Goal: Task Accomplishment & Management: Manage account settings

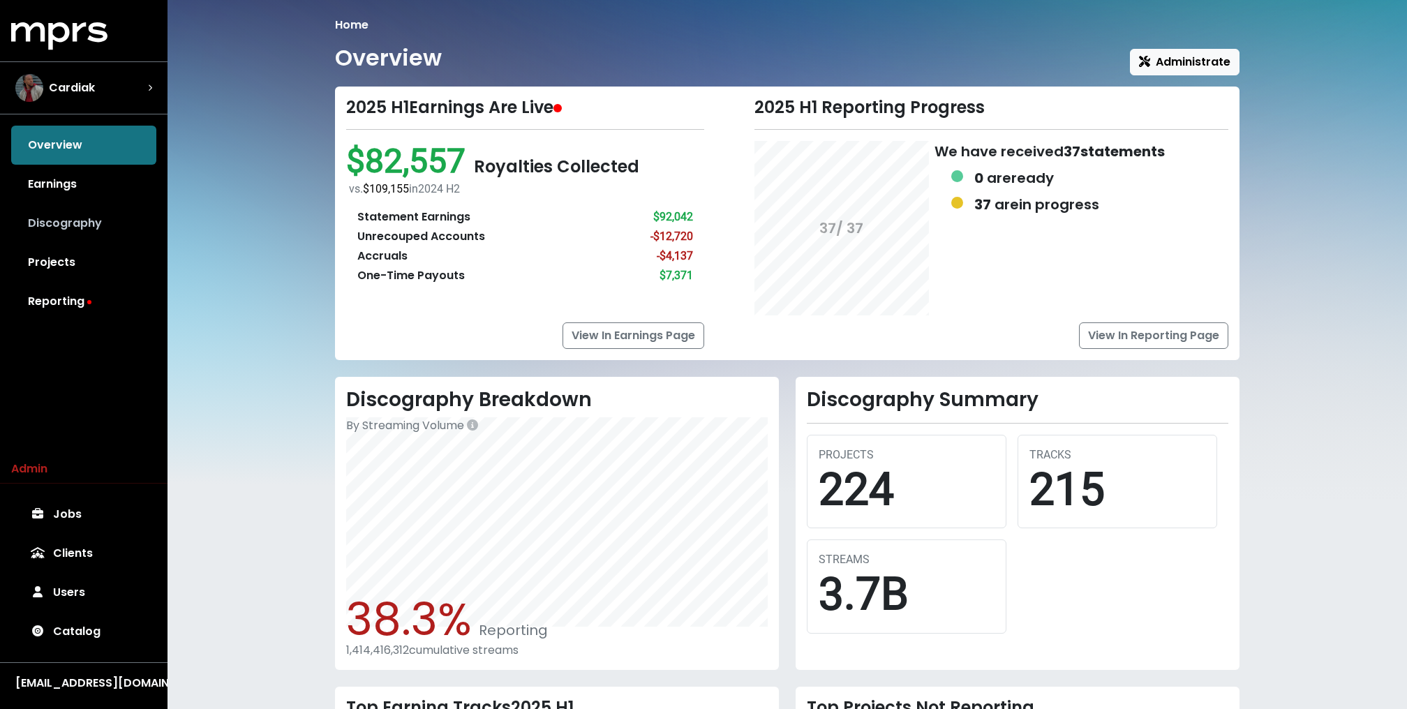
click at [88, 220] on link "Discography" at bounding box center [83, 223] width 145 height 39
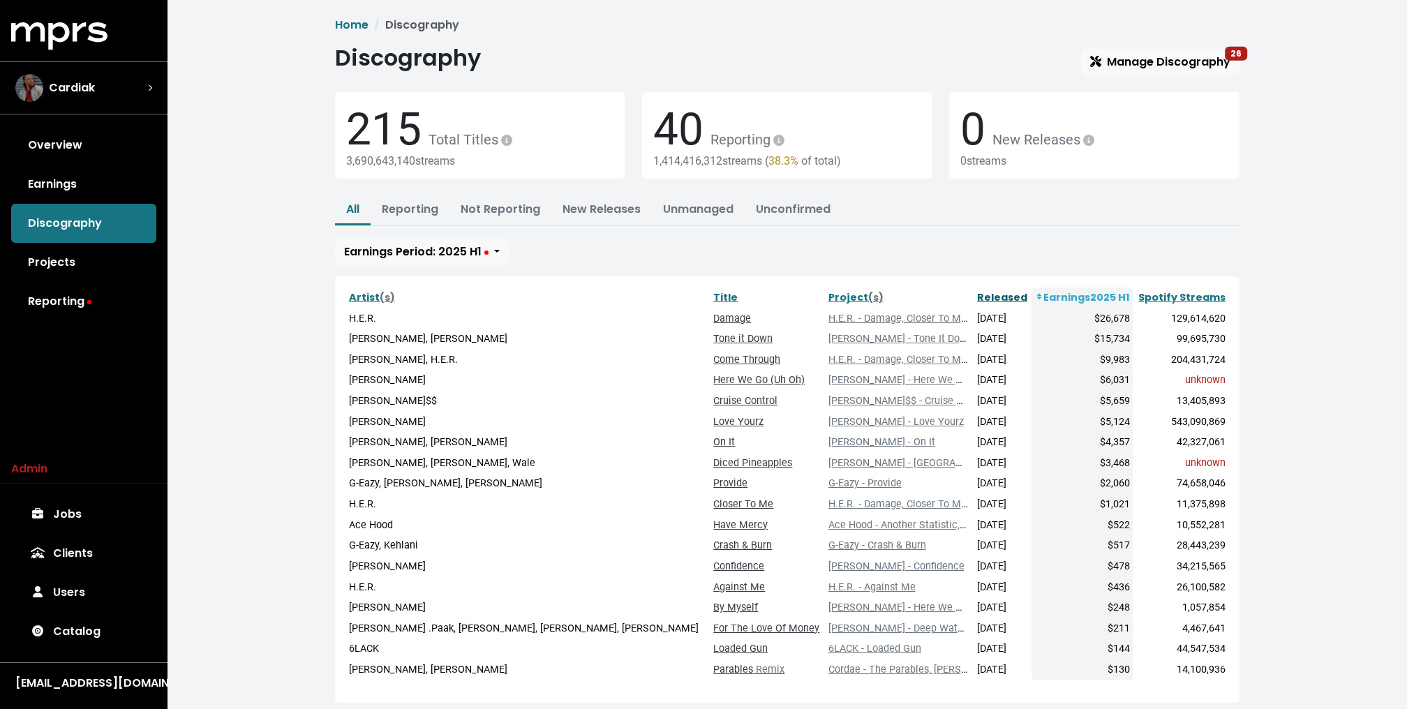
click at [977, 299] on link "Released" at bounding box center [1002, 297] width 50 height 14
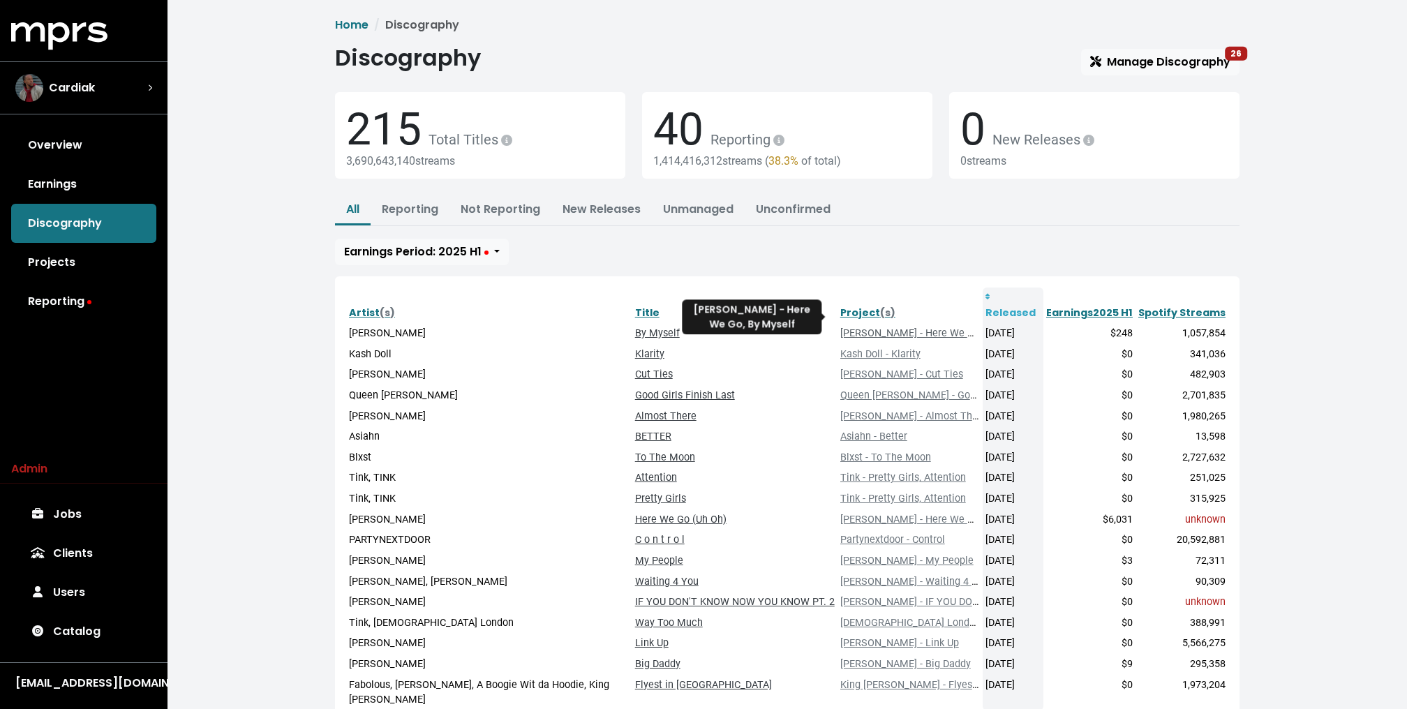
click at [919, 327] on link "Coco Jones - Here We Go, By Myself" at bounding box center [934, 333] width 189 height 12
click at [282, 514] on div "Home Discography Discography Manage Discography 26 215 Total Titles 3,690,643,1…" at bounding box center [786, 408] width 1239 height 816
click at [922, 327] on link "Coco Jones - Here We Go, By Myself" at bounding box center [934, 333] width 189 height 12
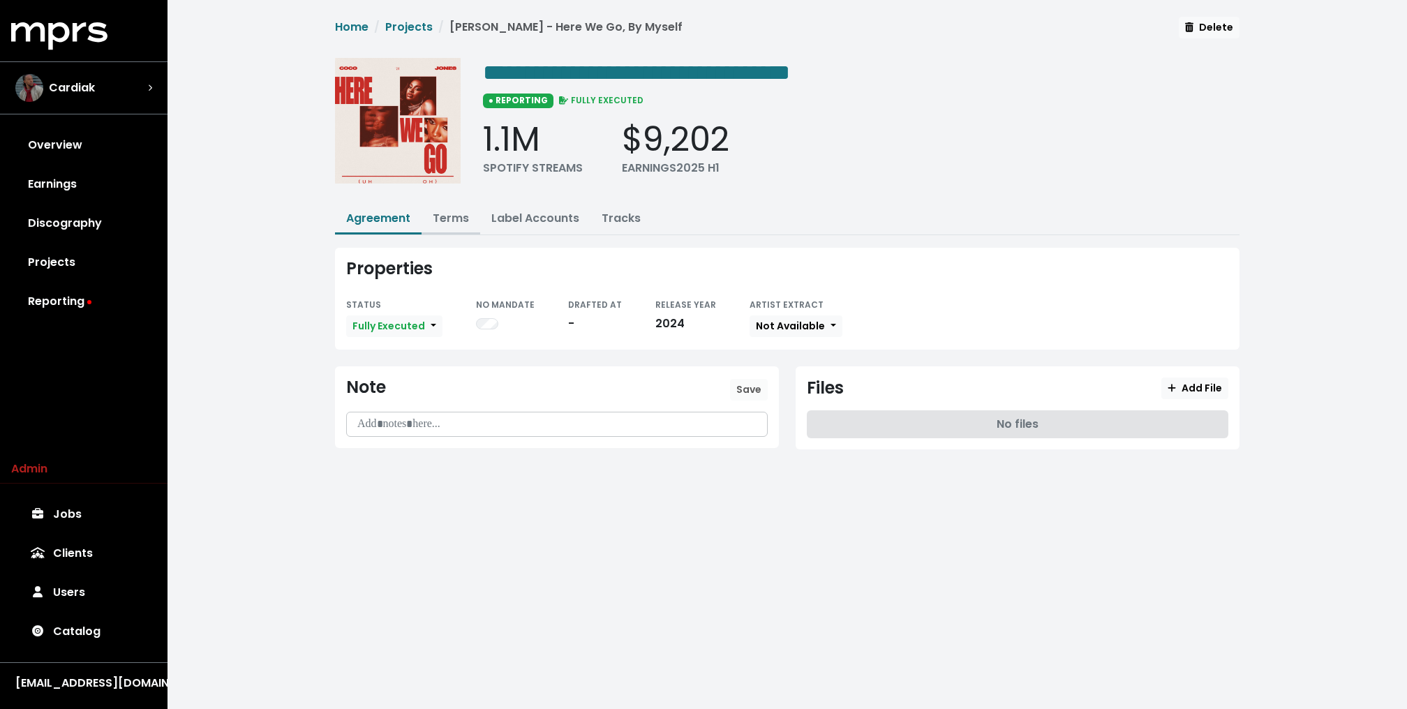
click at [442, 222] on link "Terms" at bounding box center [451, 218] width 36 height 16
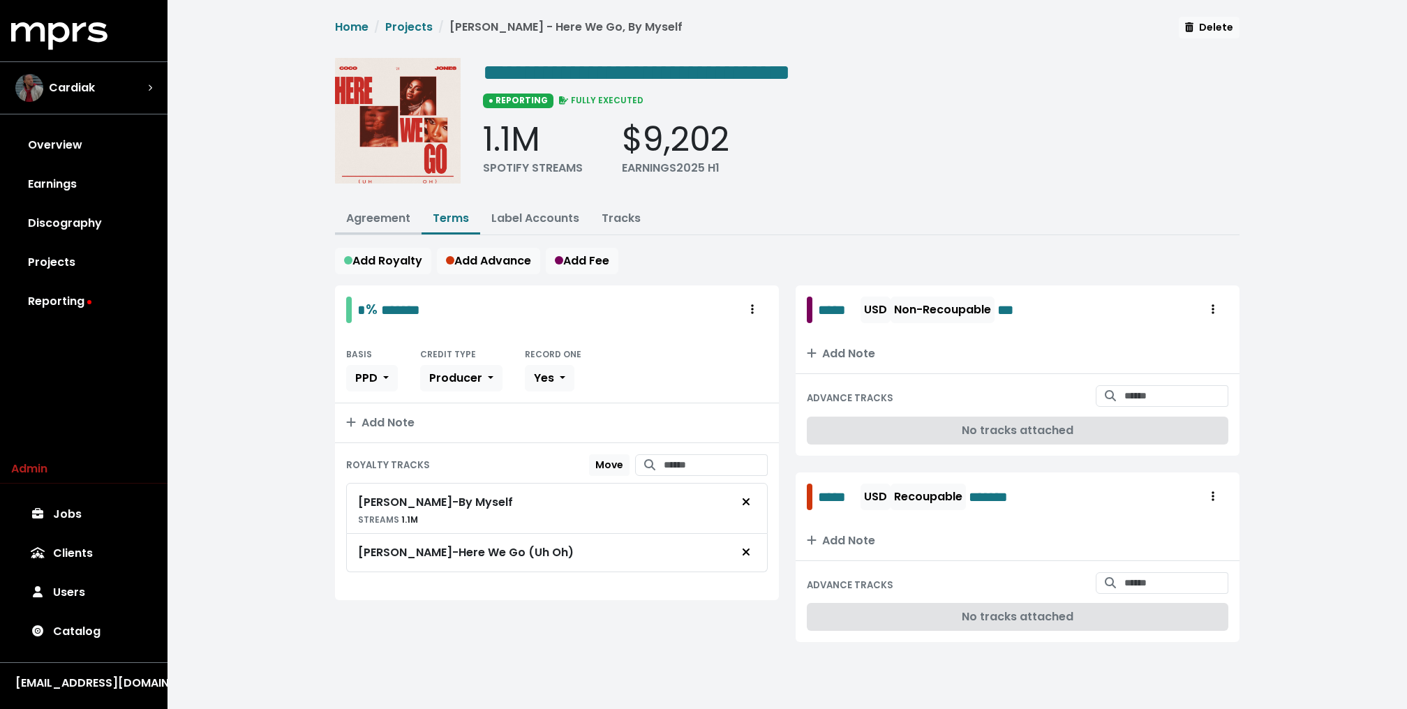
click at [380, 221] on link "Agreement" at bounding box center [378, 218] width 64 height 16
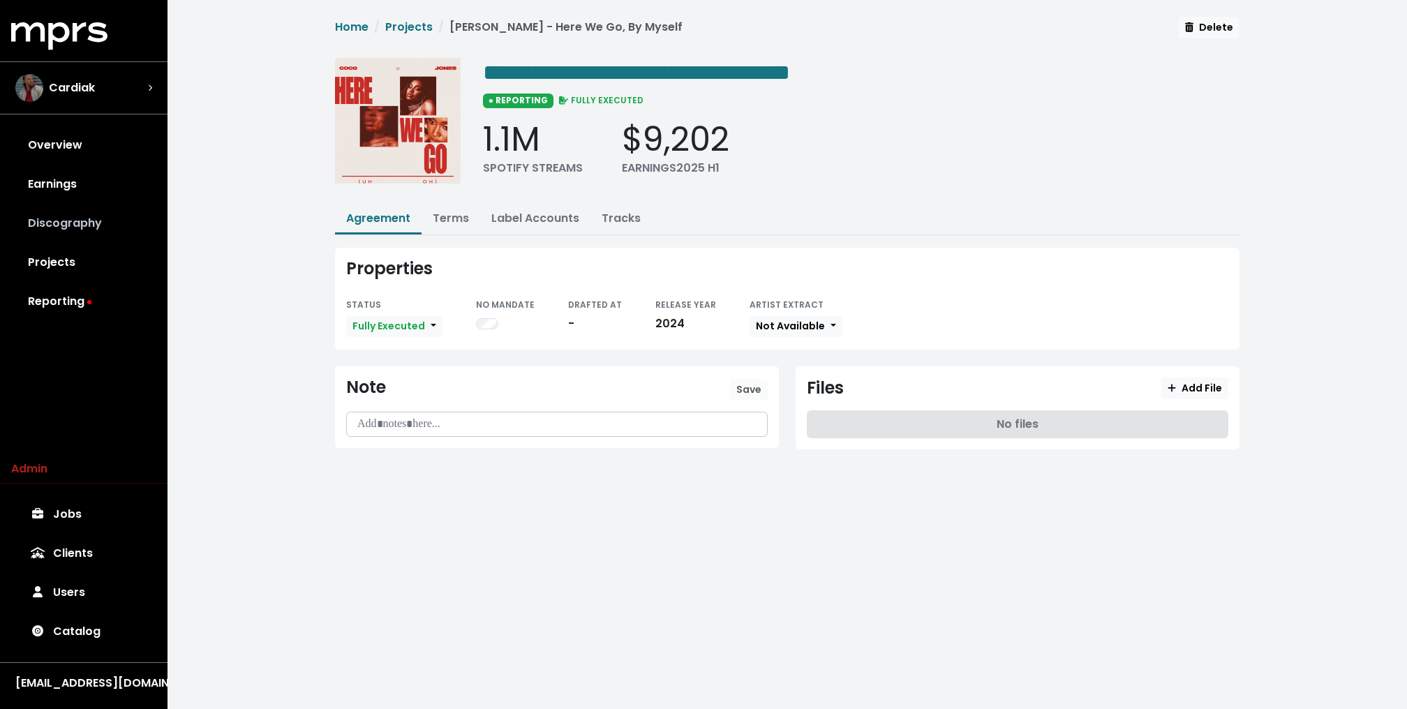
click at [86, 229] on link "Discography" at bounding box center [83, 223] width 145 height 39
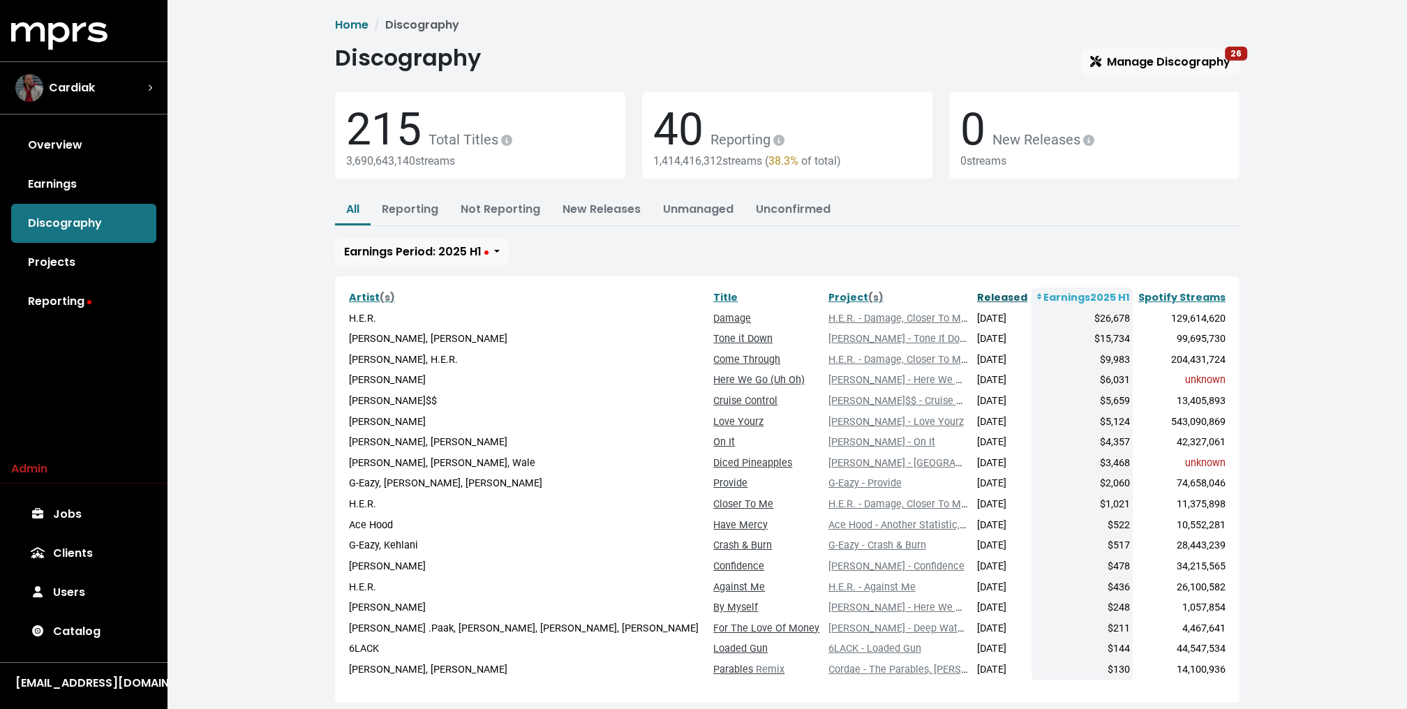
click at [977, 291] on link "Released" at bounding box center [1002, 297] width 50 height 14
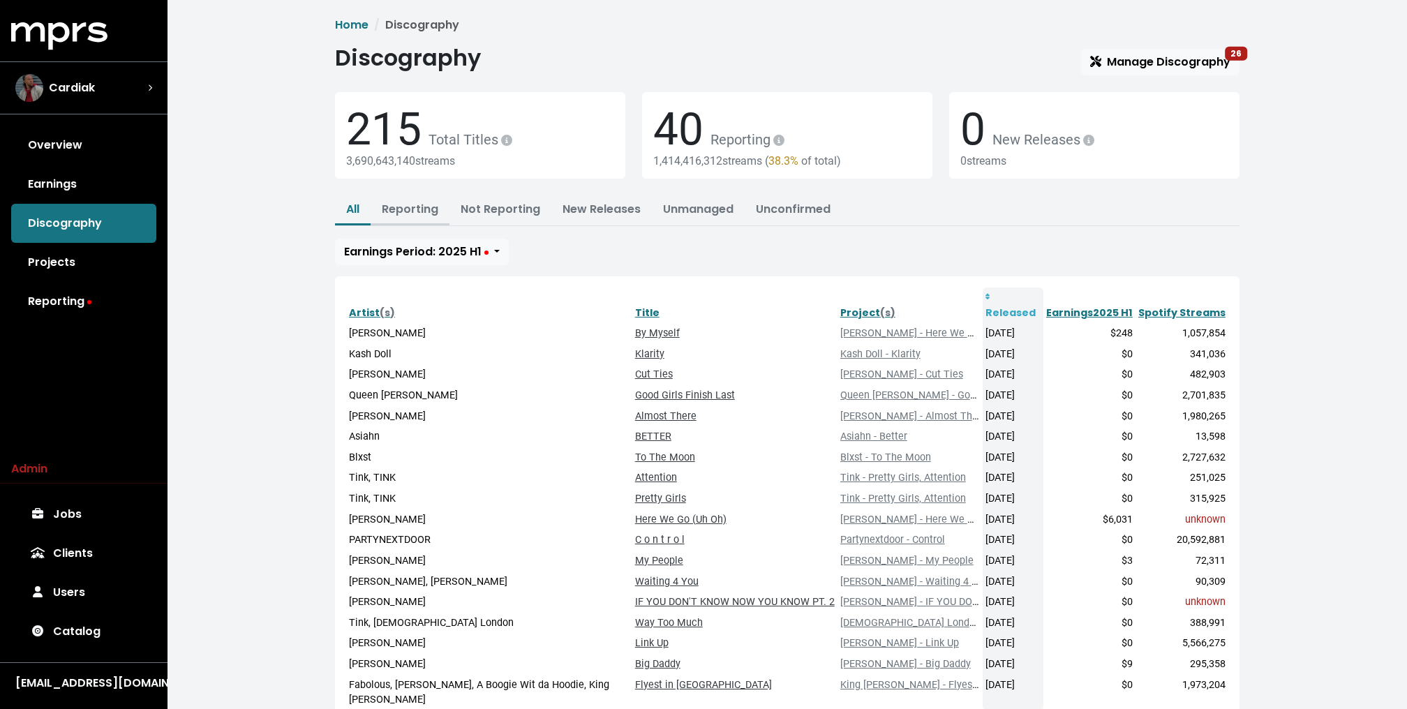
click at [426, 212] on link "Reporting" at bounding box center [410, 209] width 57 height 16
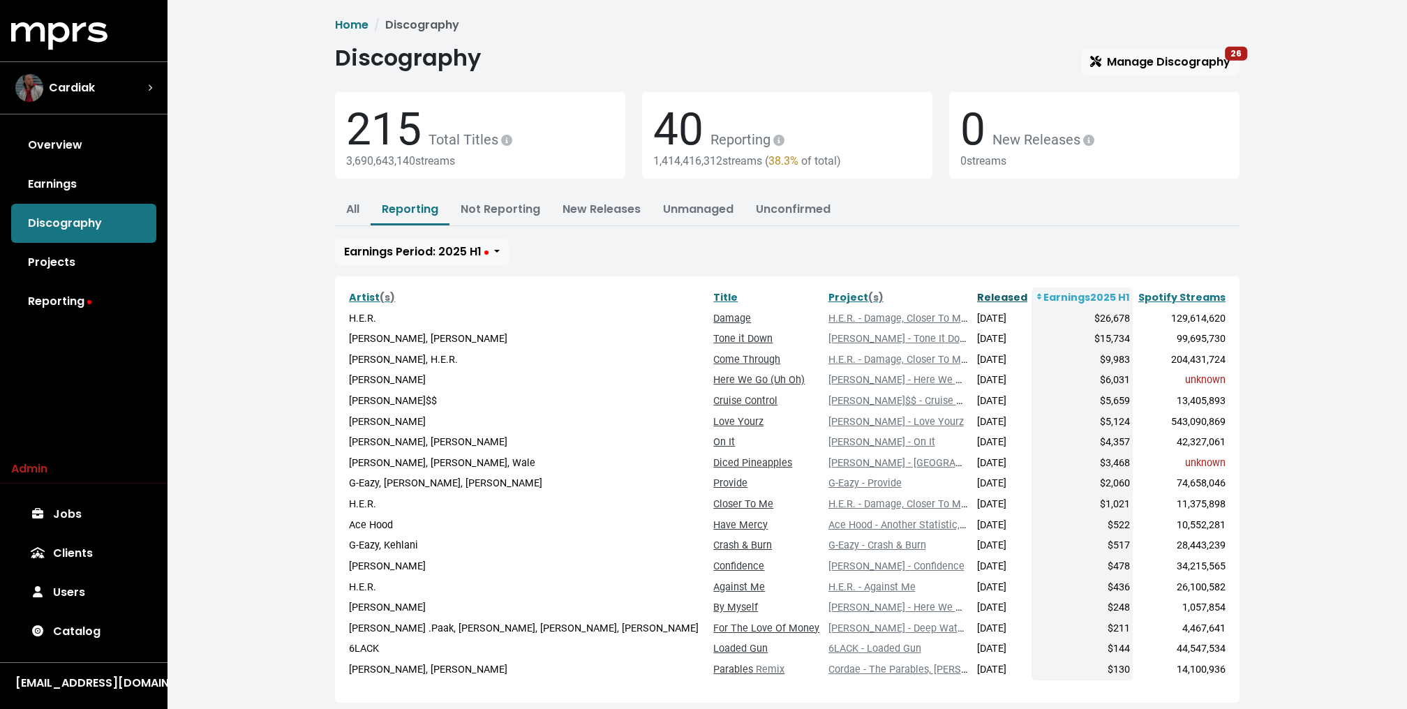
click at [977, 292] on link "Released" at bounding box center [1002, 297] width 50 height 14
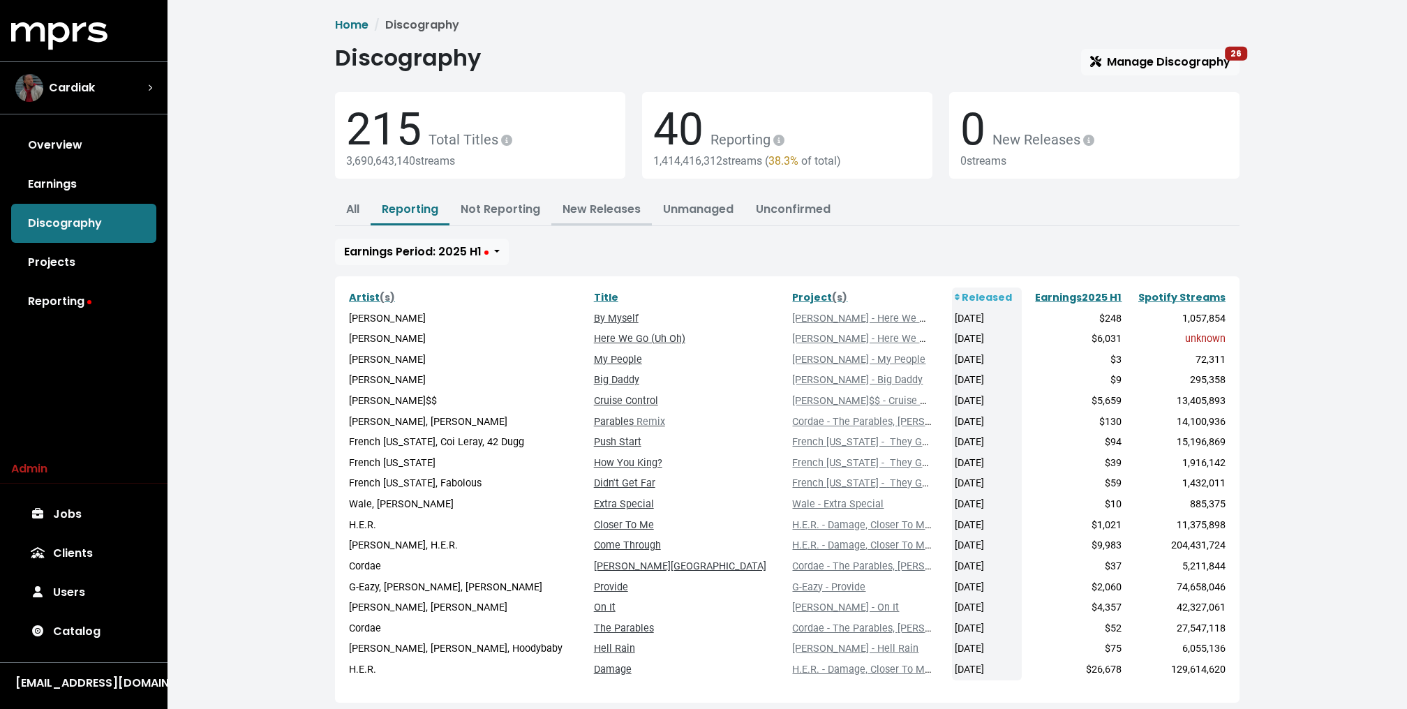
click at [590, 211] on link "New Releases" at bounding box center [601, 209] width 78 height 16
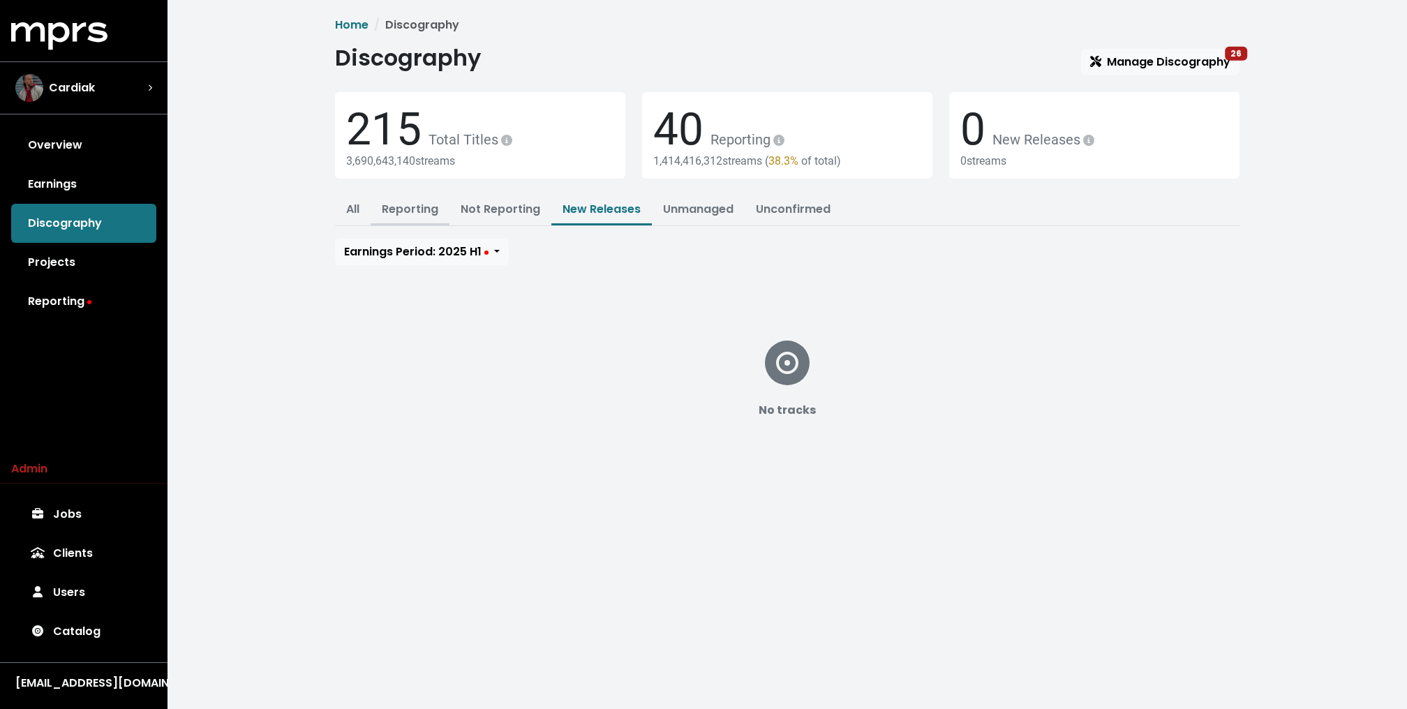
click at [419, 201] on link "Reporting" at bounding box center [410, 209] width 57 height 16
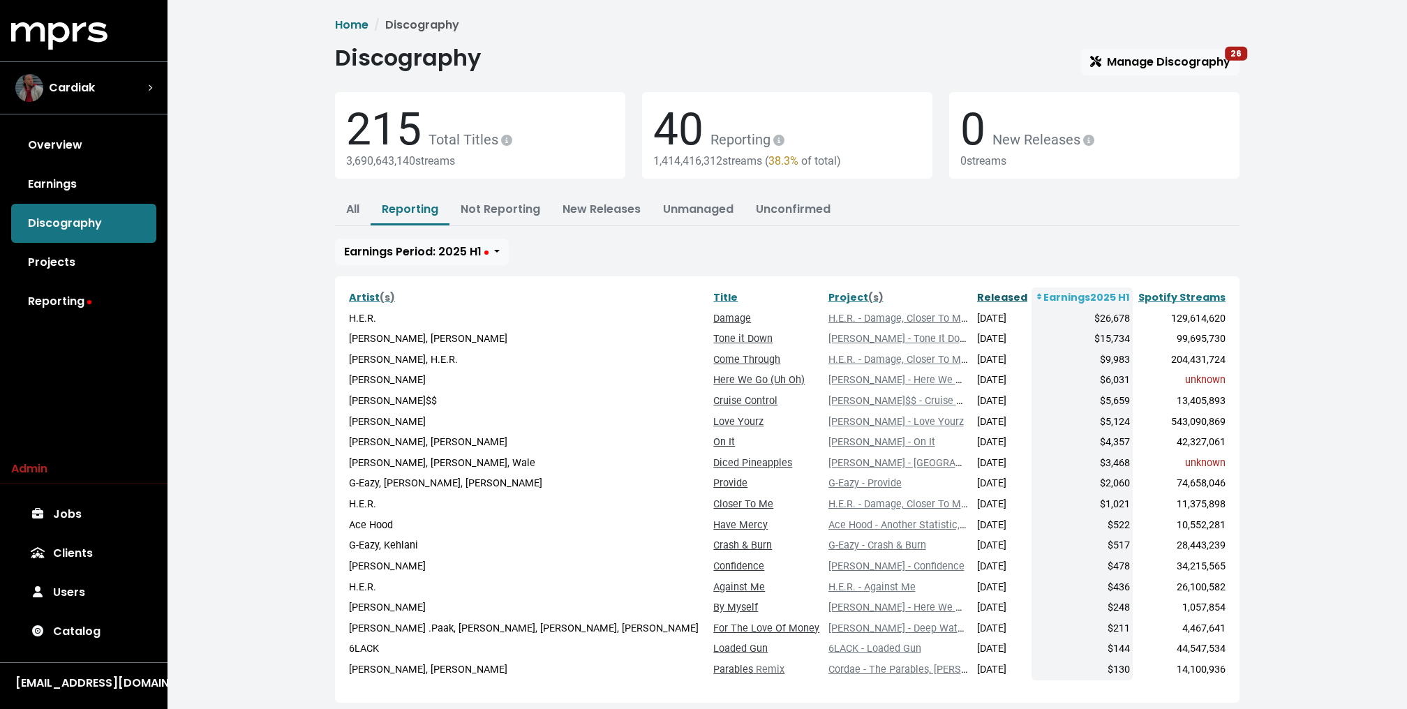
click at [977, 292] on link "Released" at bounding box center [1002, 297] width 50 height 14
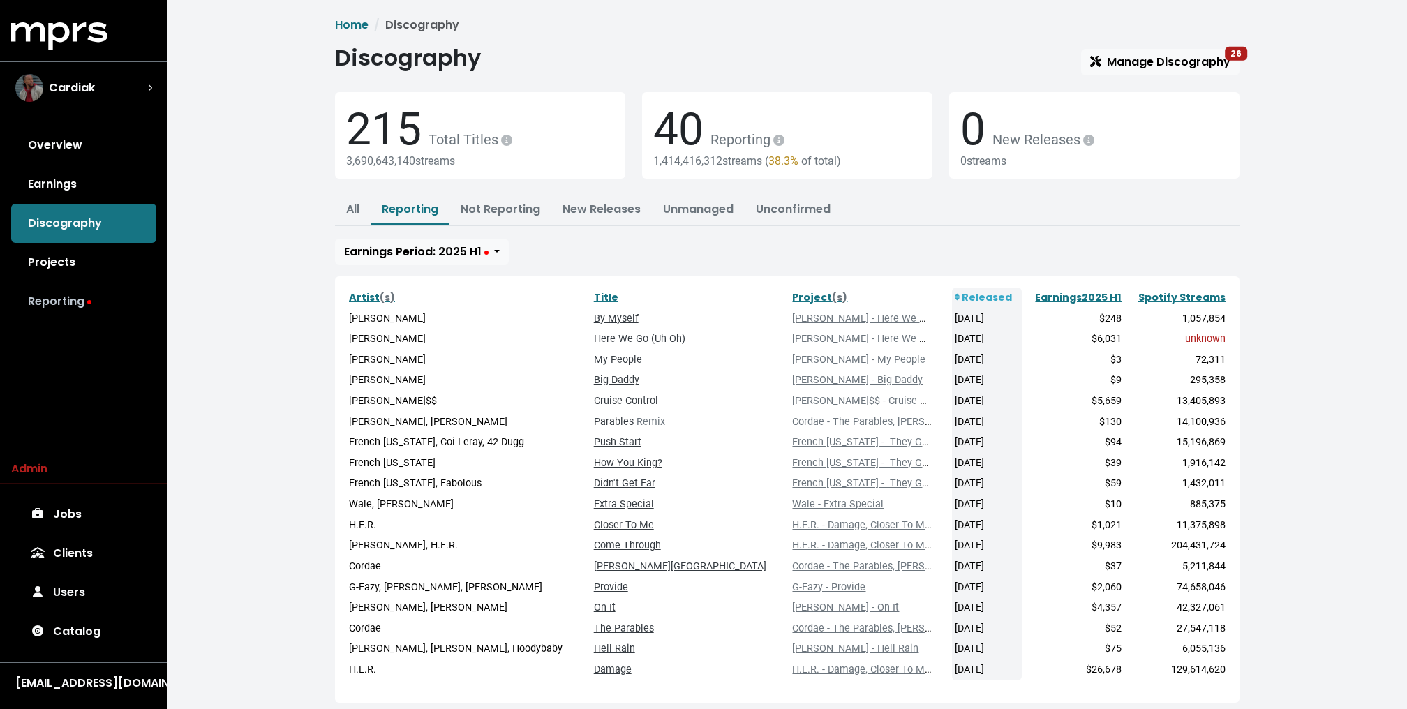
click at [124, 310] on link "Reporting" at bounding box center [83, 301] width 145 height 39
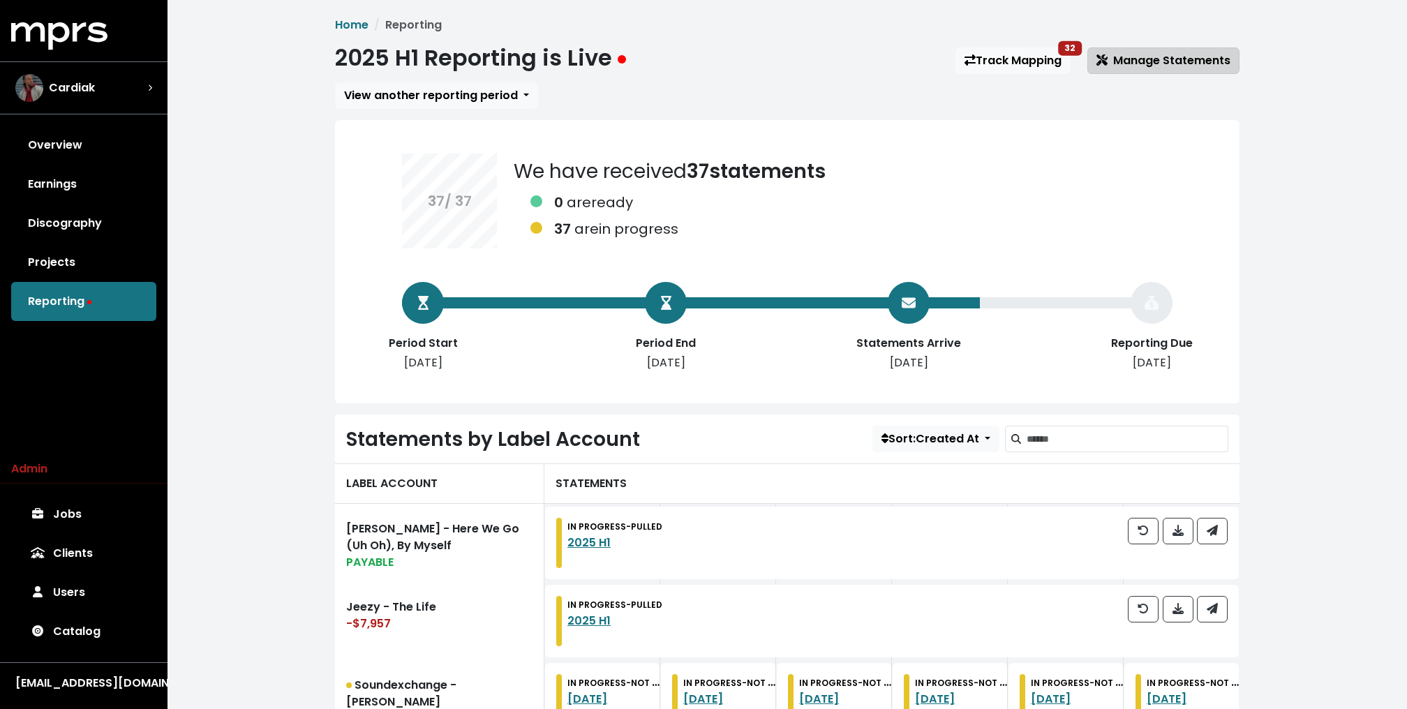
click at [1148, 62] on span "Manage Statements" at bounding box center [1163, 60] width 134 height 16
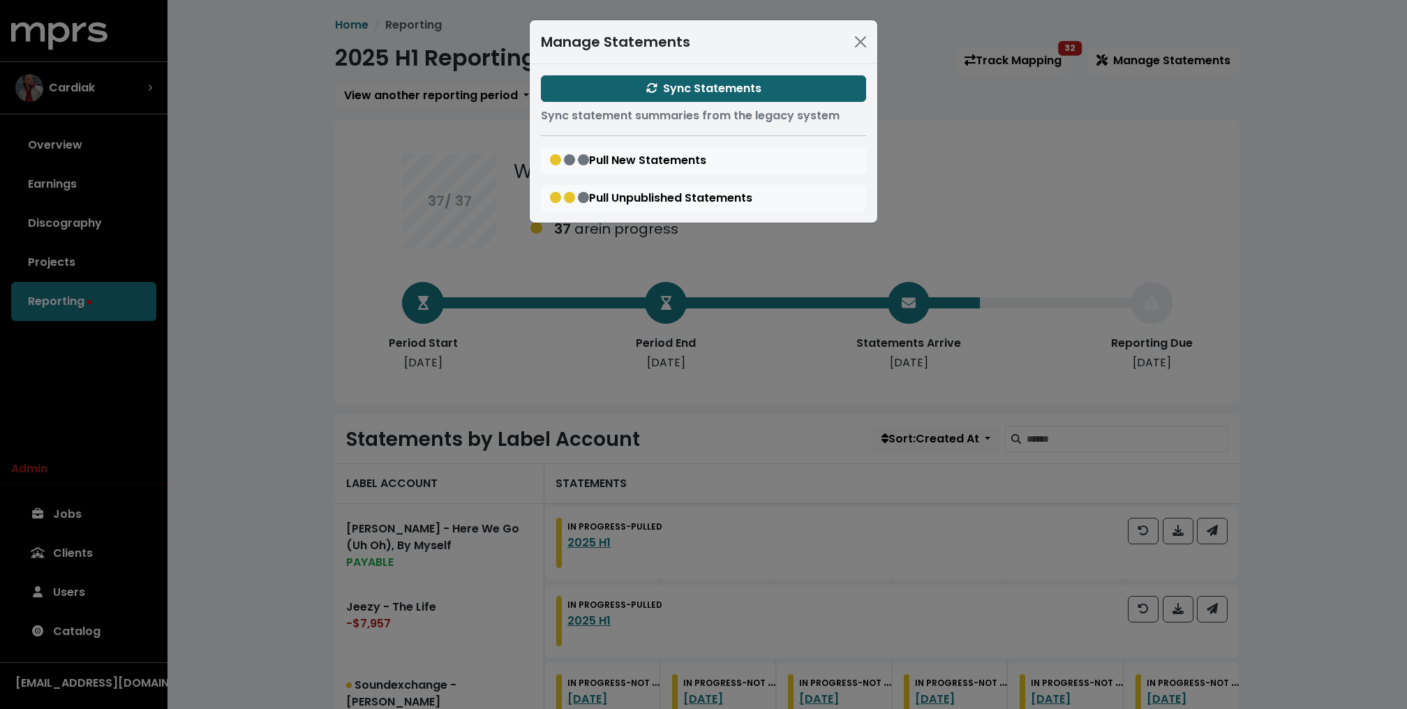
click at [749, 89] on span "Sync Statements" at bounding box center [703, 88] width 115 height 16
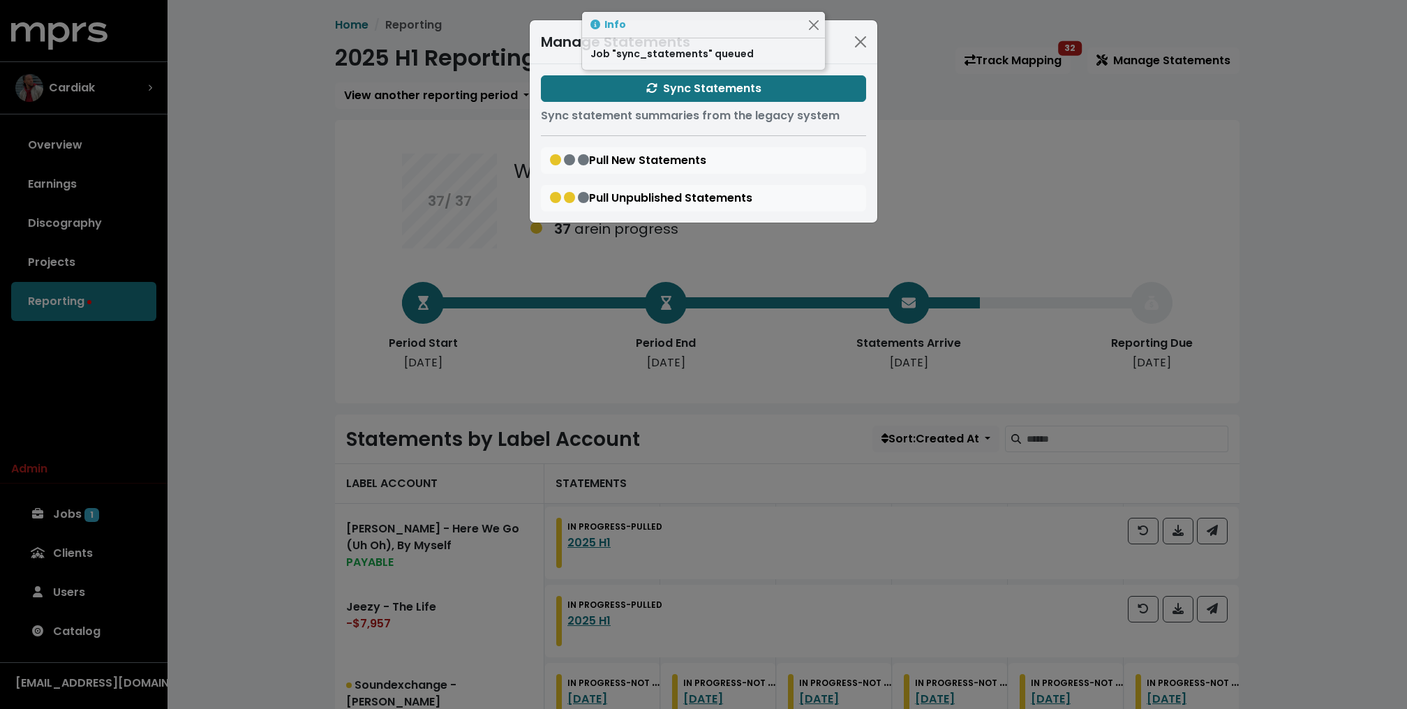
click at [260, 211] on div "Manage Statements Sync Statements Sync statement summaries from the legacy syst…" at bounding box center [703, 354] width 1407 height 709
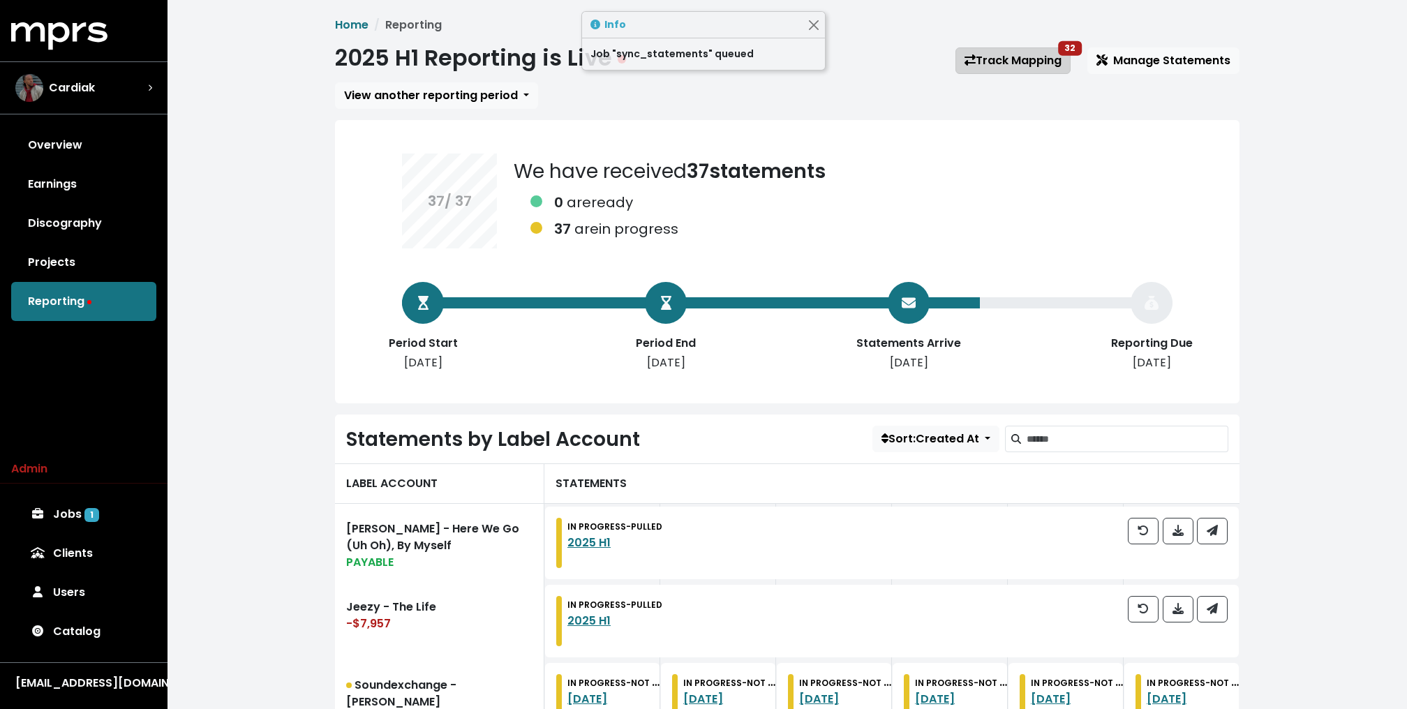
click at [1013, 57] on link "Track Mapping 32" at bounding box center [1012, 60] width 115 height 27
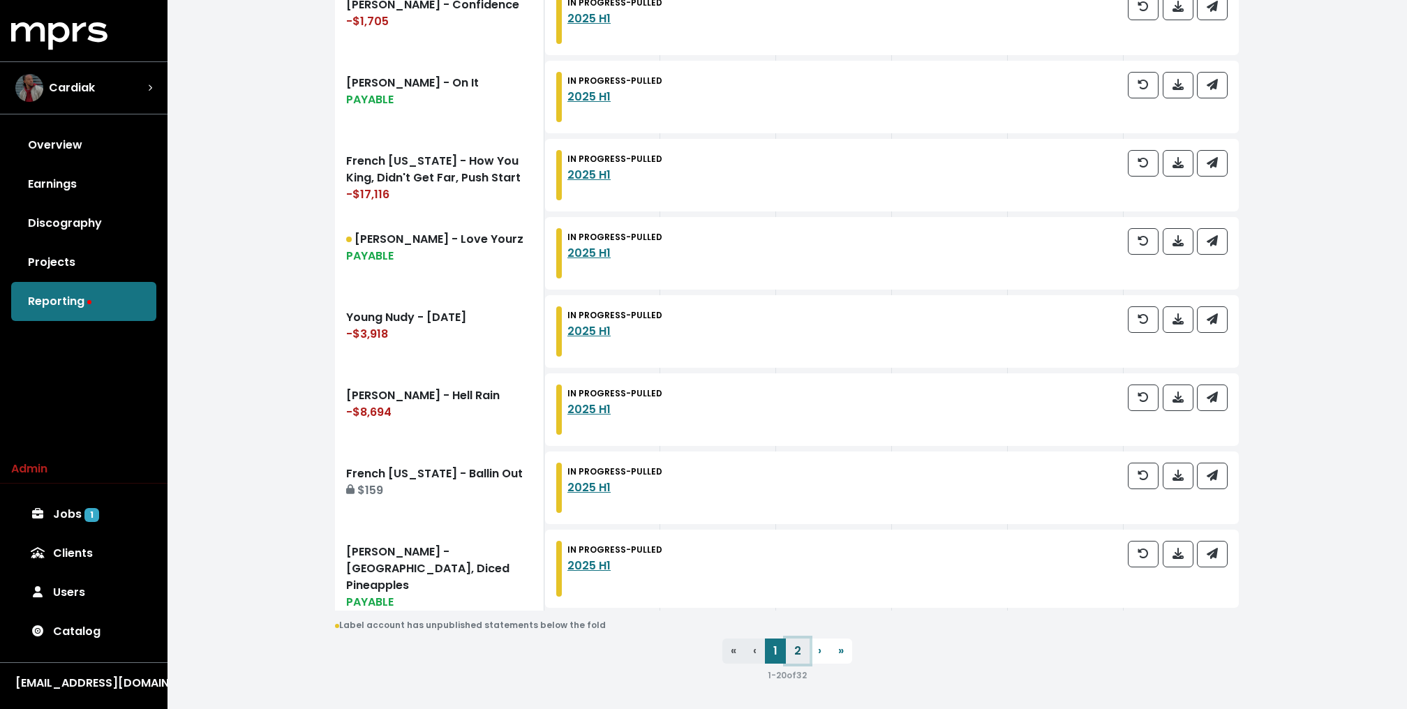
click at [794, 639] on link "2" at bounding box center [798, 650] width 24 height 25
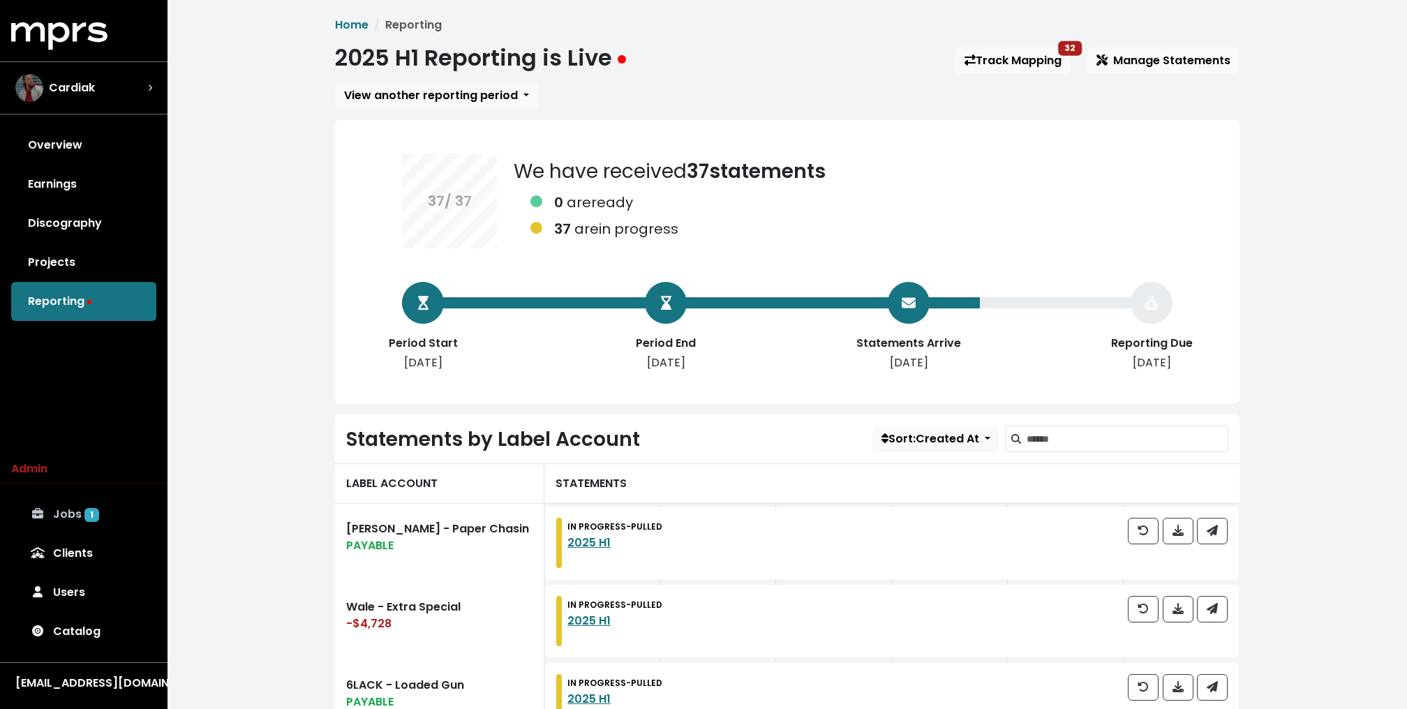
click at [63, 516] on link "Jobs 1" at bounding box center [83, 514] width 145 height 39
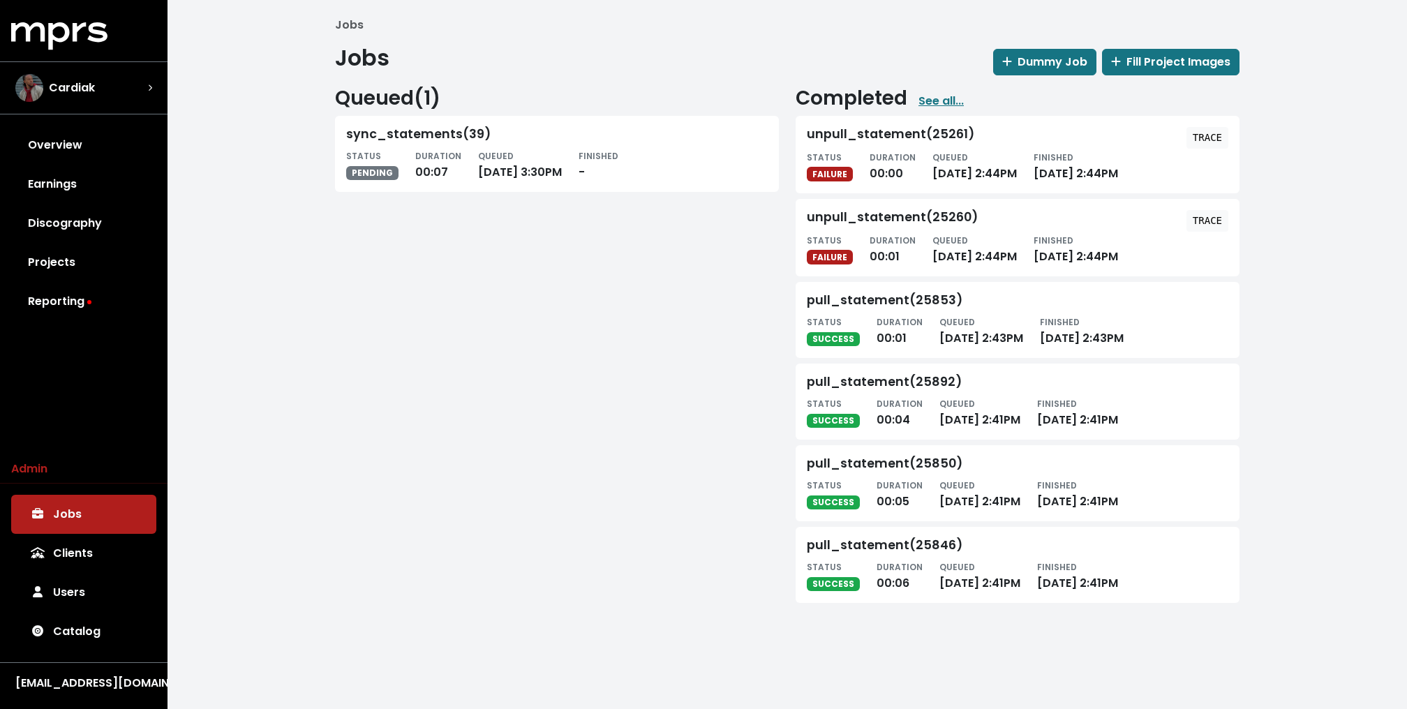
click at [320, 362] on div "Jobs Jobs Dummy Job Fill Project Images Queued ( 1 ) sync_statements(39) STATUS…" at bounding box center [786, 315] width 1239 height 631
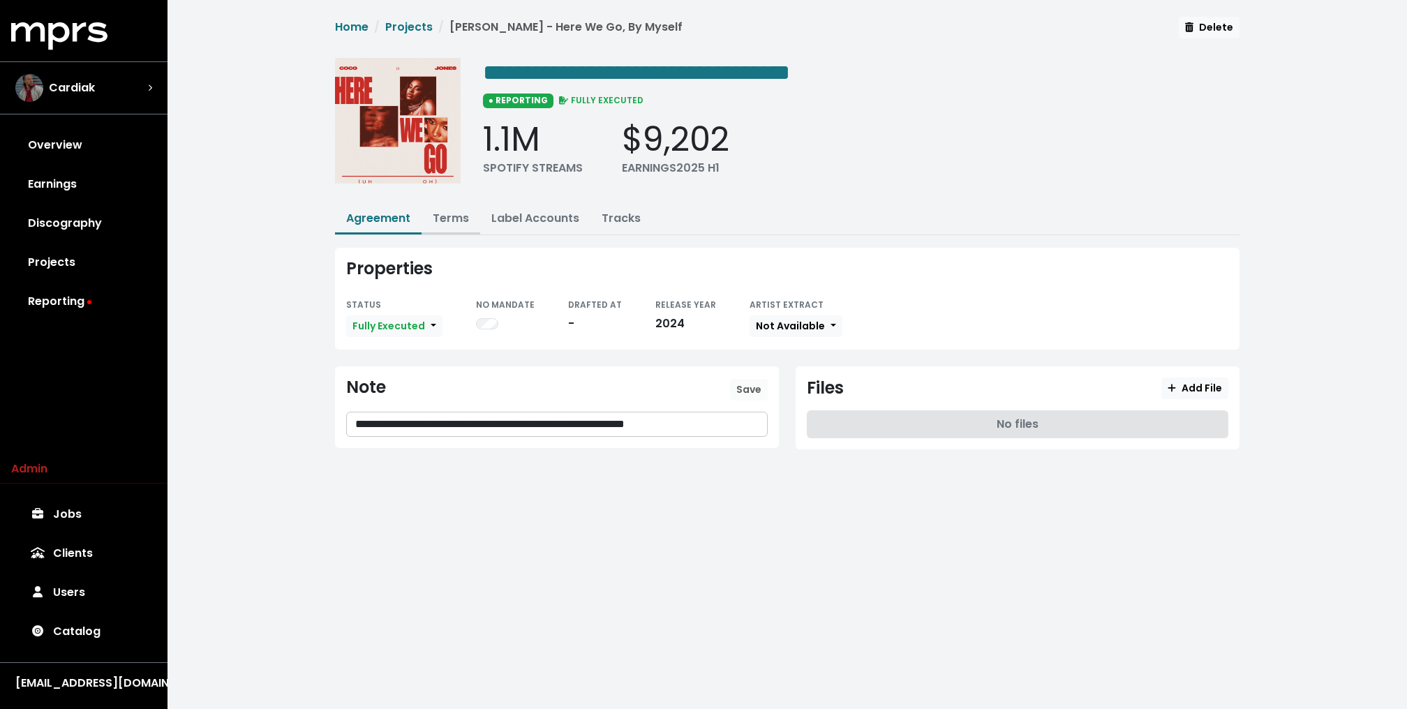
click at [451, 223] on link "Terms" at bounding box center [451, 218] width 36 height 16
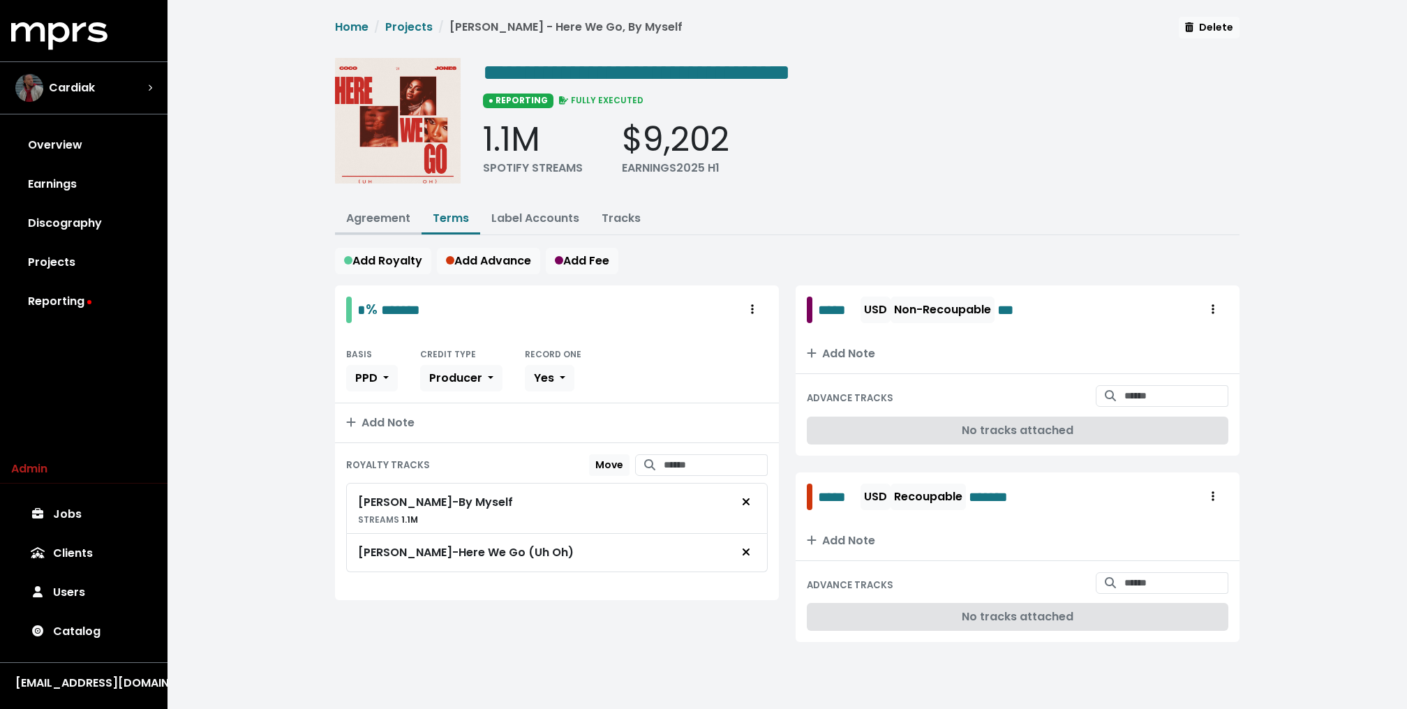
click at [401, 219] on link "Agreement" at bounding box center [378, 218] width 64 height 16
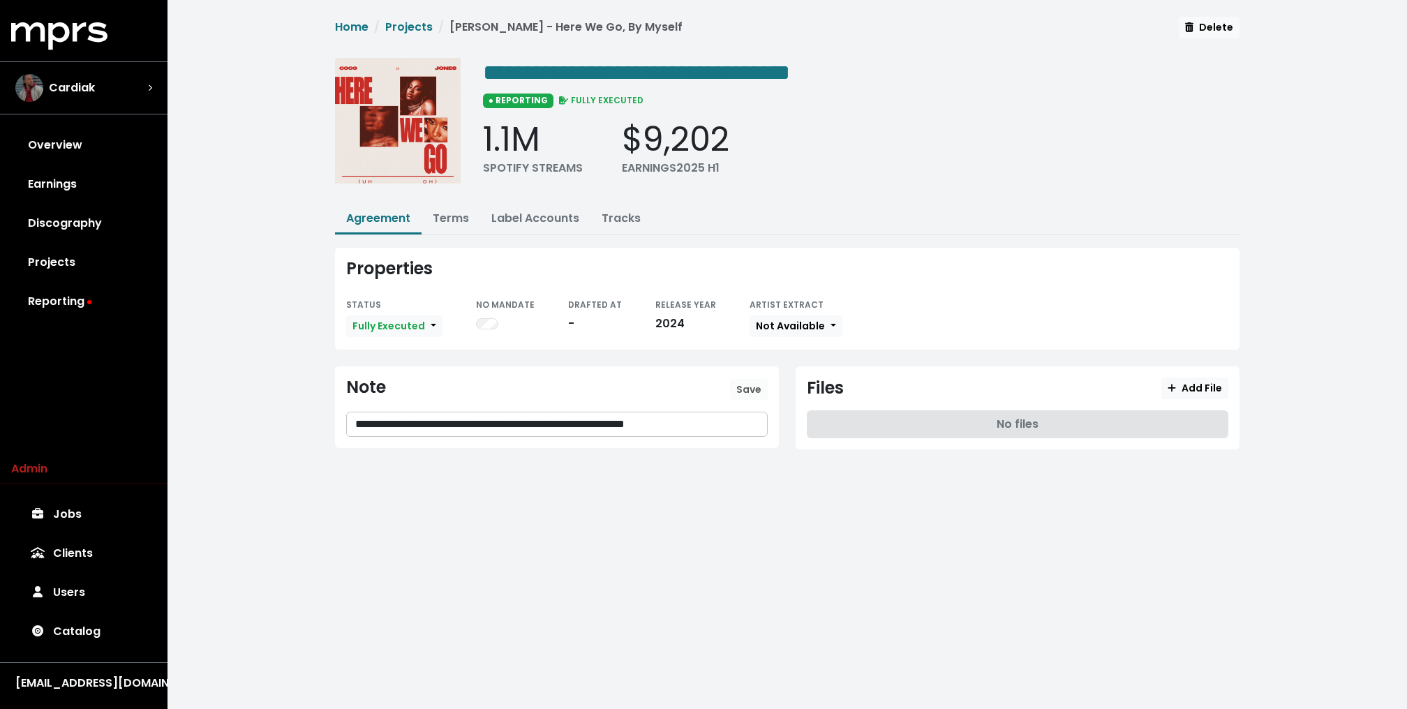
click at [465, 427] on p "**********" at bounding box center [557, 425] width 404 height 16
click at [754, 382] on span "Save" at bounding box center [748, 389] width 25 height 14
click at [559, 211] on link "Label Accounts" at bounding box center [535, 218] width 88 height 16
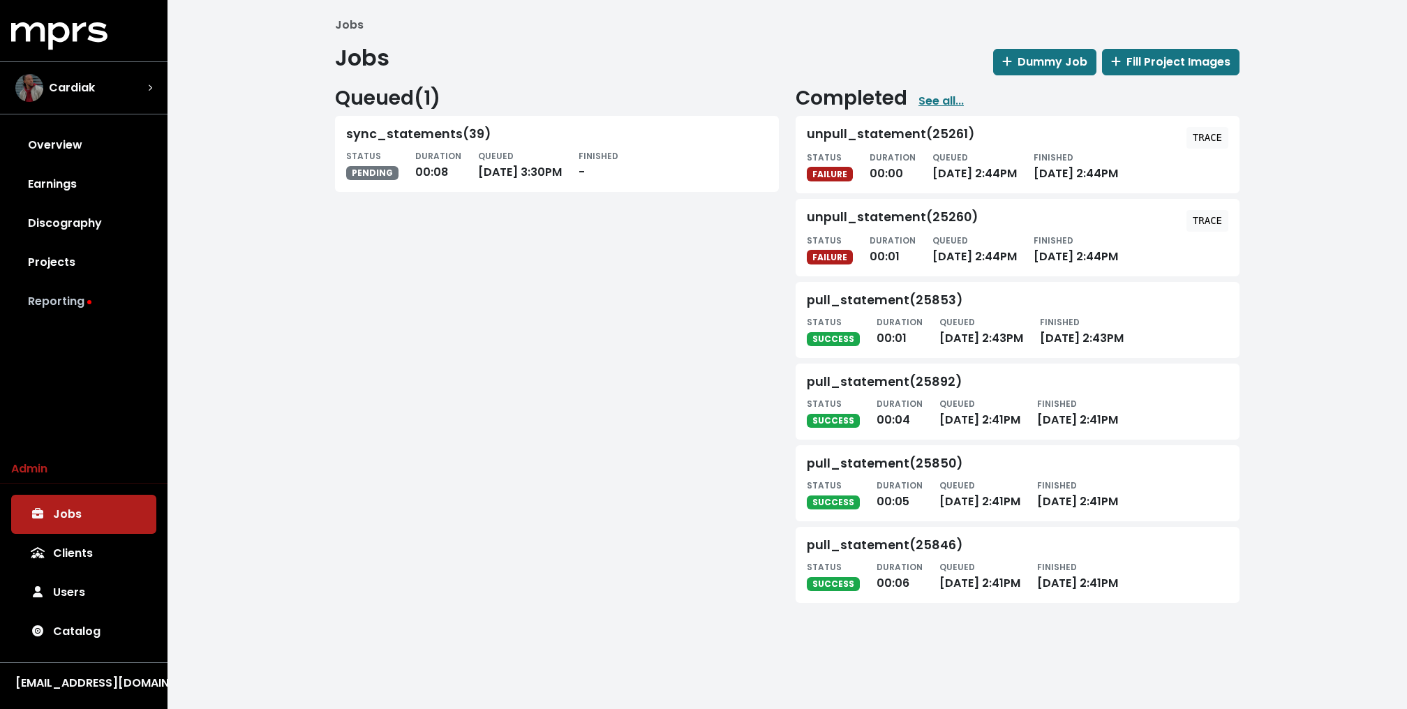
click at [39, 287] on link "Reporting" at bounding box center [83, 301] width 145 height 39
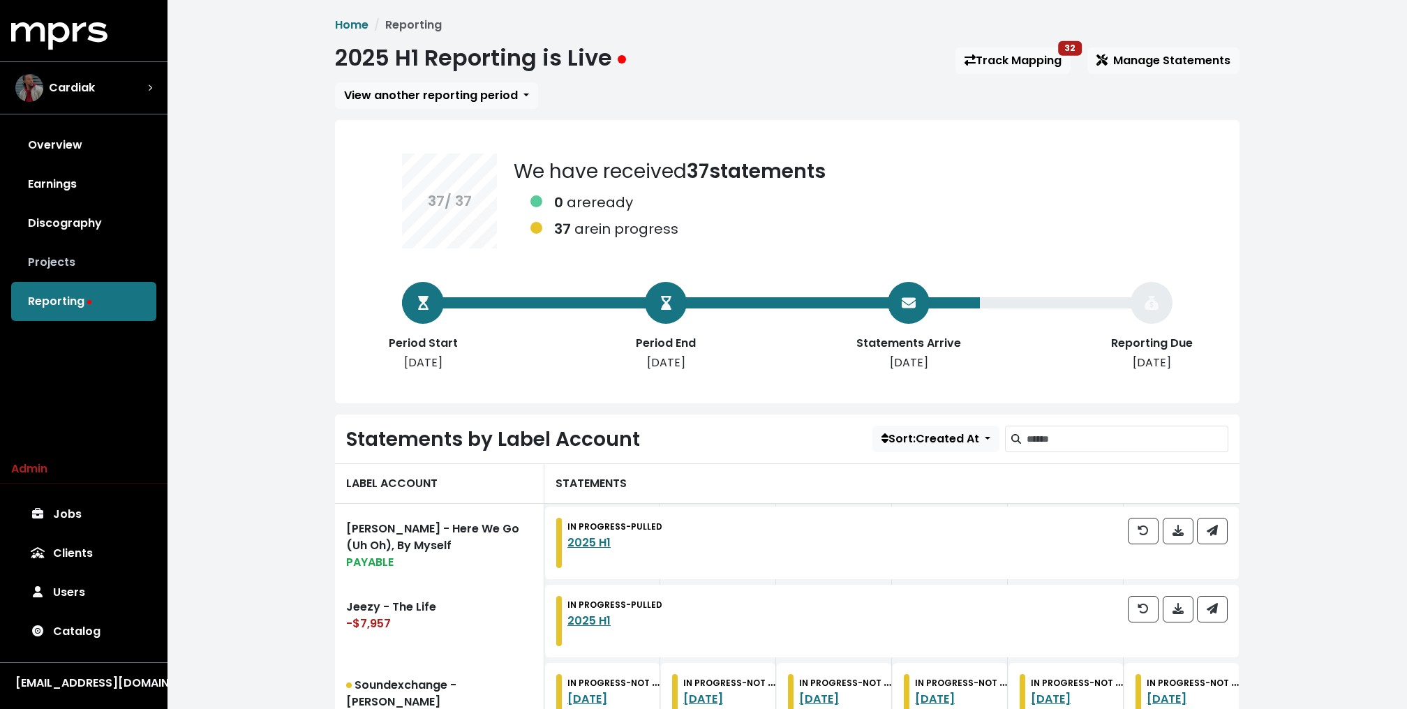
click at [66, 261] on link "Projects" at bounding box center [83, 262] width 145 height 39
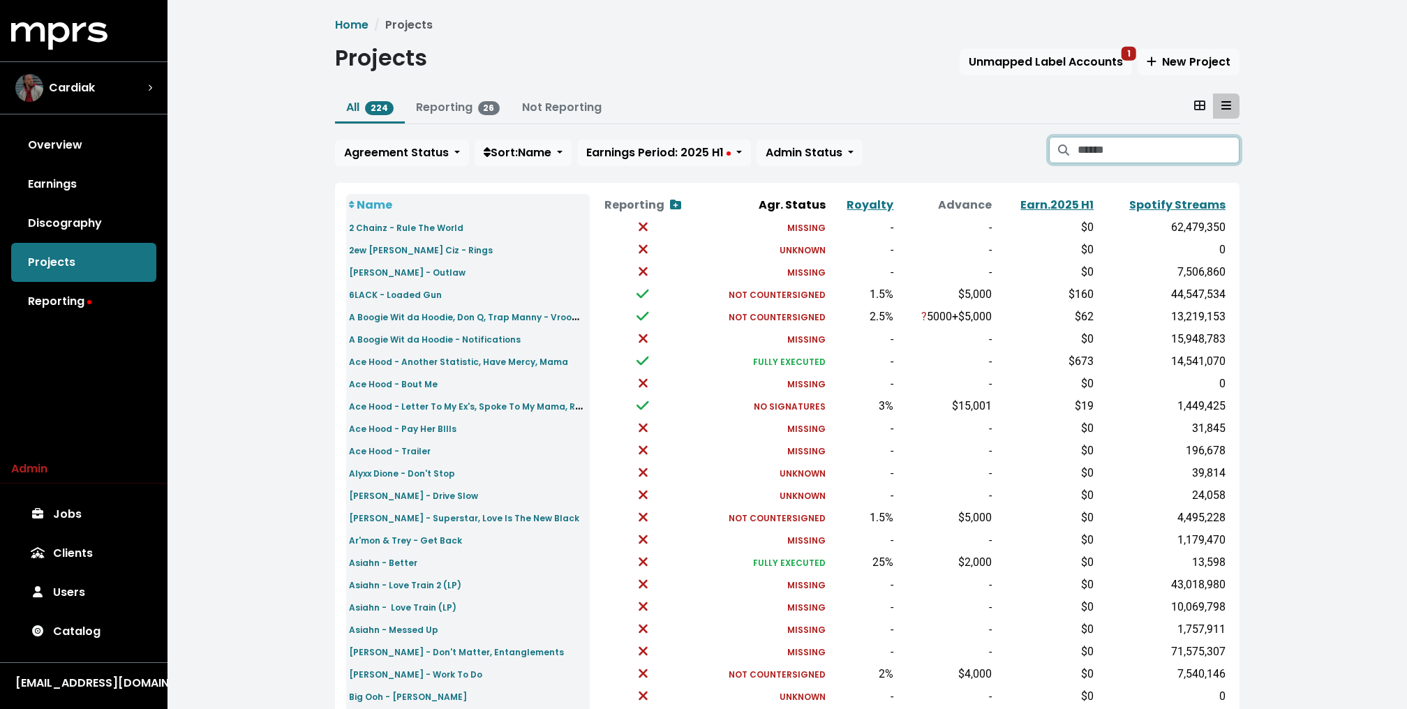
click at [1145, 160] on input "Search projects" at bounding box center [1158, 150] width 162 height 27
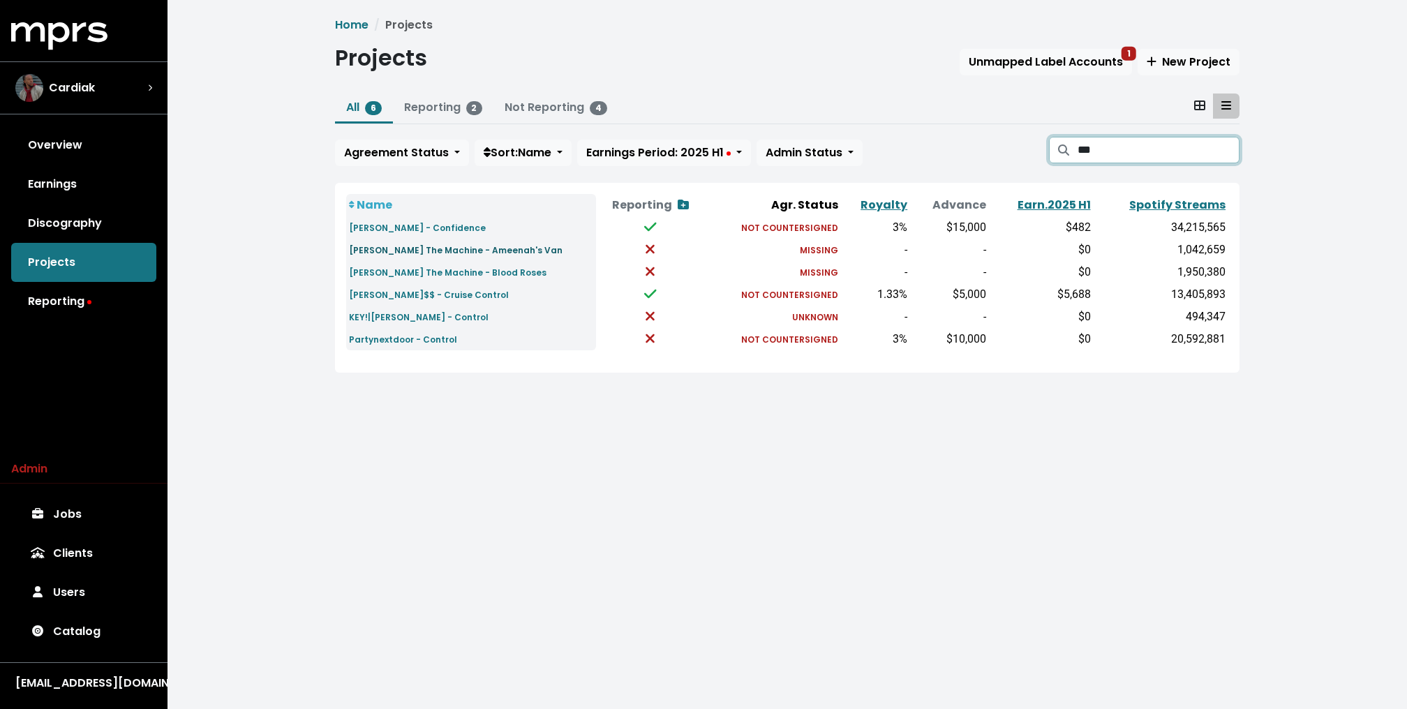
type input "***"
click at [410, 253] on small "Conway The Machine - Ameenah's Van" at bounding box center [456, 250] width 214 height 12
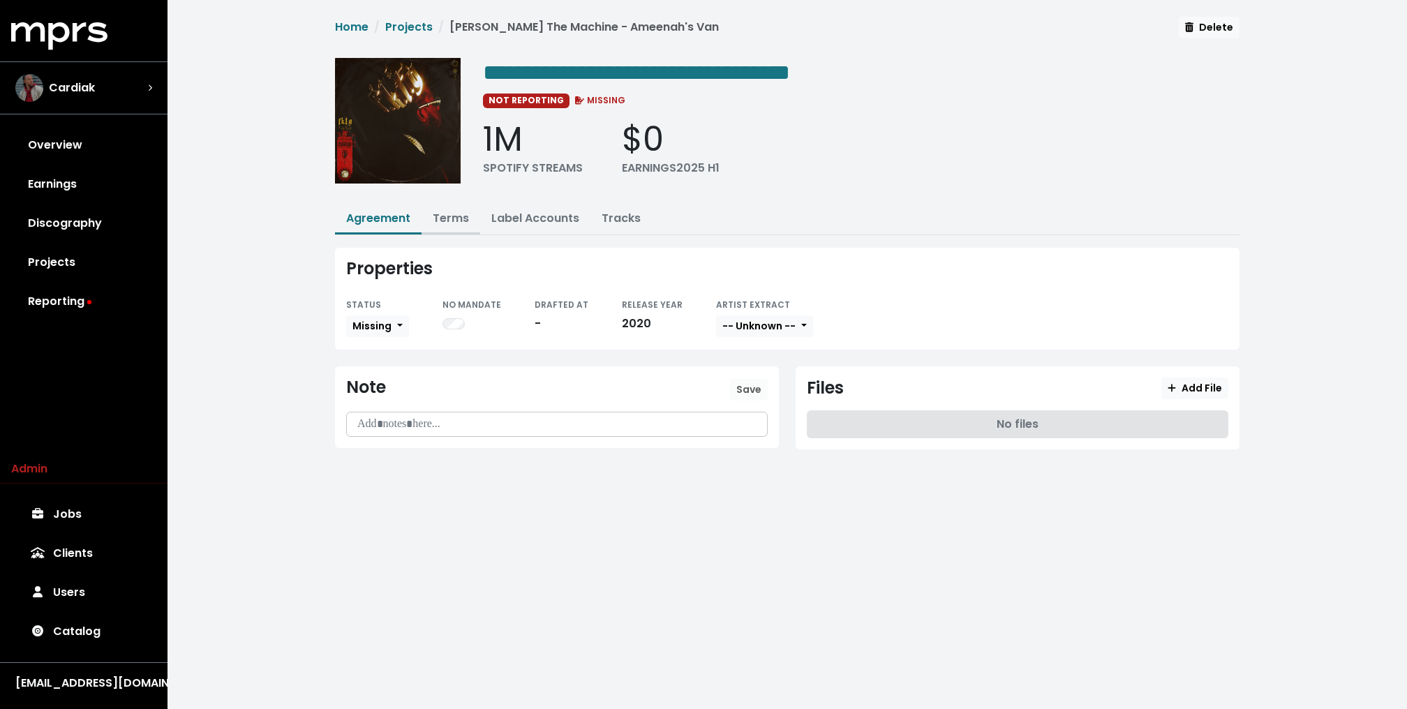
click at [445, 217] on link "Terms" at bounding box center [451, 218] width 36 height 16
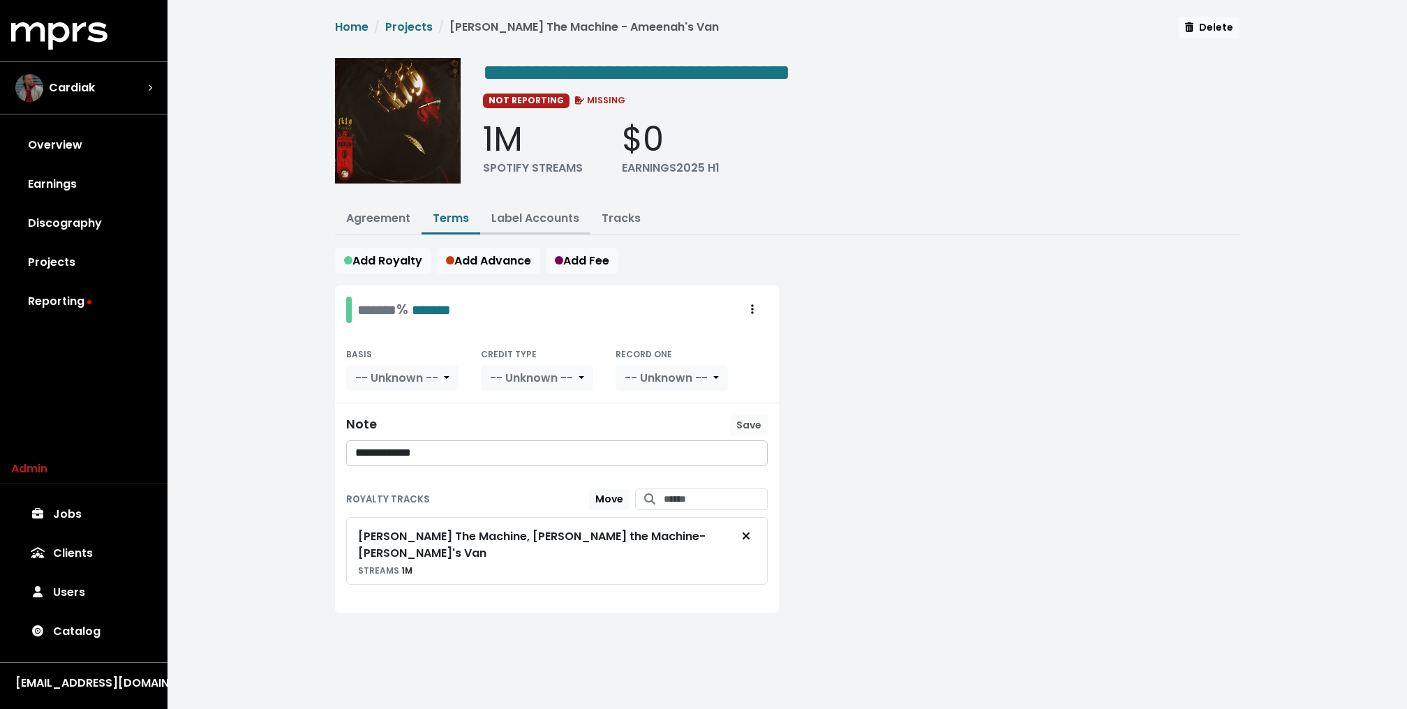
click at [546, 219] on link "Label Accounts" at bounding box center [535, 218] width 88 height 16
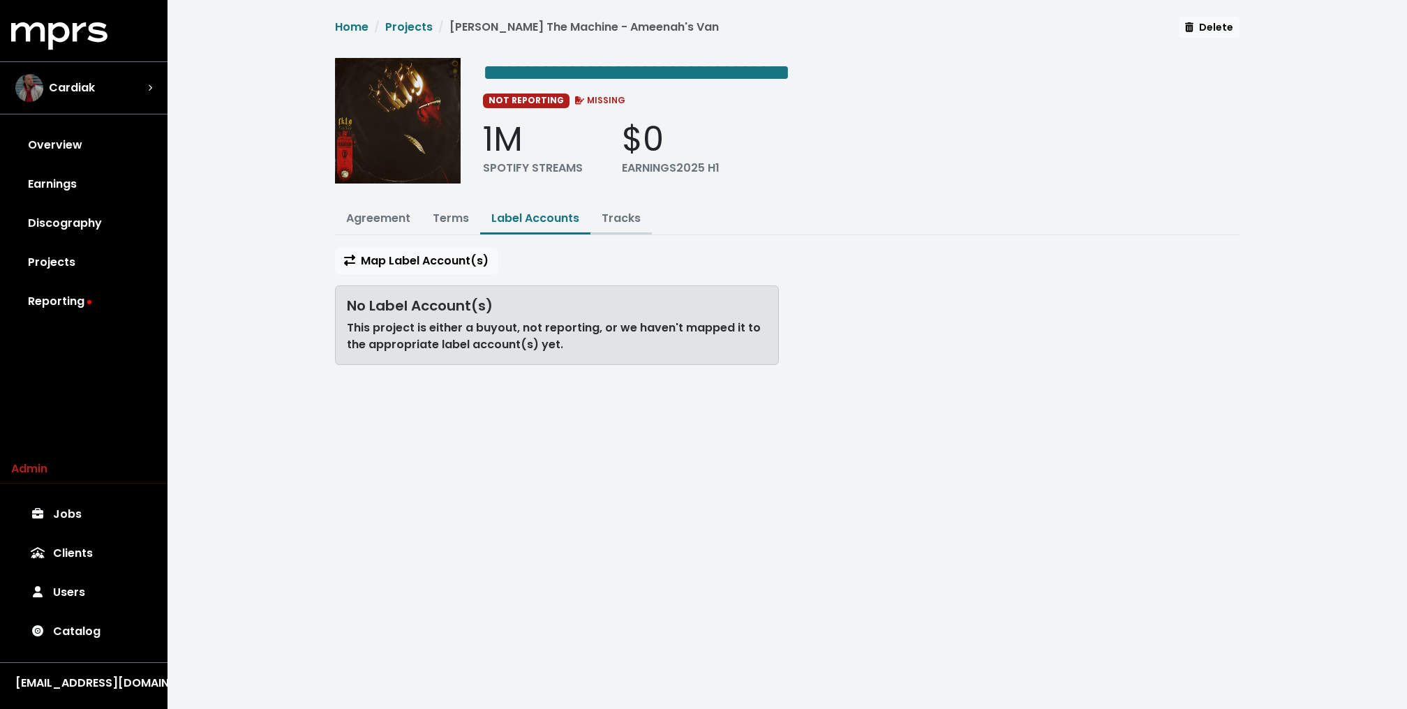
click at [610, 210] on link "Tracks" at bounding box center [621, 218] width 39 height 16
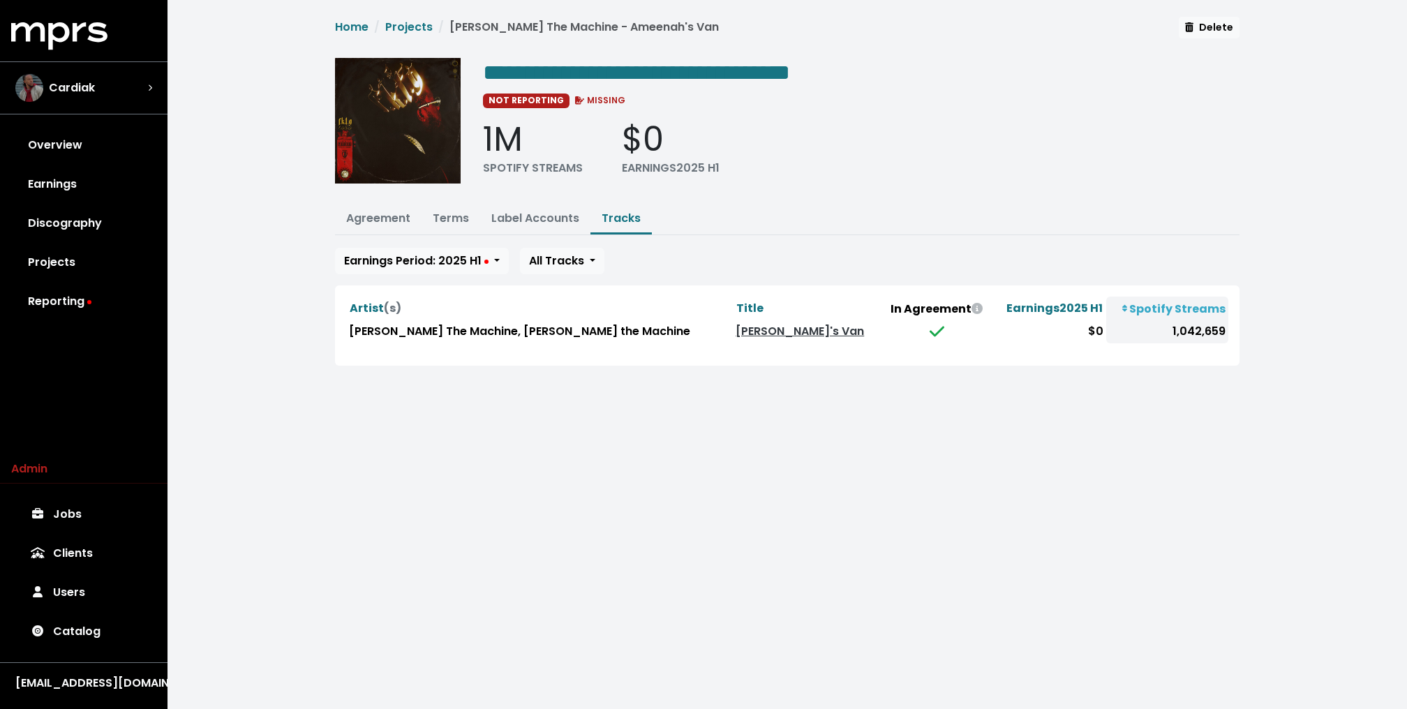
click at [495, 196] on div "**********" at bounding box center [787, 191] width 921 height 349
click at [403, 22] on link "Projects" at bounding box center [408, 27] width 47 height 16
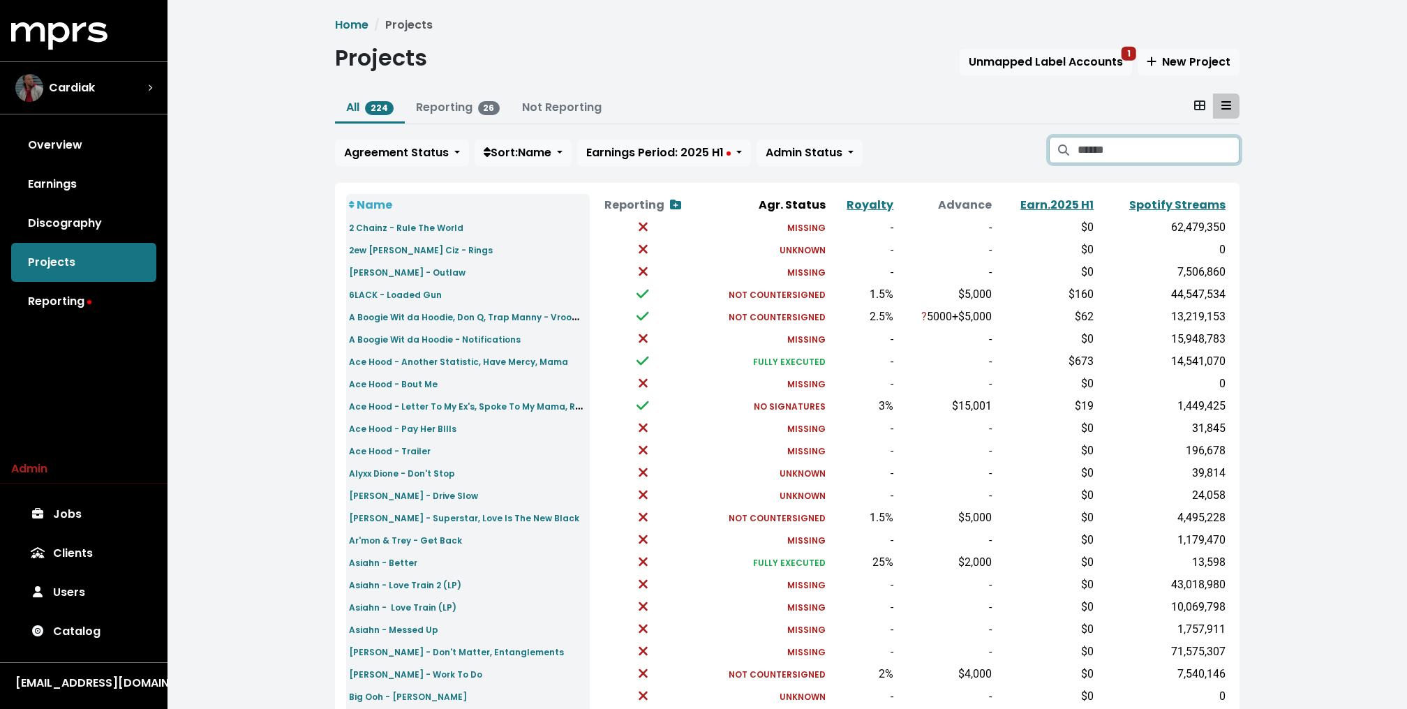
click at [1144, 144] on input "Search projects" at bounding box center [1158, 150] width 162 height 27
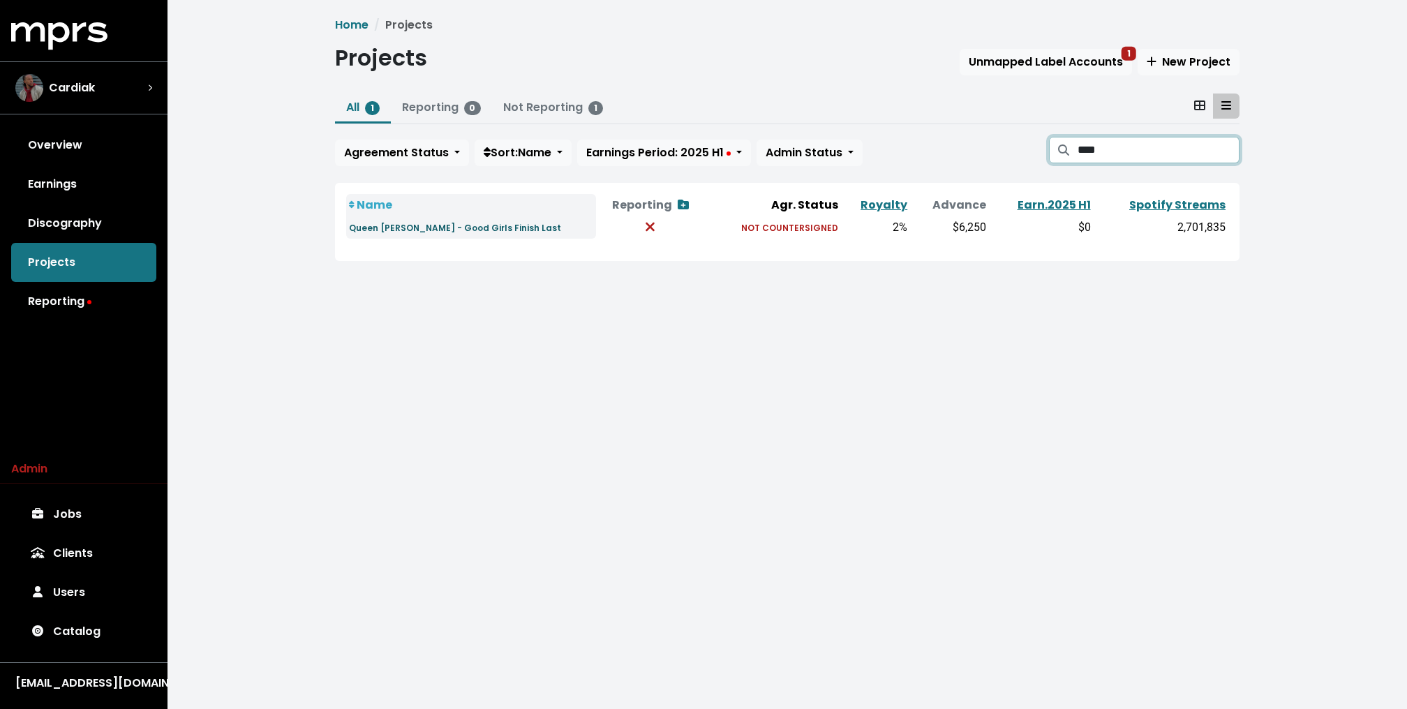
type input "****"
click at [402, 225] on small "Queen Naija - Good Girls Finish Last" at bounding box center [455, 228] width 212 height 12
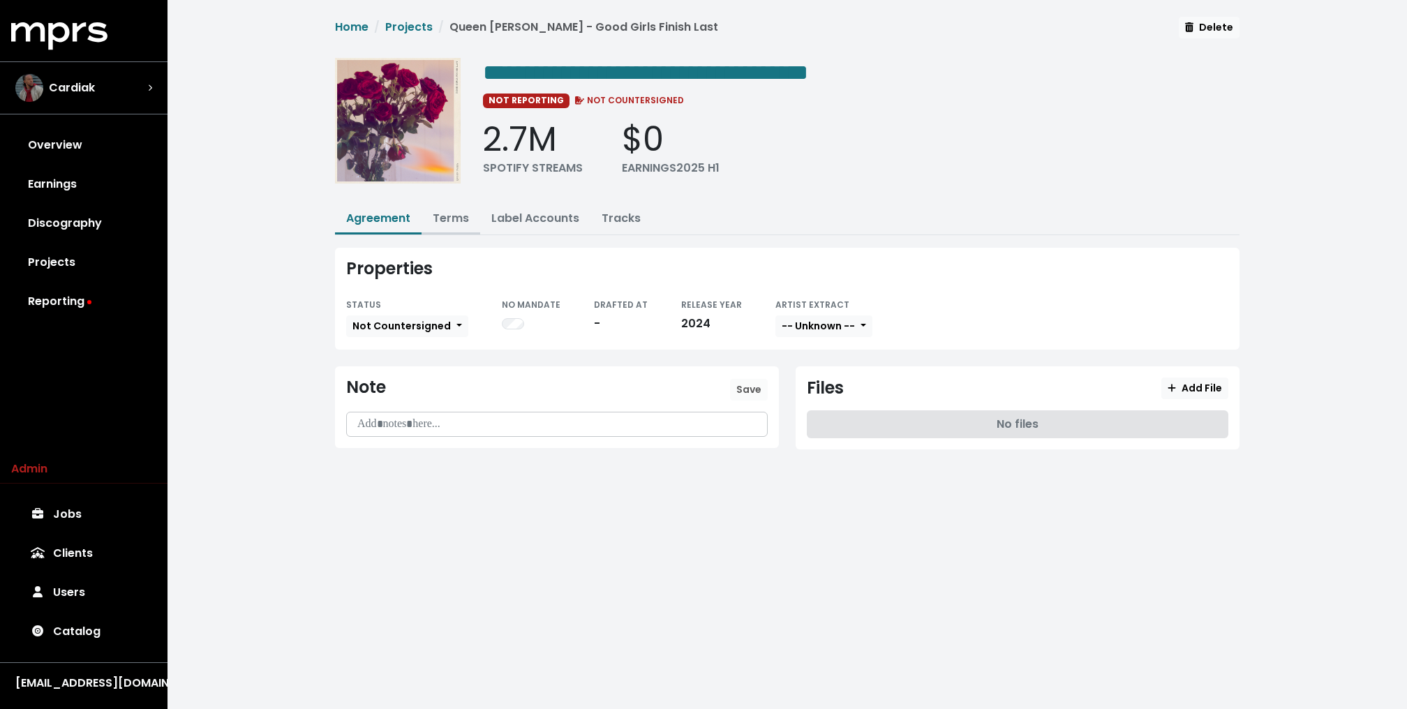
click at [454, 225] on button "Terms" at bounding box center [450, 219] width 59 height 30
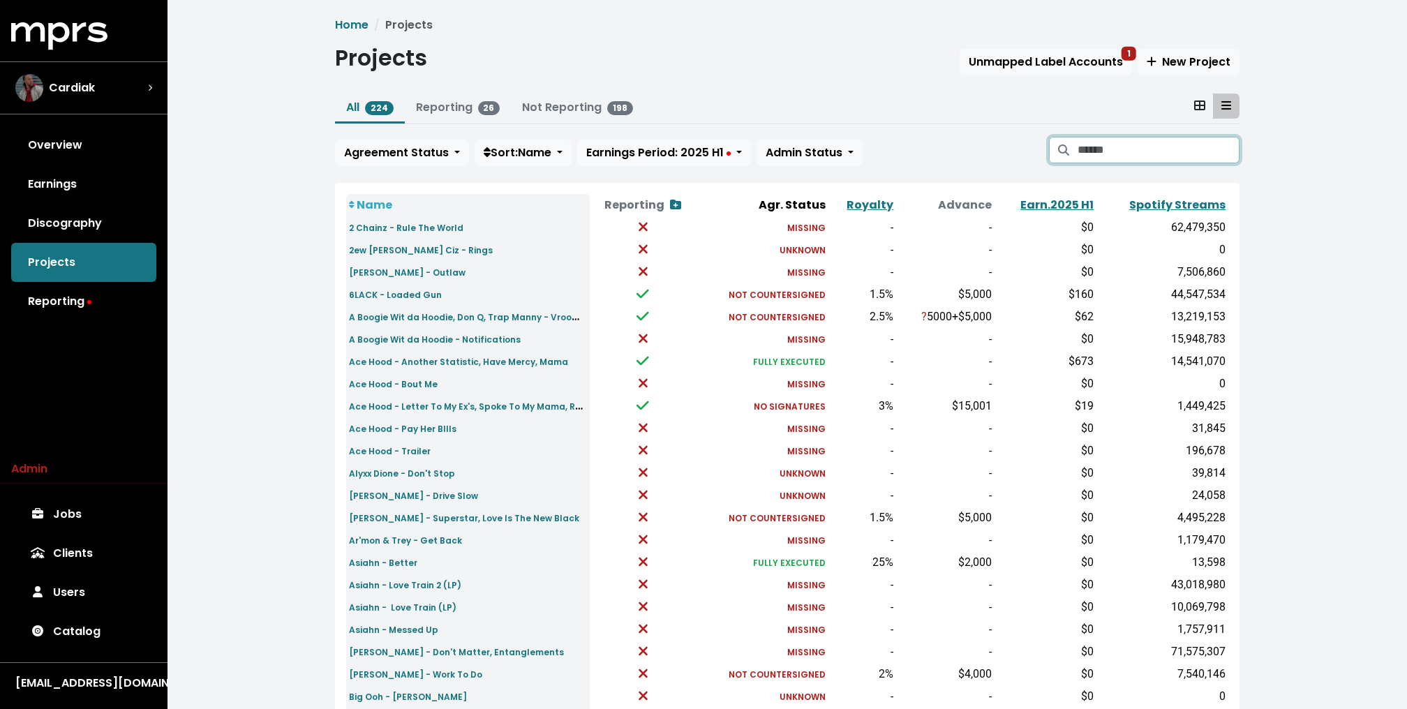
click at [1121, 142] on input "Search projects" at bounding box center [1158, 150] width 162 height 27
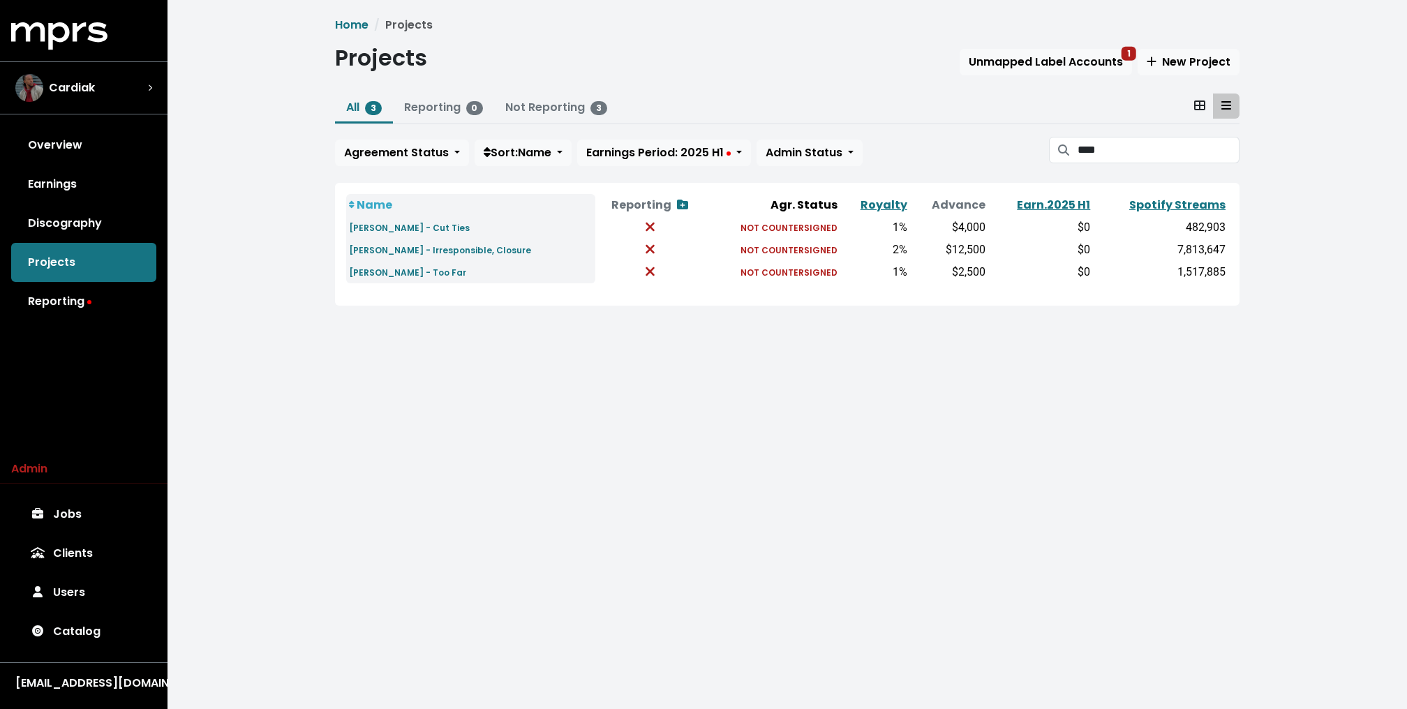
click at [257, 327] on div "Home Projects Projects Unmapped Label Accounts 1 New Project All 3 Reporting 0 …" at bounding box center [786, 172] width 1239 height 345
click at [1107, 147] on input "****" at bounding box center [1158, 150] width 162 height 27
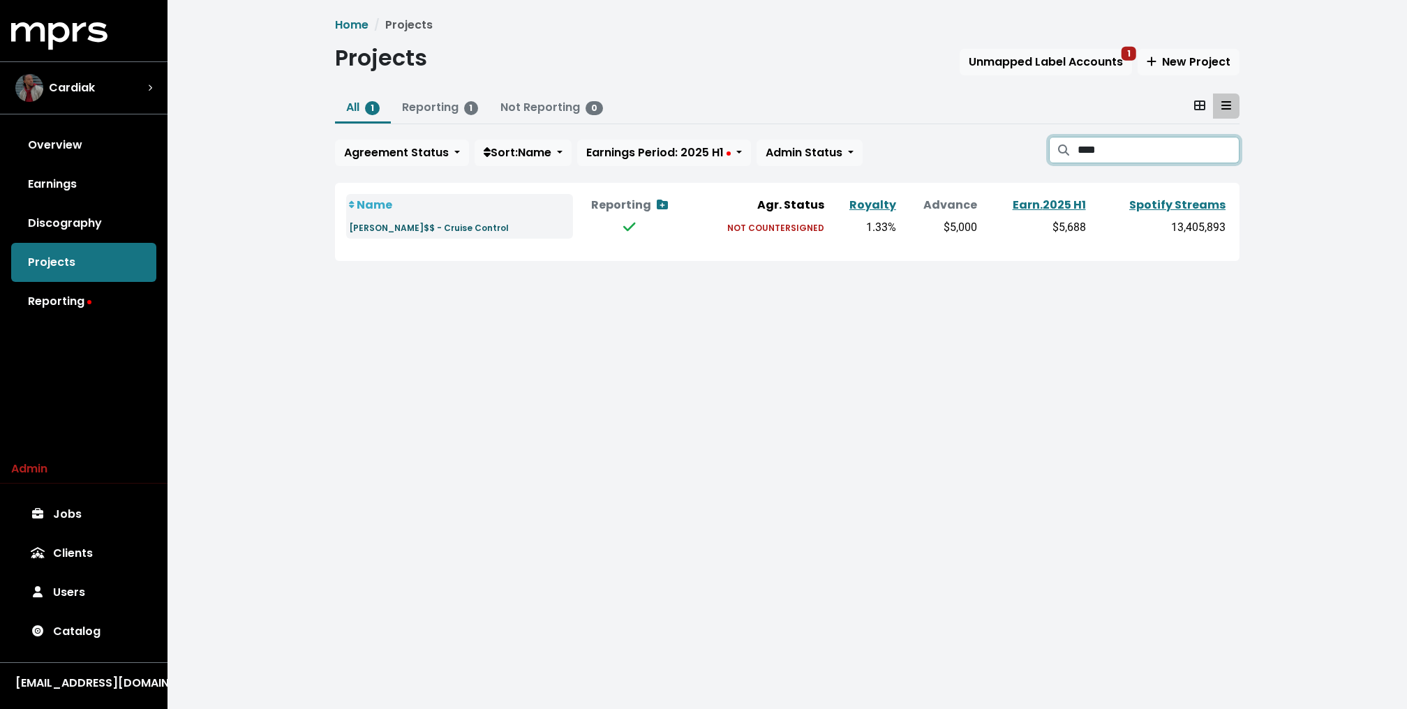
type input "****"
click at [402, 227] on small "Joey Bada$$ - Cruise Control" at bounding box center [429, 228] width 160 height 12
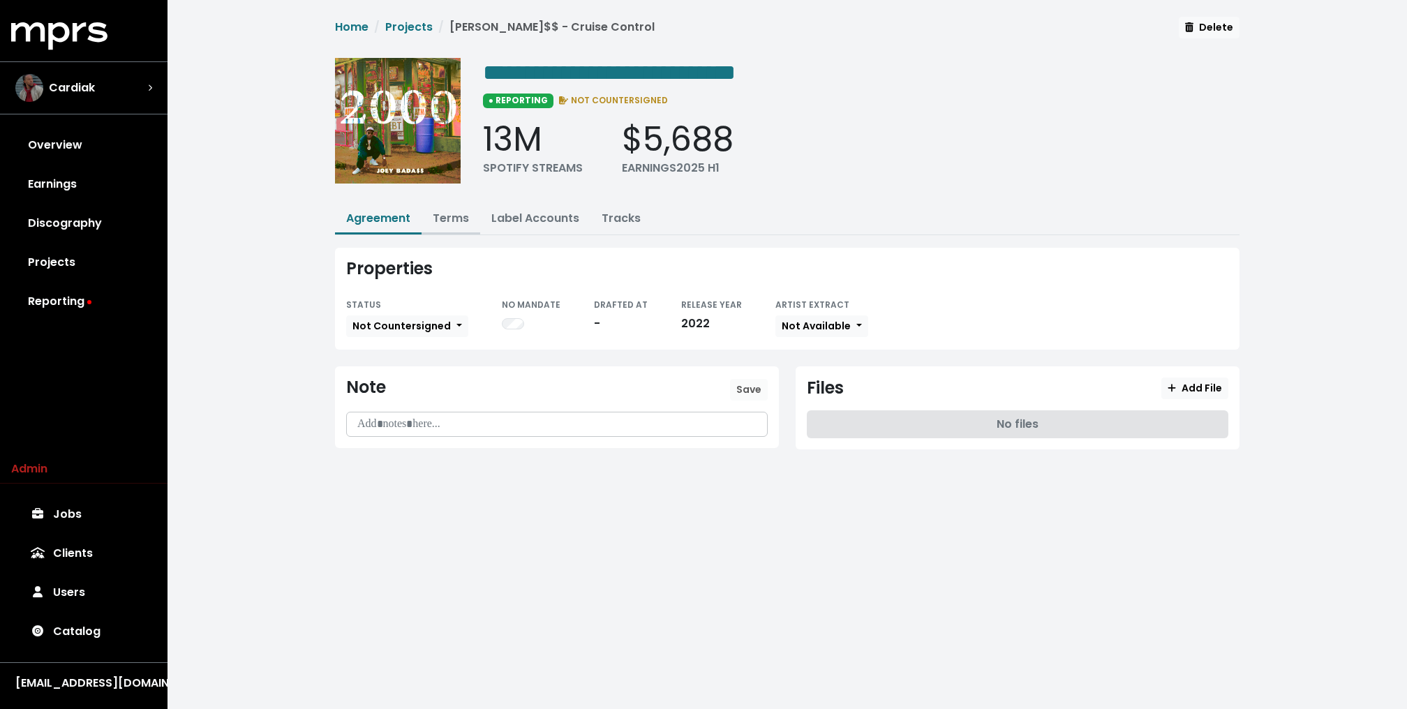
click at [442, 210] on link "Terms" at bounding box center [451, 218] width 36 height 16
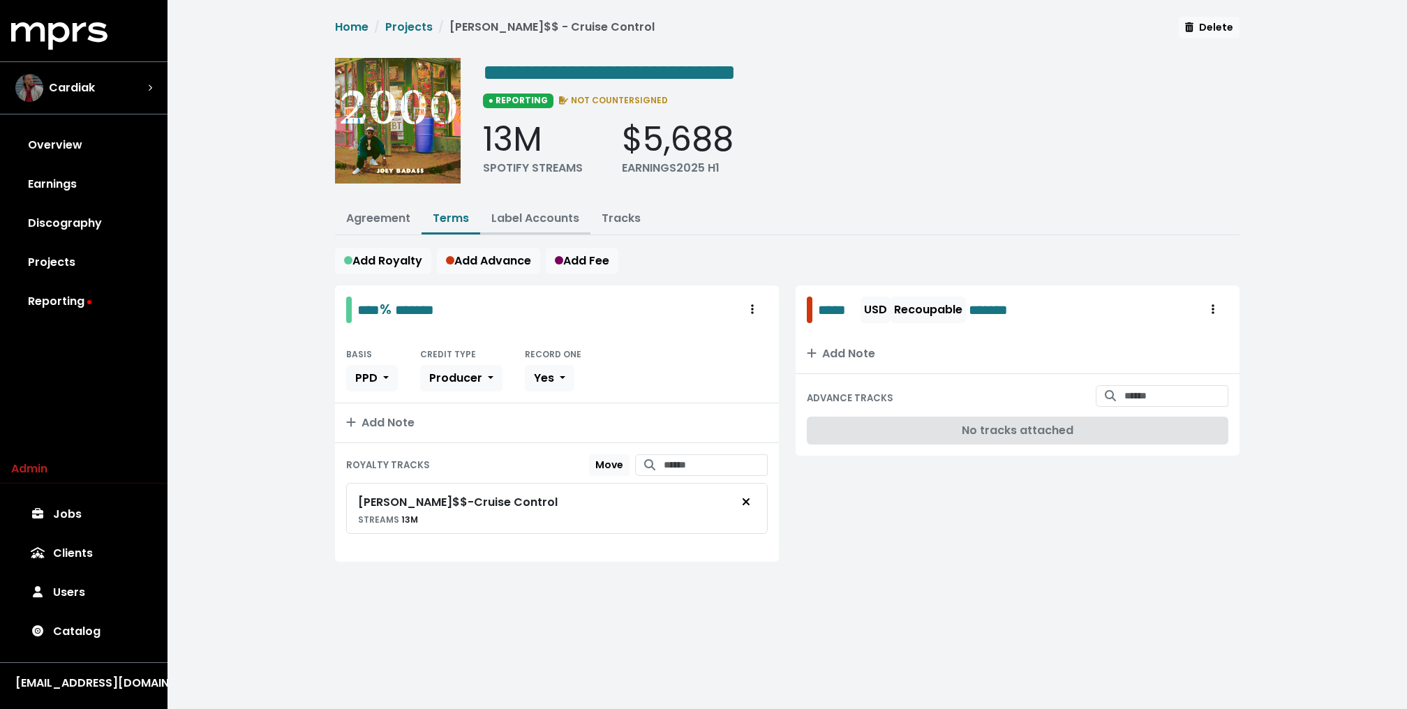
click at [521, 204] on button "Label Accounts" at bounding box center [535, 219] width 110 height 30
click at [524, 206] on button "Label Accounts" at bounding box center [535, 219] width 110 height 30
click at [528, 215] on link "Label Accounts" at bounding box center [535, 218] width 88 height 16
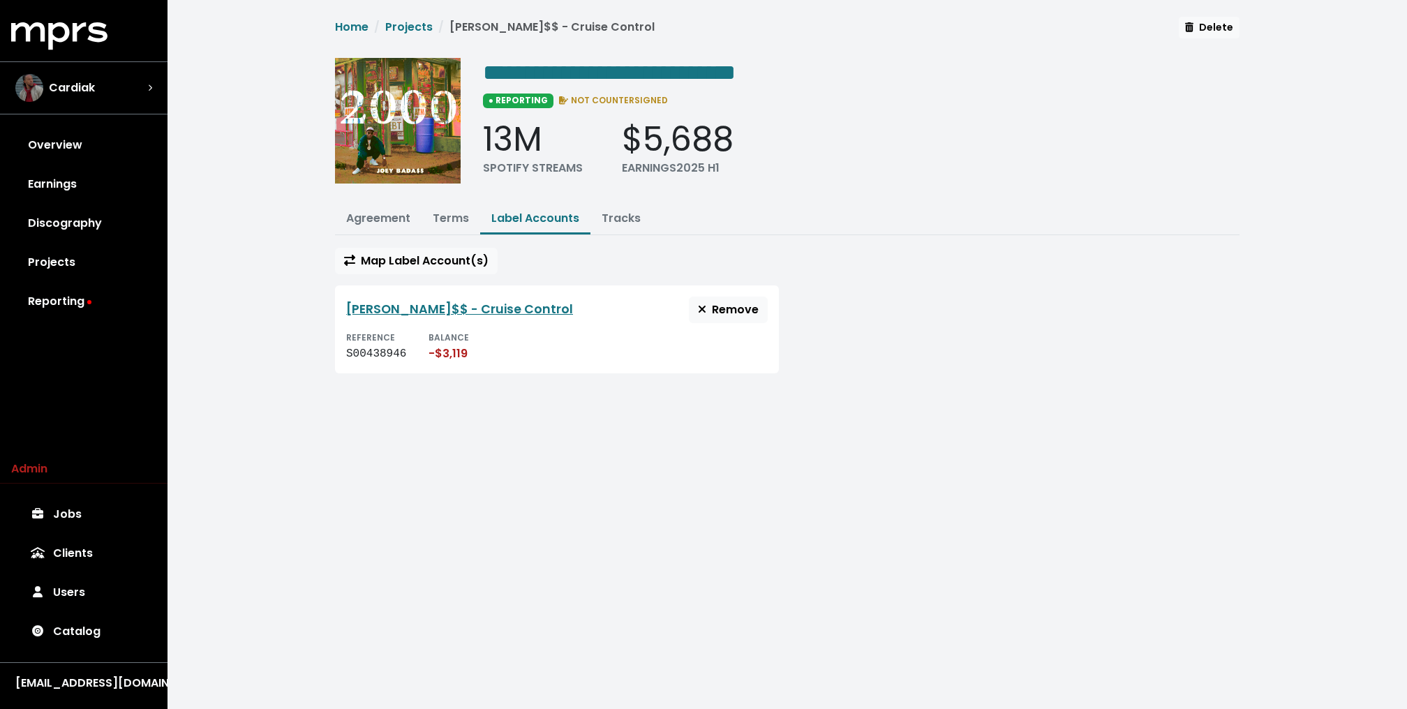
click at [278, 320] on div "**********" at bounding box center [786, 203] width 1239 height 407
click at [128, 260] on link "Projects" at bounding box center [83, 262] width 145 height 39
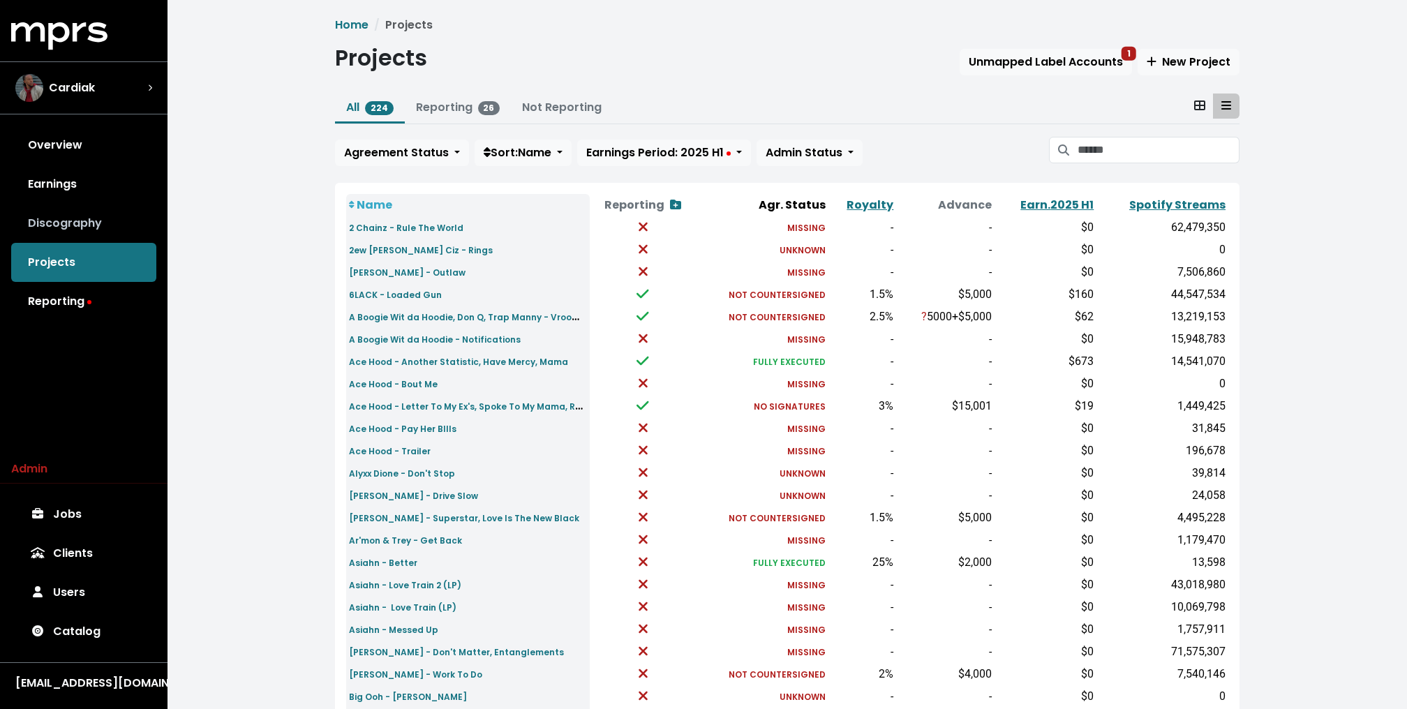
click at [100, 230] on link "Discography" at bounding box center [83, 223] width 145 height 39
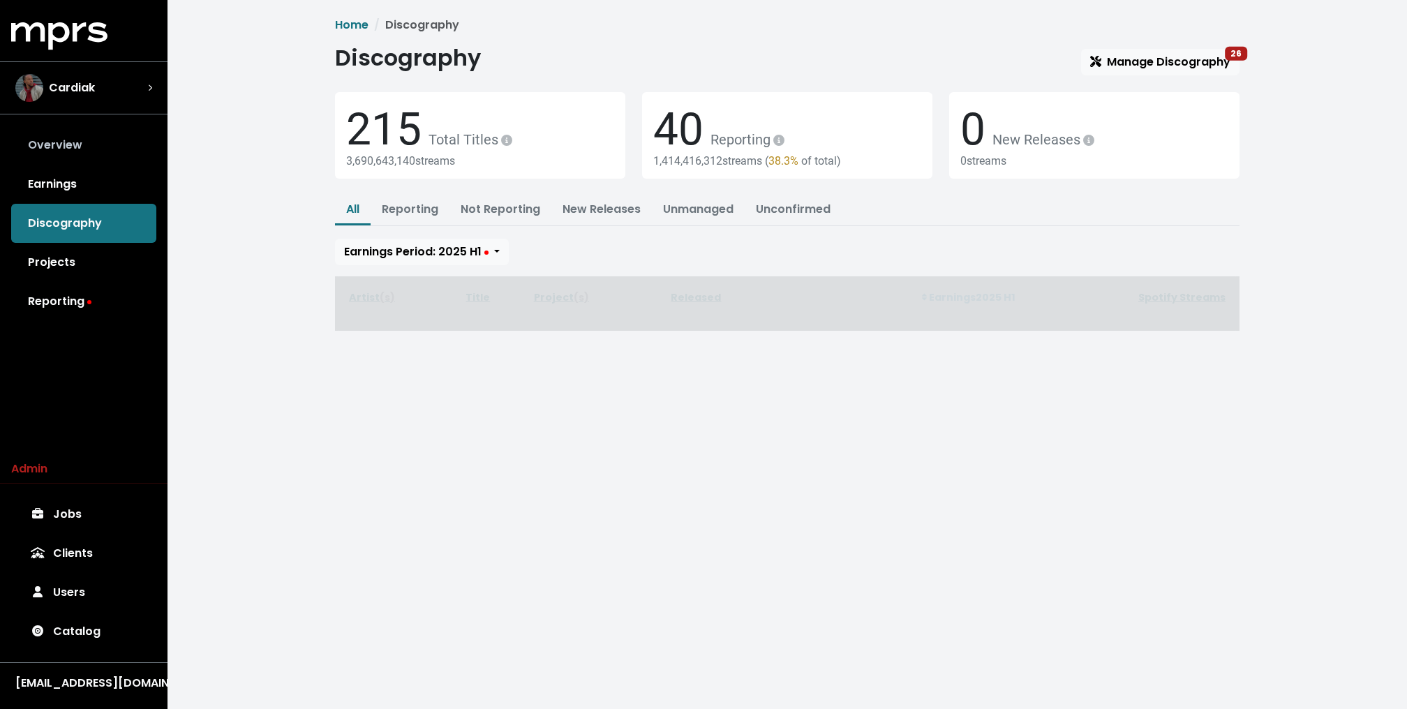
click at [73, 137] on link "Overview" at bounding box center [83, 145] width 145 height 39
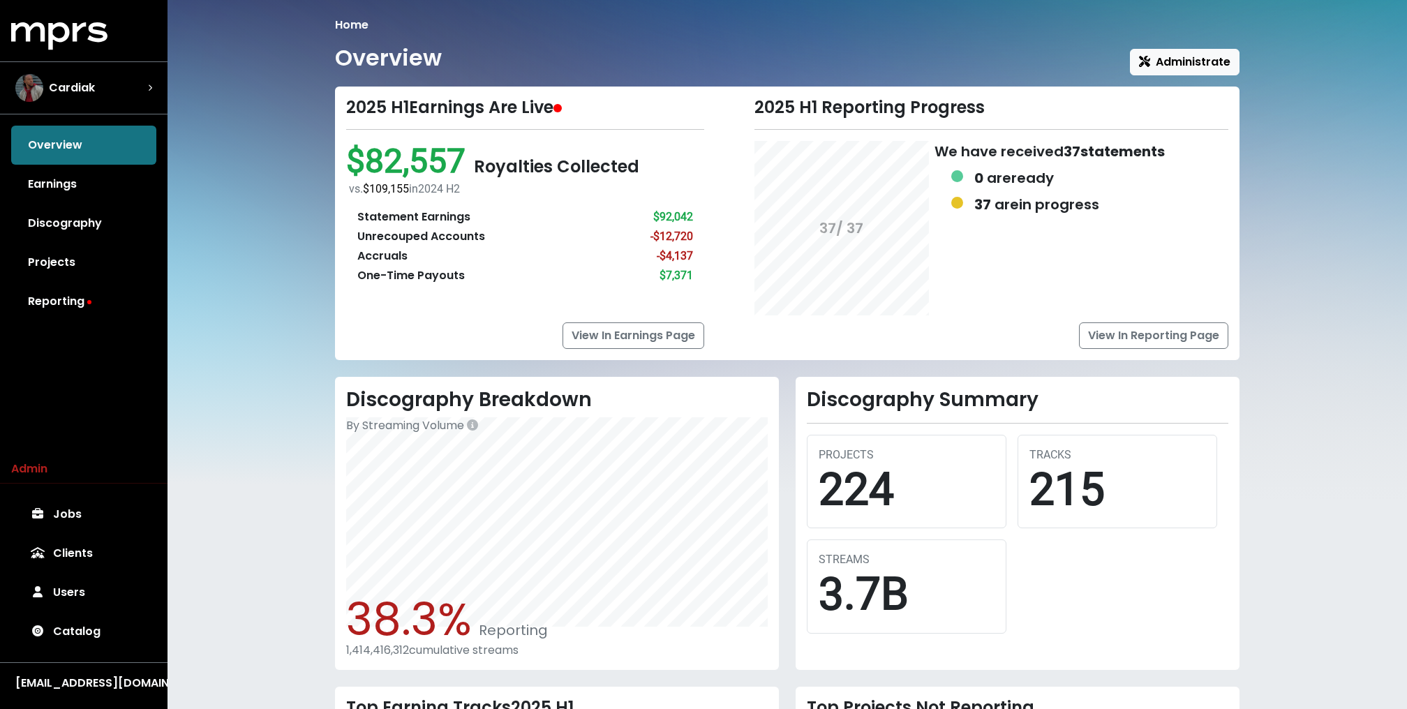
click at [80, 122] on div "MPRS Logo Cardiak Overview Earnings Discography Projects Reporting" at bounding box center [83, 171] width 167 height 299
click at [71, 93] on span "Cardiak" at bounding box center [72, 88] width 46 height 17
click at [62, 91] on span "Cardiak" at bounding box center [72, 88] width 46 height 17
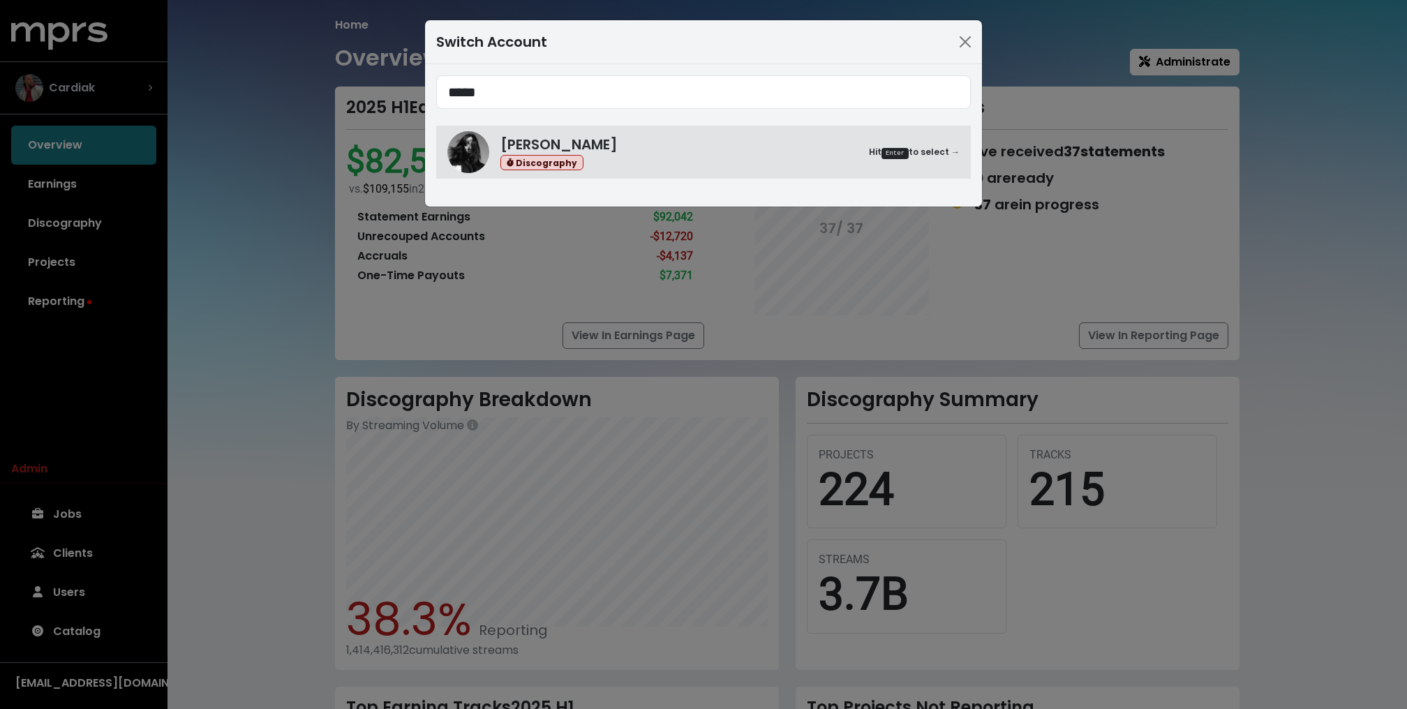
type input "*****"
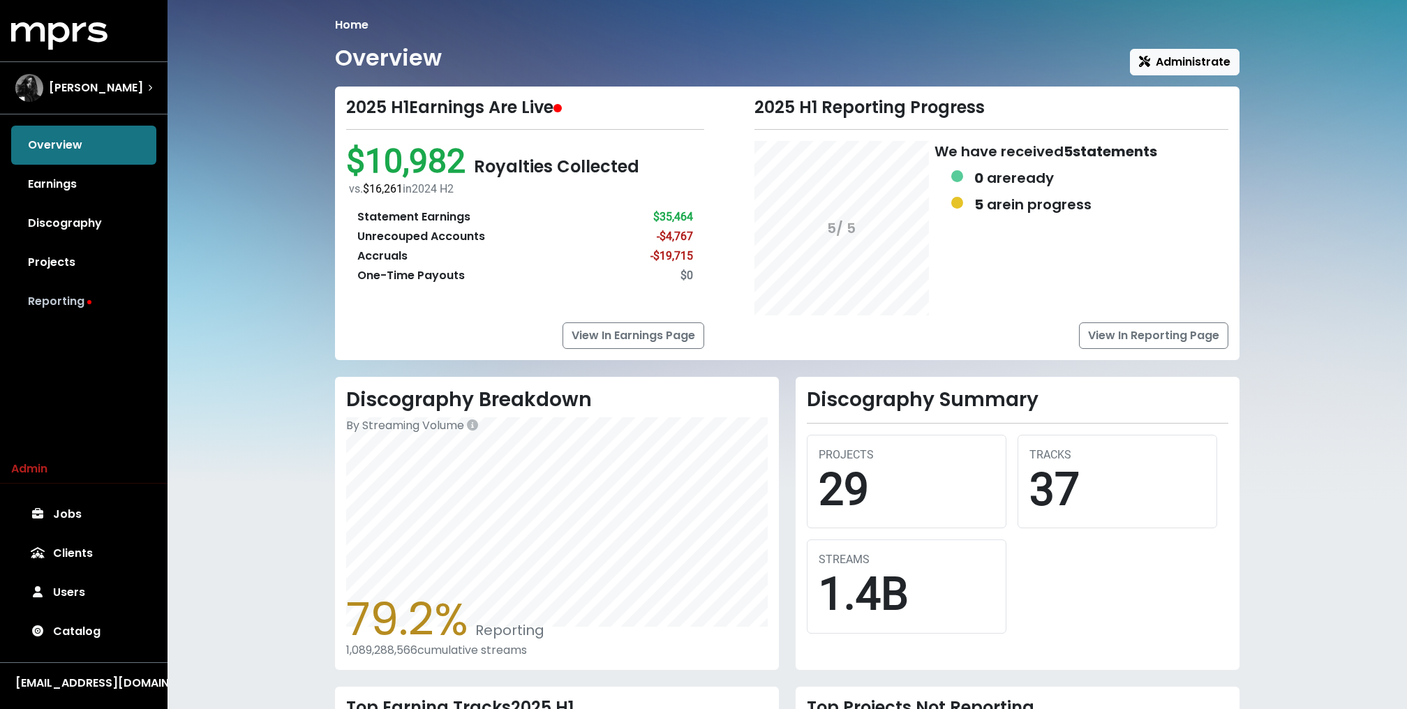
click at [87, 293] on link "Reporting" at bounding box center [83, 301] width 145 height 39
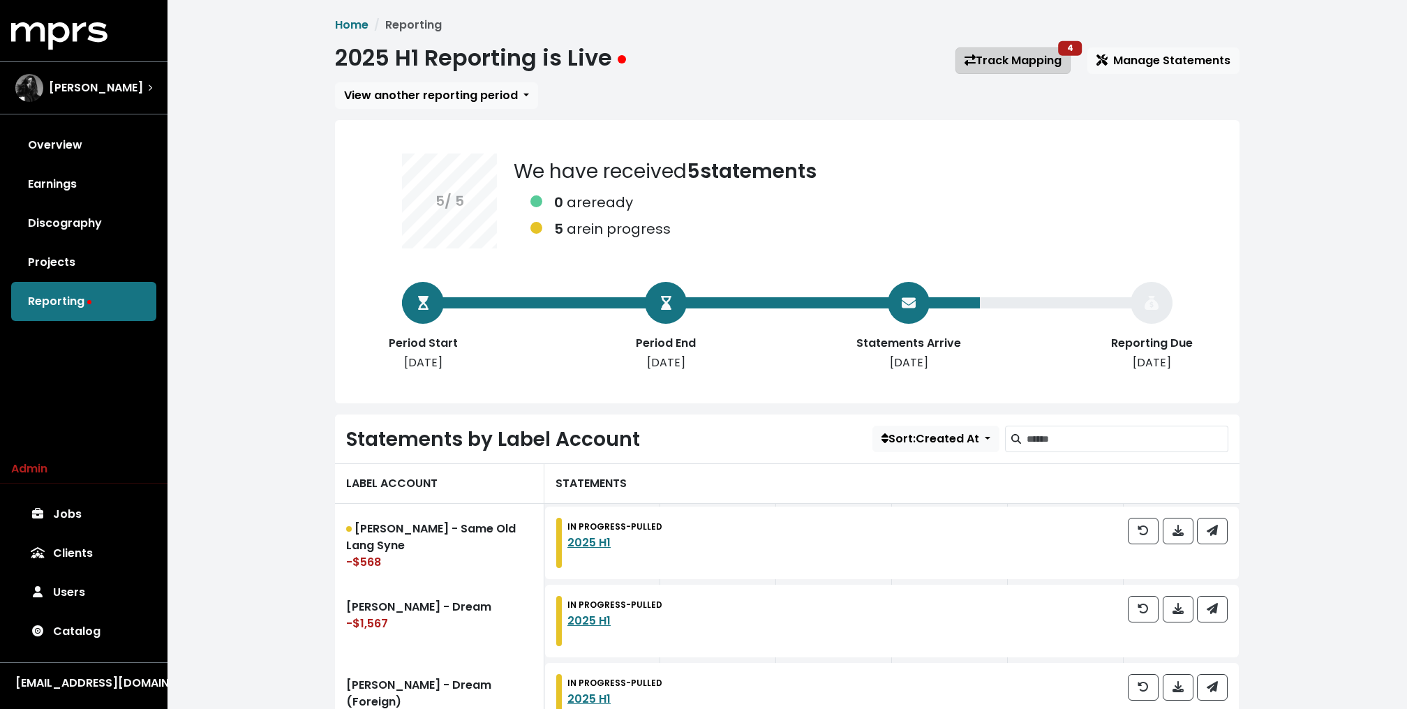
click at [1018, 57] on link "Track Mapping 4" at bounding box center [1012, 60] width 115 height 27
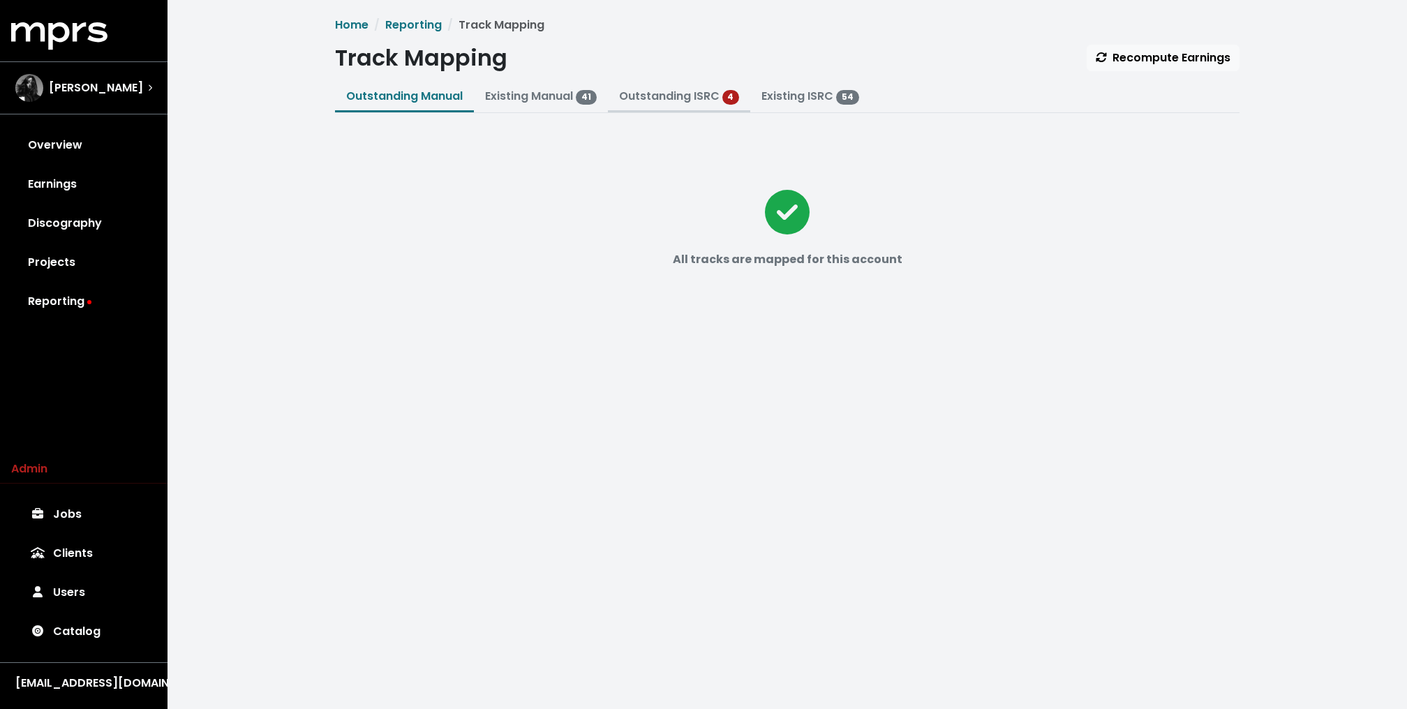
click at [671, 103] on link "Outstanding ISRC" at bounding box center [669, 96] width 100 height 16
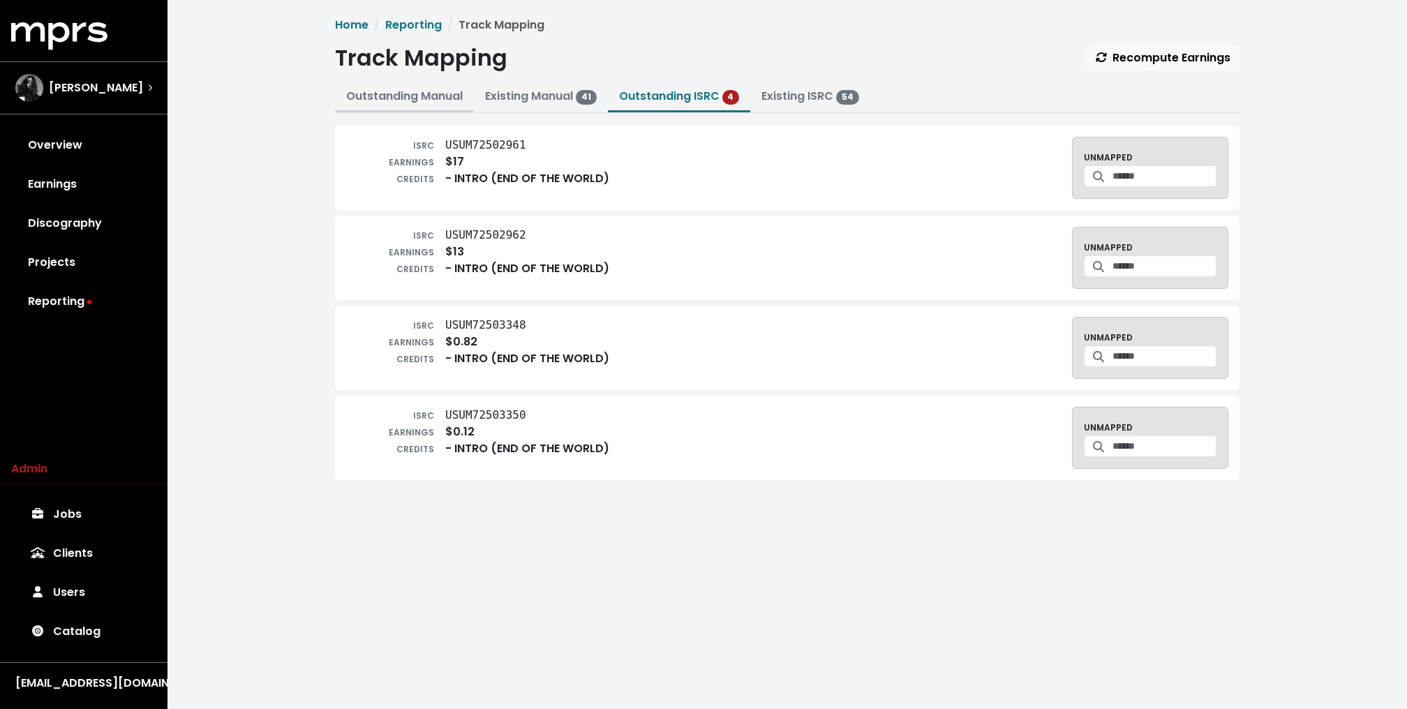
click at [363, 100] on link "Outstanding Manual" at bounding box center [404, 96] width 117 height 16
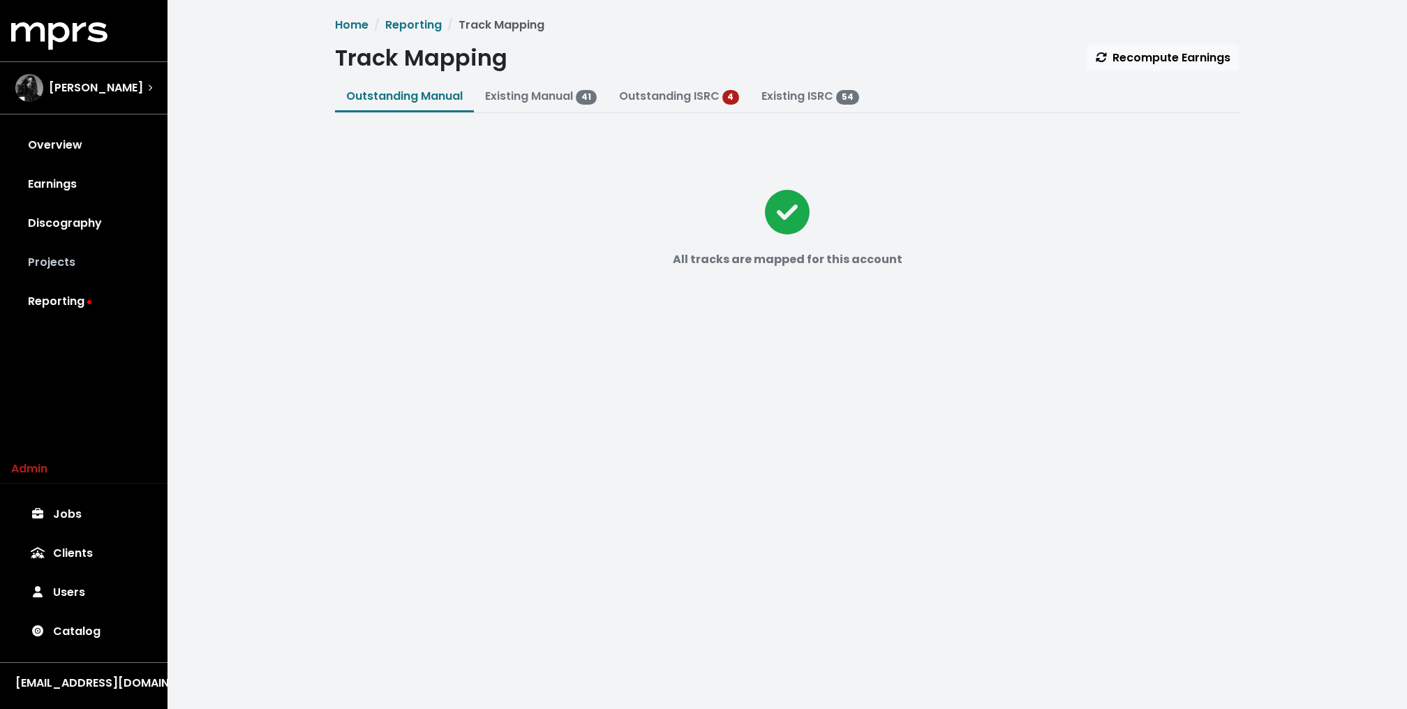
click at [74, 267] on link "Projects" at bounding box center [83, 262] width 145 height 39
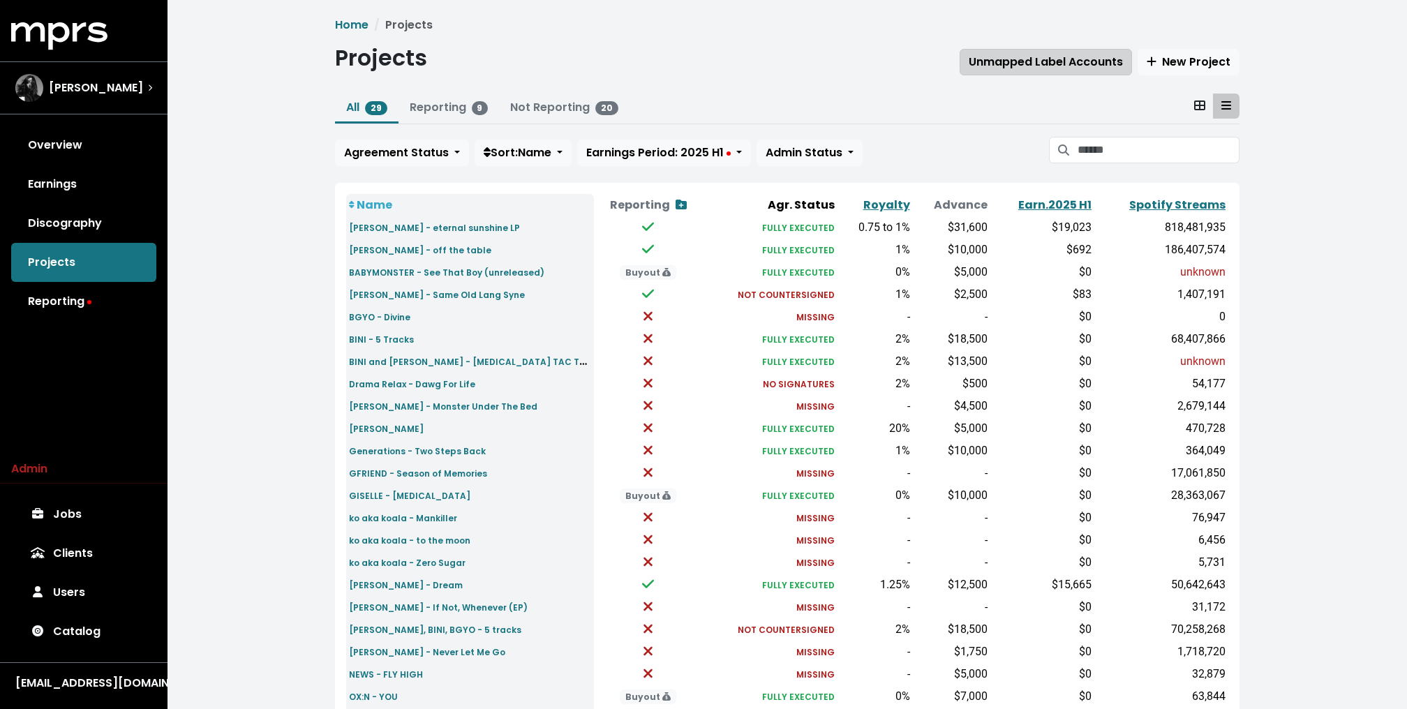
click at [1061, 67] on span "Unmapped Label Accounts" at bounding box center [1046, 62] width 154 height 16
click at [98, 186] on link "Earnings" at bounding box center [83, 184] width 145 height 39
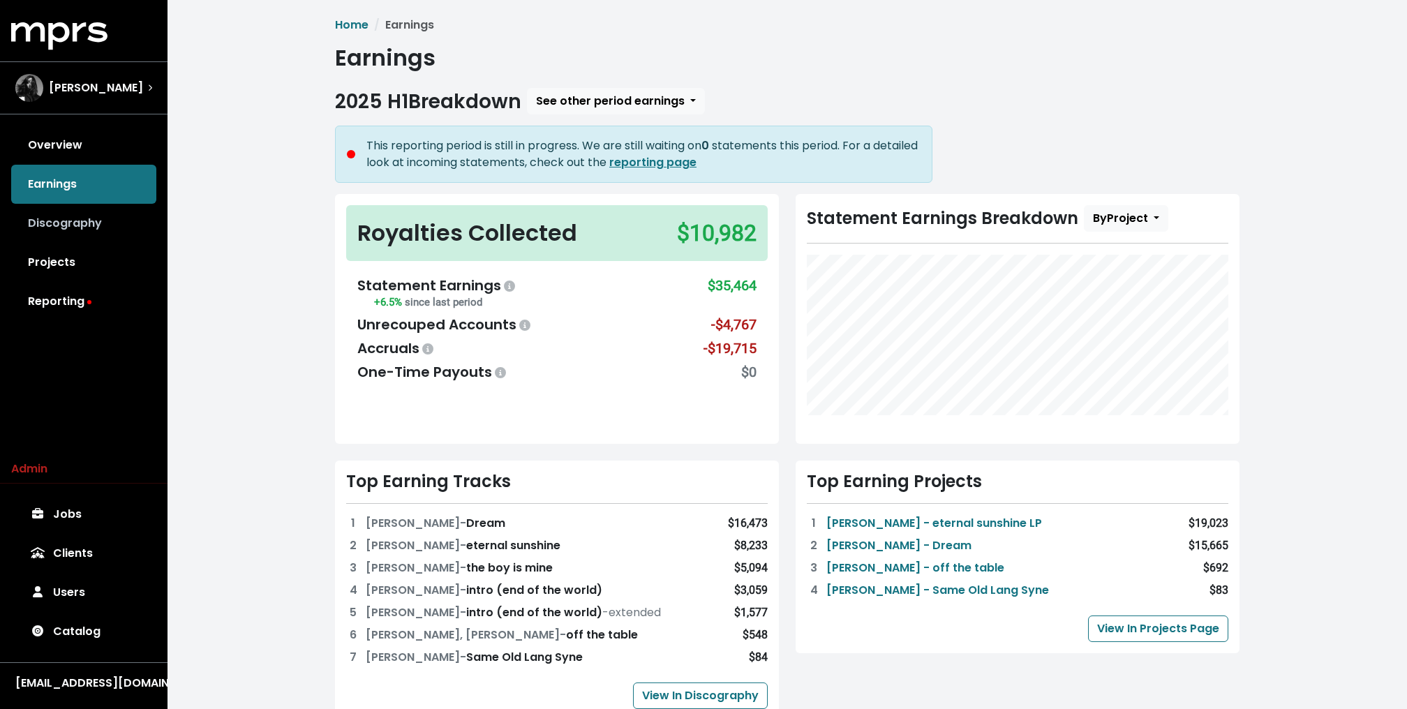
click at [41, 225] on link "Discography" at bounding box center [83, 223] width 145 height 39
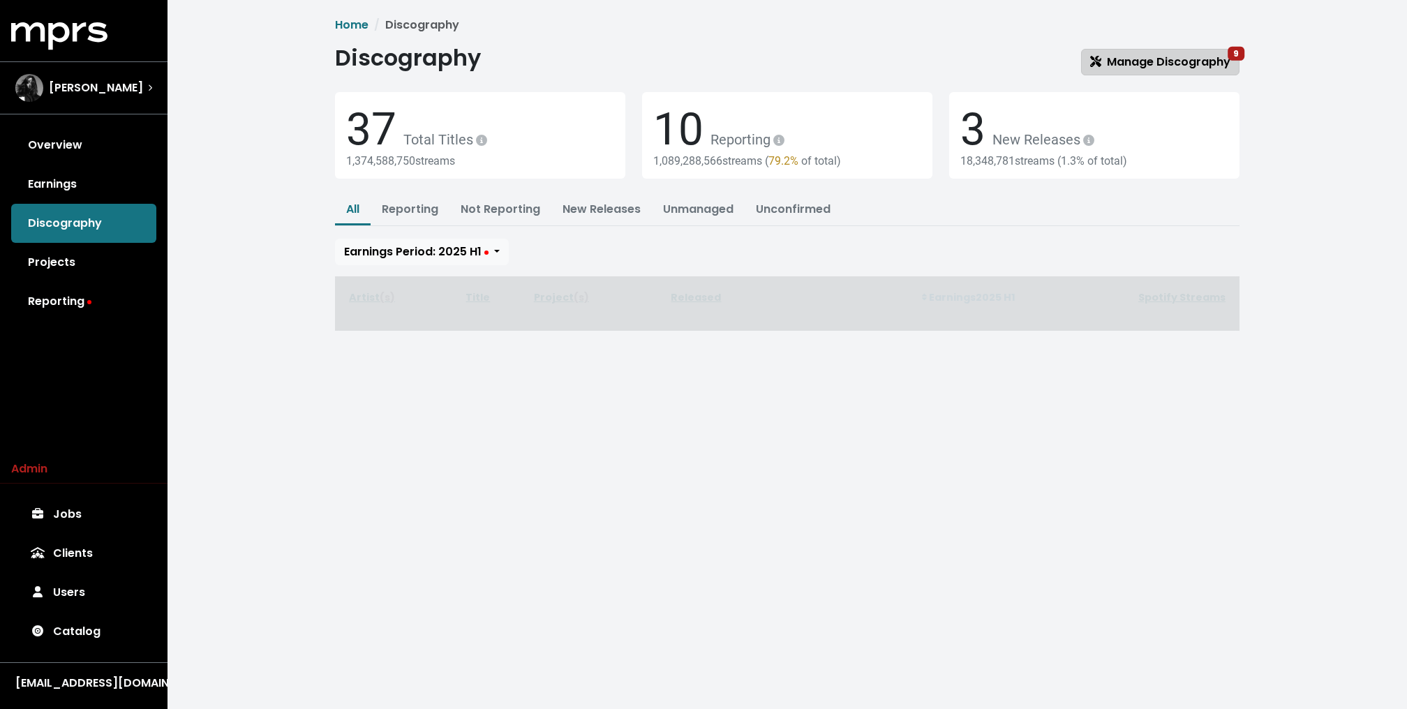
click at [1148, 57] on span "Manage Discography 9" at bounding box center [1160, 62] width 140 height 16
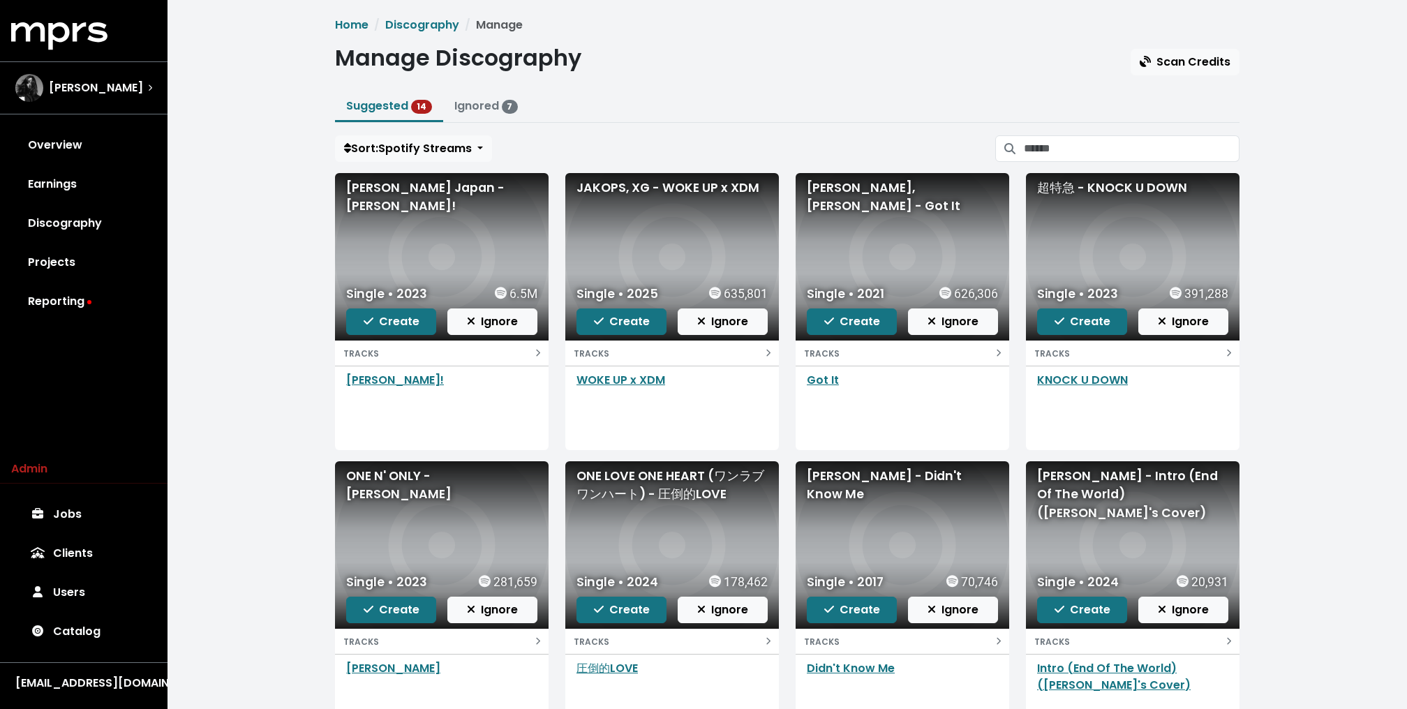
scroll to position [117, 0]
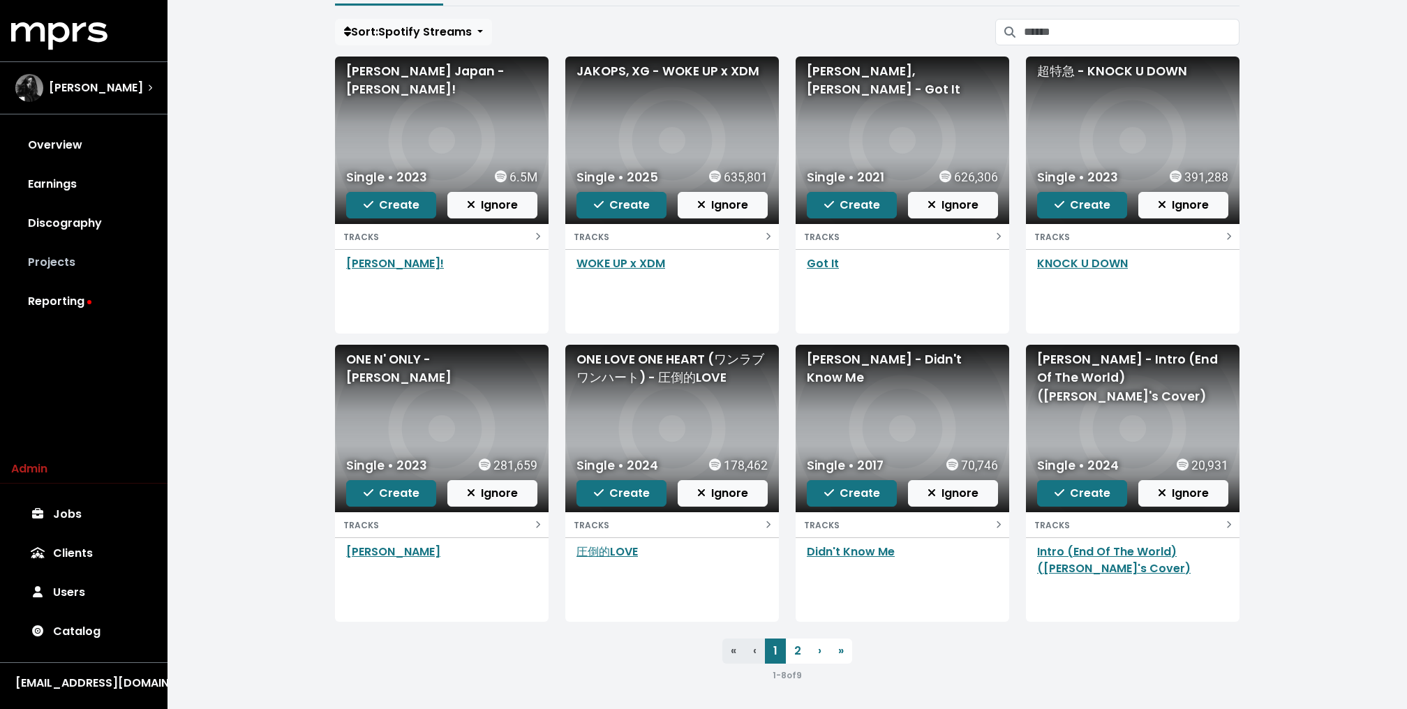
click at [93, 247] on link "Projects" at bounding box center [83, 262] width 145 height 39
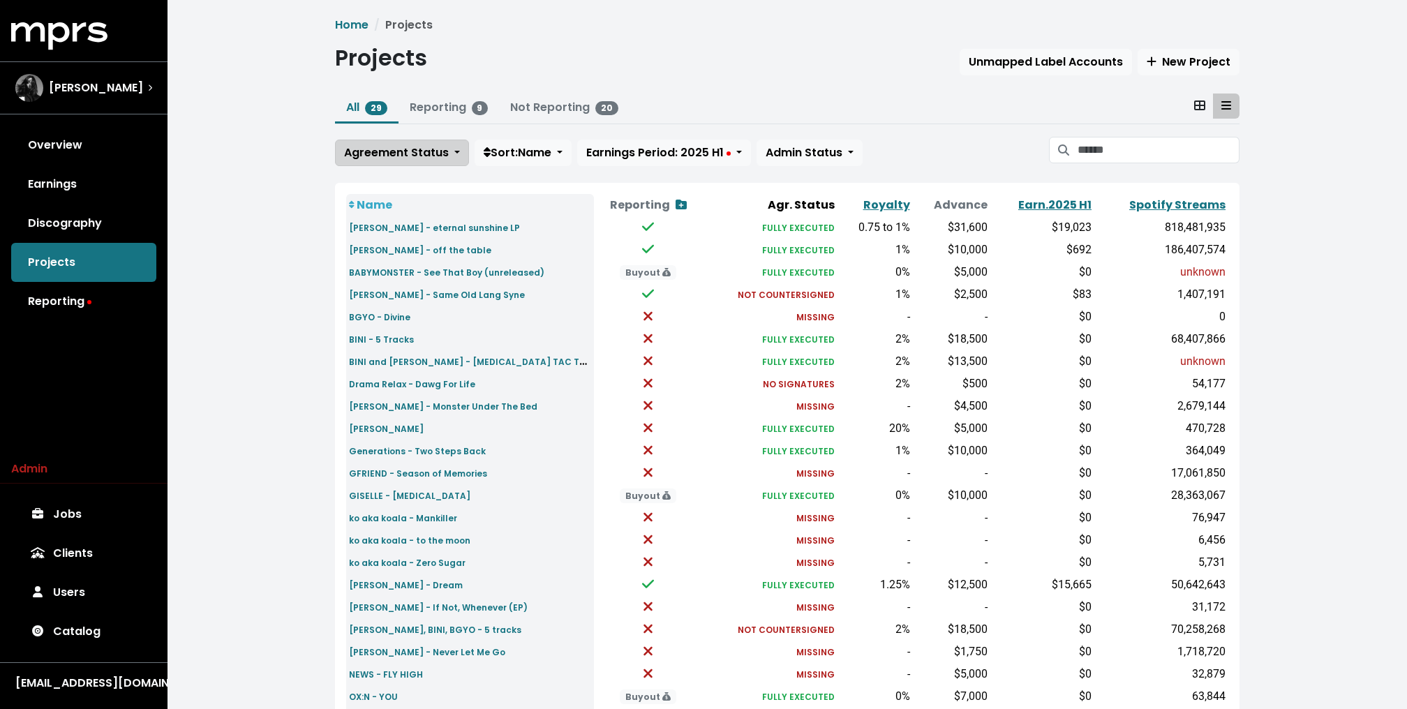
click at [387, 164] on button "Agreement Status" at bounding box center [402, 153] width 134 height 27
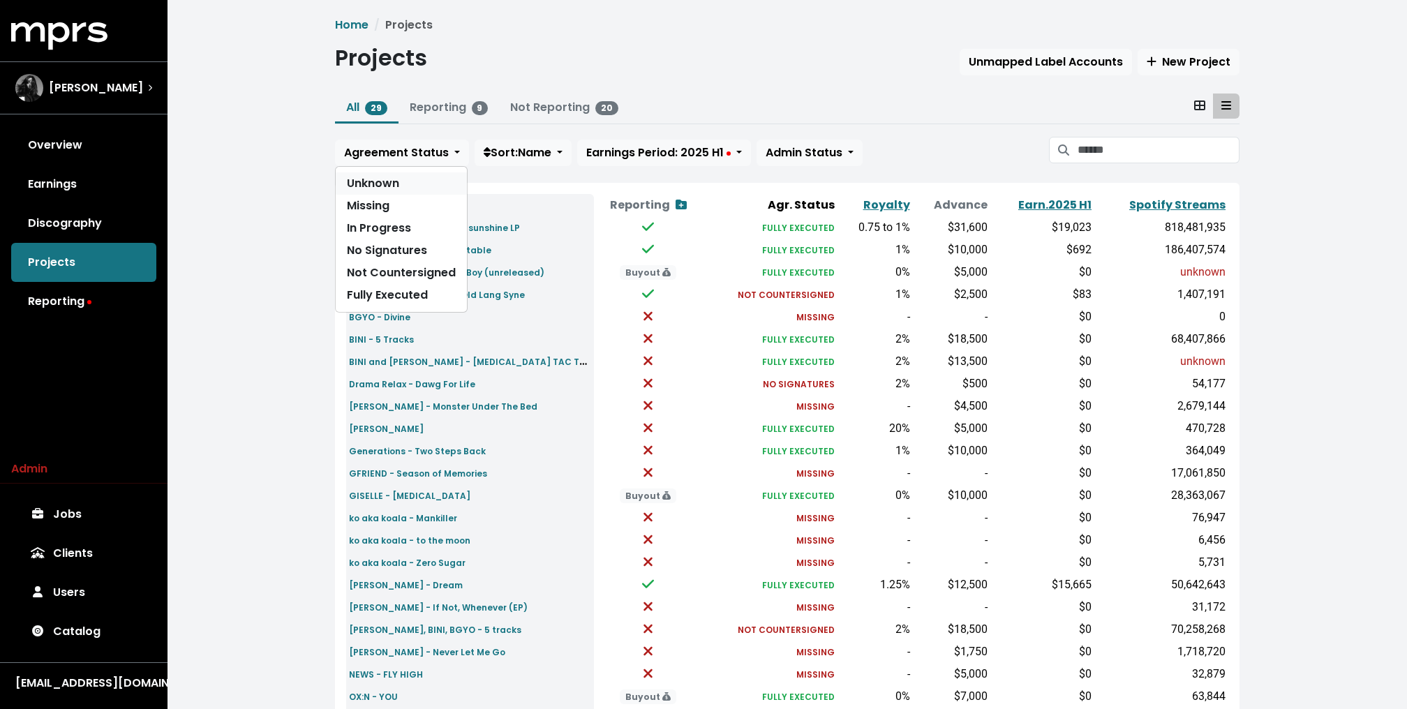
click at [380, 174] on link "Unknown" at bounding box center [401, 183] width 131 height 22
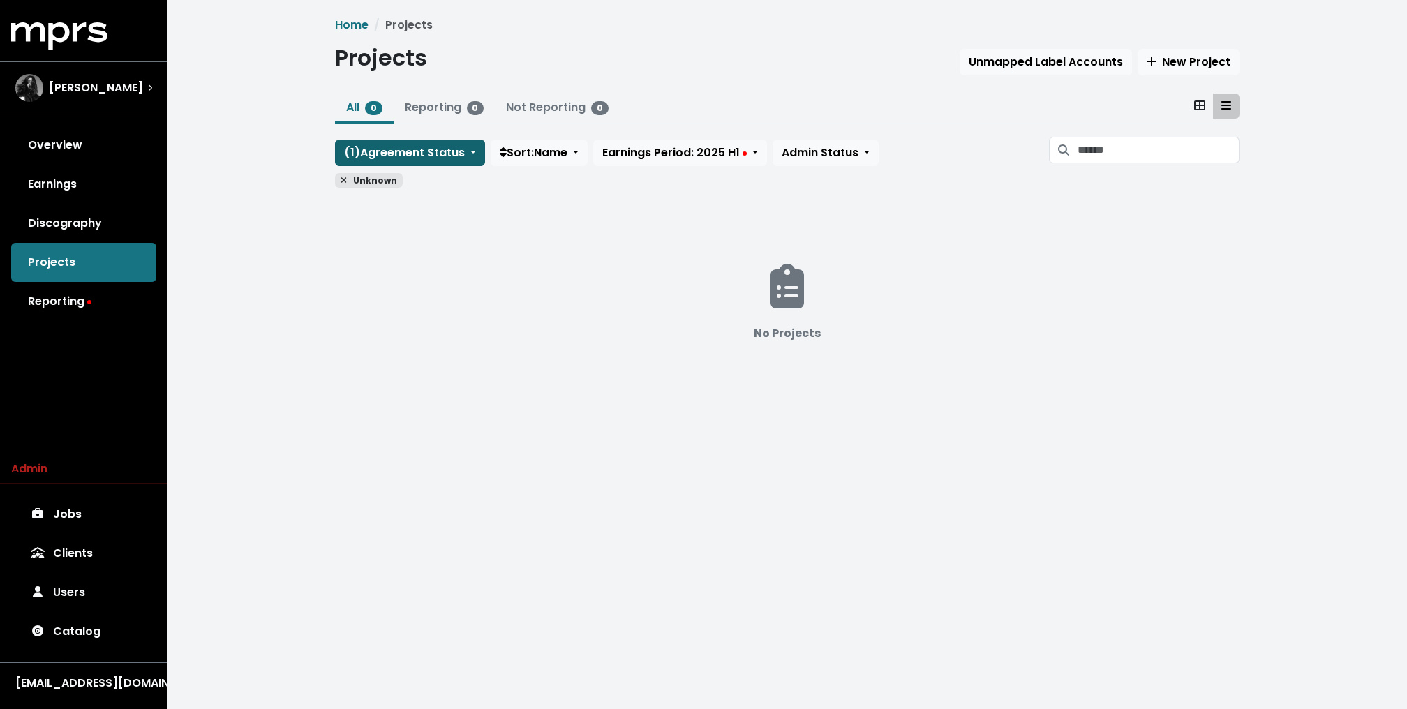
click at [396, 144] on span "( 1 ) Agreement Status" at bounding box center [404, 152] width 121 height 16
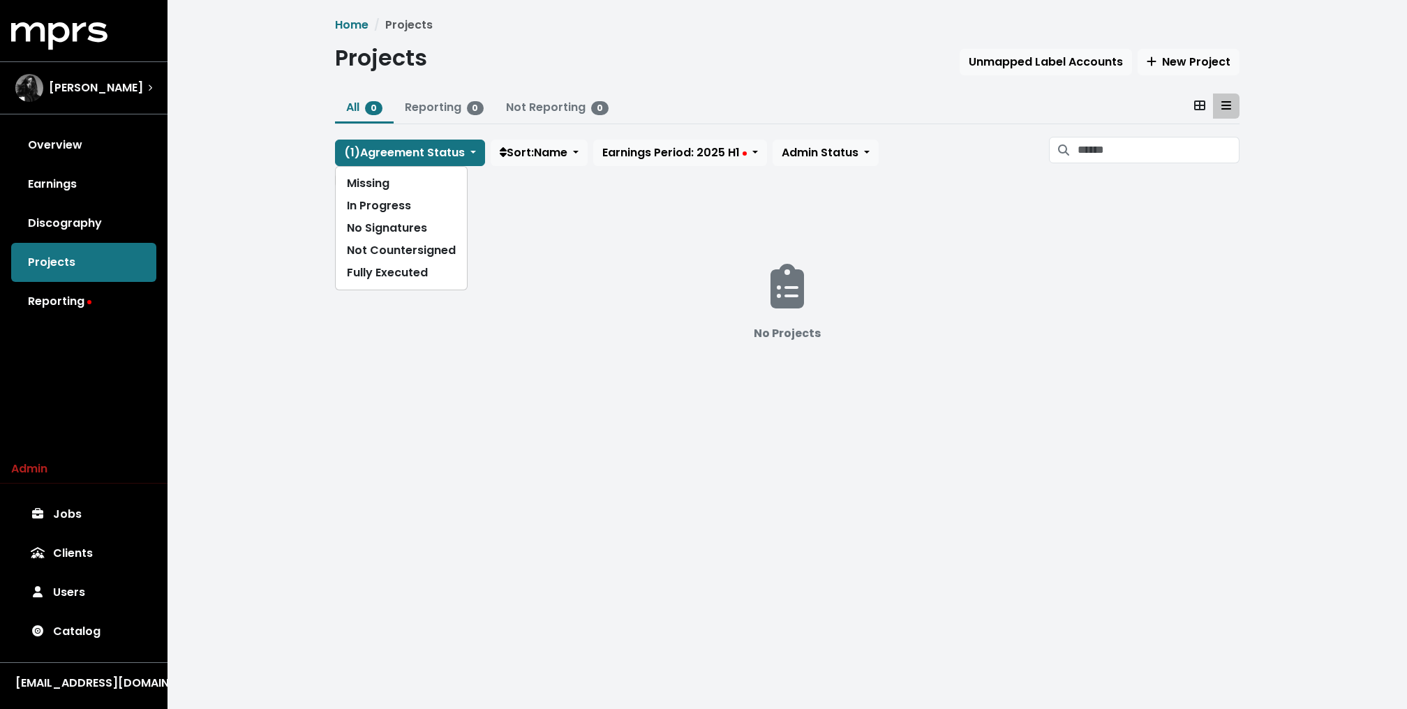
click at [324, 186] on div "Home Projects Projects Unmapped Label Accounts New Project All 0 Reporting 0 No…" at bounding box center [786, 222] width 1239 height 445
click at [345, 186] on span "Unknown" at bounding box center [369, 180] width 68 height 15
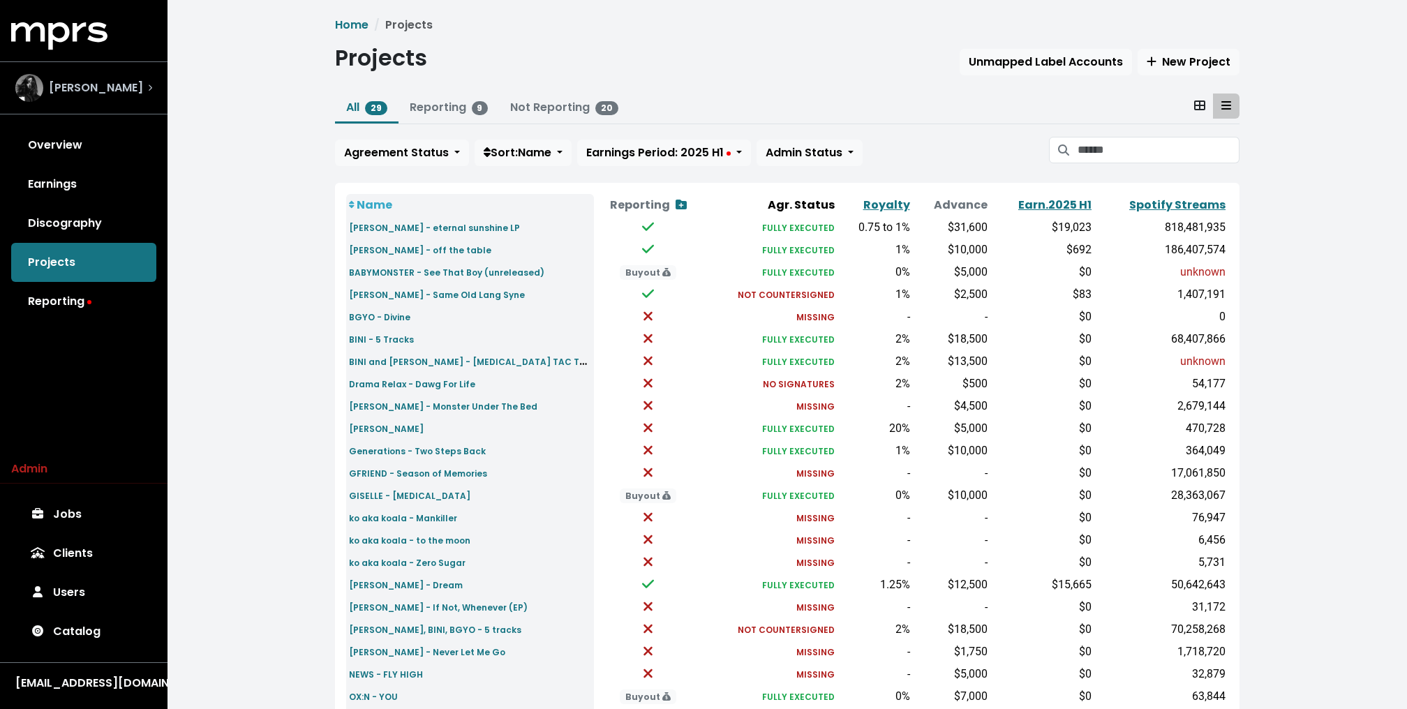
click at [114, 103] on div "Shintaro Yasuda" at bounding box center [83, 88] width 159 height 50
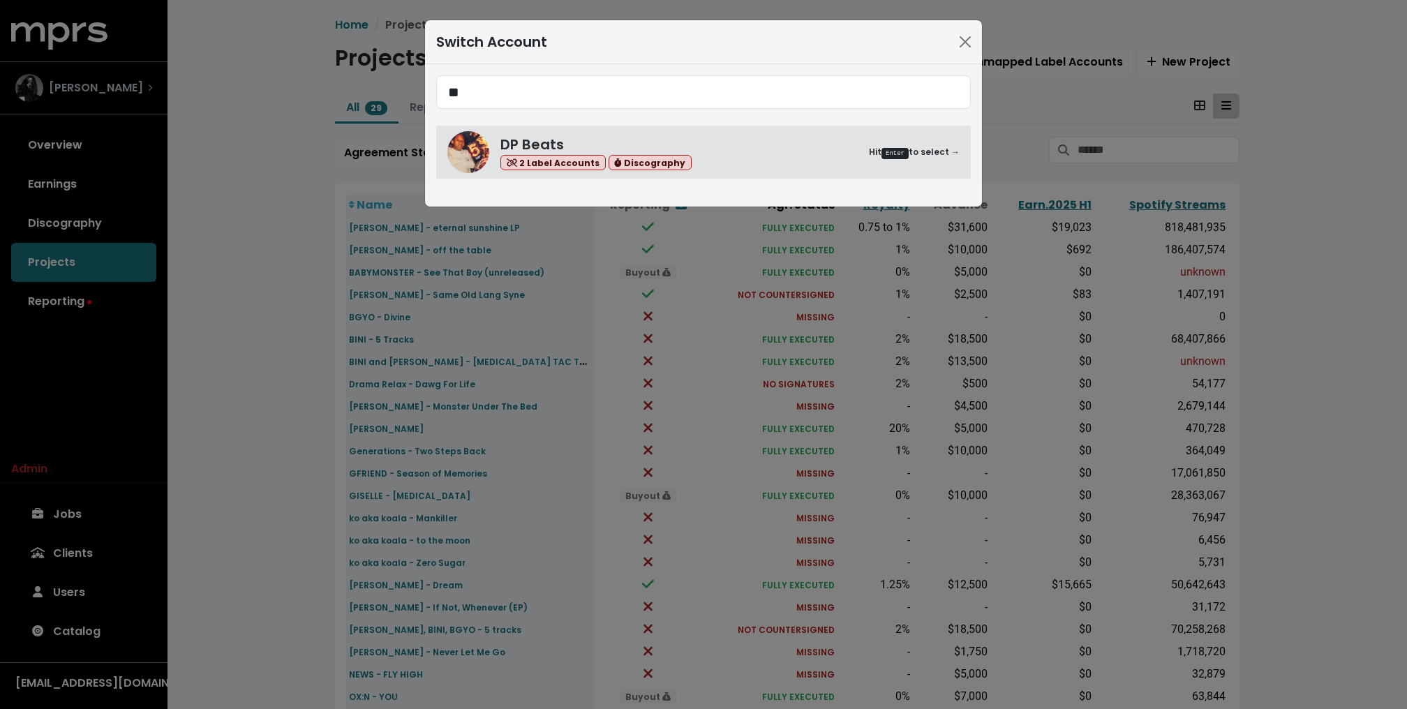
type input "**"
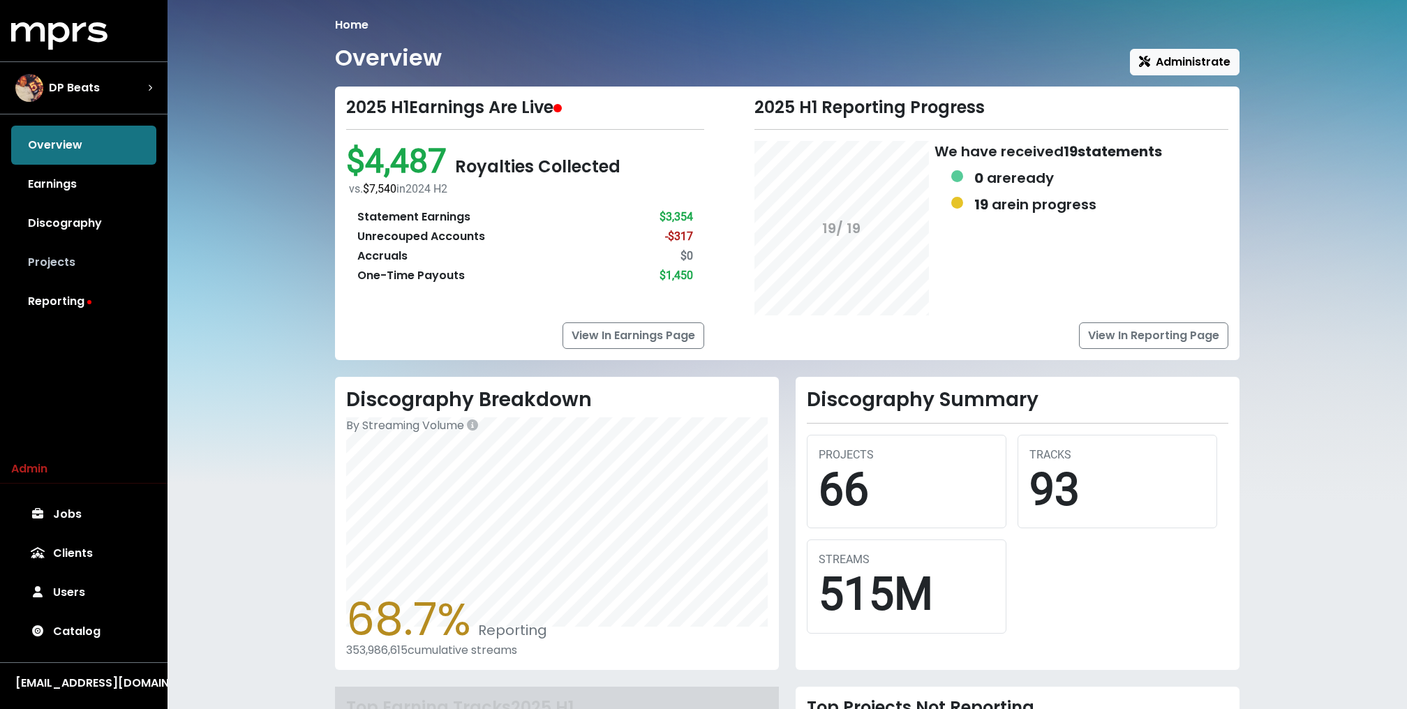
click at [84, 276] on link "Projects" at bounding box center [83, 262] width 145 height 39
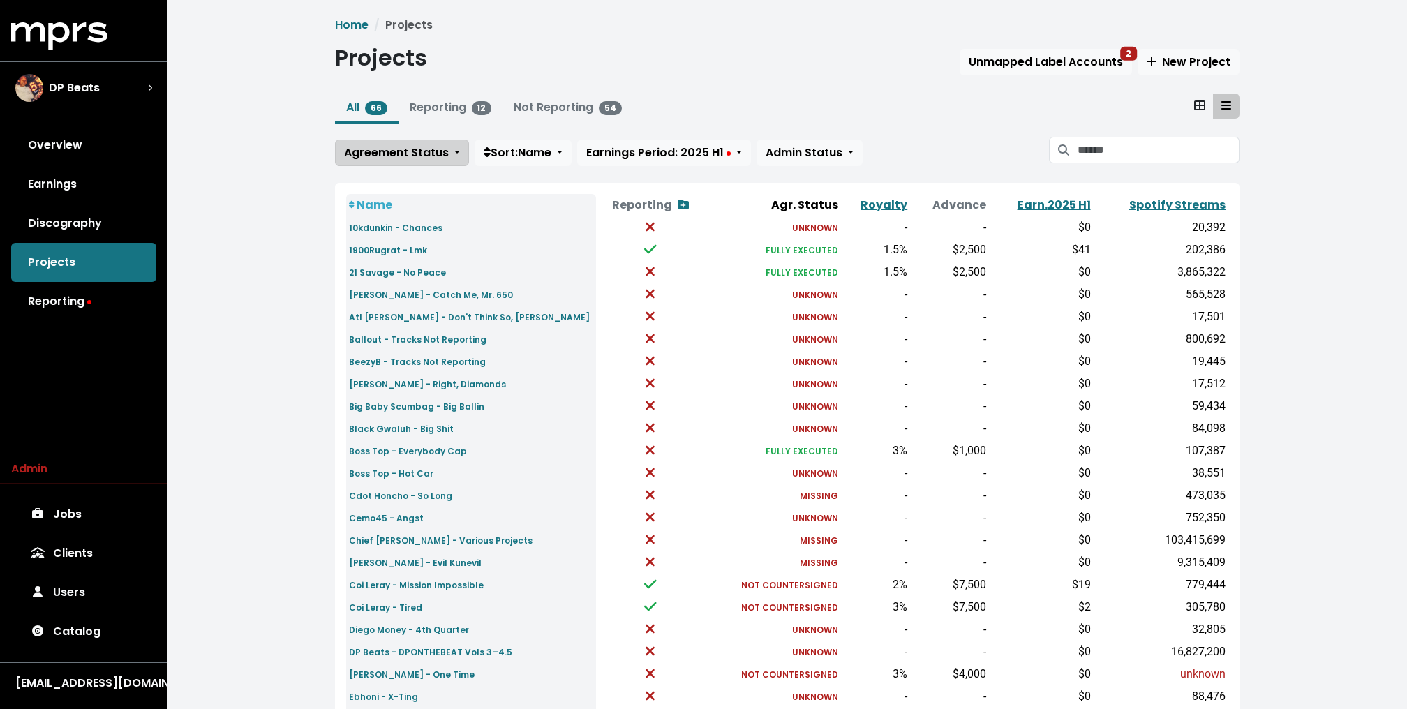
click at [393, 149] on span "Agreement Status" at bounding box center [396, 152] width 105 height 16
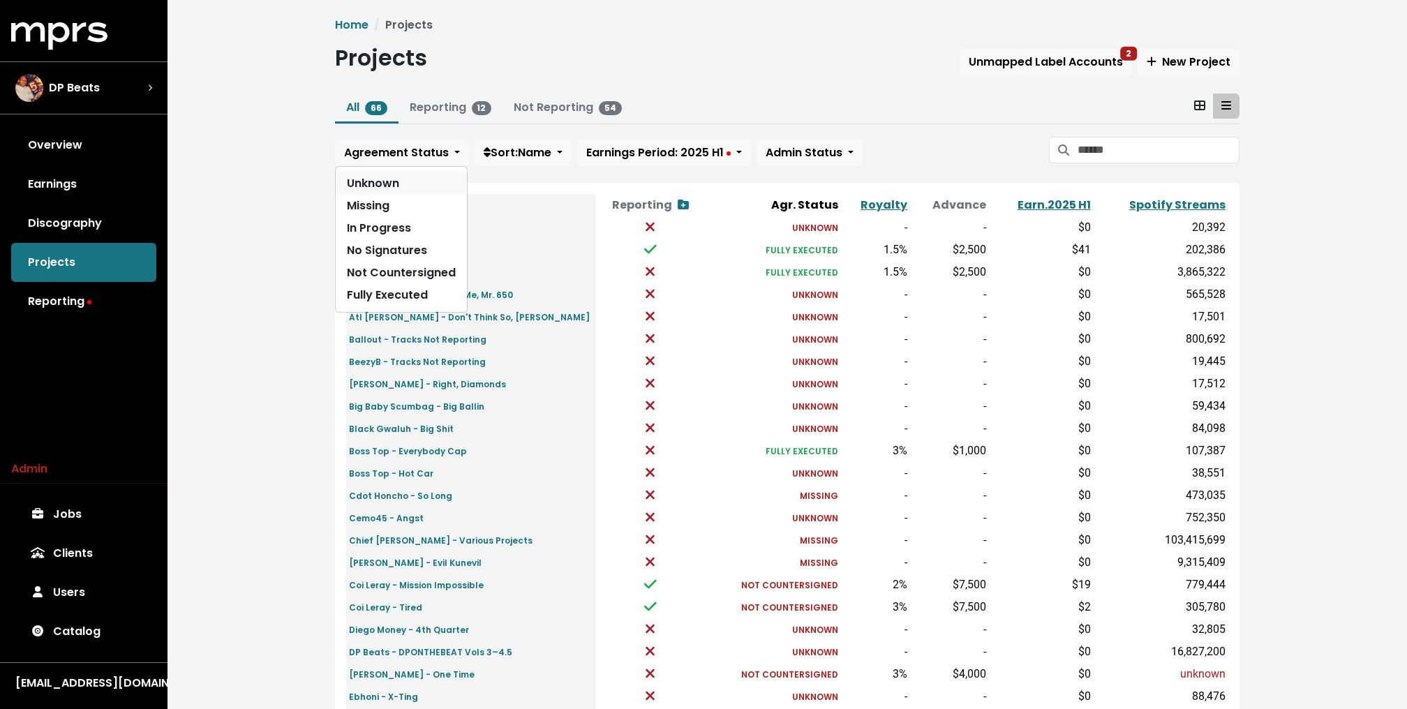
click at [380, 177] on link "Unknown" at bounding box center [401, 183] width 131 height 22
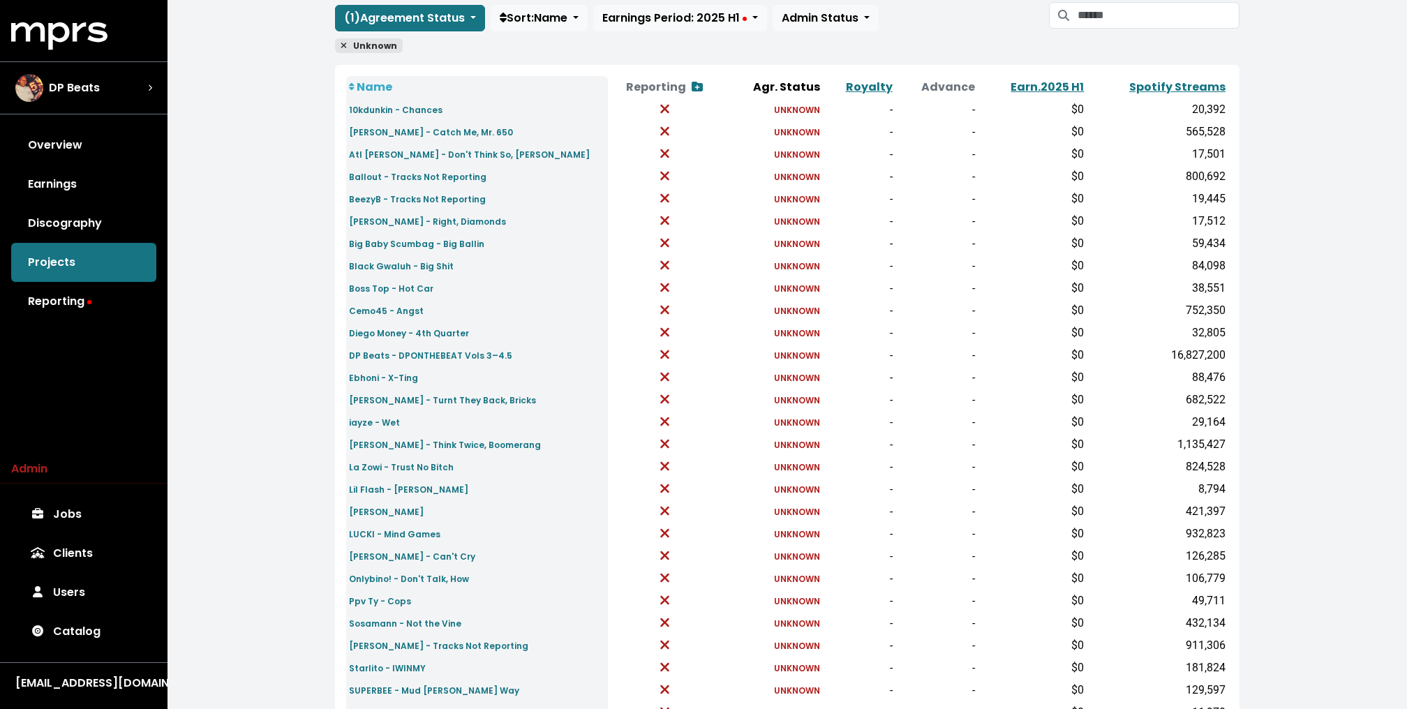
scroll to position [349, 0]
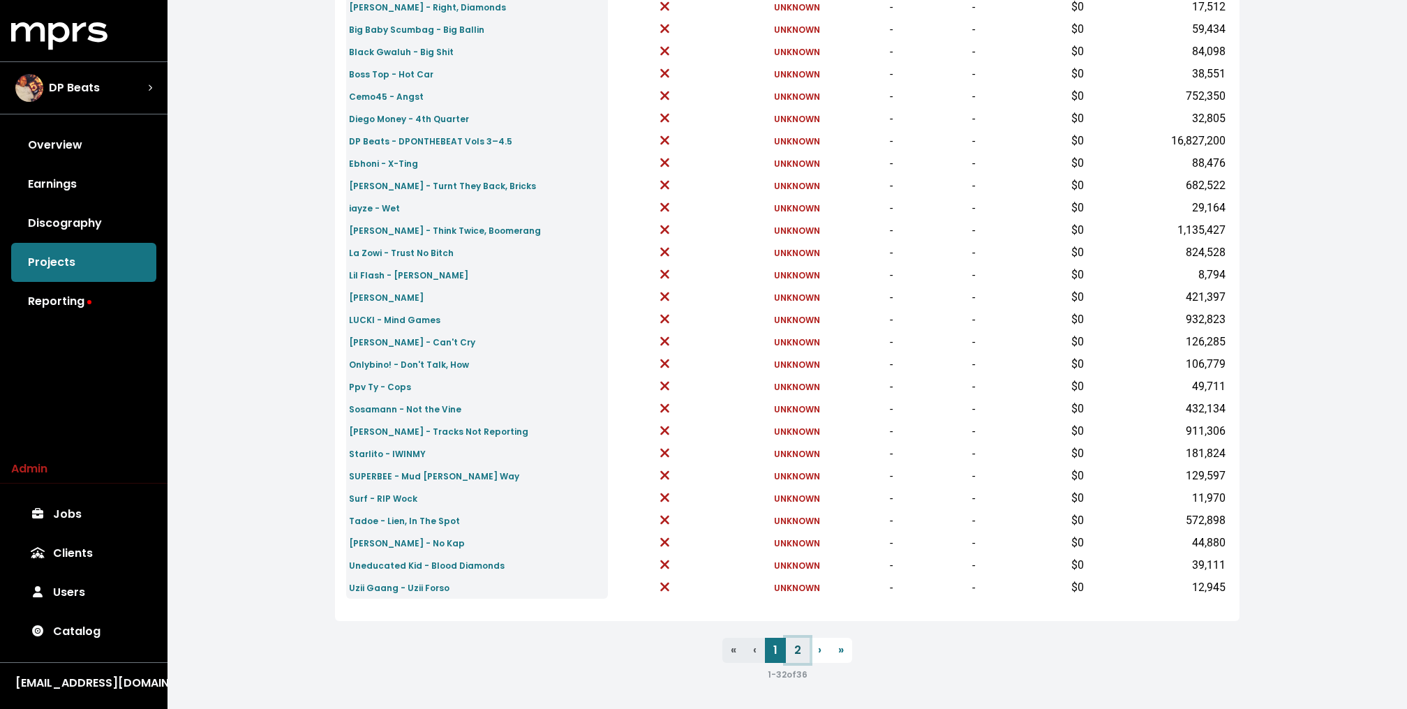
click at [798, 655] on link "2" at bounding box center [798, 650] width 24 height 25
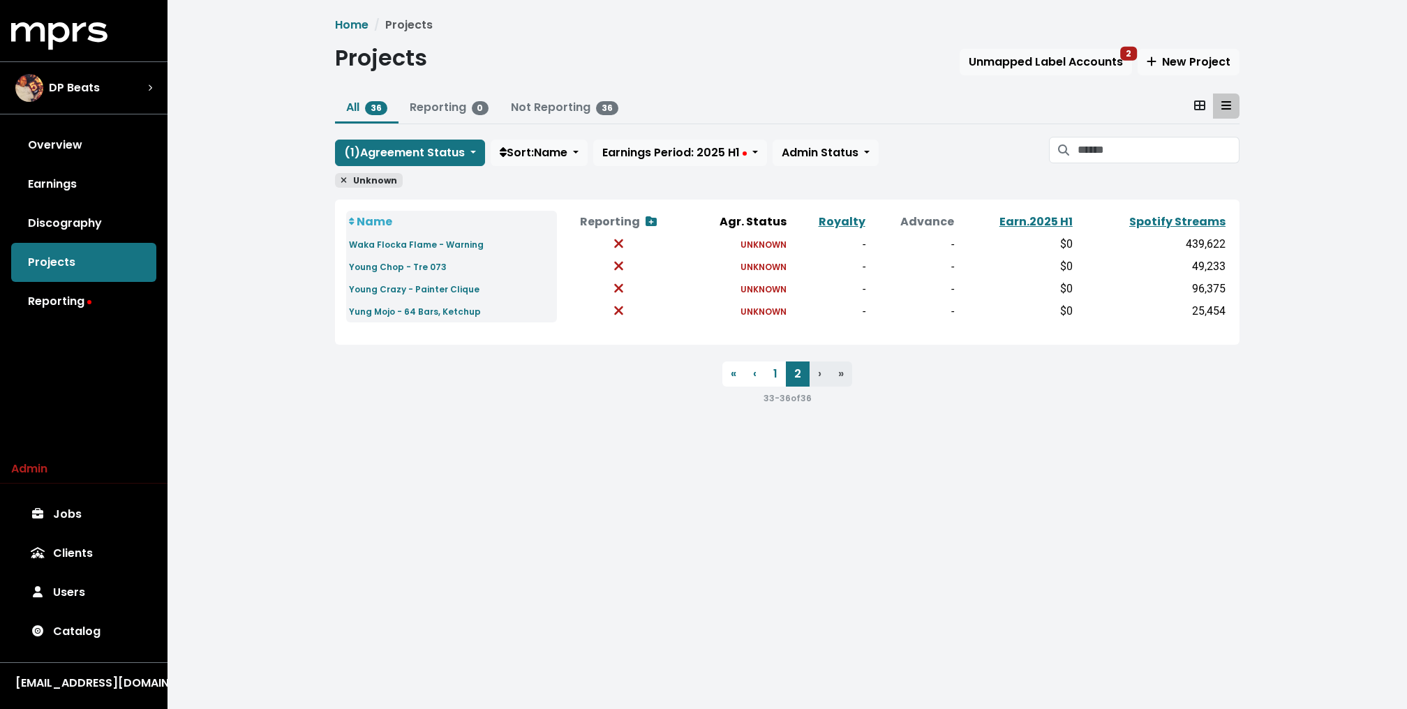
click at [341, 179] on icon at bounding box center [344, 180] width 6 height 8
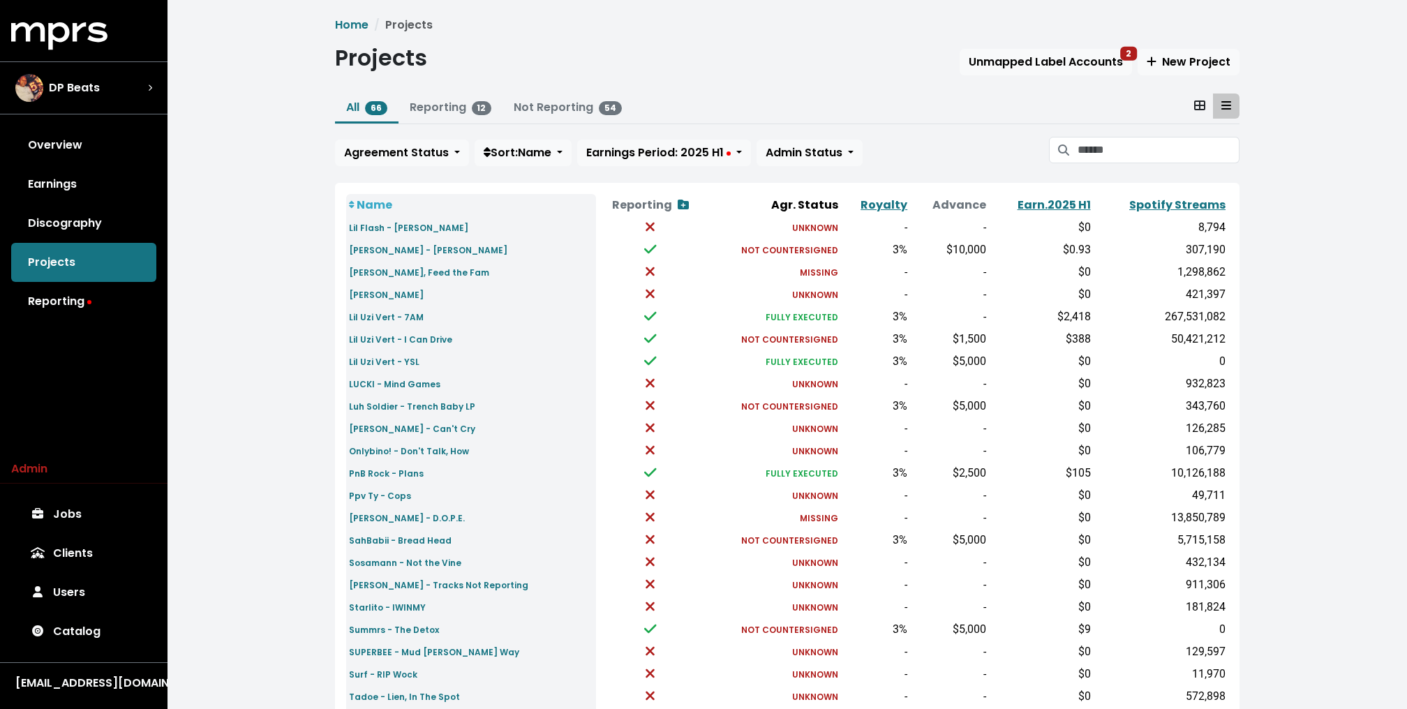
click at [235, 470] on div "Home Projects Projects Unmapped Label Accounts 2 New Project All 66 Reporting 1…" at bounding box center [786, 521] width 1239 height 1043
click at [58, 75] on div "DP Beats" at bounding box center [57, 88] width 84 height 28
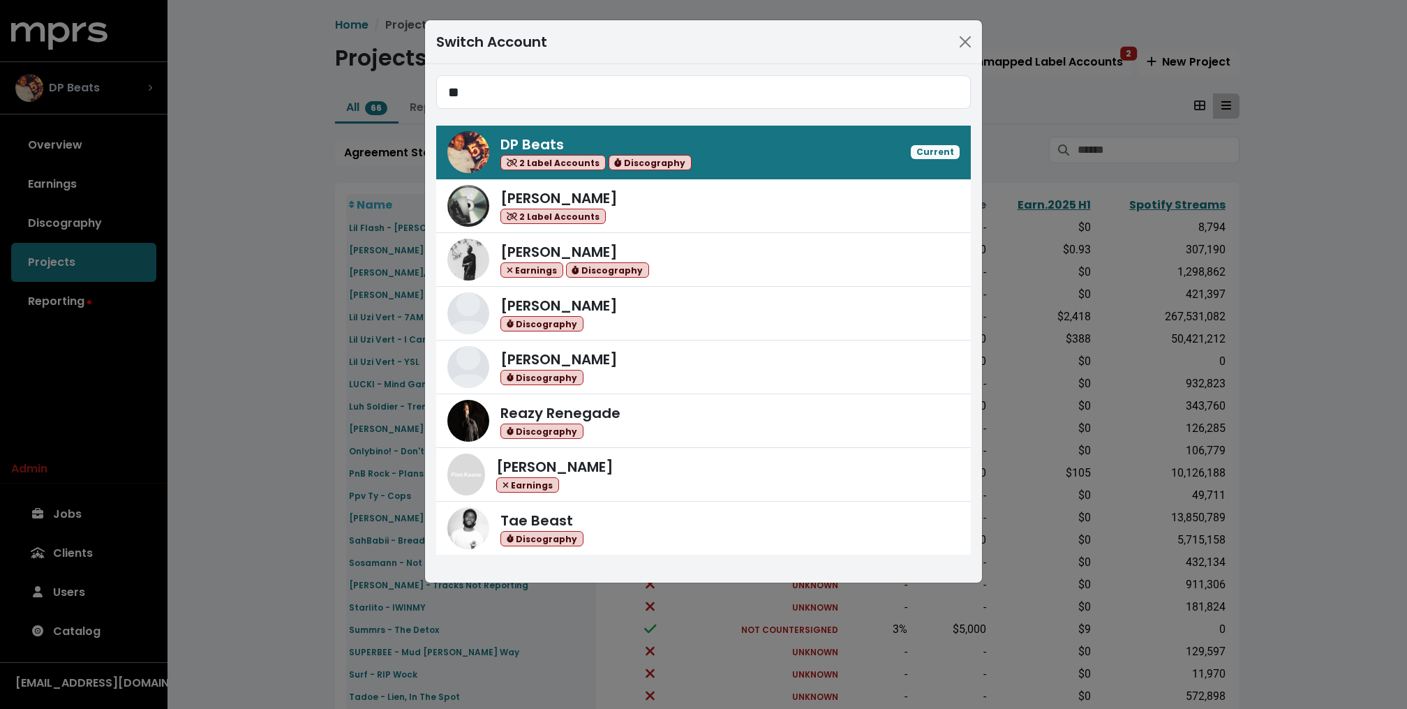
type input "*"
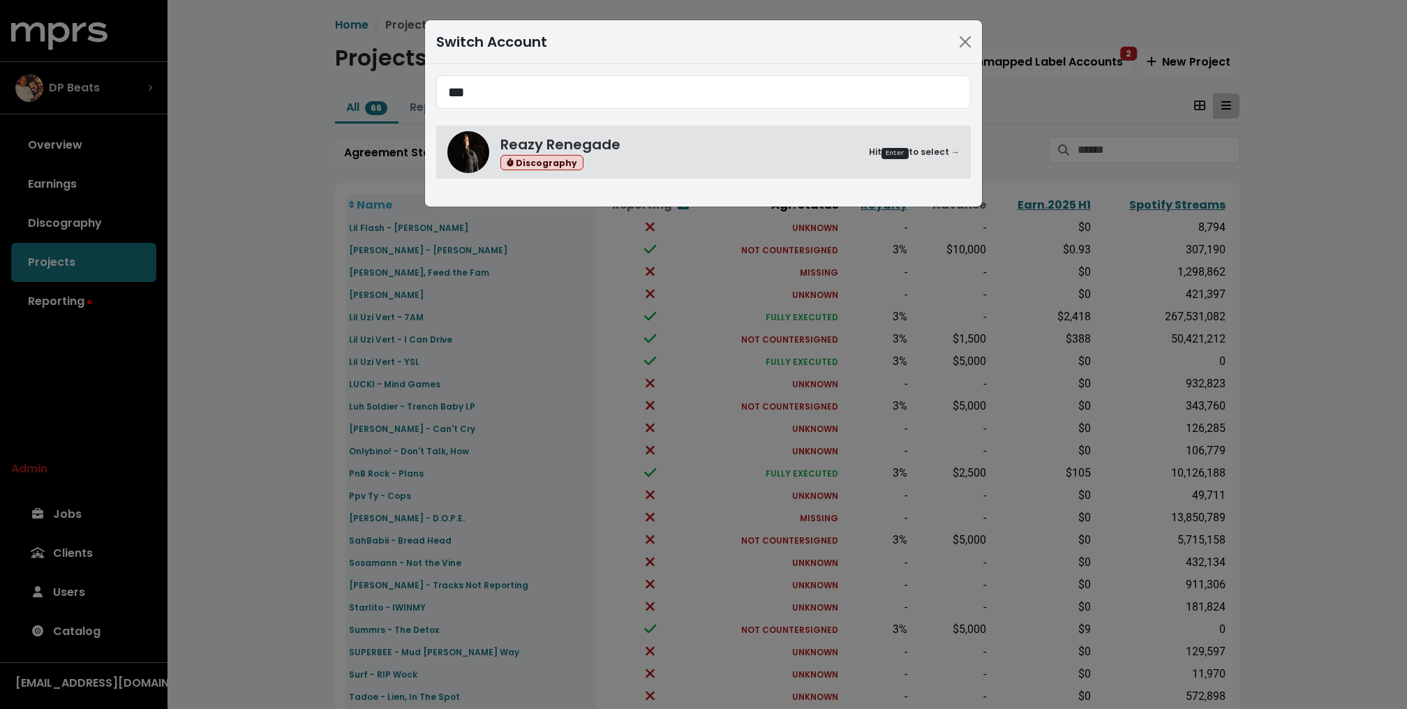
type input "***"
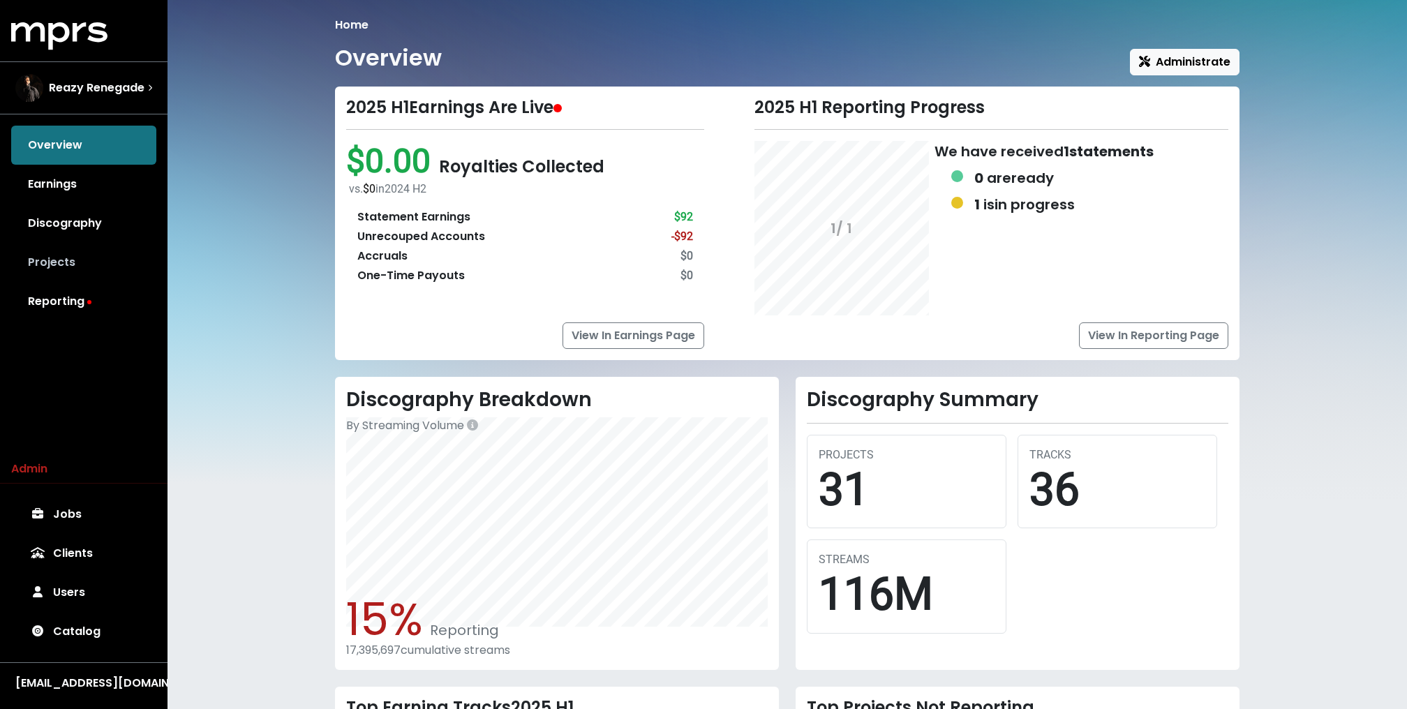
click at [47, 260] on link "Projects" at bounding box center [83, 262] width 145 height 39
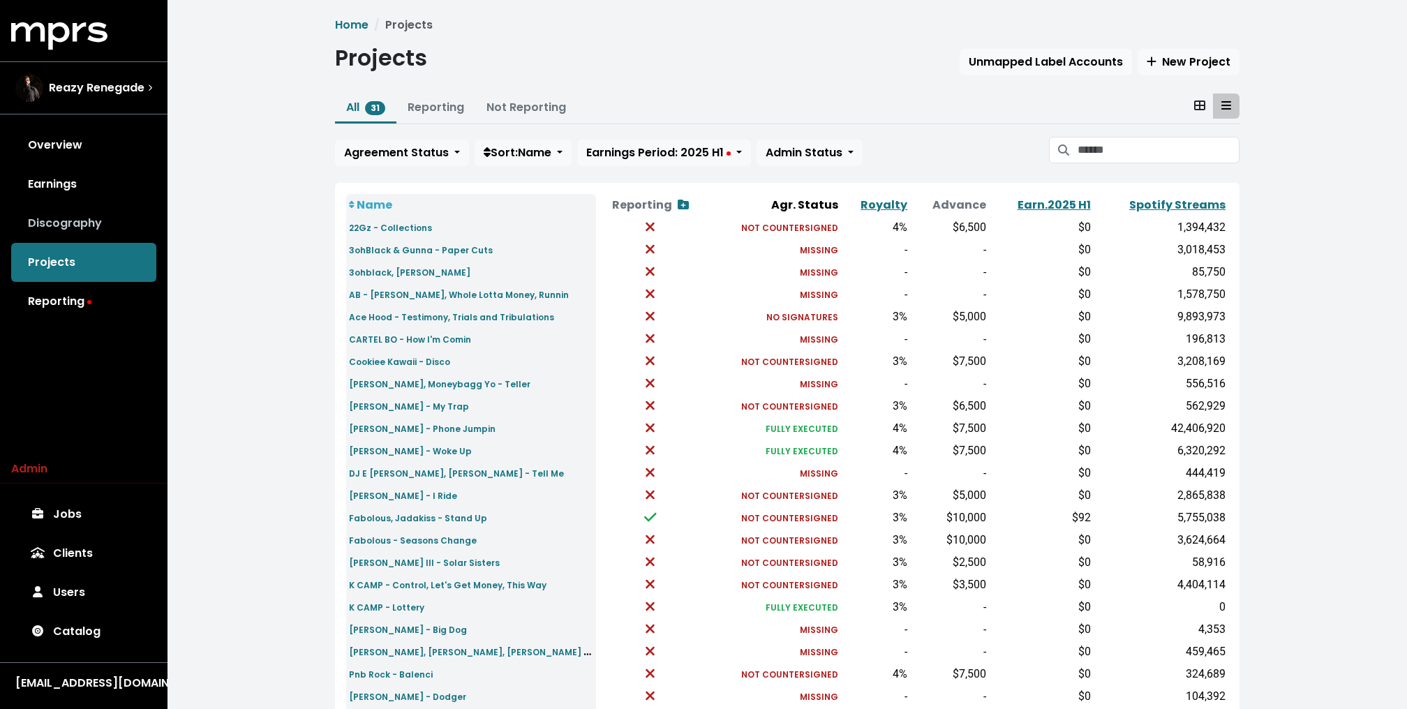
click at [57, 220] on link "Discography" at bounding box center [83, 223] width 145 height 39
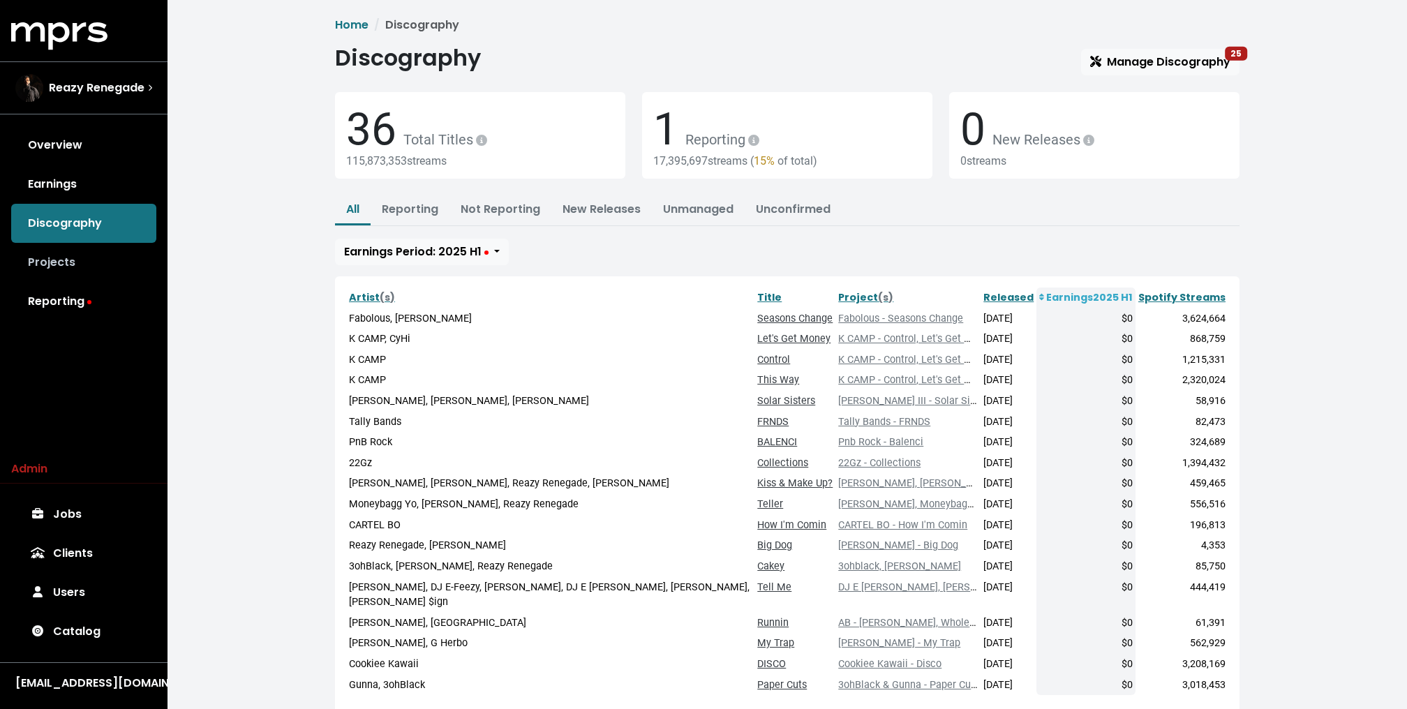
click at [84, 265] on link "Projects" at bounding box center [83, 262] width 145 height 39
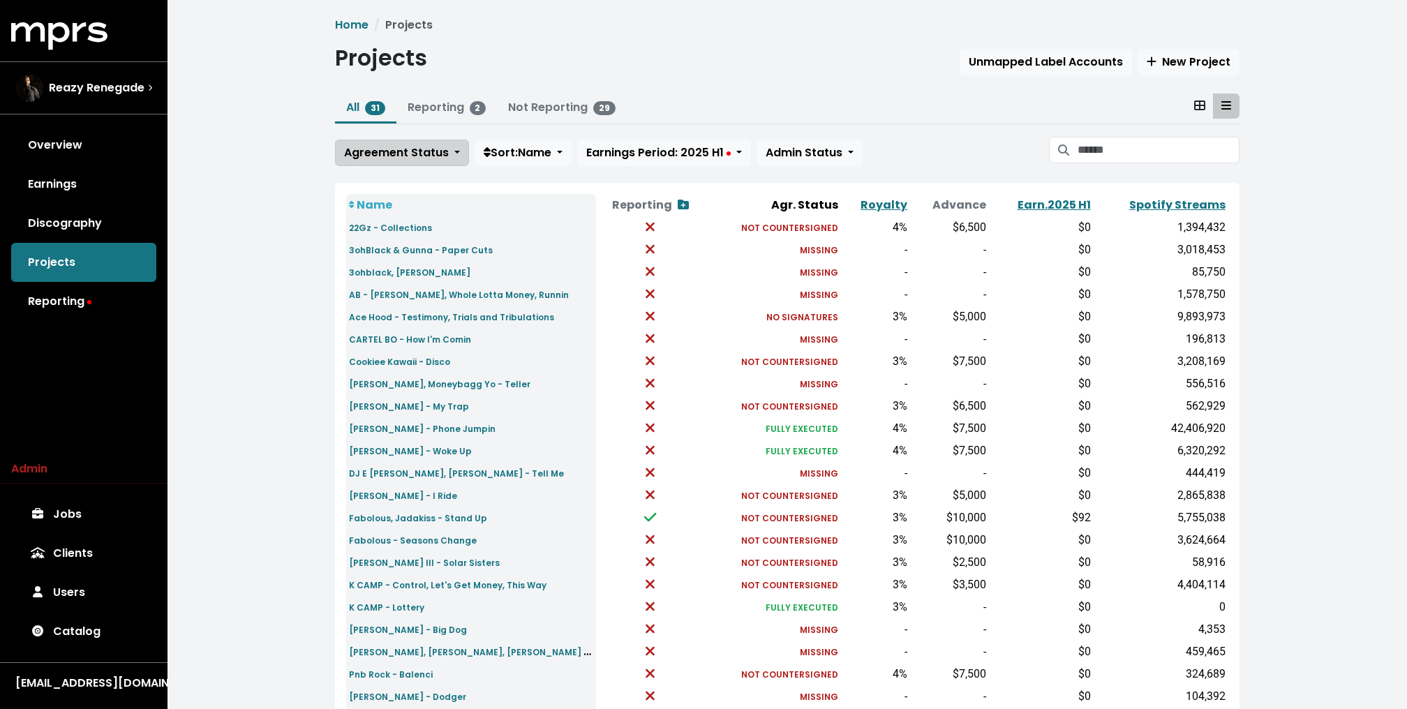
click at [344, 151] on span "Agreement Status" at bounding box center [396, 152] width 105 height 16
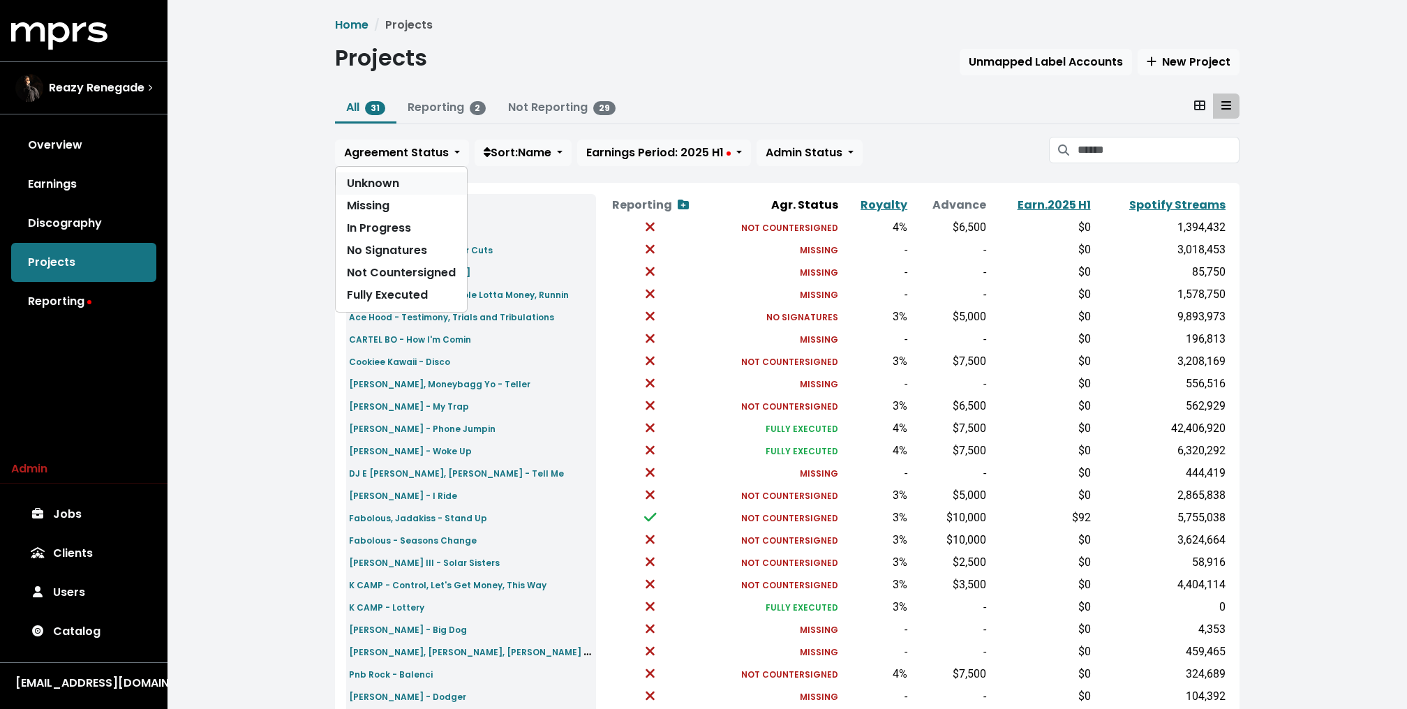
click at [349, 180] on link "Unknown" at bounding box center [401, 183] width 131 height 22
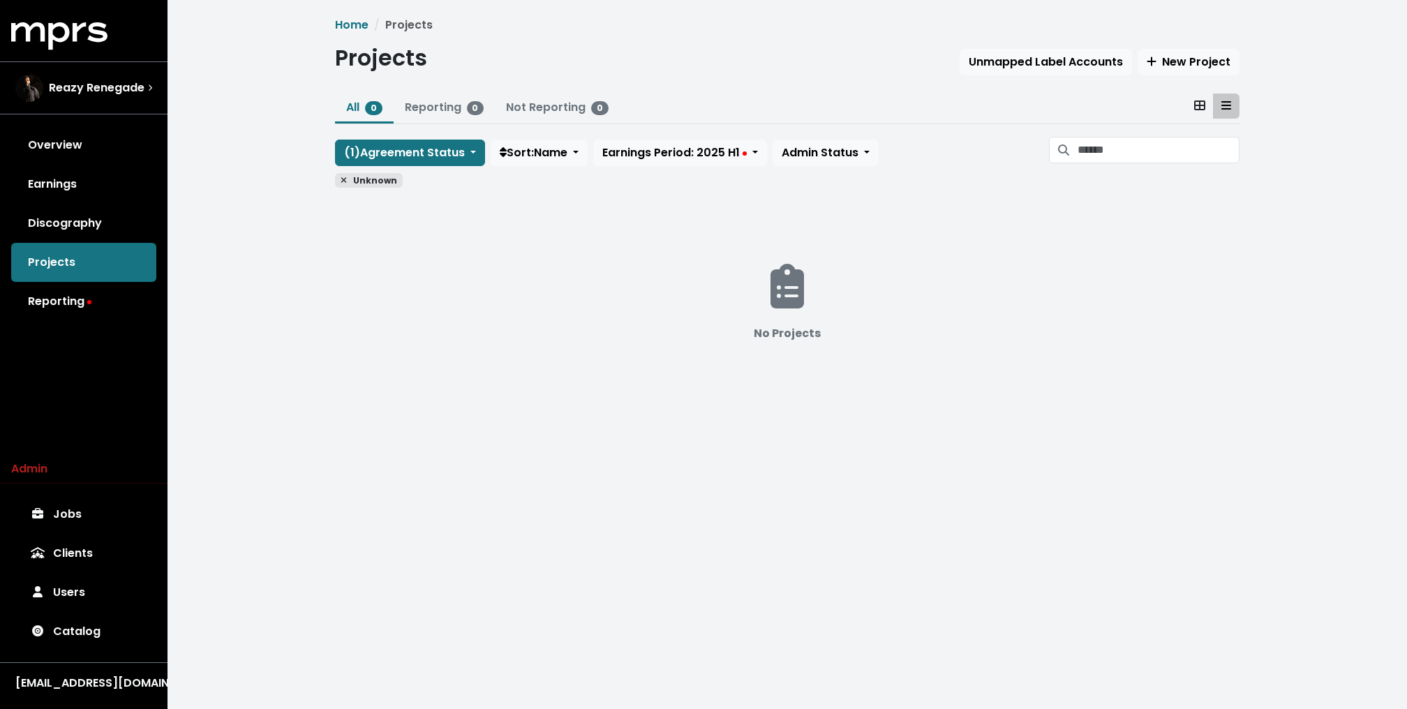
click at [341, 178] on icon at bounding box center [344, 181] width 6 height 6
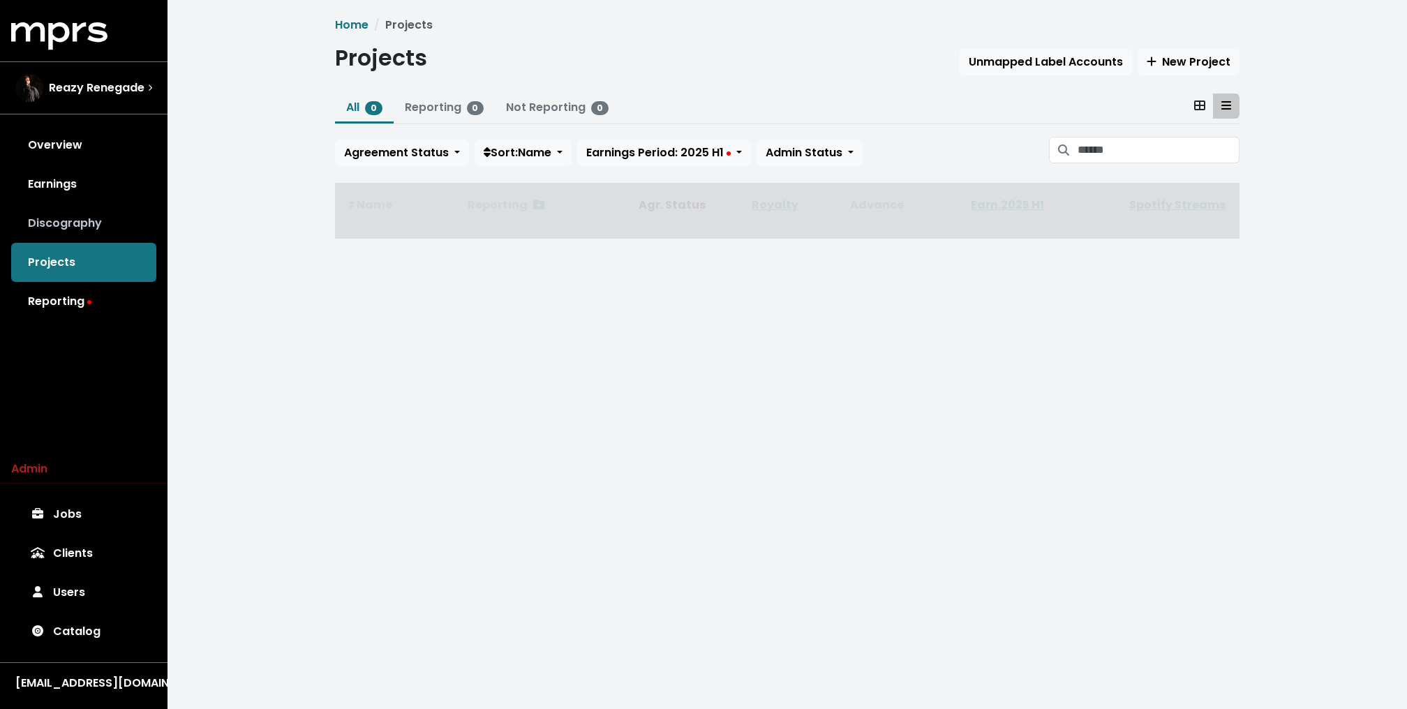
click at [76, 212] on link "Discography" at bounding box center [83, 223] width 145 height 39
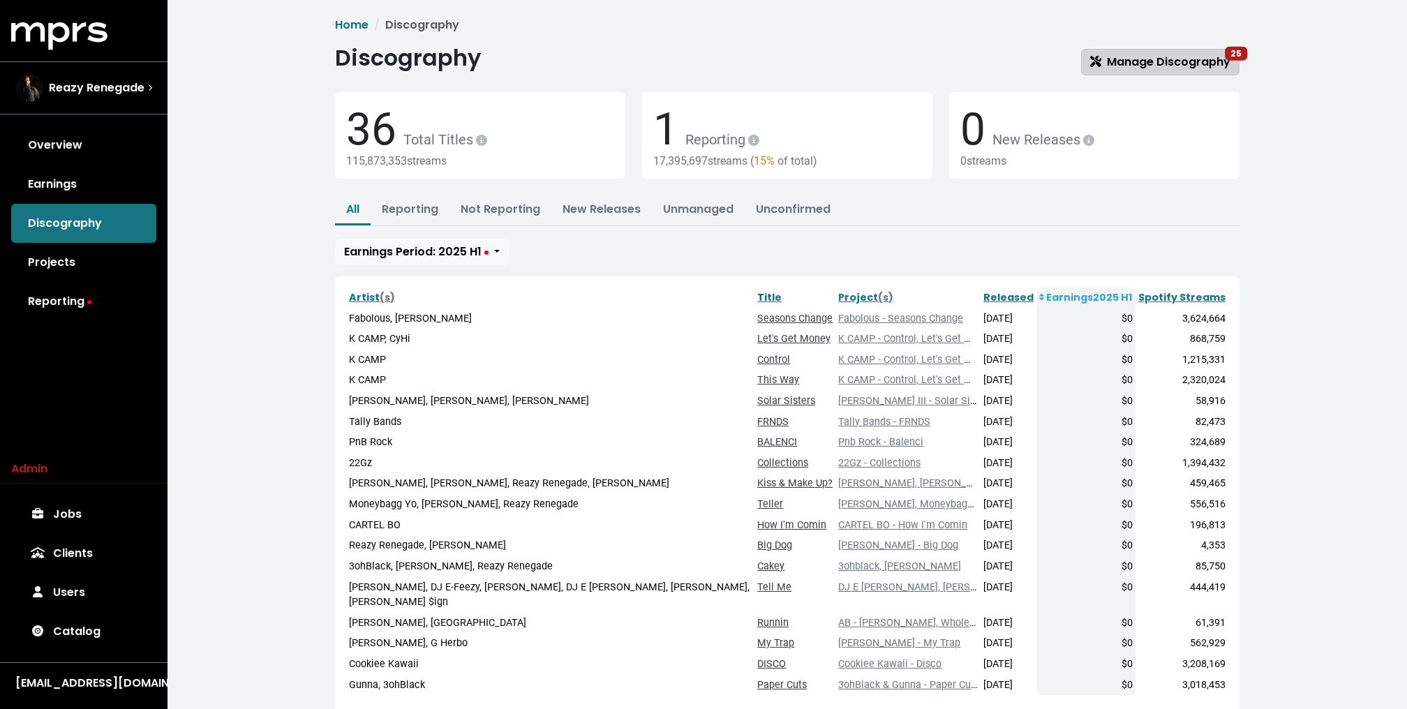
click at [1153, 66] on span "Manage Discography 25" at bounding box center [1160, 62] width 140 height 16
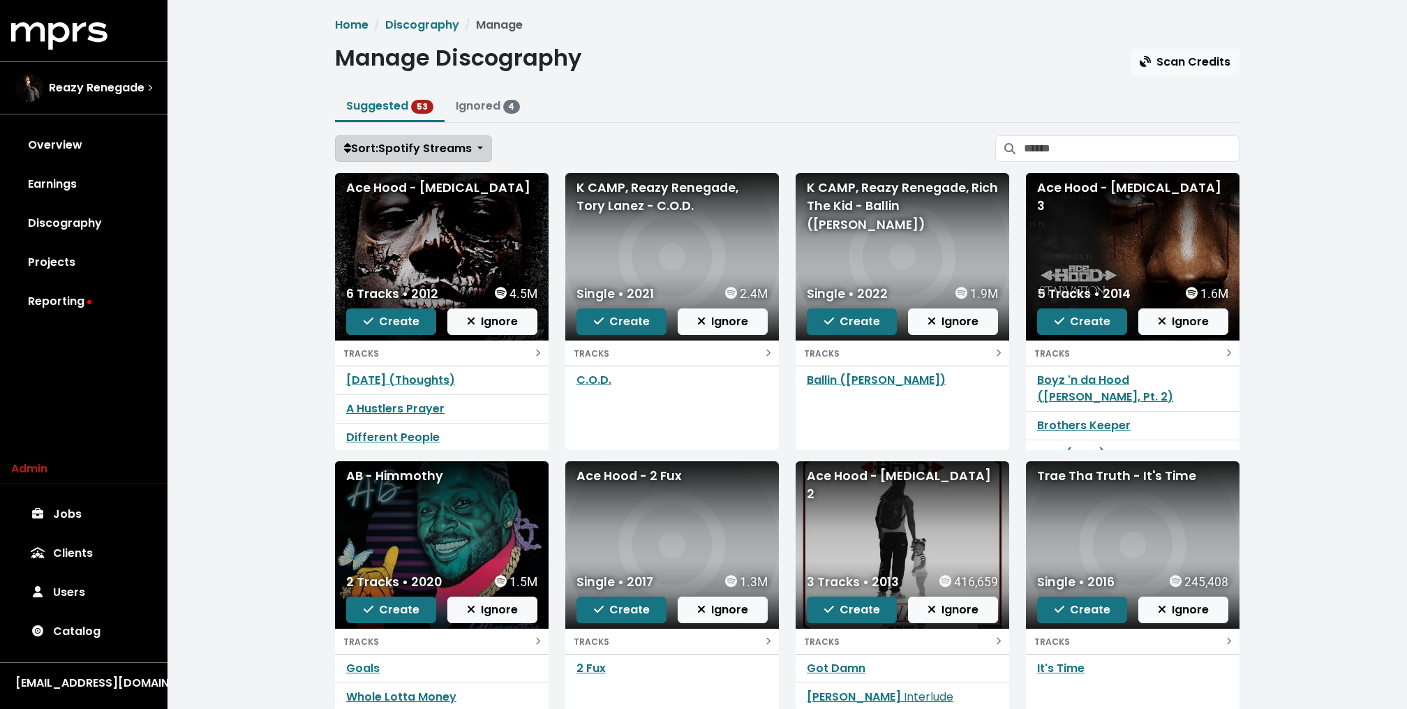
click at [438, 145] on span "Sort: Spotify Streams" at bounding box center [408, 148] width 128 height 16
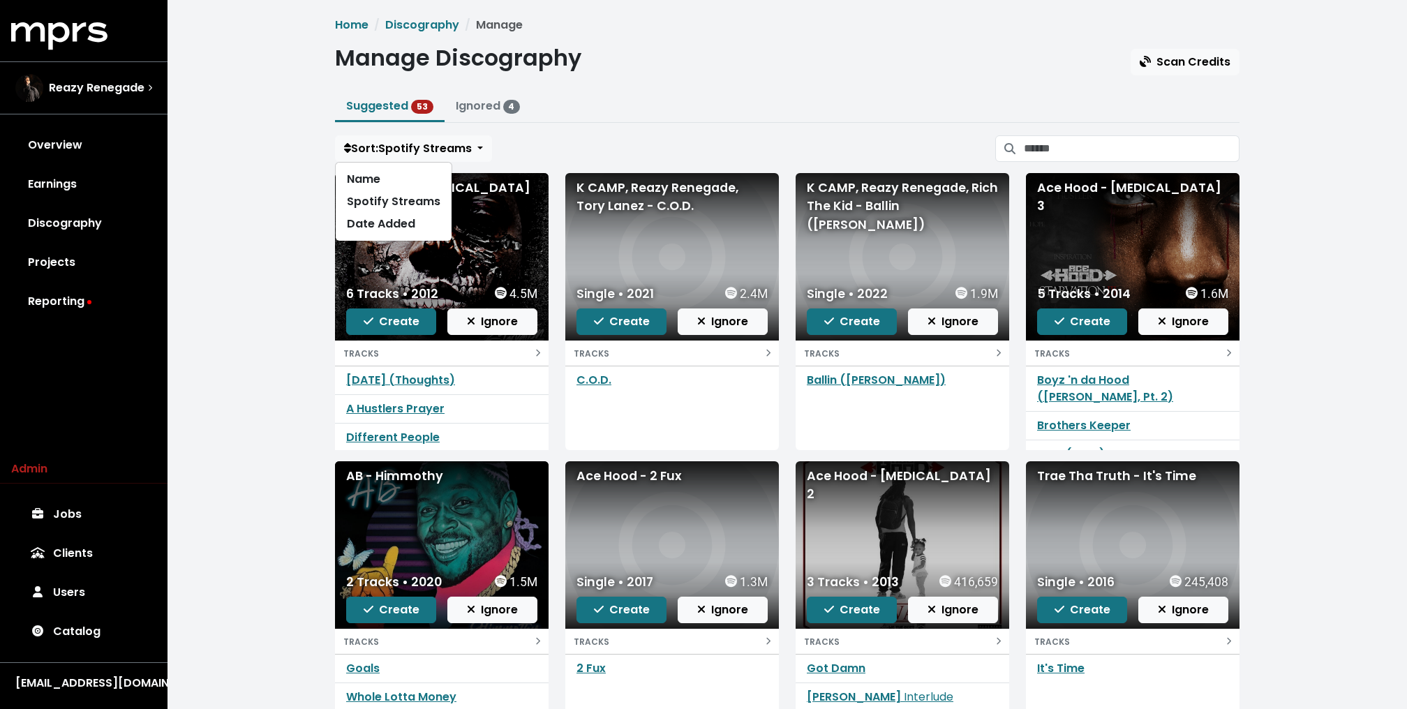
click at [261, 232] on div "Home Discography Manage Manage Discography Scan Credits Suggested 53 Ignored 4 …" at bounding box center [786, 414] width 1239 height 828
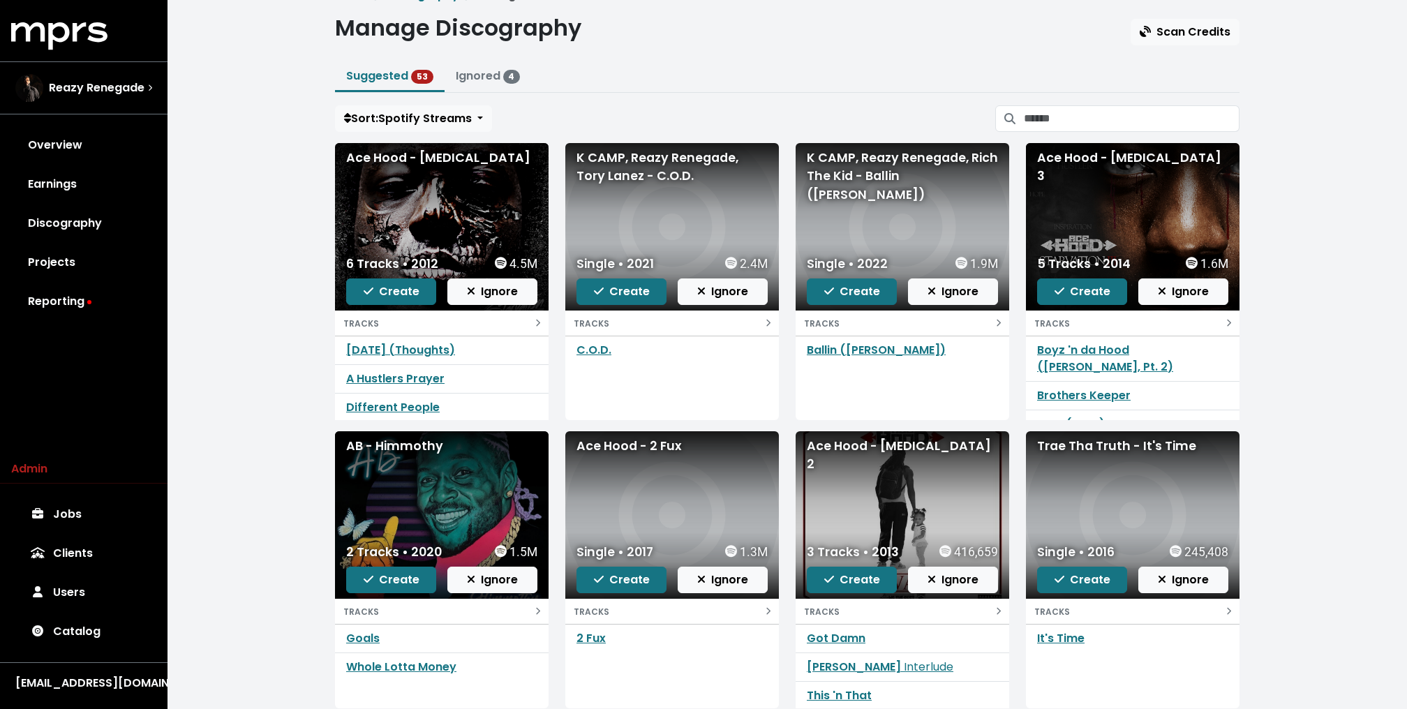
scroll to position [27, 0]
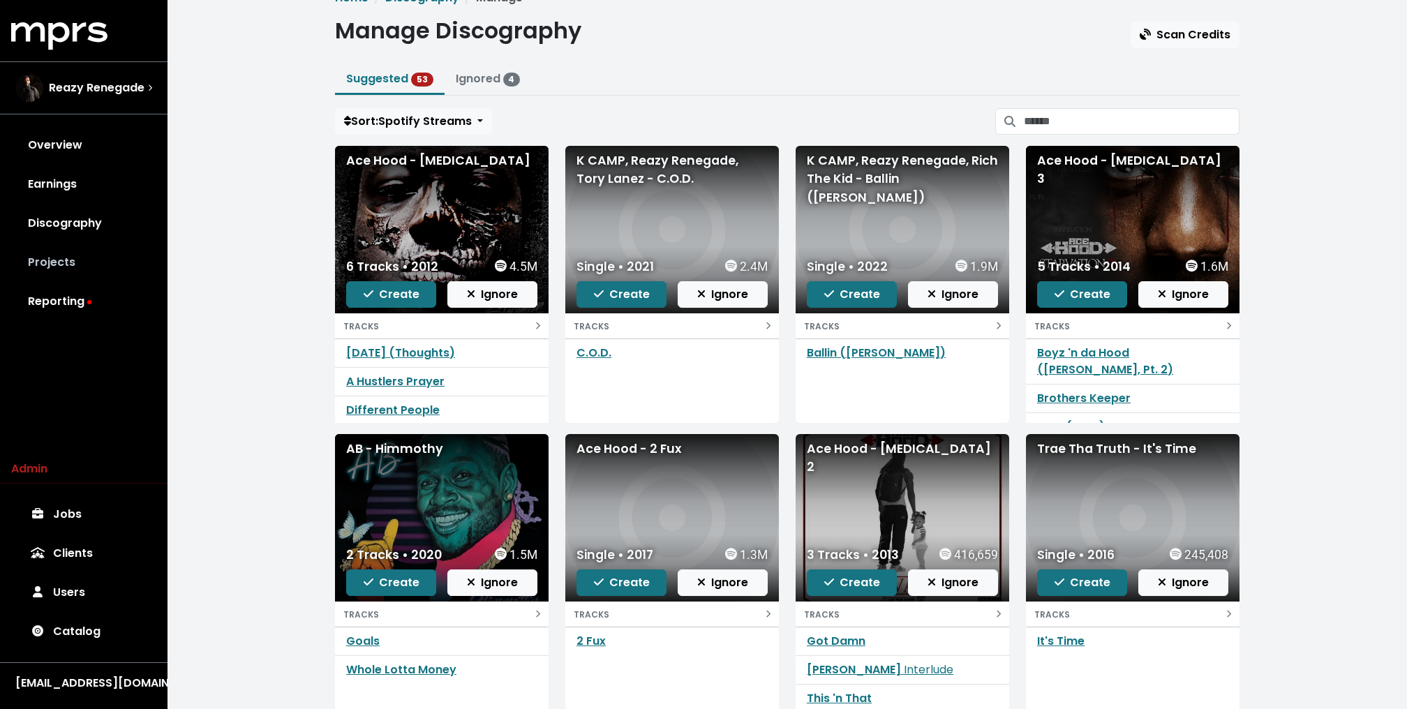
click at [110, 255] on link "Projects" at bounding box center [83, 262] width 145 height 39
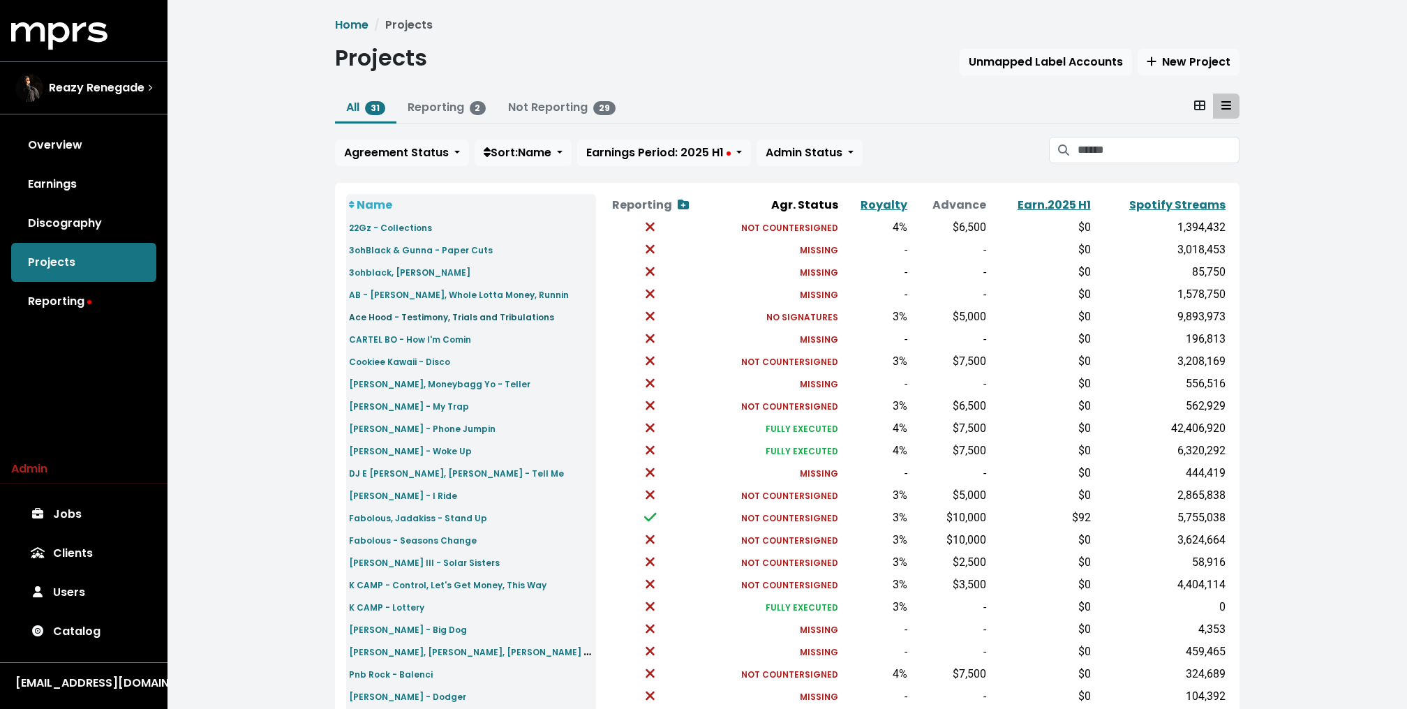
click at [442, 318] on small "Ace Hood - Testimony, Trials and Tribulations" at bounding box center [451, 317] width 205 height 12
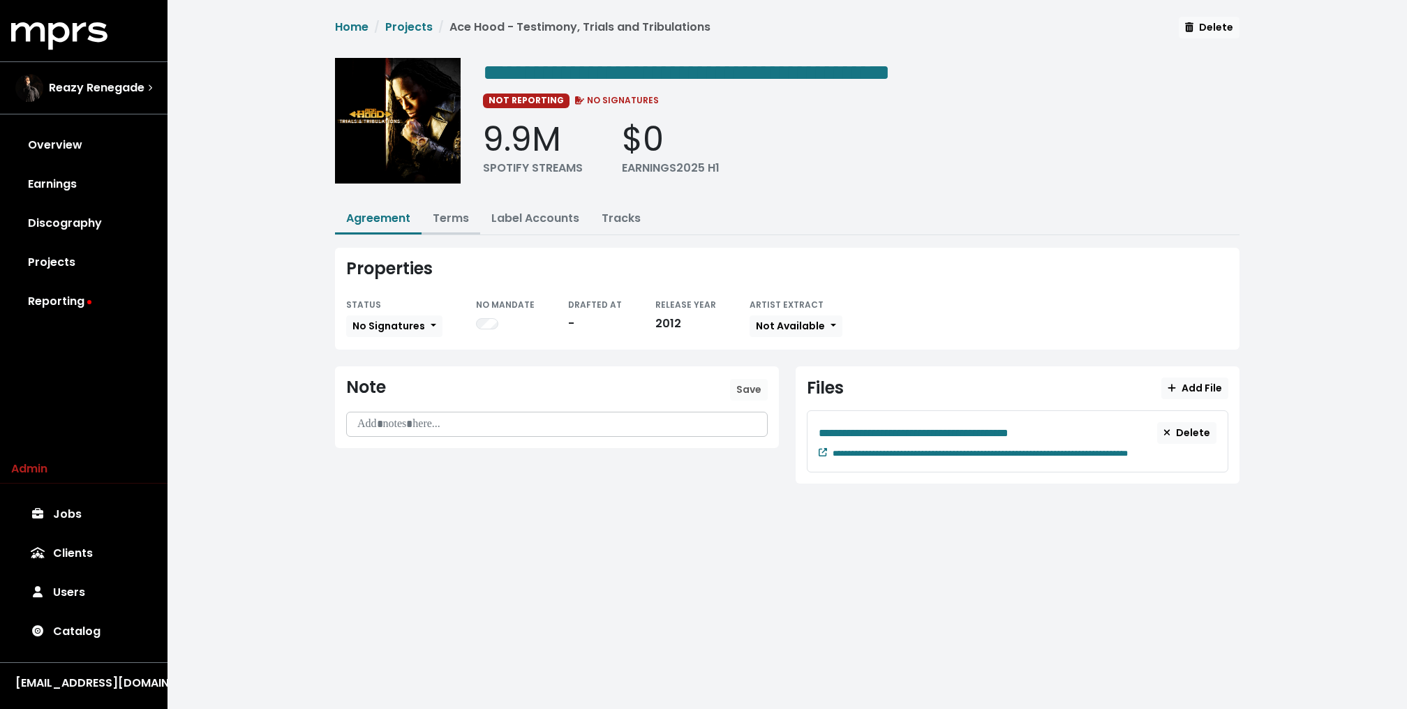
click at [440, 226] on button "Terms" at bounding box center [450, 219] width 59 height 30
click at [449, 219] on link "Terms" at bounding box center [451, 218] width 36 height 16
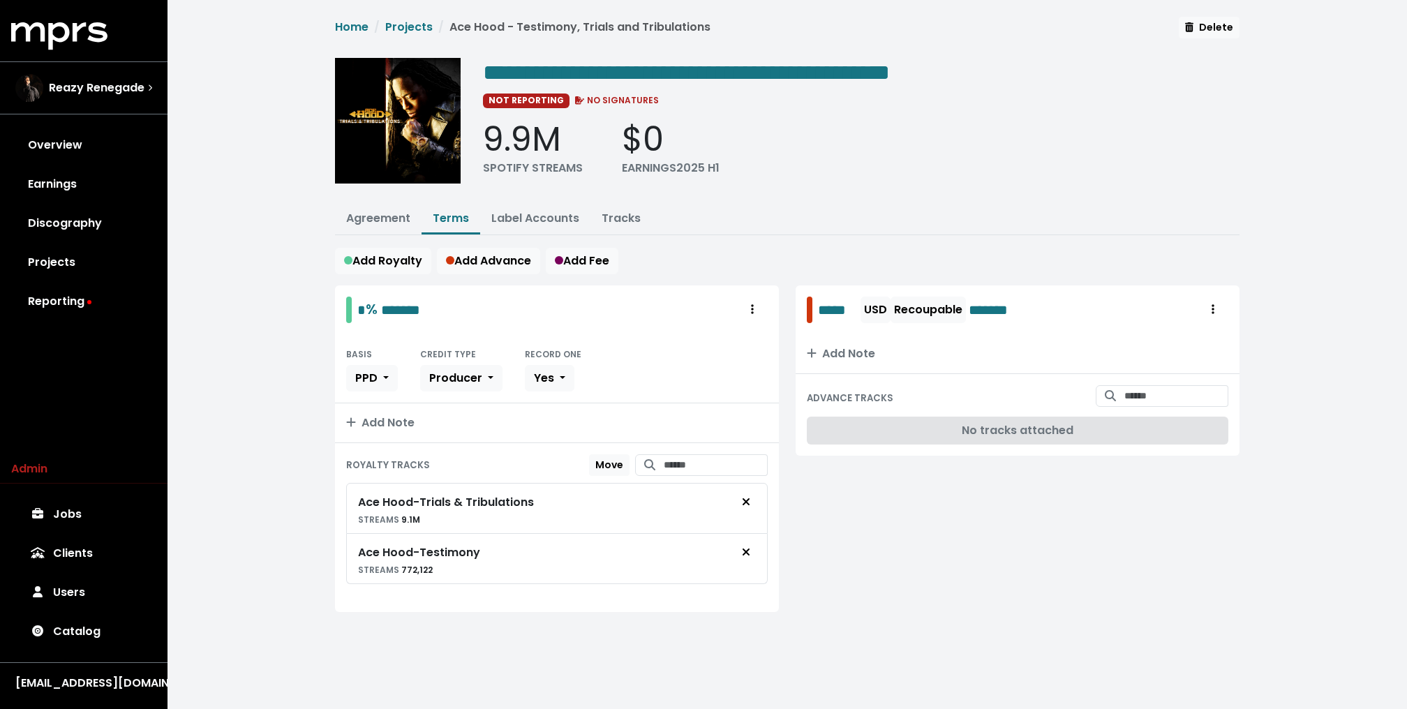
click at [276, 314] on div "**********" at bounding box center [786, 331] width 1239 height 662
click at [64, 266] on link "Projects" at bounding box center [83, 262] width 145 height 39
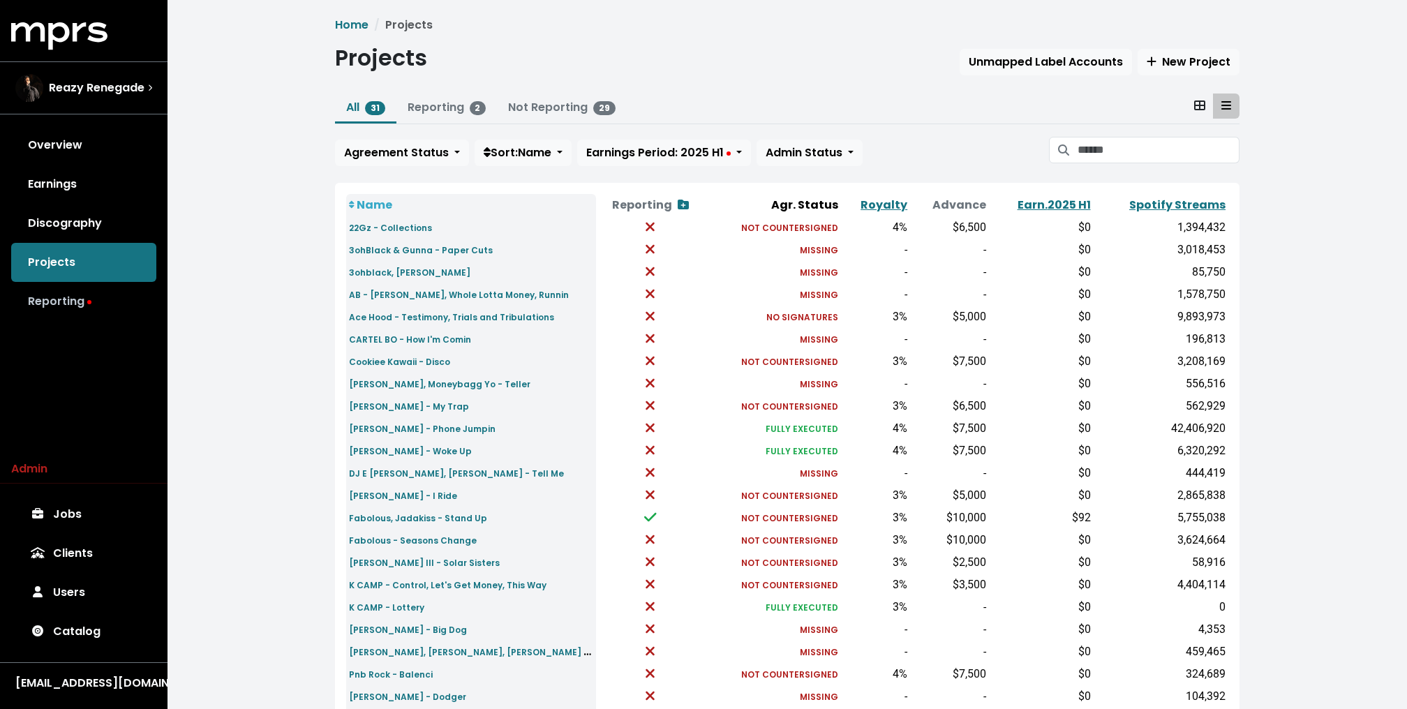
click at [53, 297] on link "Reporting" at bounding box center [83, 301] width 145 height 39
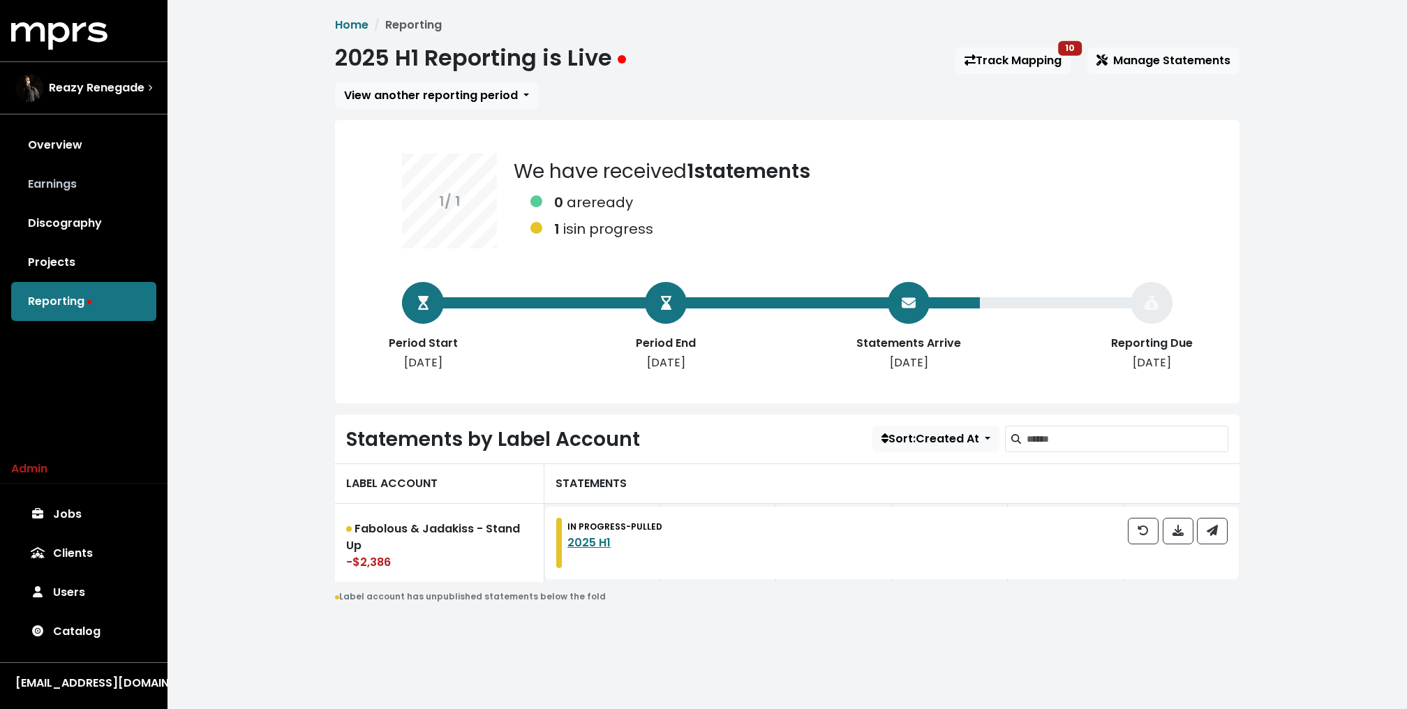
click at [57, 200] on link "Earnings" at bounding box center [83, 184] width 145 height 39
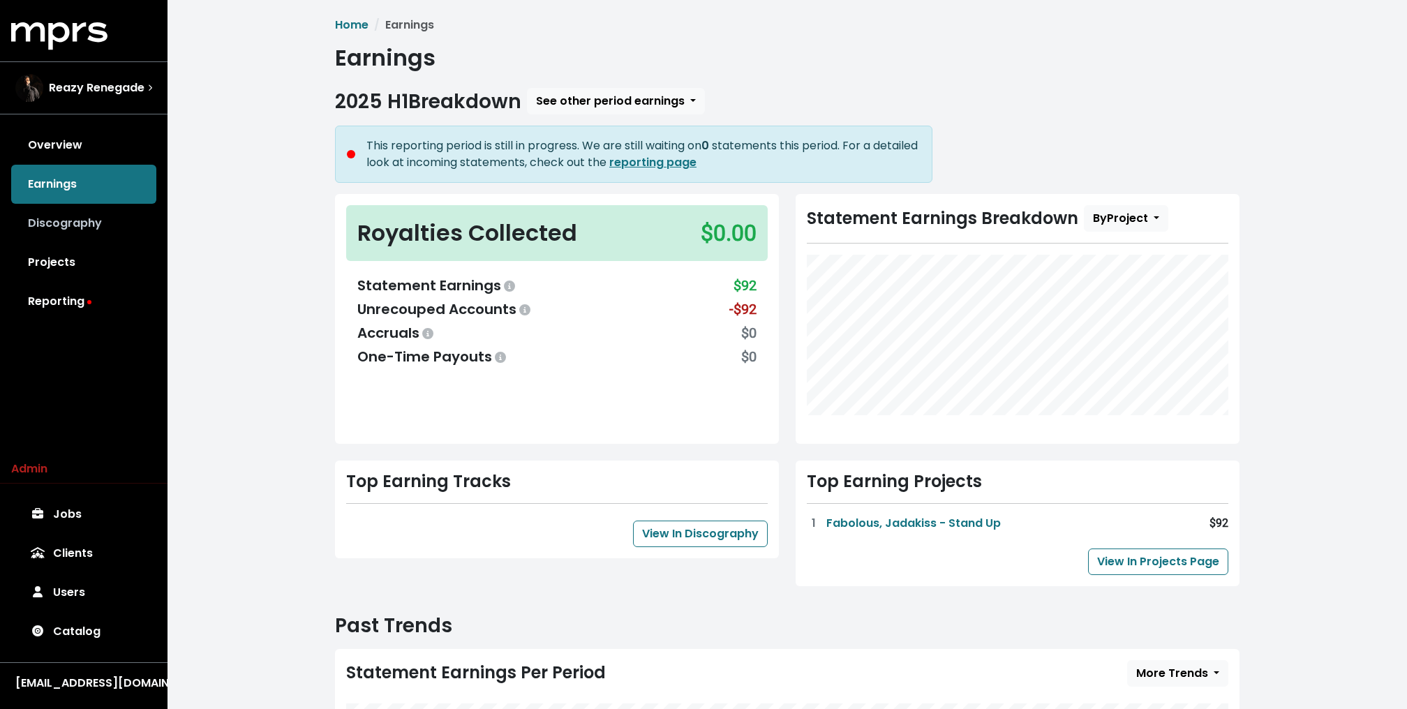
click at [54, 228] on link "Discography" at bounding box center [83, 223] width 145 height 39
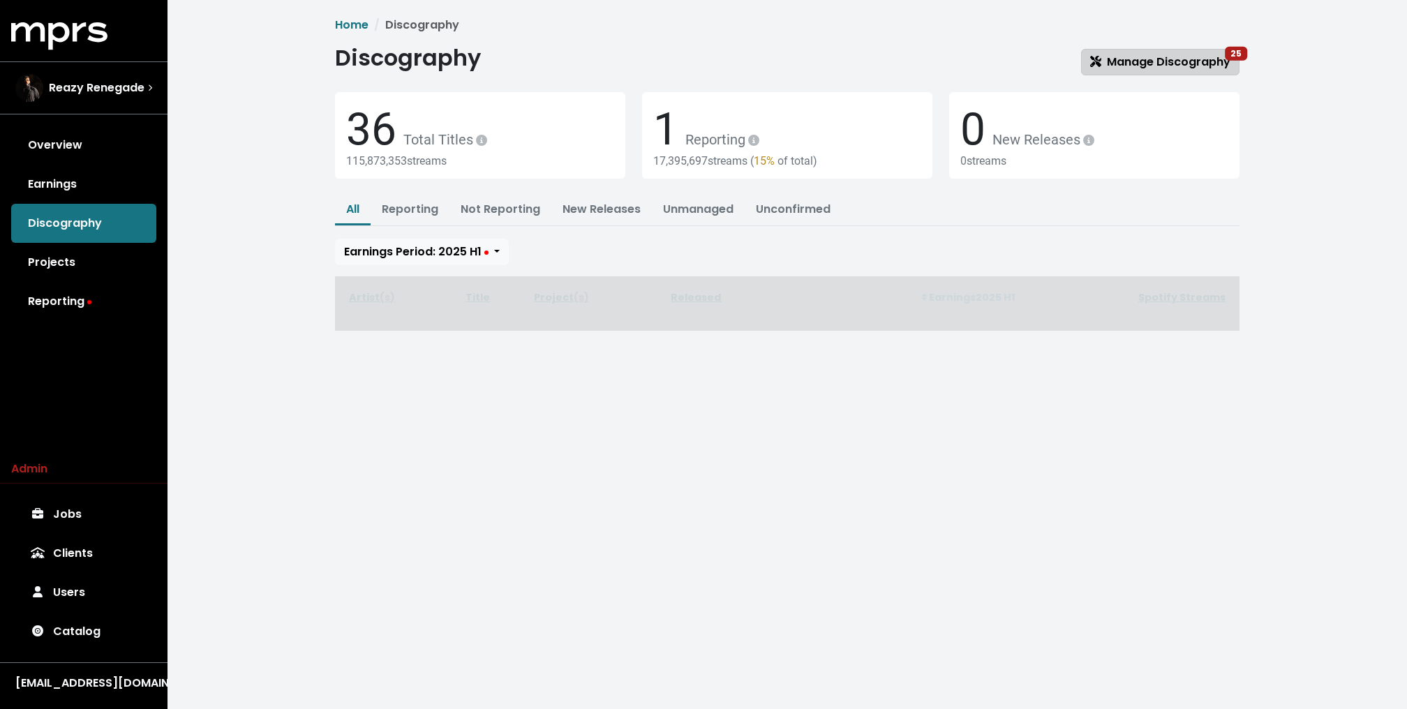
click at [1189, 55] on span "Manage Discography 25" at bounding box center [1160, 62] width 140 height 16
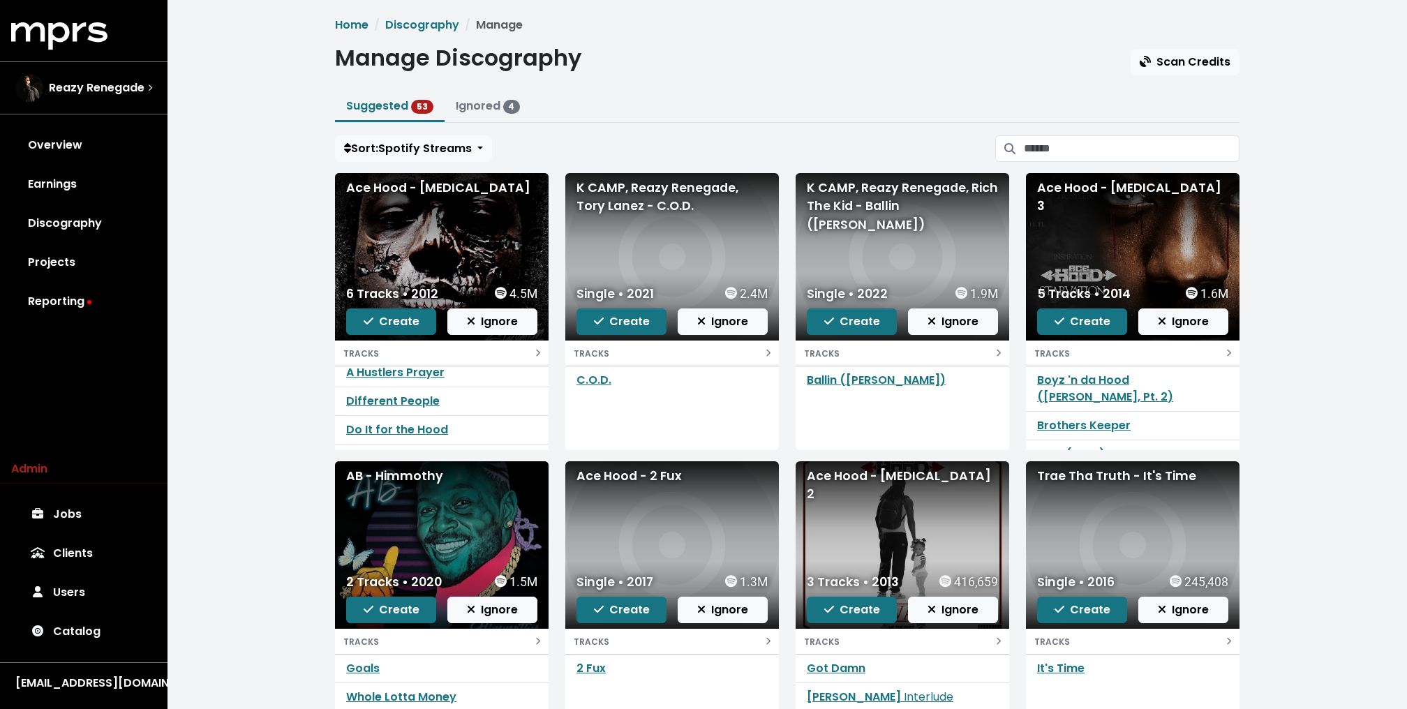
scroll to position [52, 0]
click at [404, 407] on link "Do It for the Hood" at bounding box center [397, 414] width 102 height 16
click at [77, 264] on link "Projects" at bounding box center [83, 262] width 145 height 39
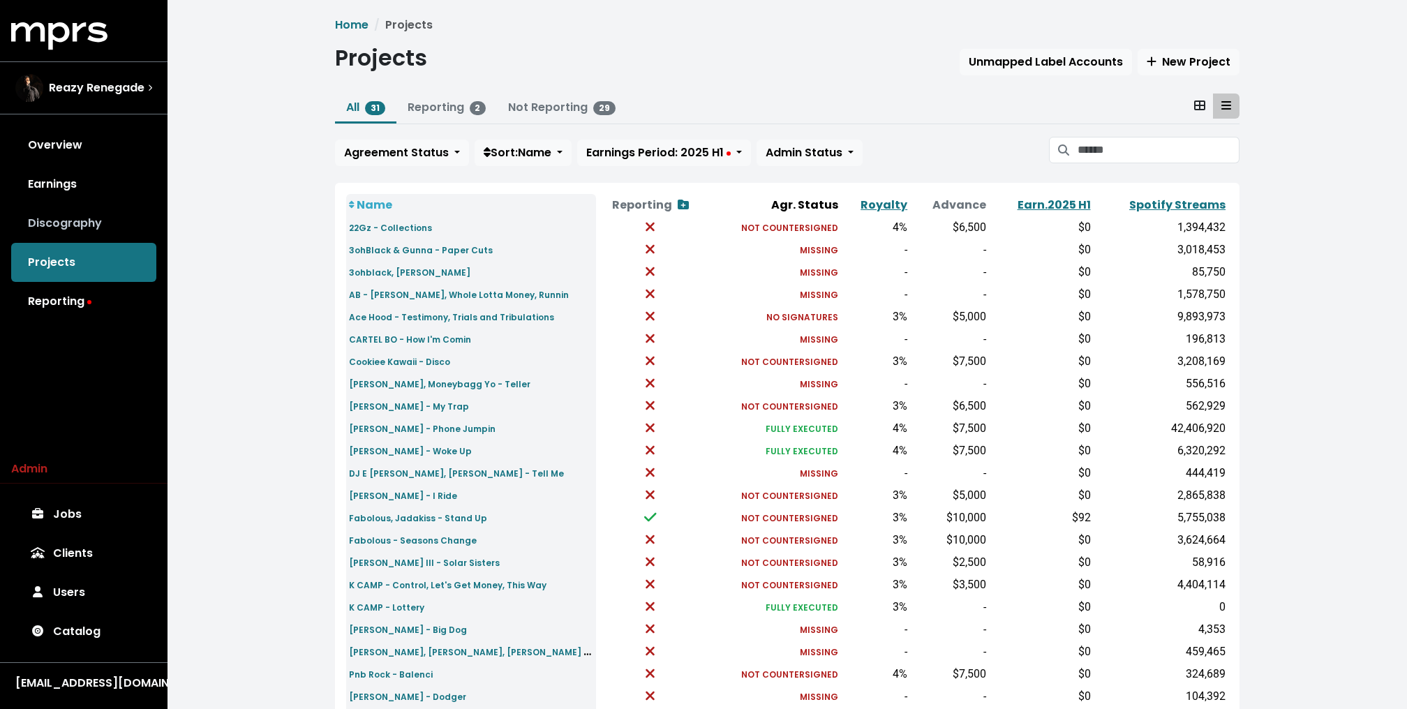
click at [126, 223] on link "Discography" at bounding box center [83, 223] width 145 height 39
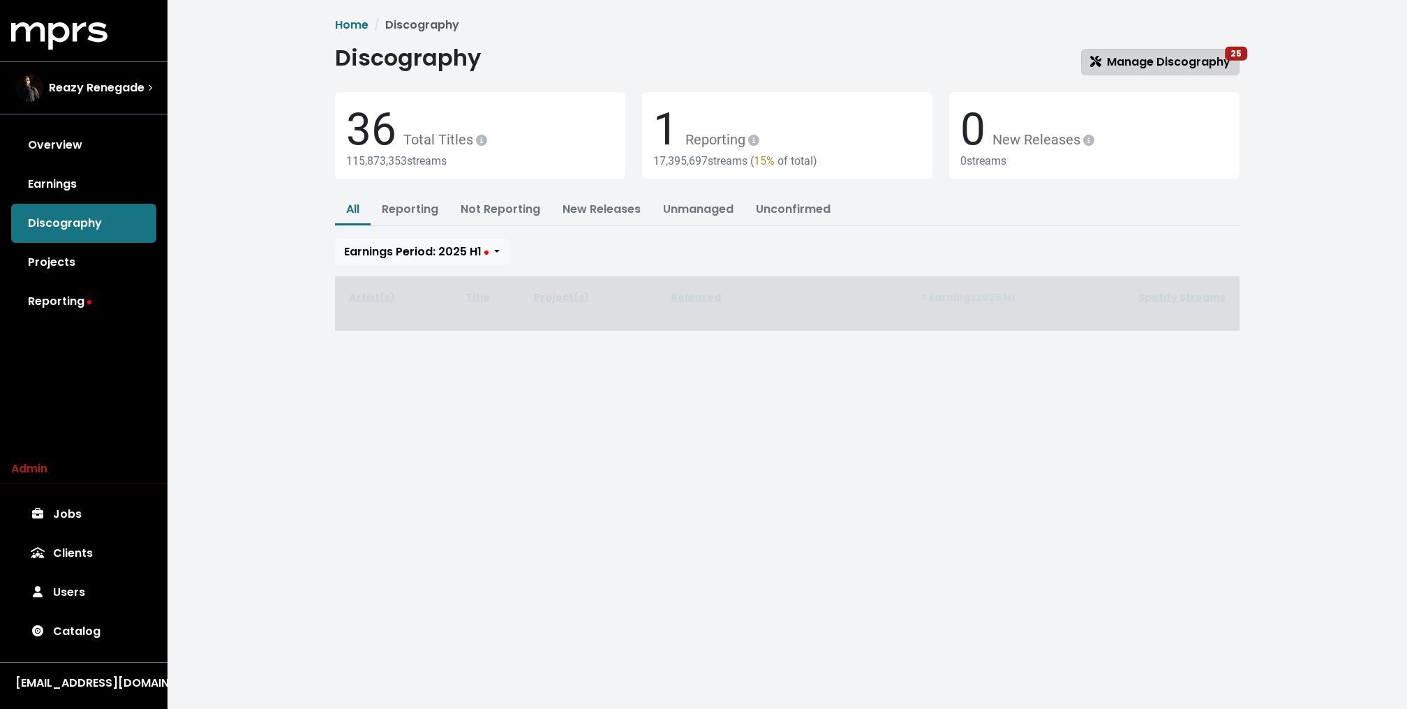
click at [1231, 57] on span "25" at bounding box center [1236, 54] width 22 height 14
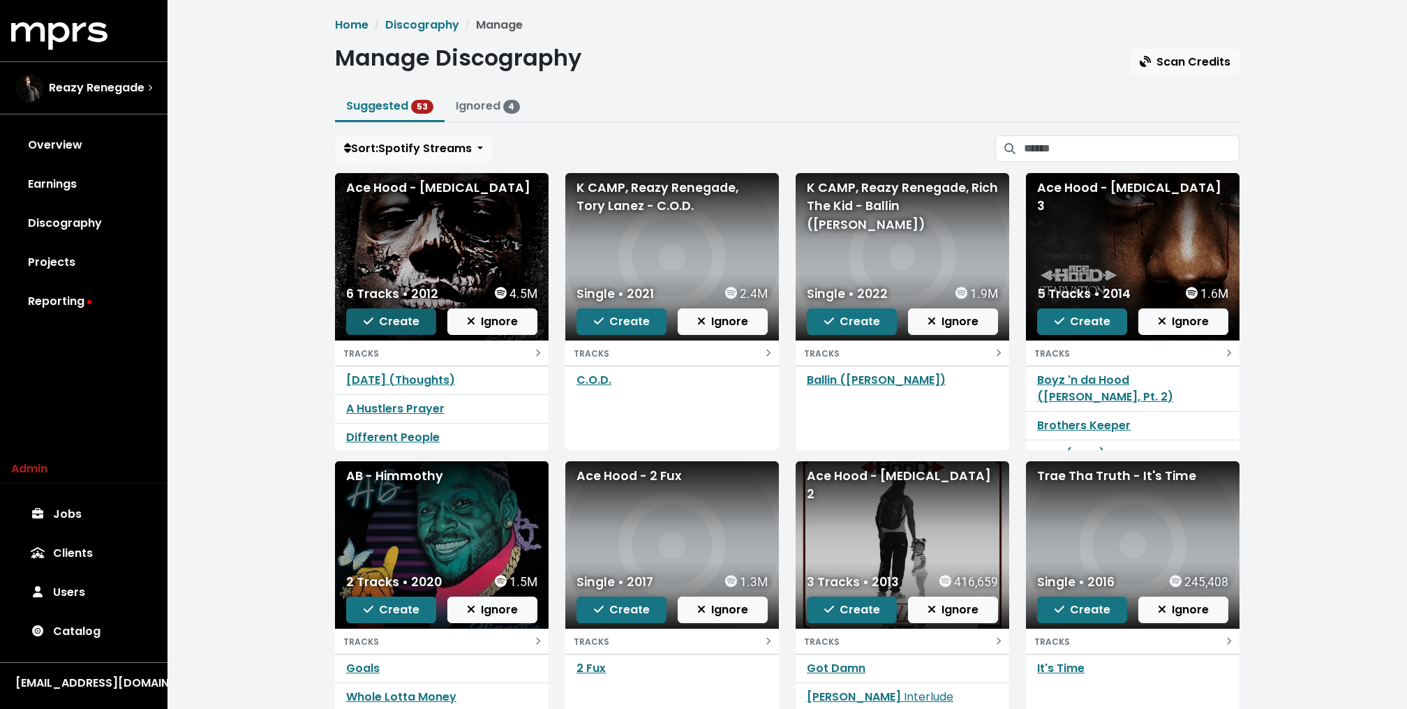
click at [398, 319] on span "Create" at bounding box center [392, 321] width 56 height 16
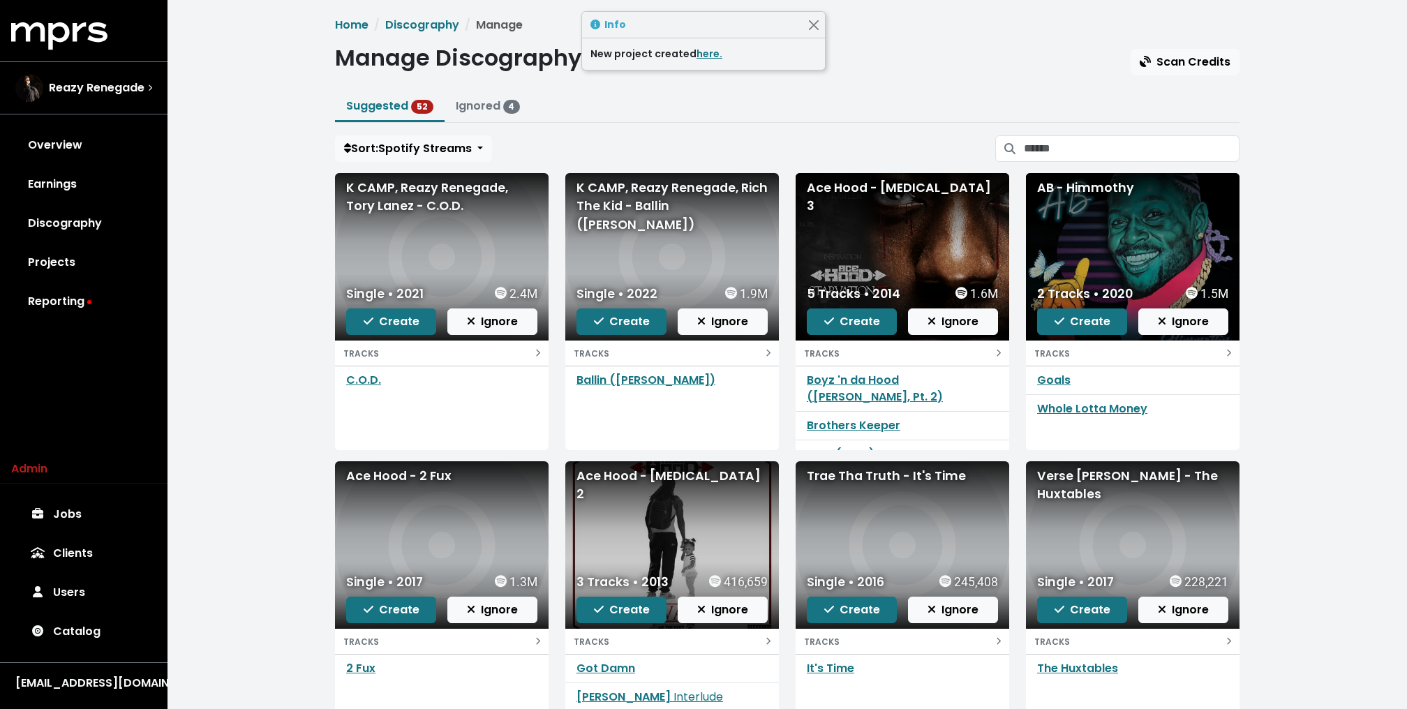
click at [705, 45] on div "New project created here." at bounding box center [703, 53] width 243 height 31
click at [703, 51] on link "here." at bounding box center [709, 54] width 26 height 14
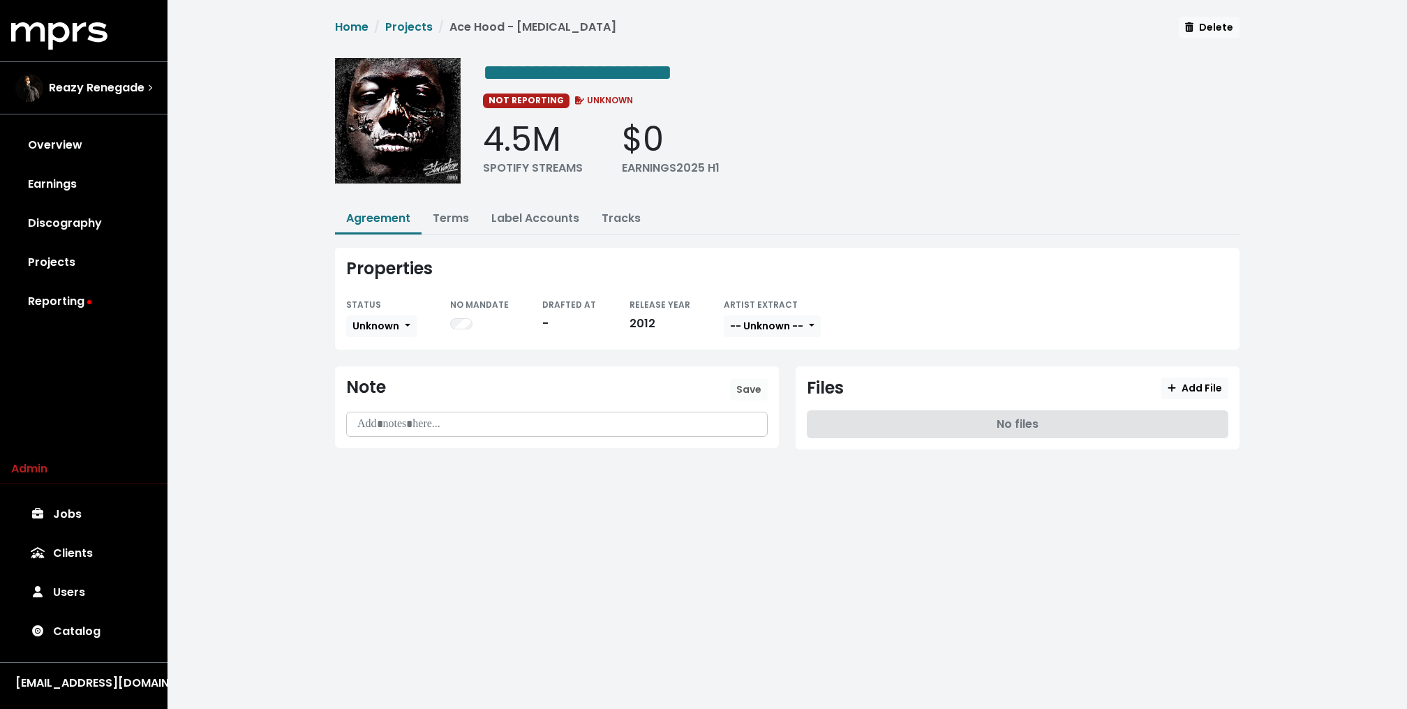
click at [696, 87] on div "**********" at bounding box center [861, 125] width 756 height 135
click at [672, 77] on span "**********" at bounding box center [577, 72] width 189 height 22
click at [389, 322] on span "Unknown" at bounding box center [375, 326] width 47 height 14
click at [375, 371] on link "Missing" at bounding box center [412, 377] width 131 height 22
click at [288, 343] on div "**********" at bounding box center [786, 244] width 1239 height 488
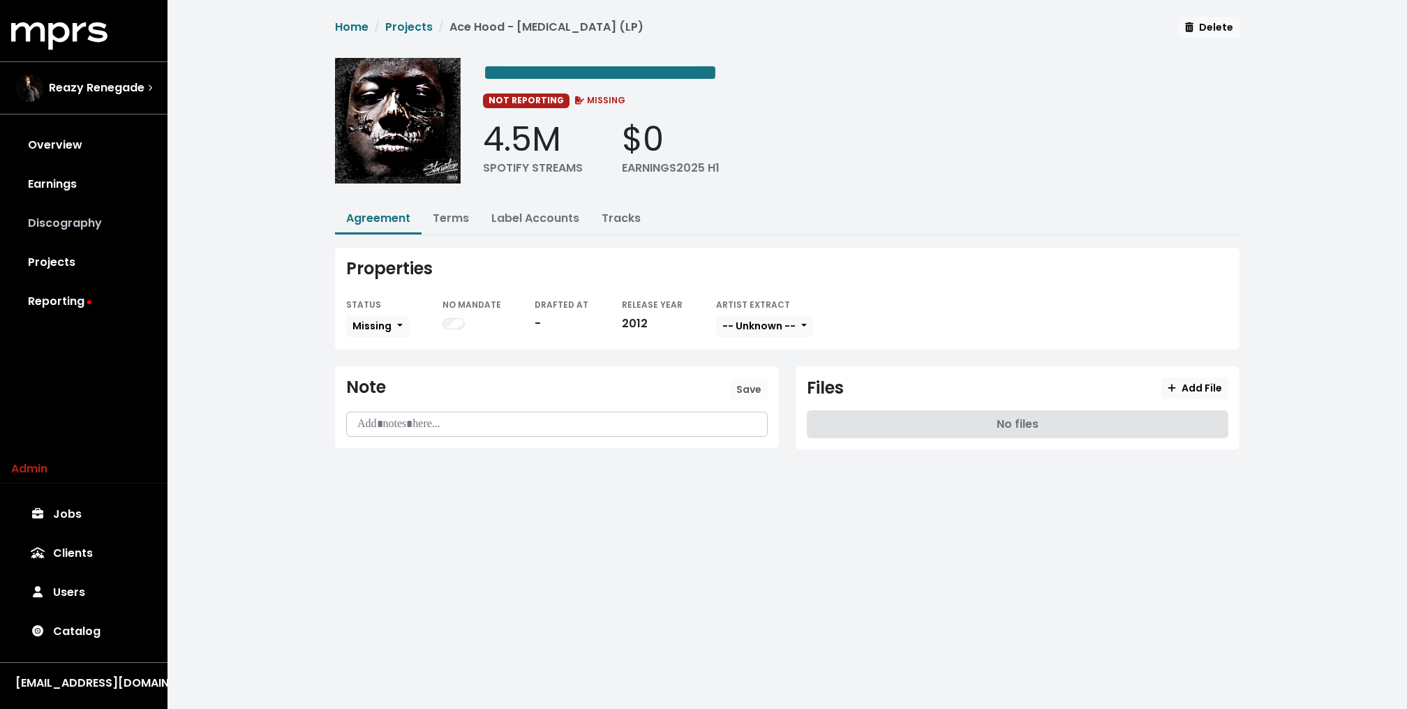
click at [94, 223] on link "Discography" at bounding box center [83, 223] width 145 height 39
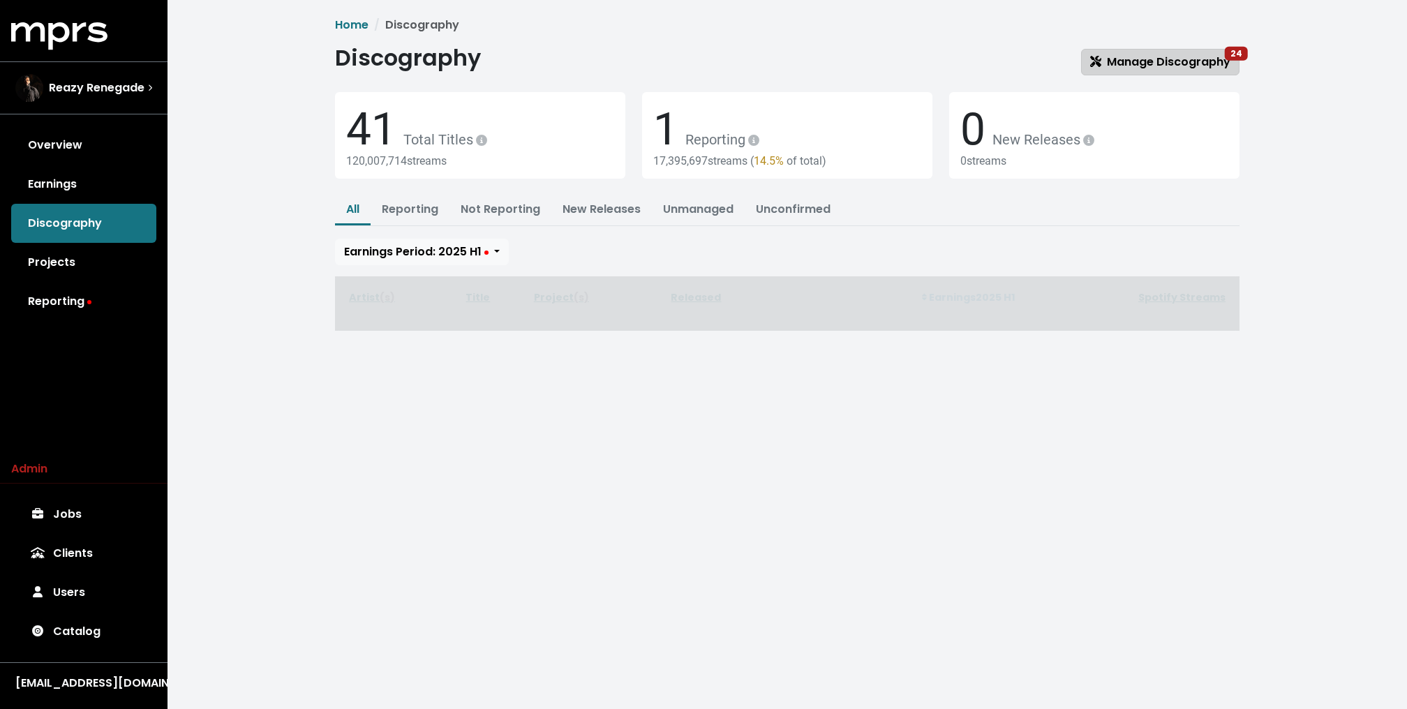
click at [1153, 57] on span "Manage Discography 24" at bounding box center [1160, 62] width 140 height 16
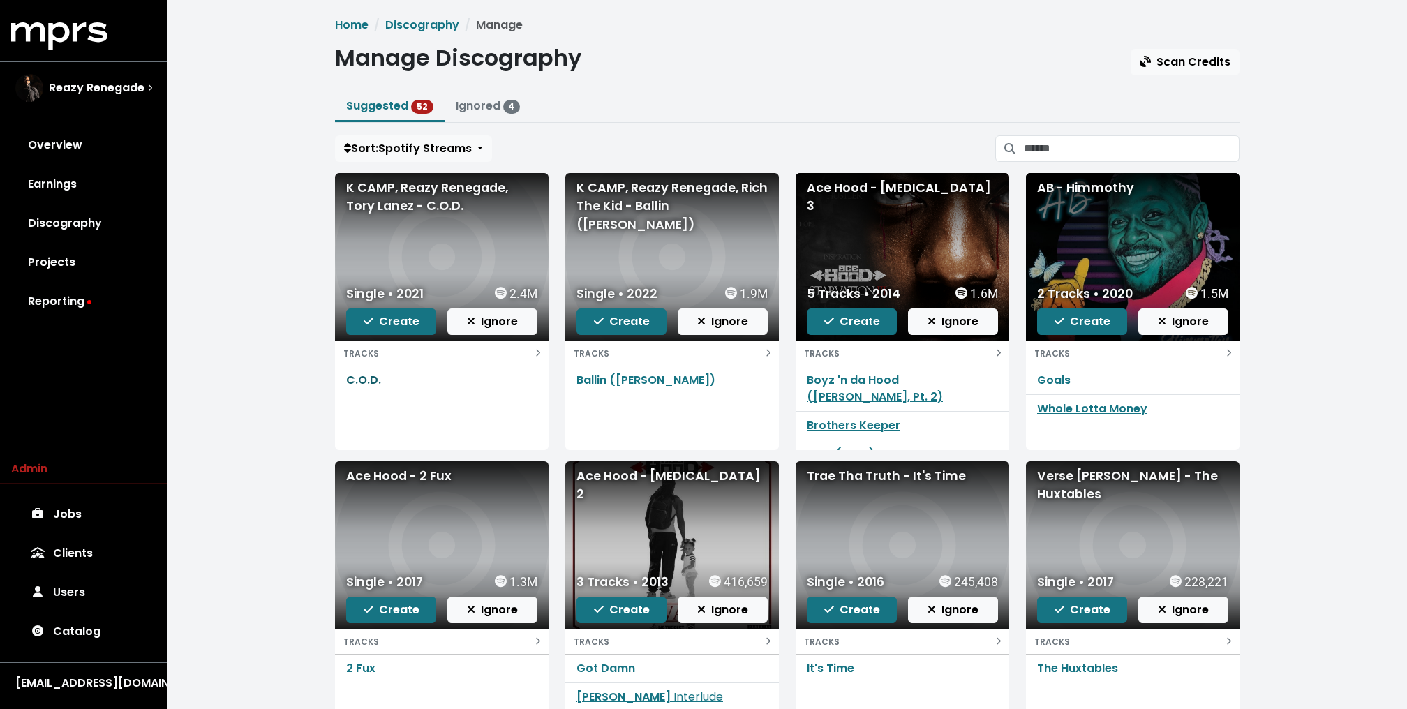
click at [354, 383] on link "C.O.D." at bounding box center [363, 380] width 35 height 16
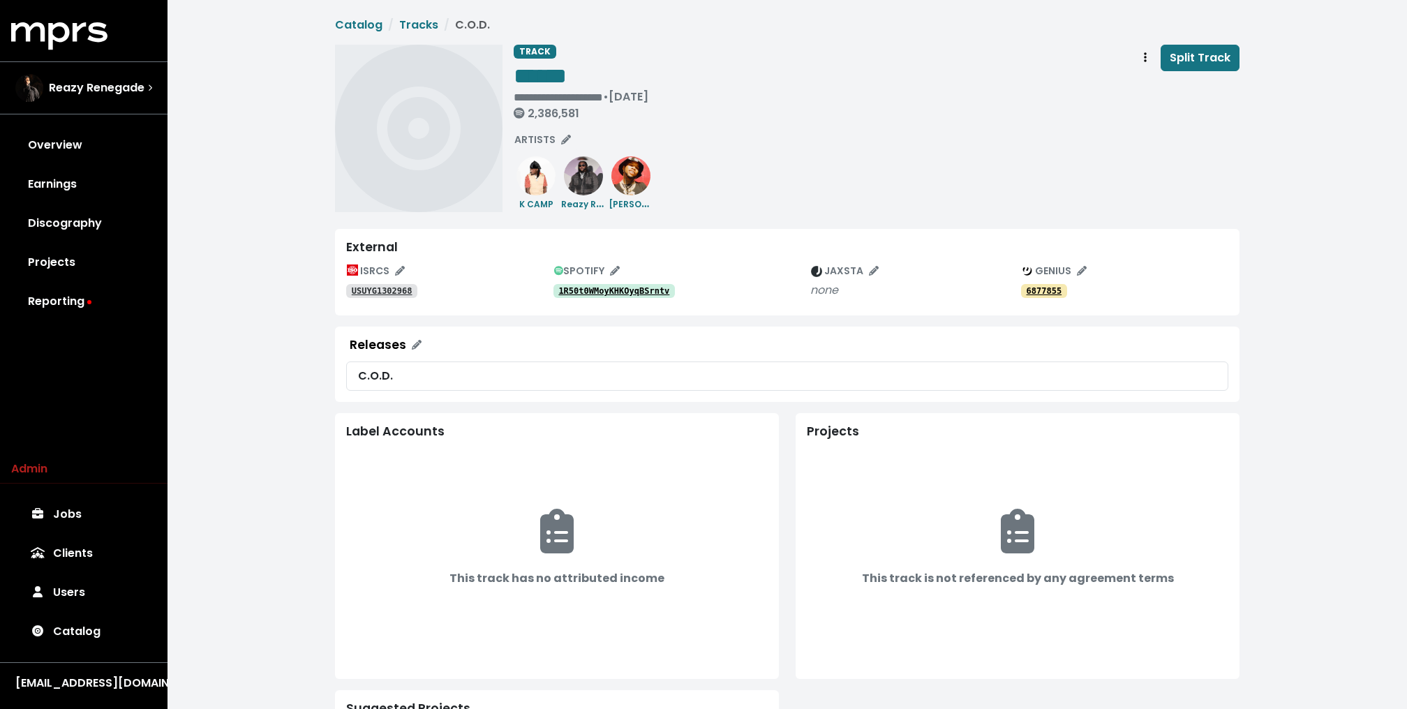
click at [628, 288] on tt "1R50t0WMoyKHKOyqBSrntv" at bounding box center [613, 291] width 111 height 10
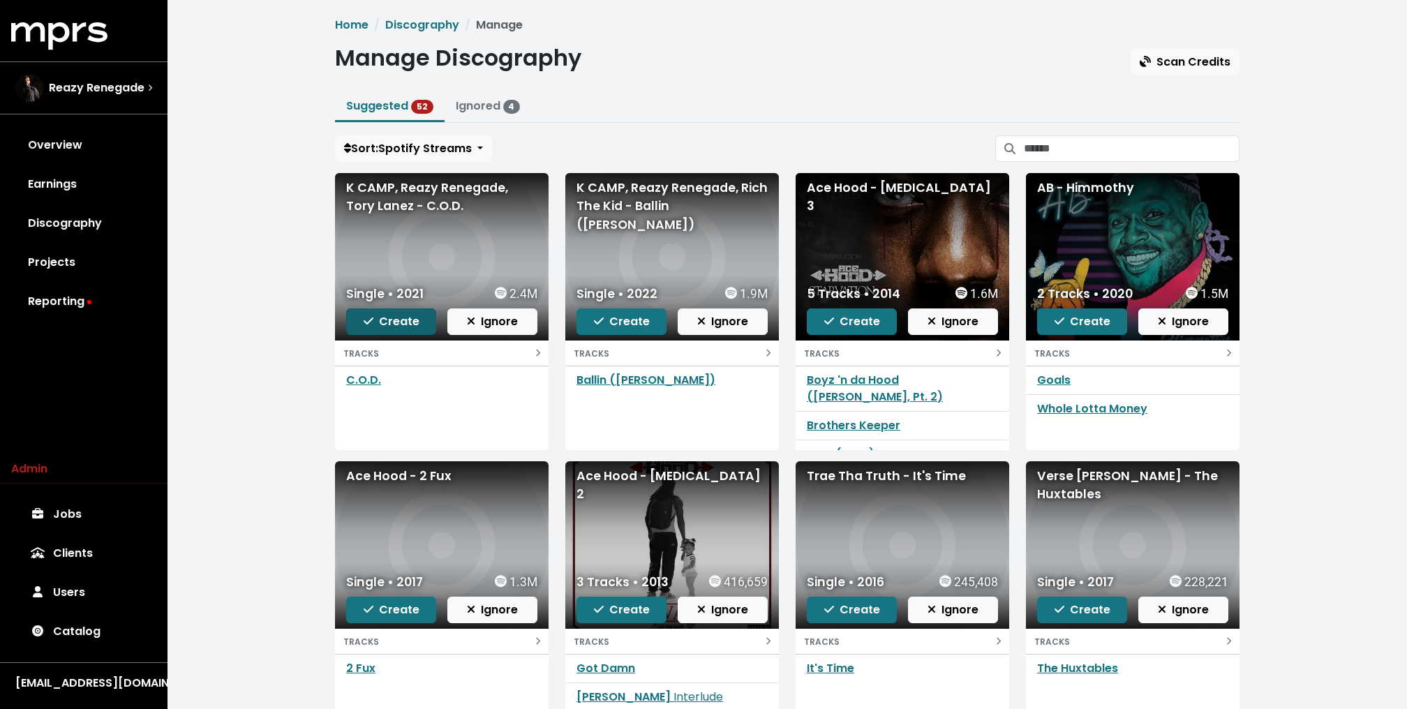
click at [412, 333] on button "Create" at bounding box center [391, 321] width 90 height 27
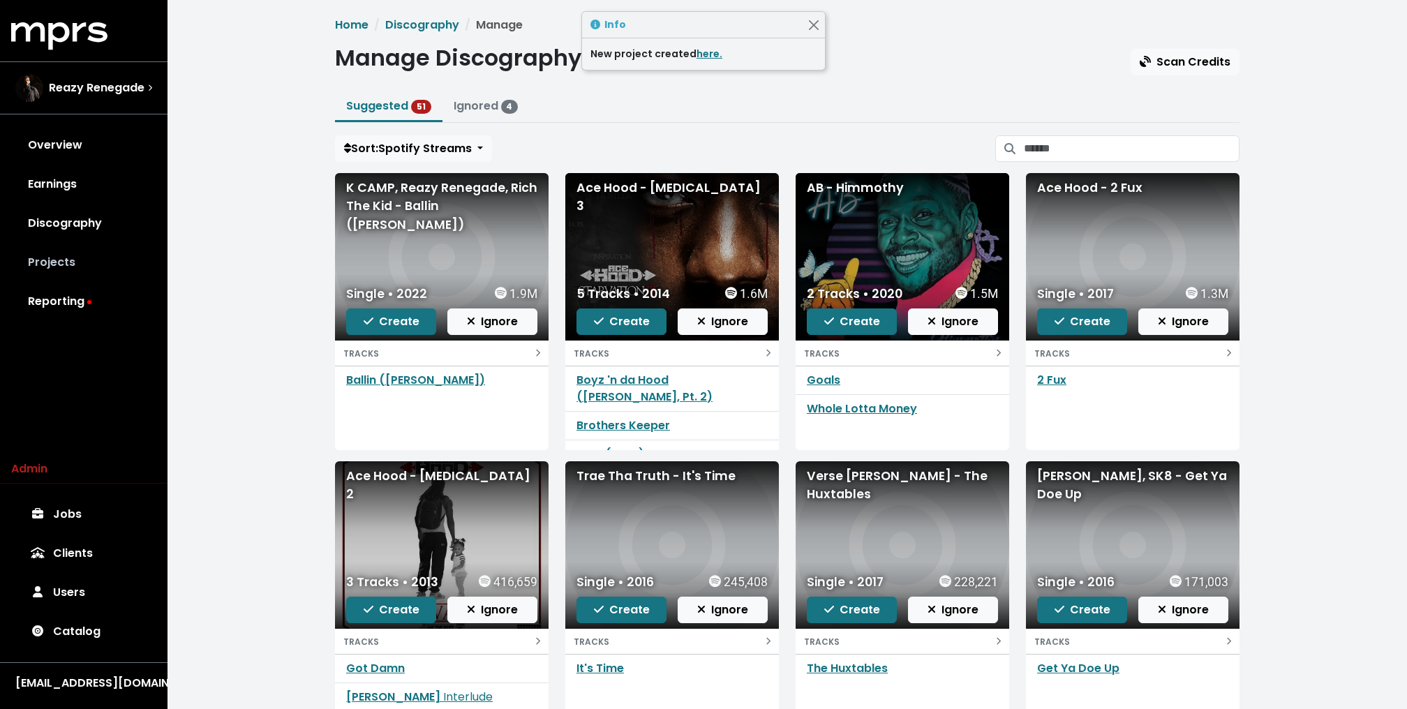
click at [87, 253] on link "Projects" at bounding box center [83, 262] width 145 height 39
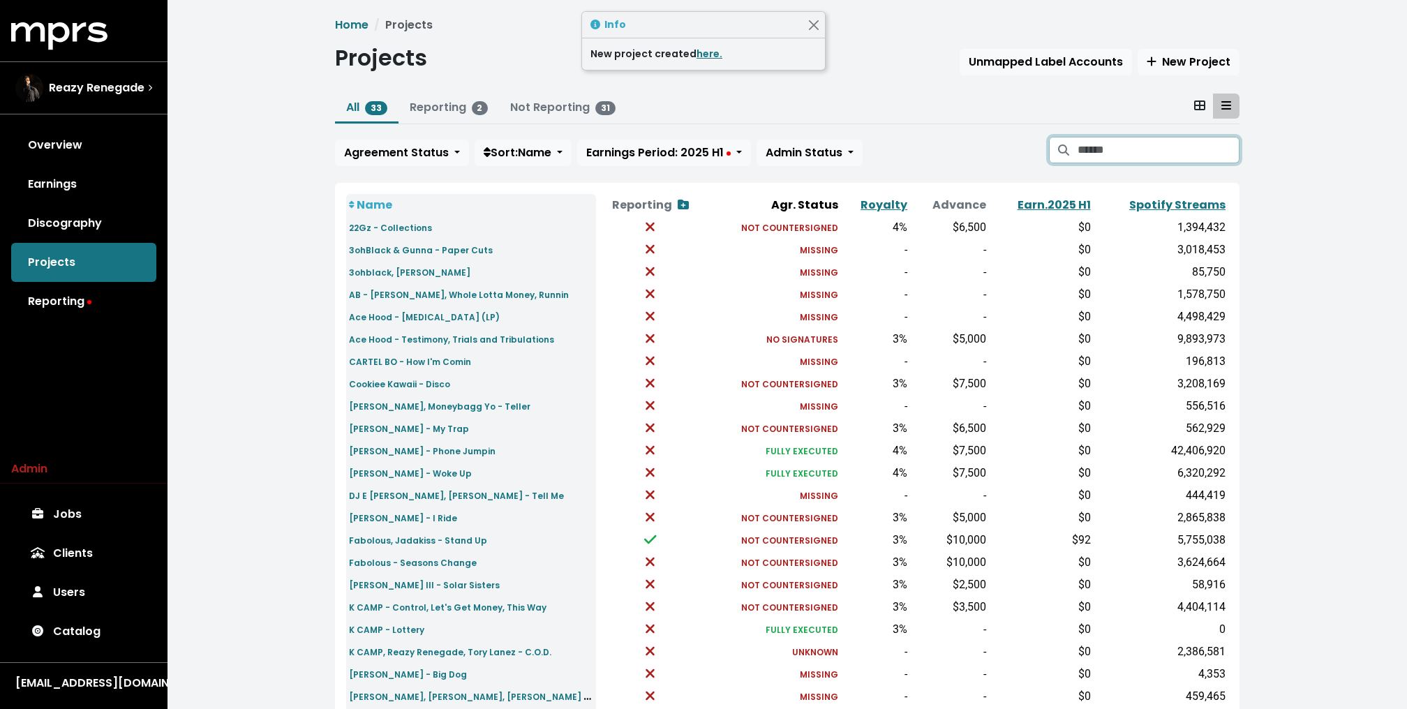
click at [1126, 151] on input "Search projects" at bounding box center [1158, 150] width 162 height 27
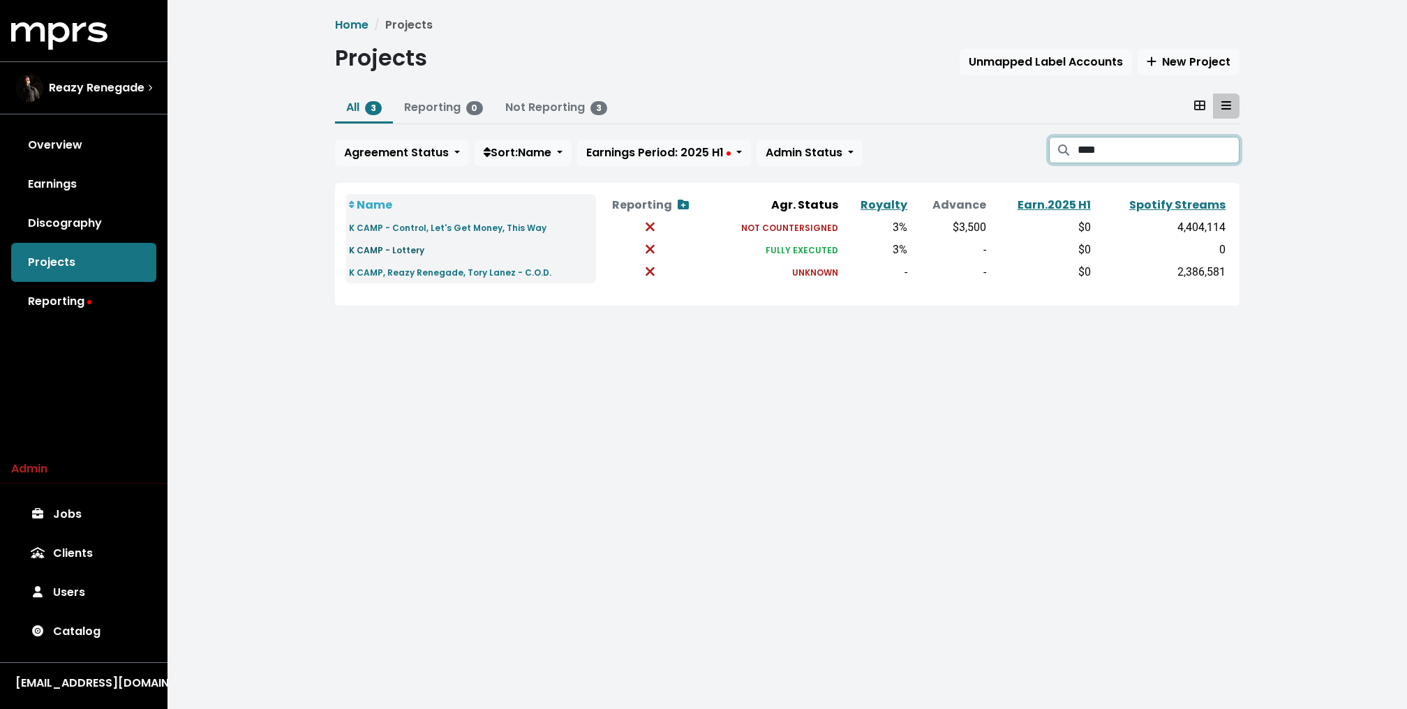
type input "****"
click at [393, 246] on small "K CAMP - Lottery" at bounding box center [386, 250] width 75 height 12
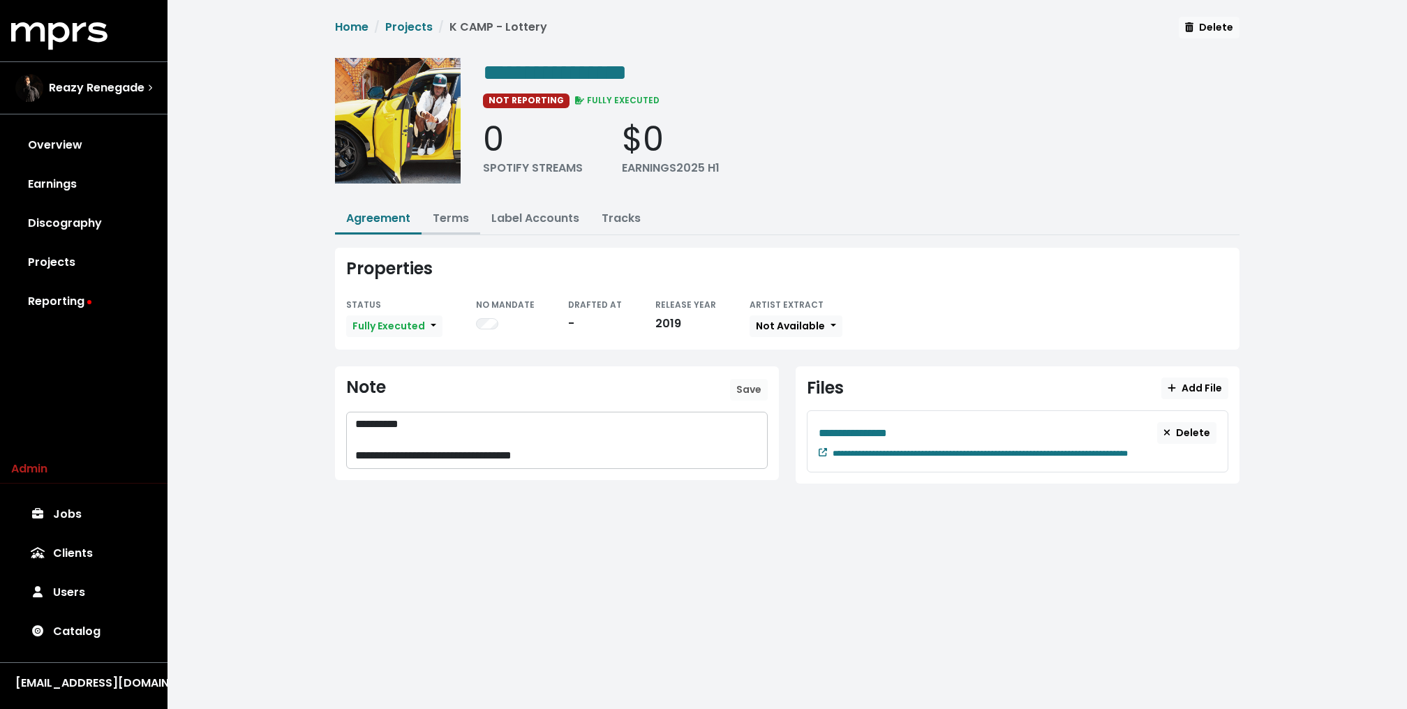
click at [438, 219] on link "Terms" at bounding box center [451, 218] width 36 height 16
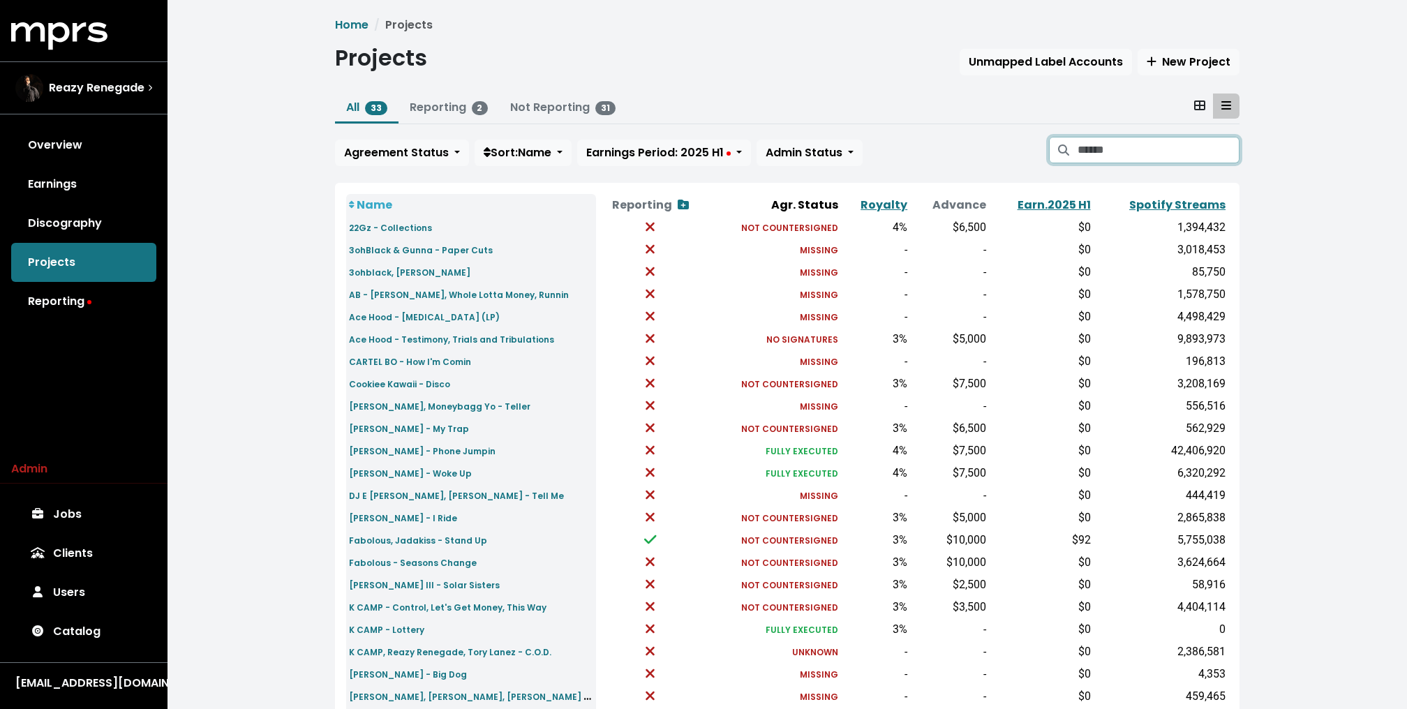
click at [1198, 160] on input "Search projects" at bounding box center [1158, 150] width 162 height 27
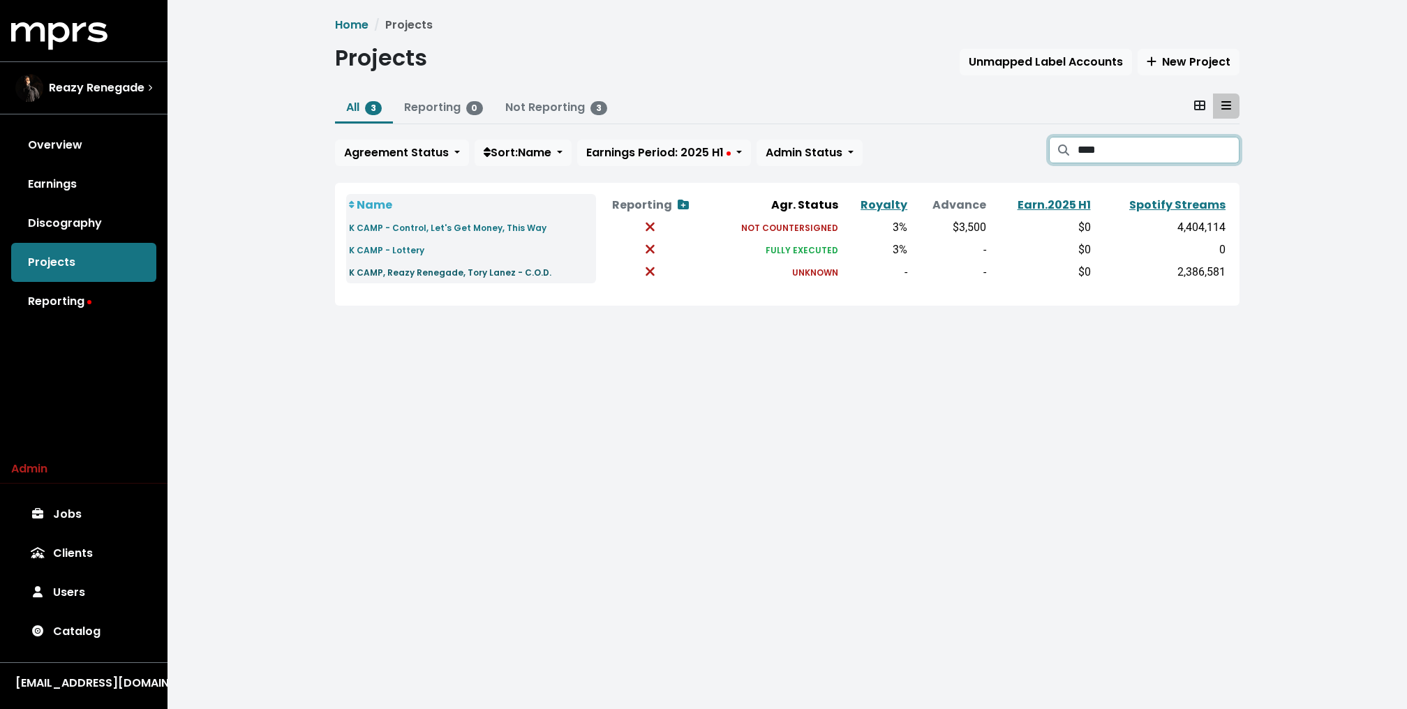
type input "****"
click at [396, 270] on small "K CAMP, Reazy Renegade, Tory Lanez - C.O.D." at bounding box center [450, 273] width 202 height 12
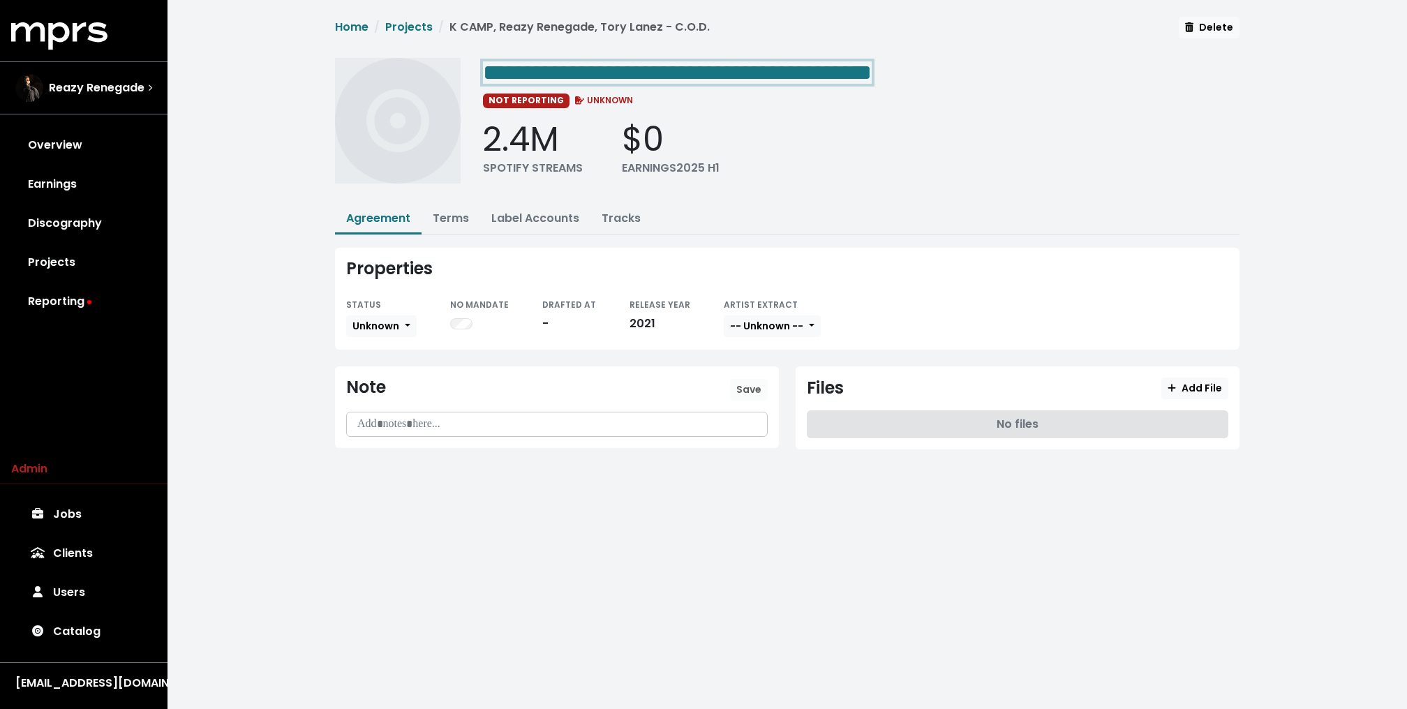
click at [712, 64] on span "**********" at bounding box center [677, 72] width 389 height 22
drag, startPoint x: 777, startPoint y: 70, endPoint x: 582, endPoint y: 65, distance: 195.5
click at [582, 65] on span "**********" at bounding box center [677, 72] width 389 height 22
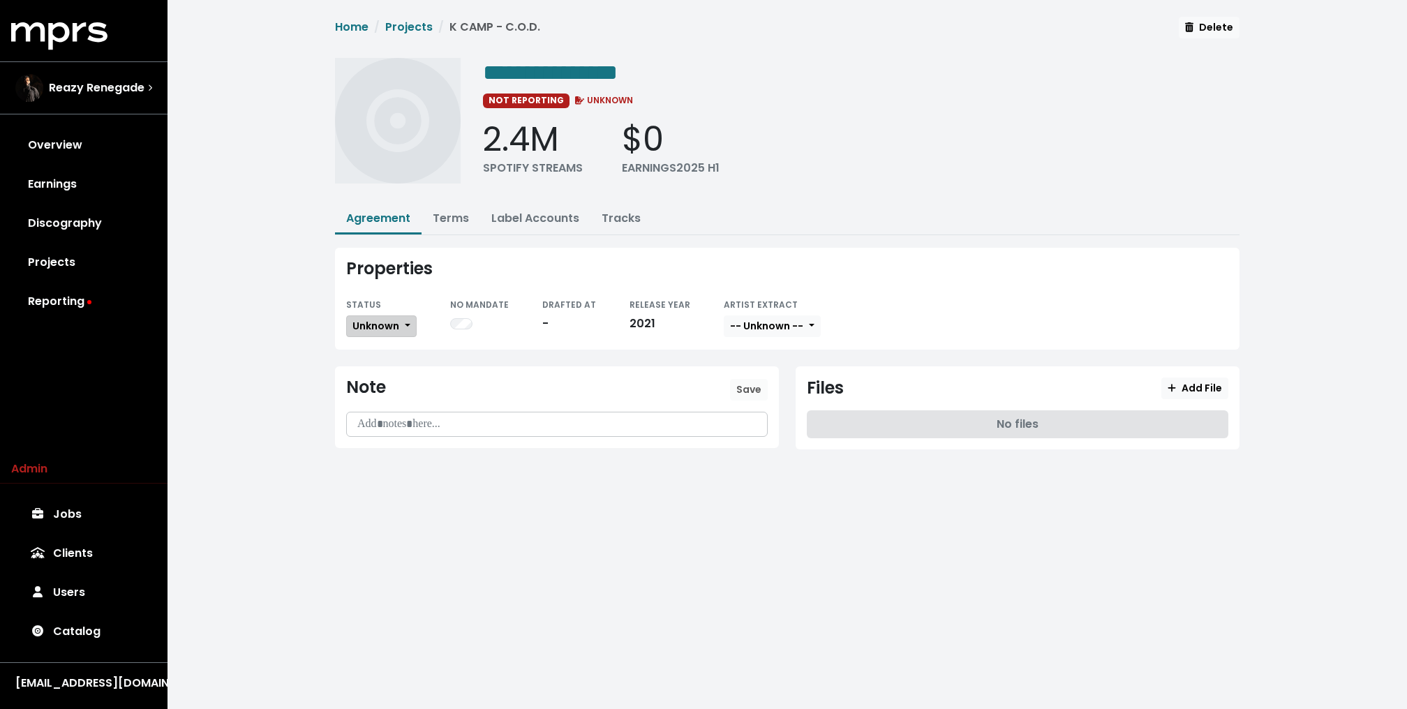
click at [371, 320] on span "Unknown" at bounding box center [375, 326] width 47 height 14
click at [374, 380] on link "Missing" at bounding box center [412, 377] width 131 height 22
click at [133, 77] on div "Reazy Renegade" at bounding box center [79, 88] width 129 height 28
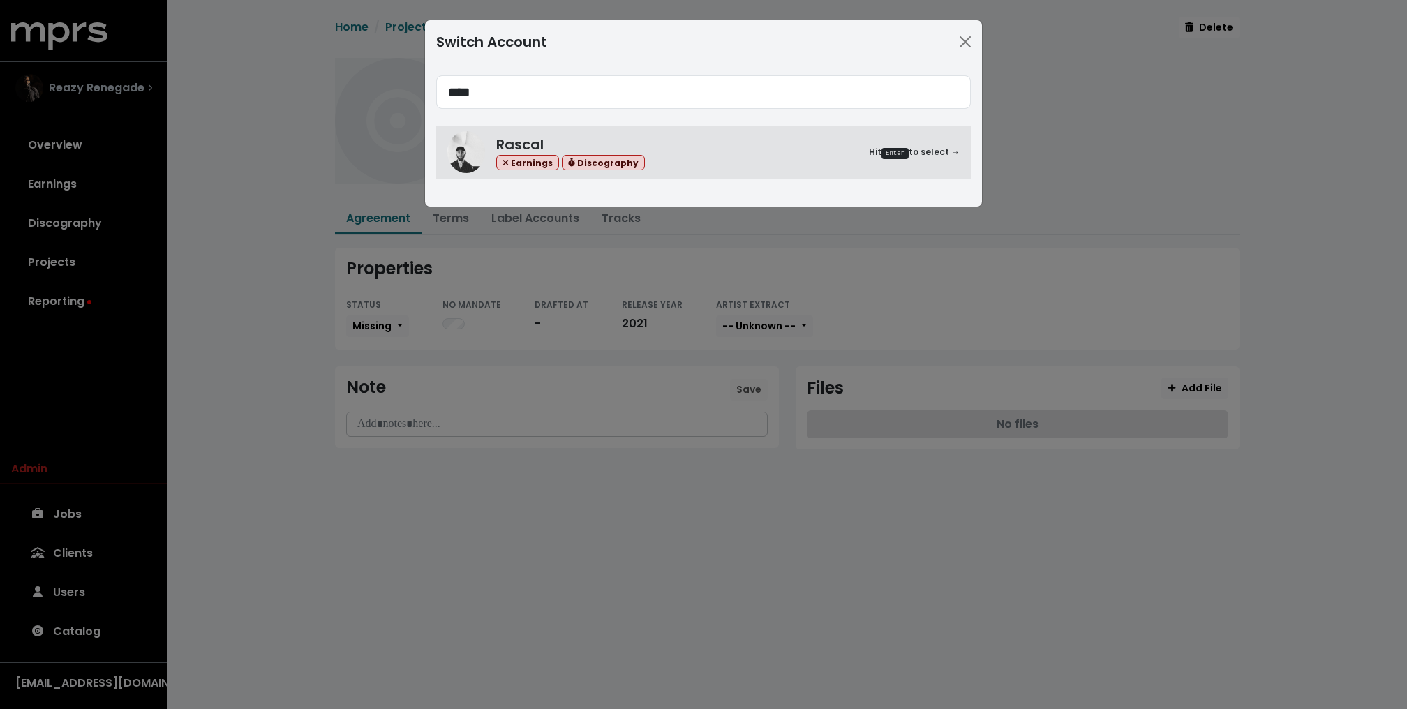
type input "****"
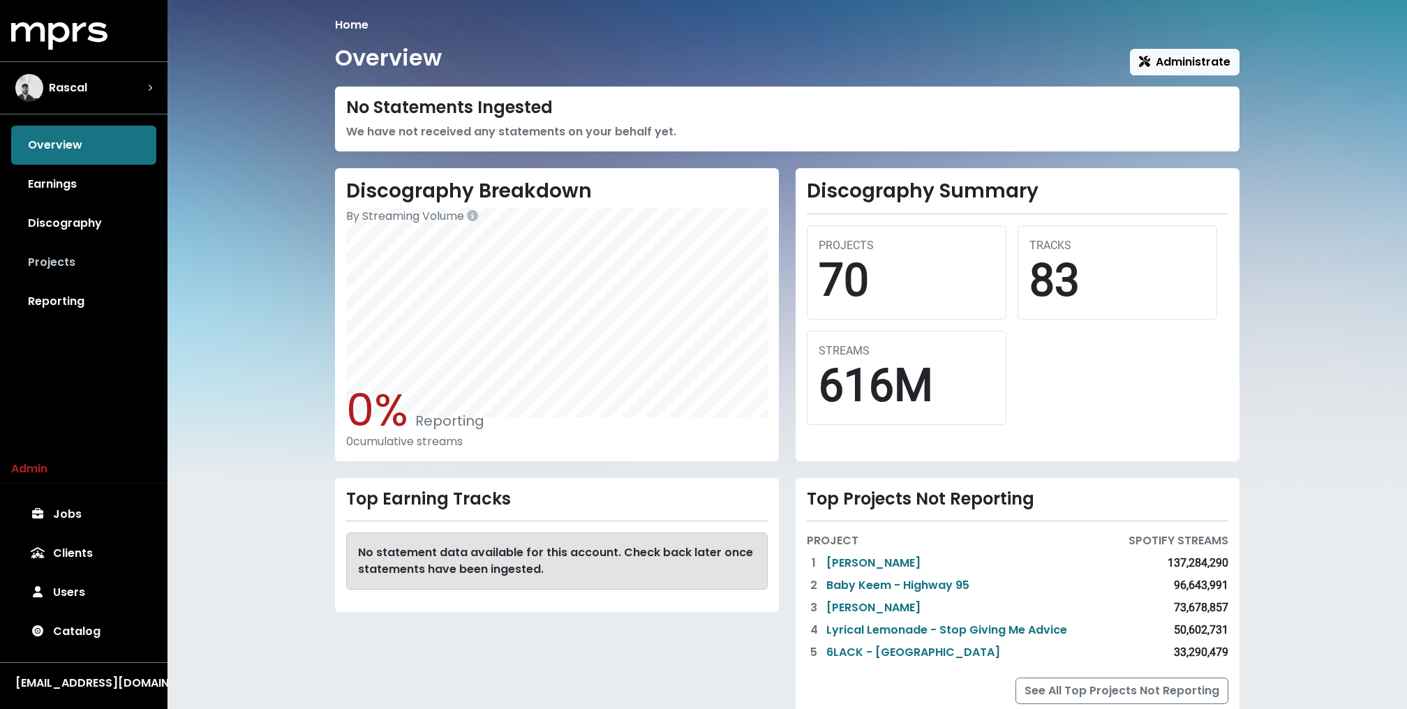
click at [68, 267] on link "Projects" at bounding box center [83, 262] width 145 height 39
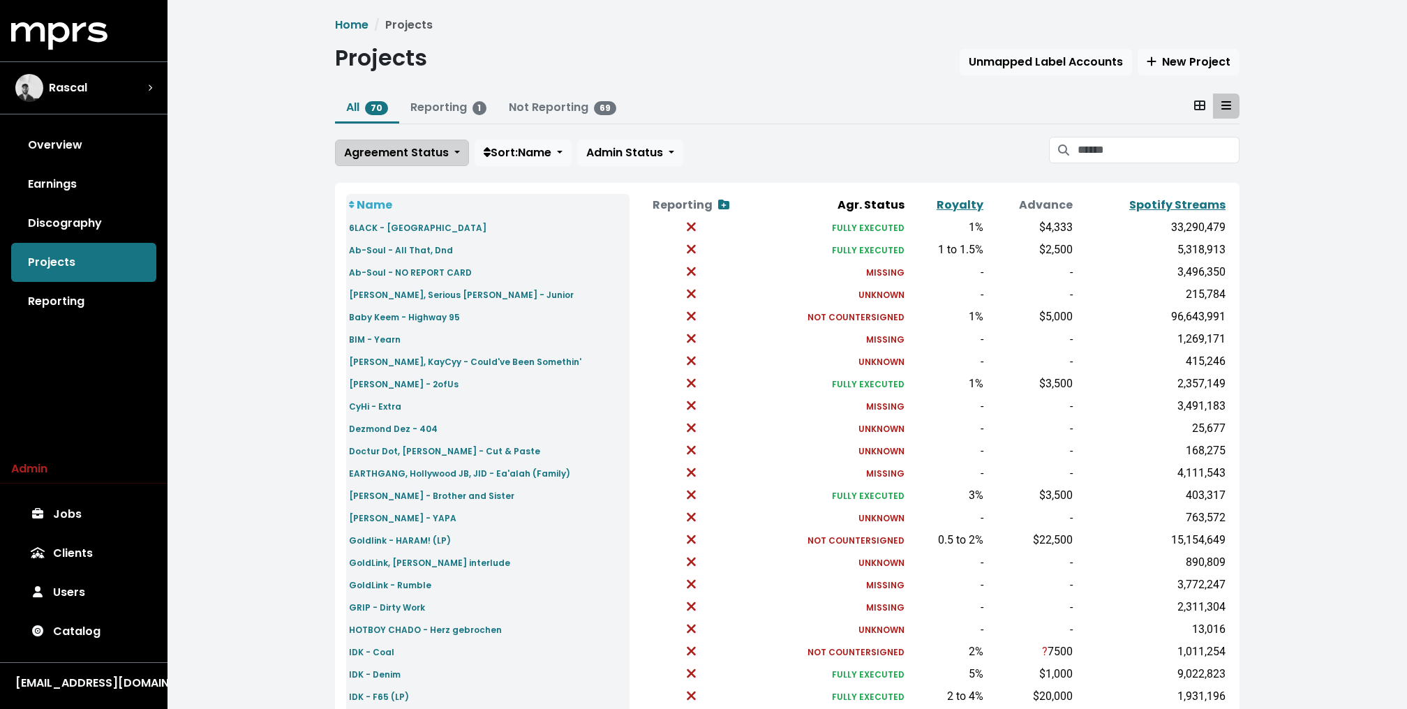
click at [387, 158] on span "Agreement Status" at bounding box center [396, 152] width 105 height 16
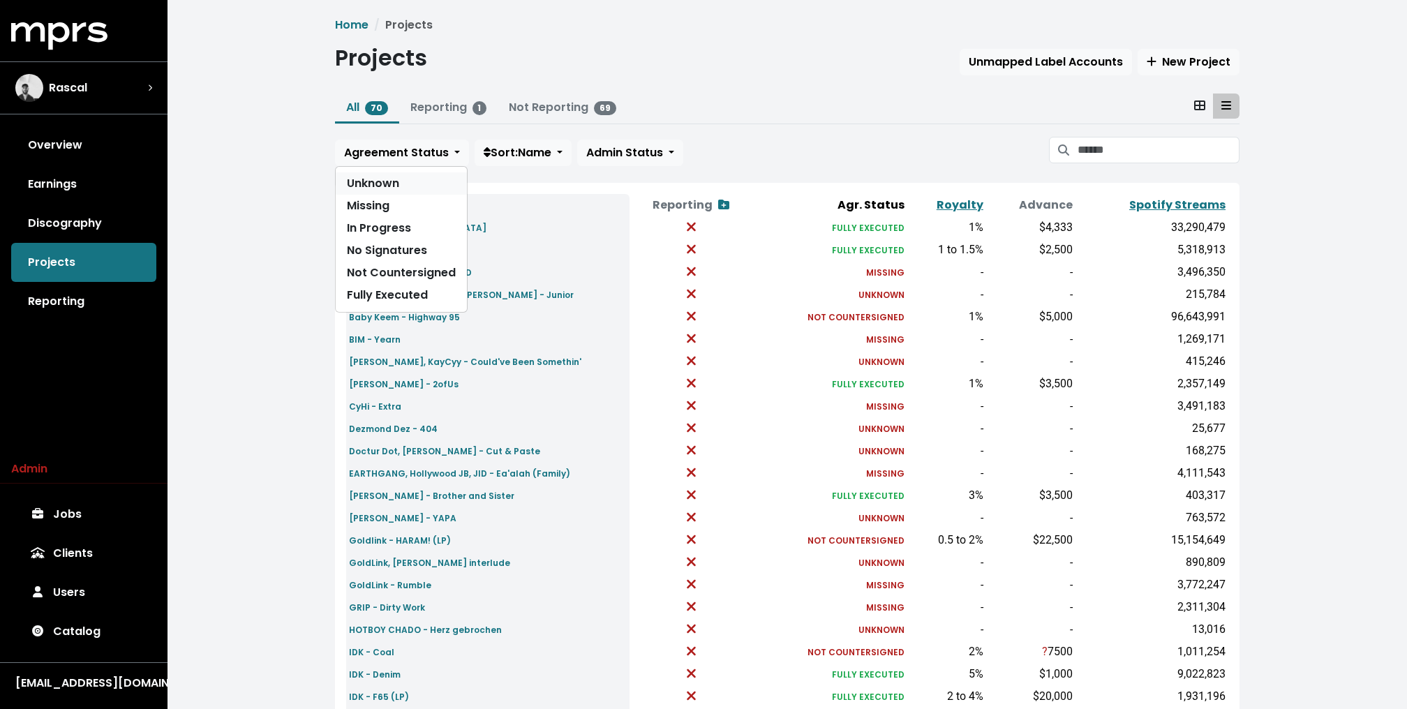
click at [377, 183] on link "Unknown" at bounding box center [401, 183] width 131 height 22
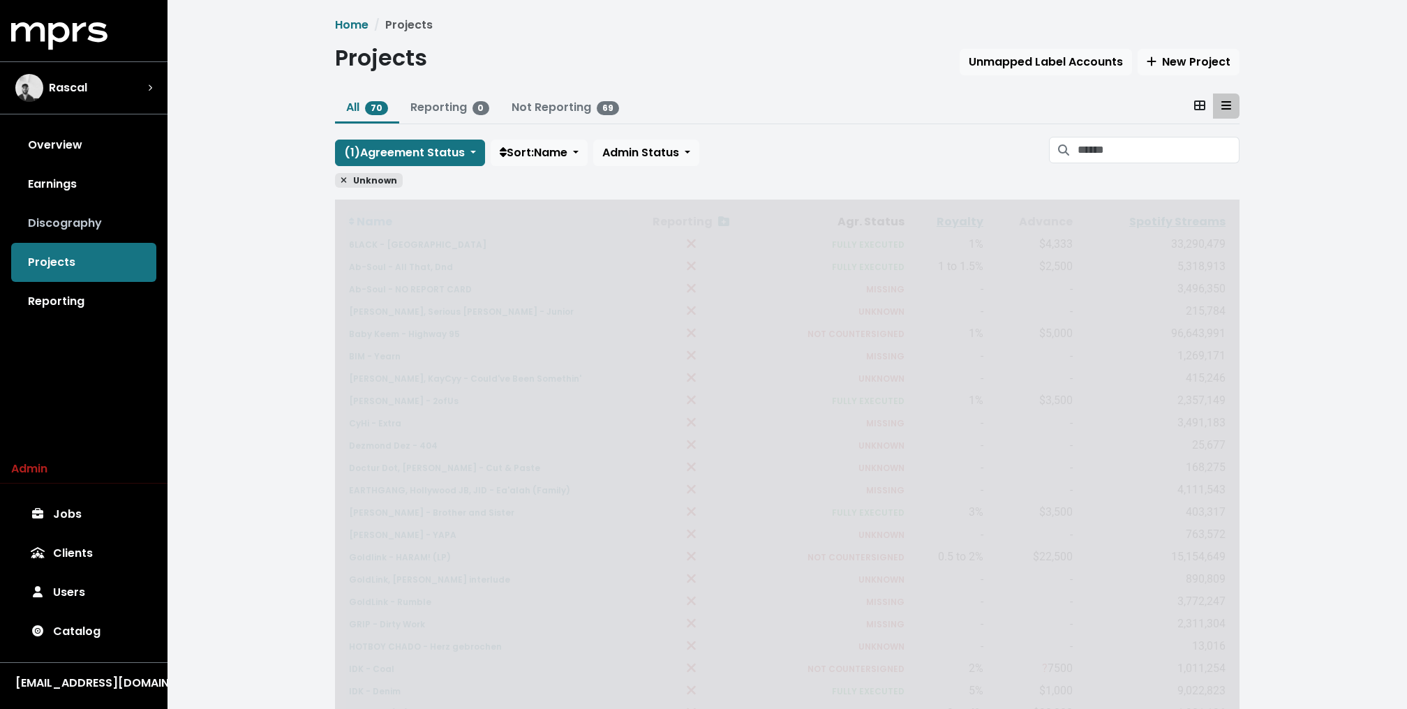
click at [59, 218] on link "Discography" at bounding box center [83, 223] width 145 height 39
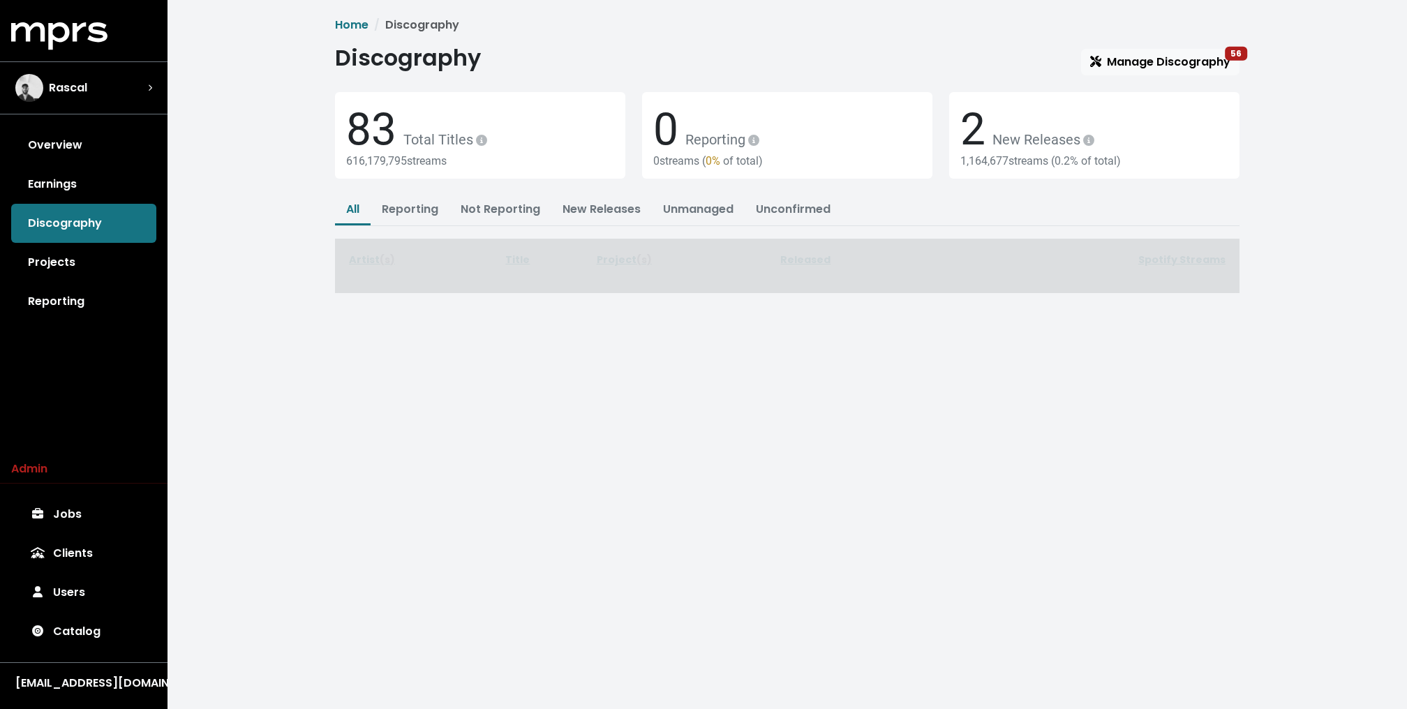
click at [1152, 47] on div "Discography Manage Discography 56" at bounding box center [787, 60] width 904 height 31
click at [1137, 61] on span "Manage Discography 56" at bounding box center [1160, 62] width 140 height 16
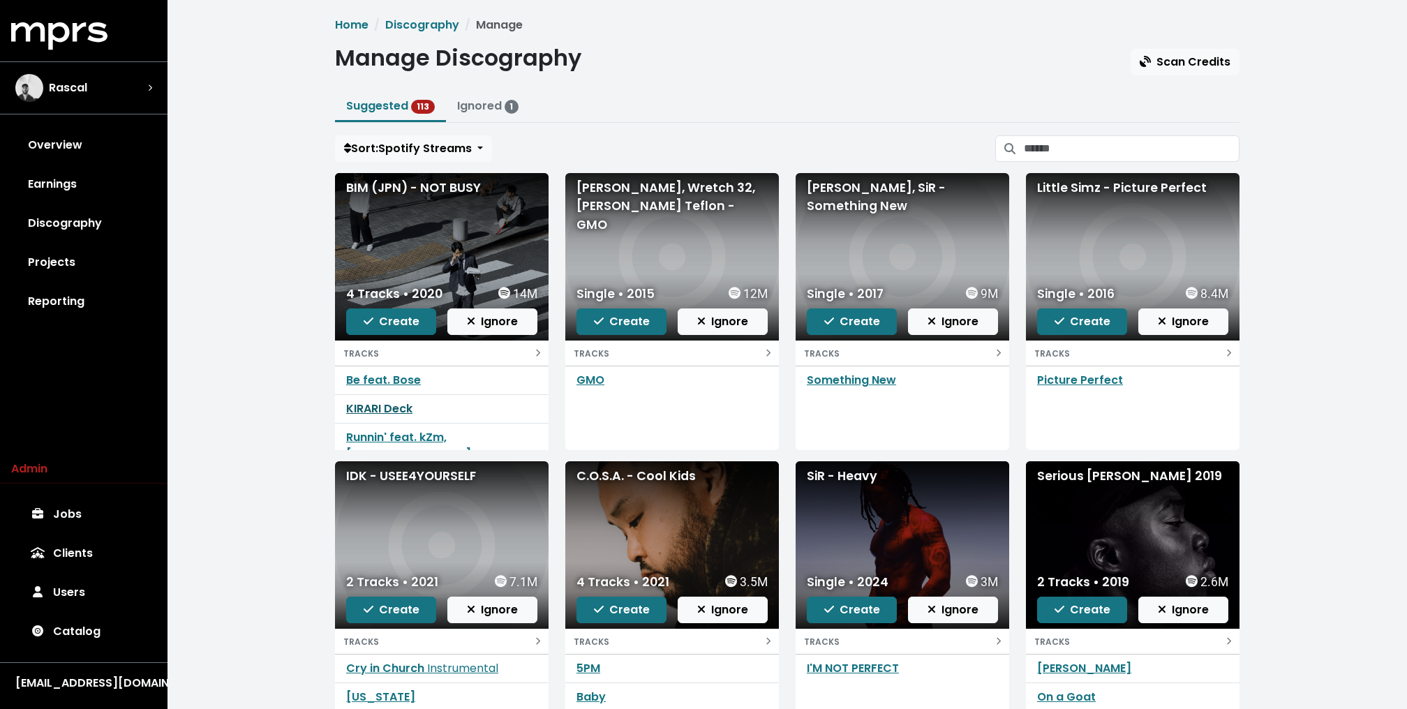
scroll to position [29, 0]
click at [360, 445] on link "Wink" at bounding box center [359, 453] width 27 height 16
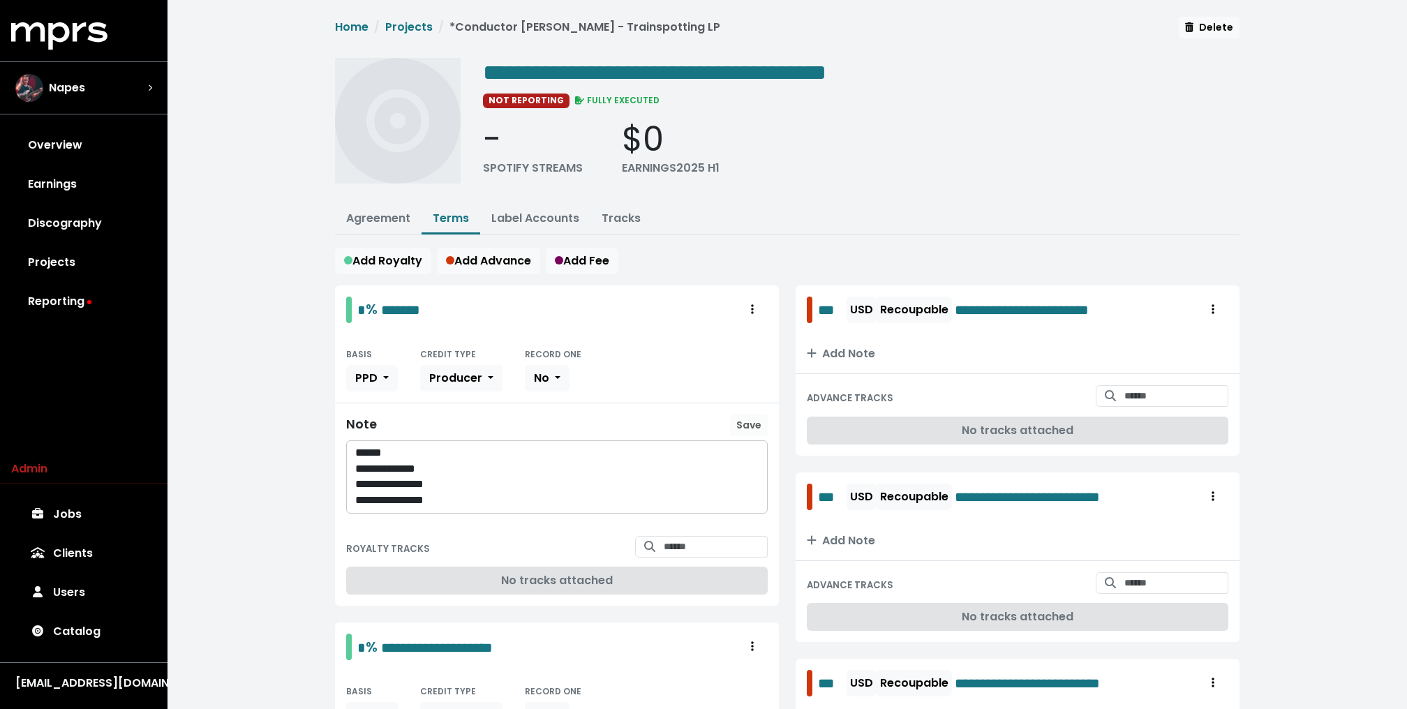
scroll to position [350, 0]
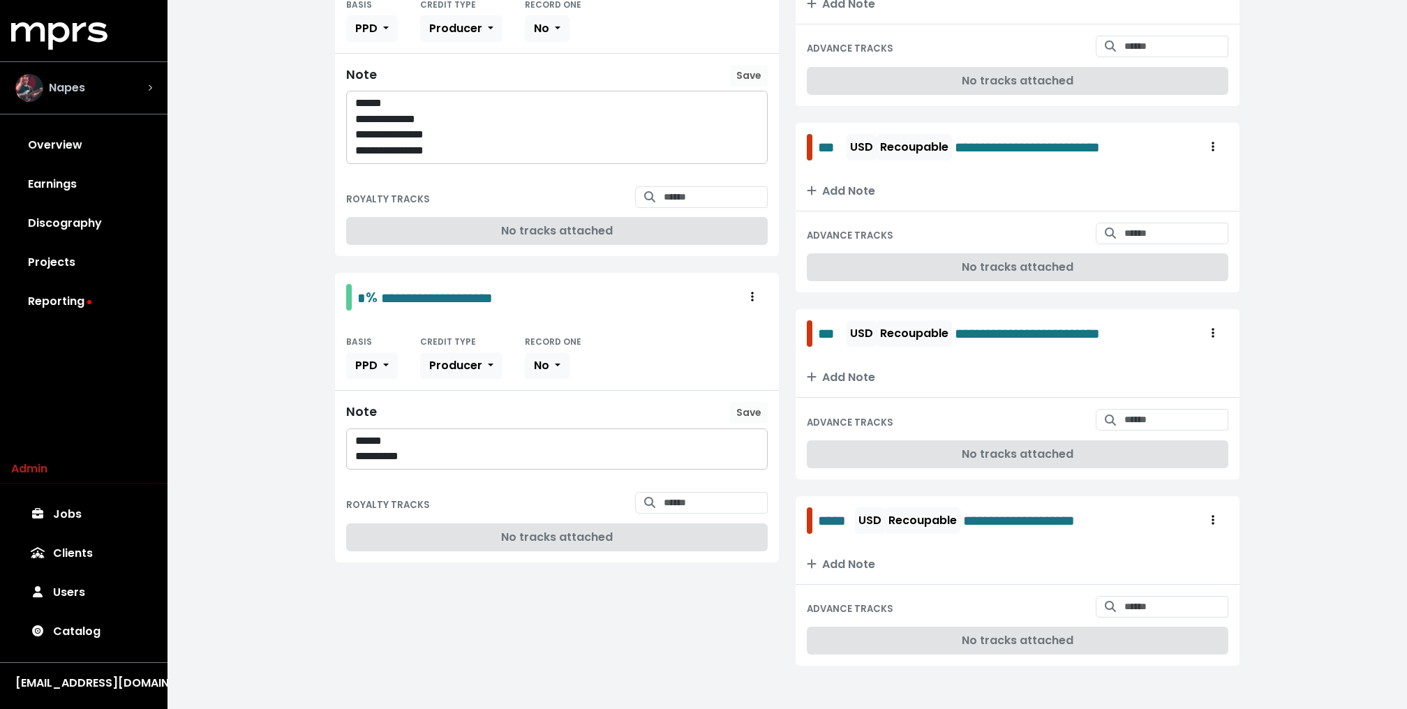
click at [146, 80] on div "Napes" at bounding box center [83, 88] width 137 height 28
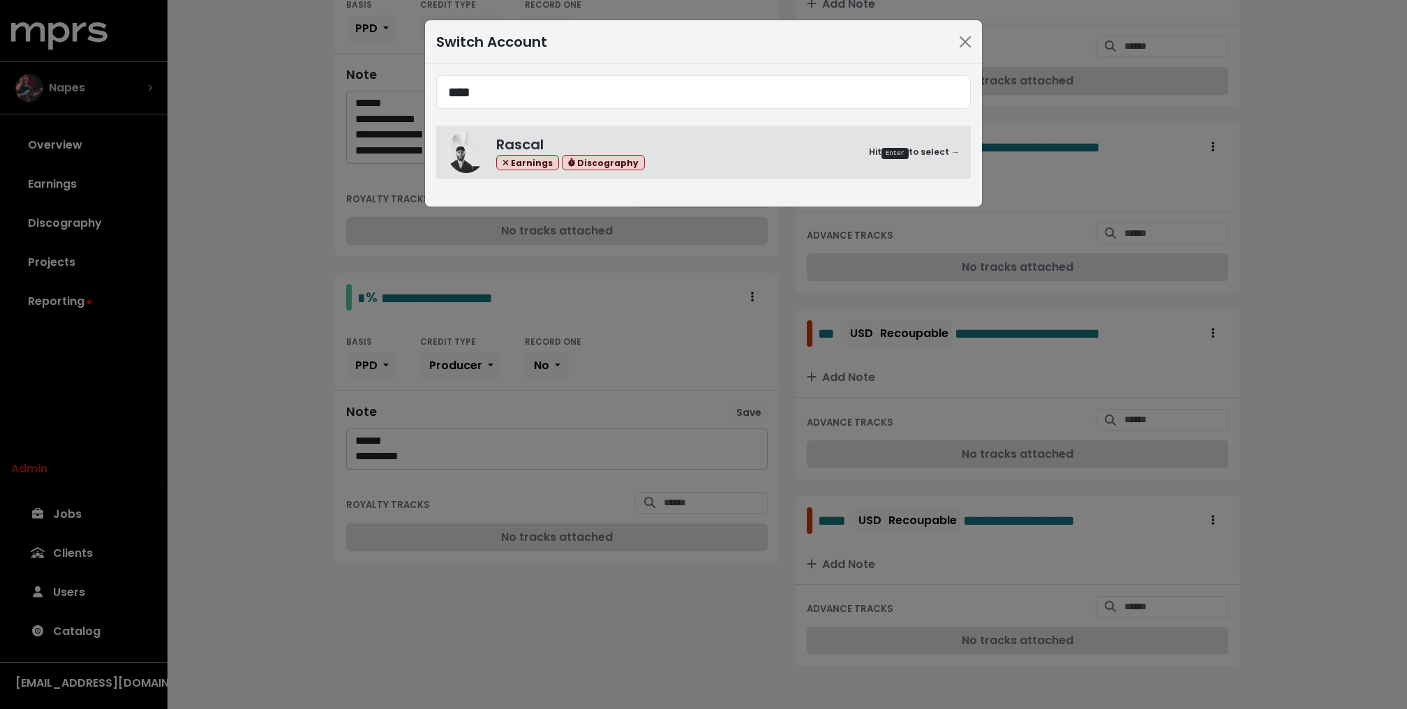
type input "****"
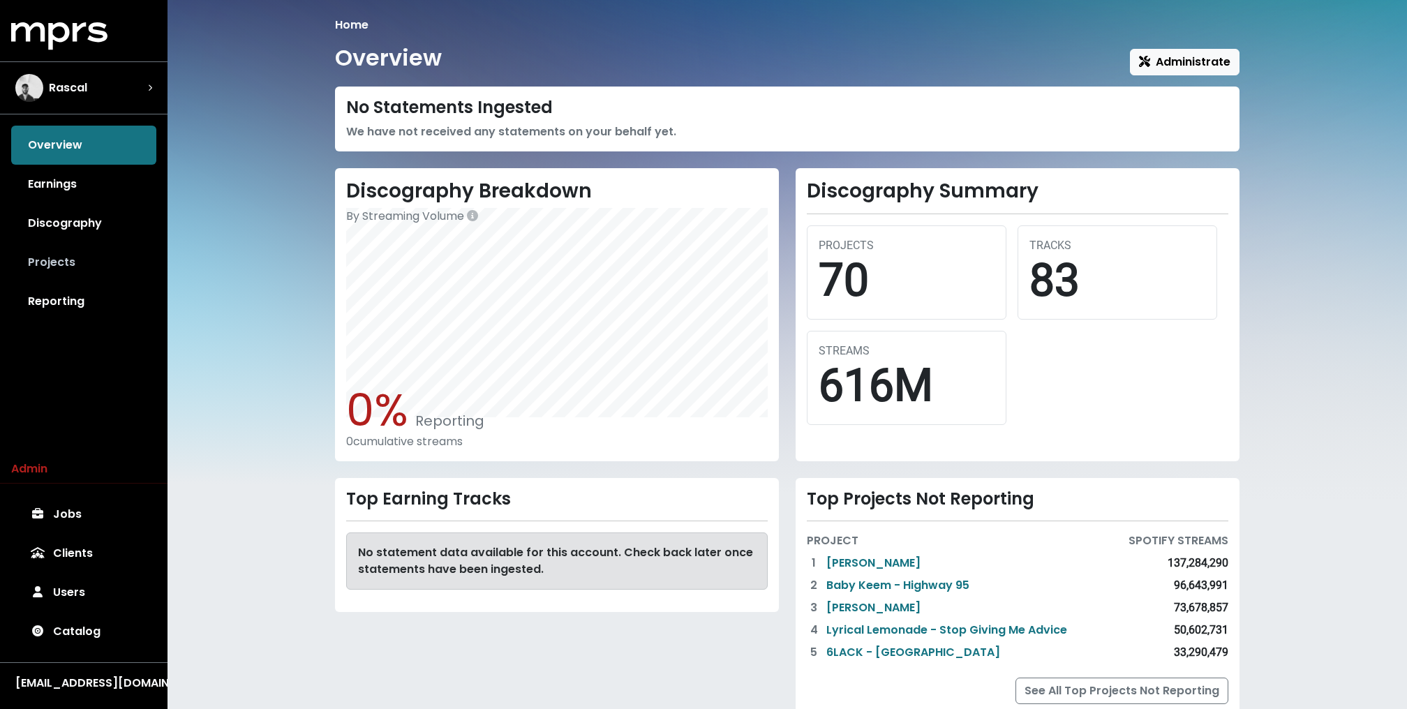
click at [94, 258] on link "Projects" at bounding box center [83, 262] width 145 height 39
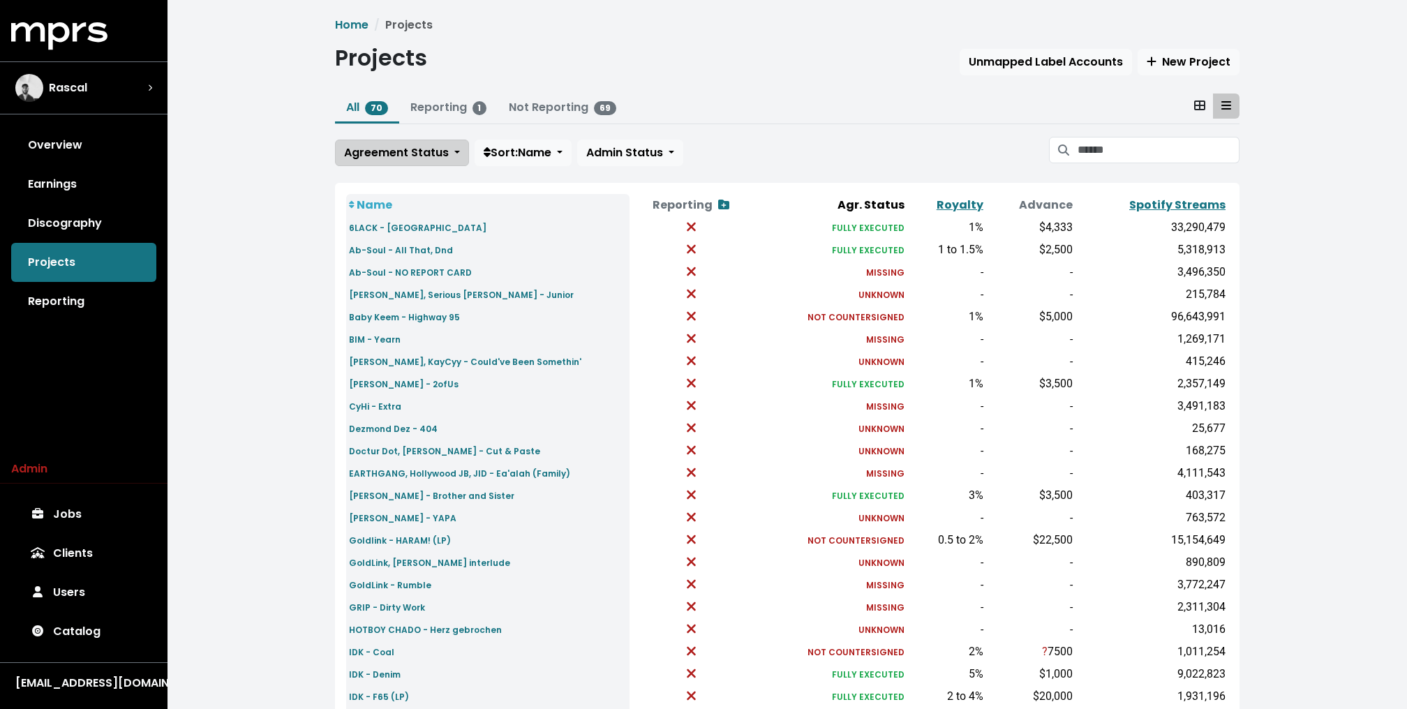
click at [398, 147] on span "Agreement Status" at bounding box center [396, 152] width 105 height 16
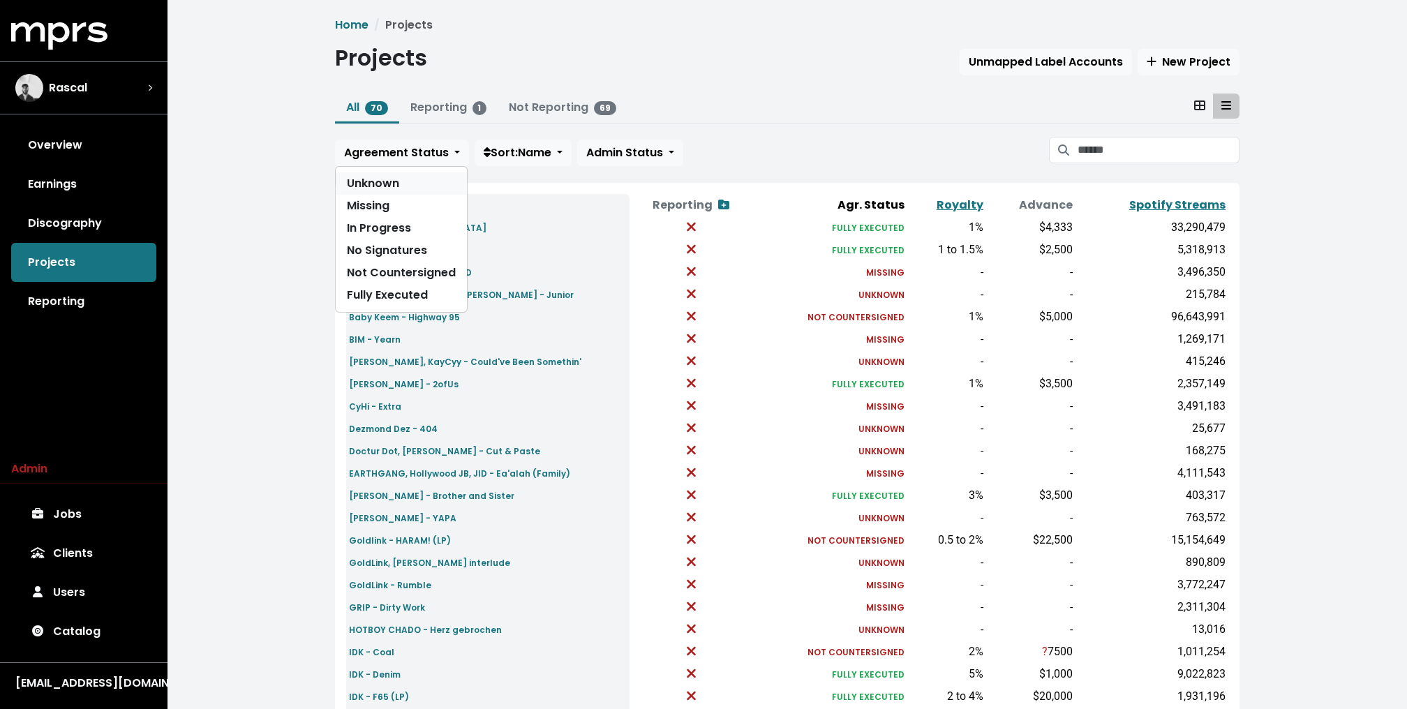
click at [382, 173] on link "Unknown" at bounding box center [401, 183] width 131 height 22
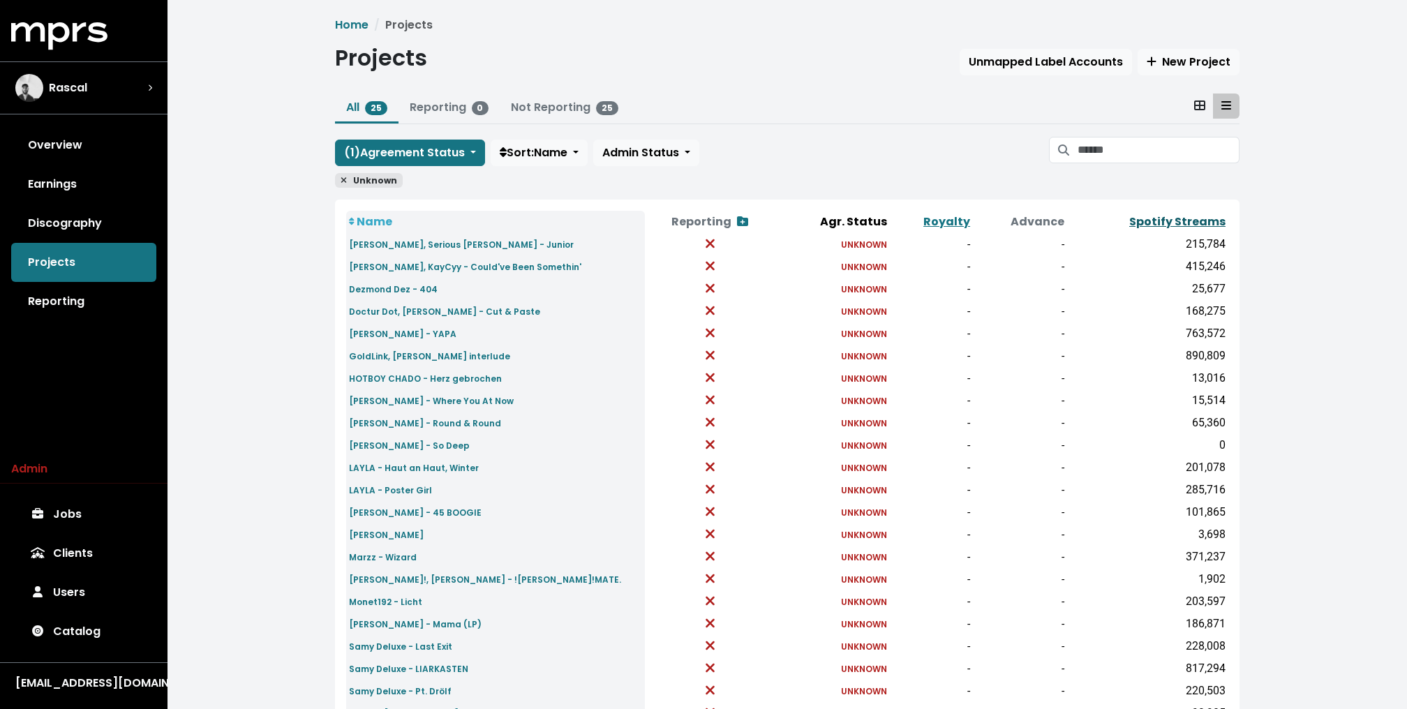
click at [1182, 225] on link "Spotify Streams" at bounding box center [1177, 222] width 96 height 16
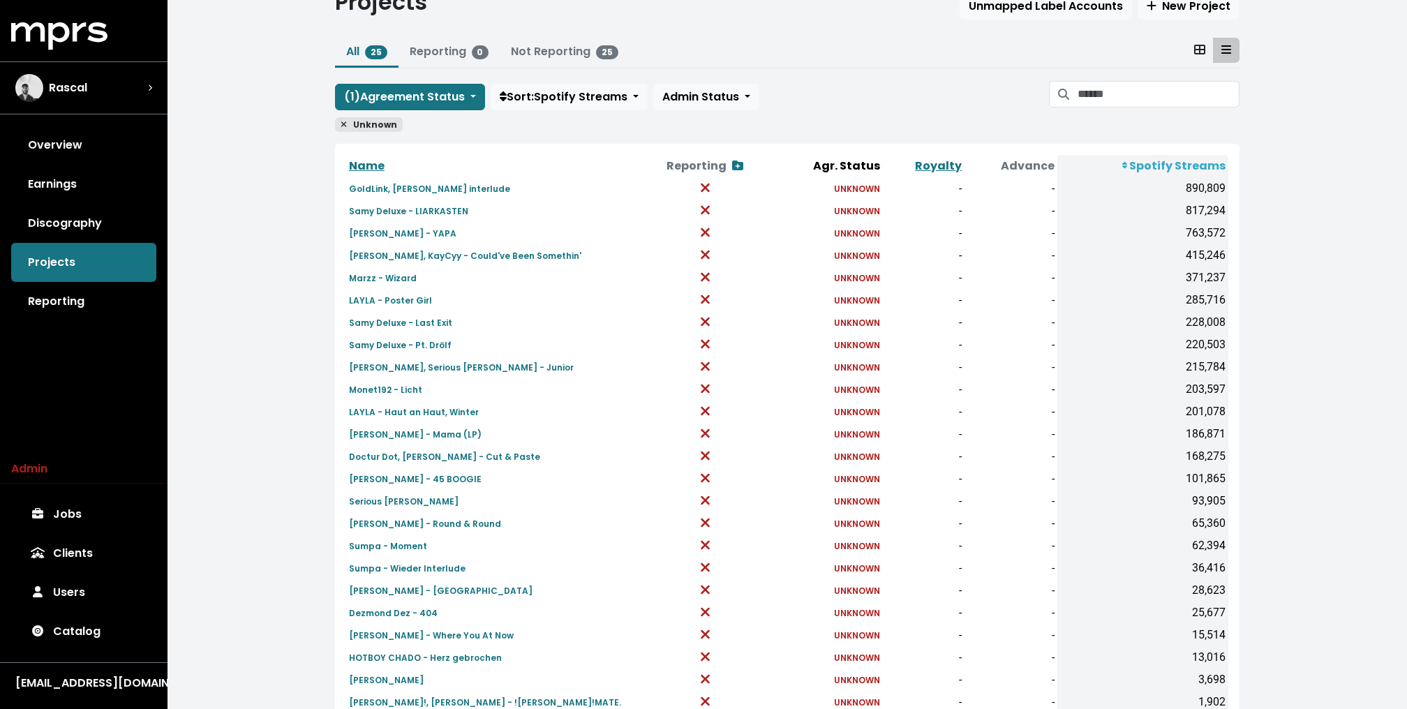
scroll to position [82, 0]
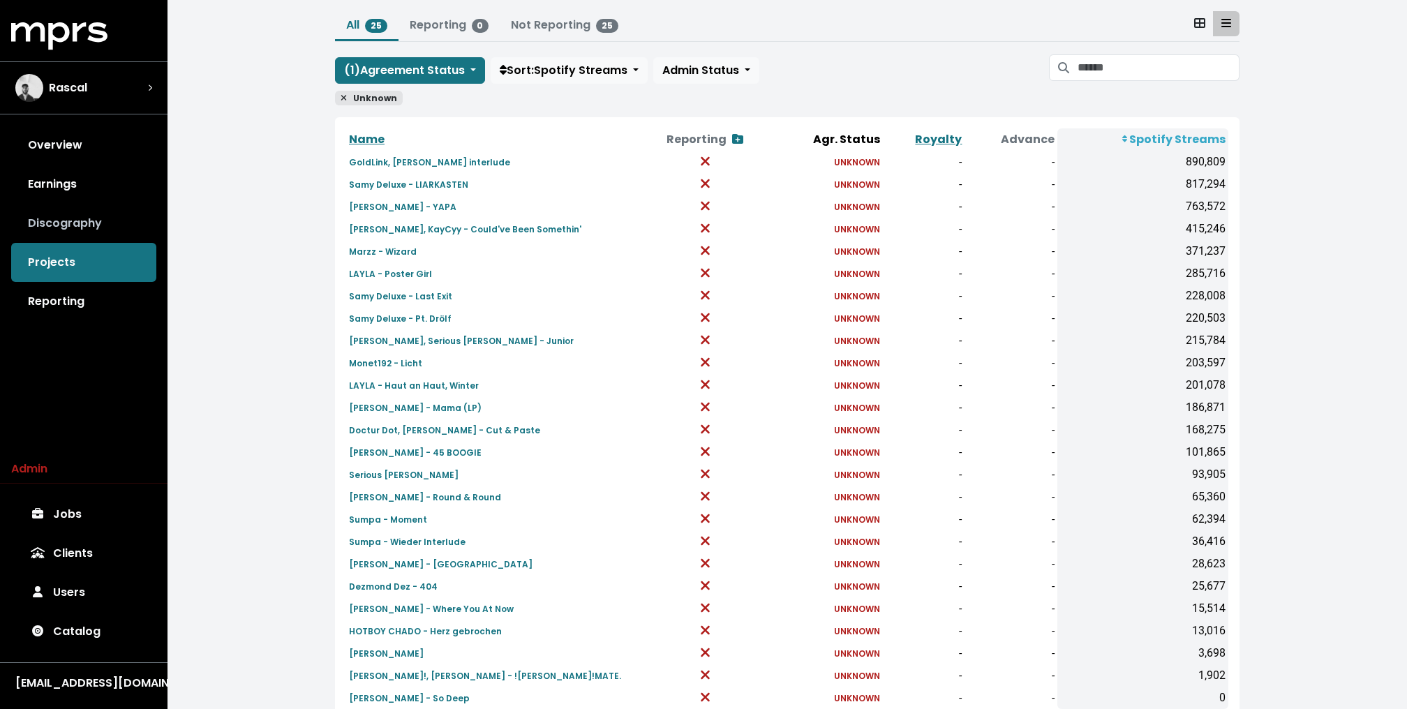
click at [52, 232] on link "Discography" at bounding box center [83, 223] width 145 height 39
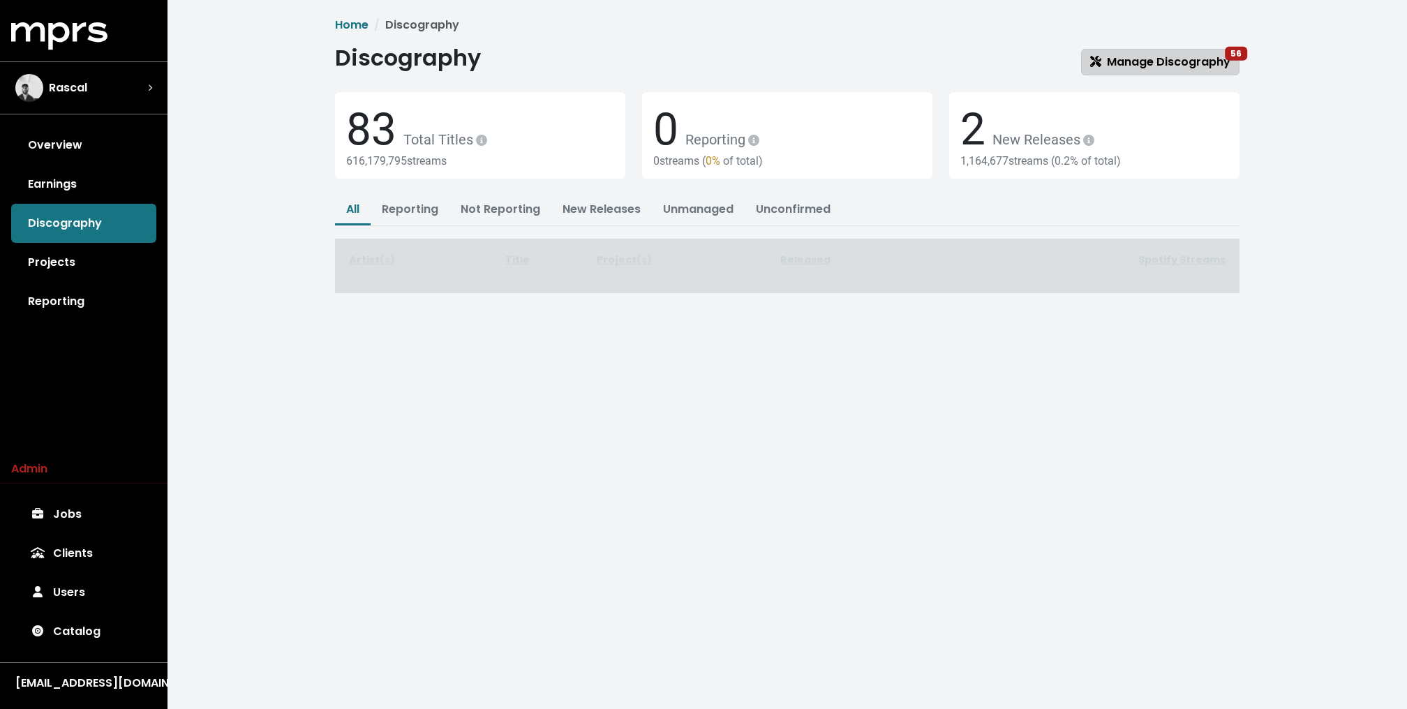
click at [1145, 66] on span "Manage Discography 56" at bounding box center [1160, 62] width 140 height 16
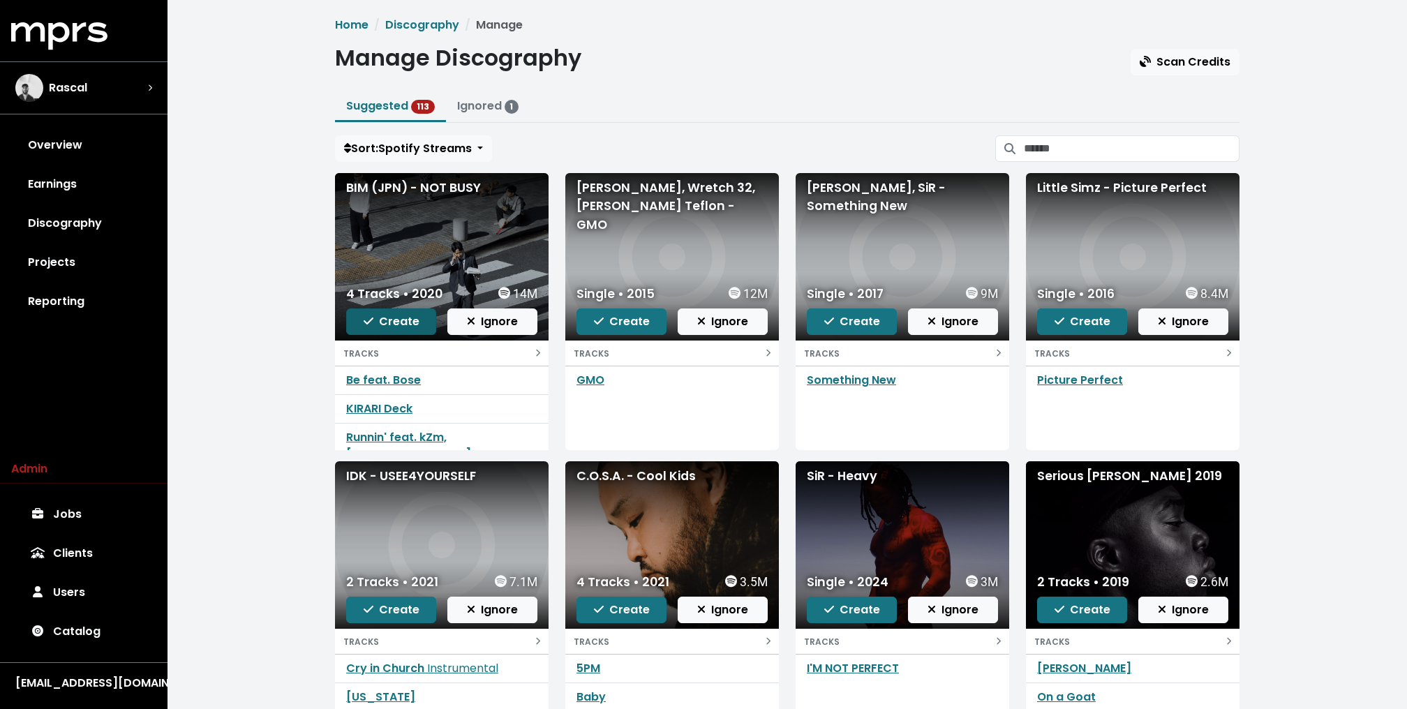
click at [403, 318] on span "Create" at bounding box center [392, 321] width 56 height 16
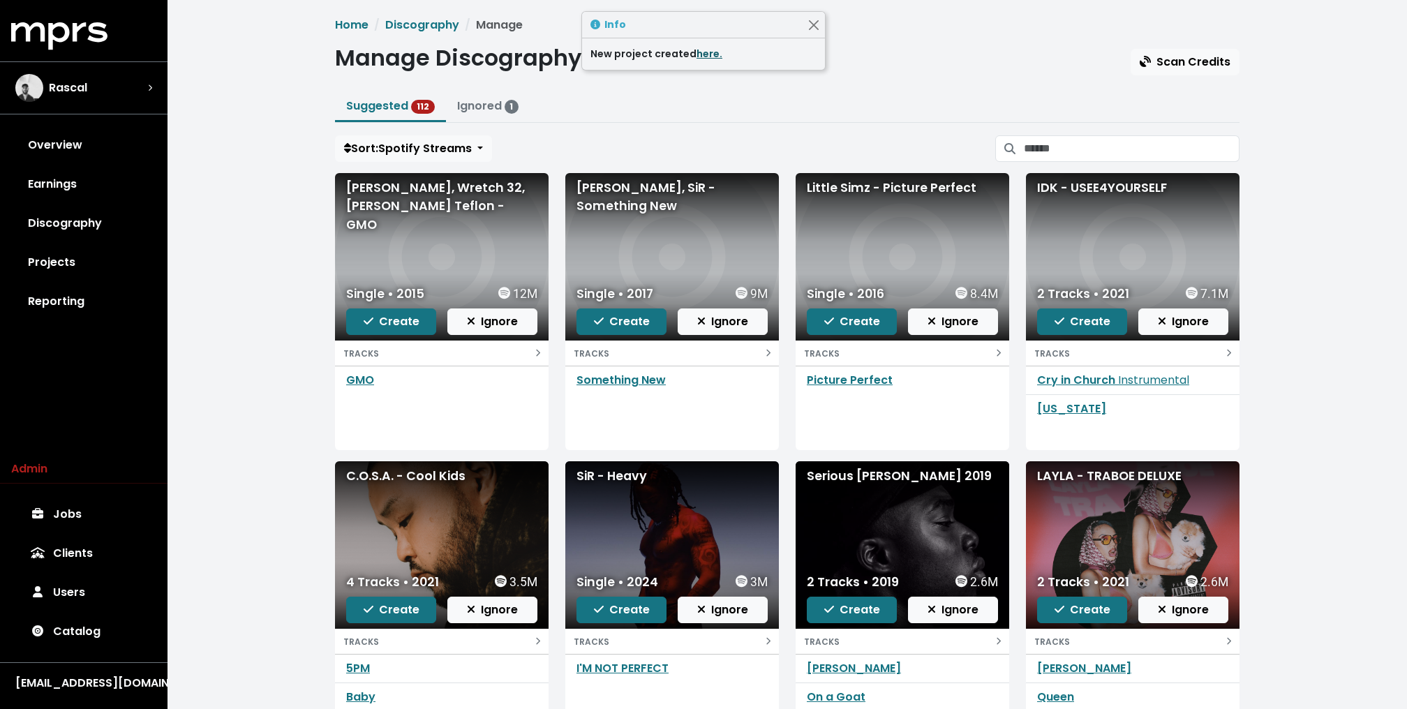
click at [705, 58] on link "here." at bounding box center [709, 54] width 26 height 14
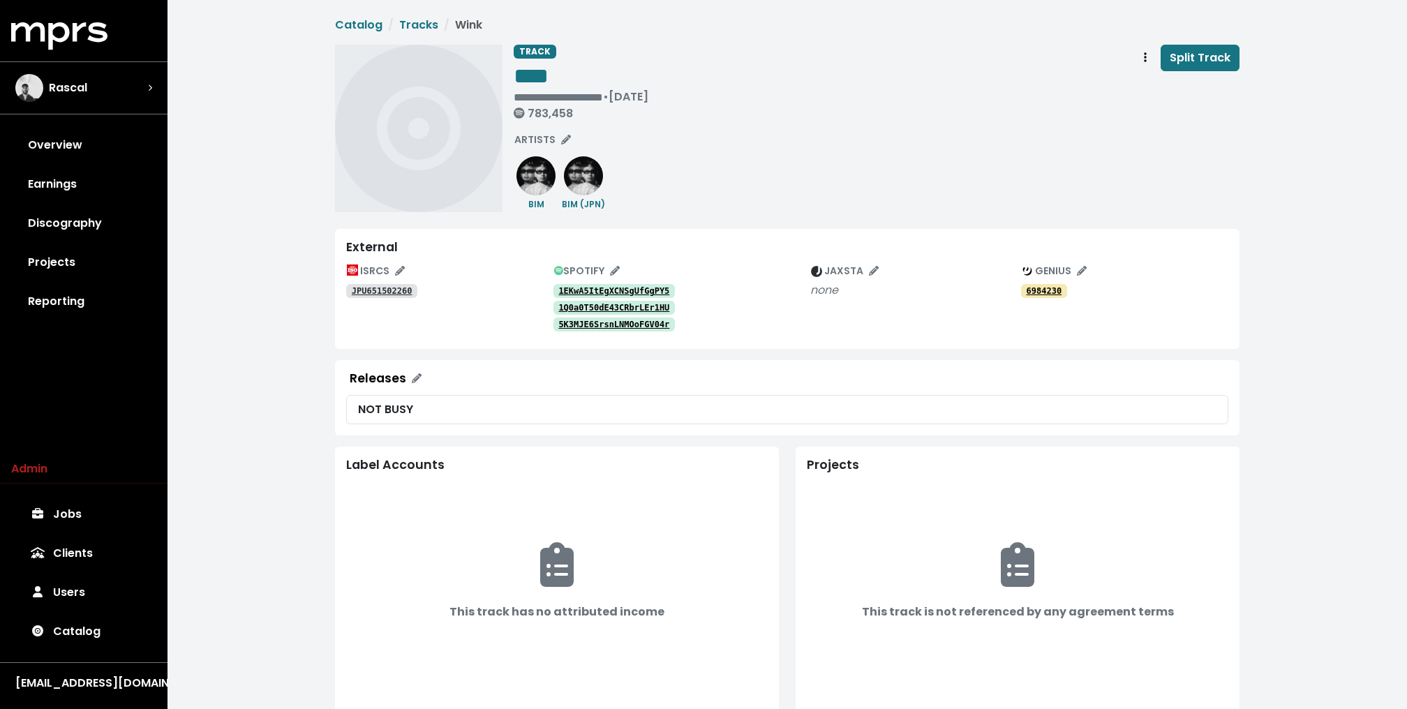
click at [1034, 286] on tt "6984230" at bounding box center [1044, 291] width 36 height 10
click at [1047, 287] on tt "6984230" at bounding box center [1044, 291] width 36 height 10
click at [151, 94] on div "Rascal" at bounding box center [83, 88] width 137 height 28
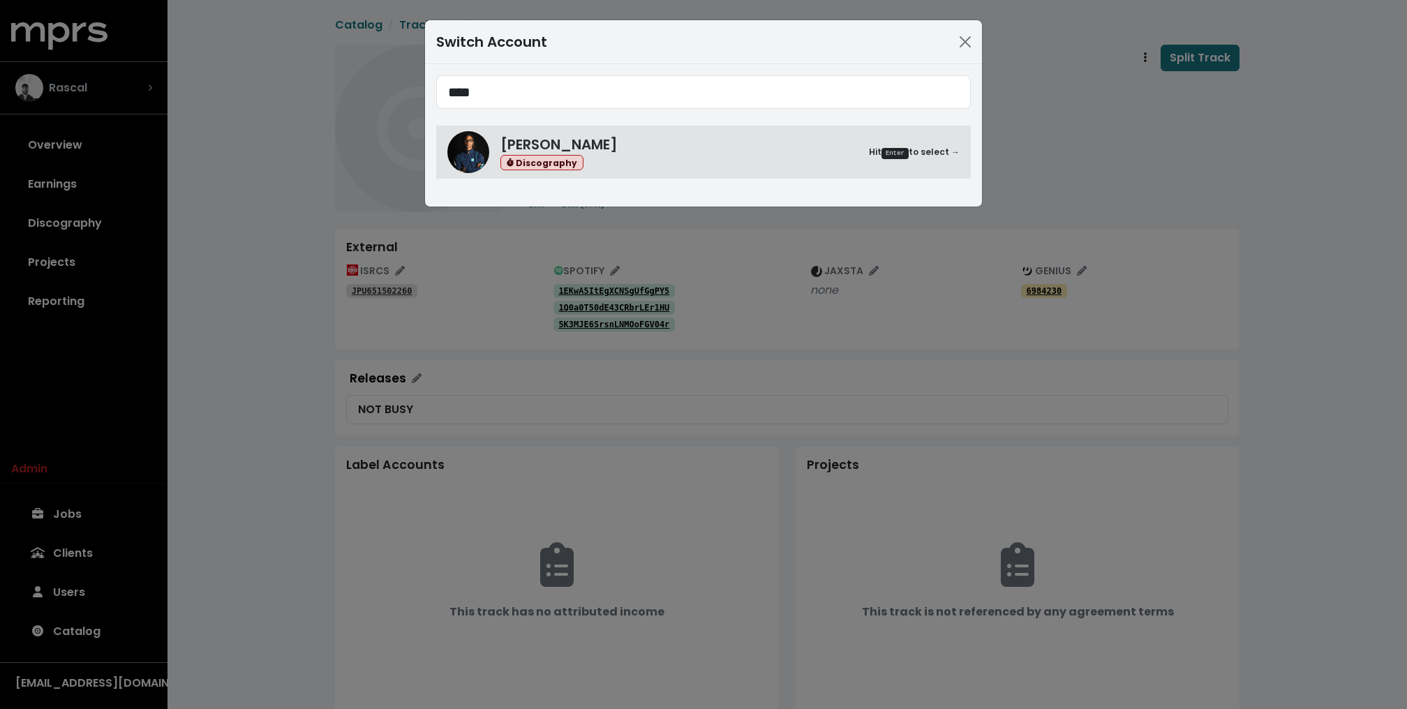
type input "****"
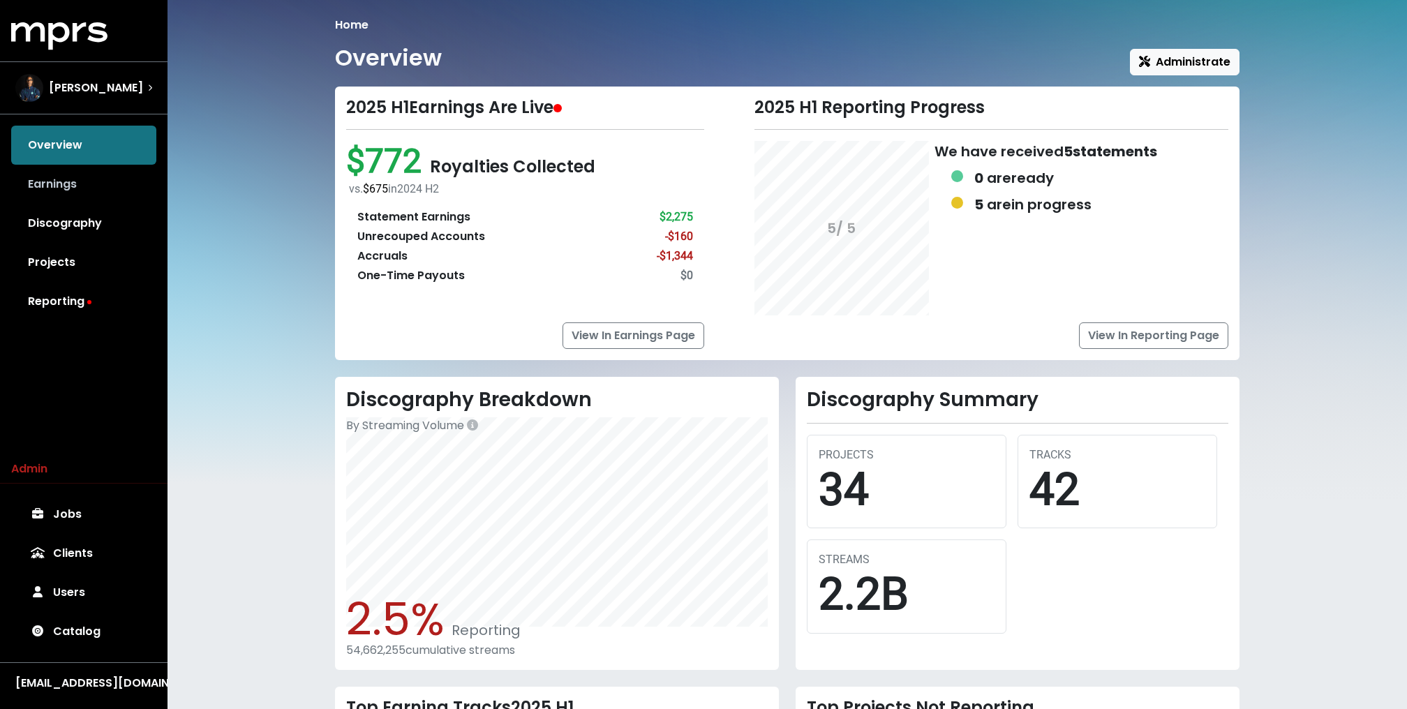
click at [50, 177] on link "Earnings" at bounding box center [83, 184] width 145 height 39
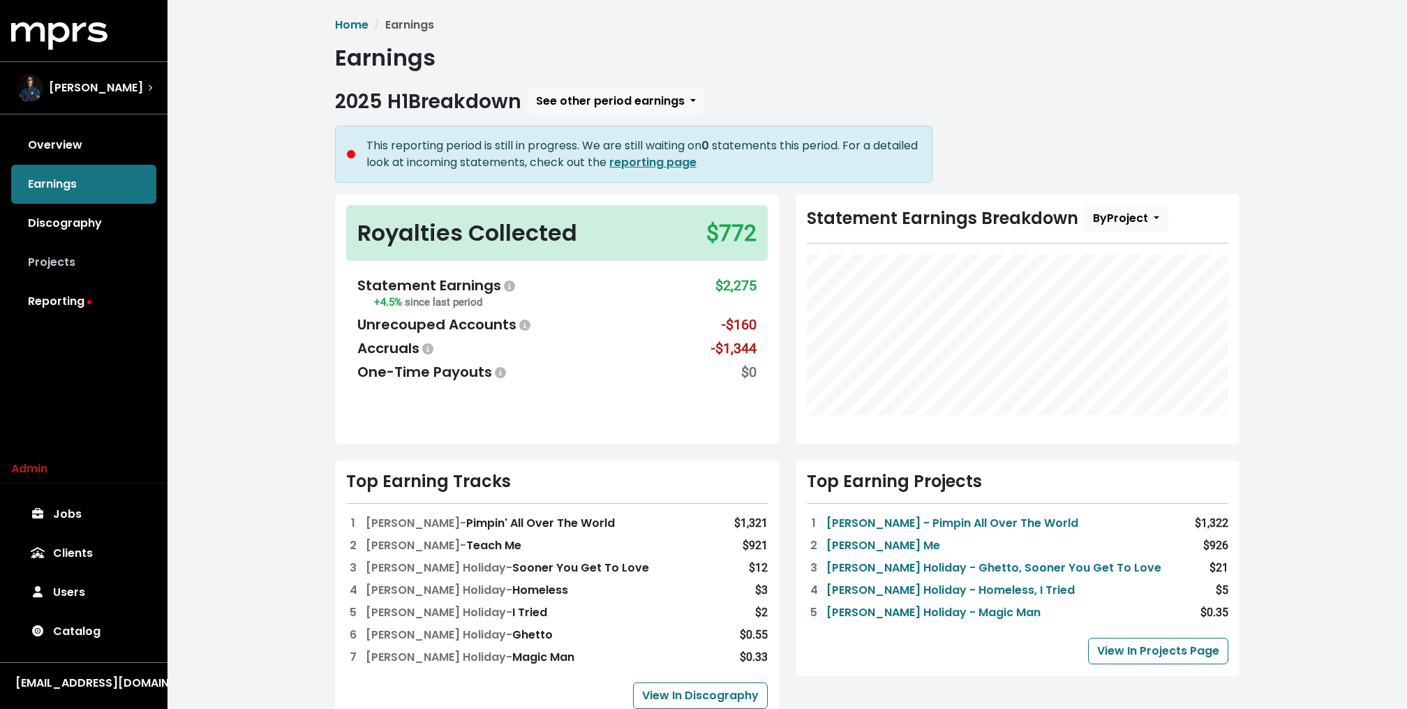
click at [60, 260] on link "Projects" at bounding box center [83, 262] width 145 height 39
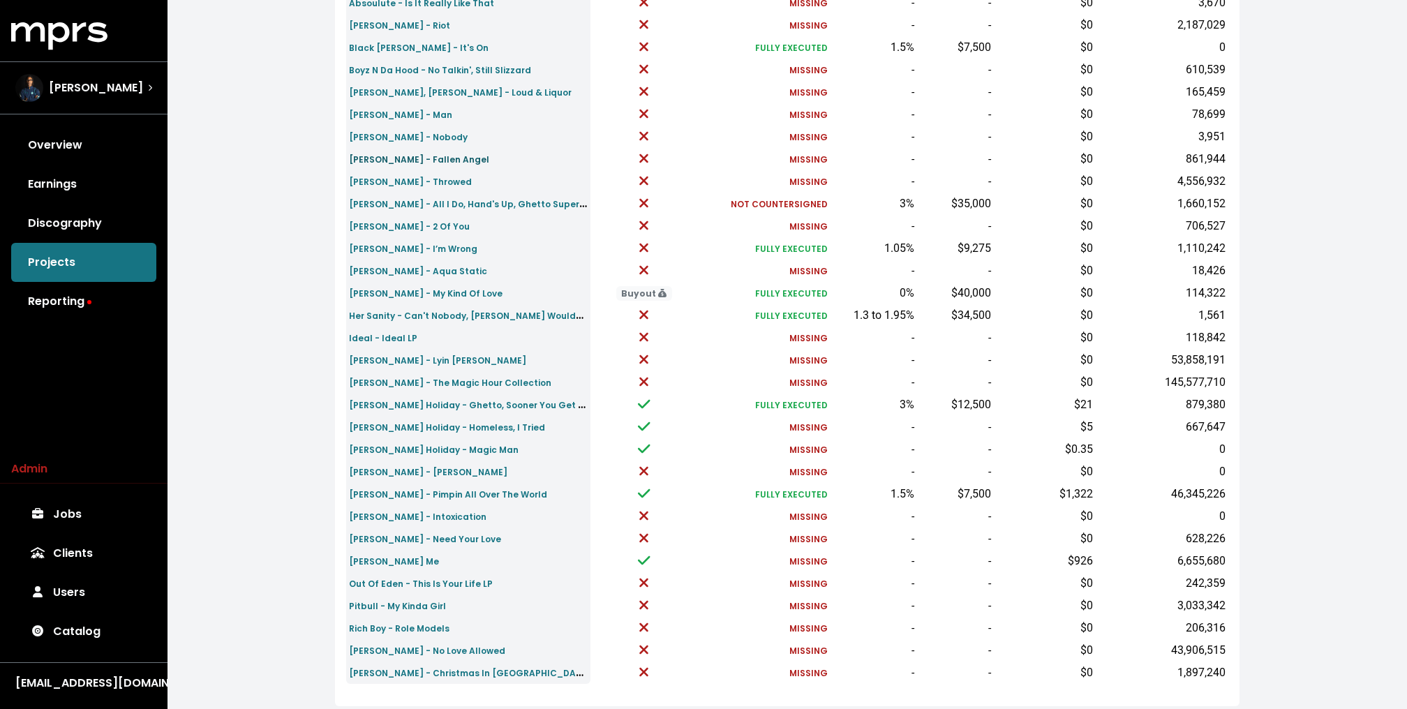
scroll to position [272, 0]
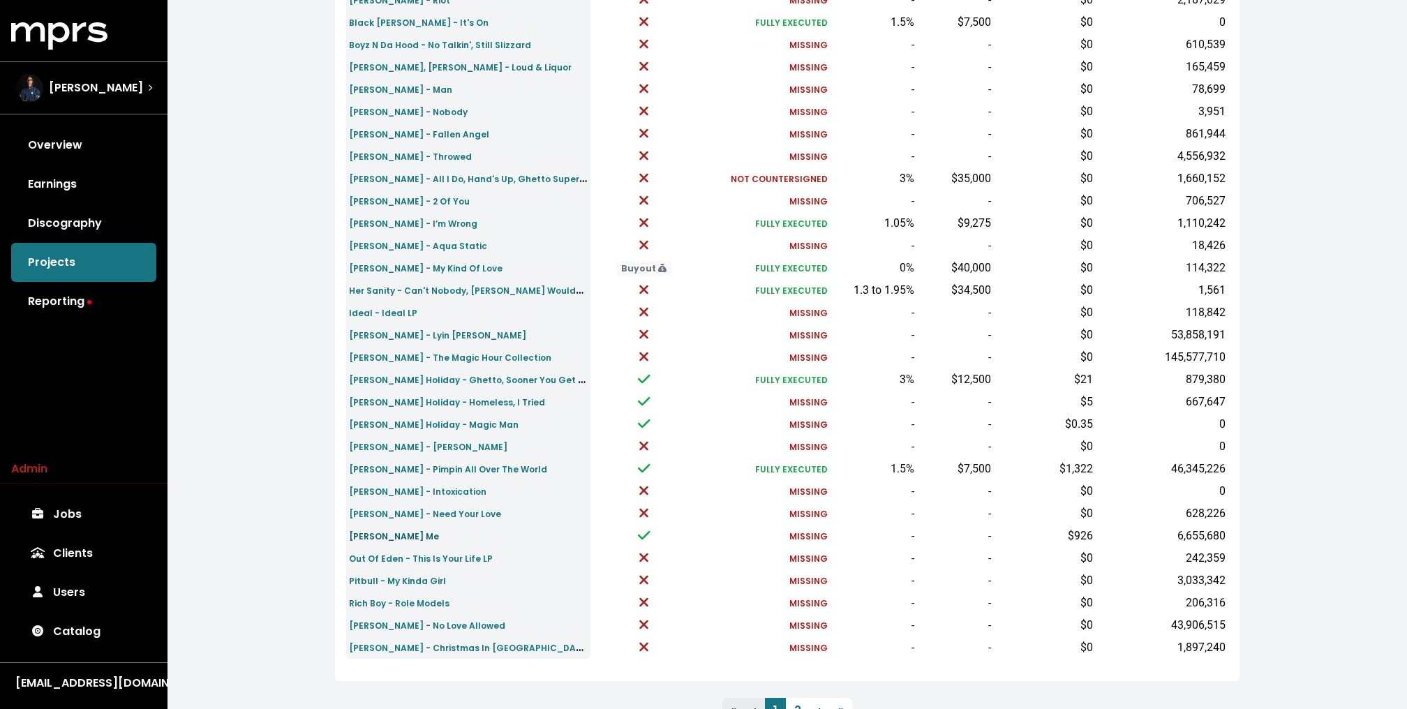
click at [377, 535] on small "Miguel - Teach Me" at bounding box center [394, 536] width 90 height 12
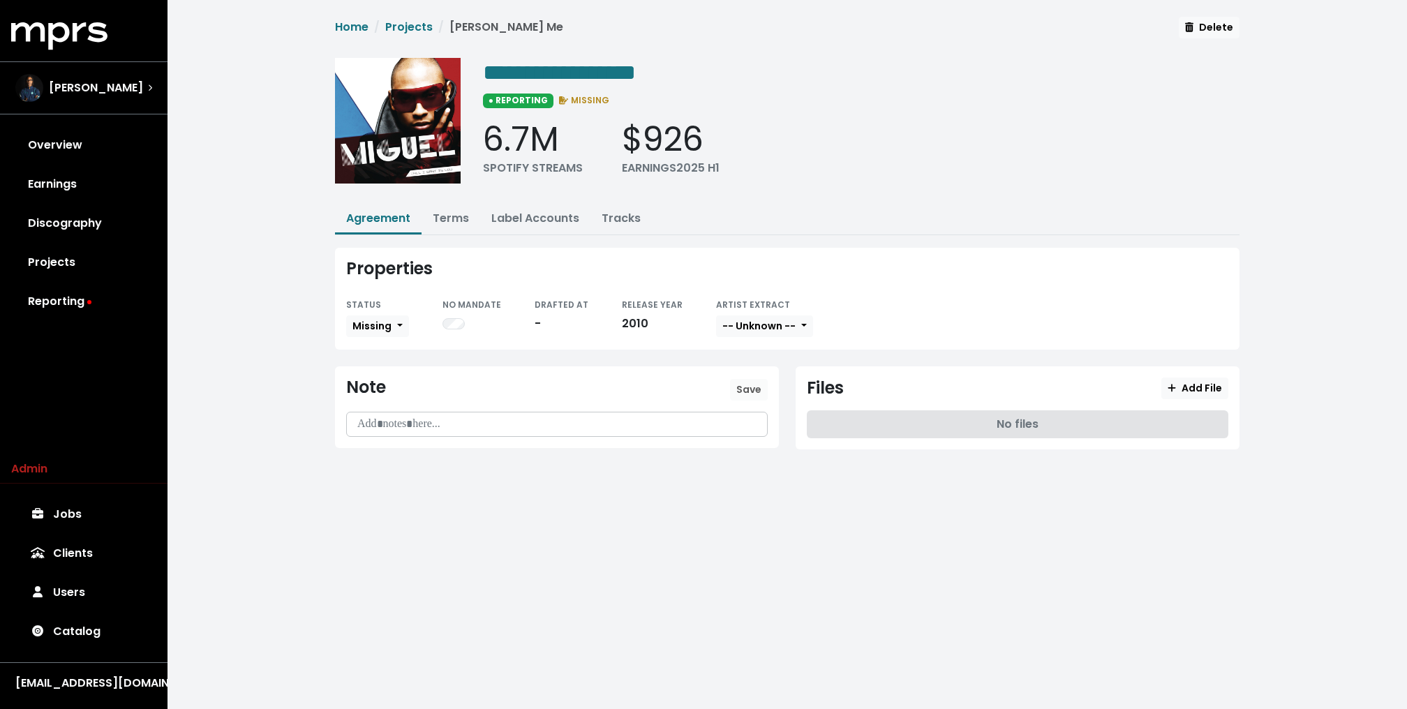
click at [652, 205] on ul "Agreement Terms Label Accounts Tracks" at bounding box center [787, 219] width 904 height 31
click at [612, 214] on link "Tracks" at bounding box center [621, 218] width 39 height 16
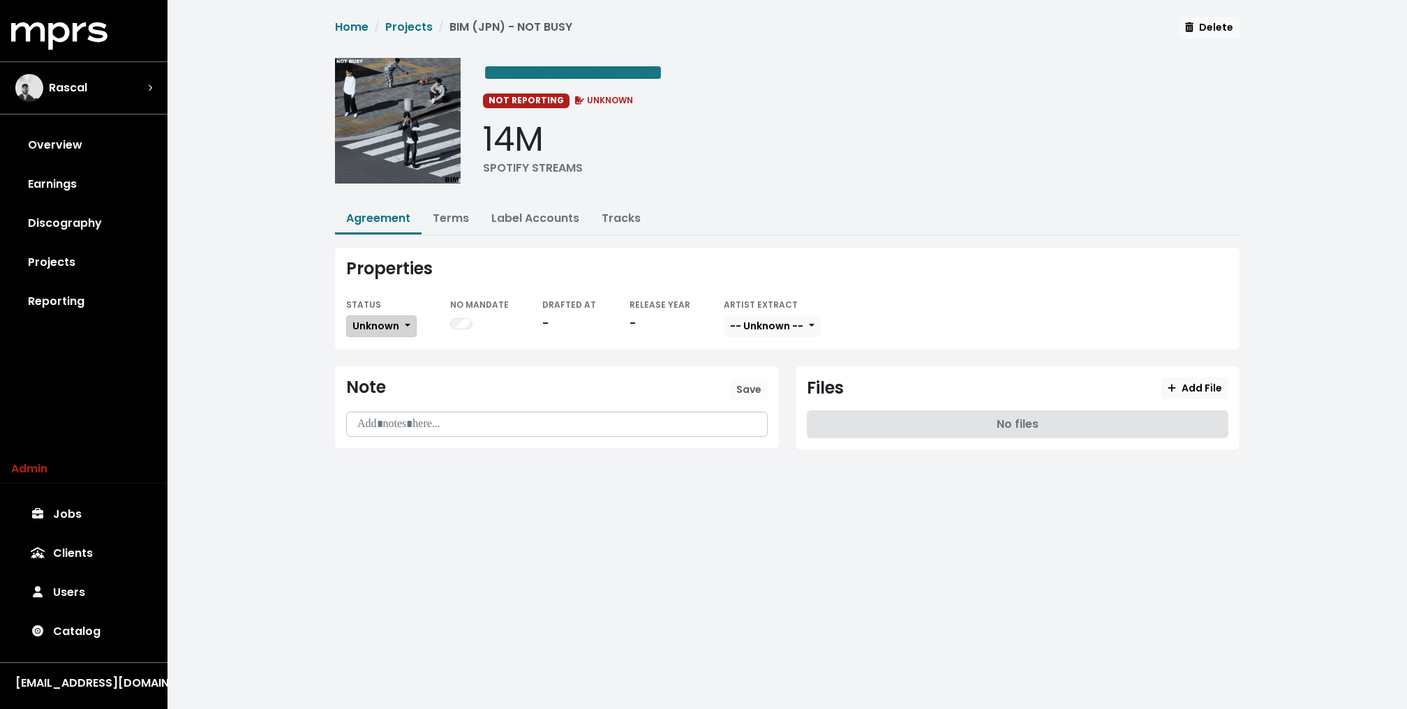
click at [386, 324] on span "Unknown" at bounding box center [375, 326] width 47 height 14
click at [364, 376] on link "Missing" at bounding box center [412, 377] width 131 height 22
click at [602, 52] on span "**********" at bounding box center [787, 105] width 904 height 177
click at [610, 68] on span "**********" at bounding box center [595, 72] width 225 height 22
click at [595, 73] on span "**********" at bounding box center [595, 72] width 225 height 22
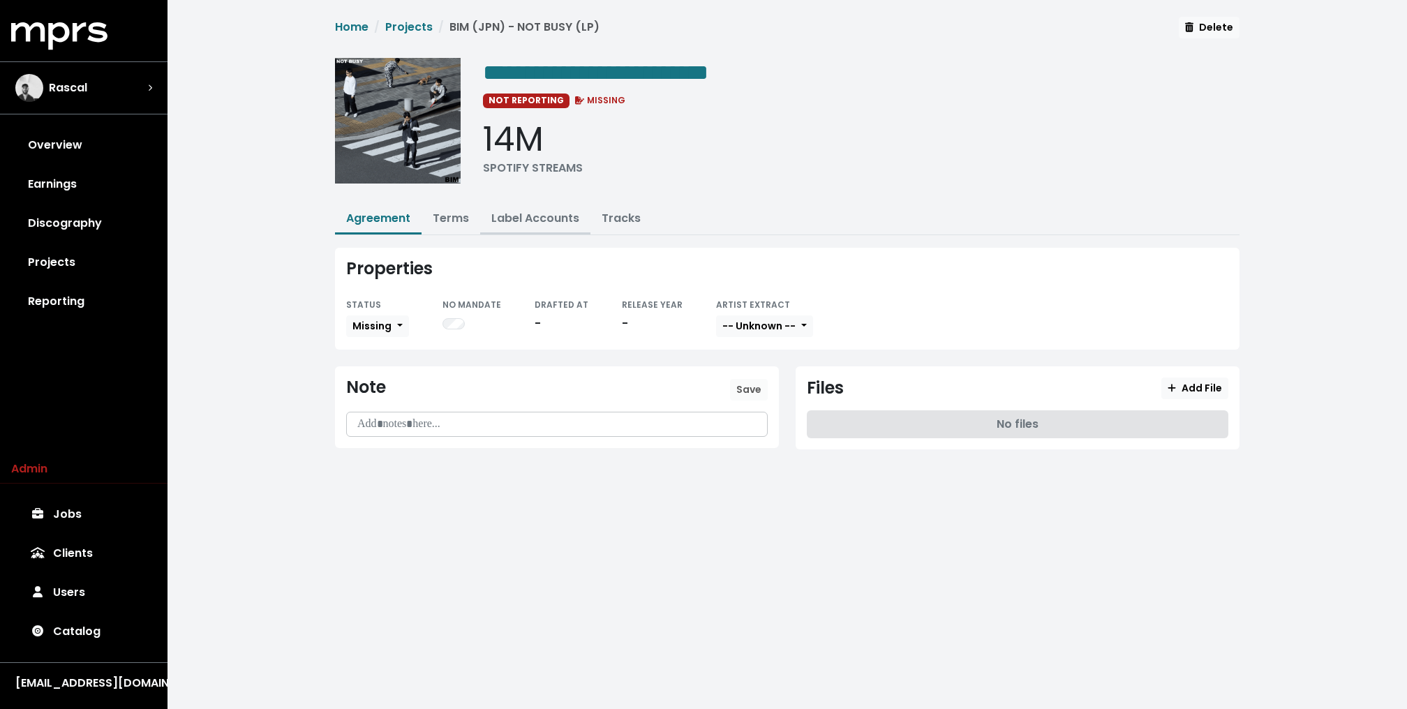
click at [532, 221] on link "Label Accounts" at bounding box center [535, 218] width 88 height 16
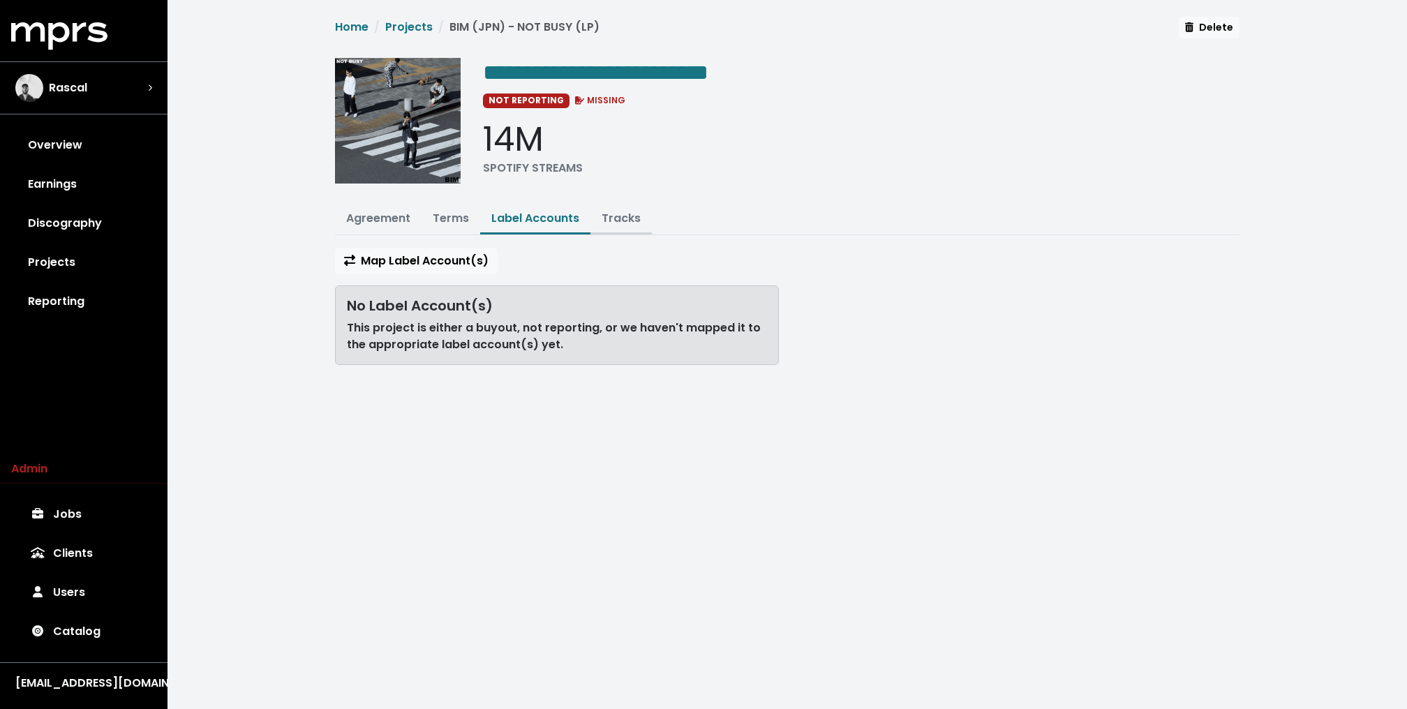
click at [627, 224] on button "Tracks" at bounding box center [620, 219] width 61 height 30
click at [622, 231] on li "Tracks" at bounding box center [620, 219] width 61 height 30
click at [618, 221] on link "Tracks" at bounding box center [621, 218] width 39 height 16
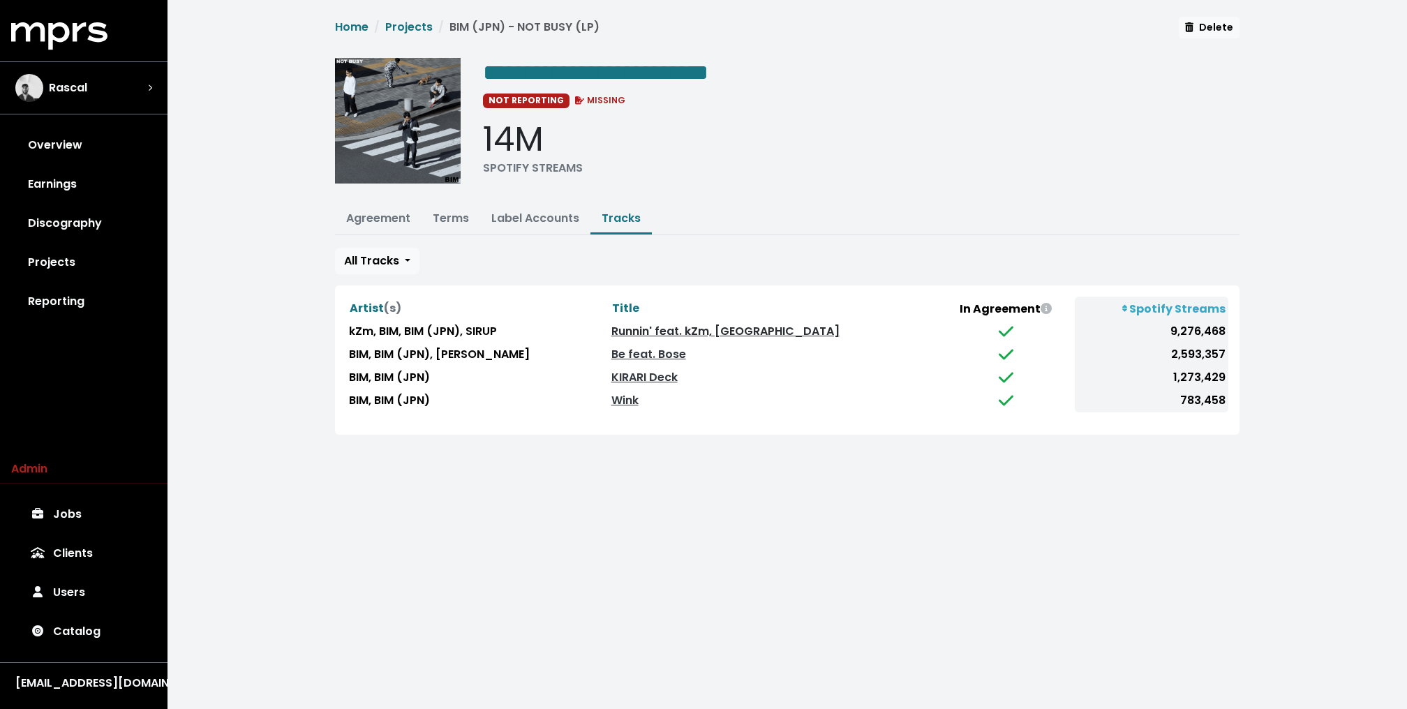
click at [661, 331] on link "Runnin' feat. kZm, SIRUP" at bounding box center [725, 331] width 228 height 16
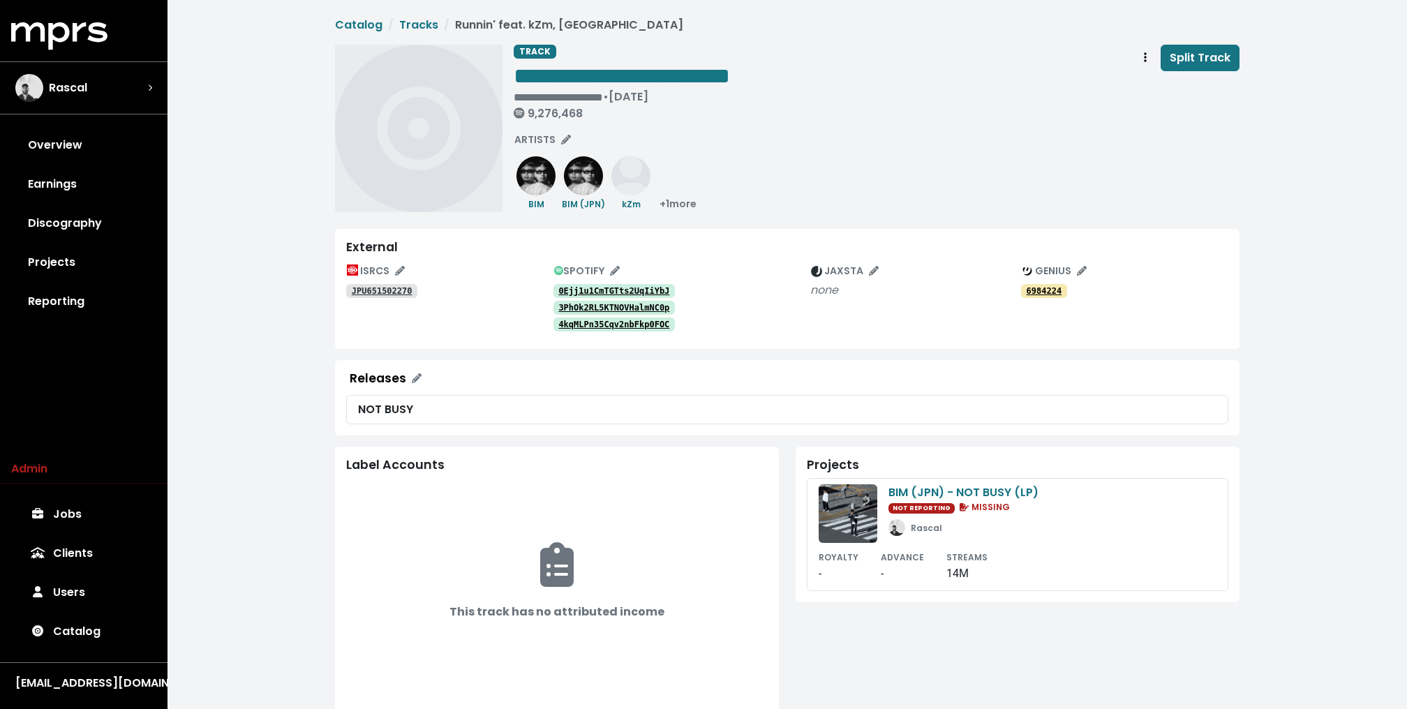
click at [590, 286] on tt "0Ejj1u1CmTGTts2UqIiYbJ" at bounding box center [613, 291] width 111 height 10
click at [537, 183] on img at bounding box center [535, 175] width 39 height 39
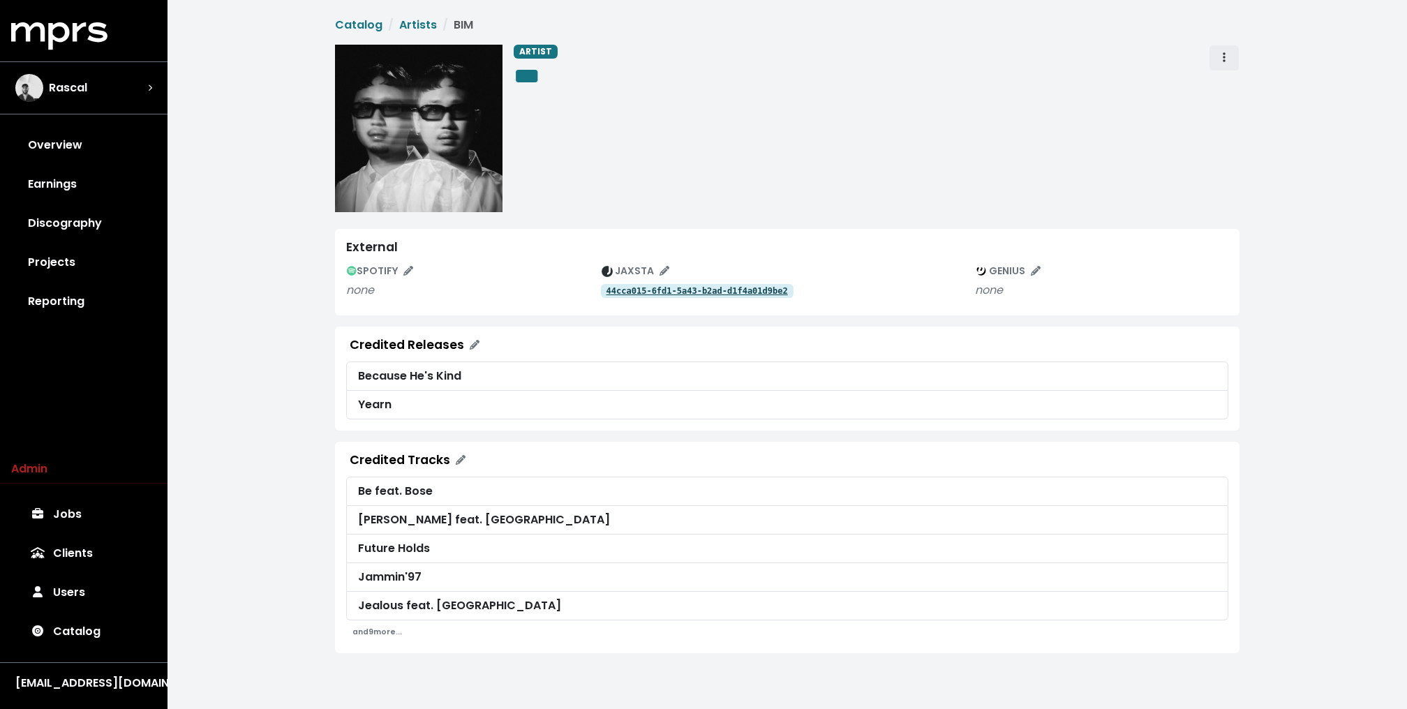
click at [1225, 58] on span "Artist actions" at bounding box center [1224, 58] width 13 height 17
click at [1234, 84] on link "Merge" at bounding box center [1264, 88] width 110 height 22
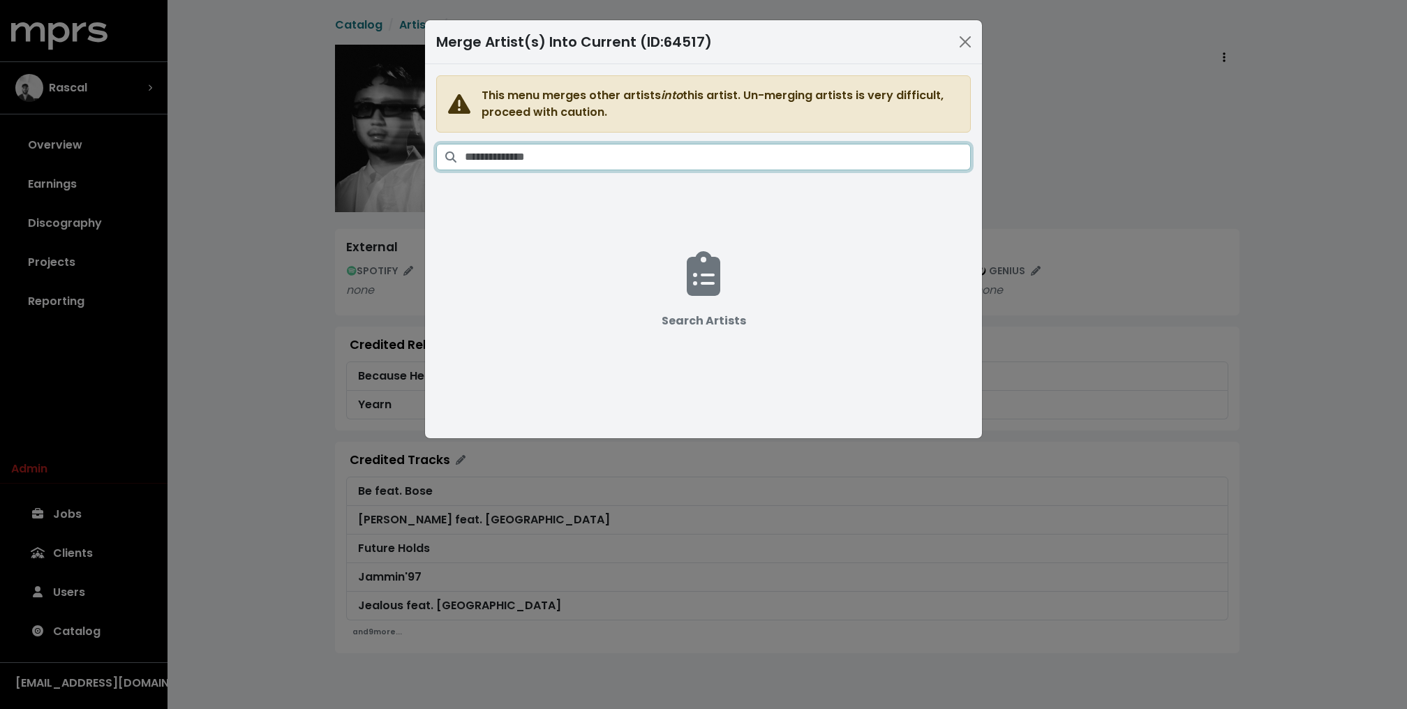
click at [664, 147] on input "Search artists" at bounding box center [718, 157] width 506 height 27
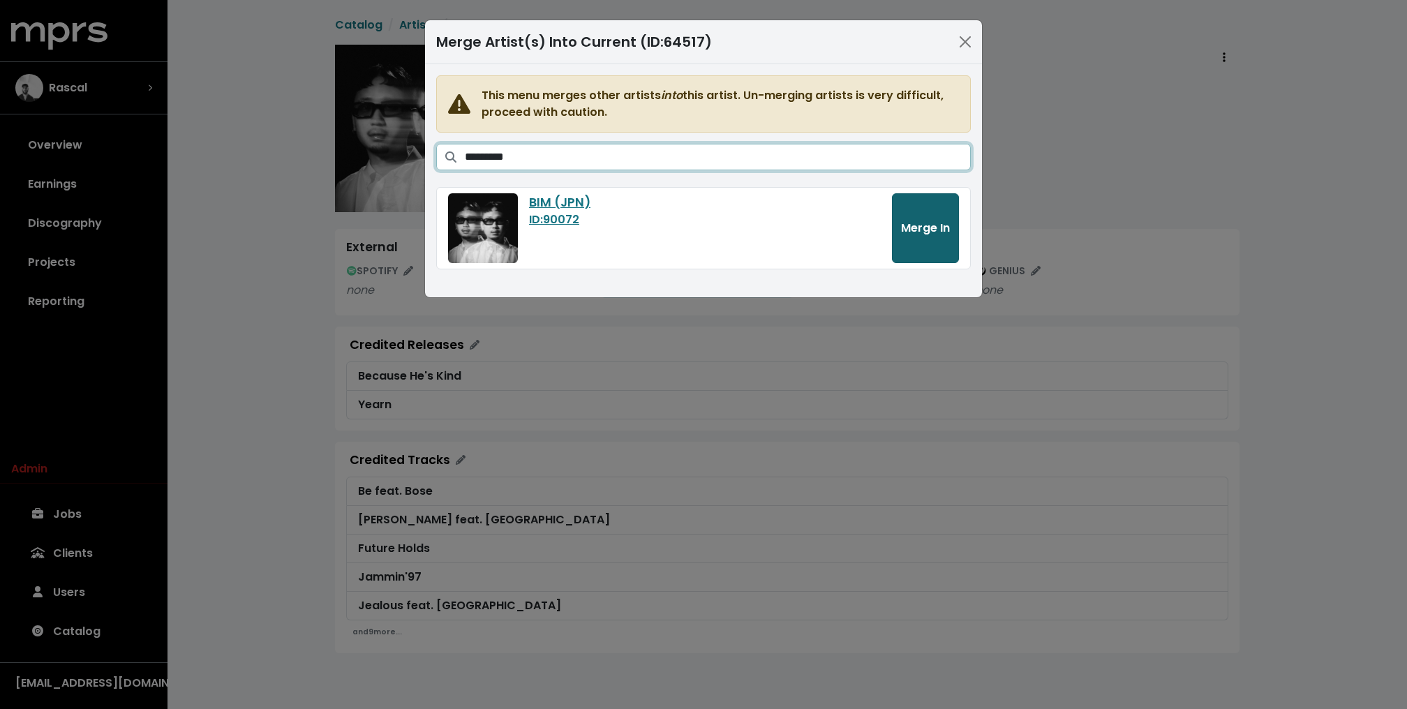
type input "*********"
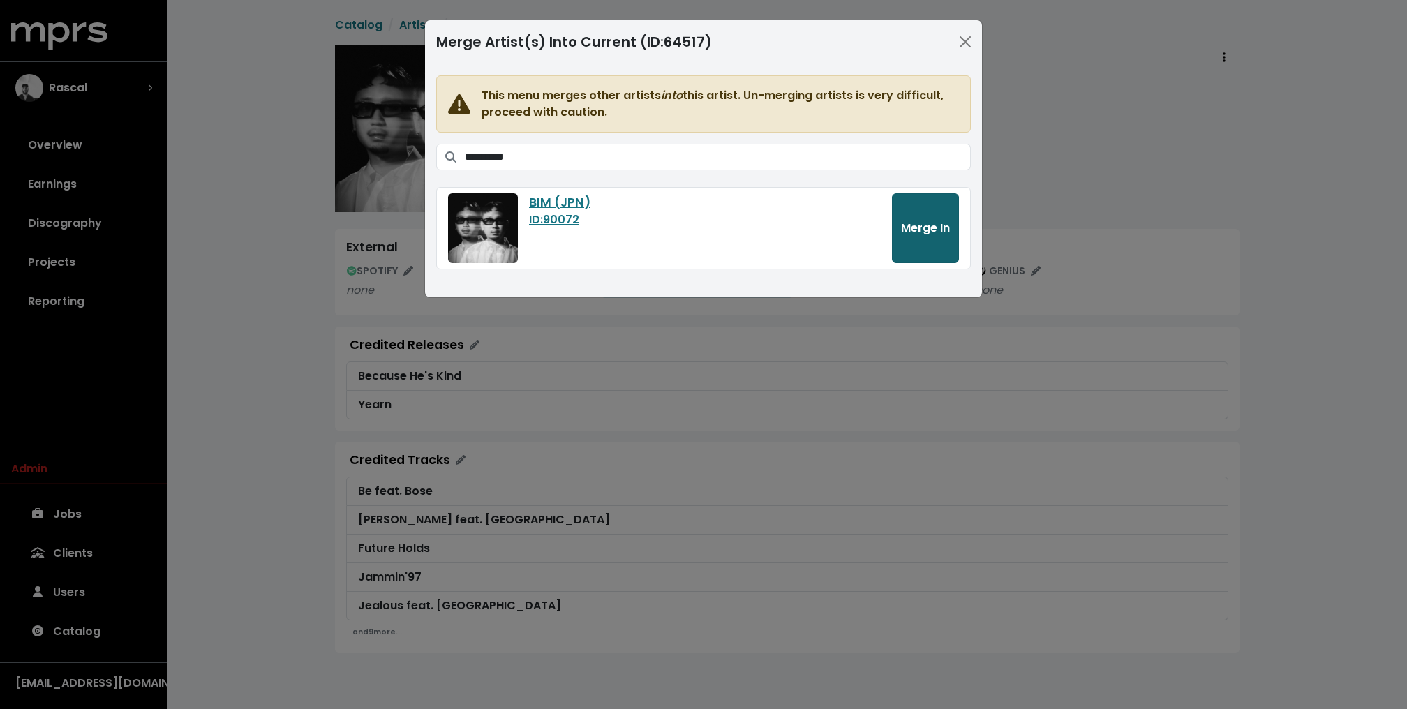
click at [914, 226] on span "Merge In" at bounding box center [925, 228] width 49 height 16
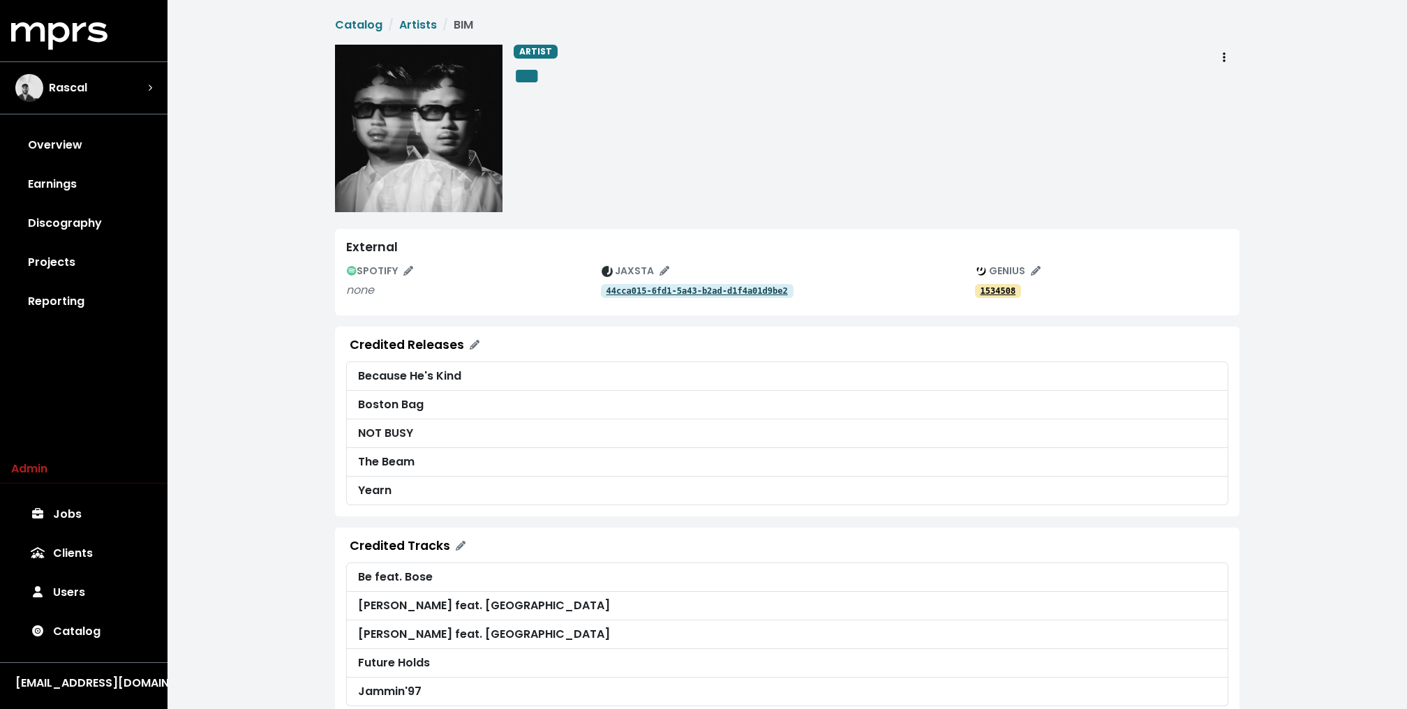
click at [306, 218] on div "Catalog Artists BIM ARTIST *** External SPOTIFY none JAXSTA 44cca015-6fd1-5a43-…" at bounding box center [786, 380] width 1239 height 761
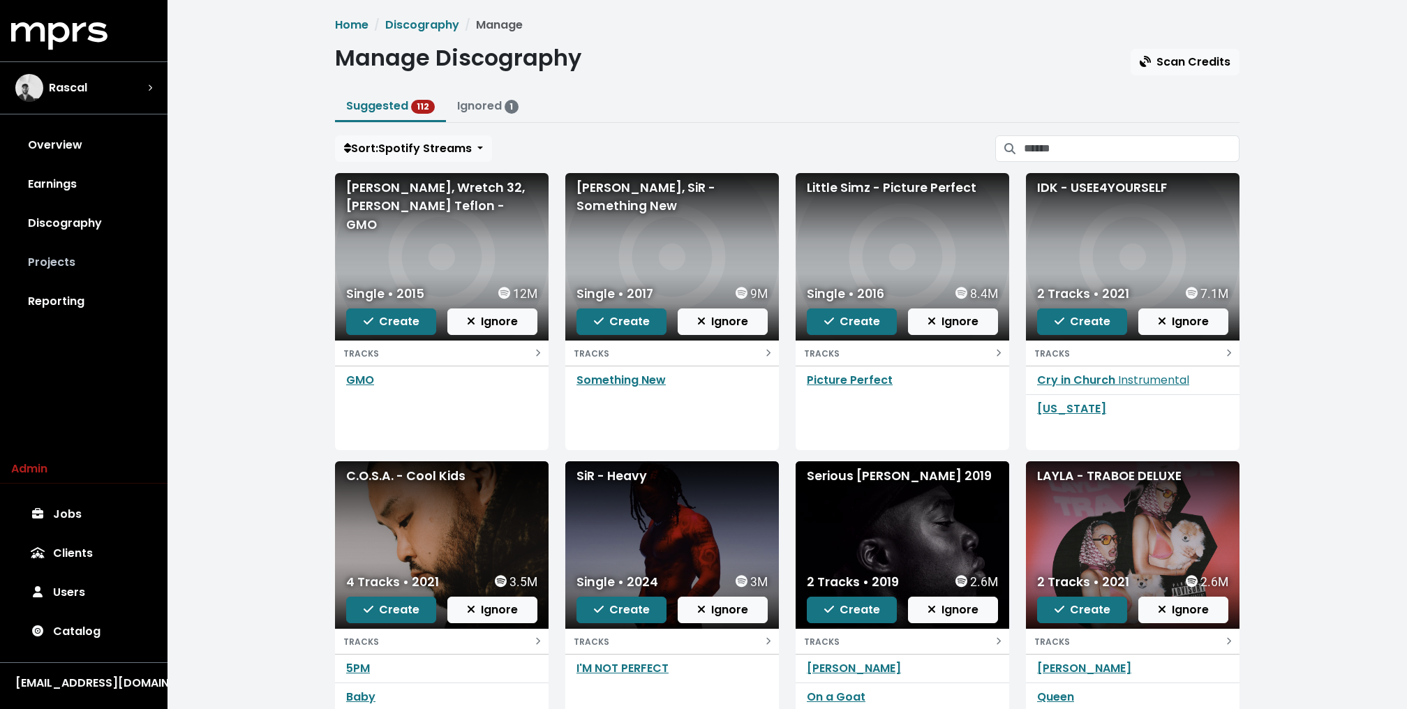
click at [70, 276] on link "Projects" at bounding box center [83, 262] width 145 height 39
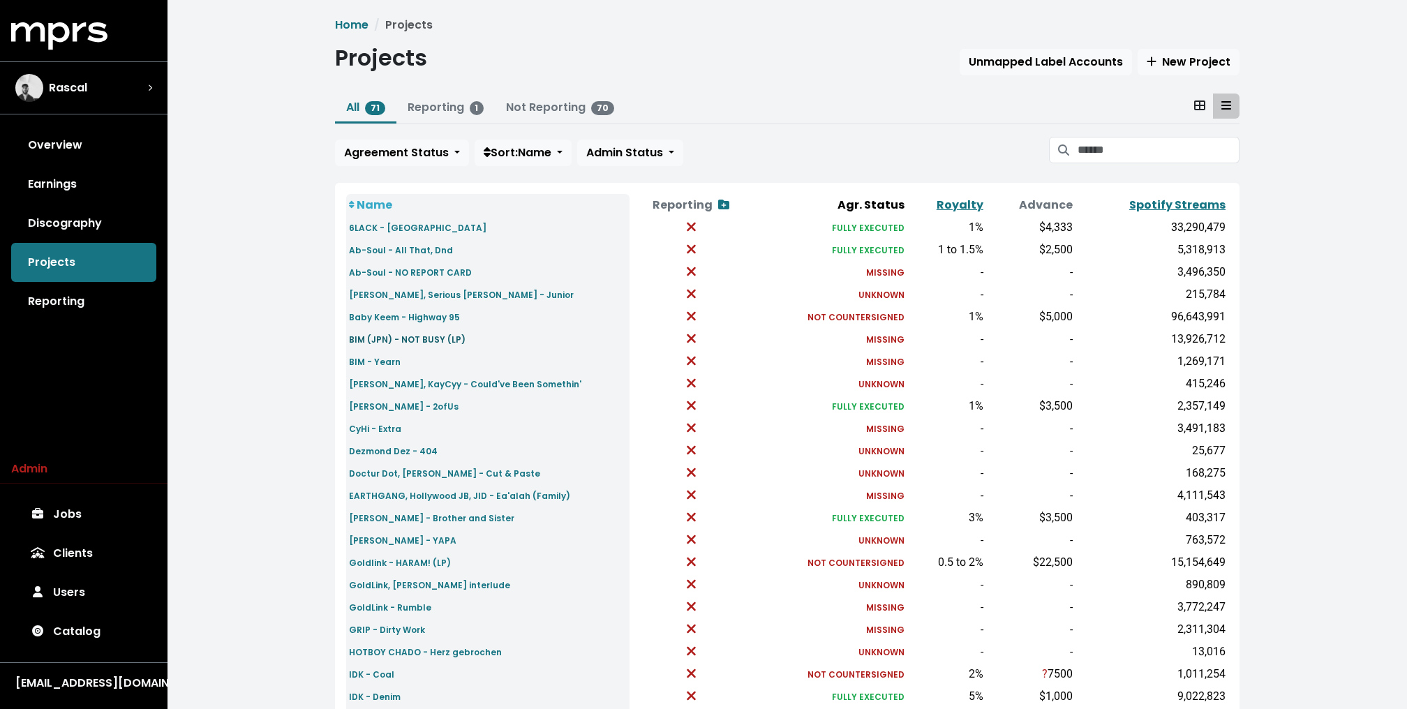
click at [394, 337] on small "BIM (JPN) - NOT BUSY (LP)" at bounding box center [407, 340] width 117 height 12
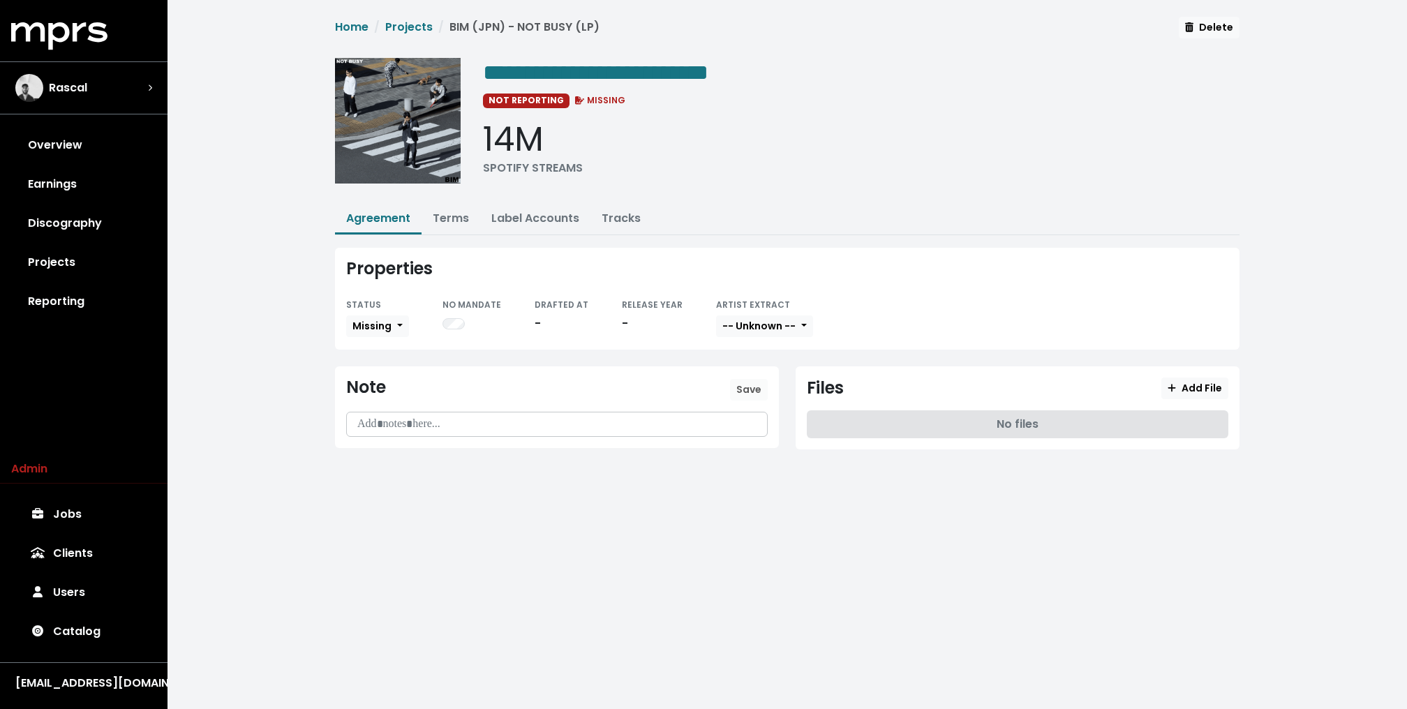
click at [559, 89] on div "**********" at bounding box center [861, 125] width 756 height 135
click at [588, 70] on span "**********" at bounding box center [595, 72] width 225 height 22
click at [595, 70] on span "**********" at bounding box center [595, 72] width 225 height 22
click at [349, 316] on button "Missing" at bounding box center [377, 326] width 63 height 22
click at [379, 366] on link "Missing" at bounding box center [412, 377] width 131 height 22
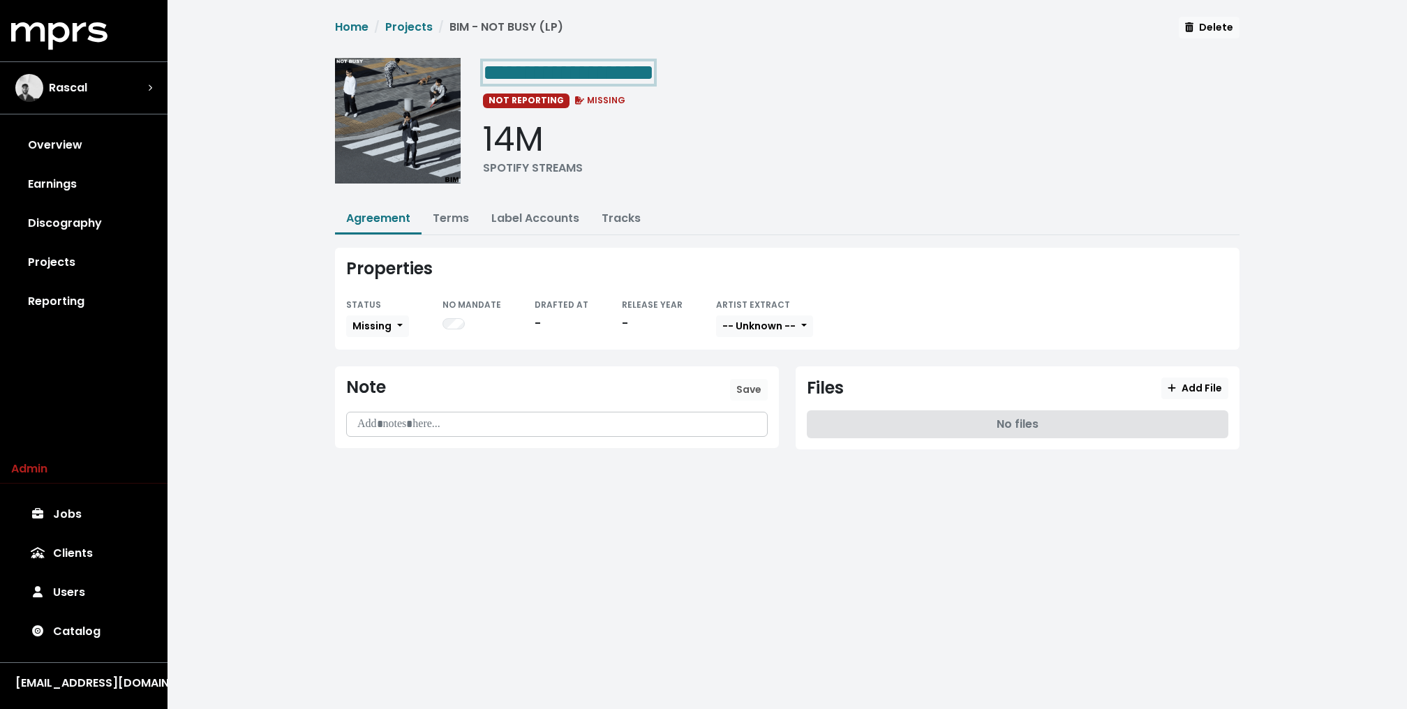
click at [654, 75] on span "**********" at bounding box center [568, 72] width 171 height 22
click at [137, 202] on link "Earnings" at bounding box center [83, 184] width 145 height 39
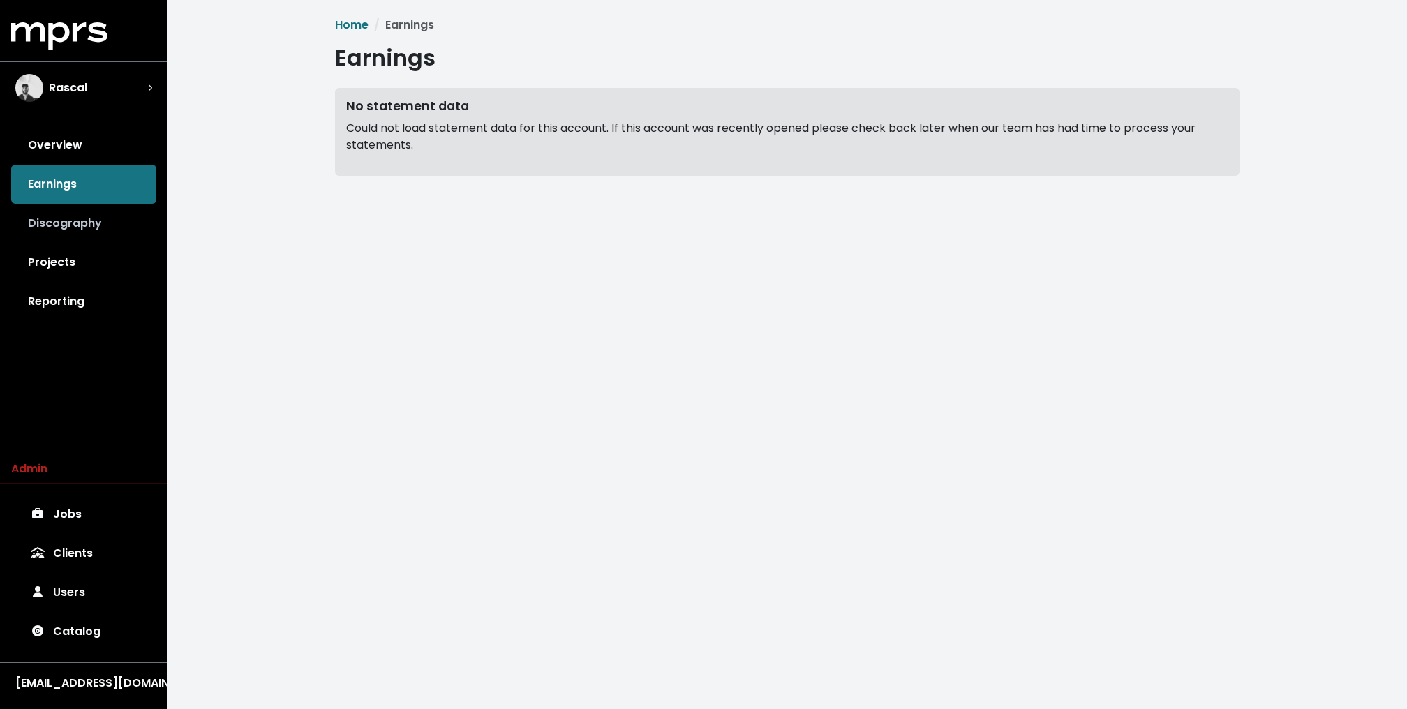
click at [77, 226] on link "Discography" at bounding box center [83, 223] width 145 height 39
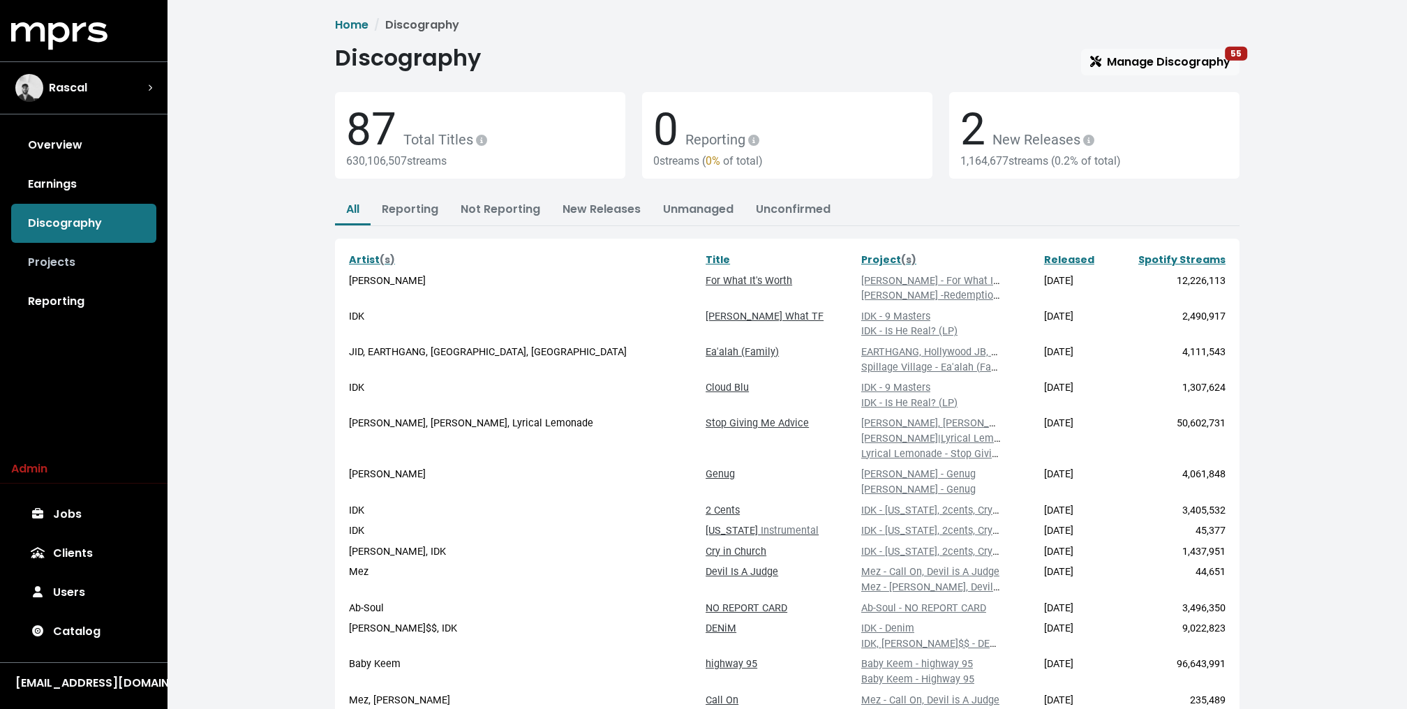
click at [93, 266] on link "Projects" at bounding box center [83, 262] width 145 height 39
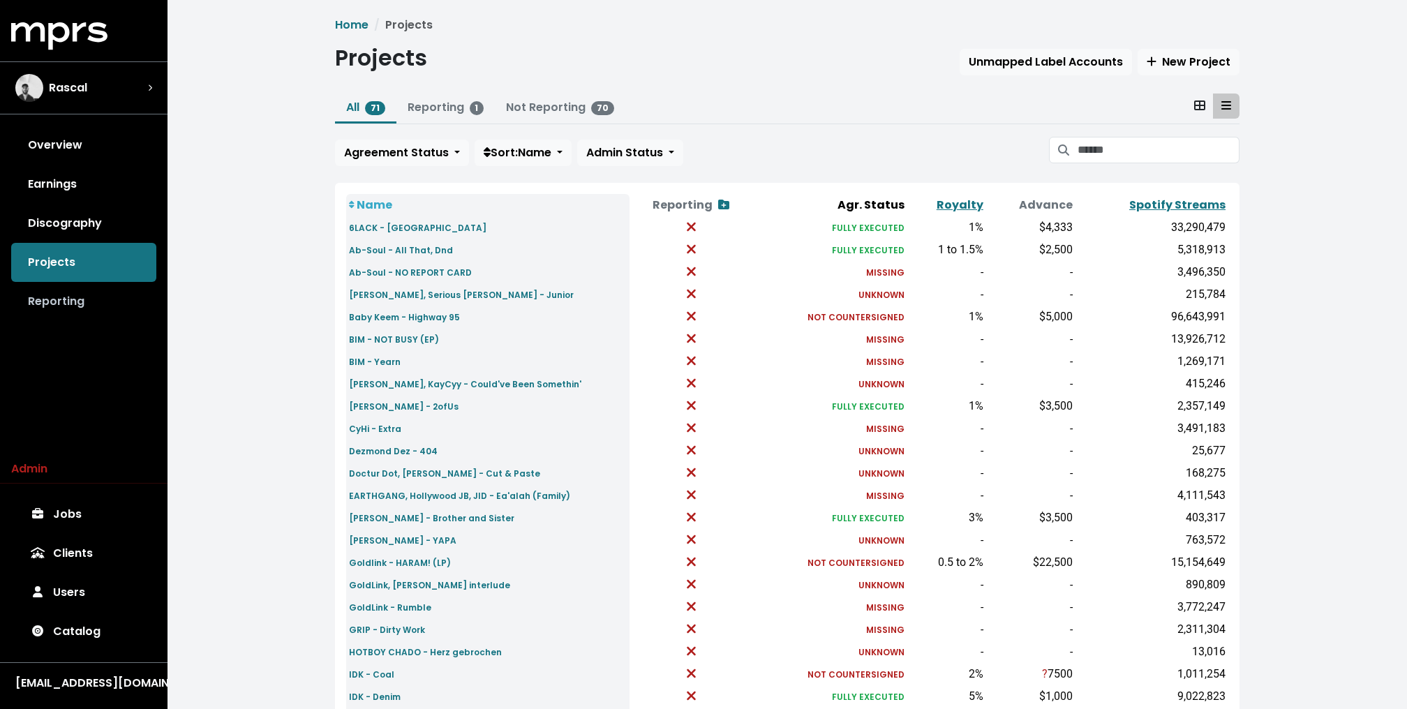
click at [68, 294] on link "Reporting" at bounding box center [83, 301] width 145 height 39
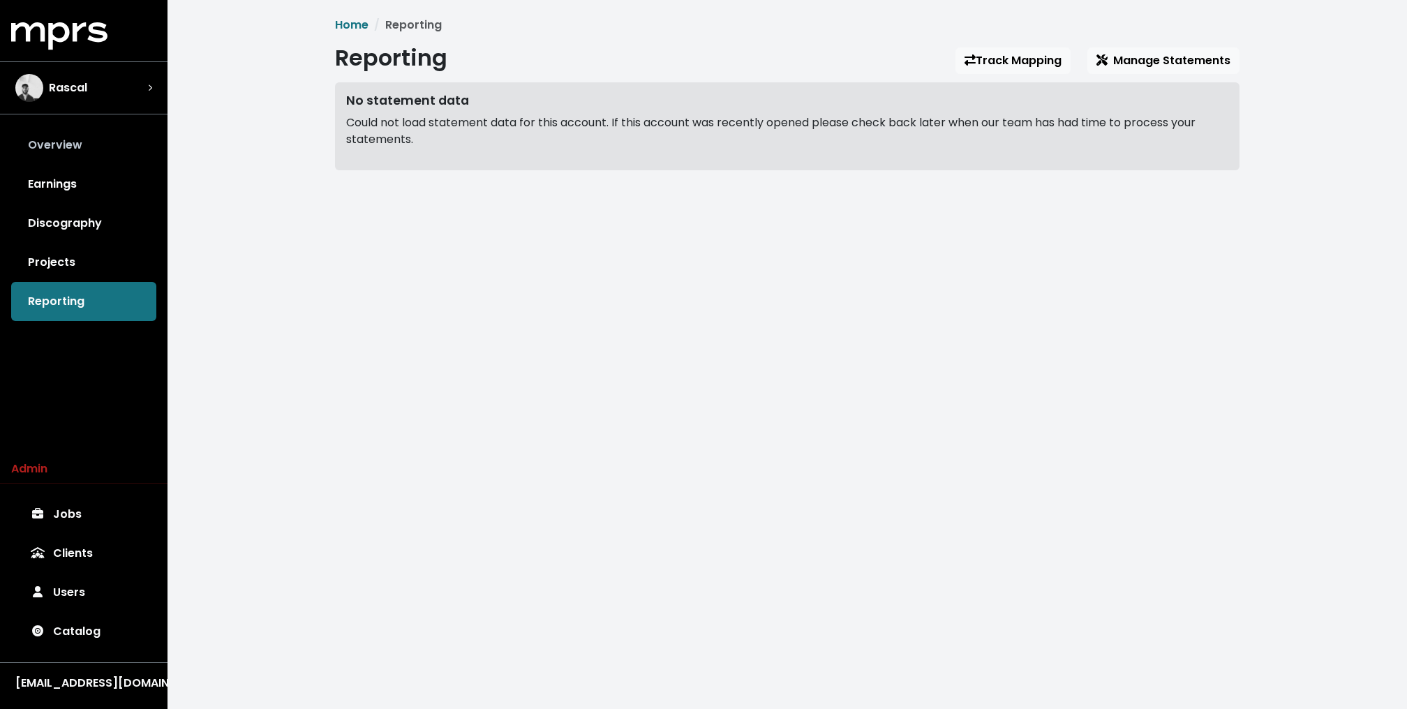
click at [97, 147] on link "Overview" at bounding box center [83, 145] width 145 height 39
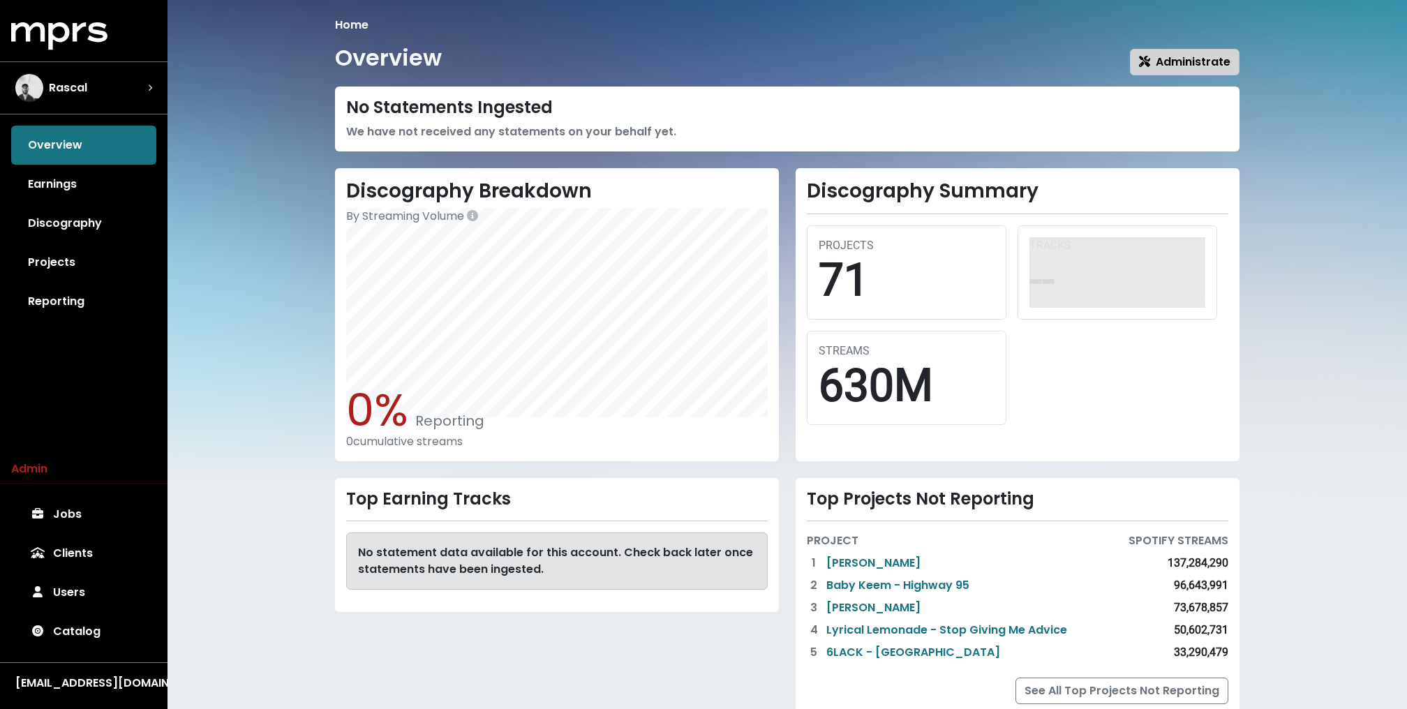
click at [1158, 68] on span "Administrate" at bounding box center [1184, 62] width 91 height 16
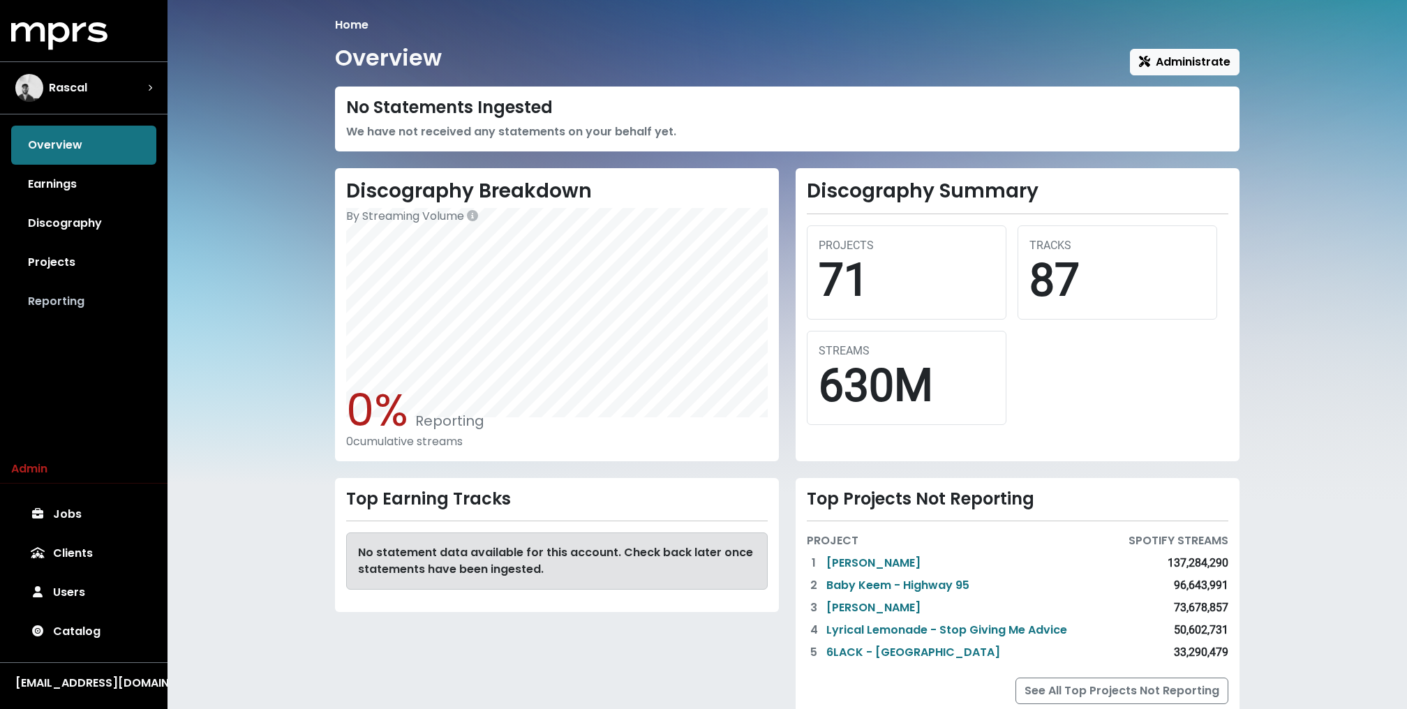
click at [60, 297] on link "Reporting" at bounding box center [83, 301] width 145 height 39
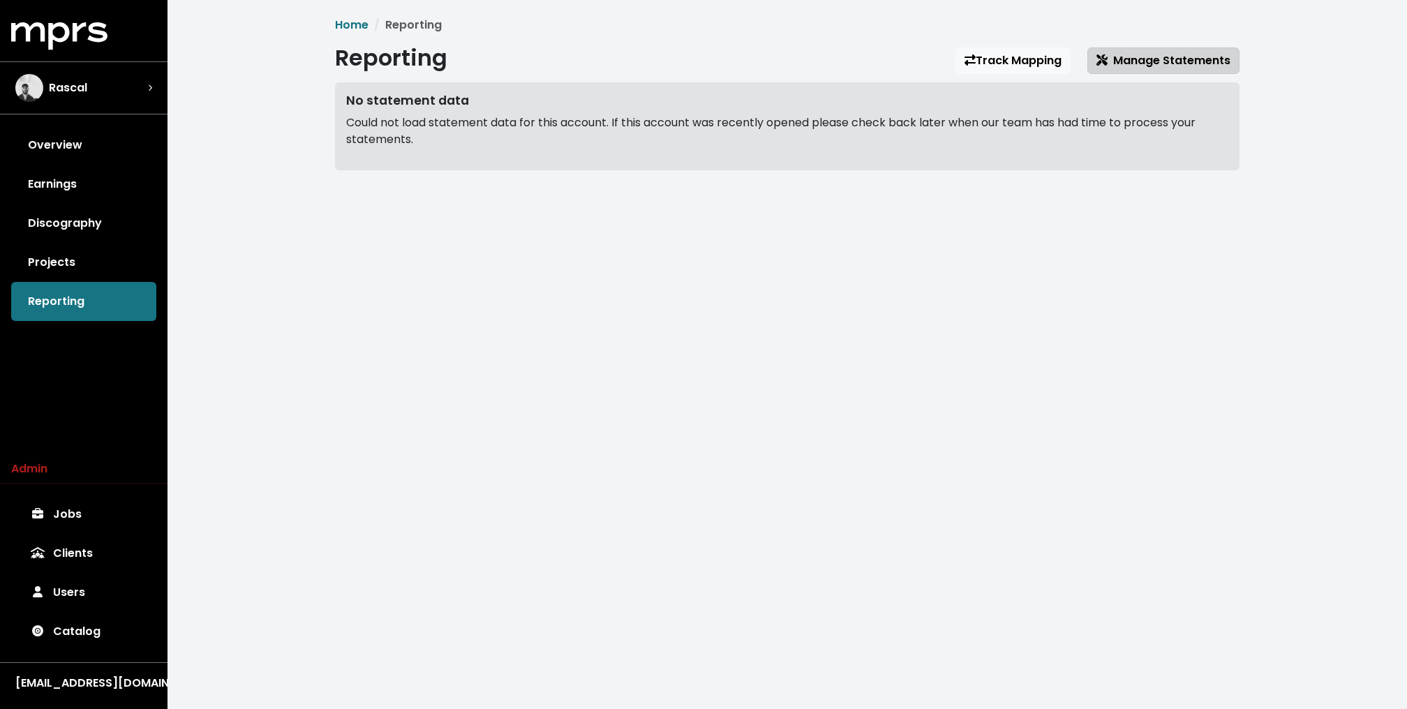
click at [1170, 62] on span "Manage Statements" at bounding box center [1163, 60] width 134 height 16
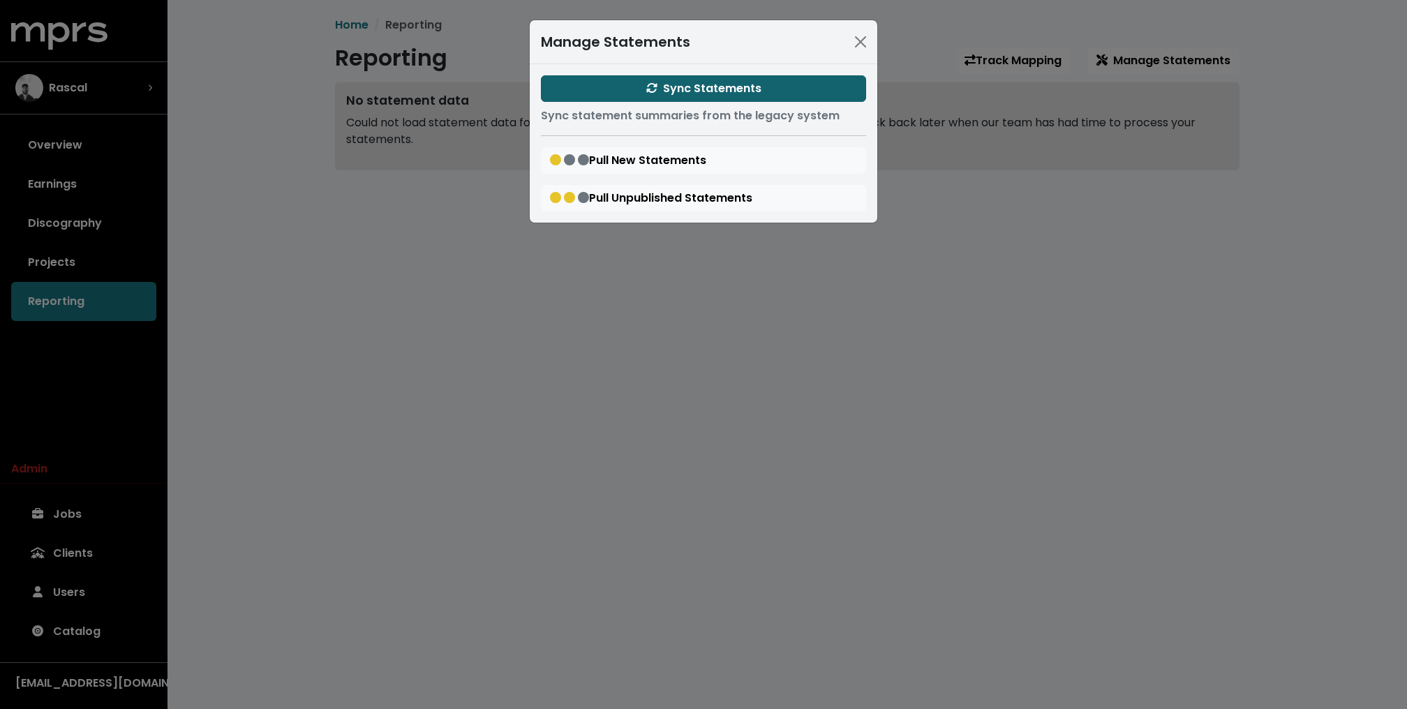
click at [683, 84] on span "Sync Statements" at bounding box center [703, 88] width 115 height 16
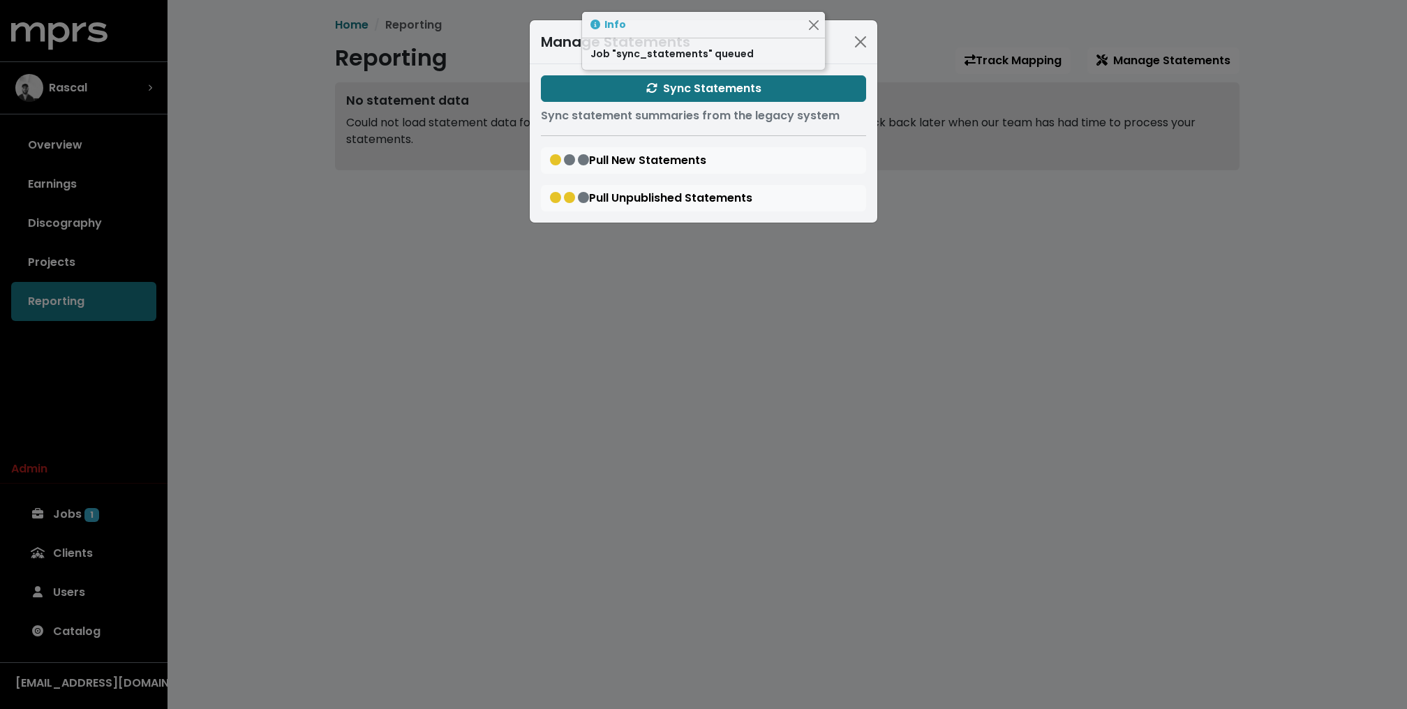
click at [236, 107] on div "Manage Statements Sync Statements Sync statement summaries from the legacy syst…" at bounding box center [703, 354] width 1407 height 709
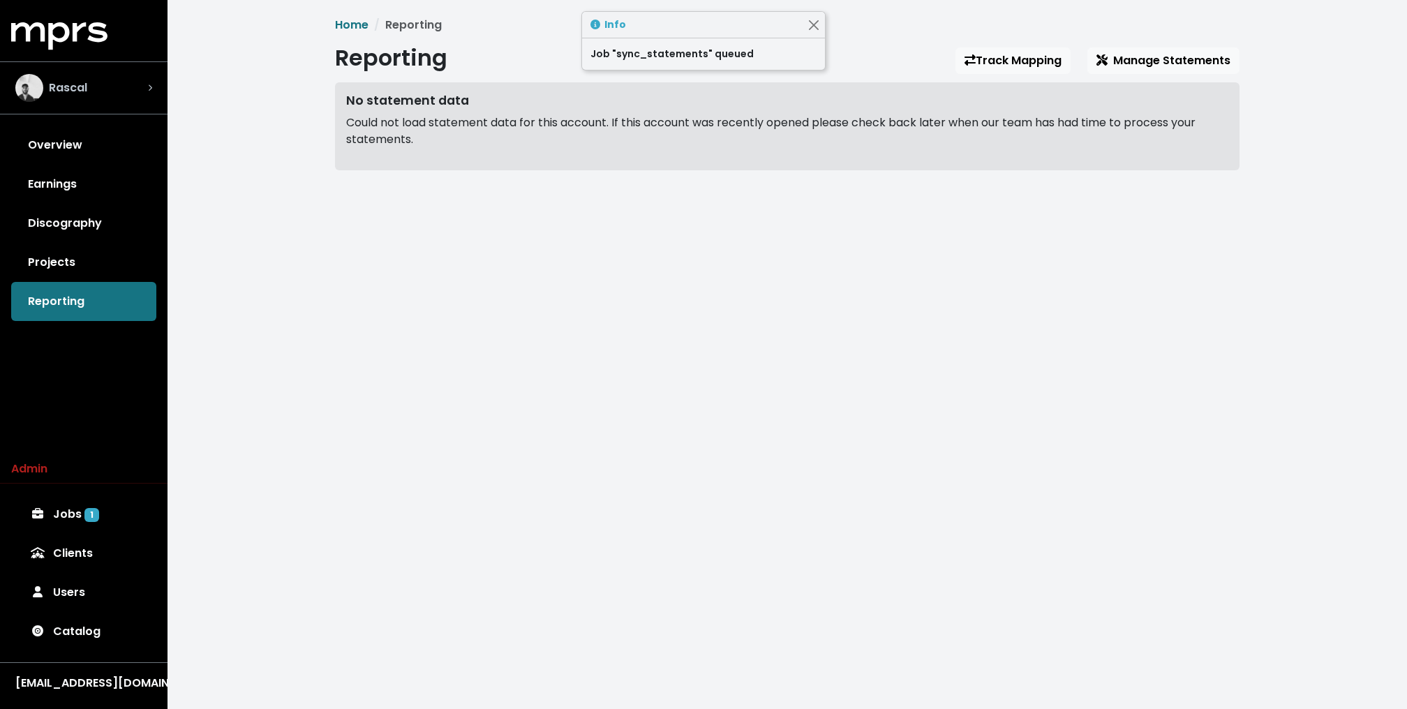
click at [35, 77] on img "Select account" at bounding box center [29, 88] width 28 height 28
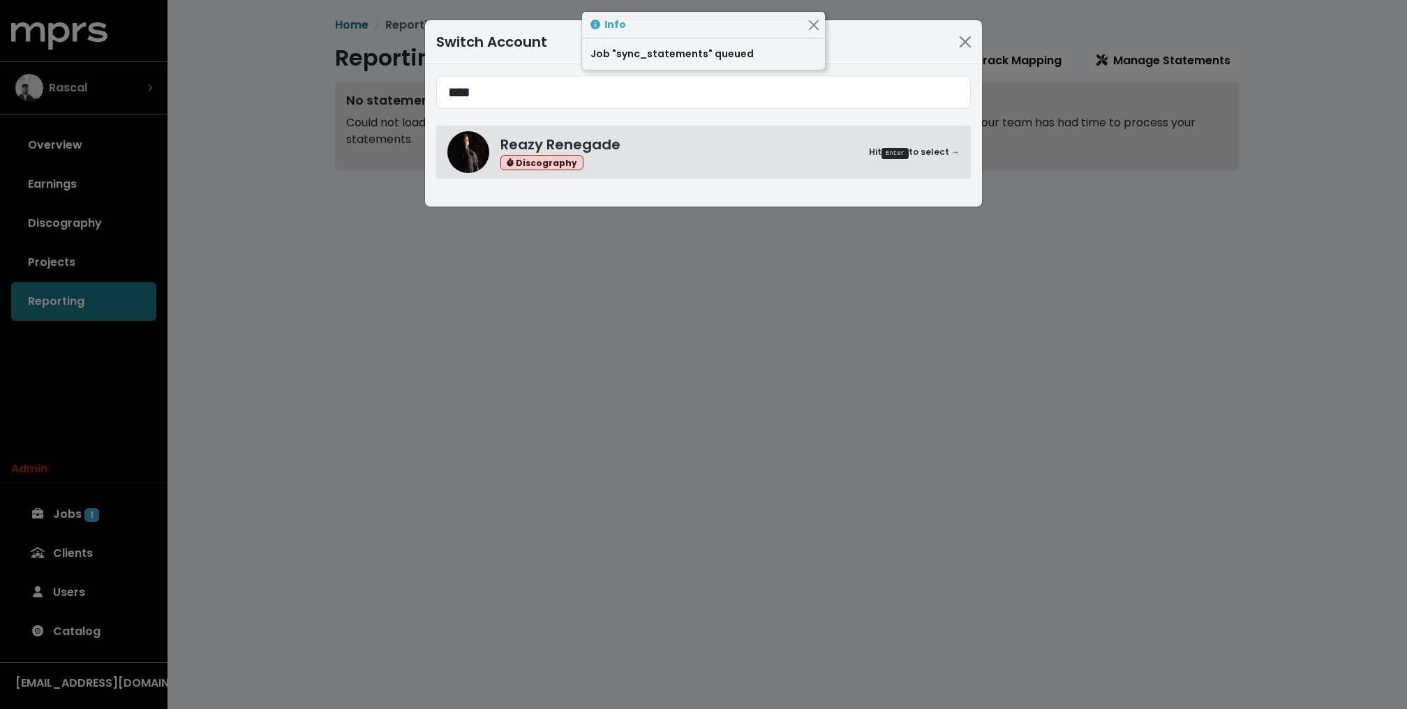
type input "****"
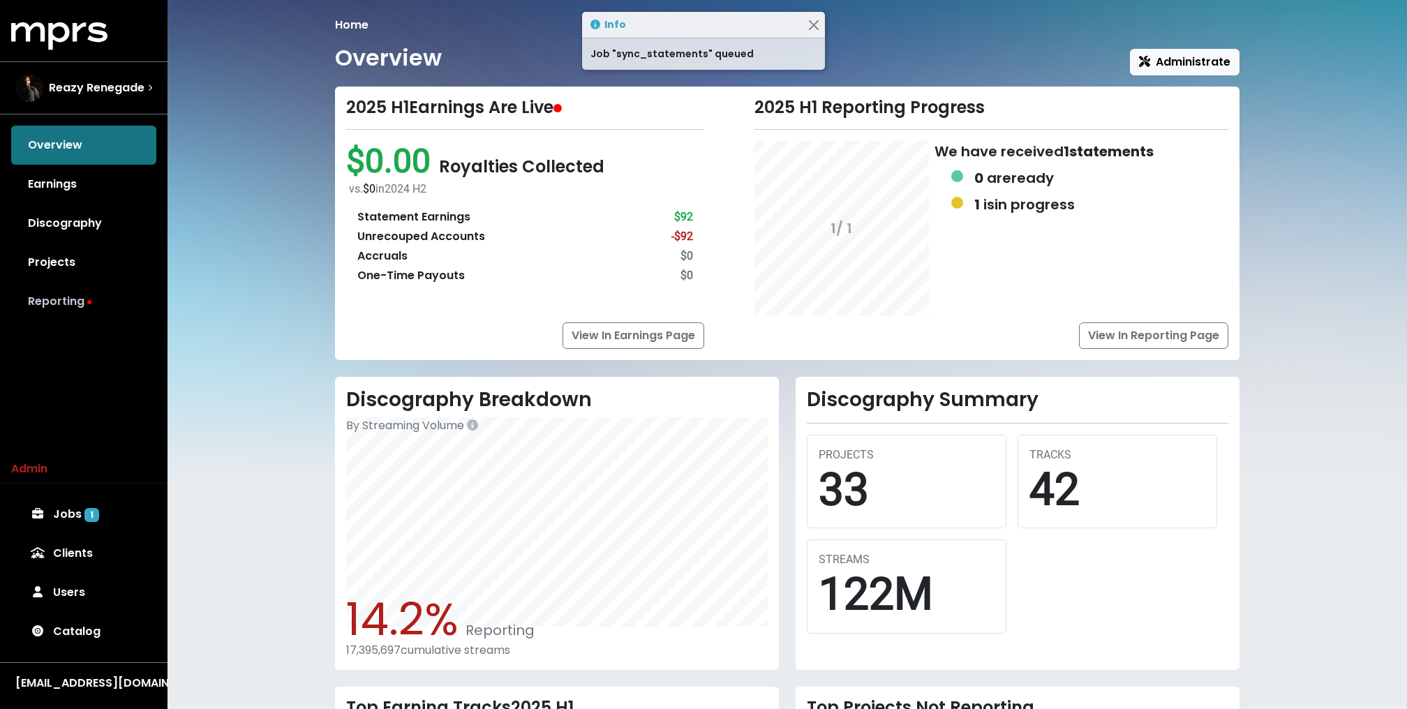
click at [100, 283] on link "Reporting" at bounding box center [83, 301] width 145 height 39
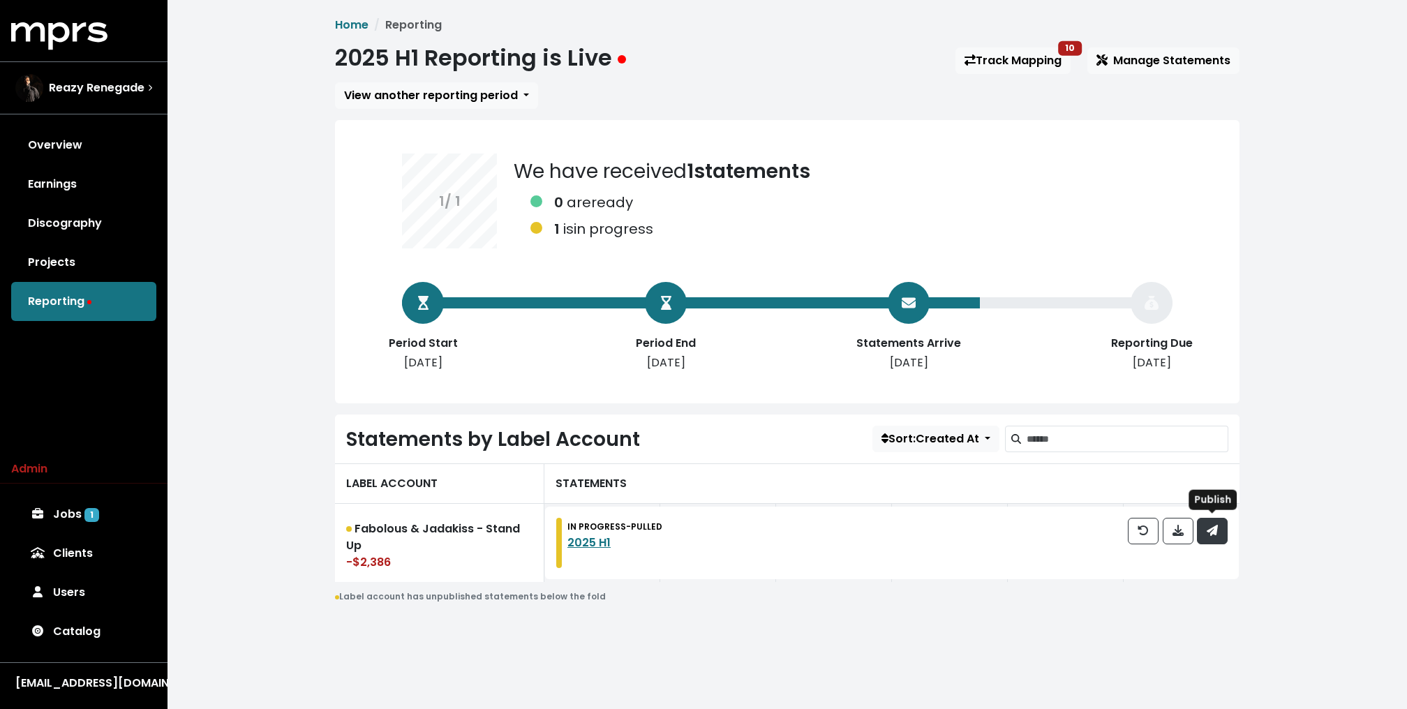
click at [1218, 526] on span "button" at bounding box center [1212, 531] width 13 height 17
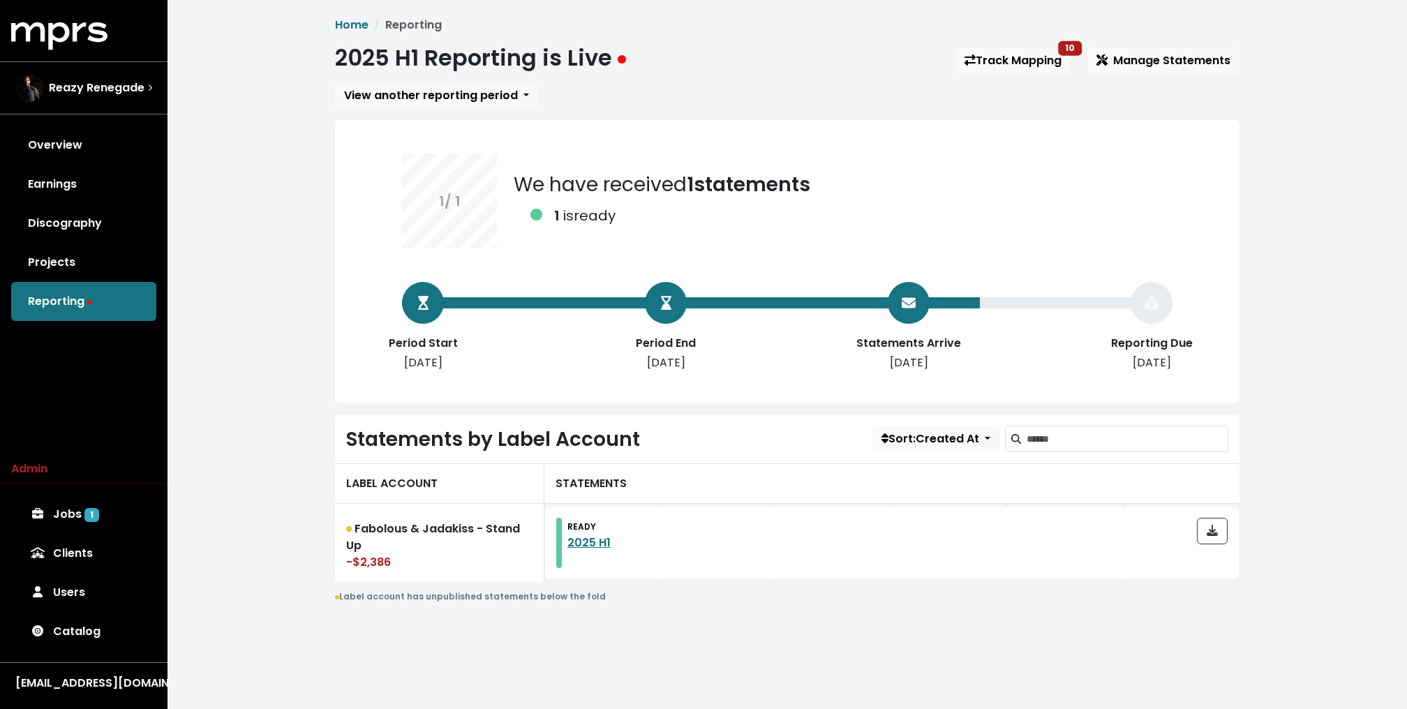
click at [1336, 358] on div "Home Reporting 2025 H1 Reporting is Live Track Mapping 10 Manage Statements Vie…" at bounding box center [786, 330] width 1239 height 660
click at [965, 67] on link "Track Mapping 10" at bounding box center [1012, 60] width 115 height 27
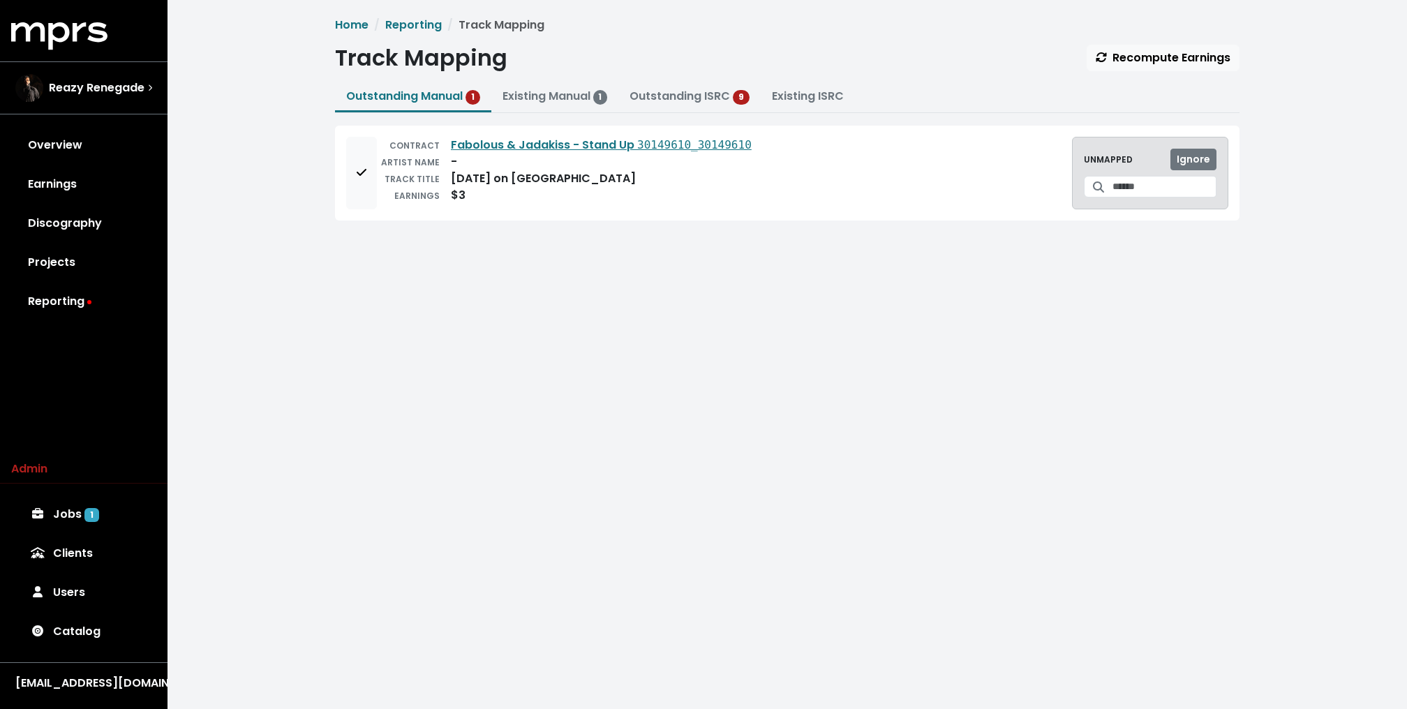
click at [1161, 197] on div "UNMAPPED Ignore" at bounding box center [1150, 173] width 156 height 73
click at [1147, 190] on input "Search for a track to map to" at bounding box center [1164, 187] width 104 height 22
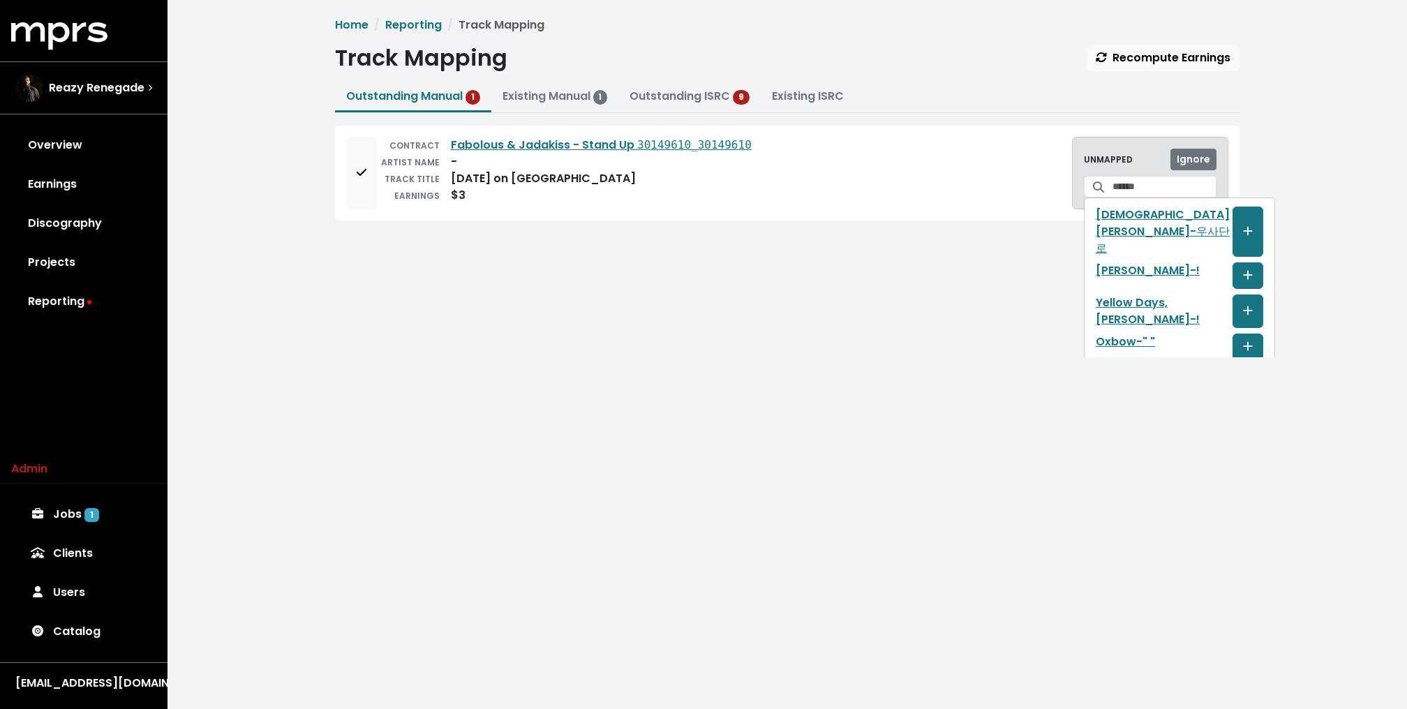
click at [345, 179] on div "CONTRACT Fabolous & Jadakiss - Stand Up 30149610_30149610 ARTIST NAME - TRACK T…" at bounding box center [787, 173] width 904 height 95
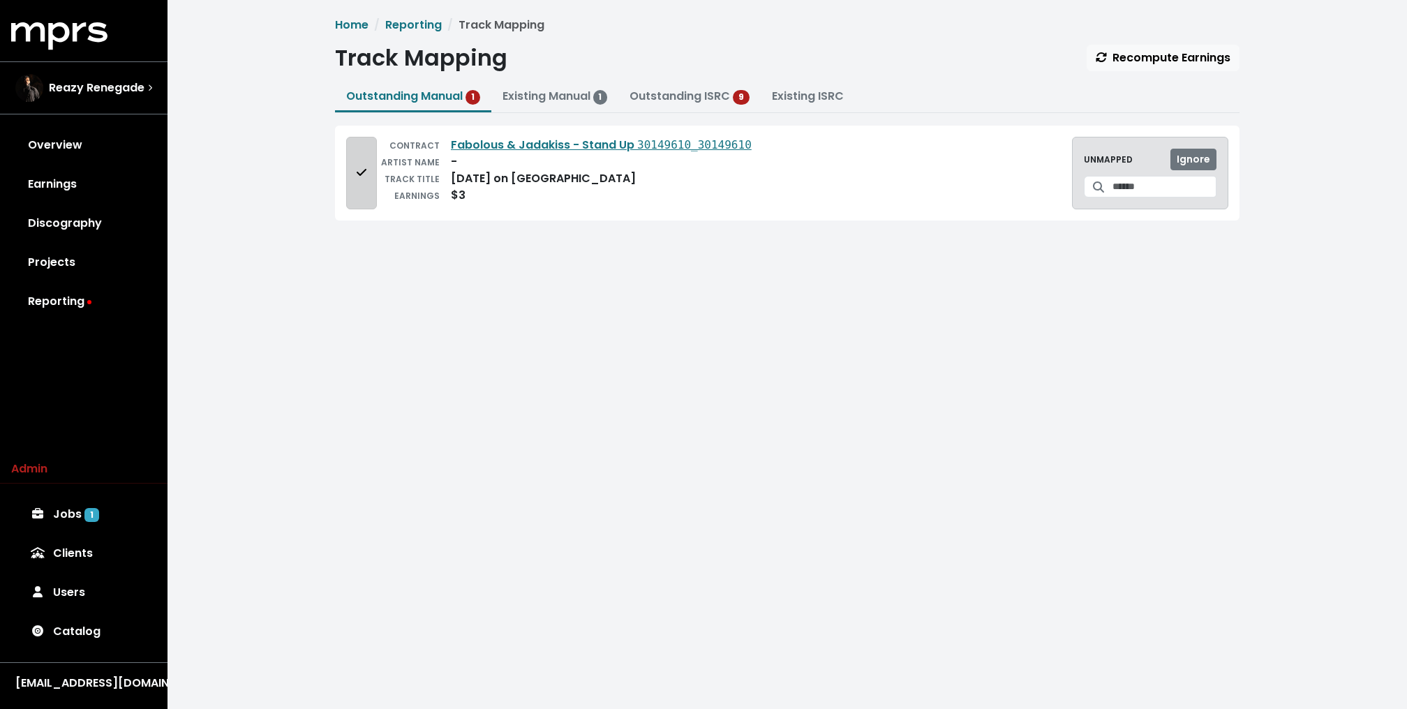
click at [363, 179] on span "Add to mapping queue" at bounding box center [362, 173] width 10 height 16
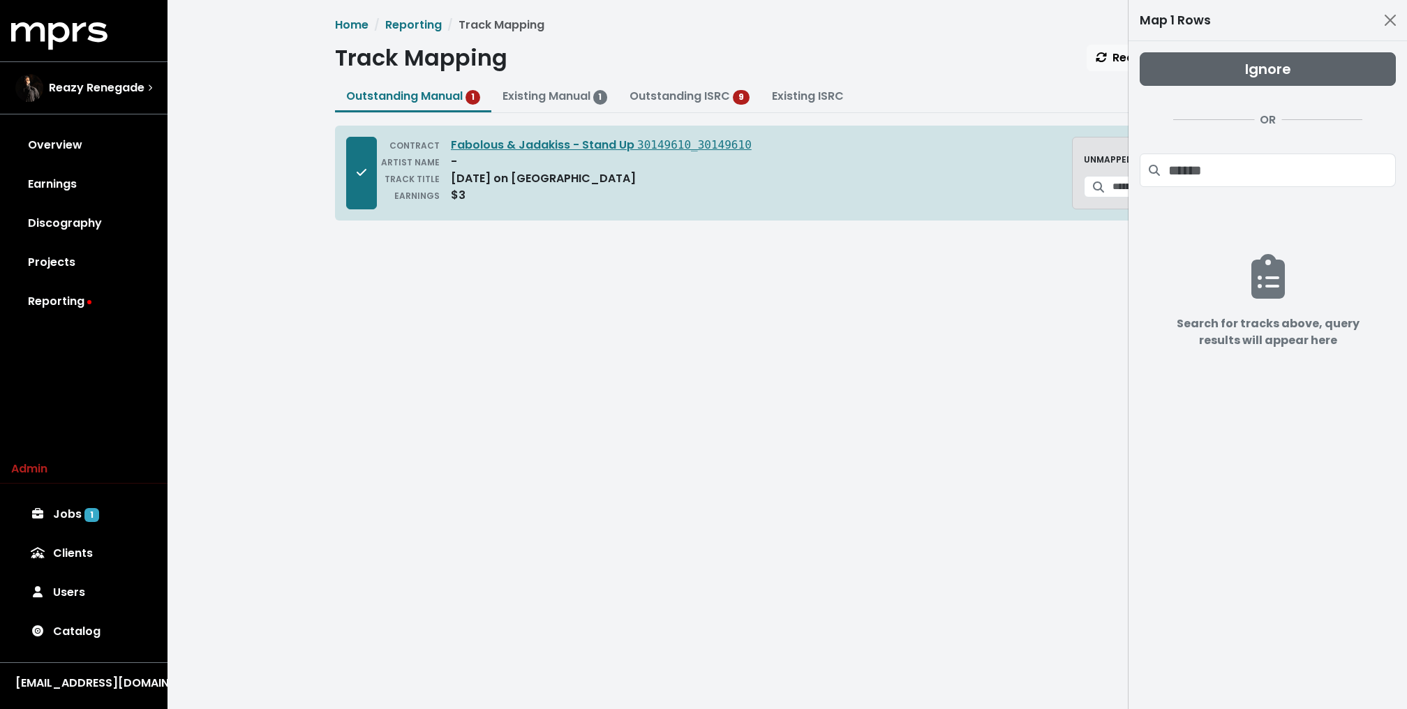
click at [1267, 60] on span "Ignore" at bounding box center [1268, 69] width 46 height 20
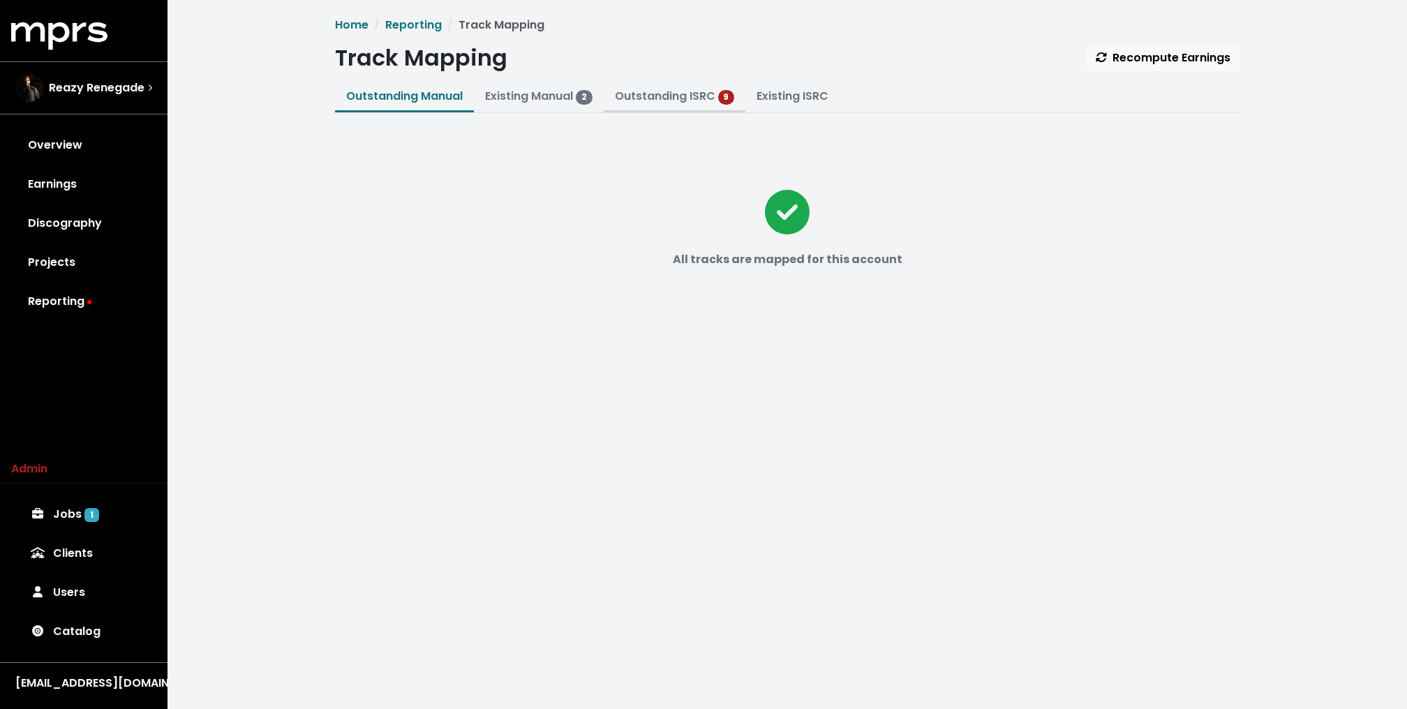
click at [705, 93] on link "Outstanding ISRC" at bounding box center [665, 96] width 100 height 16
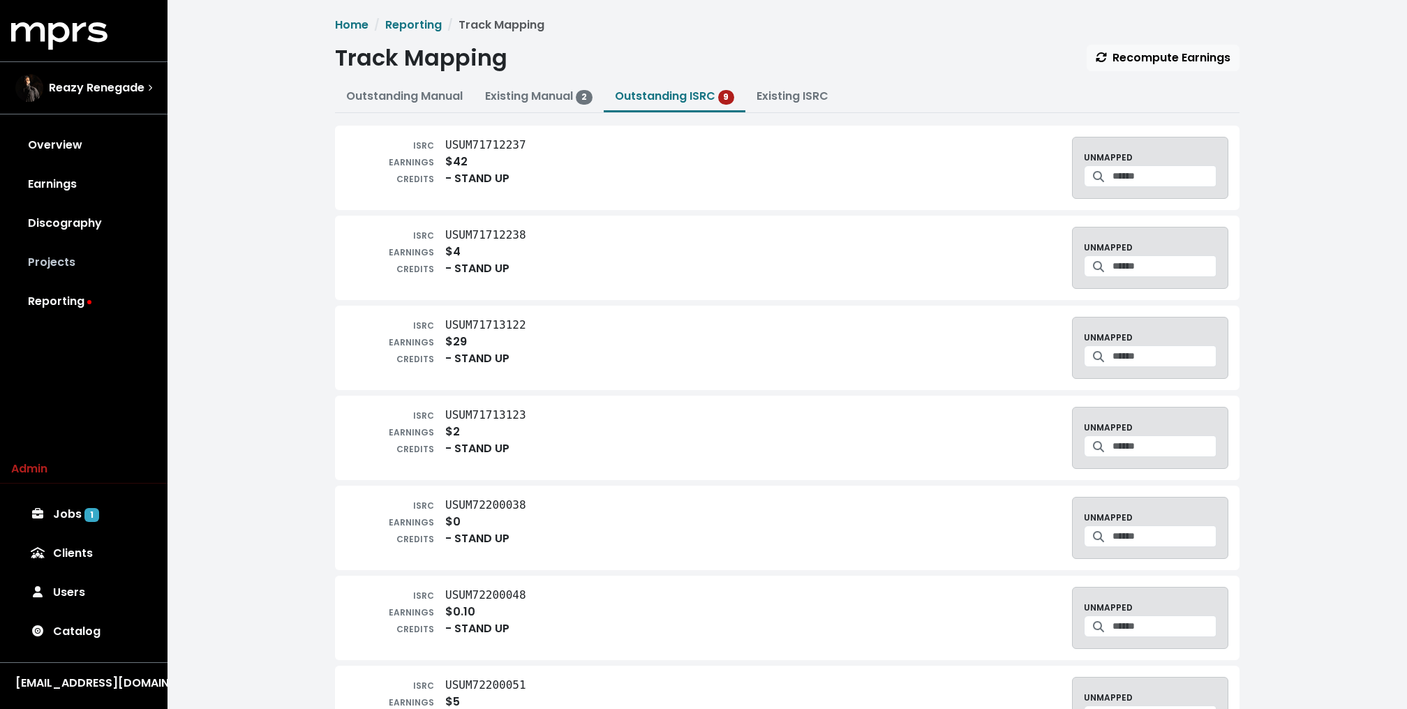
click at [62, 256] on link "Projects" at bounding box center [83, 262] width 145 height 39
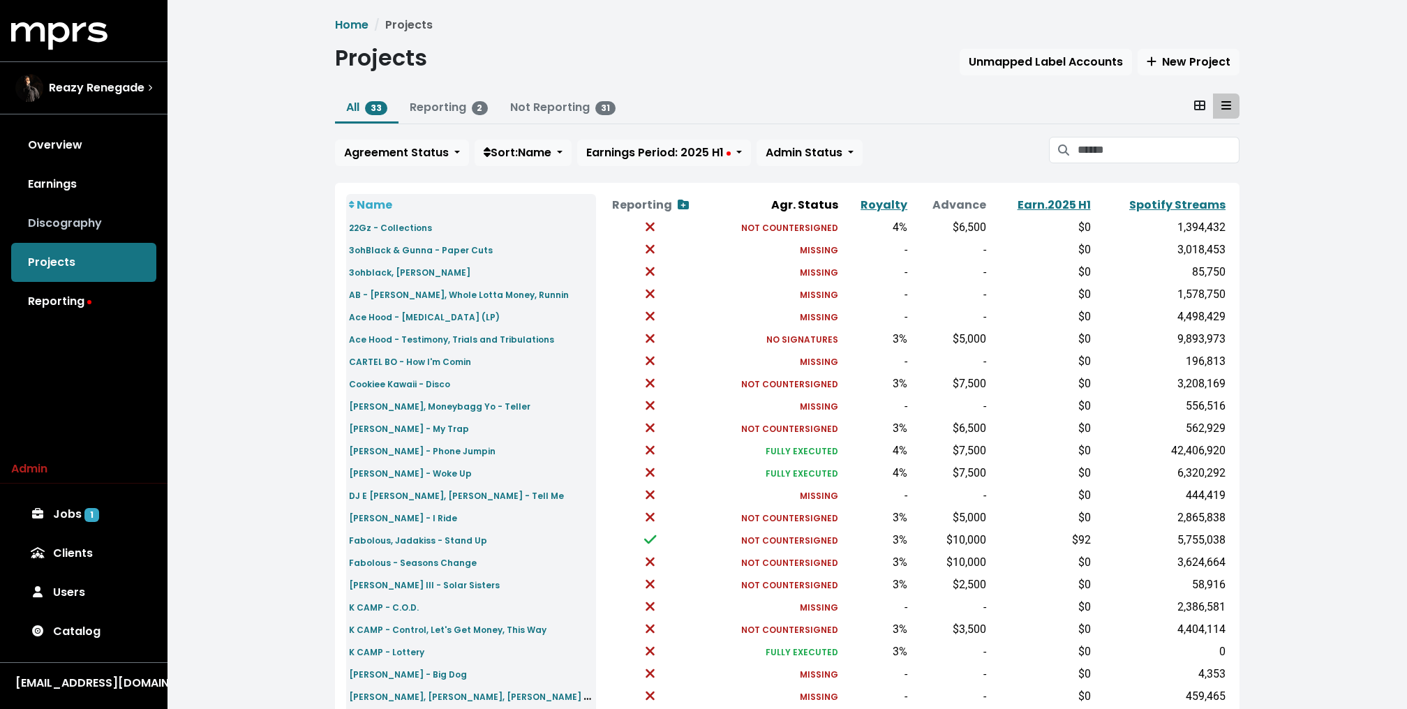
click at [64, 218] on link "Discography" at bounding box center [83, 223] width 145 height 39
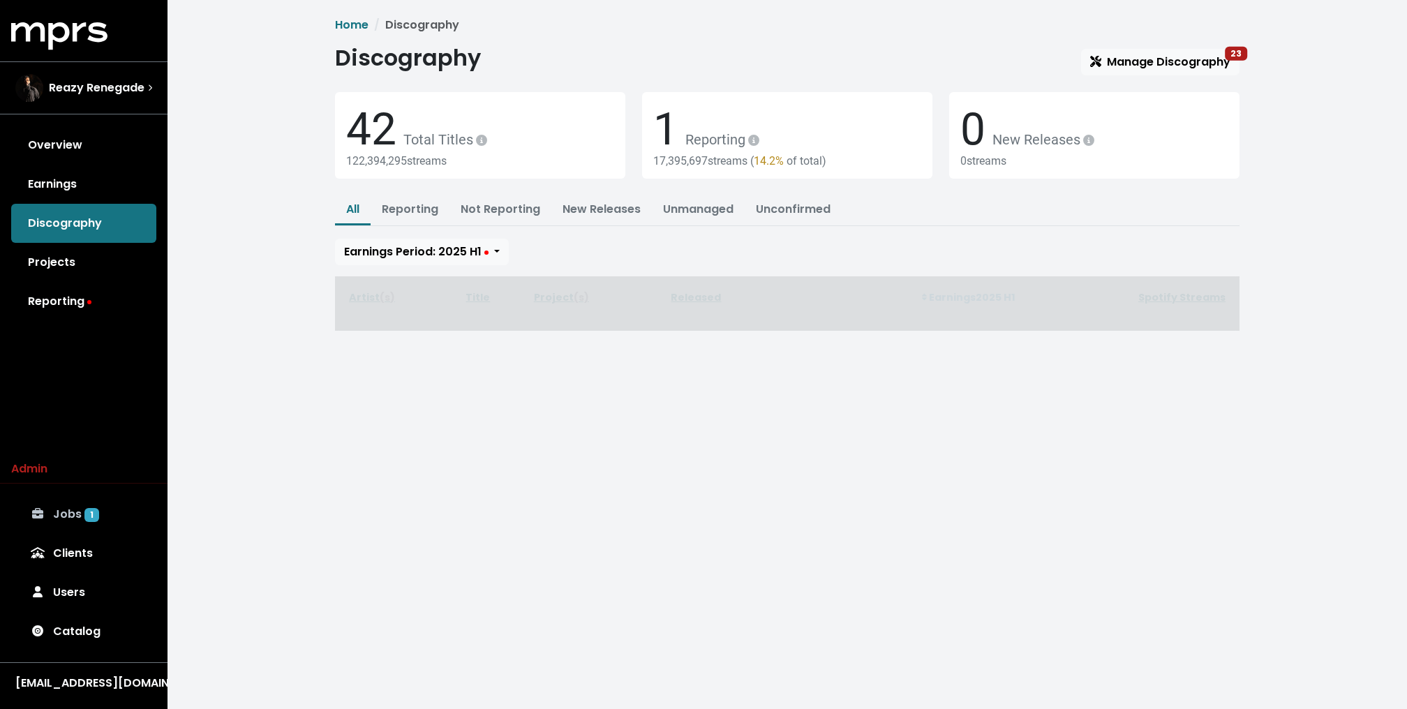
click at [94, 497] on link "Jobs 1" at bounding box center [83, 514] width 145 height 39
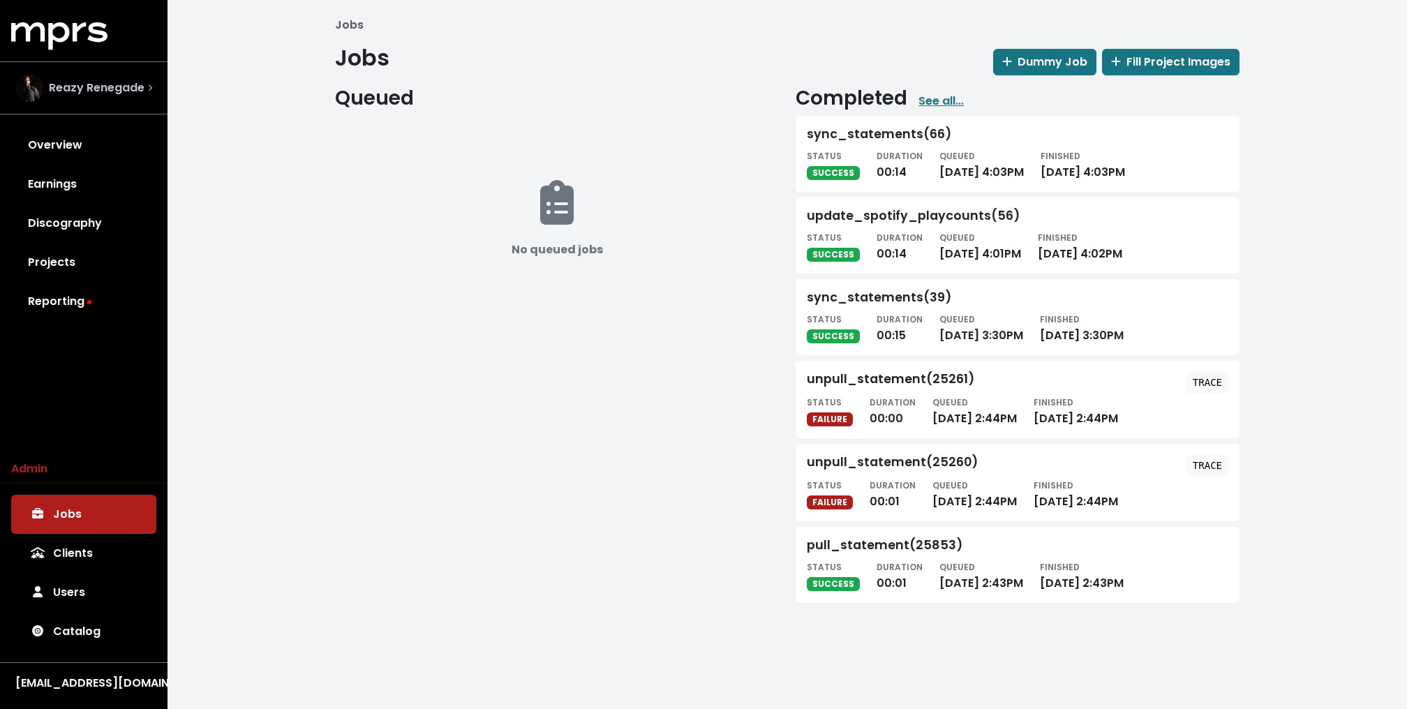
click at [125, 96] on span "Reazy Renegade" at bounding box center [97, 88] width 96 height 17
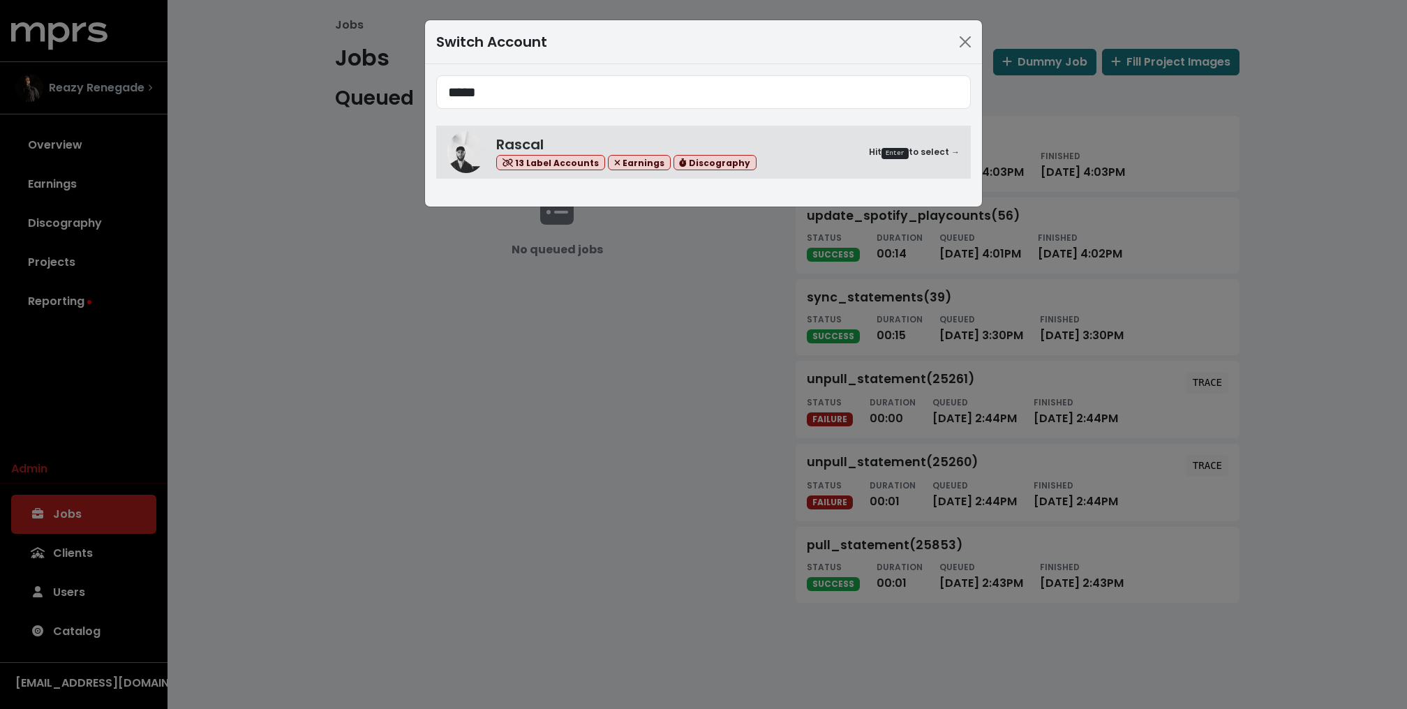
type input "*****"
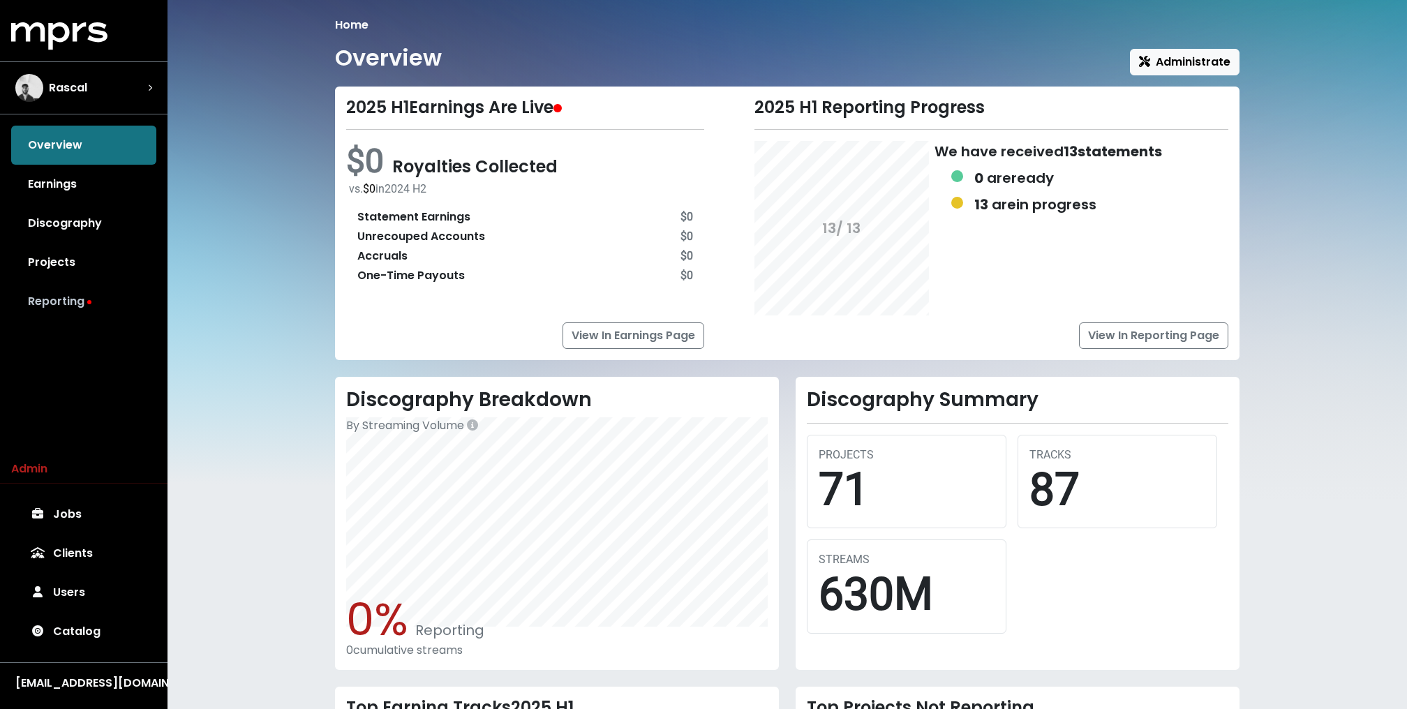
click at [85, 302] on link "Reporting" at bounding box center [83, 301] width 145 height 39
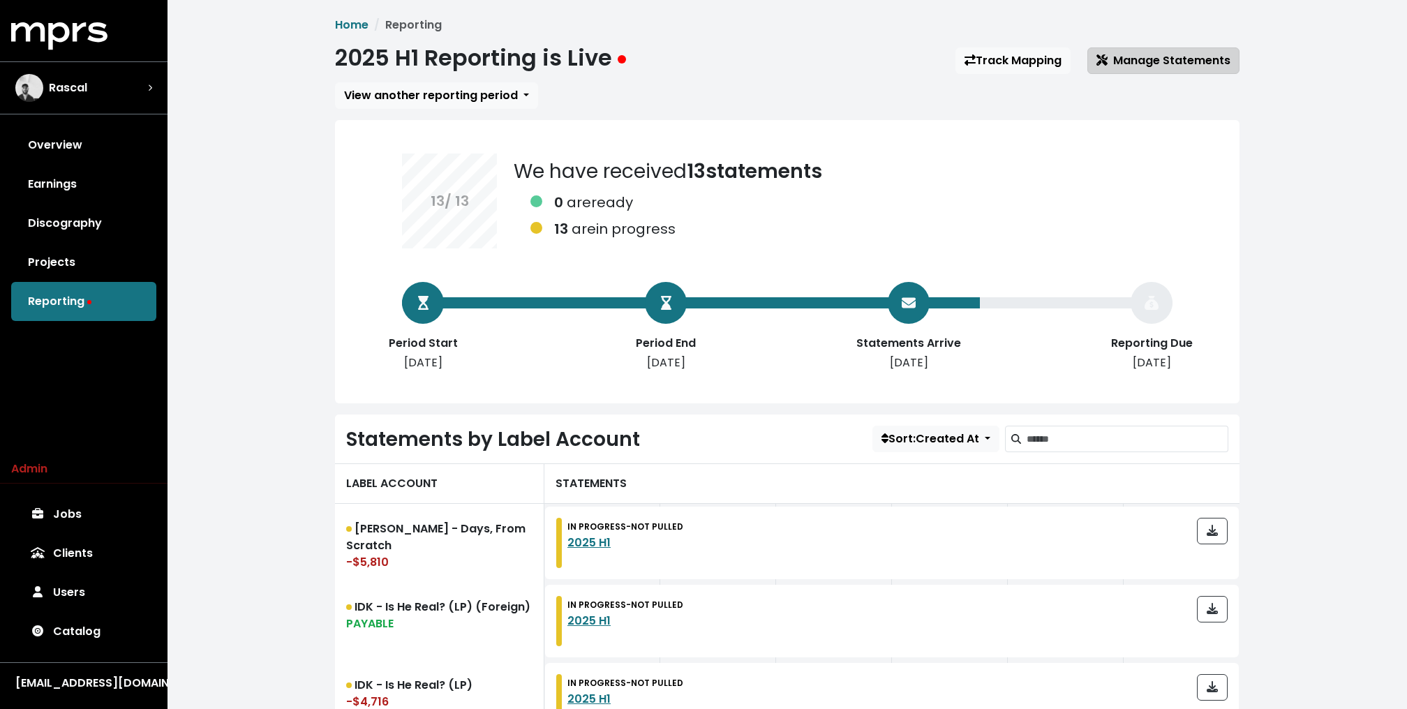
click at [1167, 61] on span "Manage Statements" at bounding box center [1163, 60] width 134 height 16
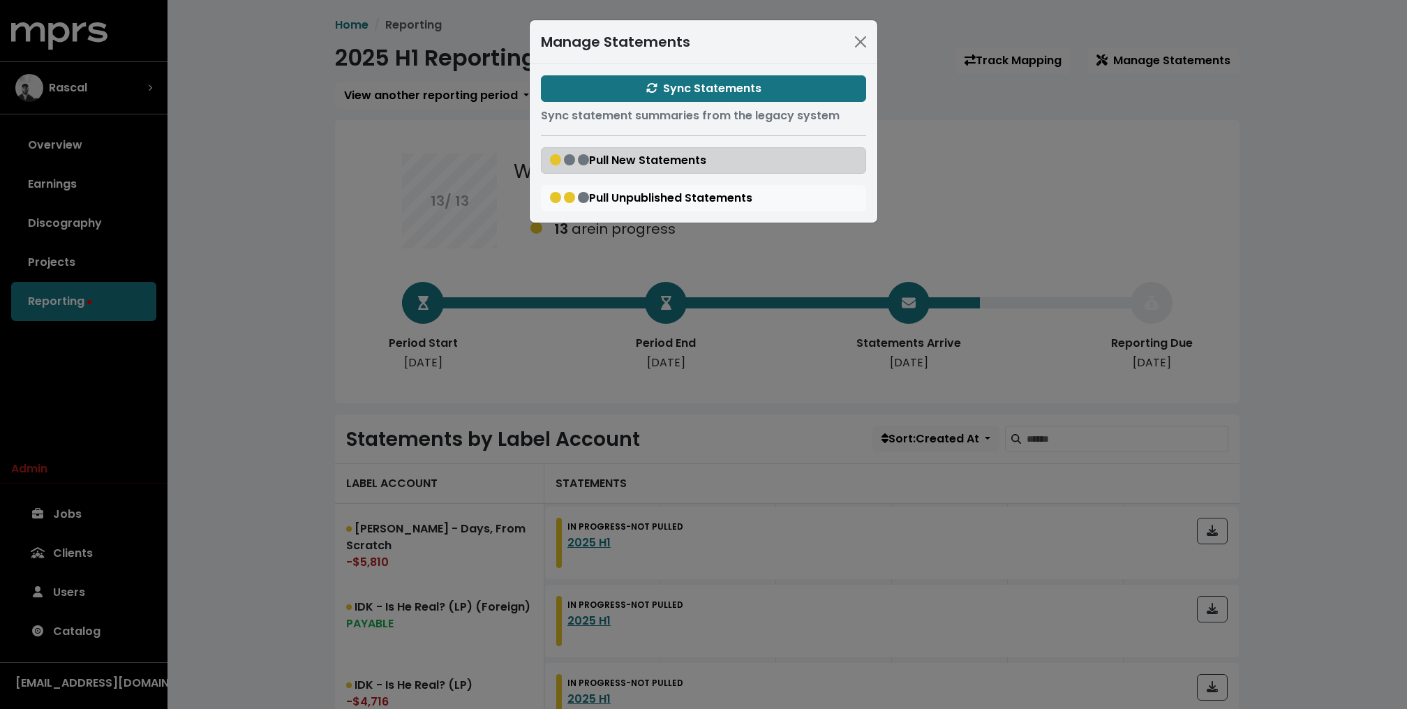
click at [714, 160] on button "Pull New Statements" at bounding box center [703, 160] width 325 height 27
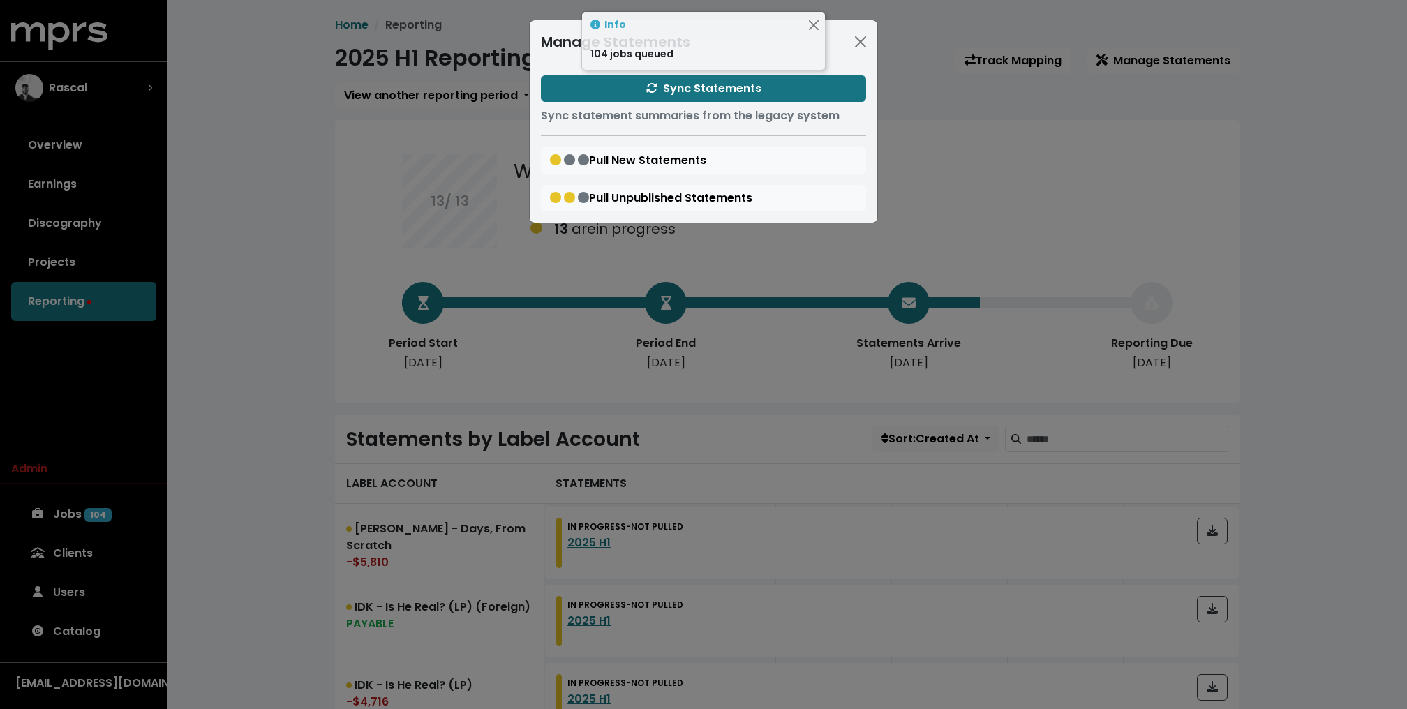
click at [308, 246] on div "Manage Statements Sync Statements Sync statement summaries from the legacy syst…" at bounding box center [703, 354] width 1407 height 709
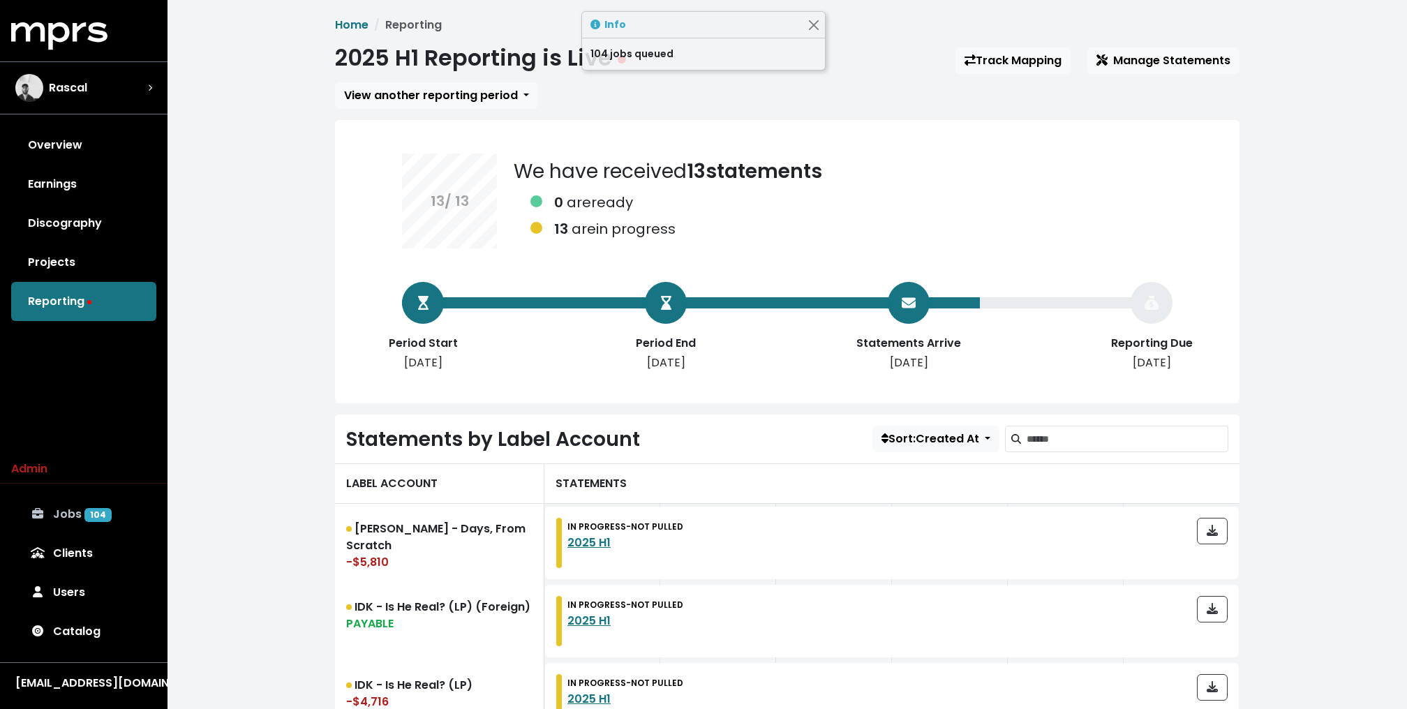
click at [87, 512] on span "104" at bounding box center [97, 515] width 27 height 14
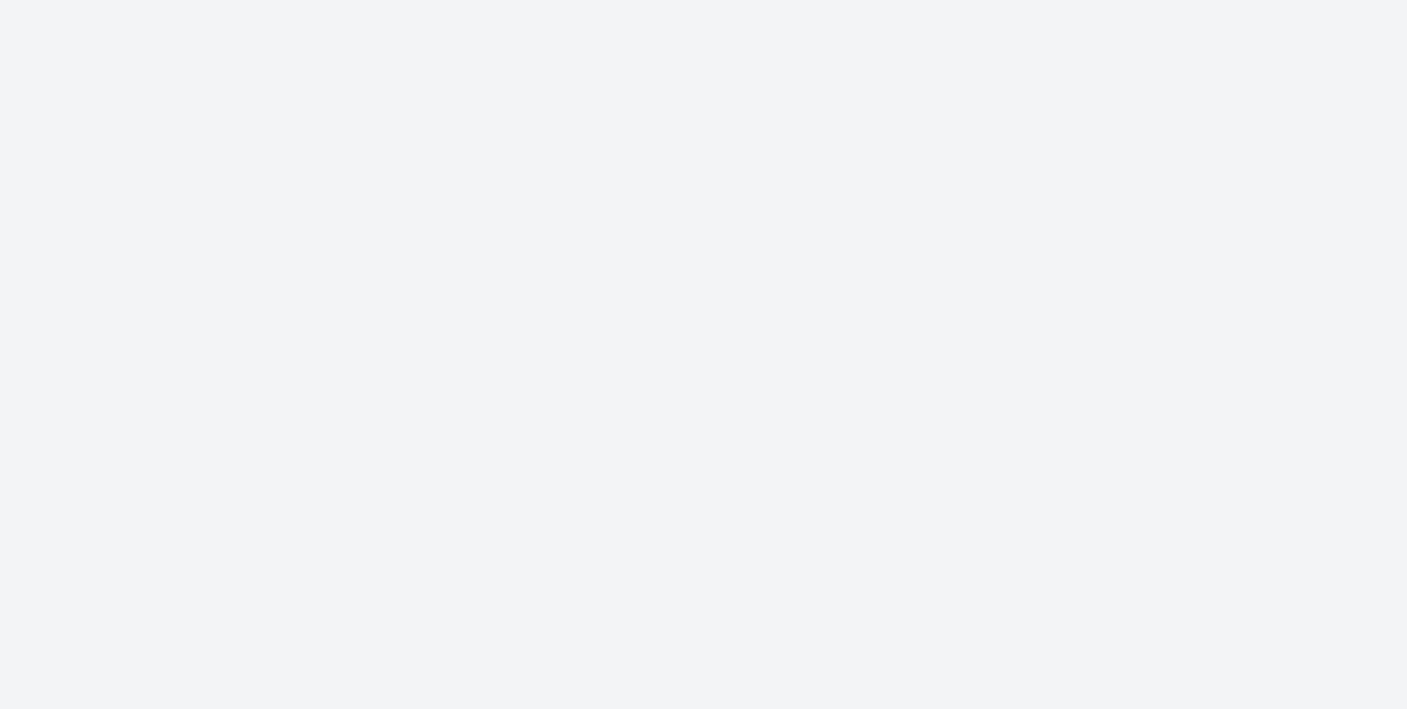
click at [59, 0] on html at bounding box center [703, 0] width 1407 height 0
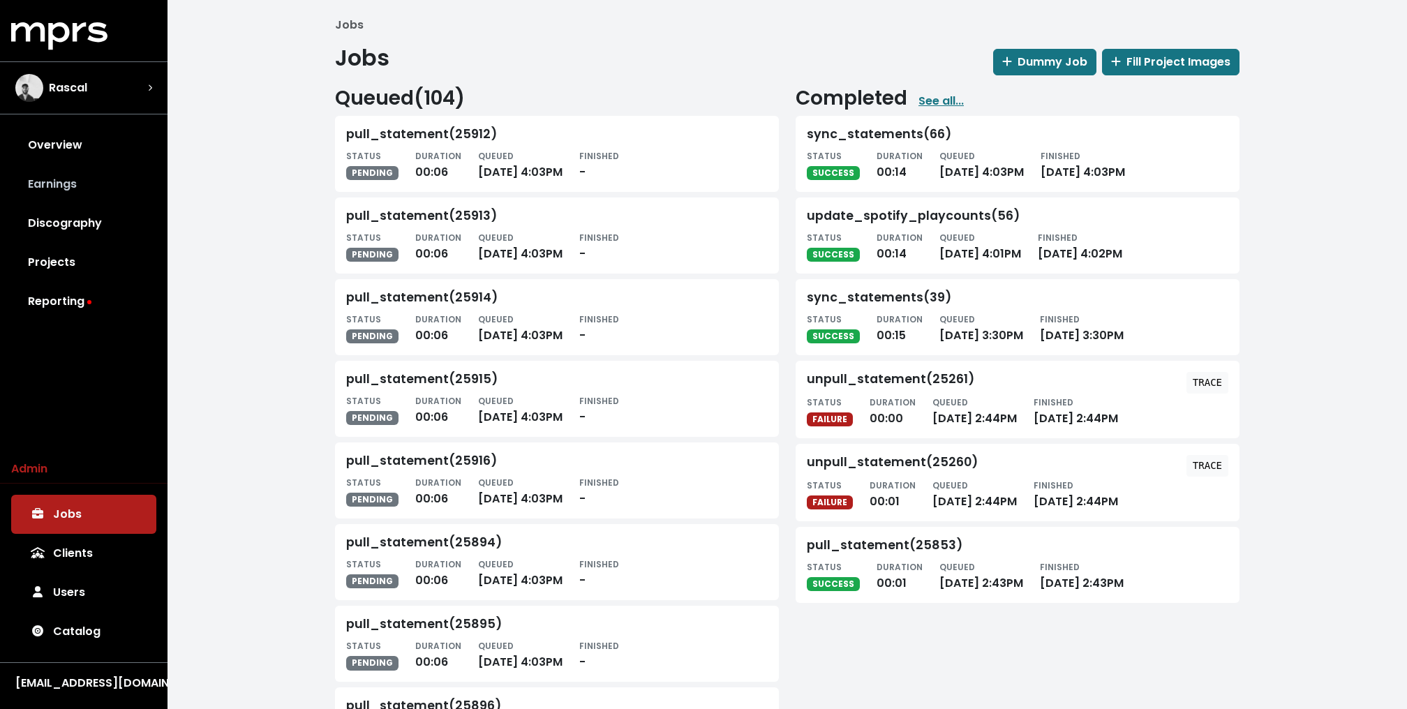
click at [52, 170] on link "Earnings" at bounding box center [83, 184] width 145 height 39
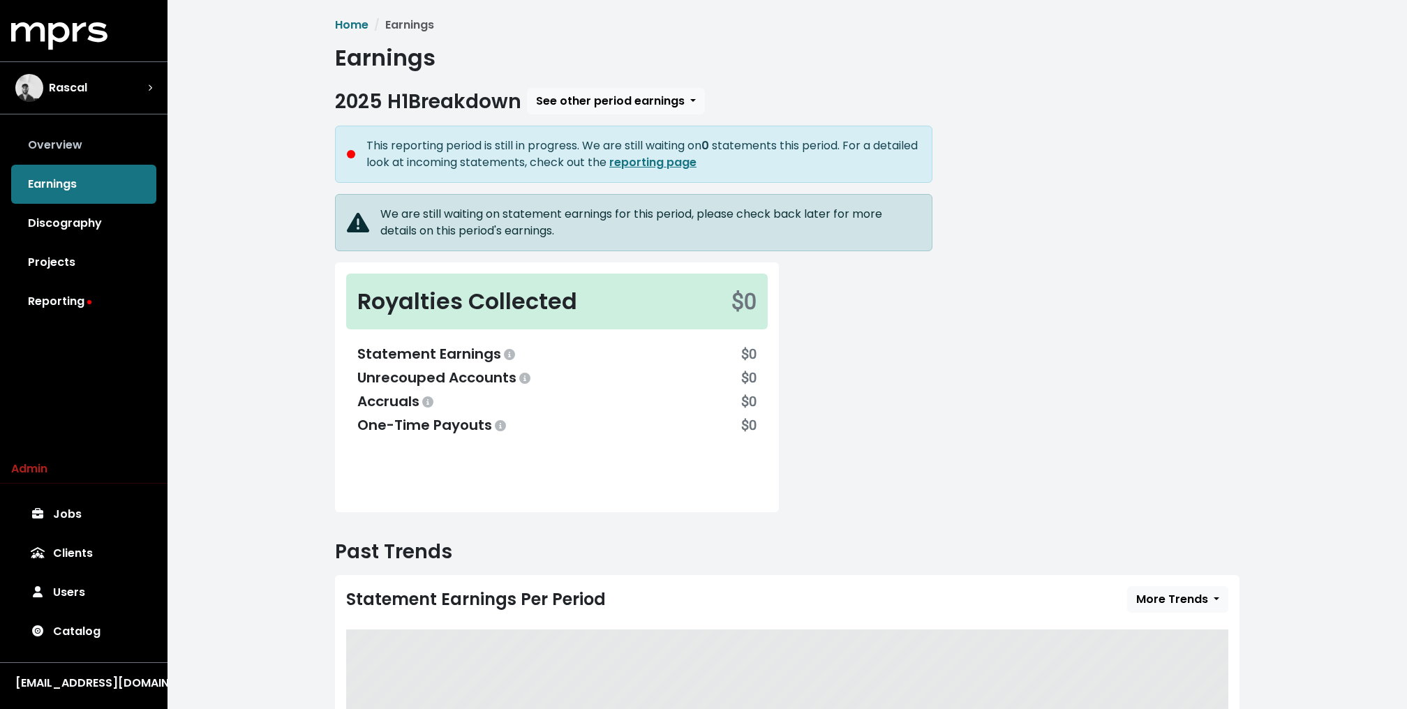
click at [64, 145] on link "Overview" at bounding box center [83, 145] width 145 height 39
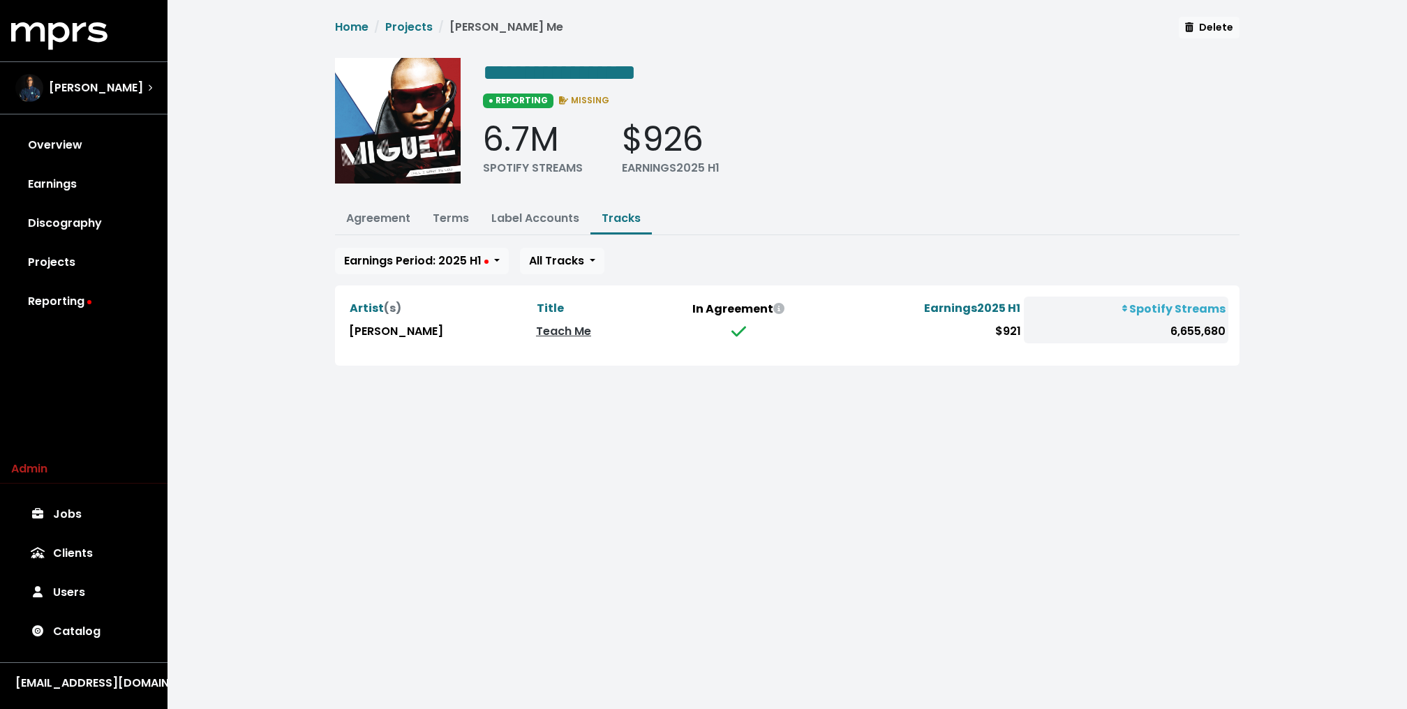
click at [820, 205] on ul "Agreement Terms Label Accounts Tracks" at bounding box center [787, 219] width 904 height 31
click at [792, 189] on div "**********" at bounding box center [861, 125] width 756 height 135
click at [463, 260] on span "Earnings Period: 2025 H1" at bounding box center [416, 261] width 144 height 16
click at [856, 234] on div "**********" at bounding box center [787, 191] width 921 height 349
click at [536, 329] on link "Teach Me" at bounding box center [563, 331] width 55 height 16
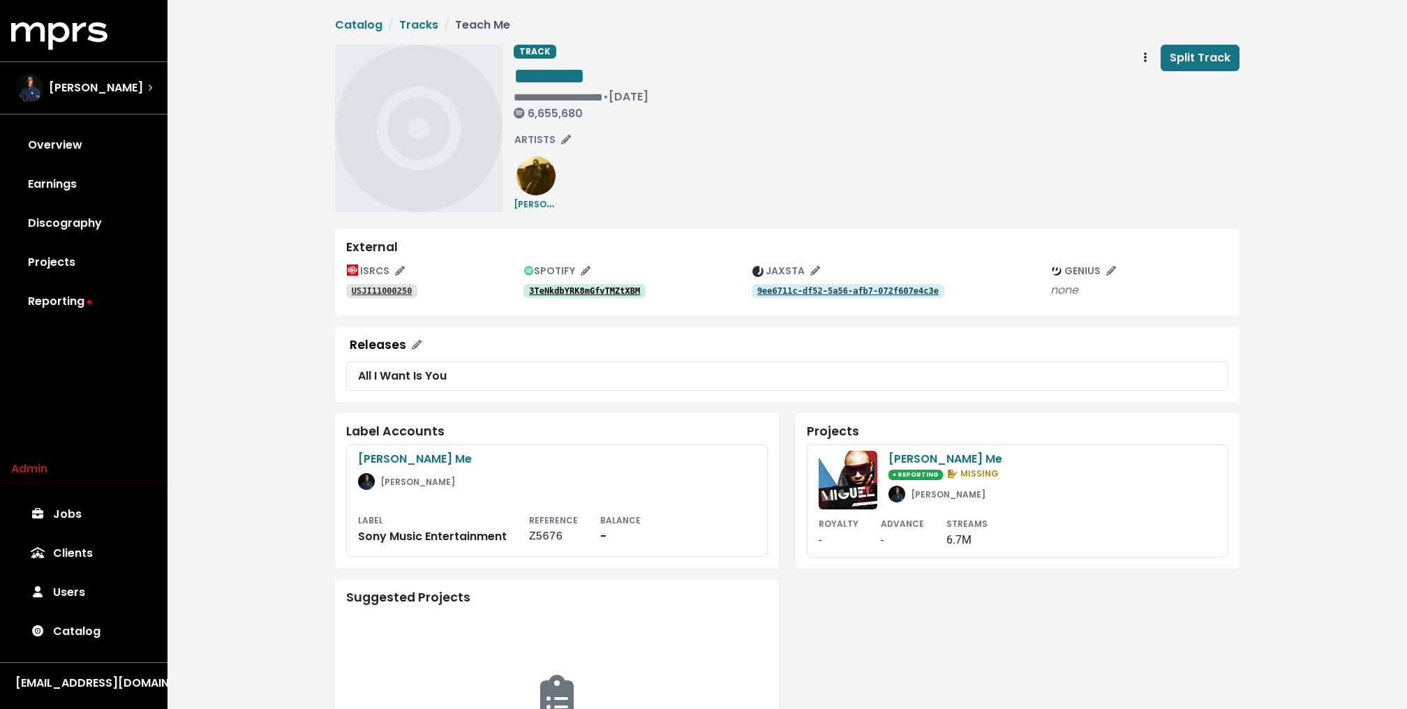
scroll to position [156, 0]
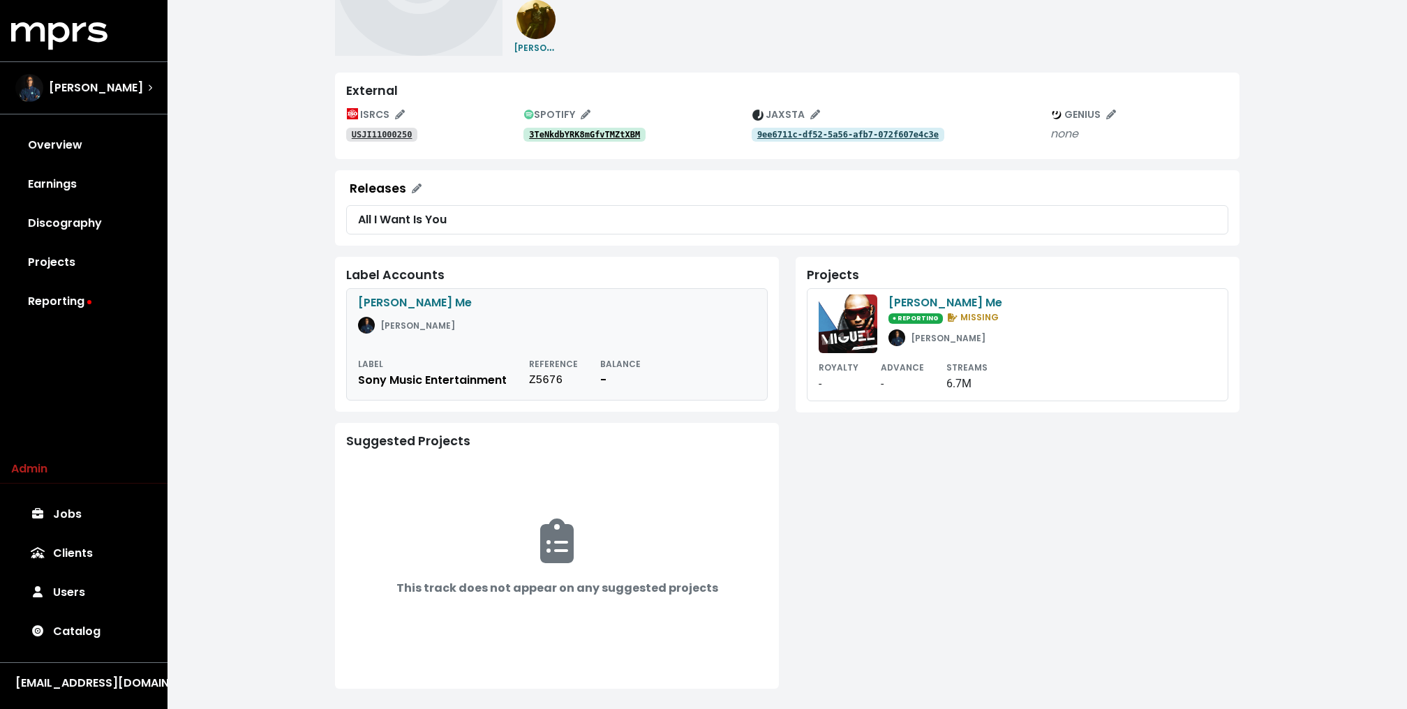
click at [538, 368] on small "REFERENCE" at bounding box center [553, 364] width 49 height 12
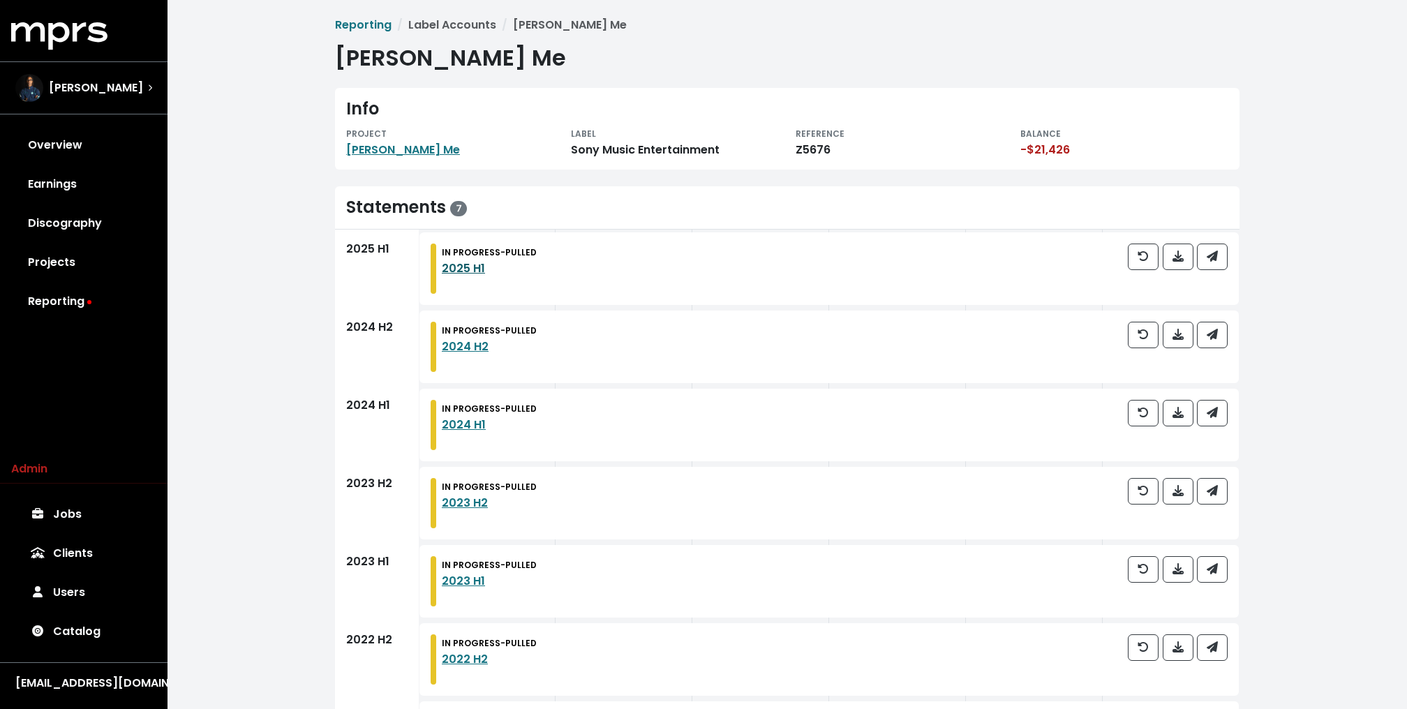
click at [461, 268] on link "2025 H1" at bounding box center [463, 268] width 43 height 16
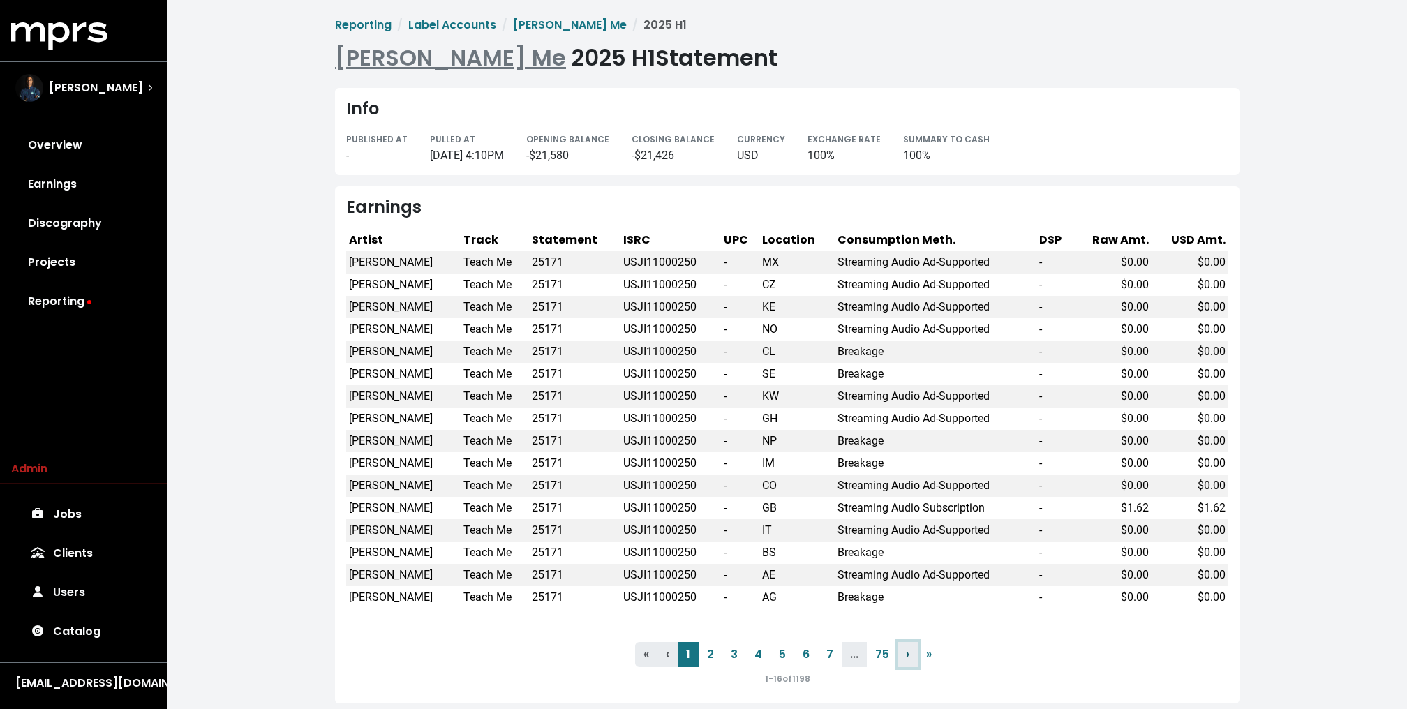
click at [912, 658] on link "› Next" at bounding box center [907, 654] width 20 height 25
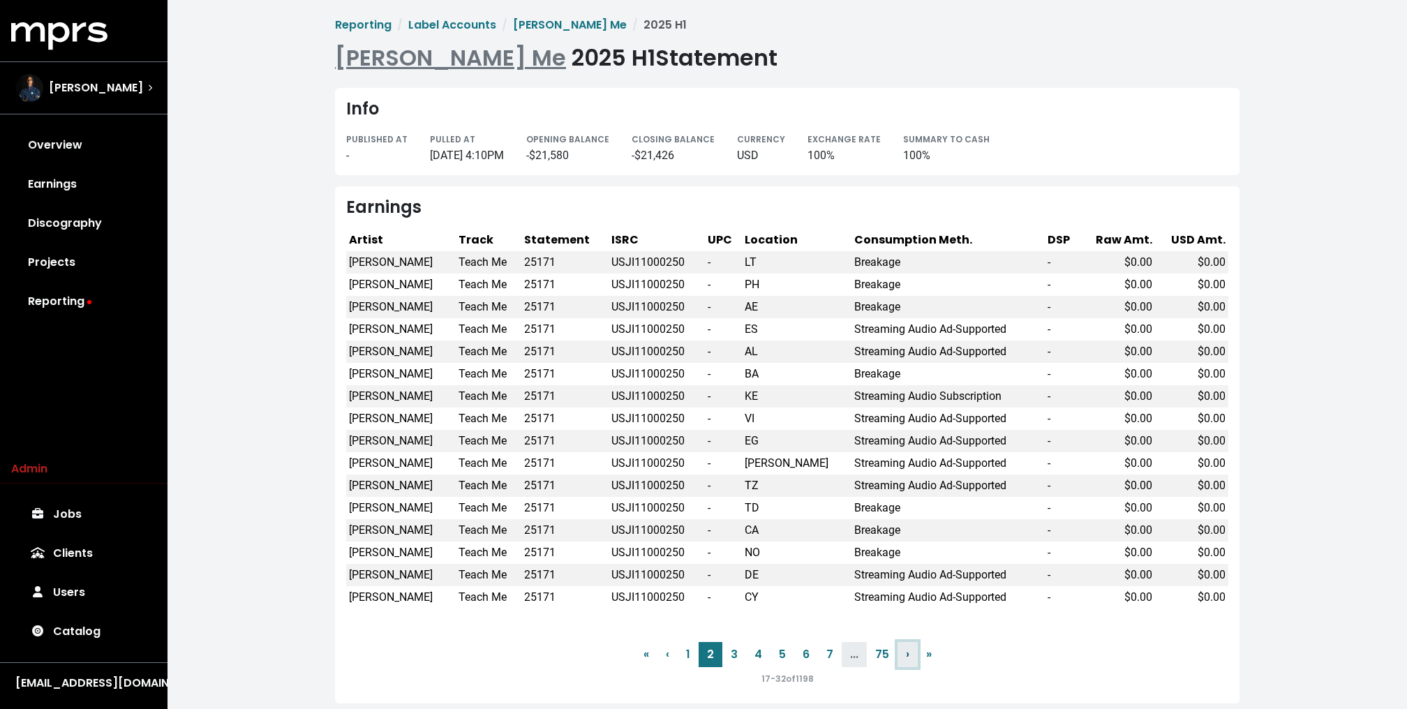
click at [912, 658] on link "› Next" at bounding box center [907, 654] width 20 height 25
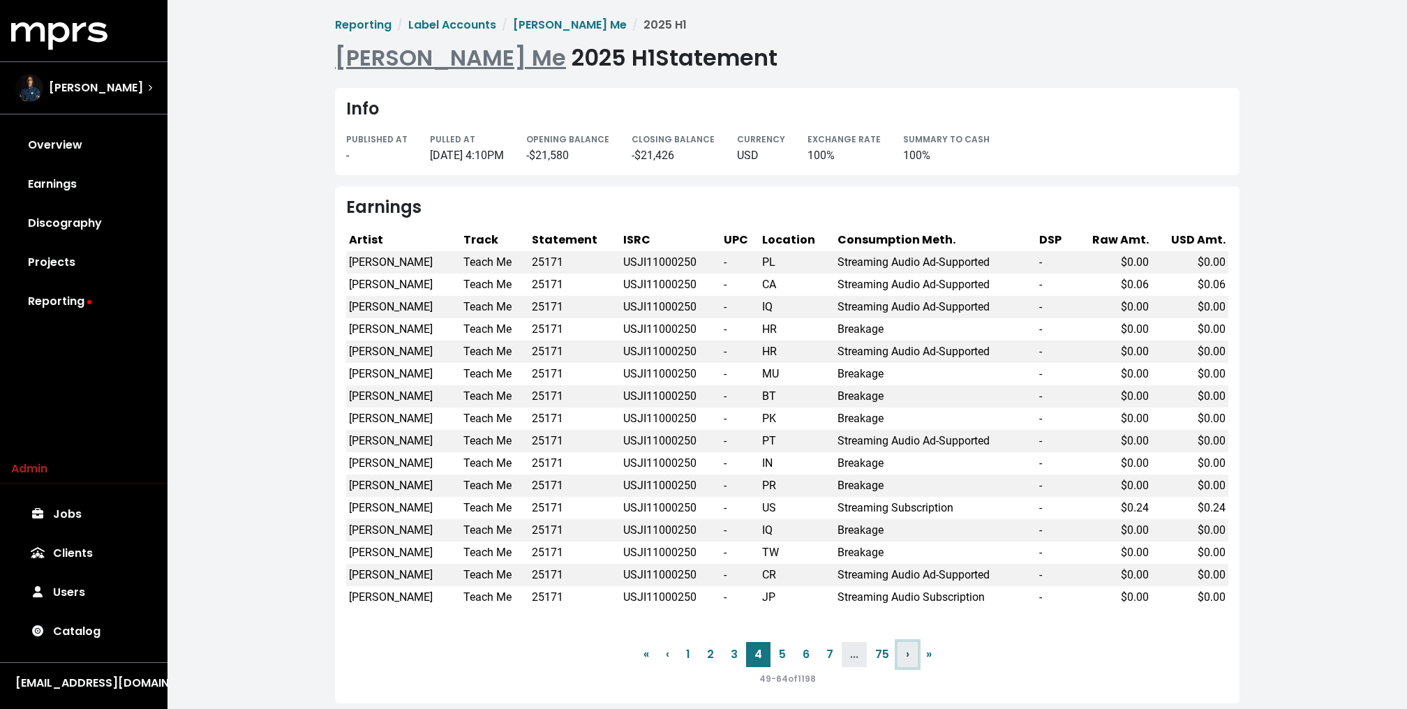
click at [912, 658] on link "› Next" at bounding box center [907, 654] width 20 height 25
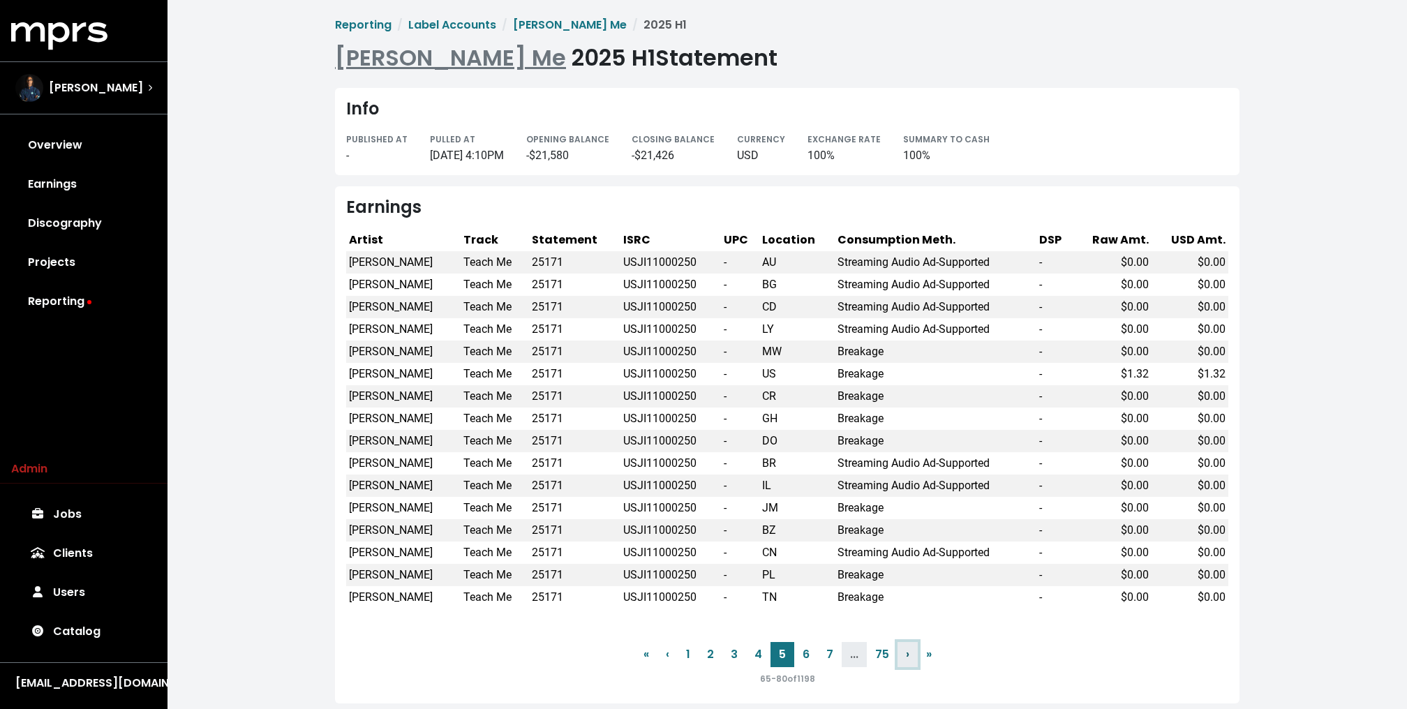
click at [912, 658] on link "› Next" at bounding box center [907, 654] width 20 height 25
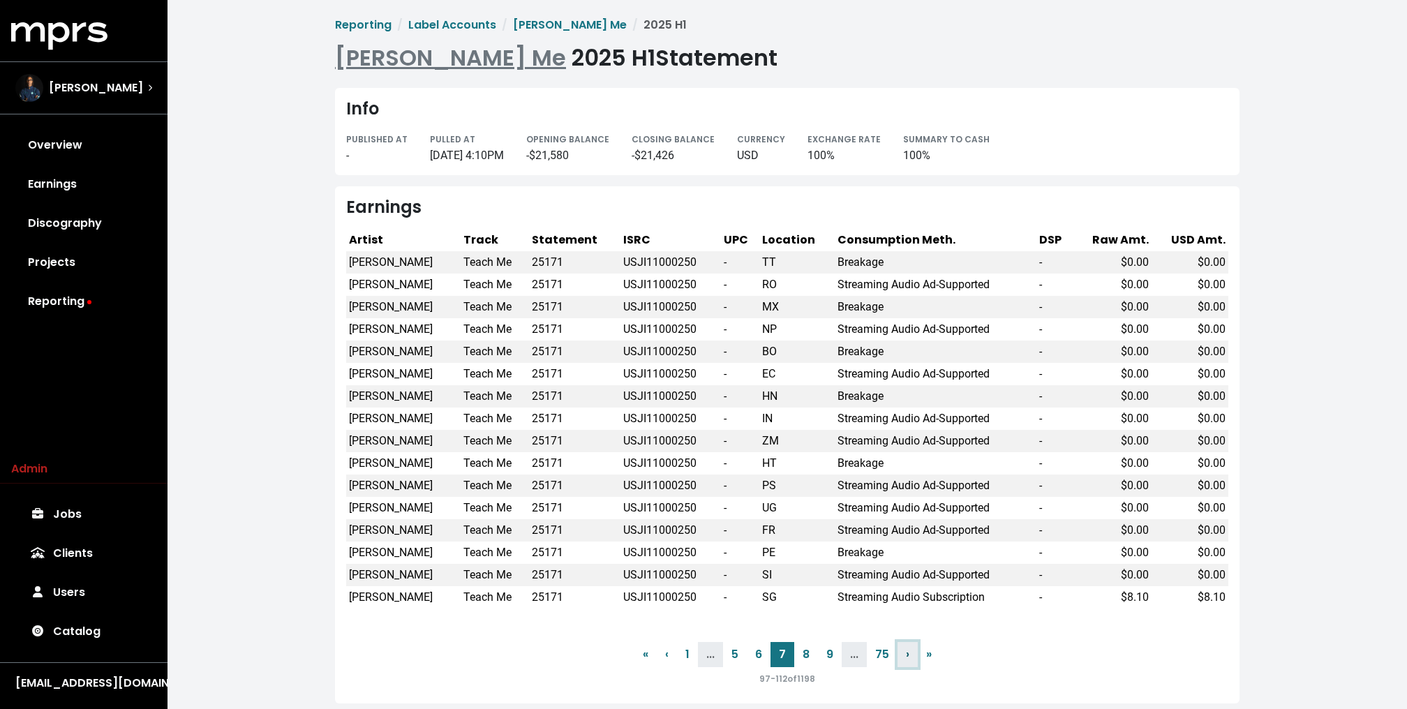
click at [912, 658] on link "› Next" at bounding box center [907, 654] width 20 height 25
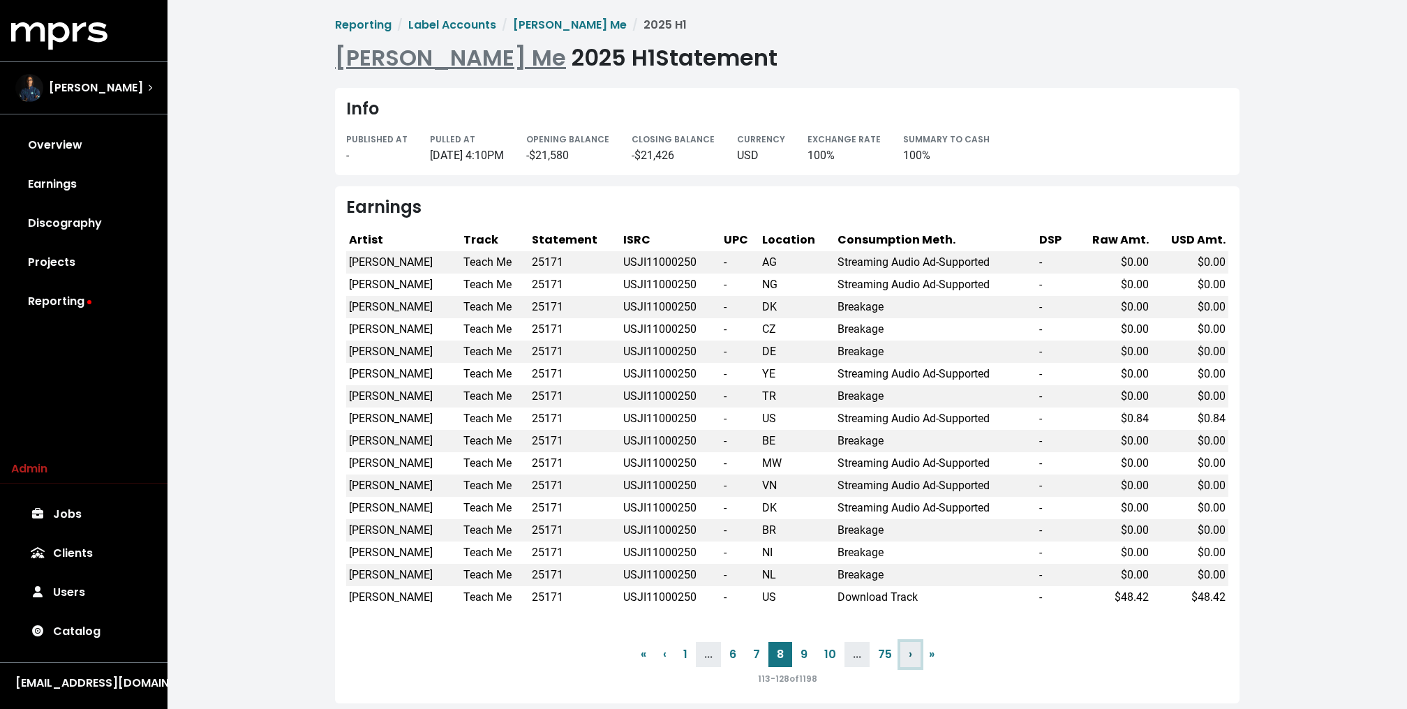
click at [912, 658] on link "› Next" at bounding box center [910, 654] width 20 height 25
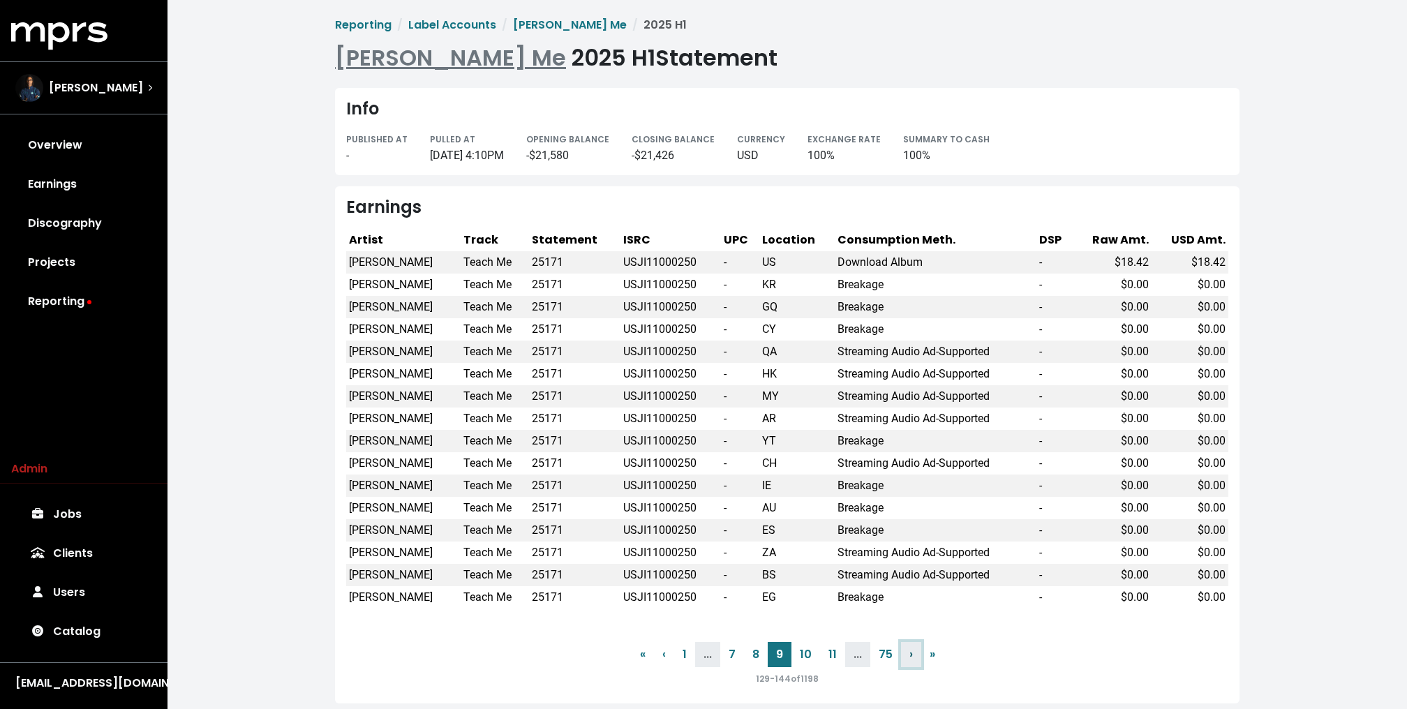
click at [912, 658] on link "› Next" at bounding box center [911, 654] width 20 height 25
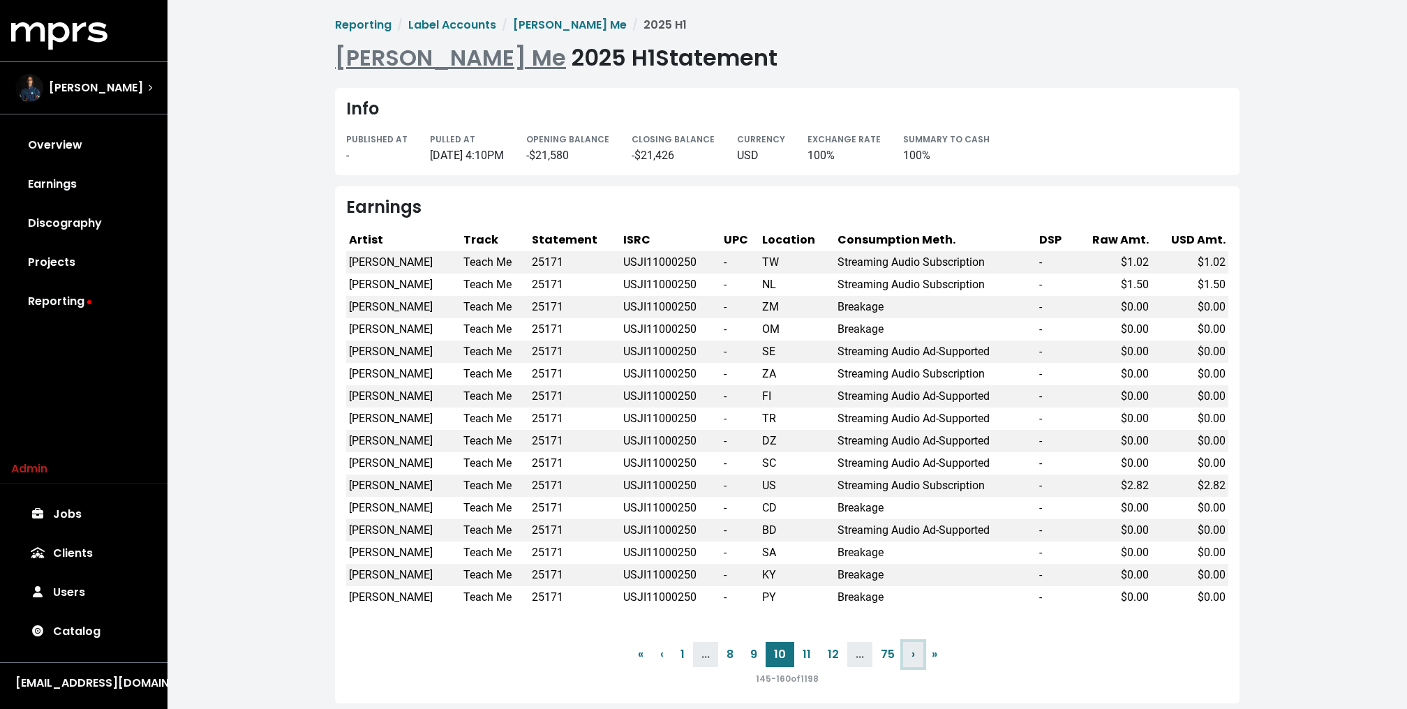
click at [912, 658] on span "›" at bounding box center [912, 654] width 3 height 16
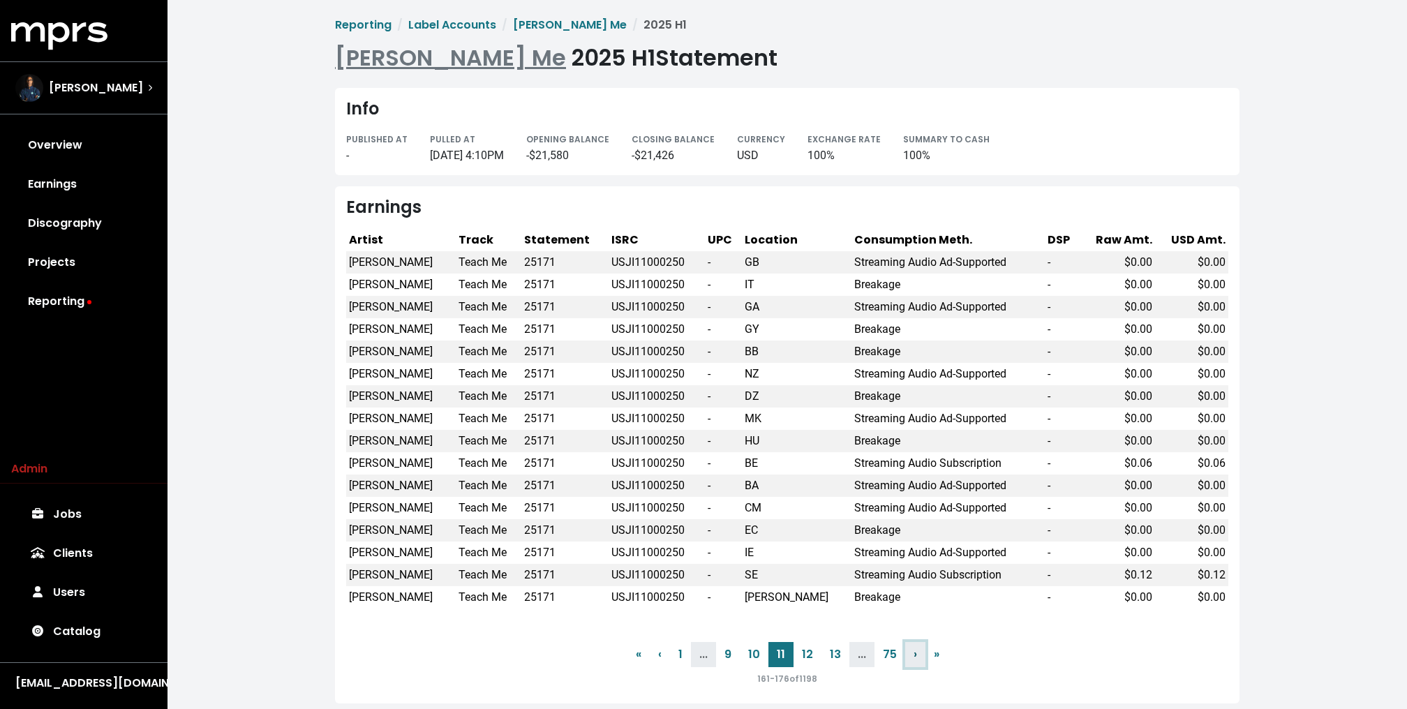
click at [913, 658] on span "›" at bounding box center [914, 654] width 3 height 16
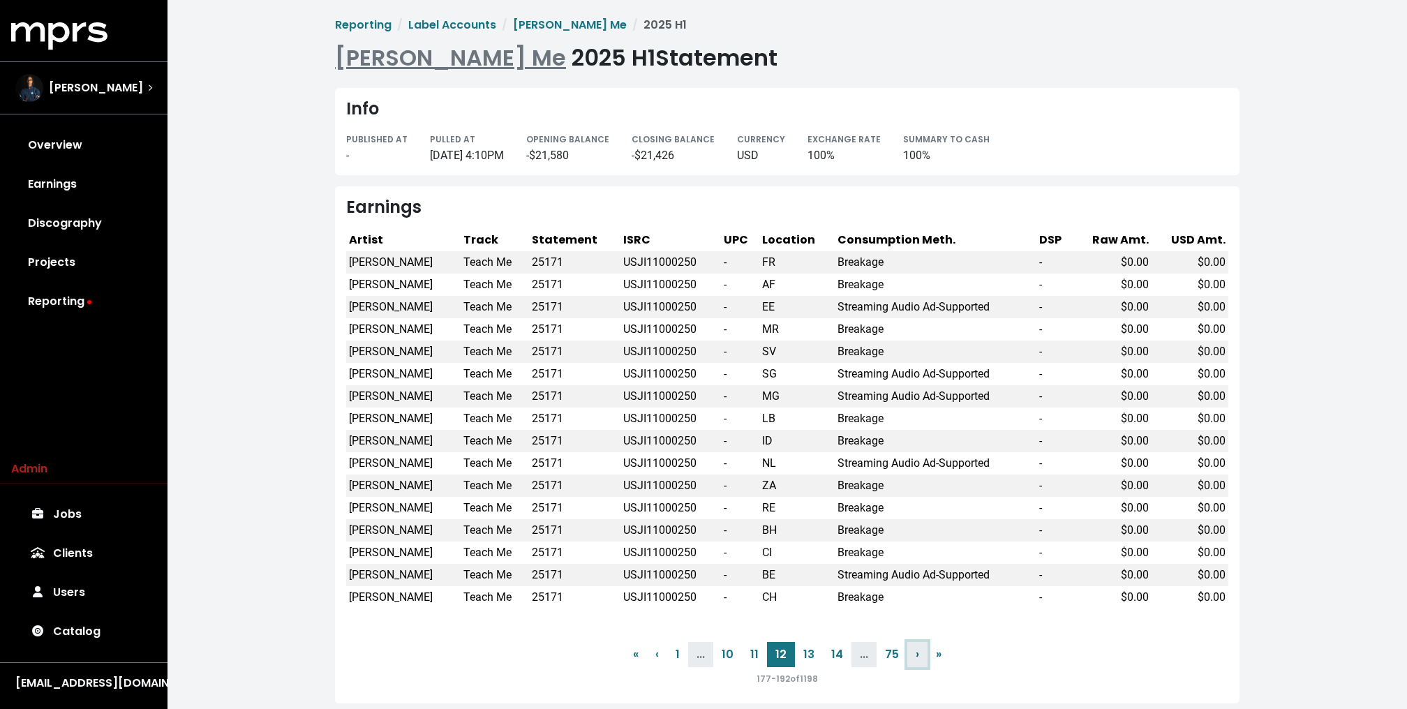
click at [912, 658] on link "› Next" at bounding box center [917, 654] width 20 height 25
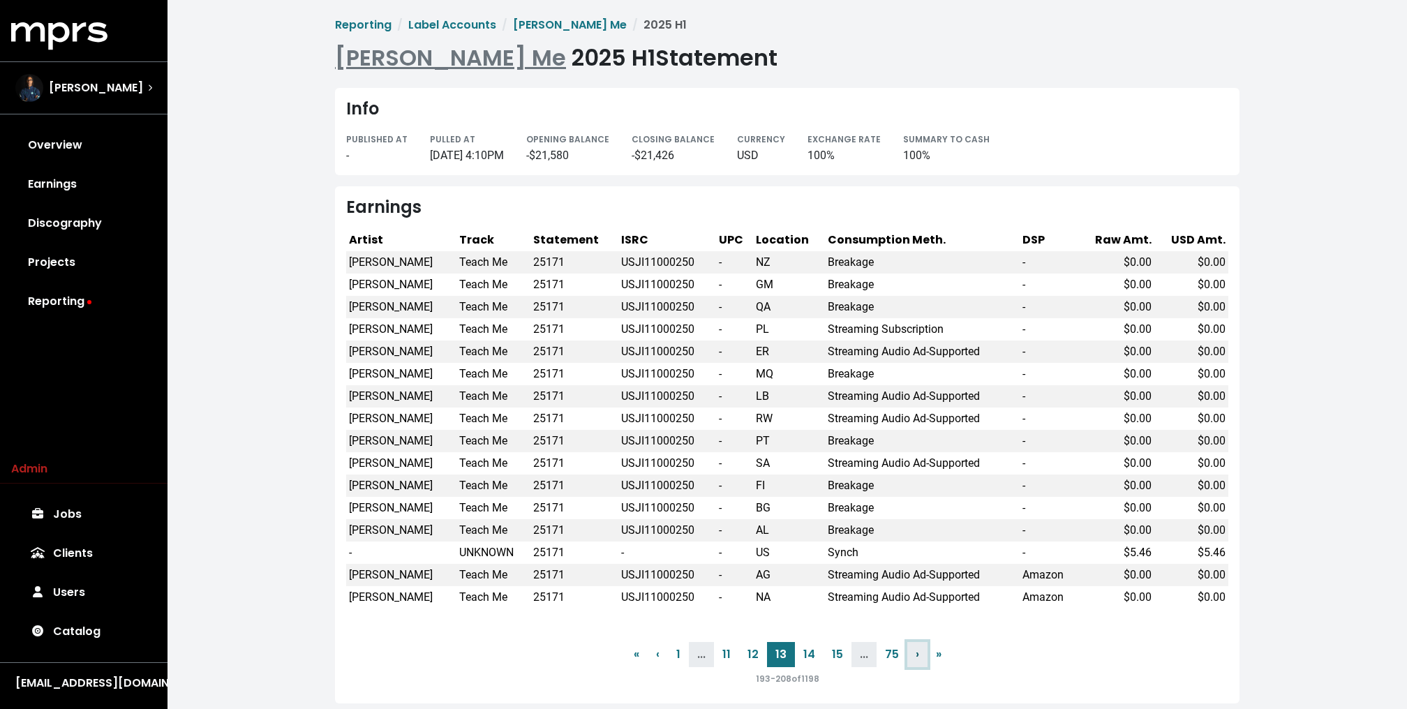
click at [912, 658] on link "› Next" at bounding box center [917, 654] width 20 height 25
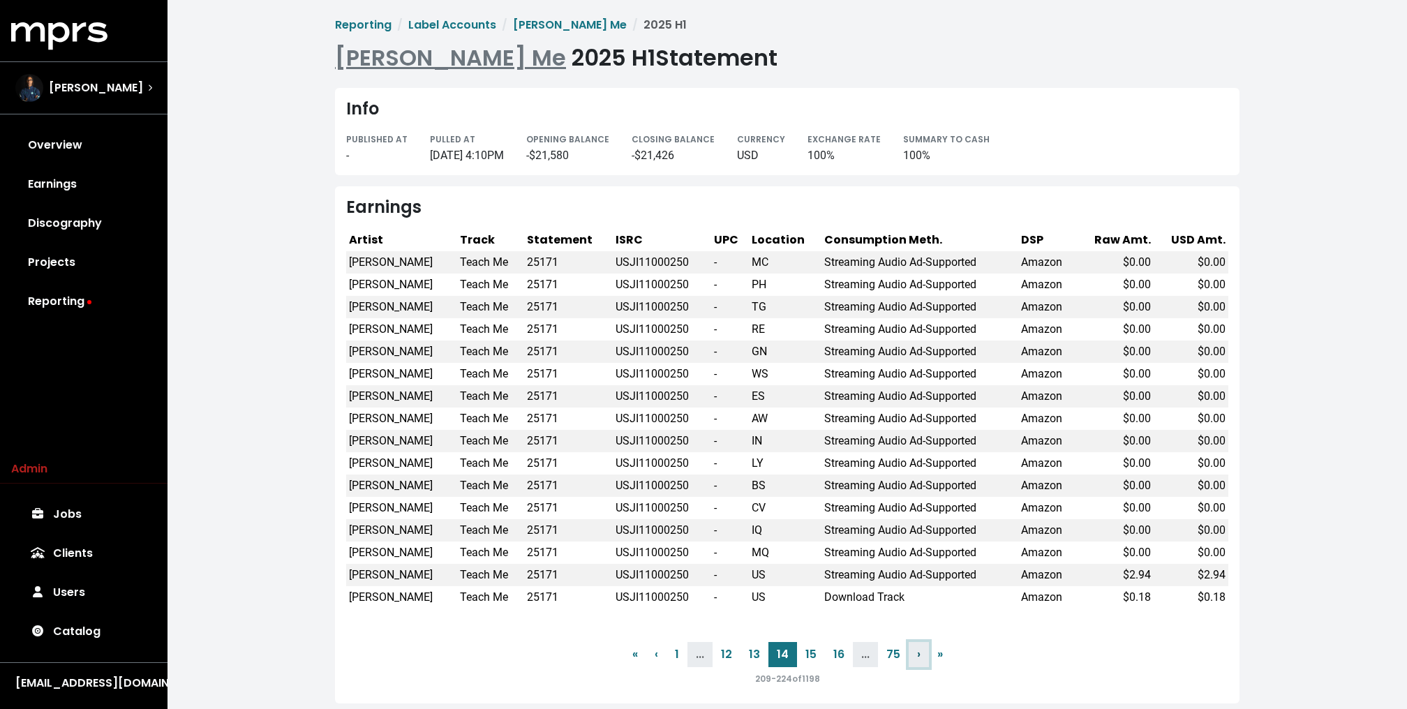
click at [912, 658] on link "› Next" at bounding box center [919, 654] width 20 height 25
click at [912, 658] on link "› Next" at bounding box center [918, 654] width 20 height 25
click at [912, 658] on link "› Next" at bounding box center [920, 654] width 20 height 25
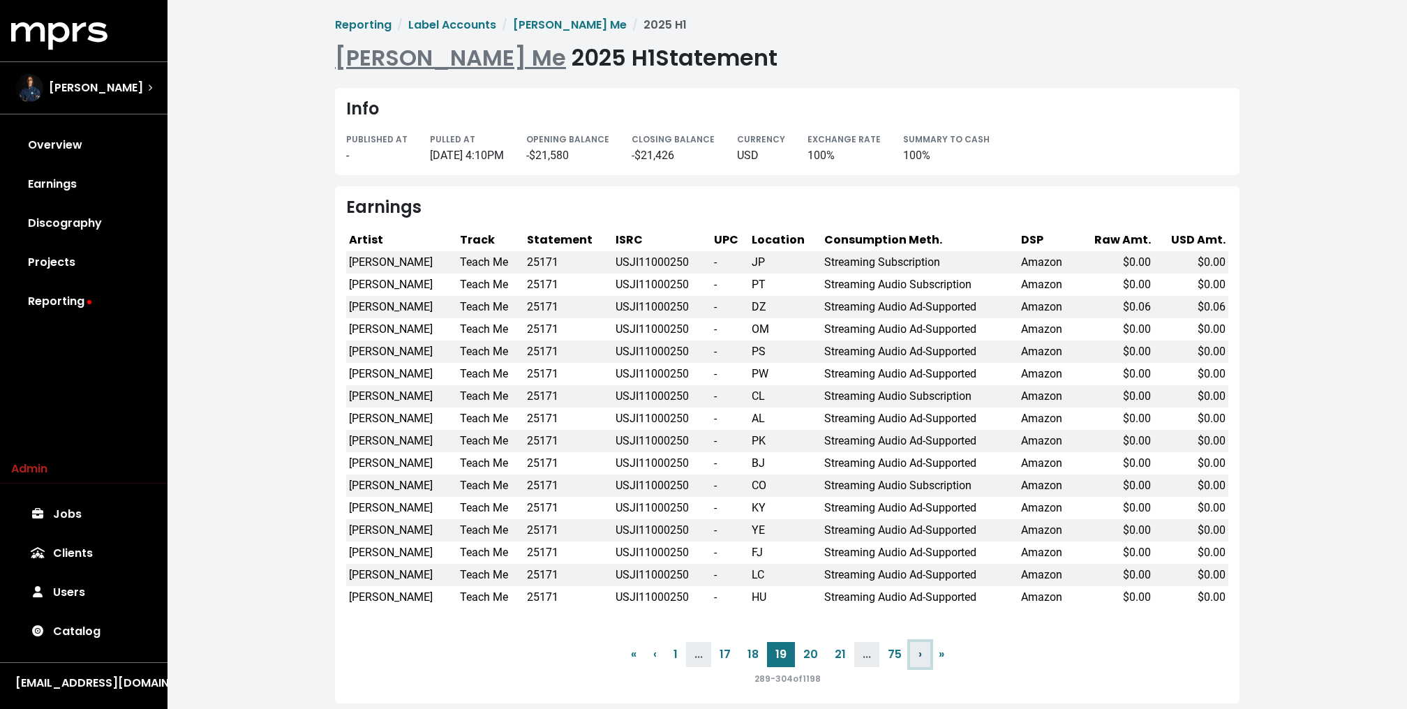
click at [912, 658] on link "› Next" at bounding box center [920, 654] width 20 height 25
click at [912, 658] on link "› Next" at bounding box center [921, 654] width 20 height 25
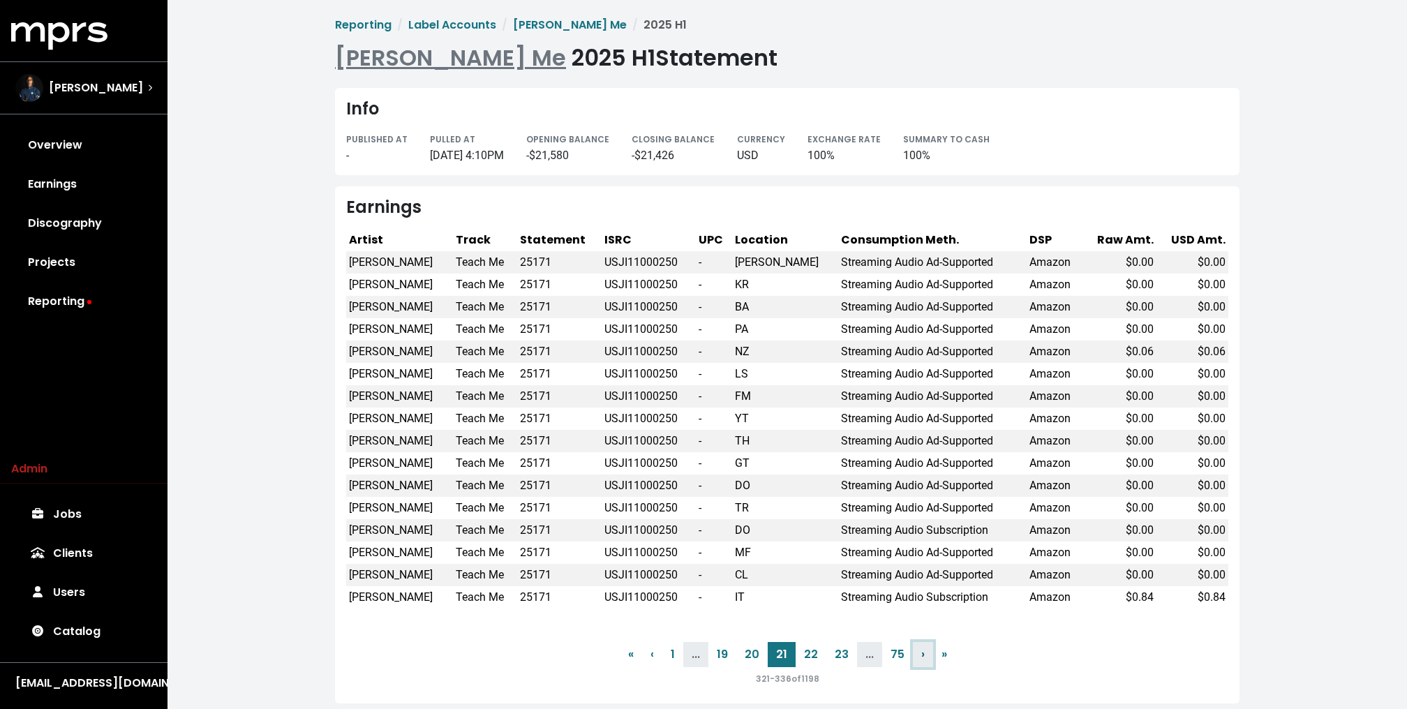
click at [913, 658] on link "› Next" at bounding box center [923, 654] width 20 height 25
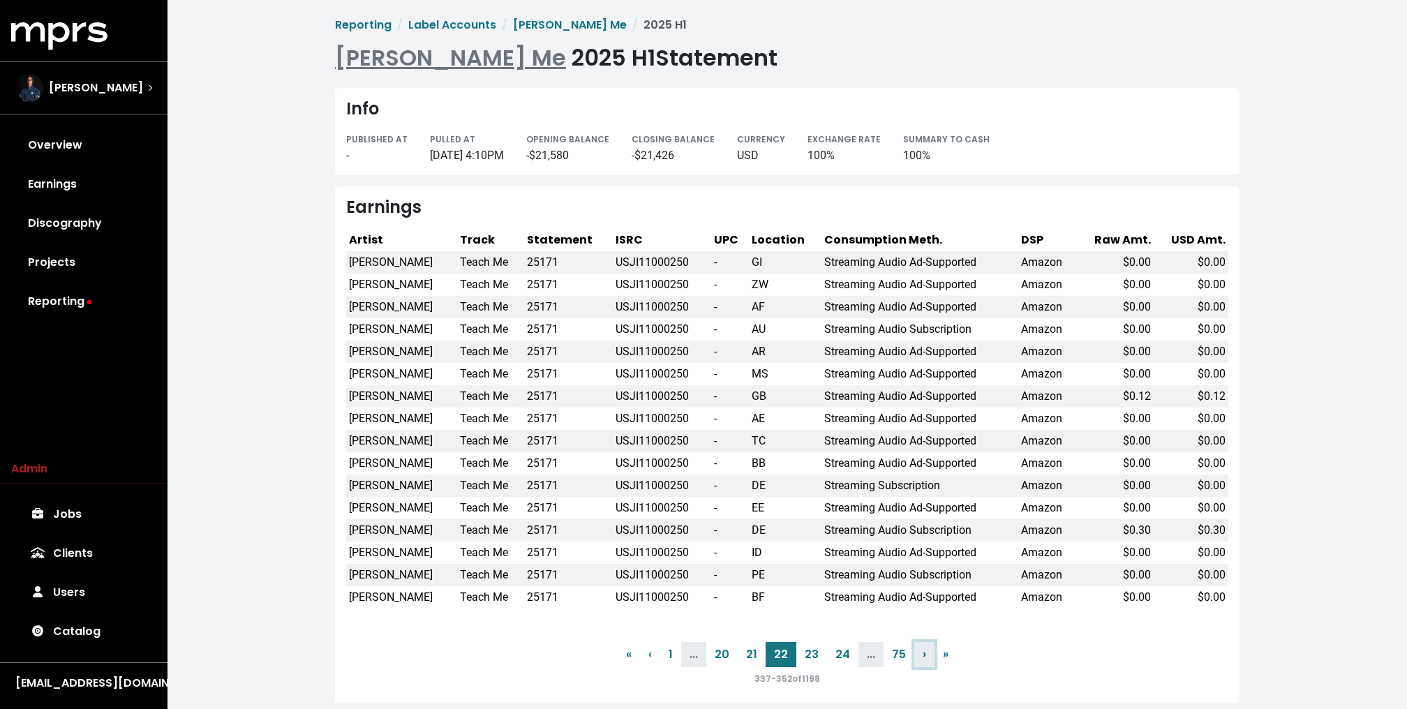
click at [914, 658] on link "› Next" at bounding box center [924, 654] width 20 height 25
click at [912, 658] on link "75" at bounding box center [900, 654] width 31 height 25
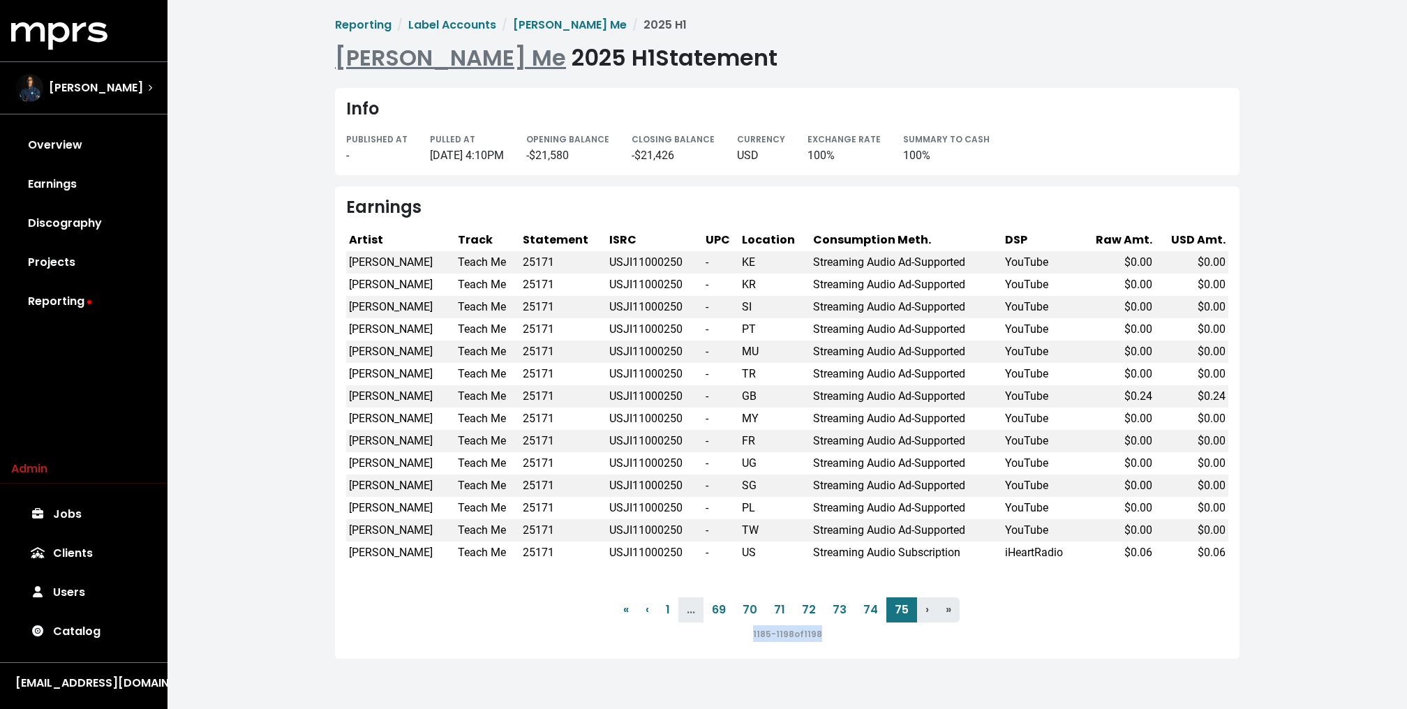
click at [912, 658] on div "Earnings Artist Track Statement ISRC UPC Location Consumption Meth. DSP Raw Amt…" at bounding box center [787, 422] width 904 height 472
click at [921, 651] on div "Earnings Artist Track Statement ISRC UPC Location Consumption Meth. DSP Raw Amt…" at bounding box center [787, 422] width 904 height 472
click at [649, 612] on span "‹" at bounding box center [646, 610] width 3 height 16
click at [649, 612] on div "Earnings Artist Track Statement ISRC UPC Location Consumption Meth. DSP Raw Amt…" at bounding box center [787, 422] width 904 height 472
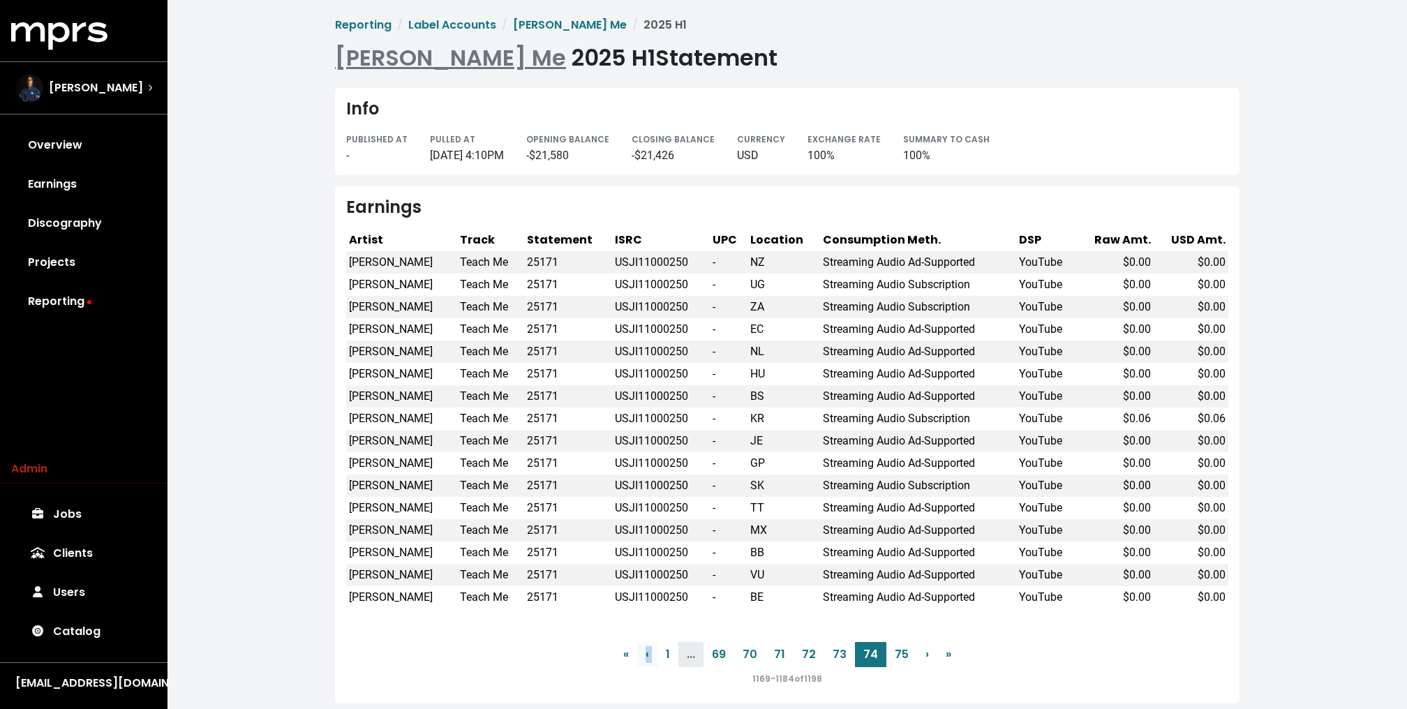
click at [649, 612] on div "Earnings Artist Track Statement ISRC UPC Location Consumption Meth. DSP Raw Amt…" at bounding box center [787, 444] width 904 height 517
click at [197, 380] on div "Reporting Label Accounts Miguel - Teach Me 2025 H1 Miguel - Teach Me 2025 H1 St…" at bounding box center [786, 363] width 1239 height 726
click at [652, 649] on link "‹ Previous" at bounding box center [647, 654] width 20 height 25
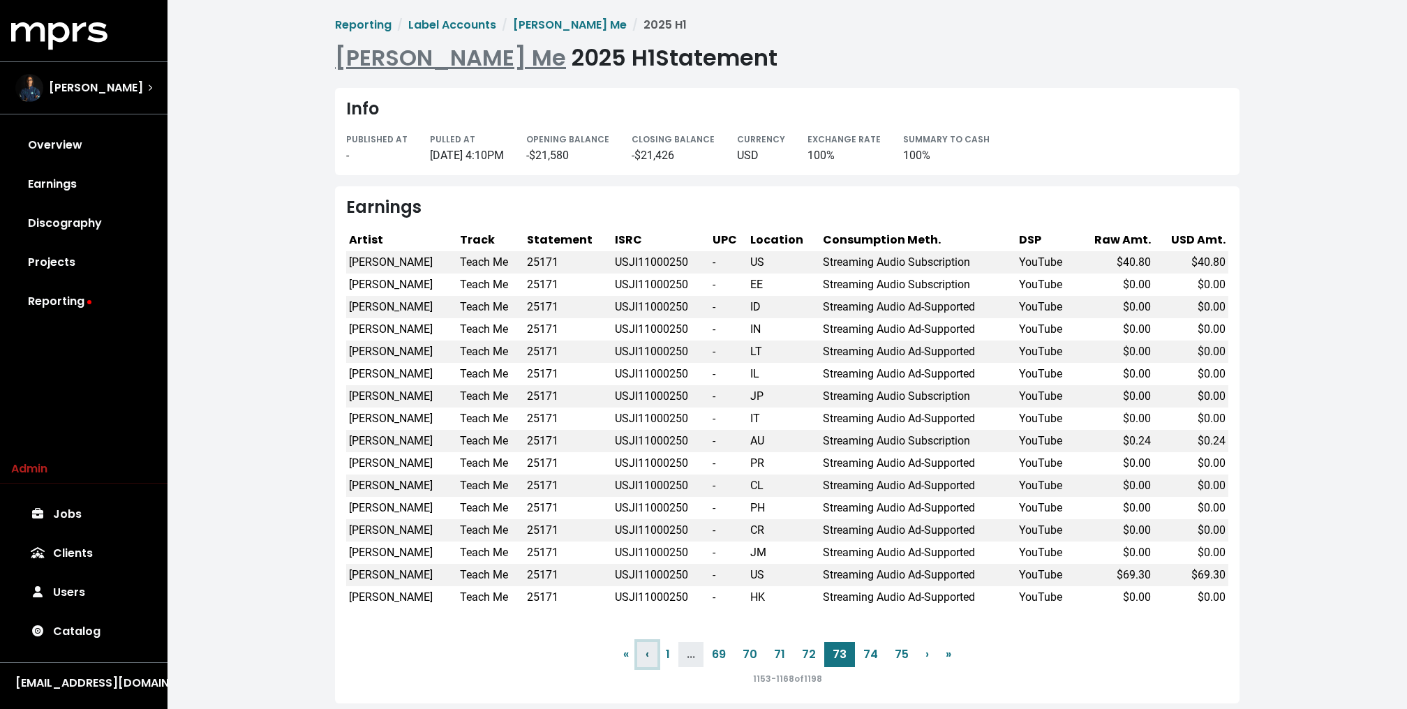
click at [652, 649] on link "‹ Previous" at bounding box center [647, 654] width 20 height 25
click at [649, 649] on span "‹" at bounding box center [646, 654] width 3 height 16
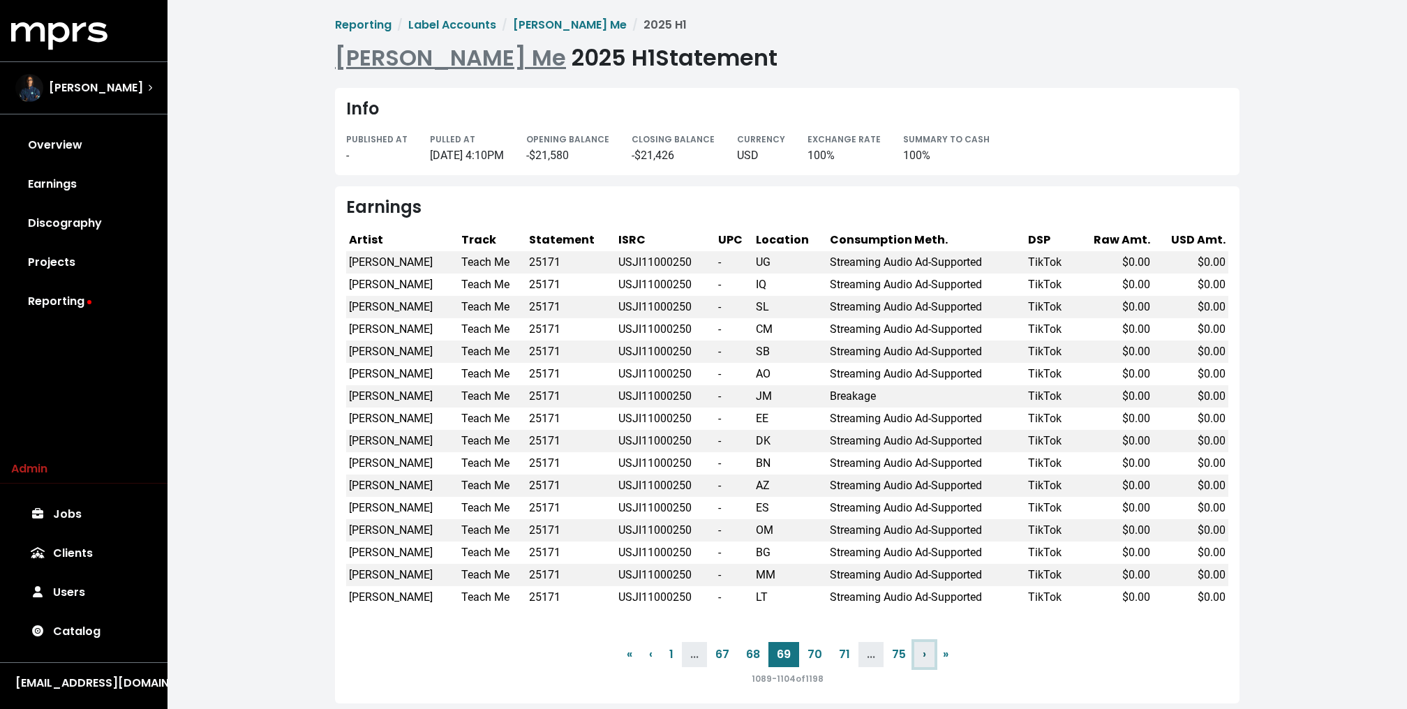
click at [922, 659] on span "›" at bounding box center [923, 654] width 3 height 16
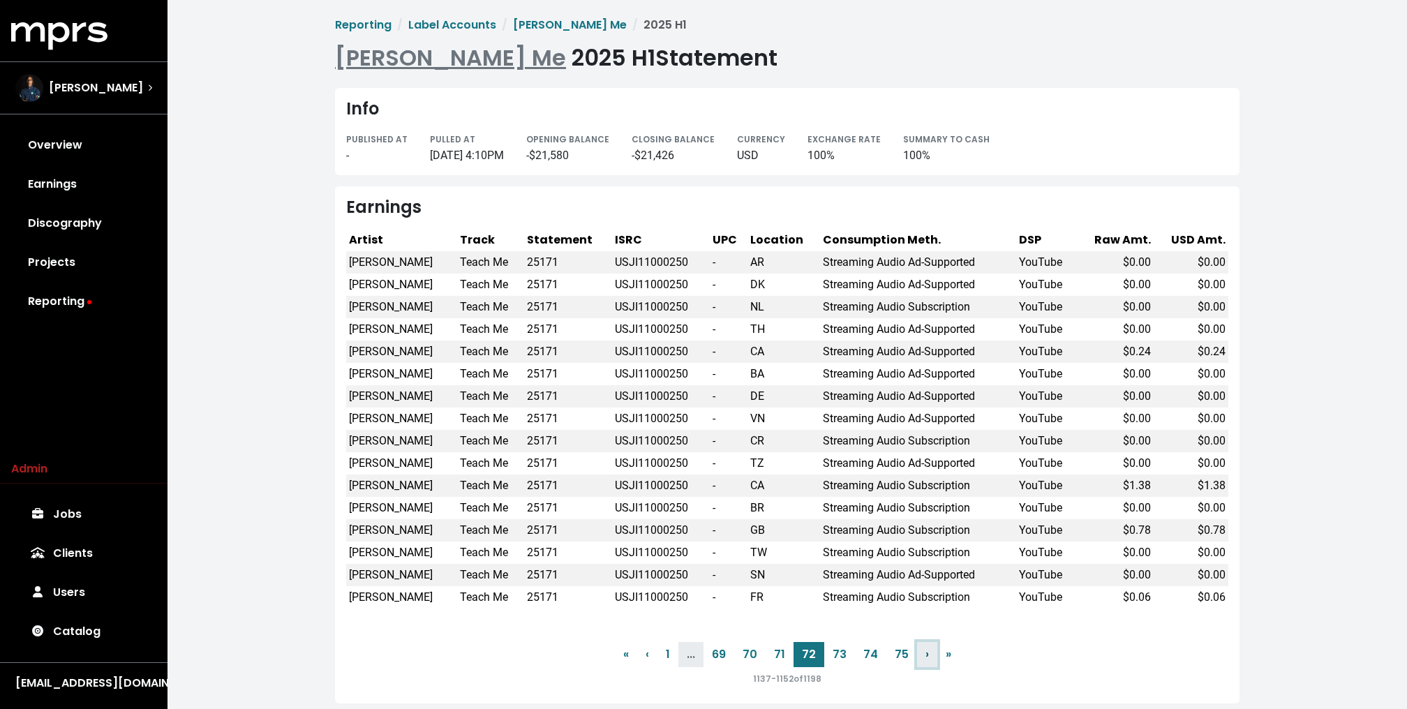
click at [925, 659] on span "›" at bounding box center [926, 654] width 3 height 16
click at [666, 652] on link "1" at bounding box center [667, 654] width 21 height 25
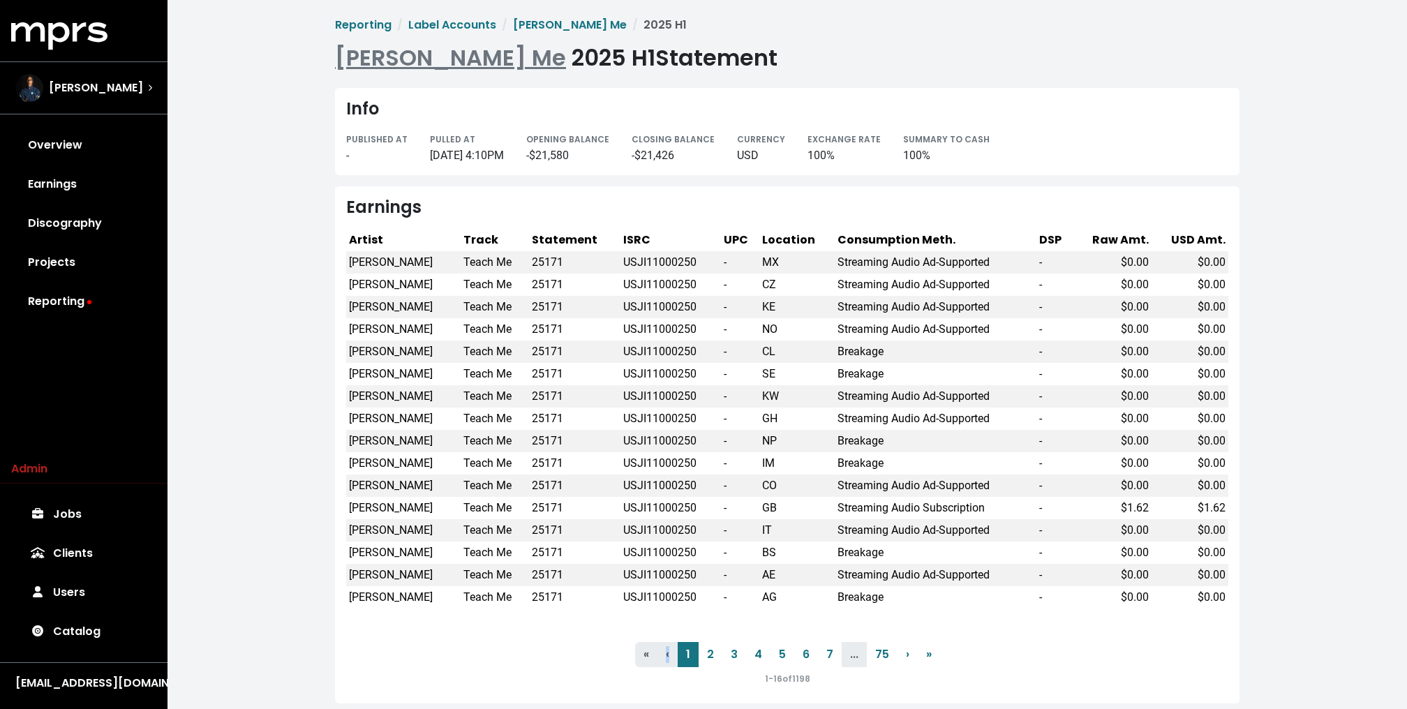
click at [666, 652] on li "‹ Previous" at bounding box center [667, 654] width 20 height 25
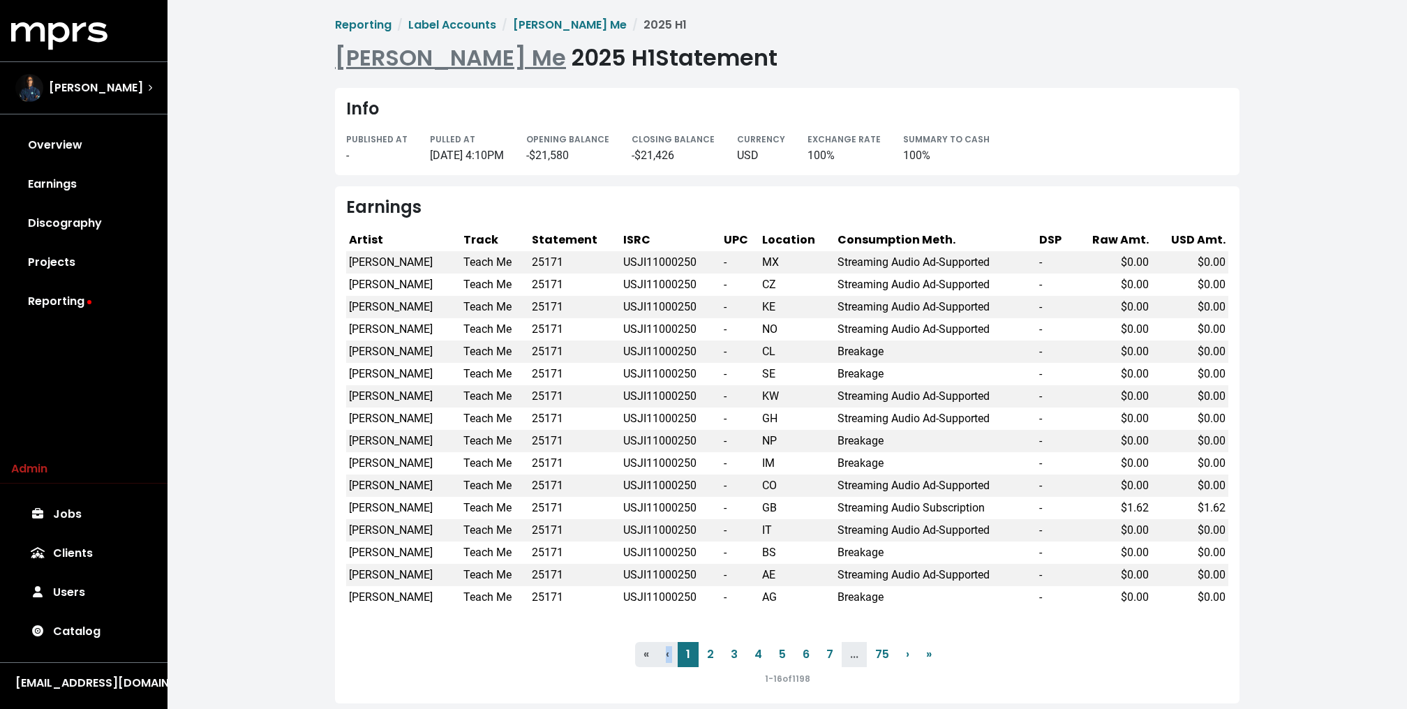
click at [666, 652] on li "‹ Previous" at bounding box center [667, 654] width 20 height 25
click at [897, 649] on link "› Next" at bounding box center [907, 654] width 20 height 25
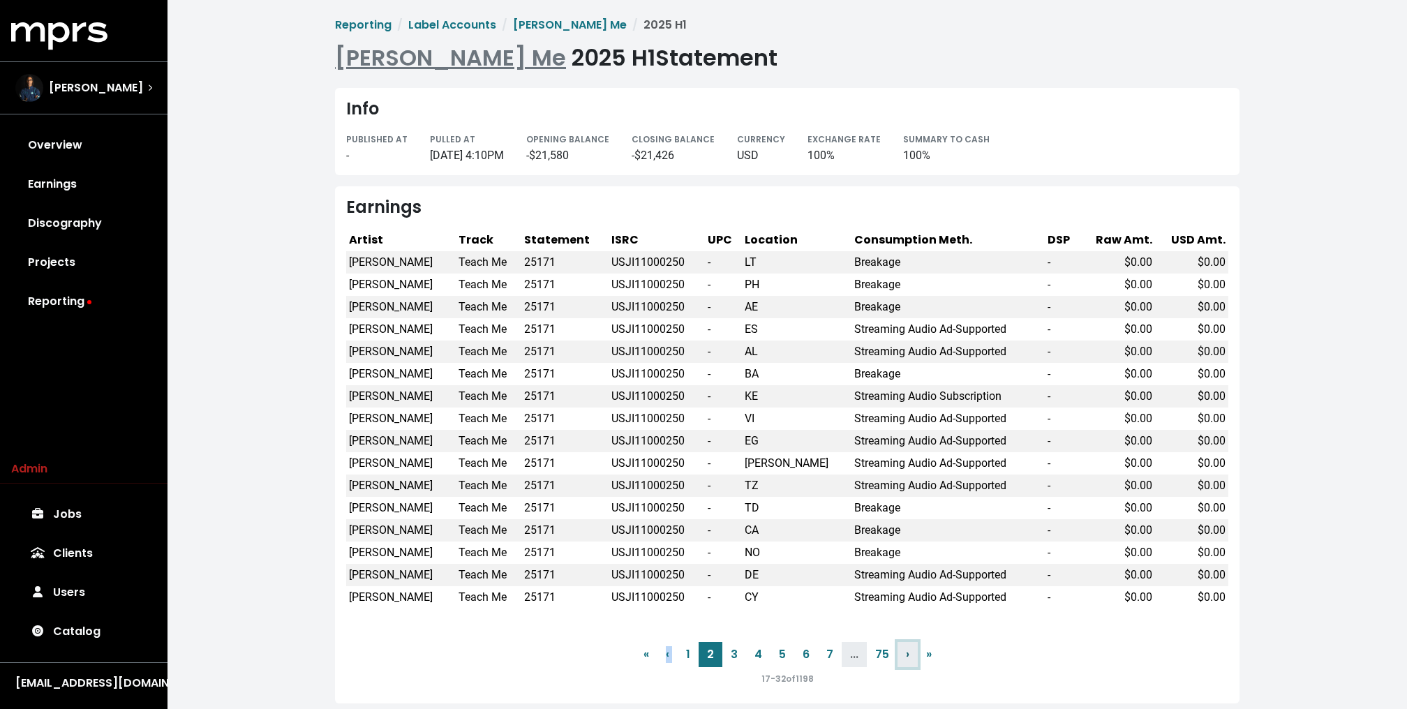
click at [897, 649] on link "› Next" at bounding box center [907, 654] width 20 height 25
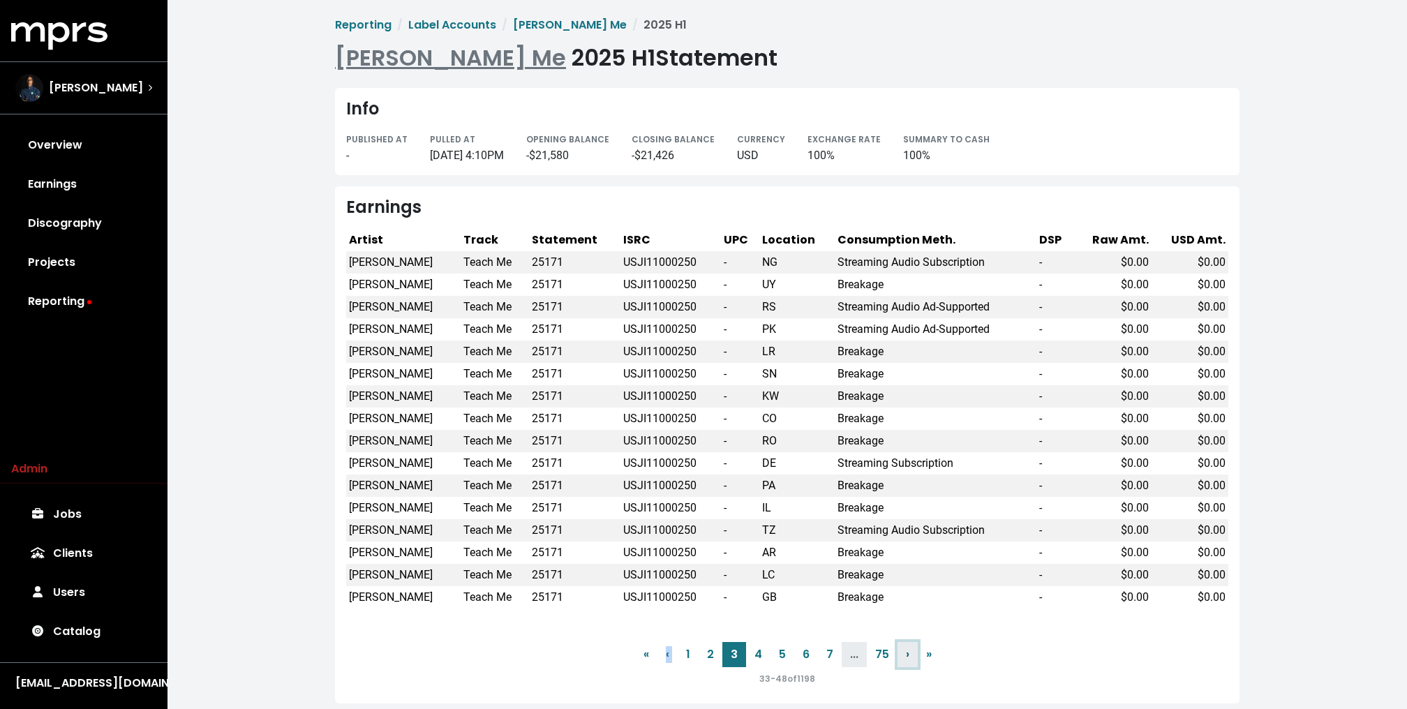
click at [897, 649] on link "› Next" at bounding box center [907, 654] width 20 height 25
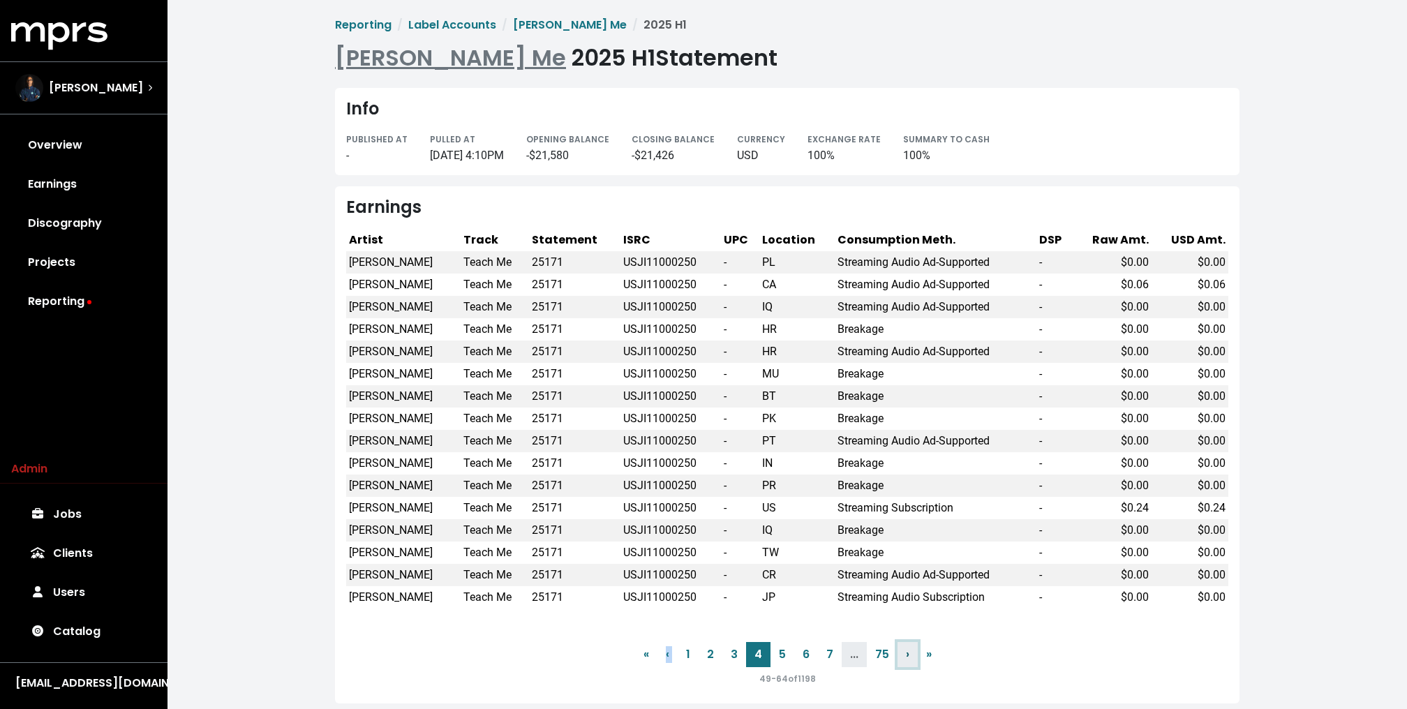
click at [897, 649] on link "› Next" at bounding box center [907, 654] width 20 height 25
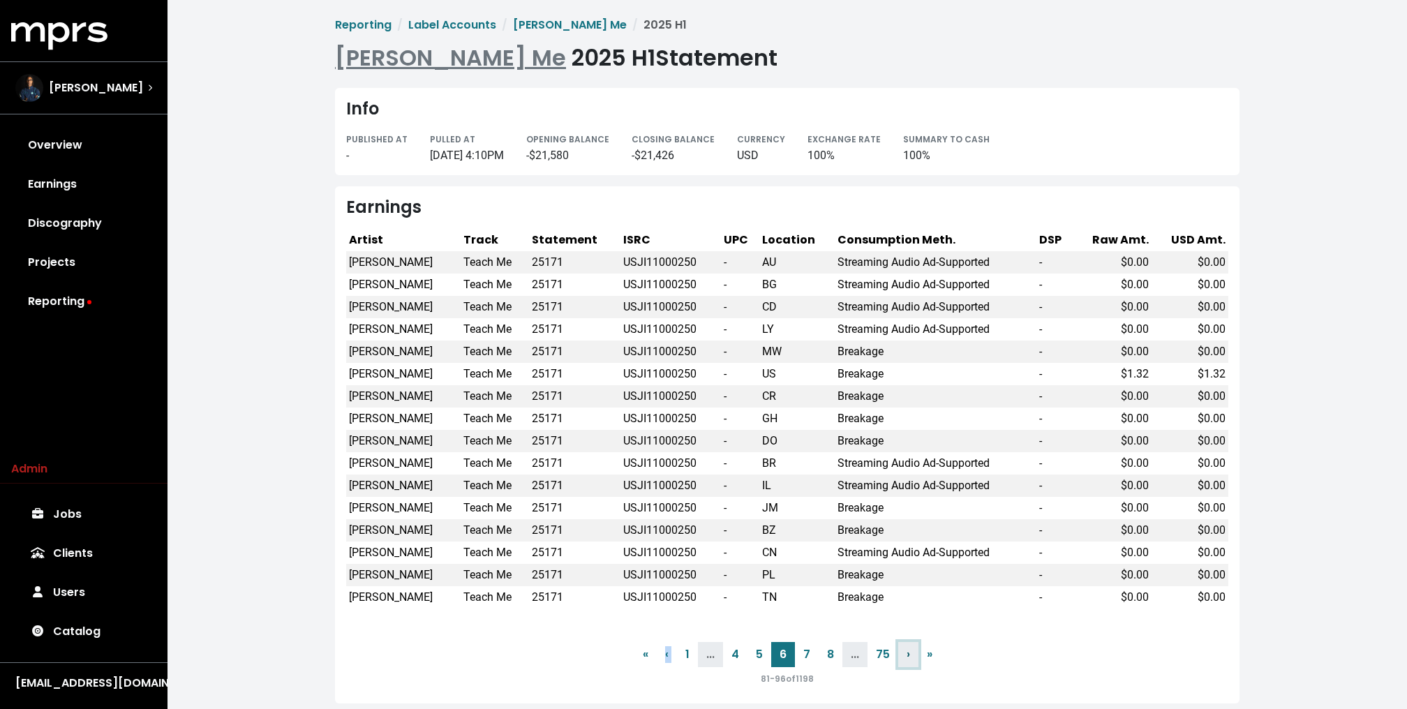
click at [898, 649] on link "› Next" at bounding box center [908, 654] width 20 height 25
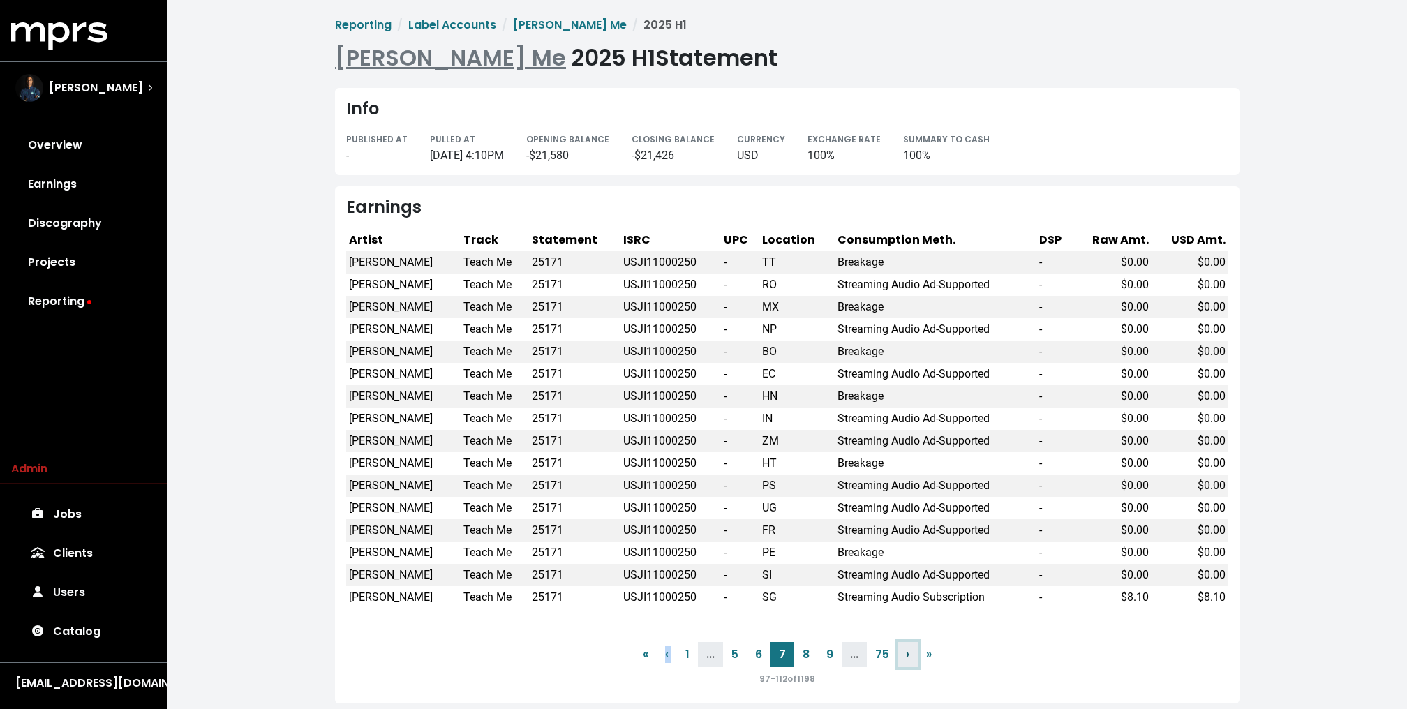
click at [897, 649] on link "› Next" at bounding box center [907, 654] width 20 height 25
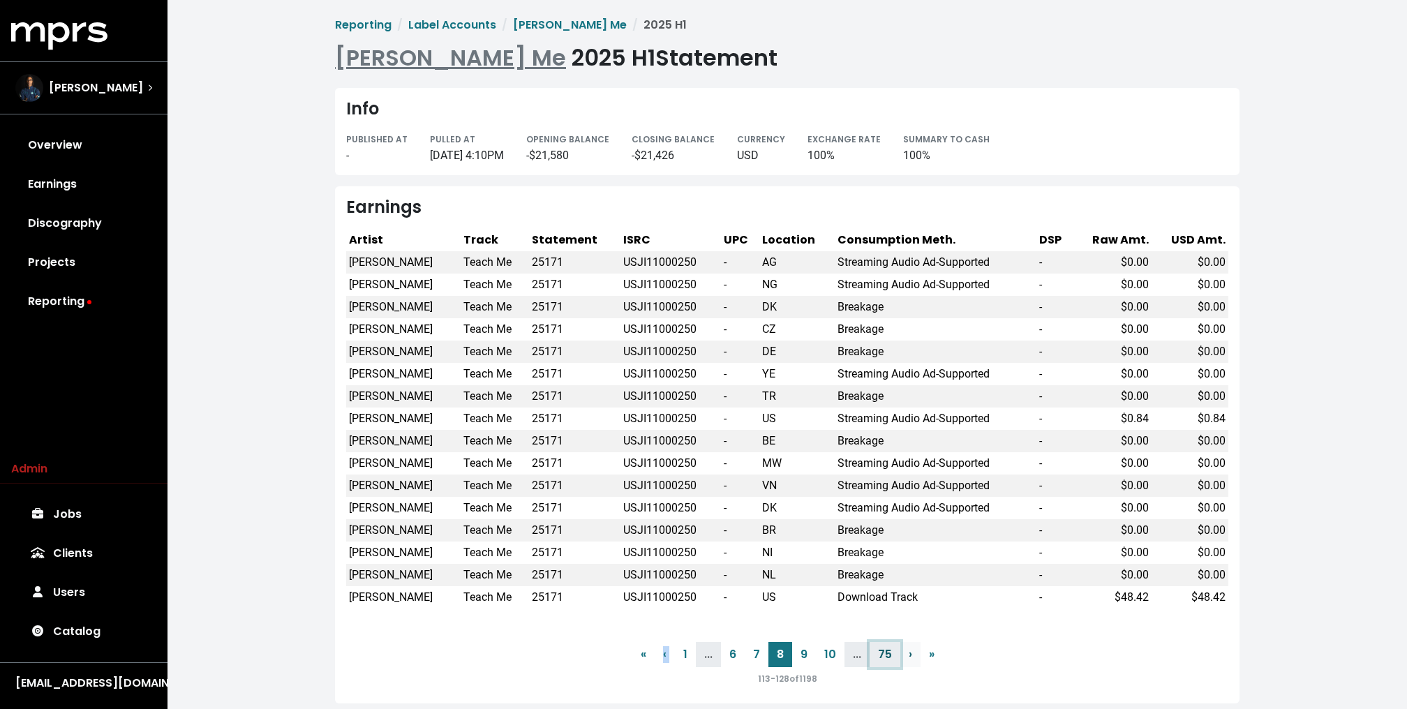
click at [897, 649] on link "75" at bounding box center [884, 654] width 31 height 25
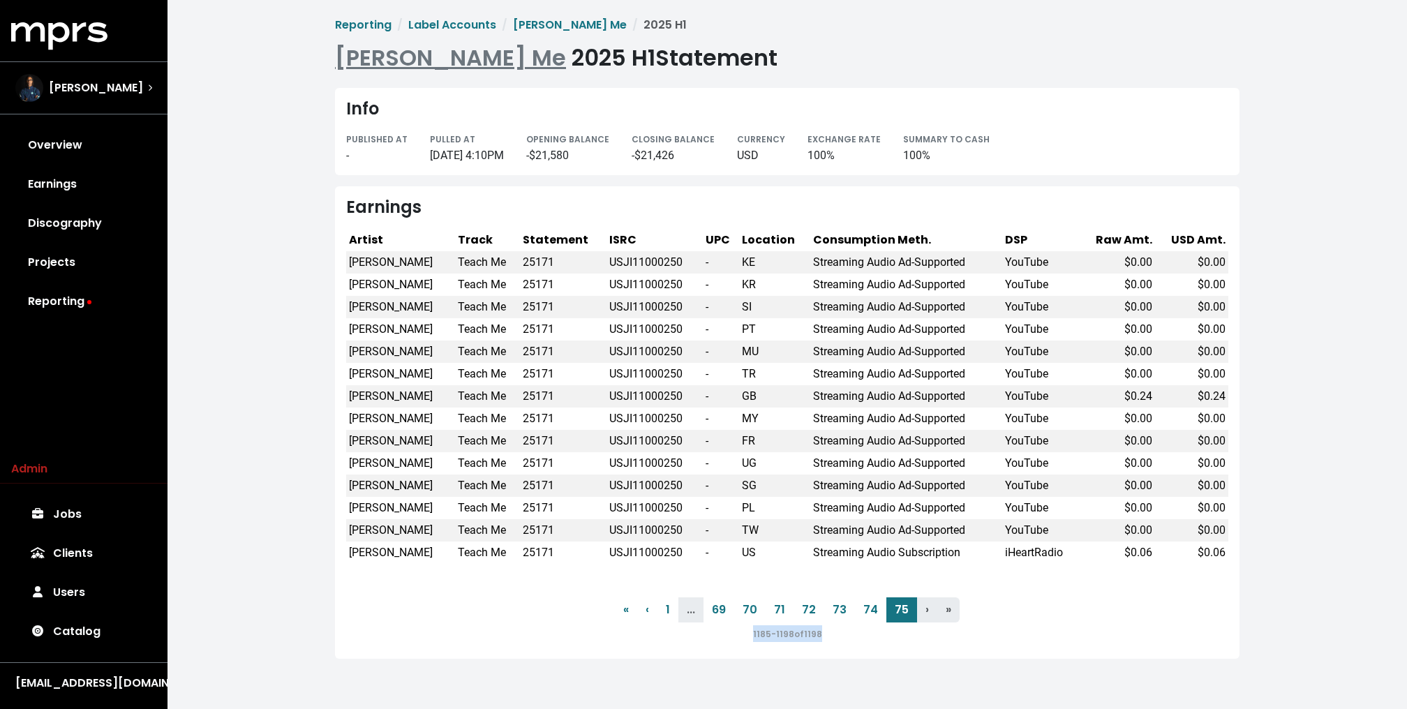
click at [897, 649] on div "Earnings Artist Track Statement ISRC UPC Location Consumption Meth. DSP Raw Amt…" at bounding box center [787, 422] width 904 height 472
click at [66, 74] on div "Donnie Scantz" at bounding box center [79, 88] width 128 height 28
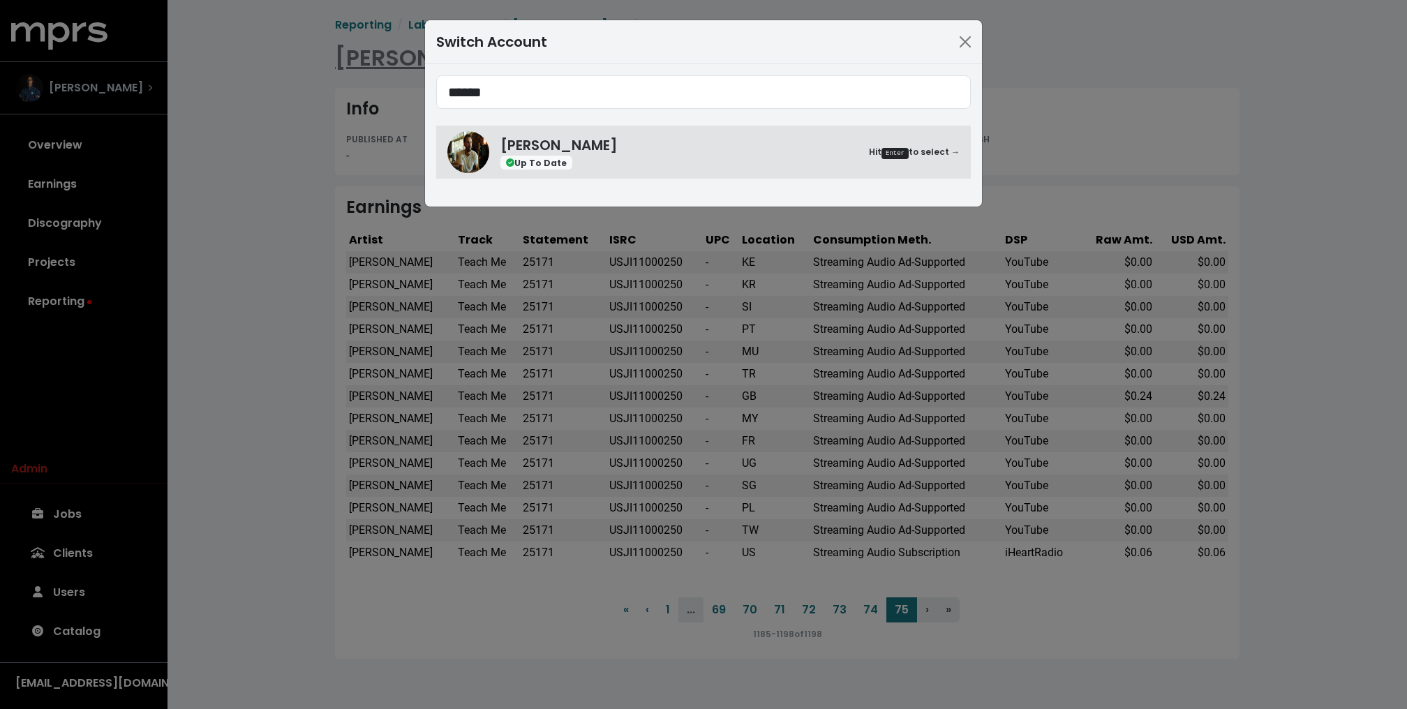
type input "******"
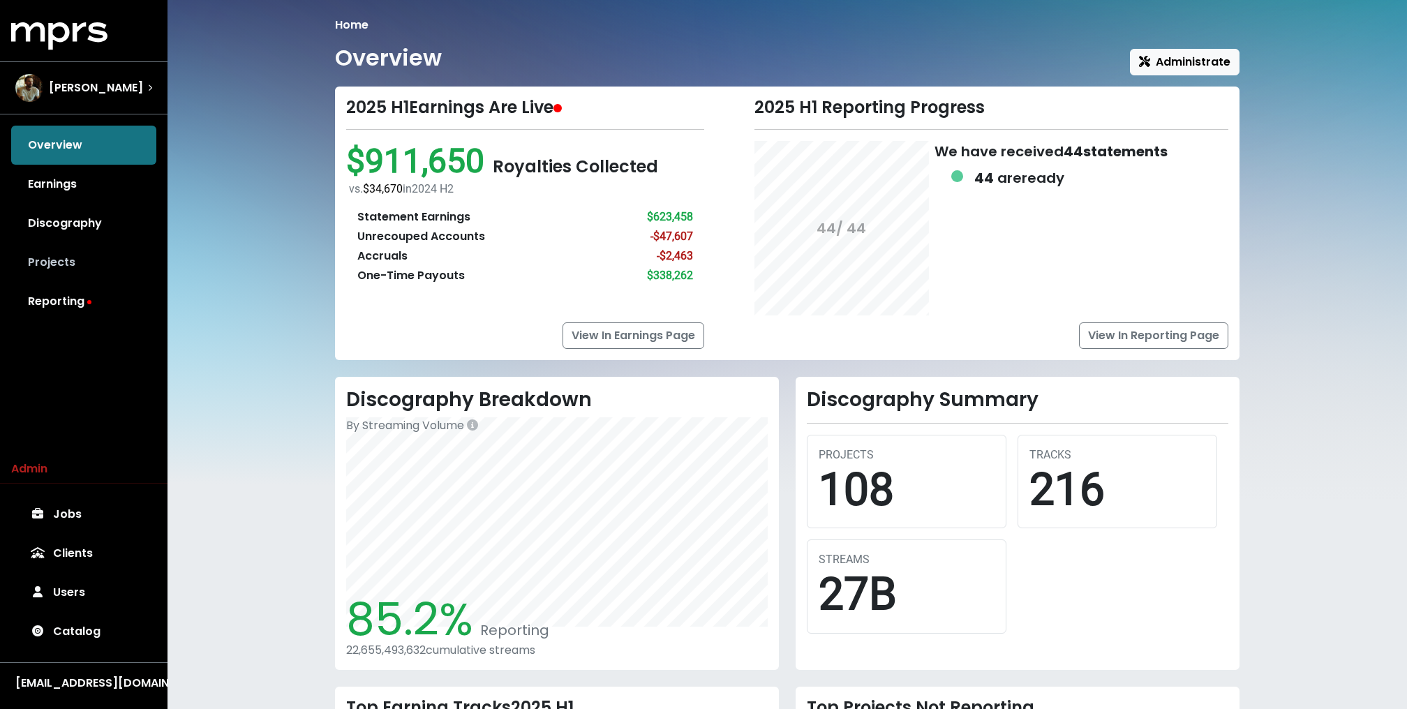
click at [53, 273] on link "Projects" at bounding box center [83, 262] width 145 height 39
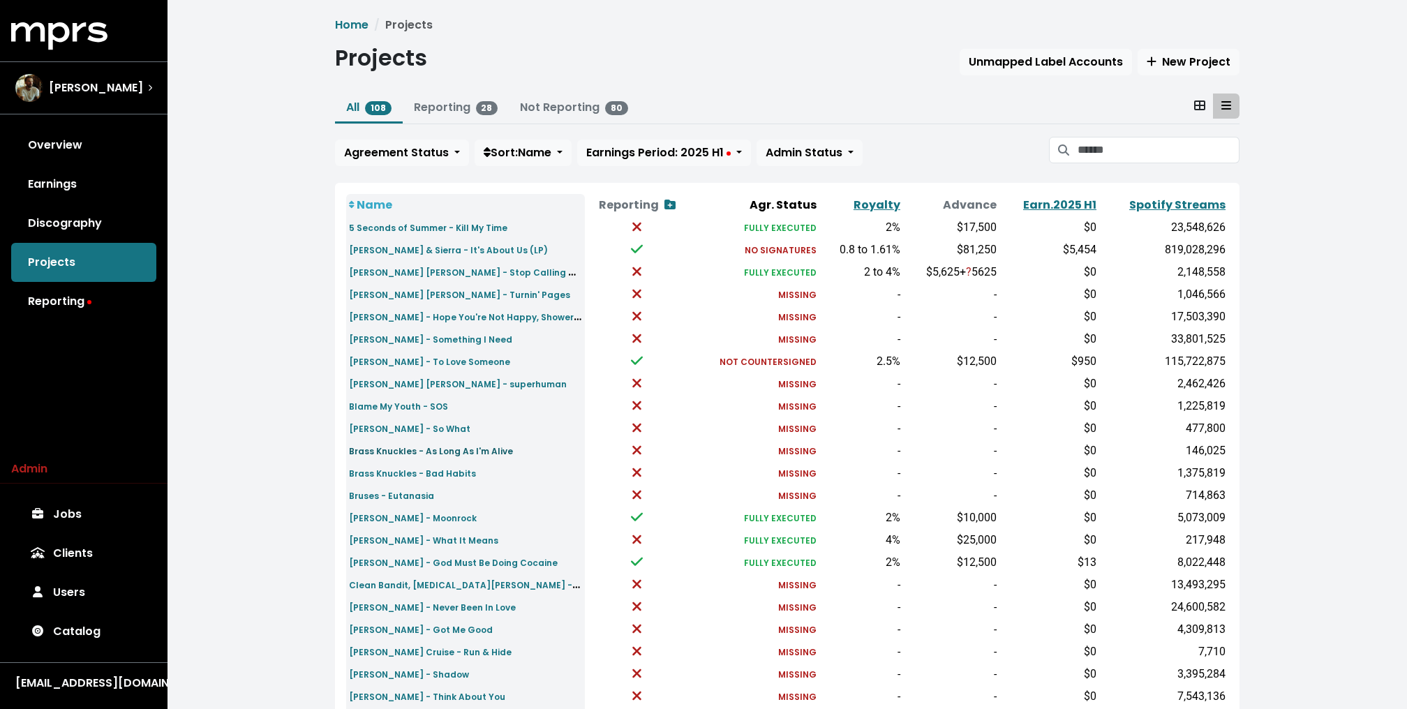
scroll to position [332, 0]
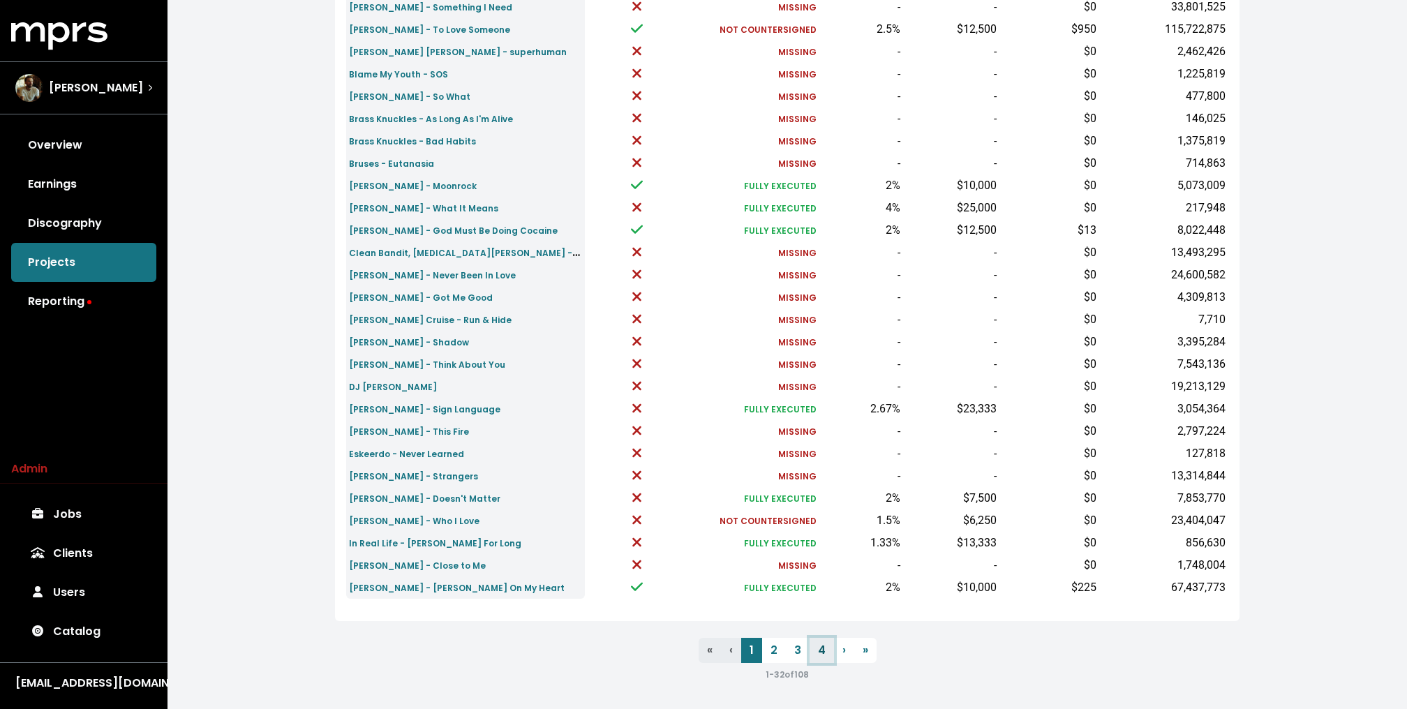
click at [825, 653] on link "4" at bounding box center [821, 650] width 24 height 25
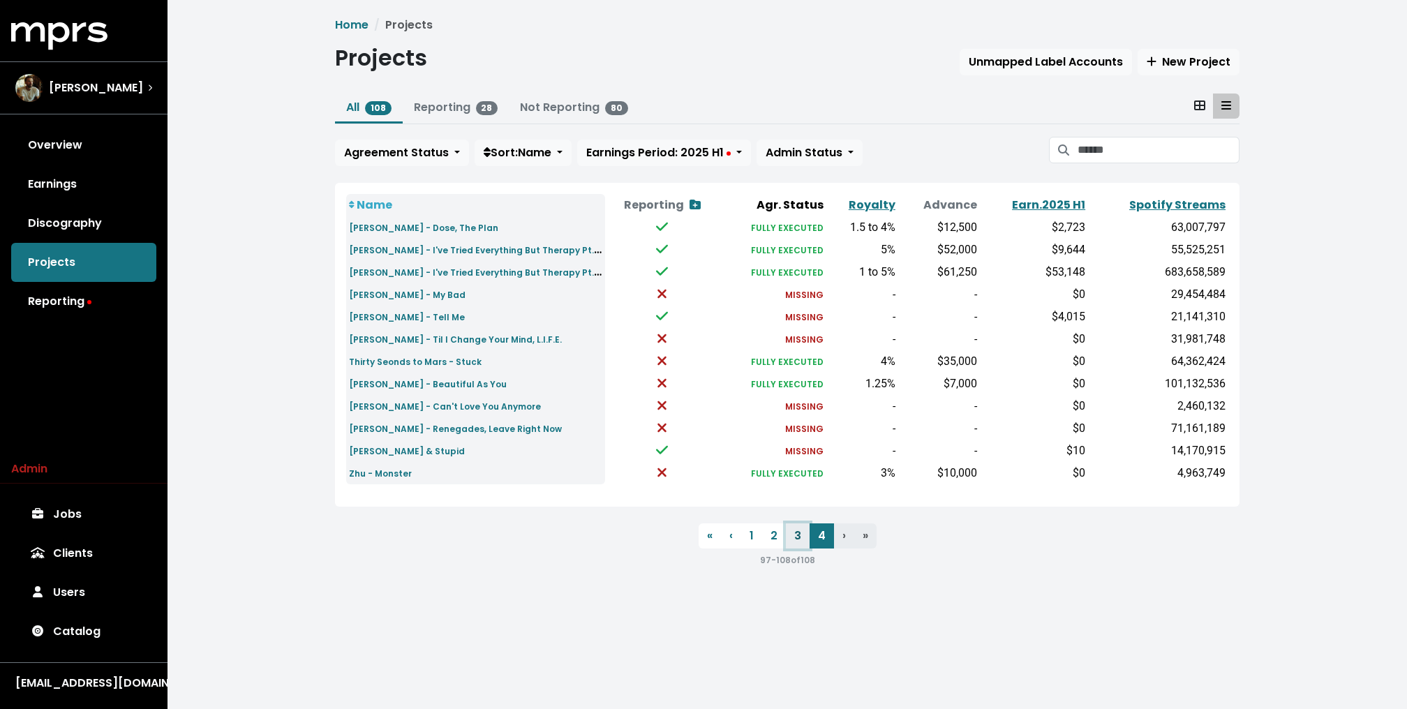
click at [790, 537] on link "3" at bounding box center [798, 535] width 24 height 25
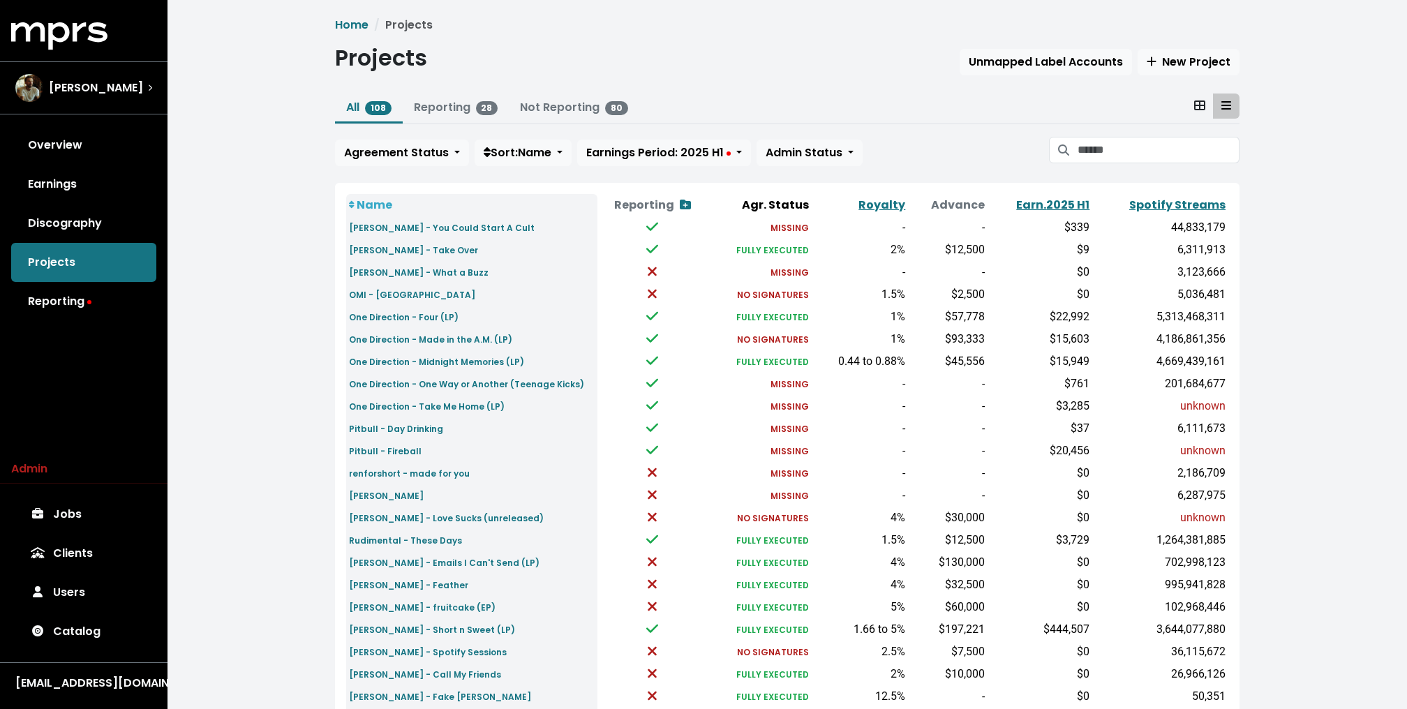
scroll to position [332, 0]
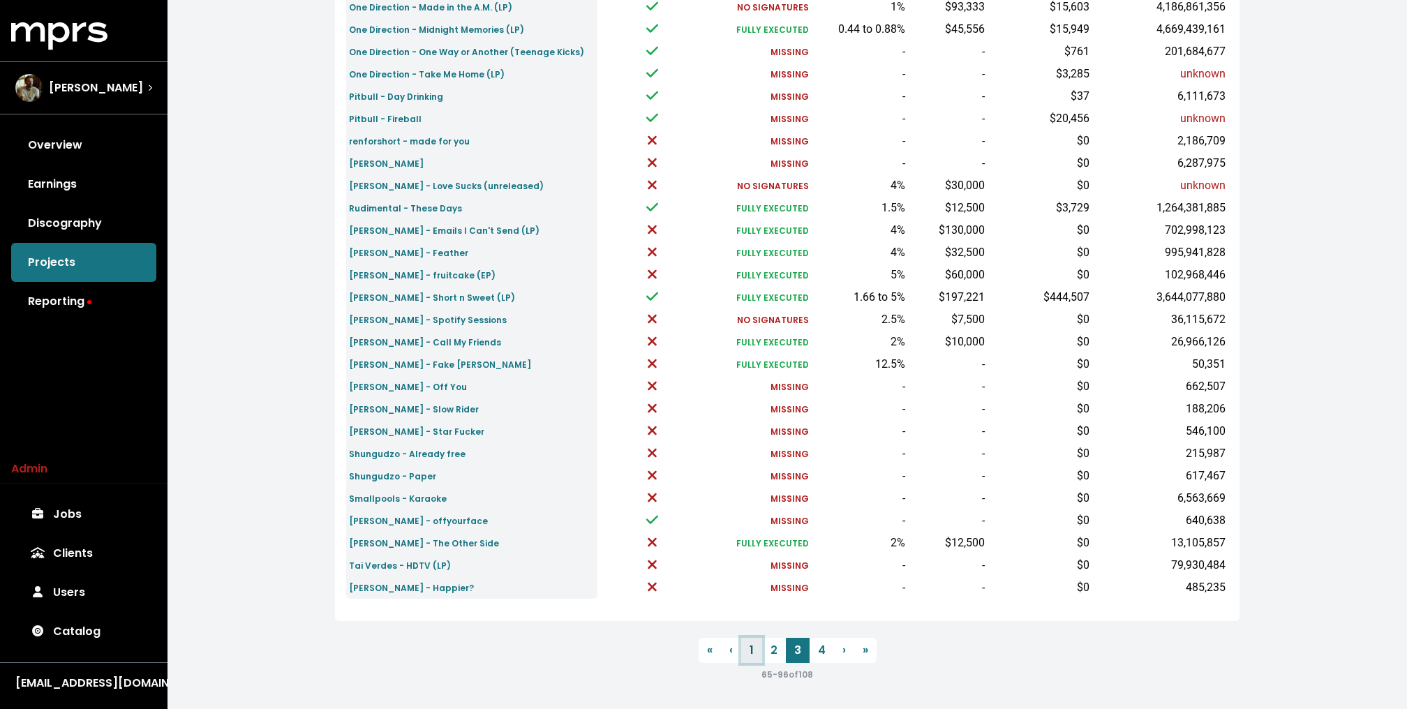
click at [743, 643] on link "1" at bounding box center [751, 650] width 21 height 25
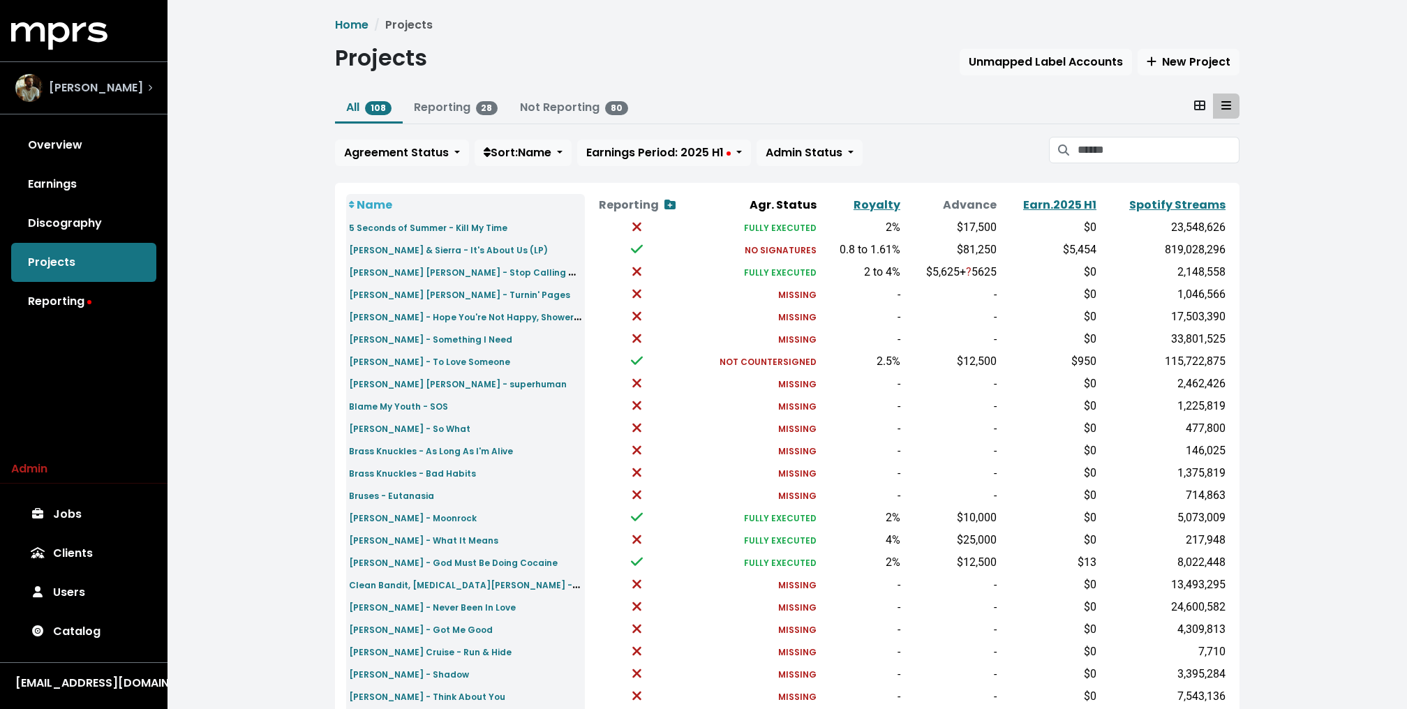
click at [109, 93] on div "[PERSON_NAME]" at bounding box center [83, 88] width 137 height 28
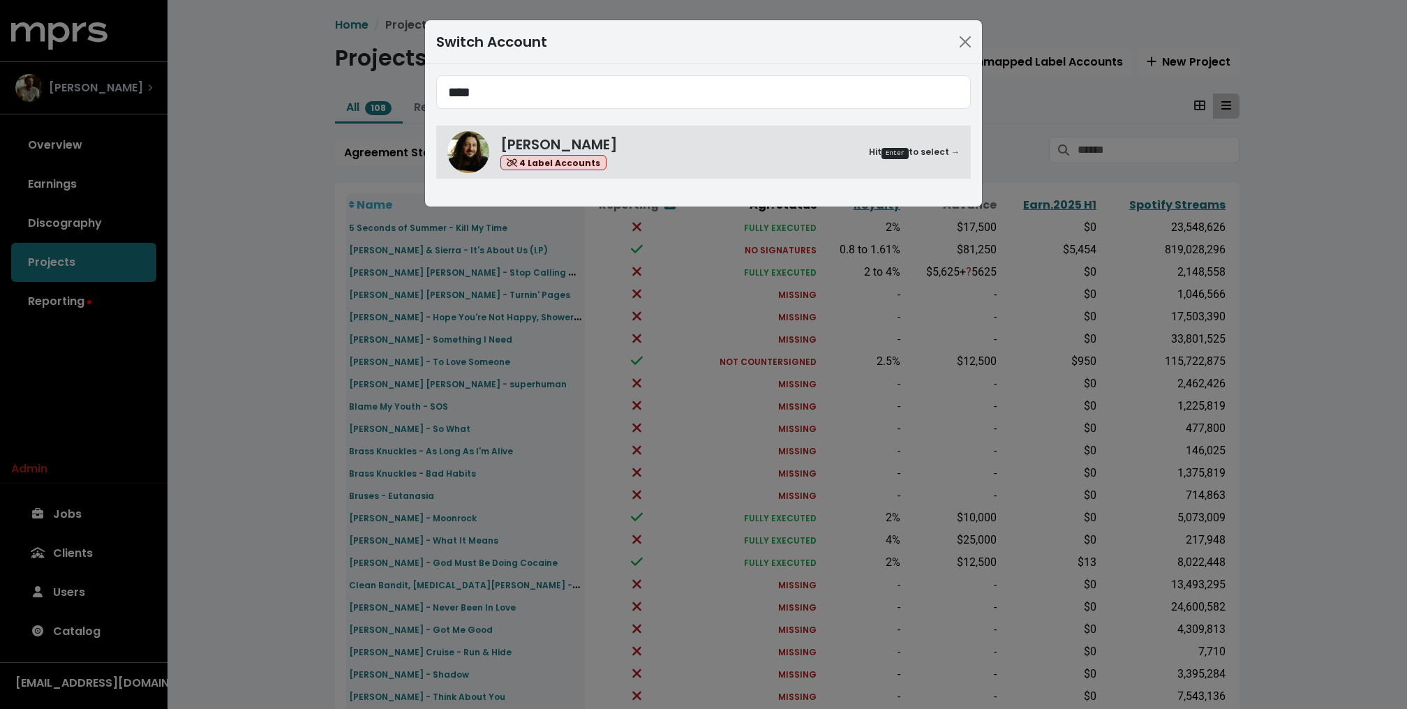
type input "****"
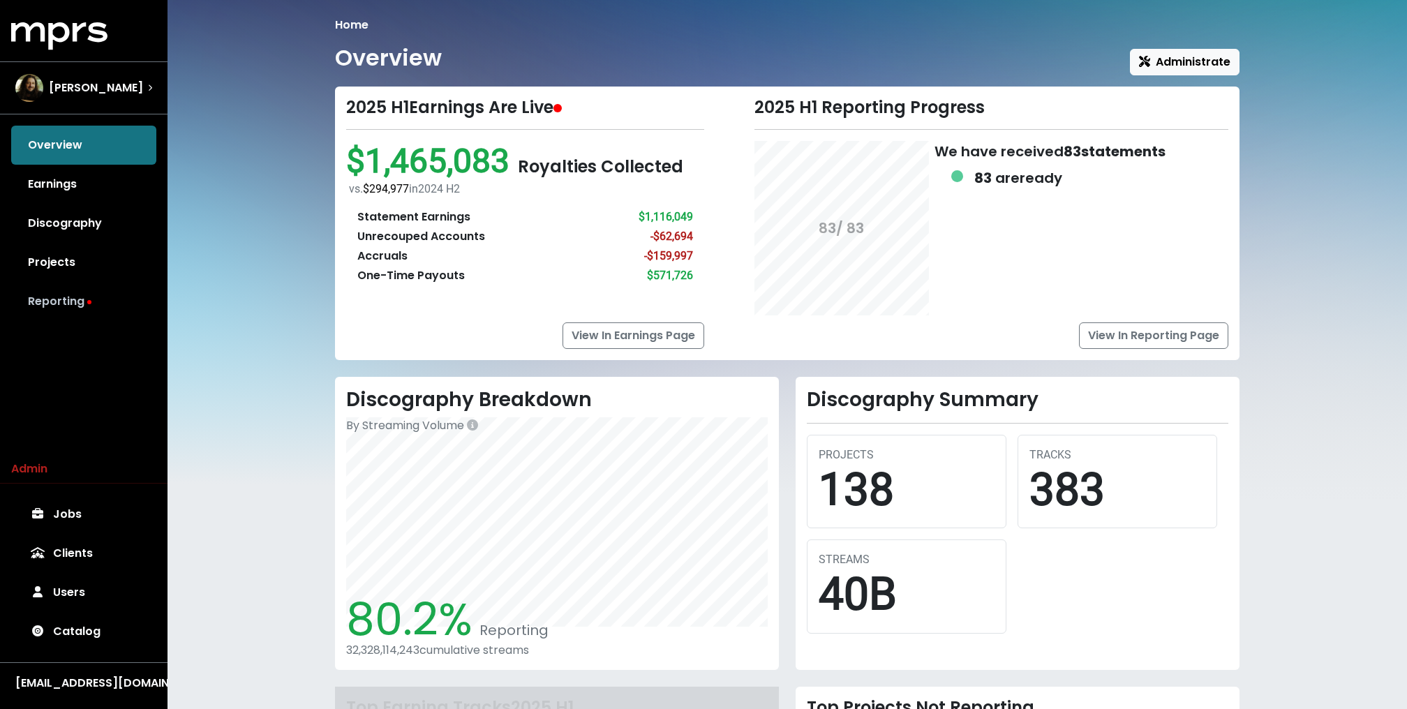
click at [61, 292] on link "Reporting" at bounding box center [83, 301] width 145 height 39
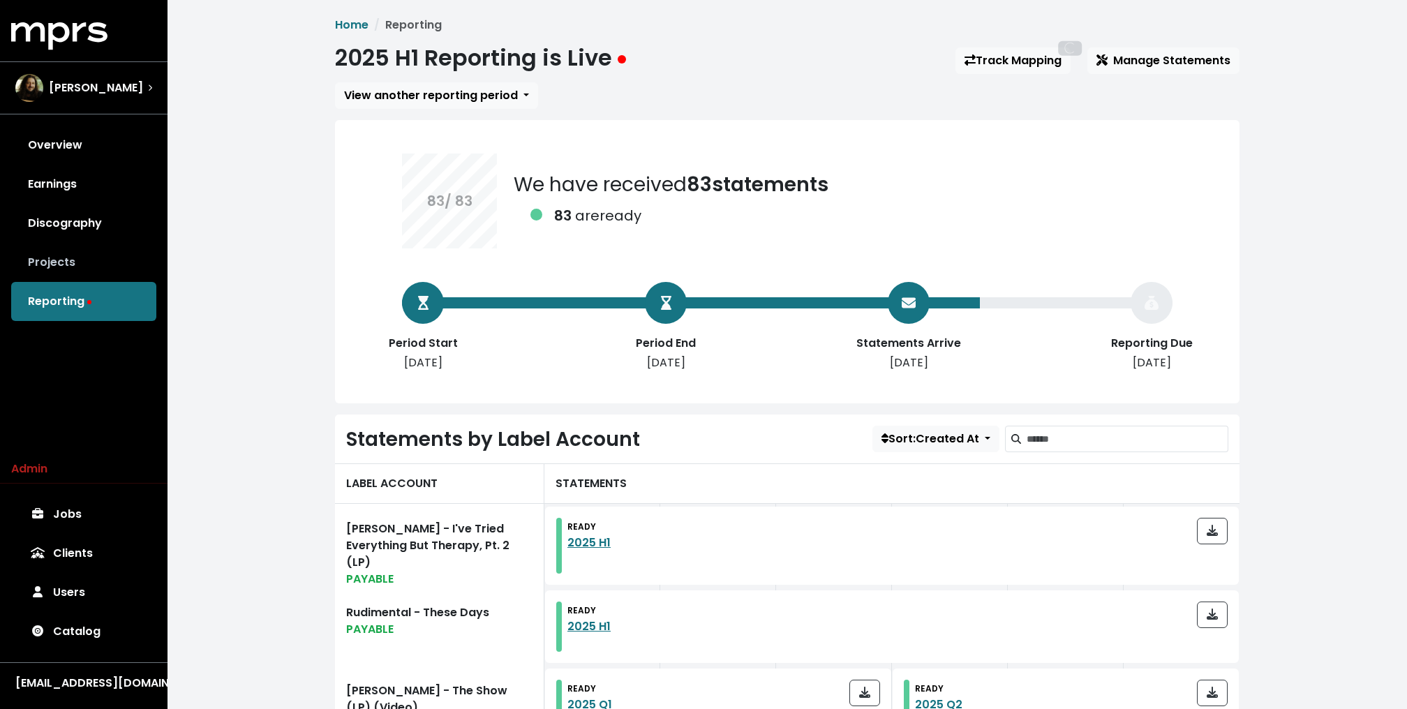
click at [61, 274] on link "Projects" at bounding box center [83, 262] width 145 height 39
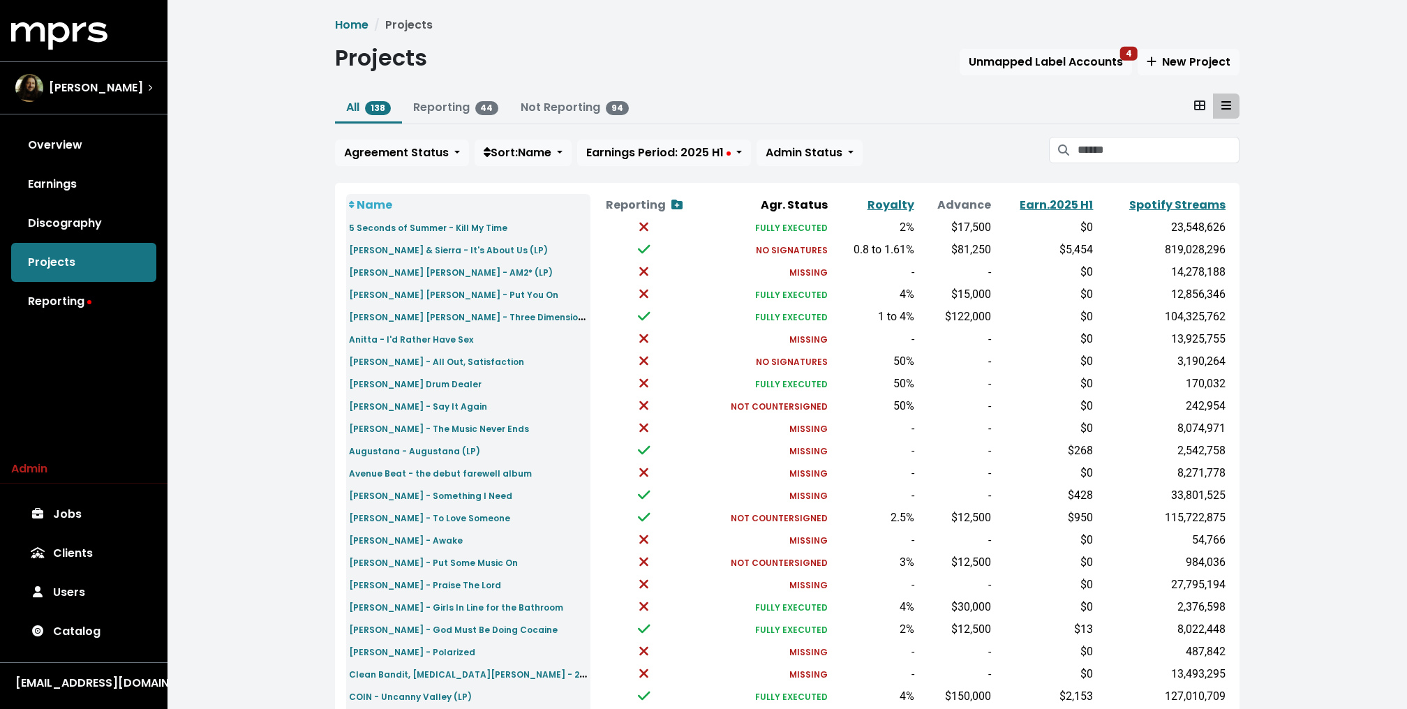
scroll to position [332, 0]
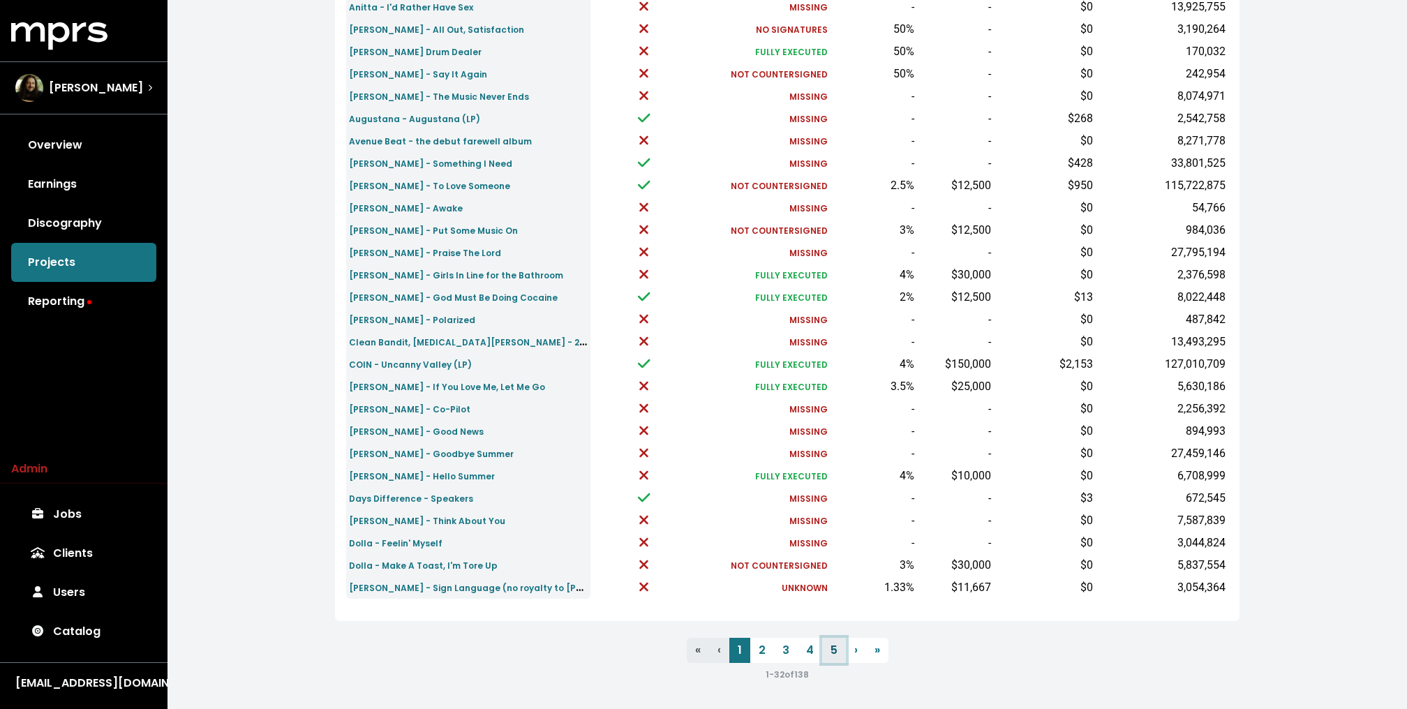
click at [832, 648] on link "5" at bounding box center [834, 650] width 24 height 25
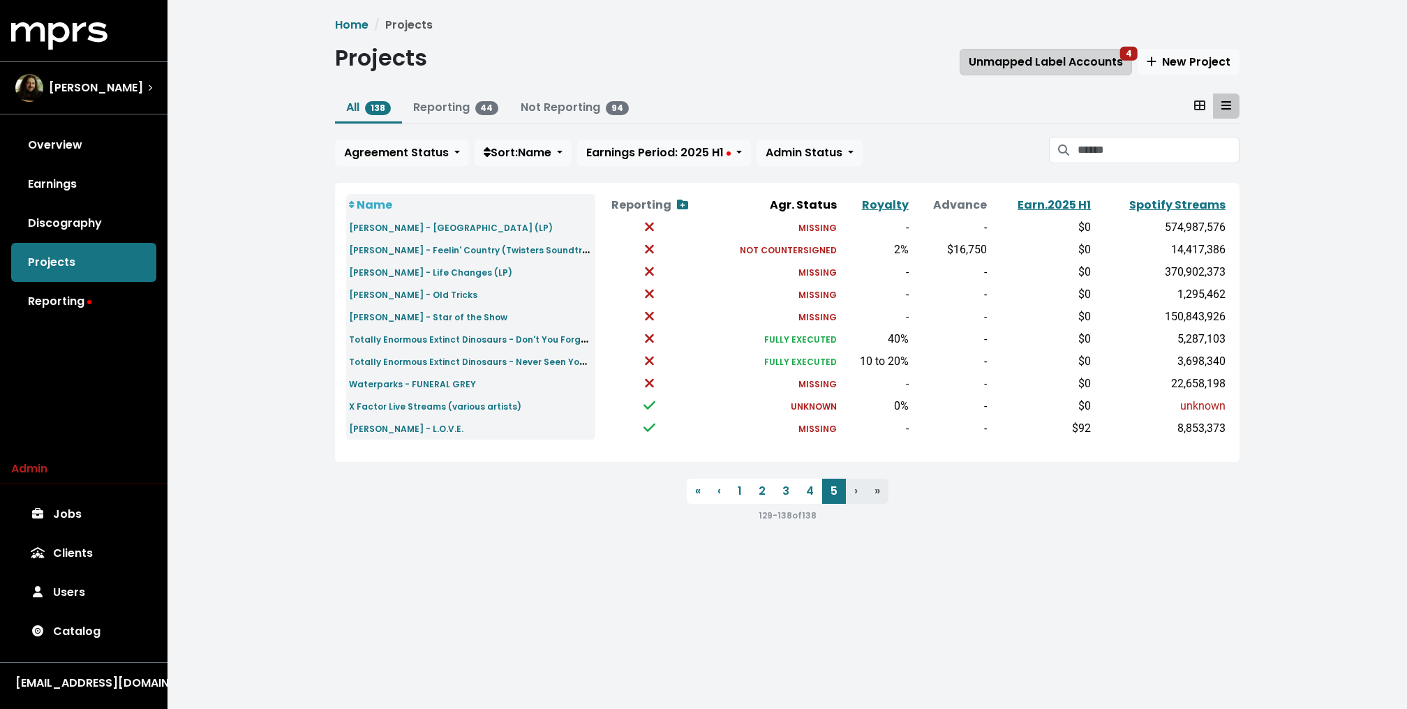
click at [1047, 52] on button "Unmapped Label Accounts 4" at bounding box center [1045, 62] width 172 height 27
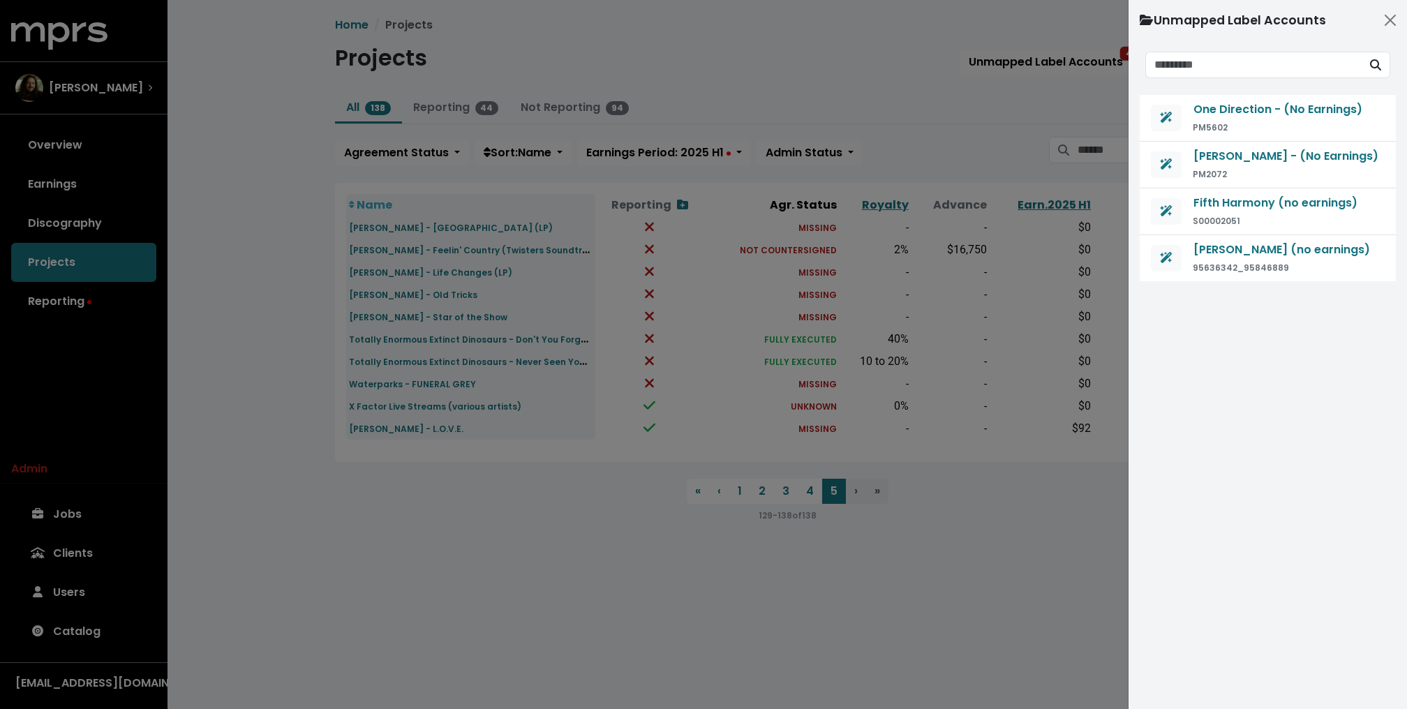
click at [844, 120] on div at bounding box center [703, 354] width 1407 height 709
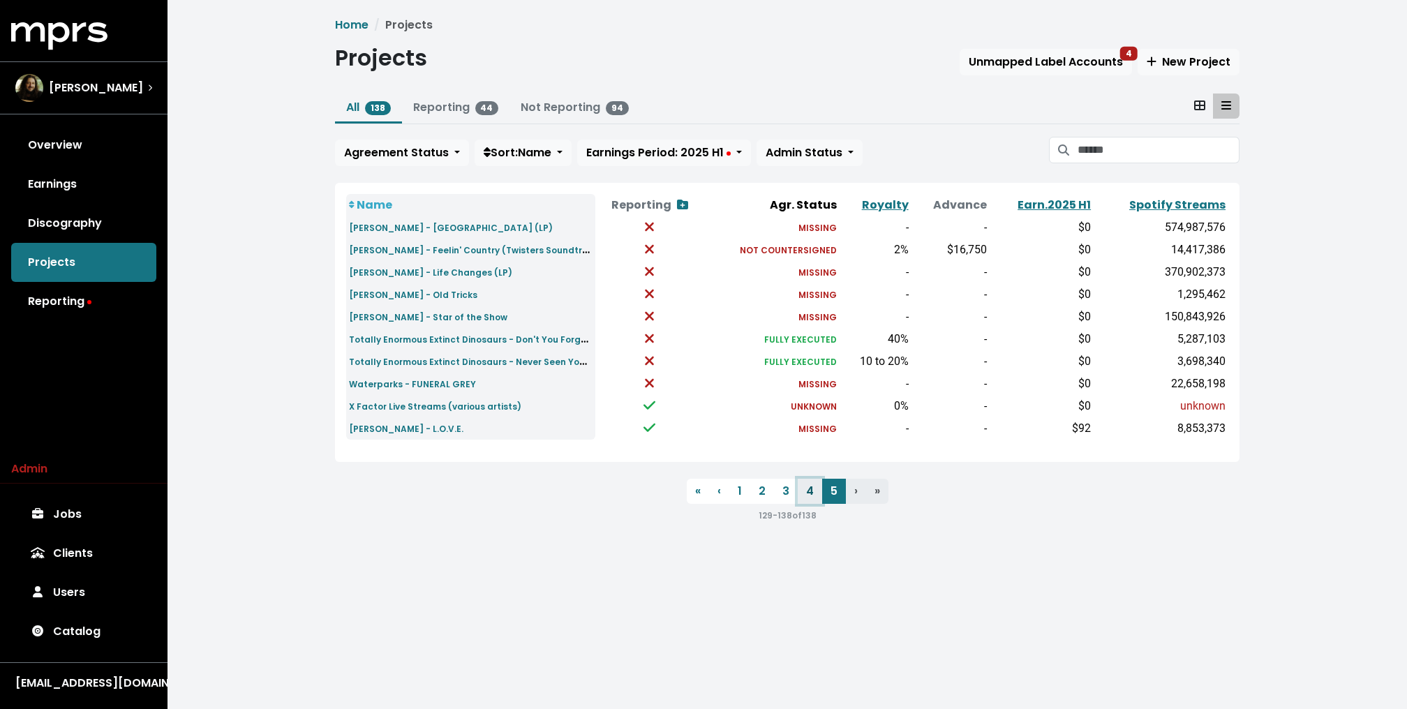
click at [812, 489] on link "4" at bounding box center [810, 491] width 24 height 25
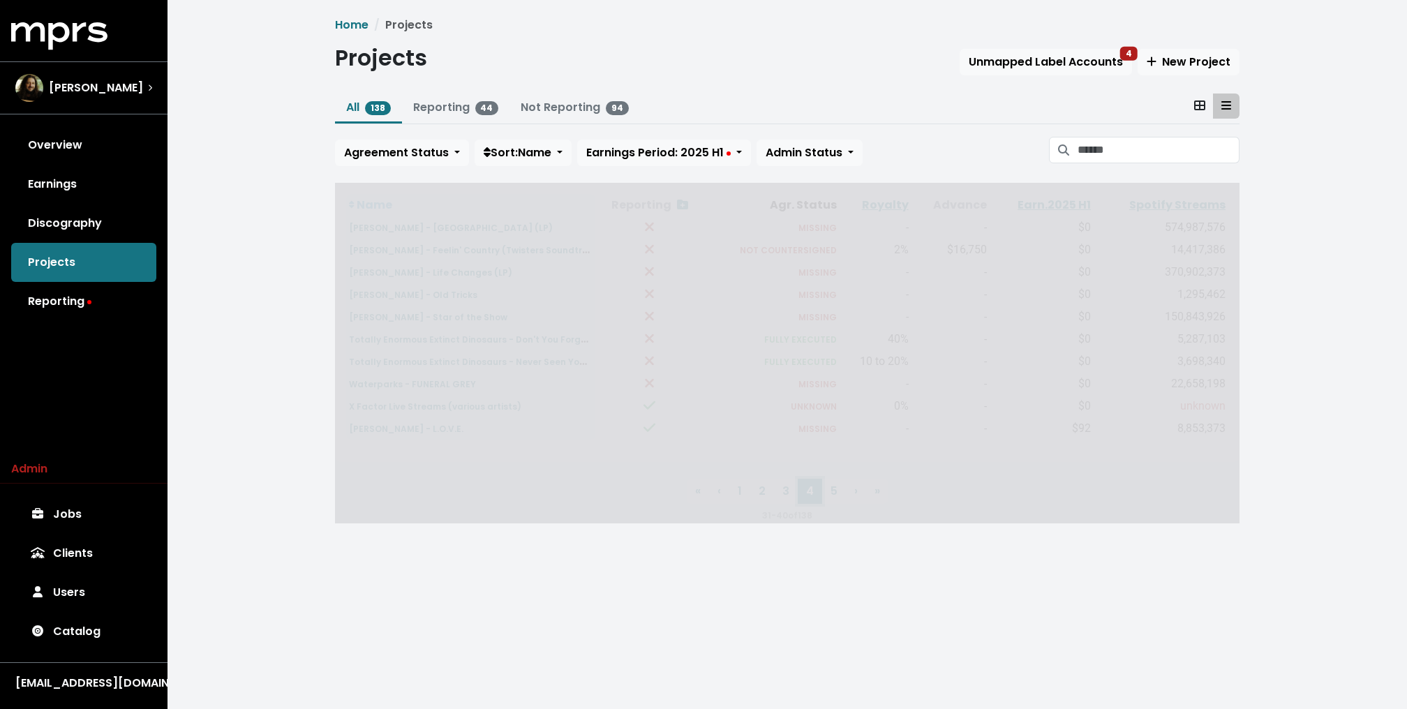
scroll to position [332, 0]
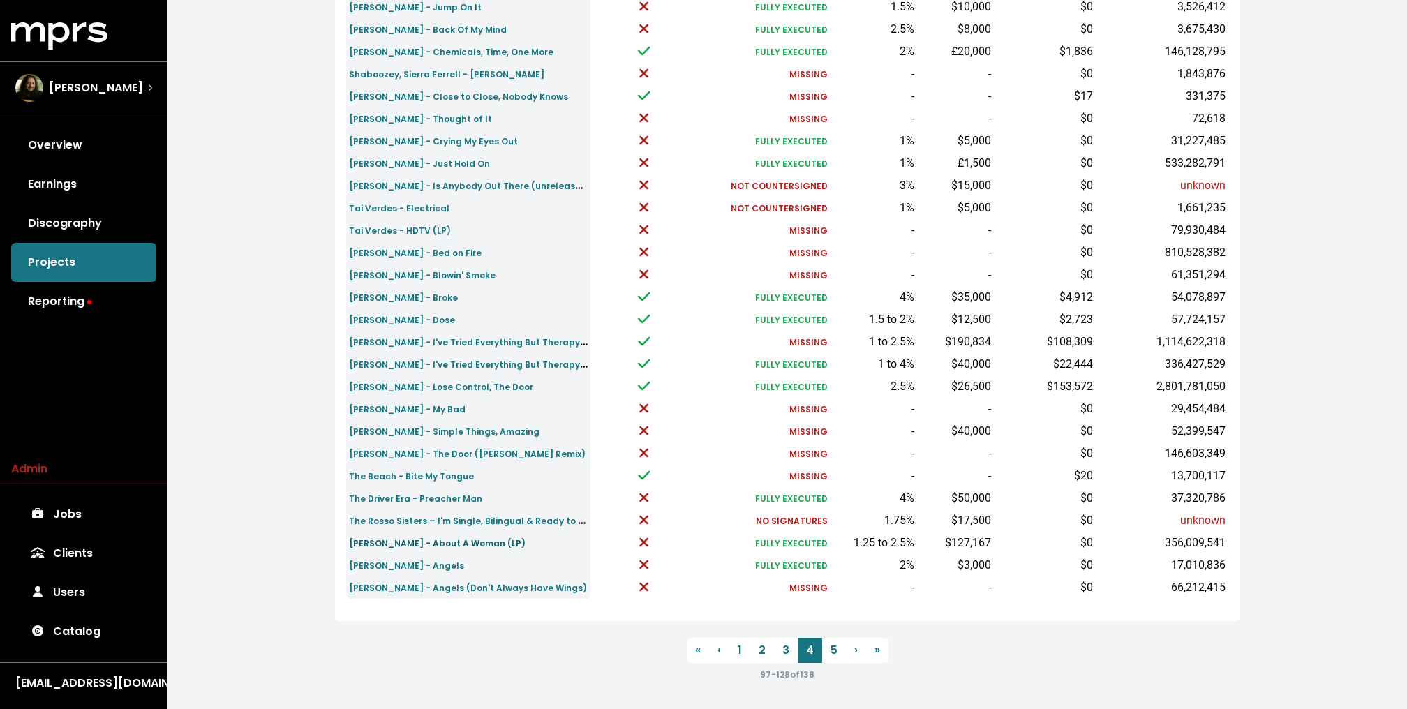
click at [454, 540] on small "Thomas Rhett - About A Woman (LP)" at bounding box center [437, 543] width 177 height 12
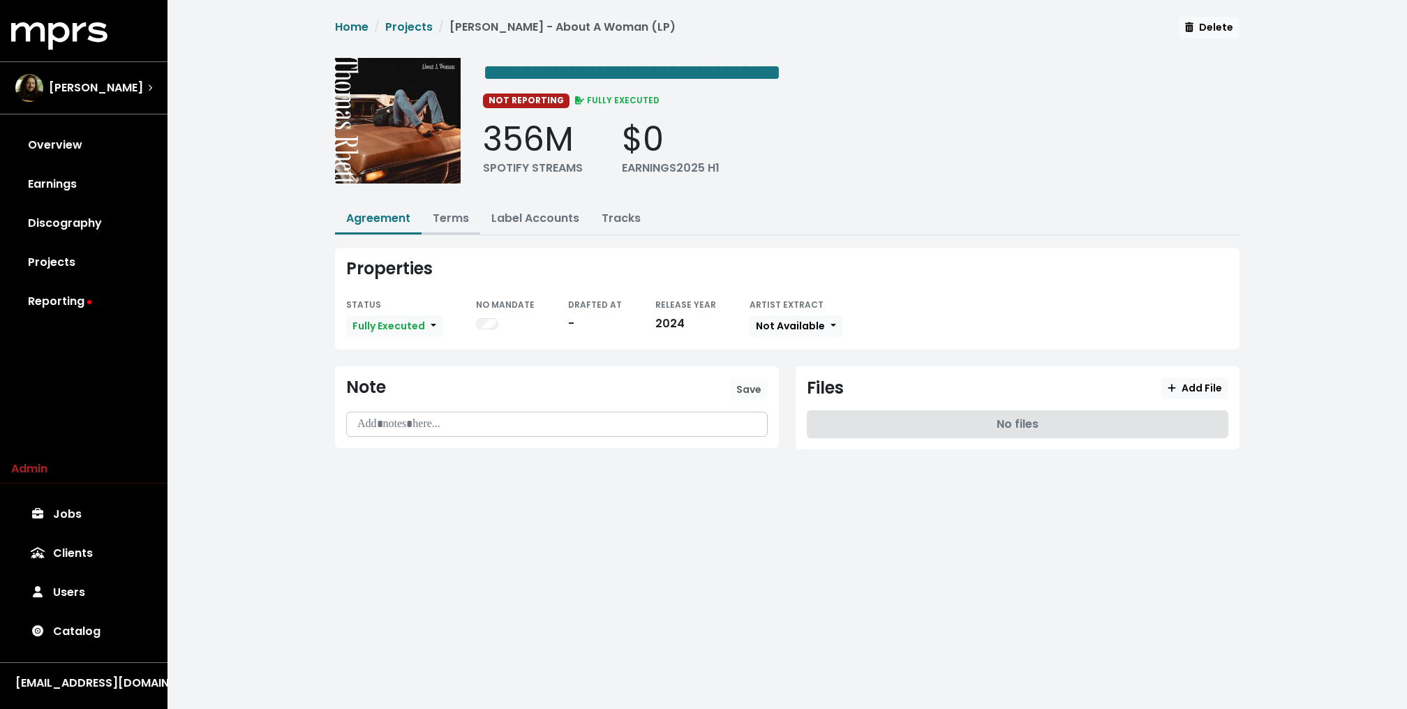
click at [452, 221] on link "Terms" at bounding box center [451, 218] width 36 height 16
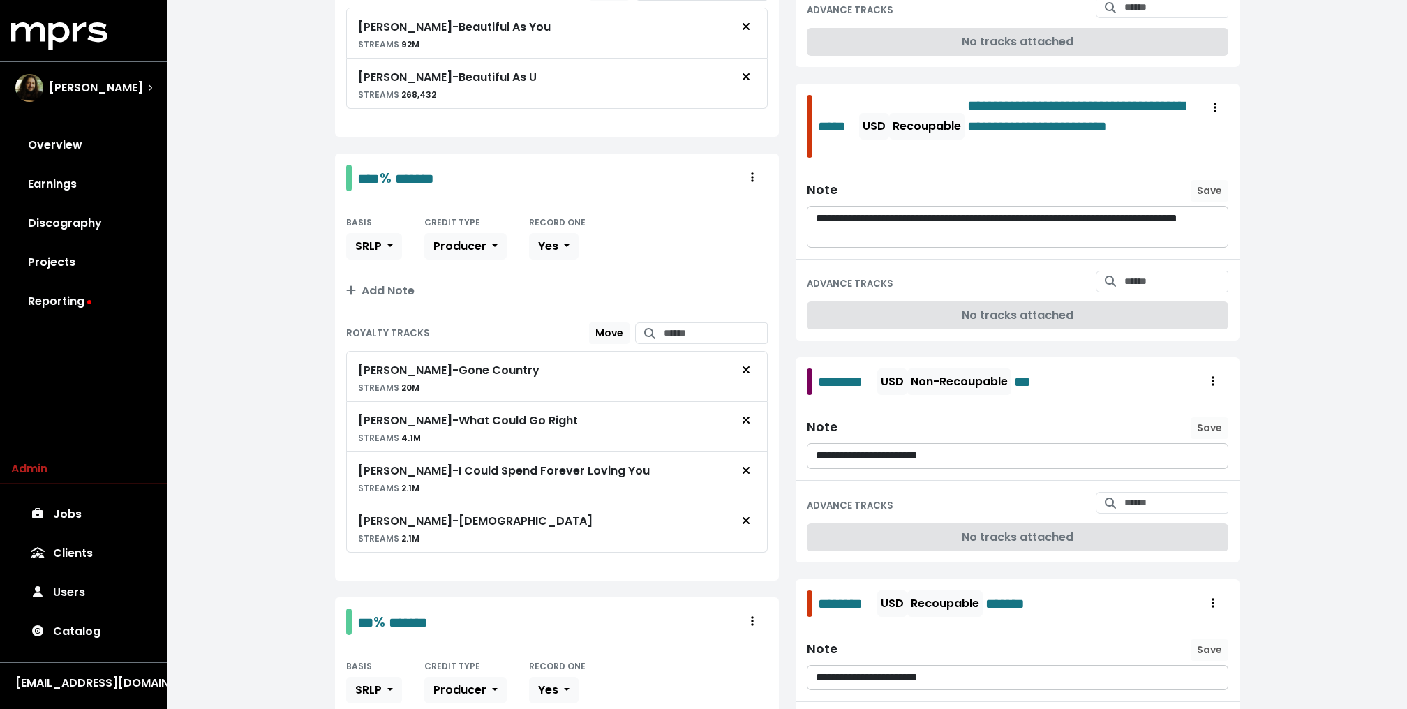
scroll to position [990, 0]
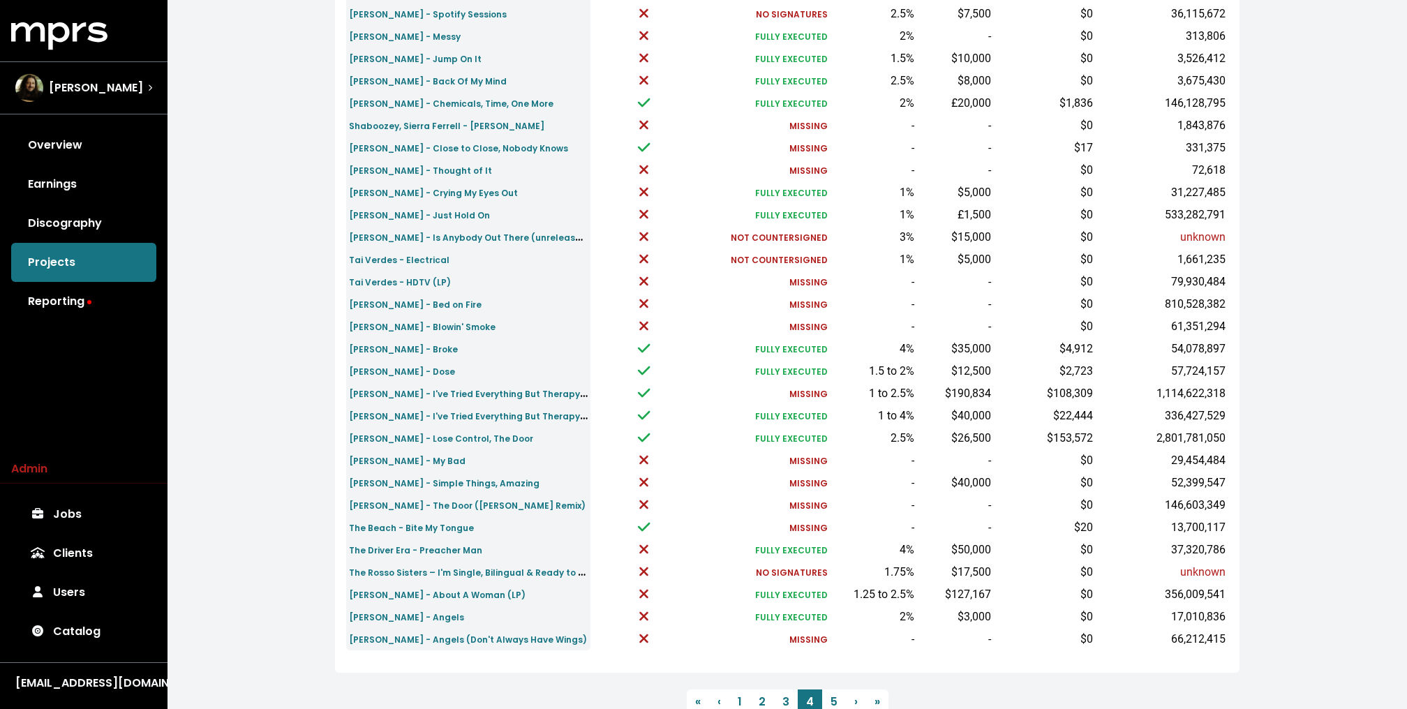
scroll to position [310, 0]
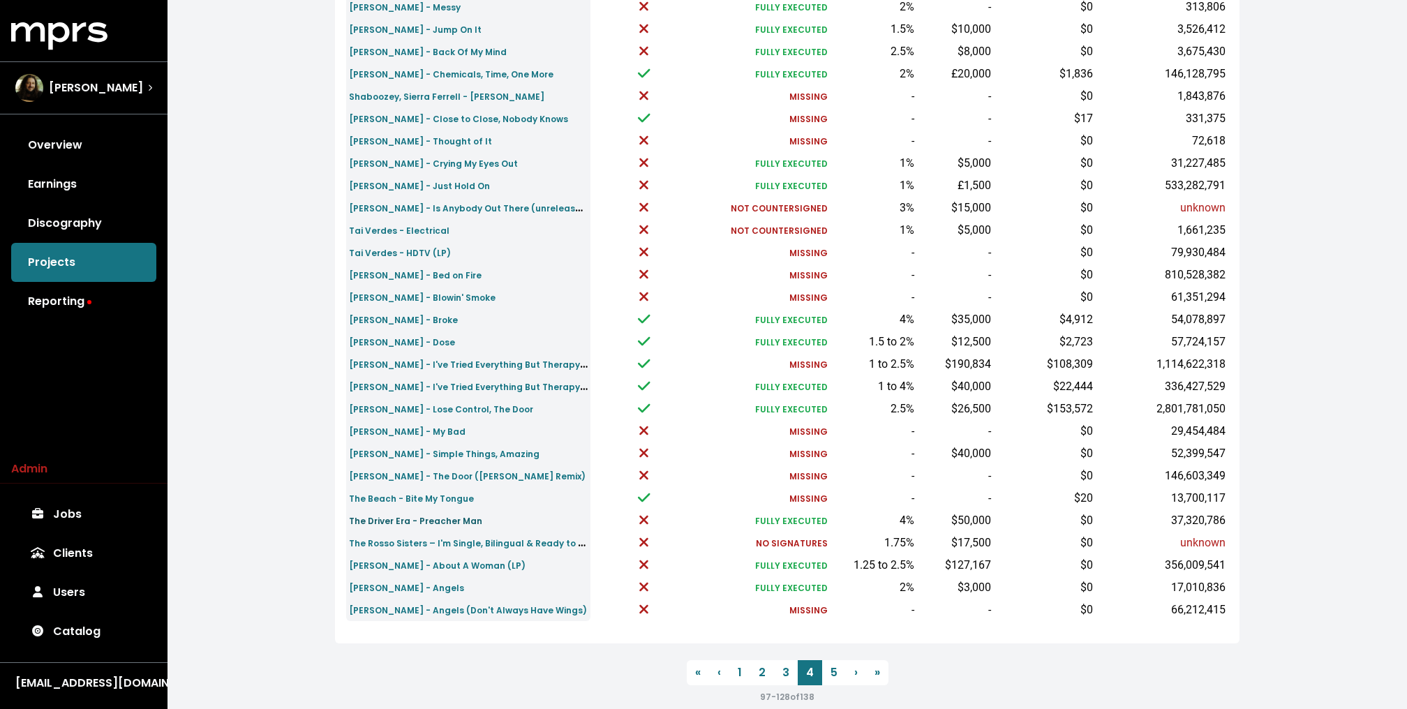
click at [455, 522] on small "The Driver Era - Preacher Man" at bounding box center [415, 521] width 133 height 12
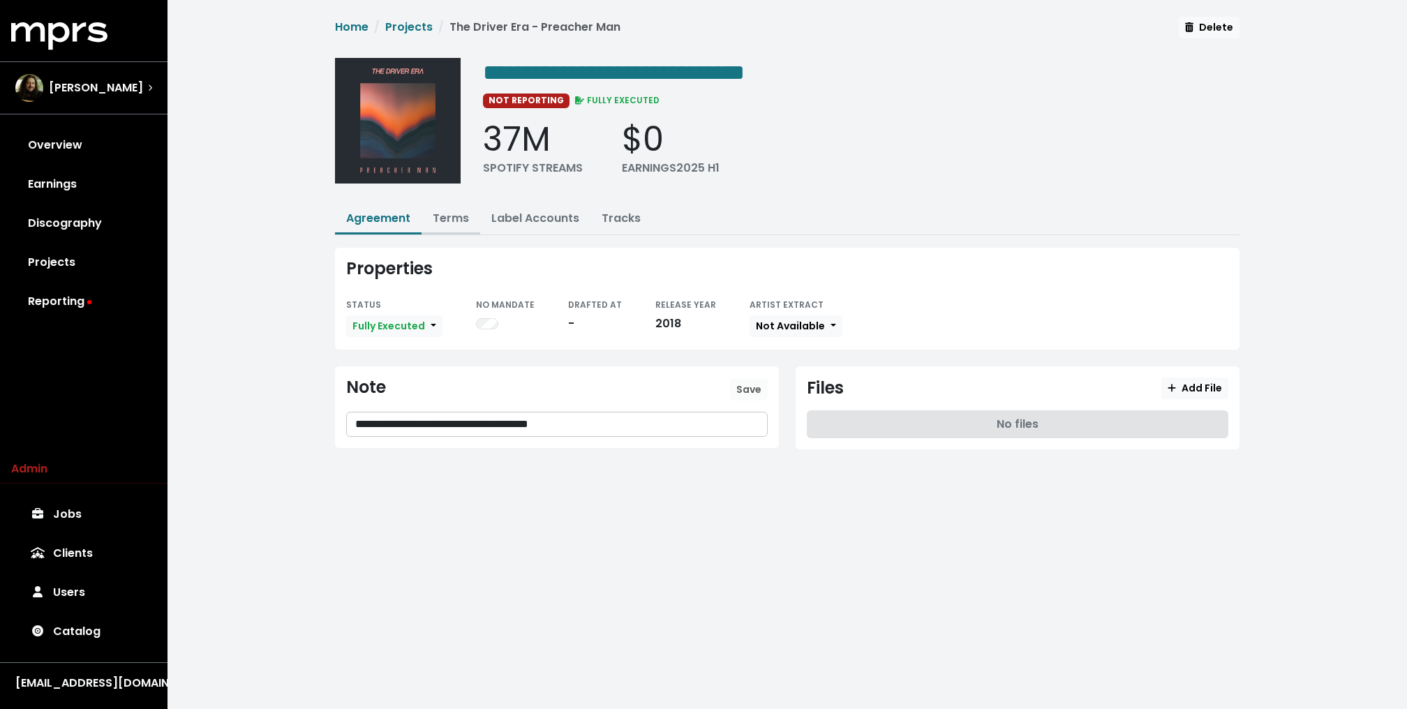
click at [447, 216] on link "Terms" at bounding box center [451, 218] width 36 height 16
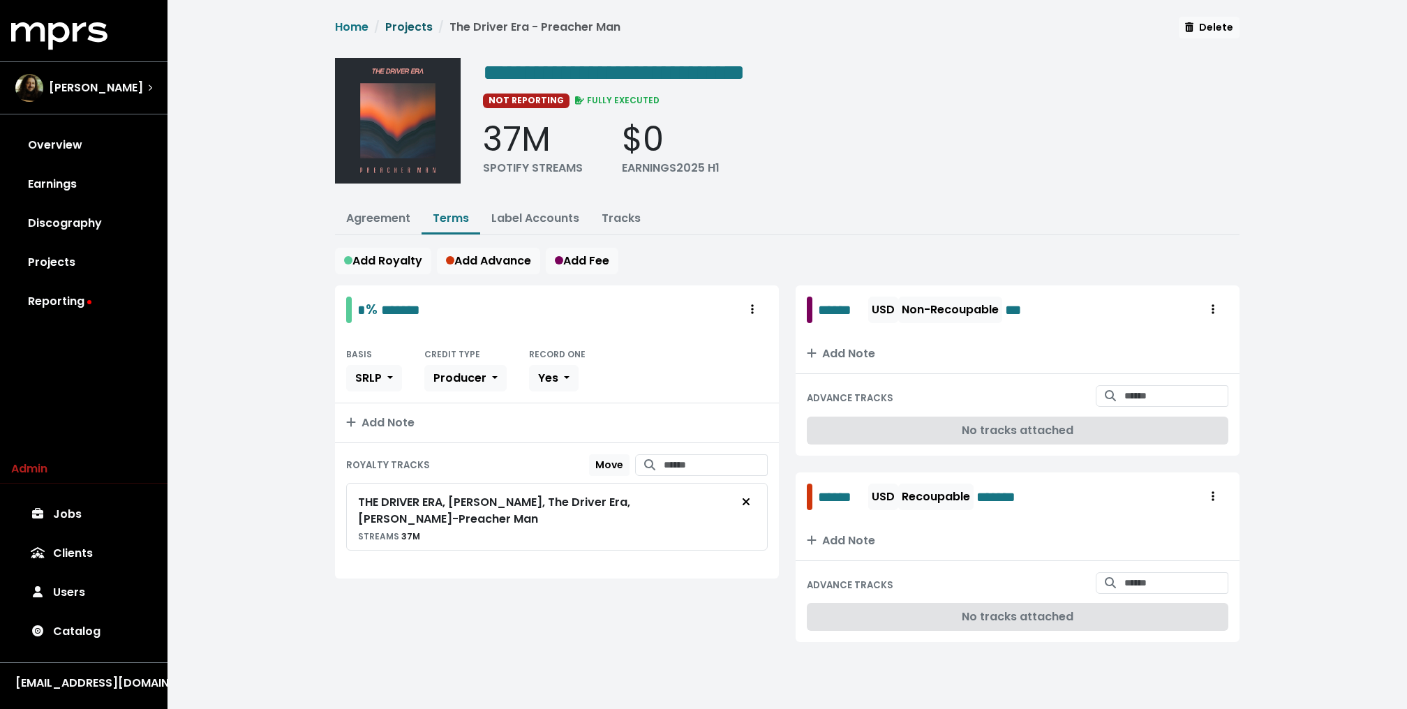
click at [426, 25] on link "Projects" at bounding box center [408, 27] width 47 height 16
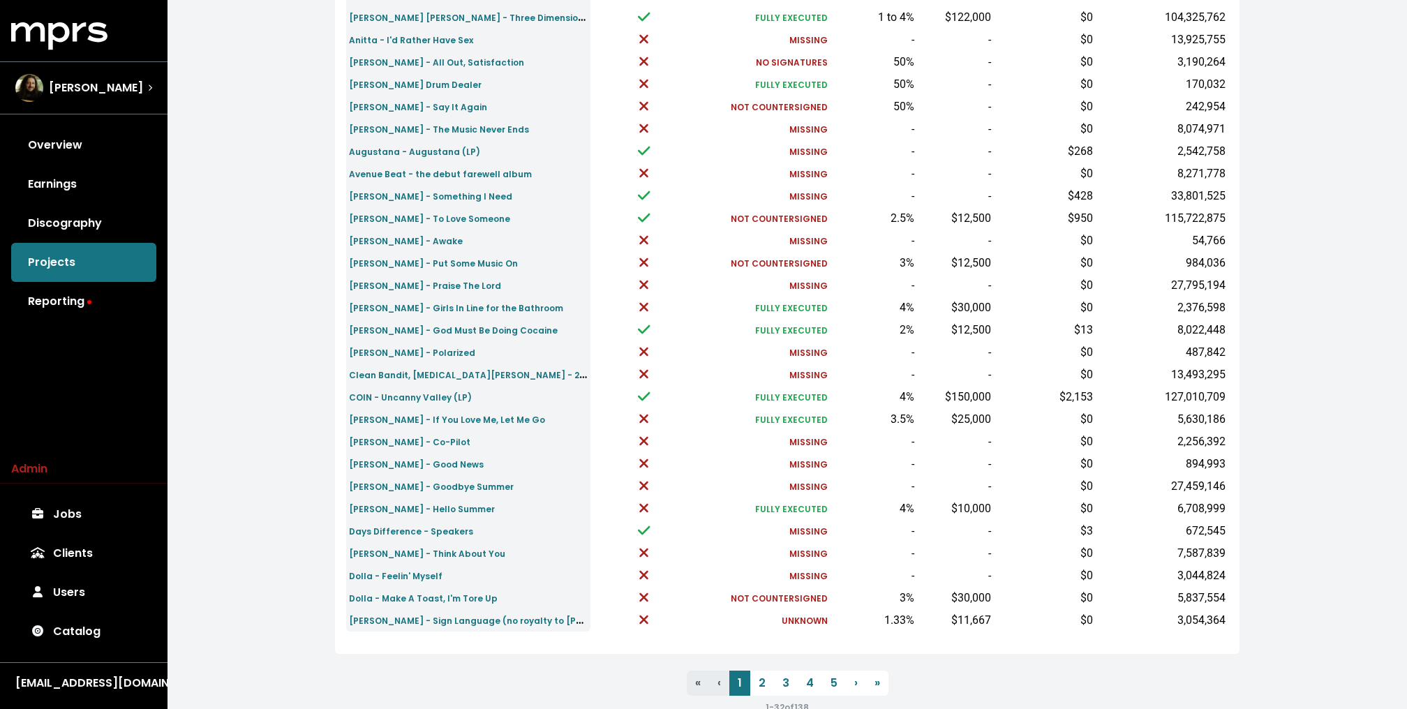
scroll to position [332, 0]
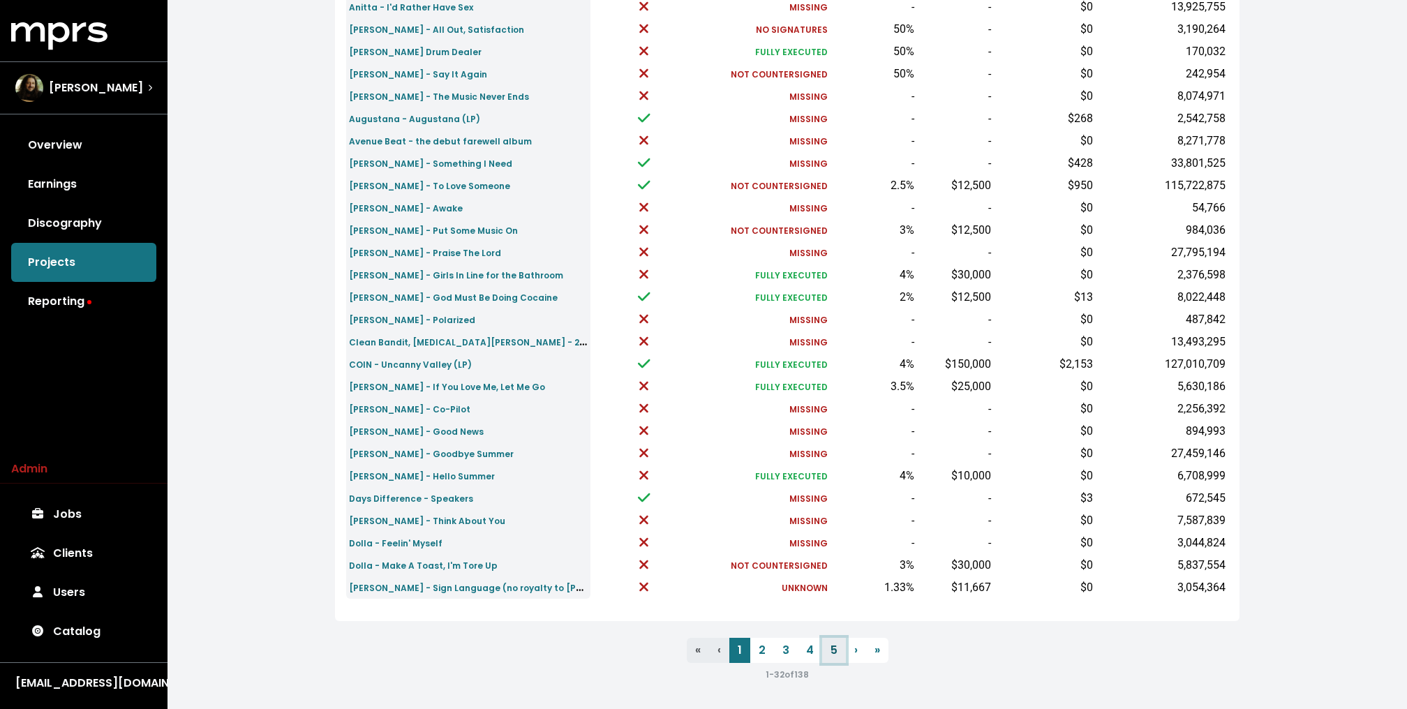
click at [839, 645] on link "5" at bounding box center [834, 650] width 24 height 25
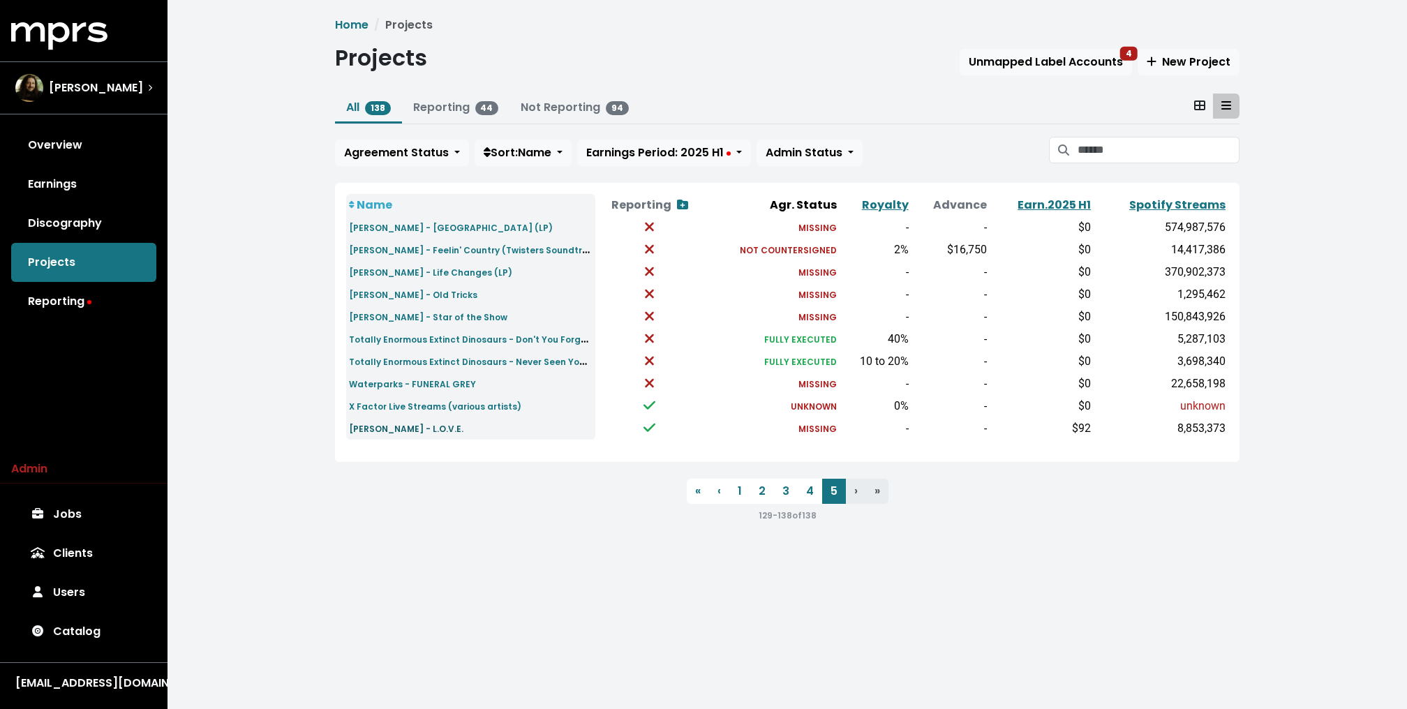
click at [409, 431] on small "[PERSON_NAME] - L.O.V.E." at bounding box center [406, 429] width 114 height 12
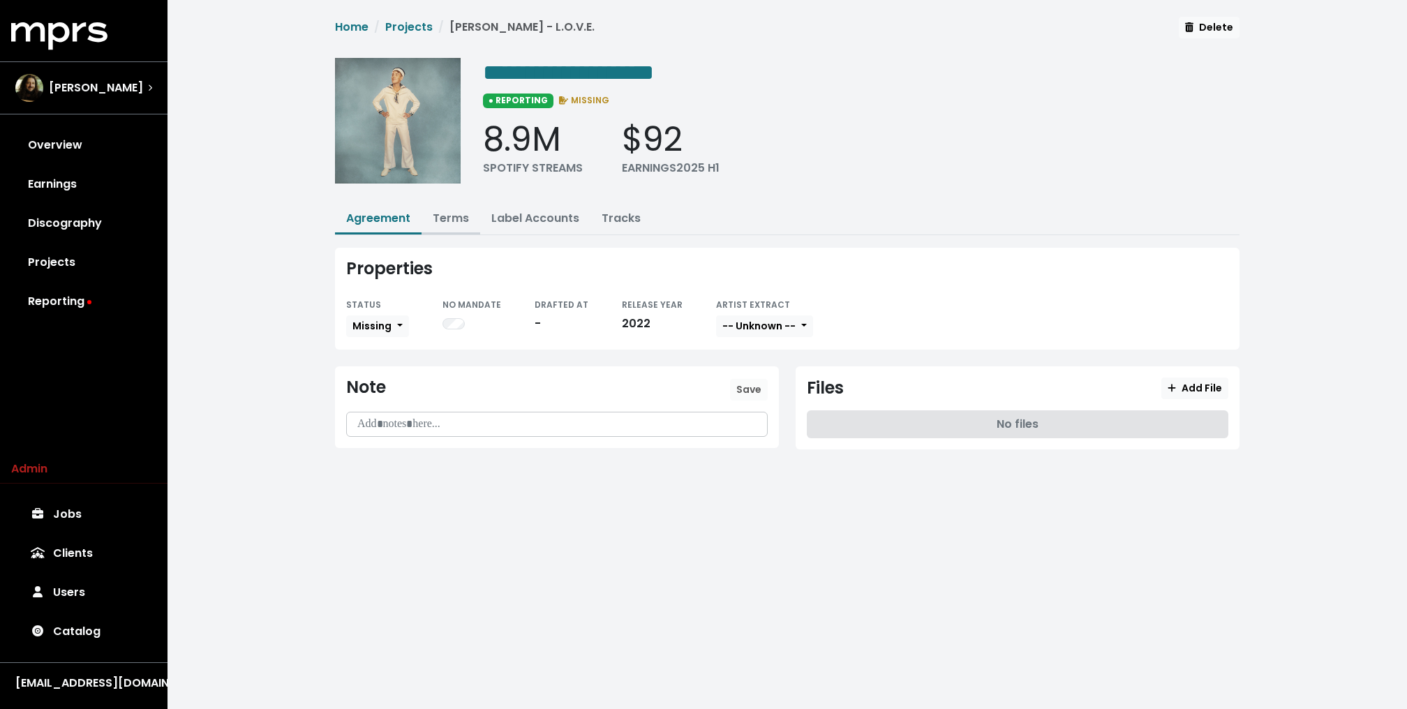
click at [438, 216] on link "Terms" at bounding box center [451, 218] width 36 height 16
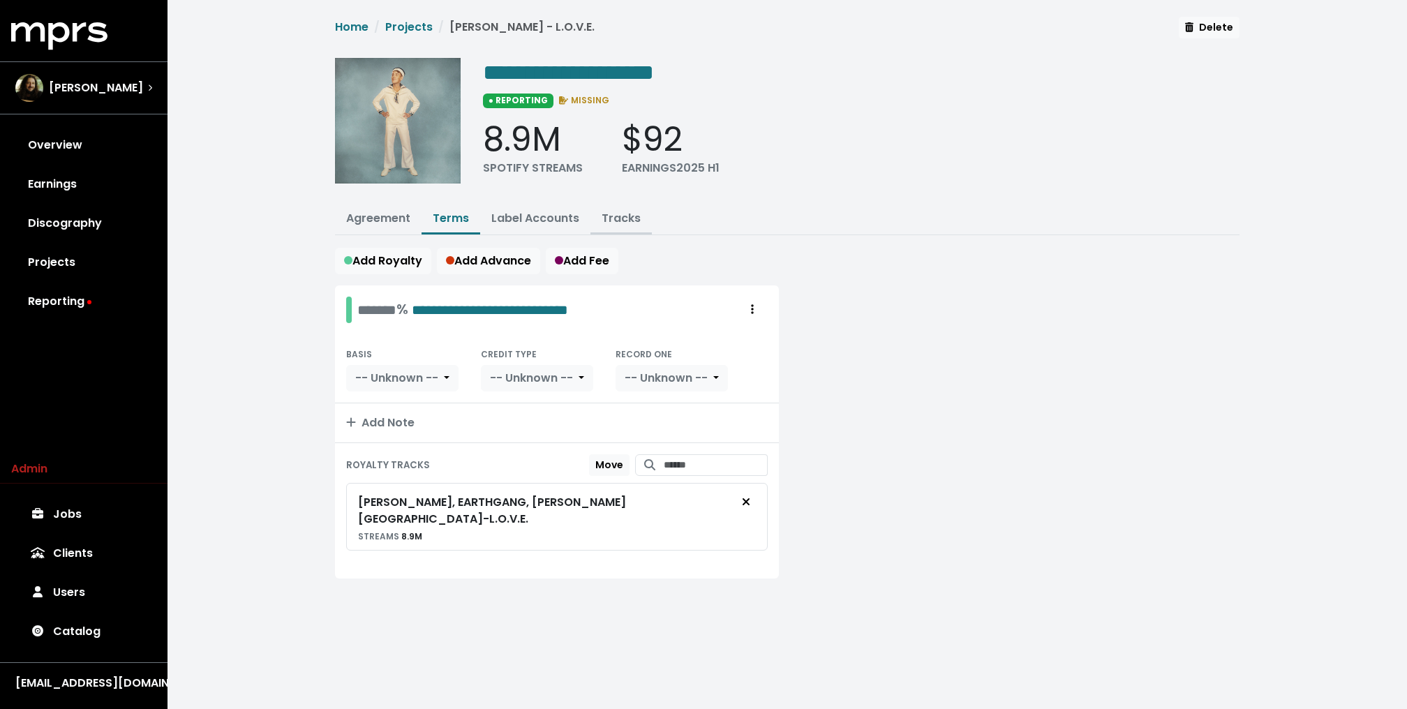
click at [625, 224] on link "Tracks" at bounding box center [621, 218] width 39 height 16
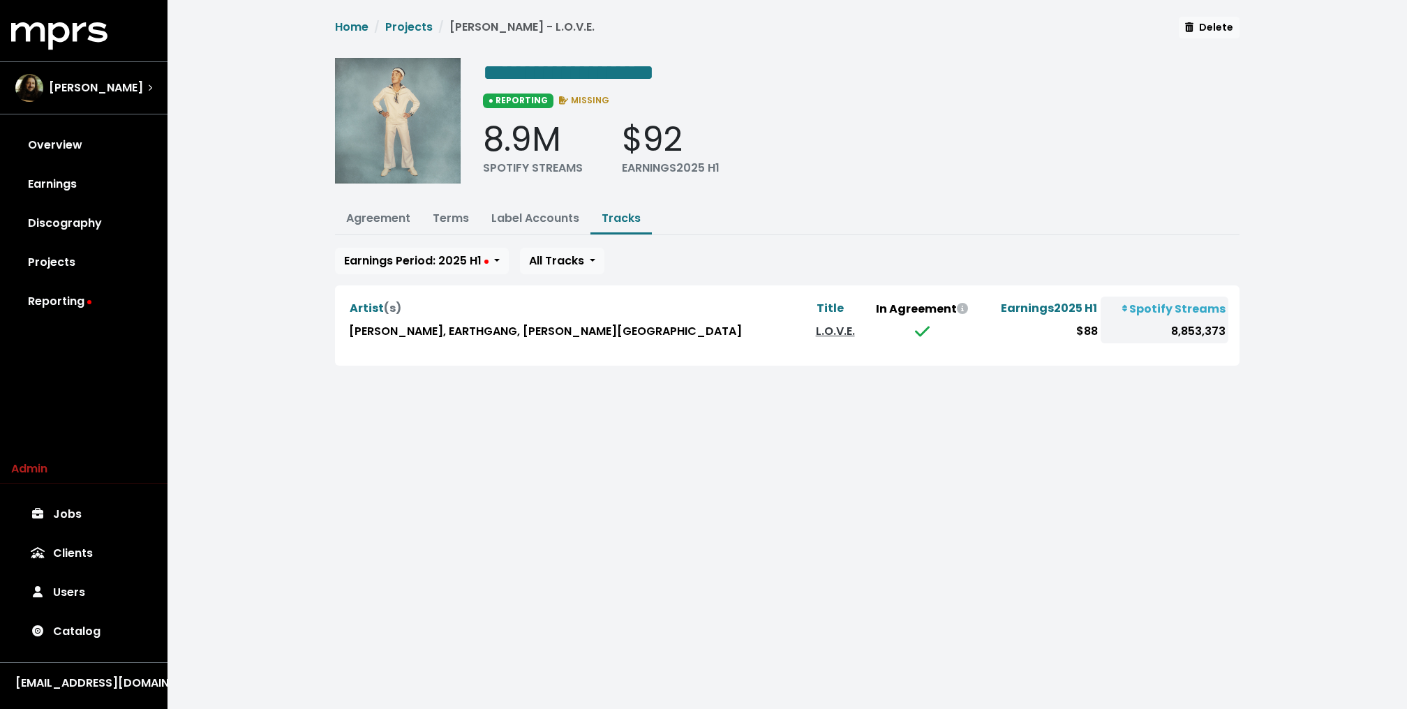
click at [368, 232] on ul "Agreement Terms Label Accounts Tracks" at bounding box center [787, 219] width 904 height 31
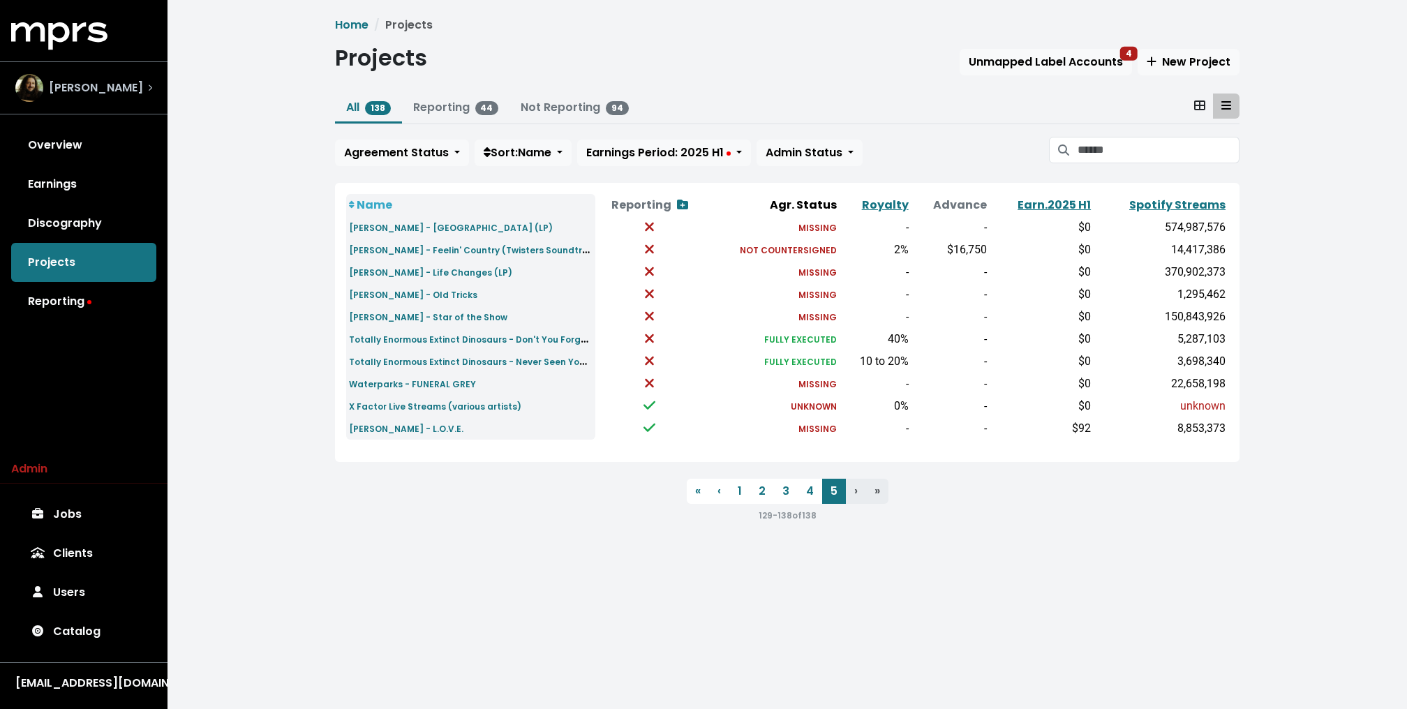
click at [93, 77] on div "[PERSON_NAME]" at bounding box center [79, 88] width 128 height 28
click at [507, 360] on small "Totally Enormous Extinct Dinosaurs - Never Seen You Dance, The Sleeper" at bounding box center [511, 361] width 325 height 16
click at [520, 333] on small "Totally Enormous Extinct Dinosaurs - Don't You Forget About Me" at bounding box center [492, 339] width 287 height 16
click at [807, 491] on link "4" at bounding box center [810, 491] width 24 height 25
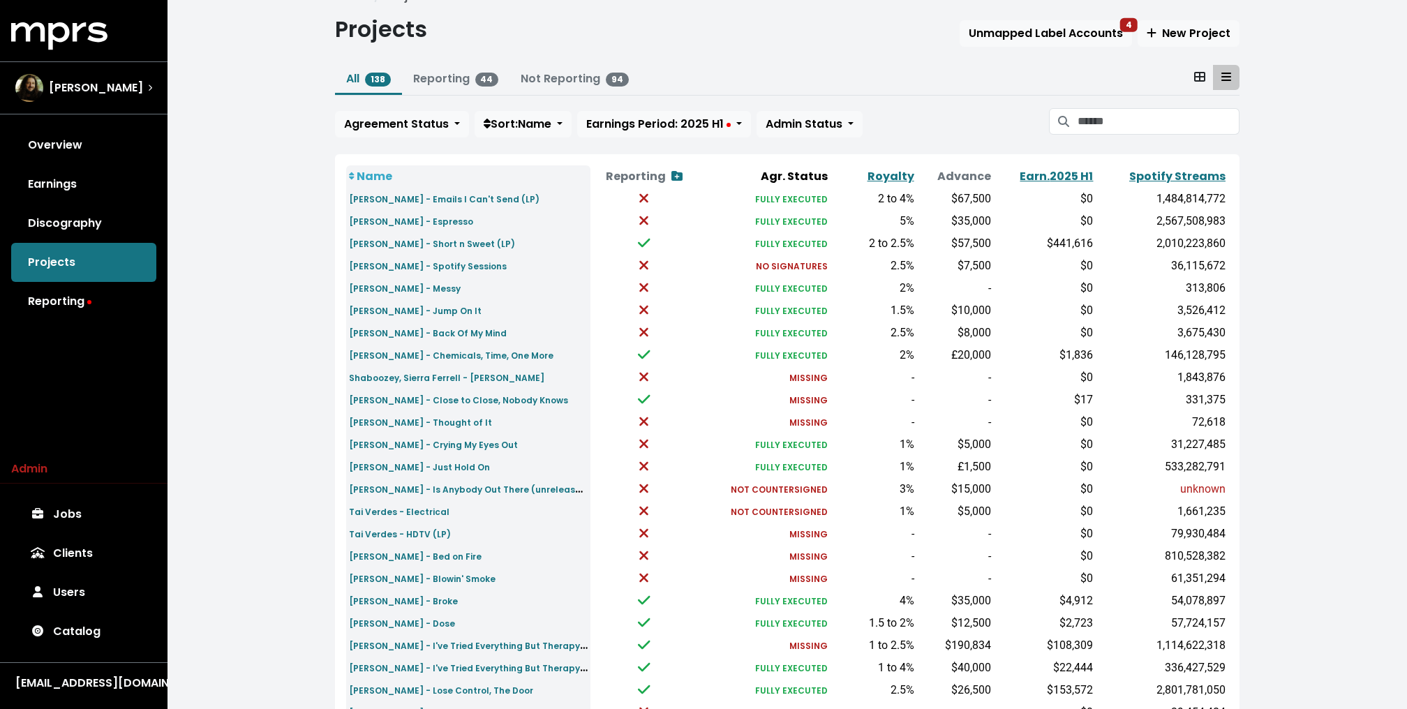
scroll to position [43, 0]
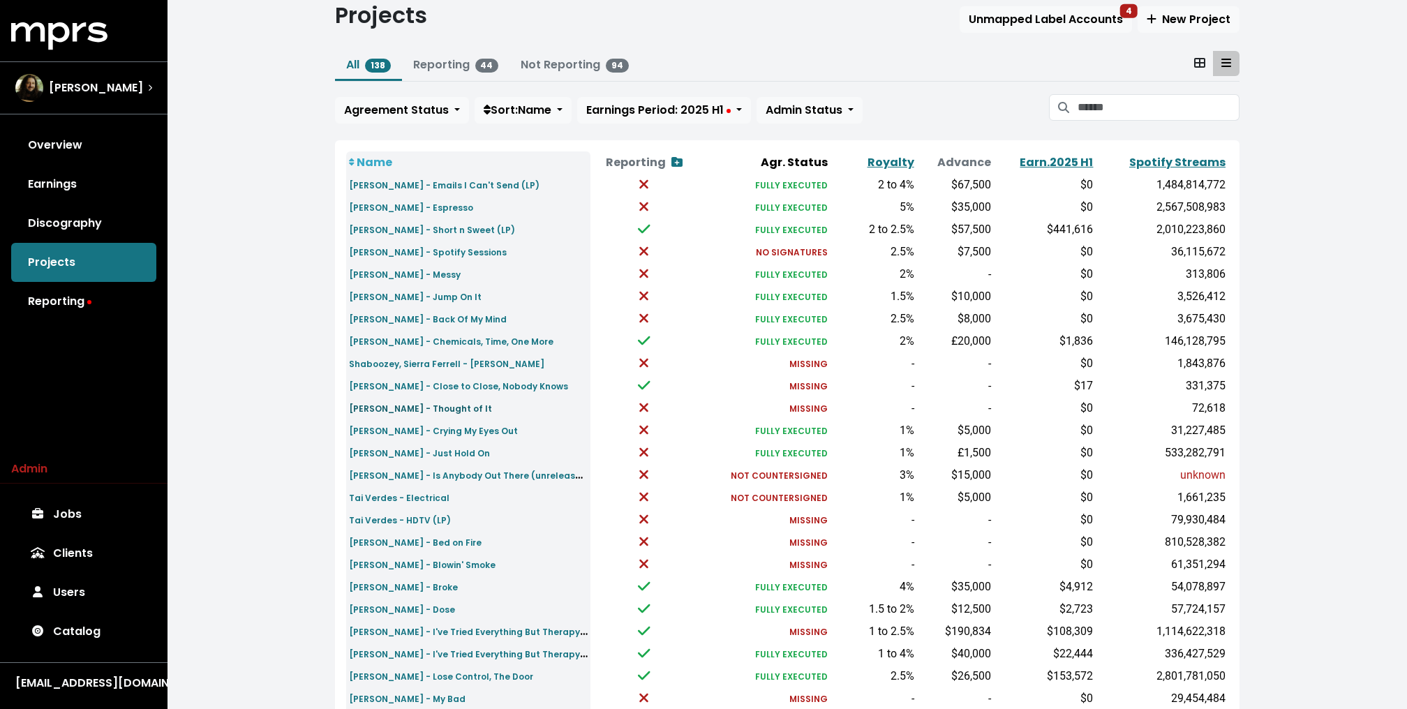
click at [424, 409] on small "[PERSON_NAME] - Thought of It" at bounding box center [420, 409] width 143 height 12
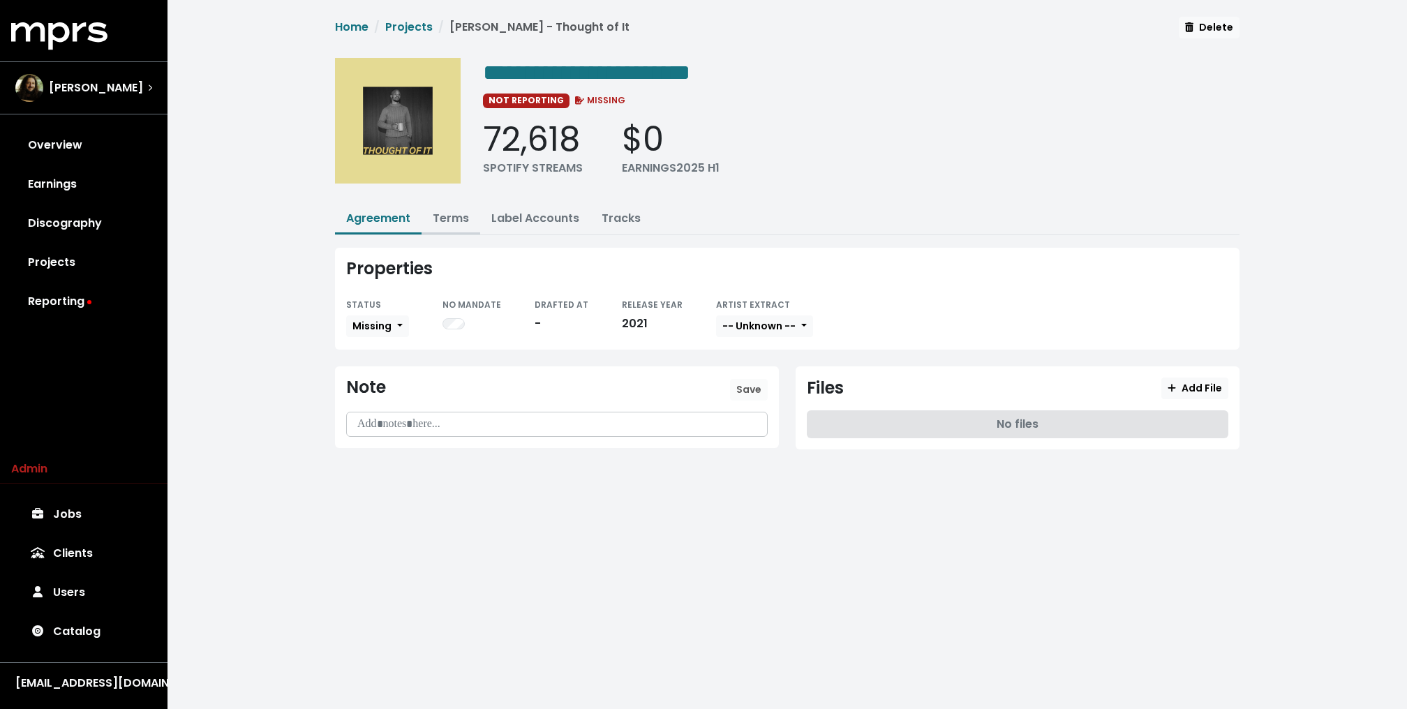
click at [447, 211] on link "Terms" at bounding box center [451, 218] width 36 height 16
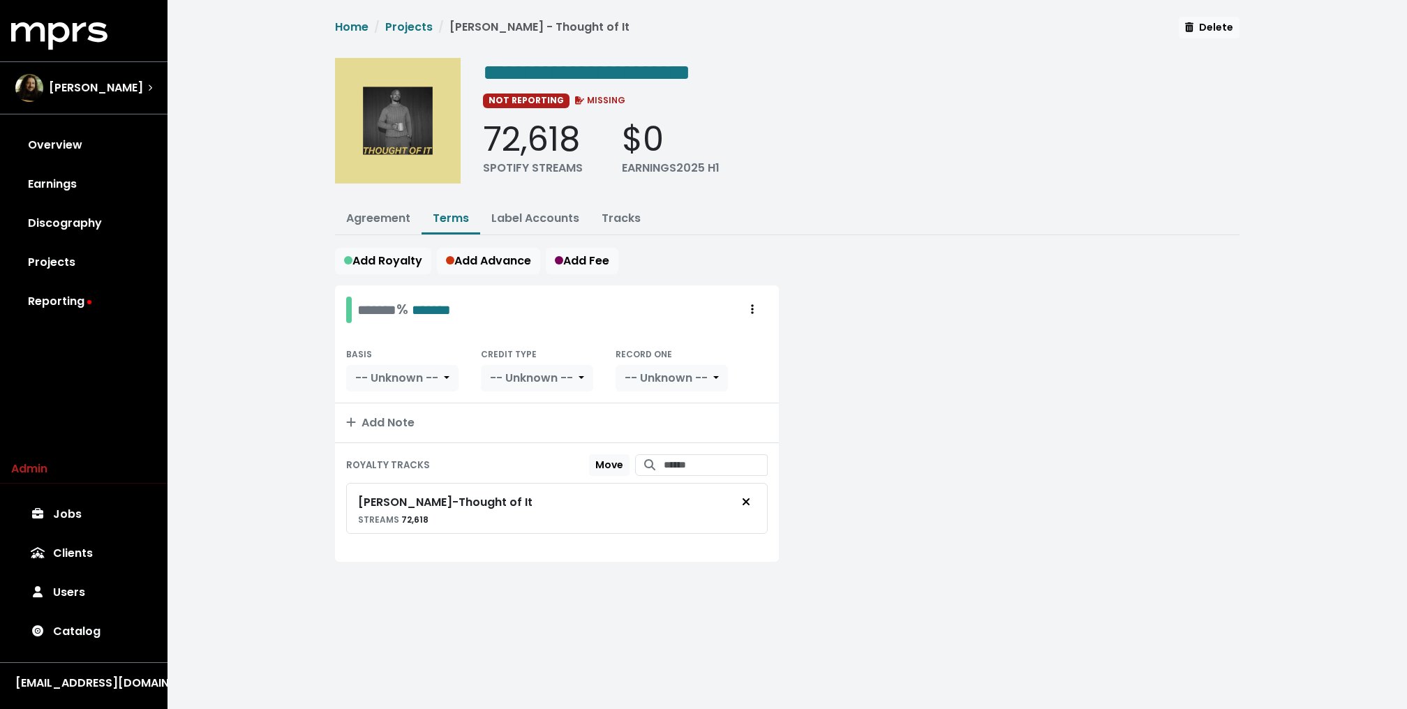
click at [421, 204] on button "Terms" at bounding box center [450, 219] width 59 height 30
click at [110, 77] on div "[PERSON_NAME]" at bounding box center [79, 88] width 128 height 28
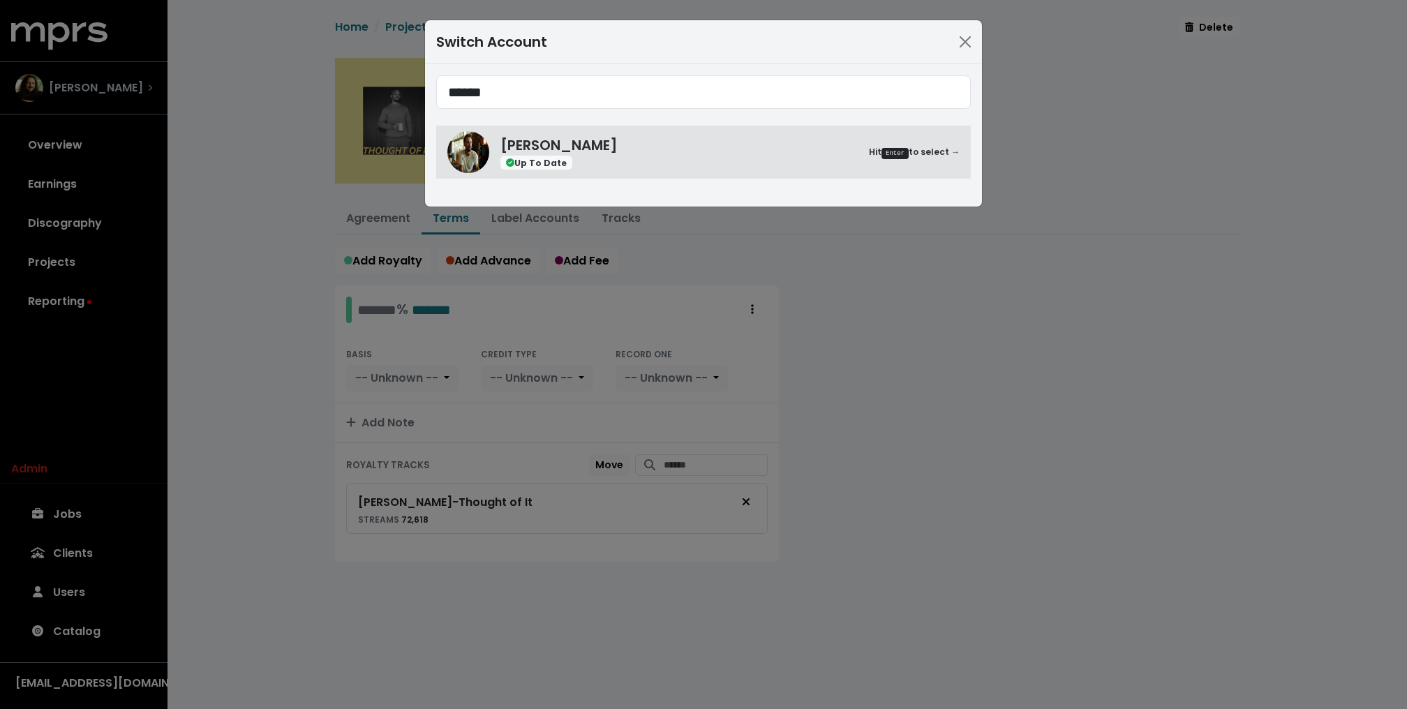
type input "******"
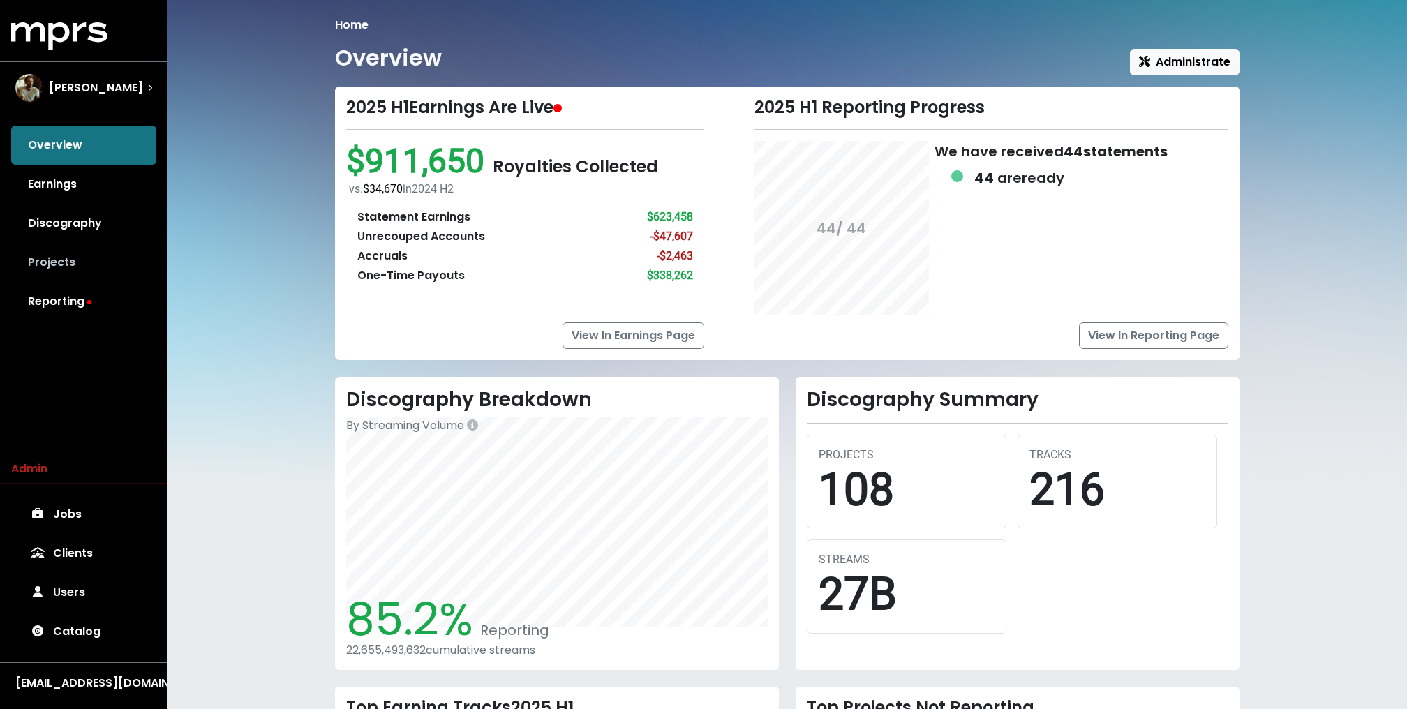
click at [89, 250] on link "Projects" at bounding box center [83, 262] width 145 height 39
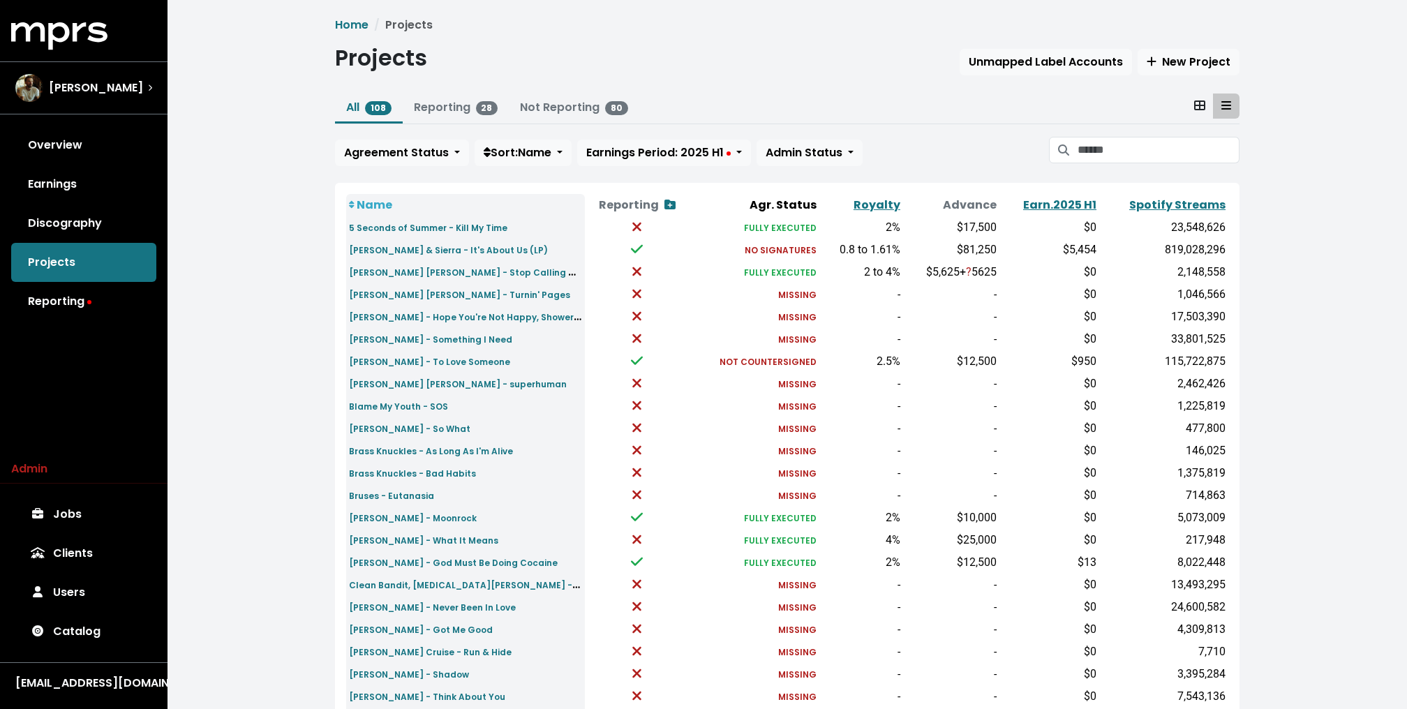
click at [424, 301] on td "[PERSON_NAME] [PERSON_NAME] - Turnin' Pages" at bounding box center [465, 294] width 239 height 22
click at [422, 294] on small "[PERSON_NAME] [PERSON_NAME] - Turnin' Pages" at bounding box center [459, 295] width 221 height 12
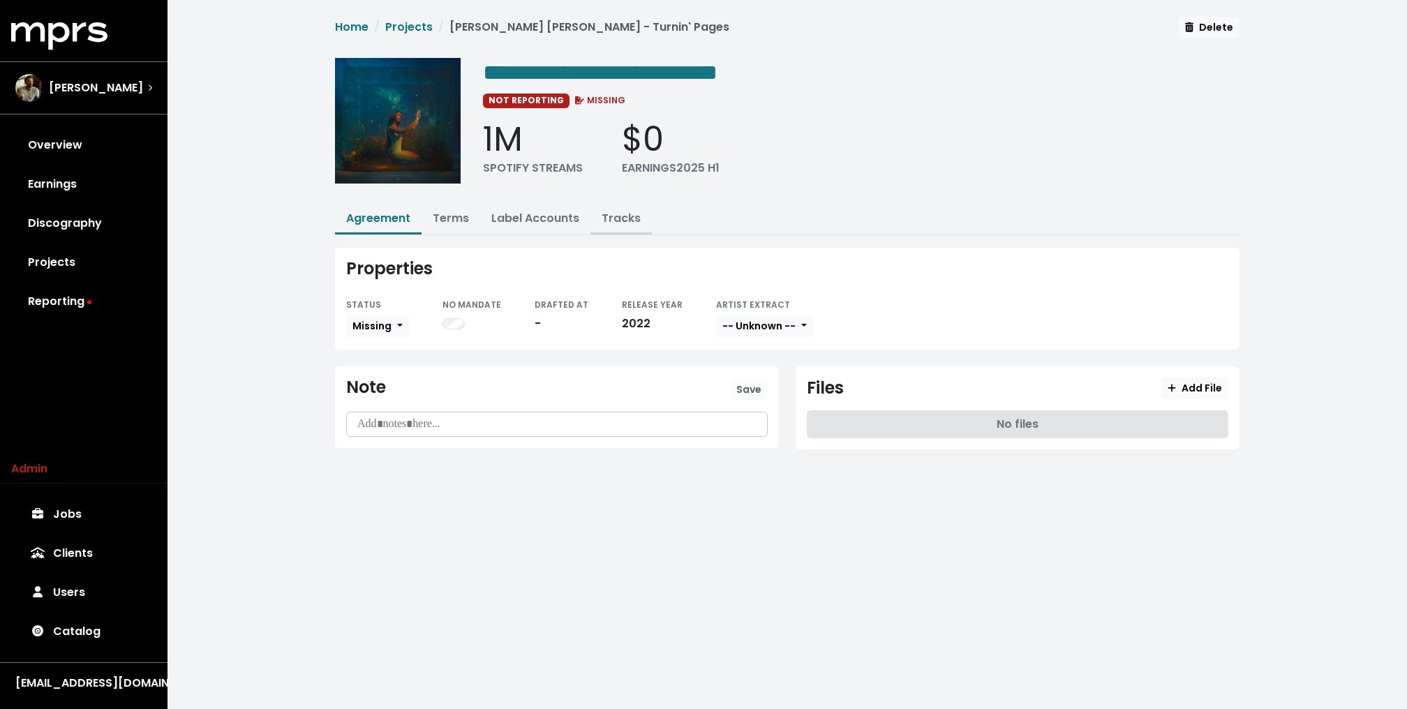
click at [617, 213] on link "Tracks" at bounding box center [621, 218] width 39 height 16
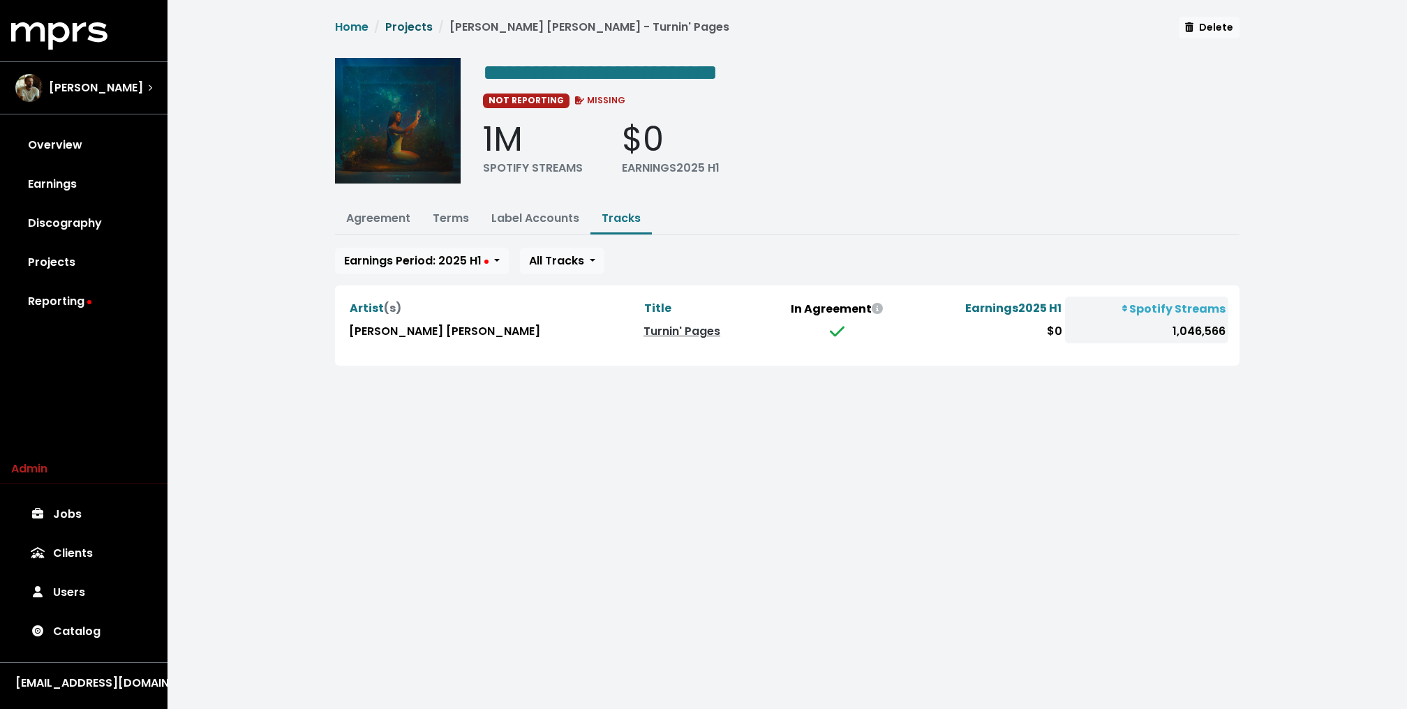
click at [405, 21] on link "Projects" at bounding box center [408, 27] width 47 height 16
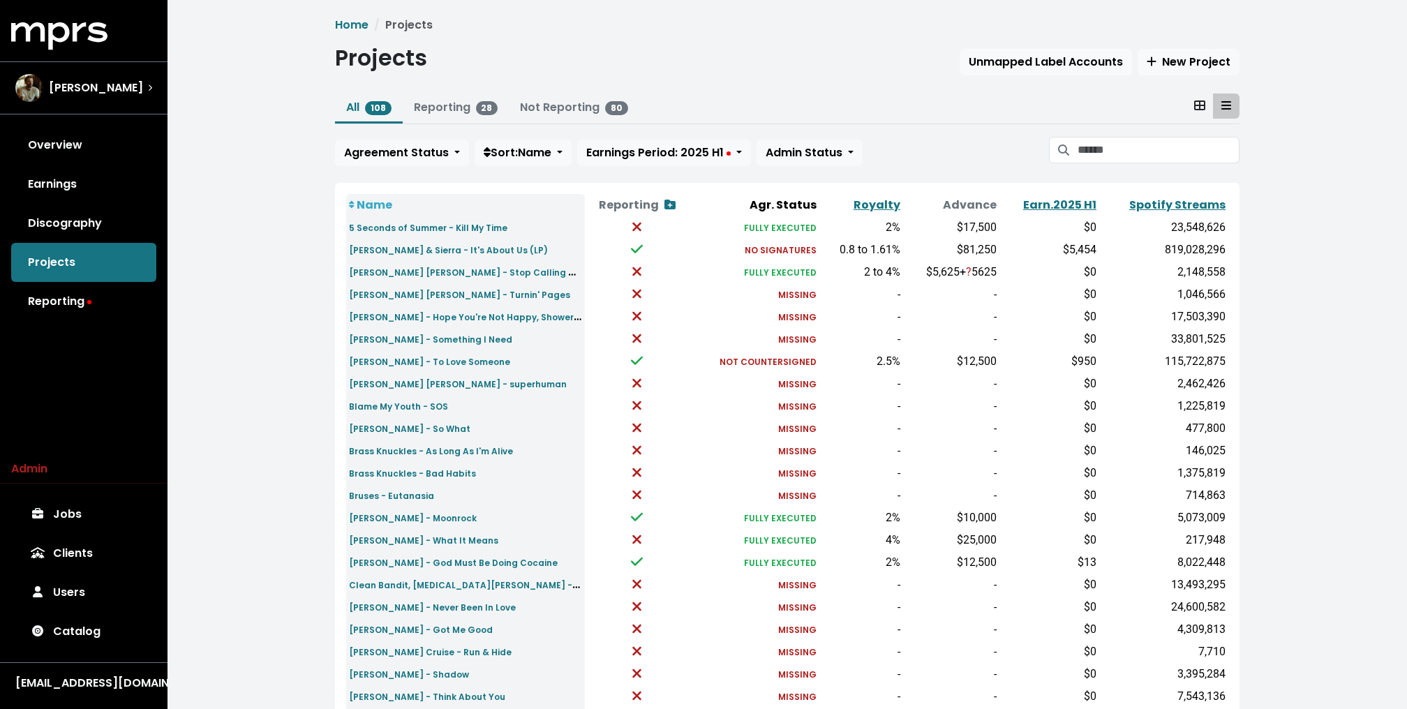
scroll to position [332, 0]
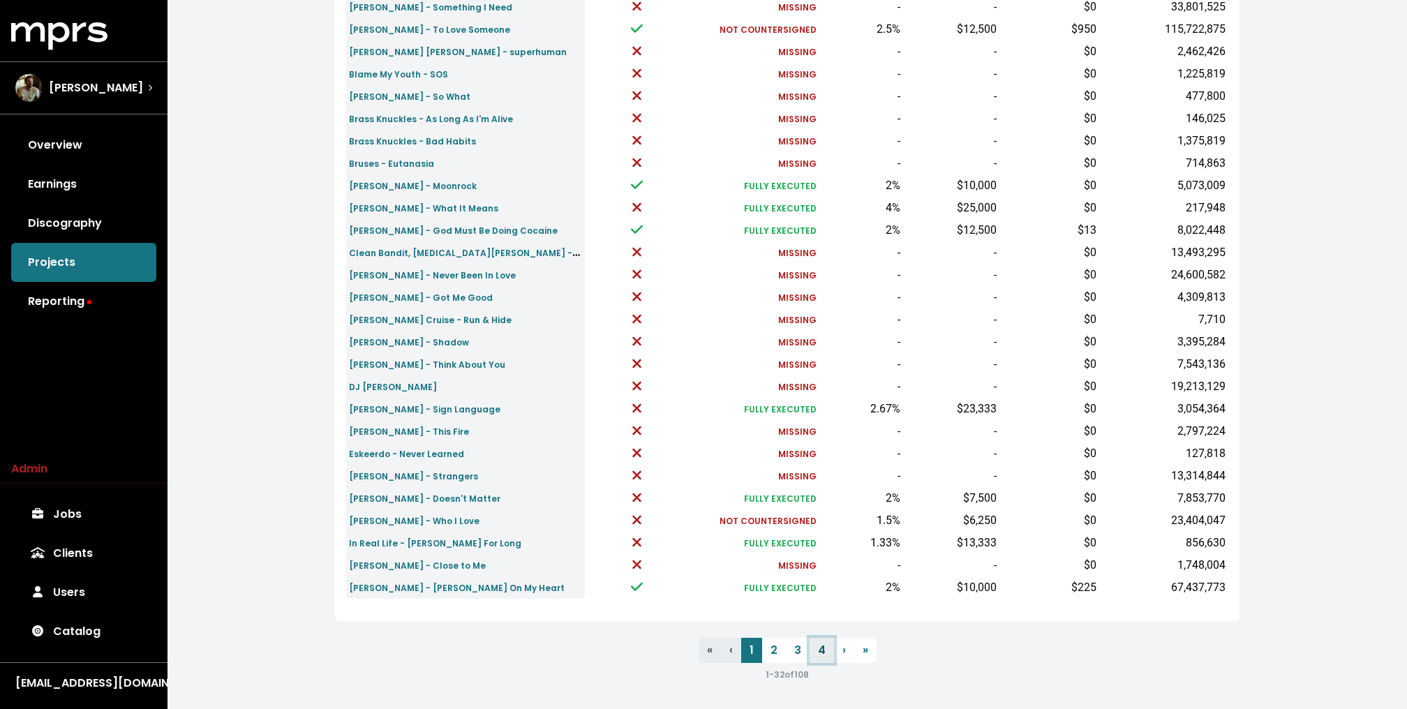
click at [827, 655] on link "4" at bounding box center [821, 650] width 24 height 25
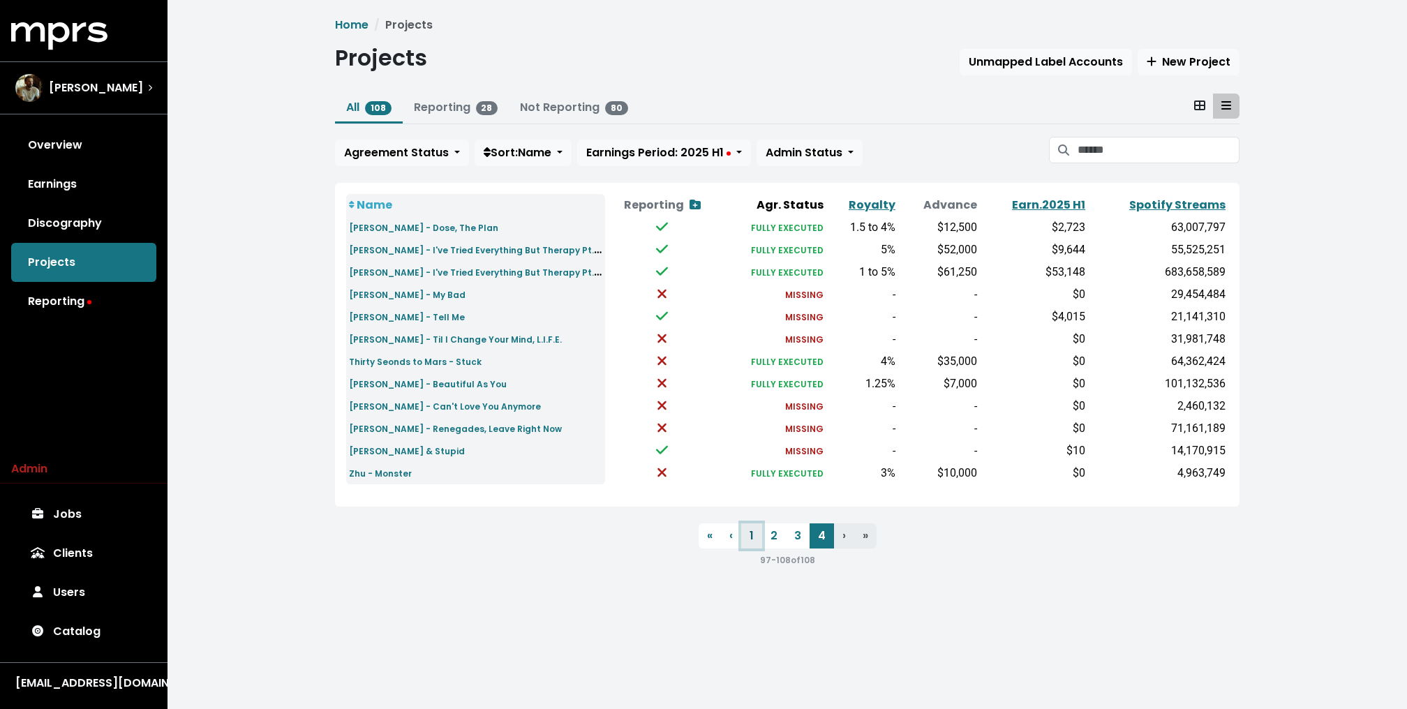
click at [750, 535] on link "1" at bounding box center [751, 535] width 21 height 25
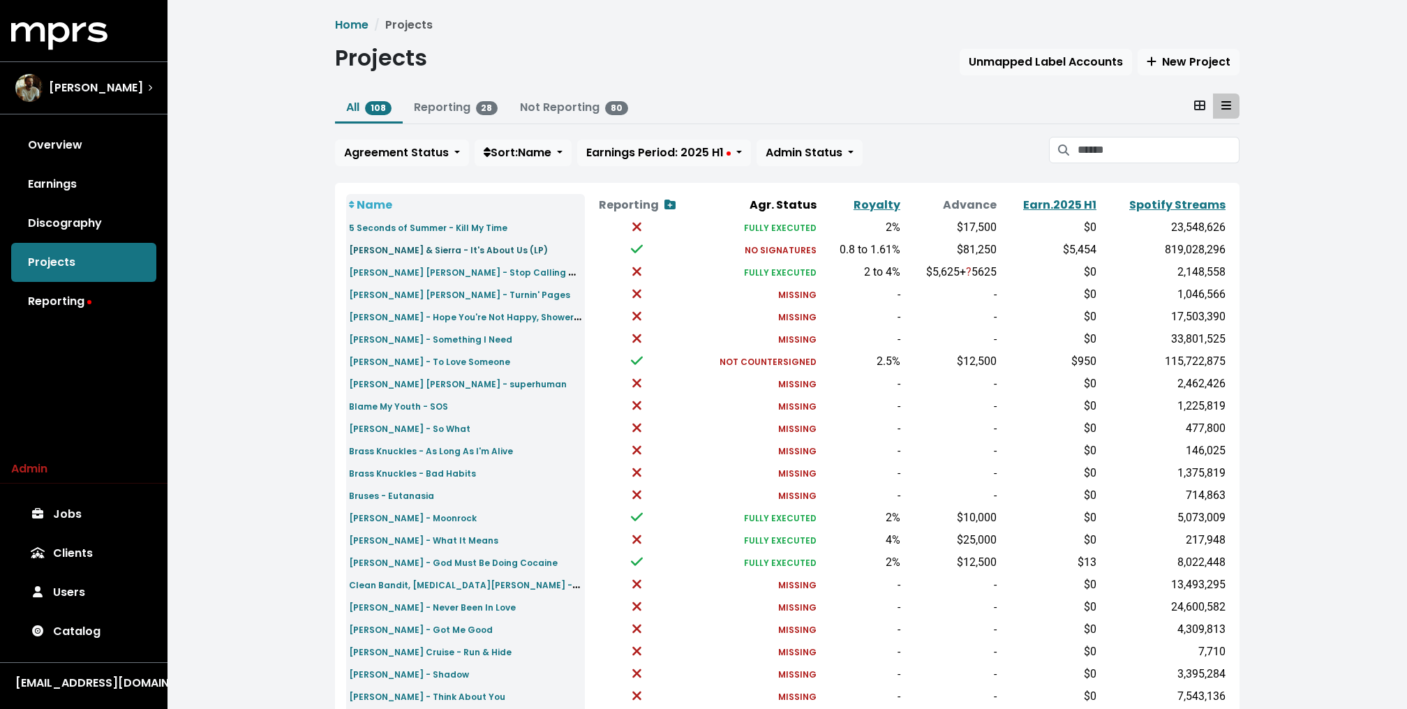
click at [438, 246] on small "[PERSON_NAME] & Sierra - It's About Us (LP)" at bounding box center [448, 250] width 199 height 12
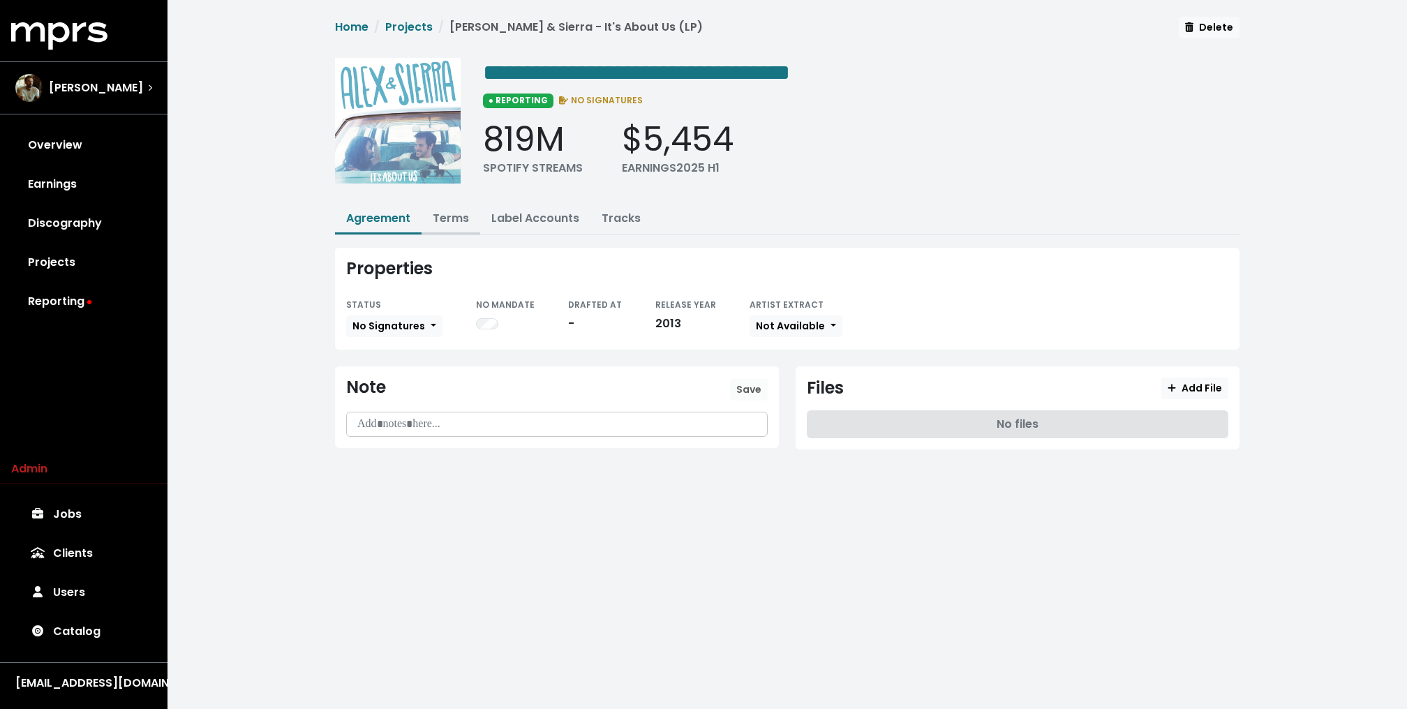
click at [446, 226] on button "Terms" at bounding box center [450, 219] width 59 height 30
click at [446, 220] on link "Terms" at bounding box center [451, 218] width 36 height 16
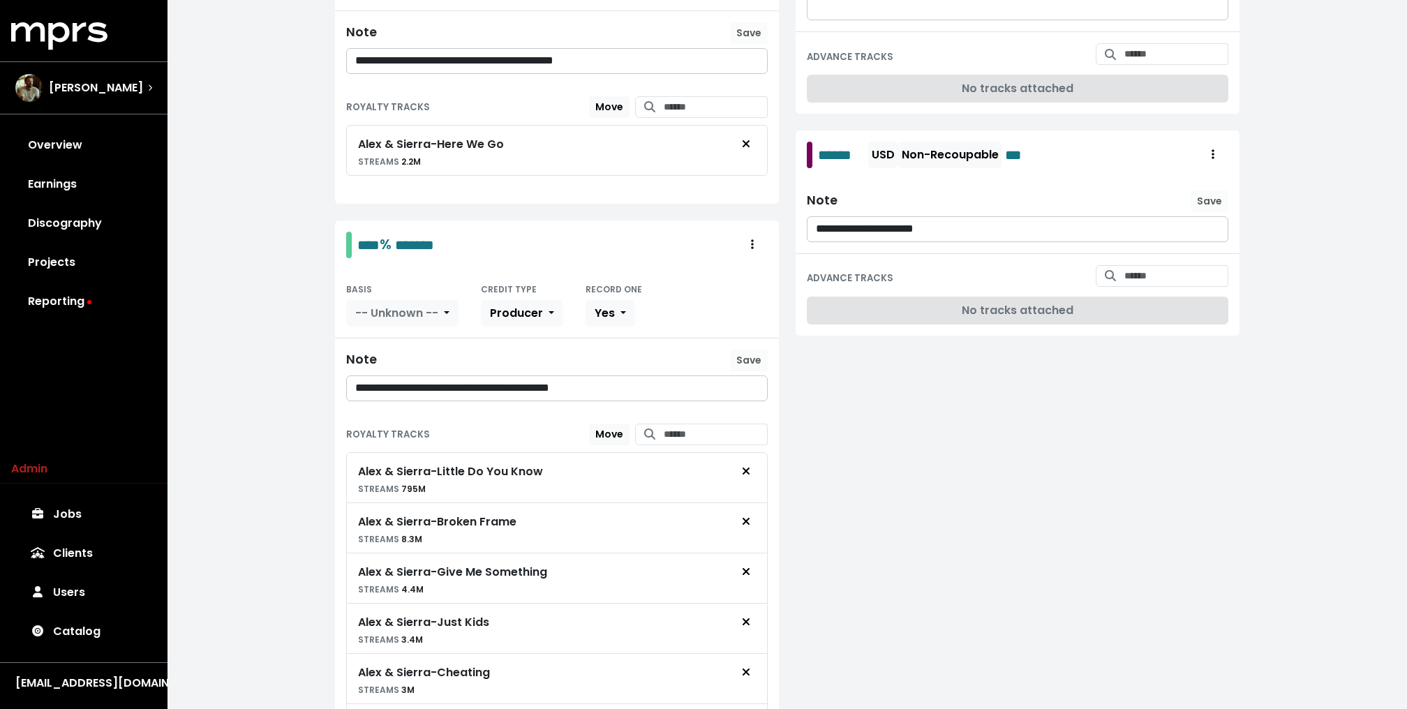
scroll to position [505, 0]
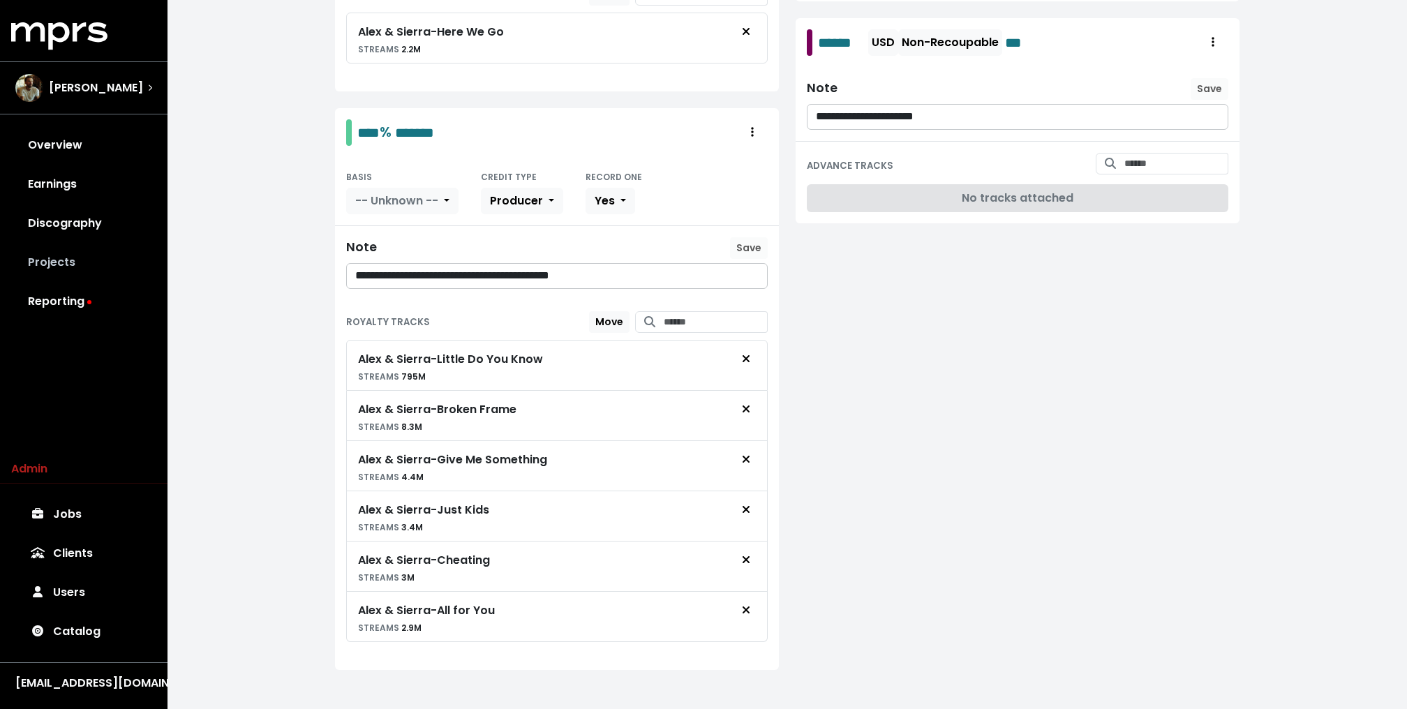
click at [50, 278] on link "Projects" at bounding box center [83, 262] width 145 height 39
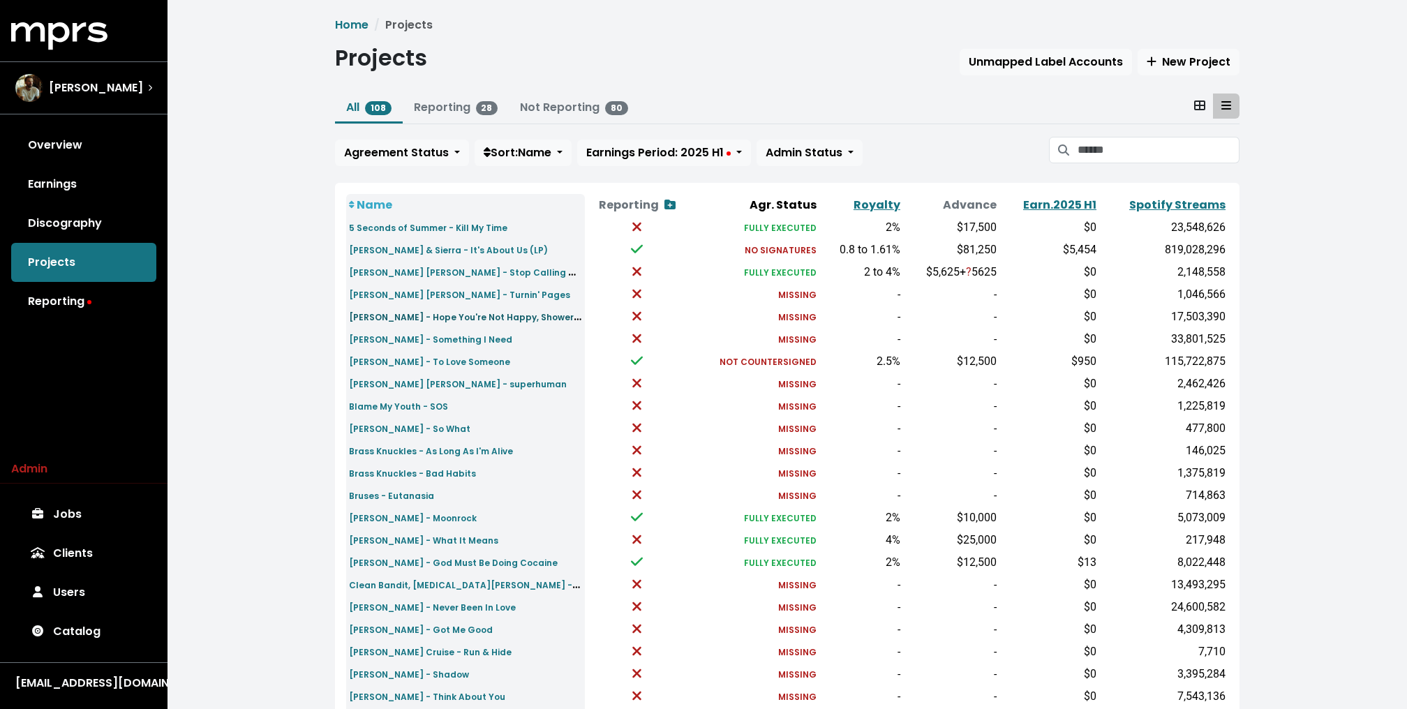
click at [384, 315] on small "[PERSON_NAME] - Hope You're Not Happy, Shower With My Clothes On" at bounding box center [506, 316] width 314 height 16
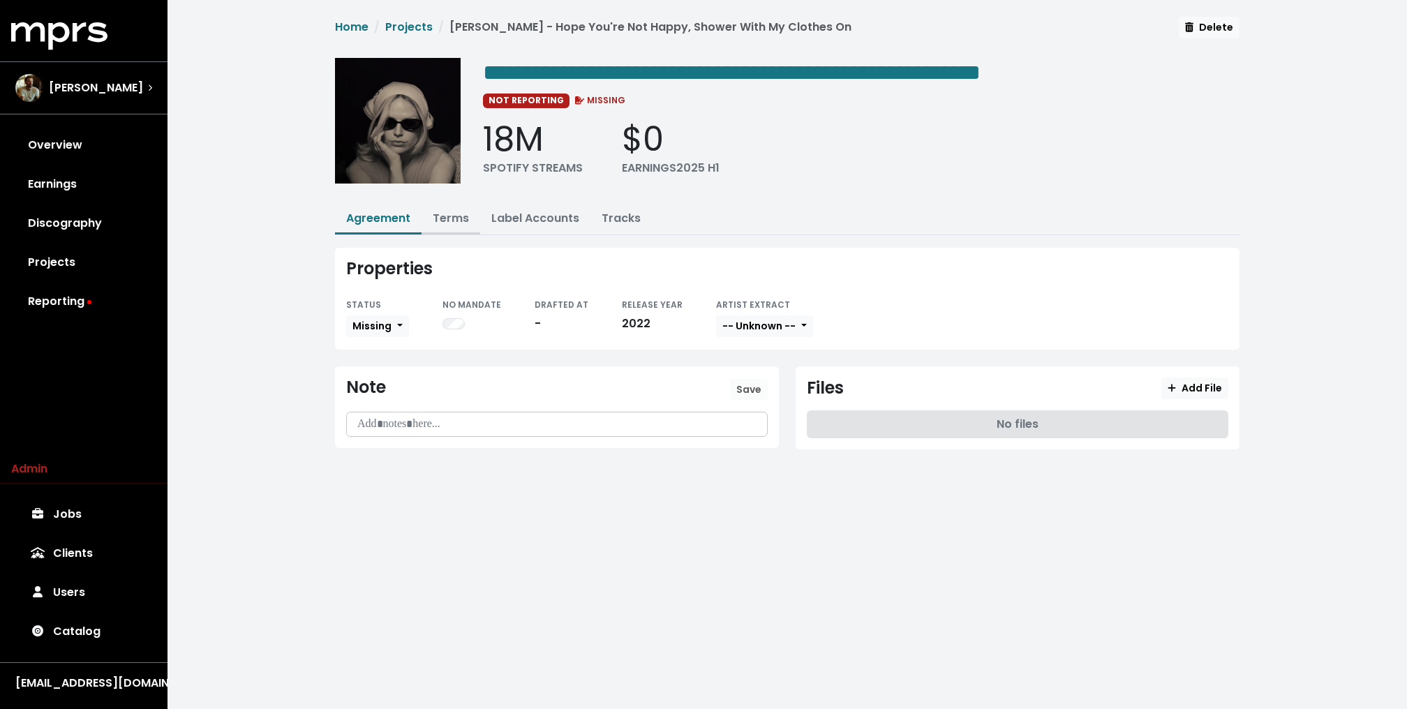
click at [444, 224] on button "Terms" at bounding box center [450, 219] width 59 height 30
click at [456, 218] on link "Terms" at bounding box center [451, 218] width 36 height 16
click at [417, 26] on link "Projects" at bounding box center [408, 27] width 47 height 16
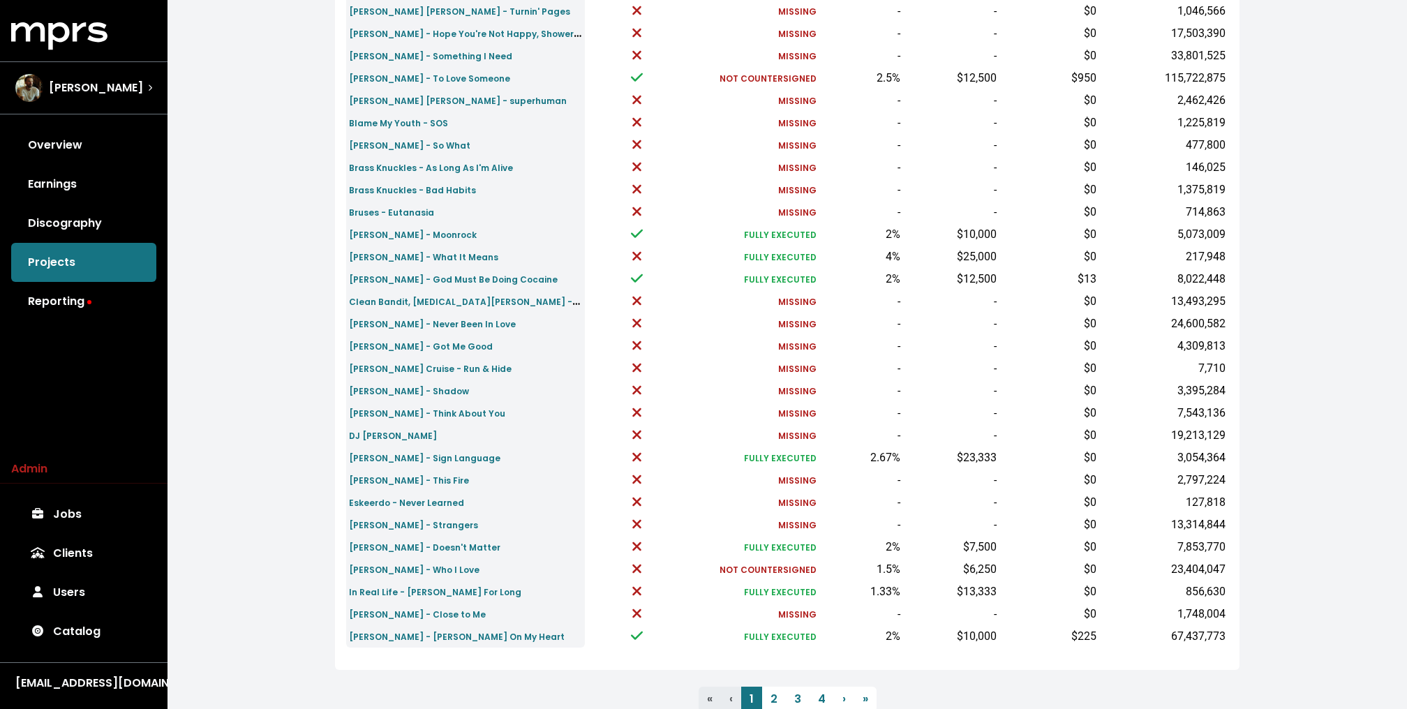
scroll to position [294, 0]
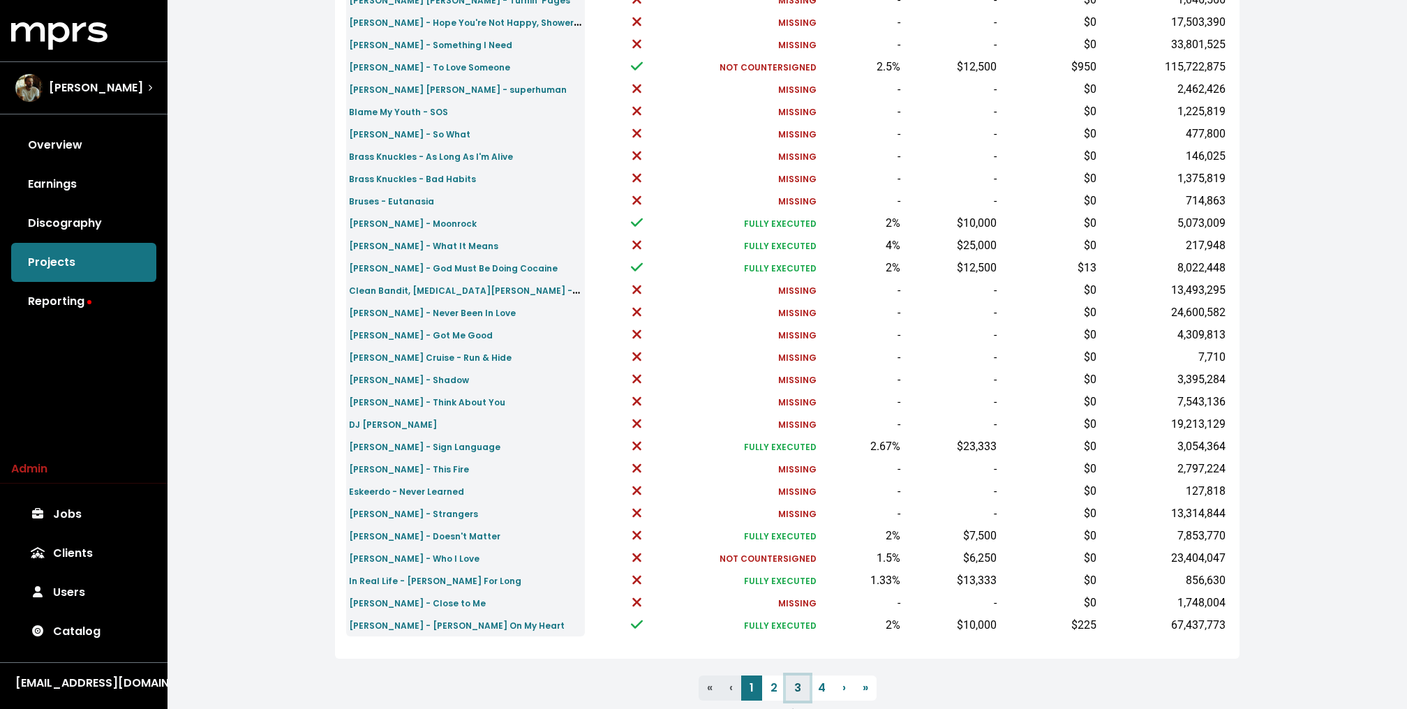
click at [789, 685] on link "3" at bounding box center [798, 687] width 24 height 25
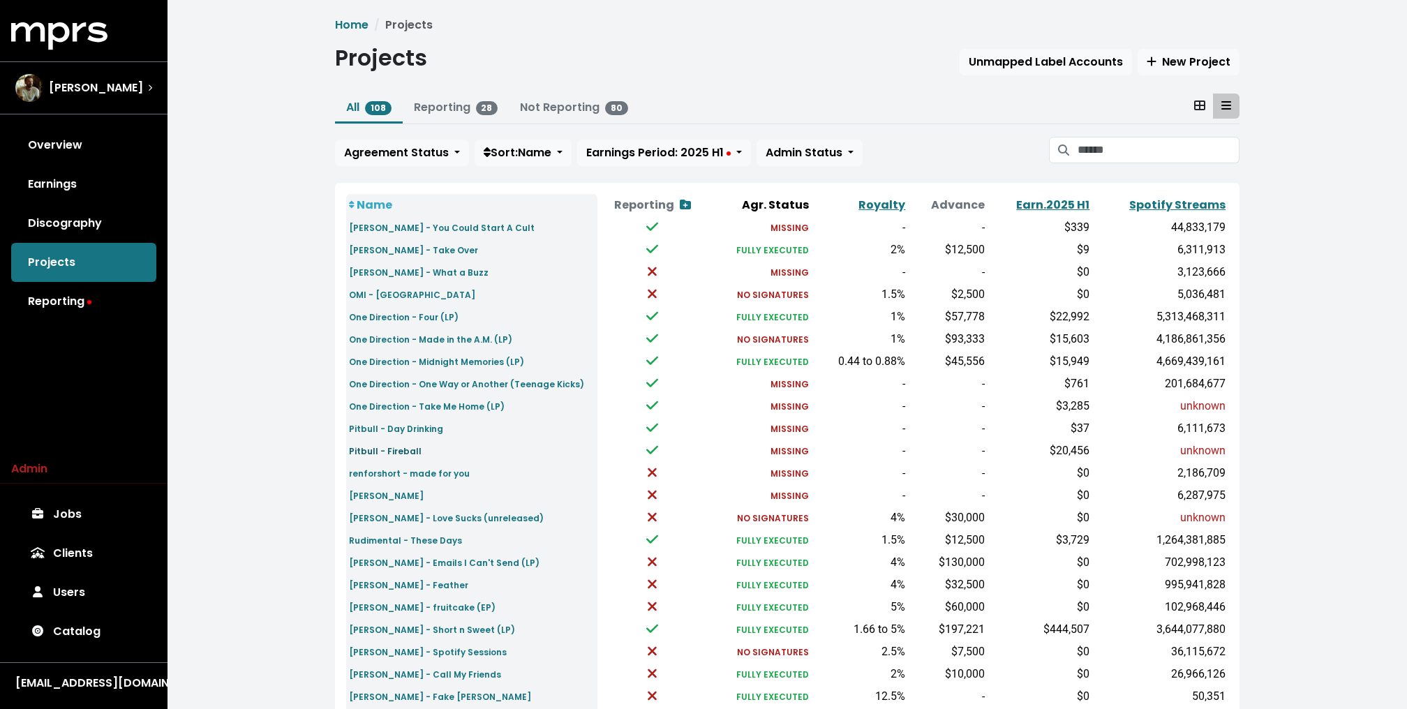
click at [394, 447] on small "Pitbull - Fireball" at bounding box center [385, 451] width 73 height 12
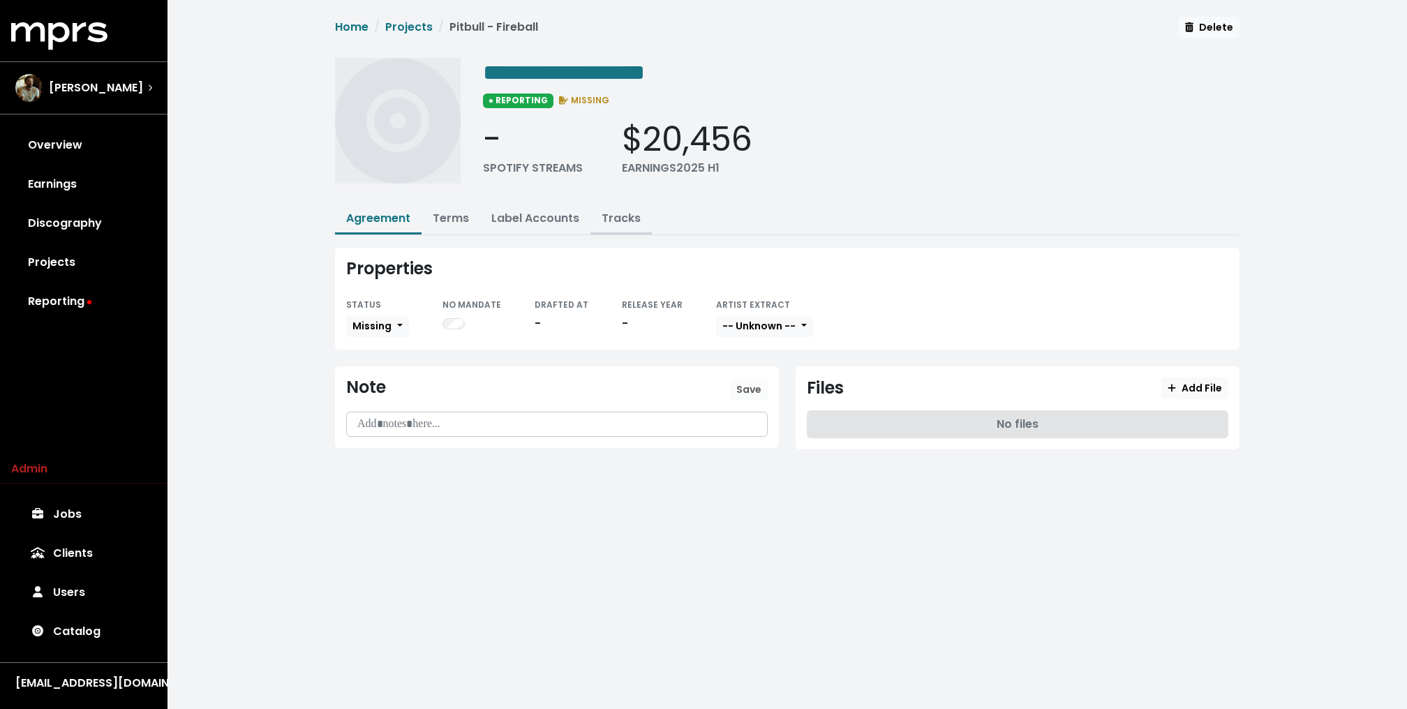
click at [627, 217] on link "Tracks" at bounding box center [621, 218] width 39 height 16
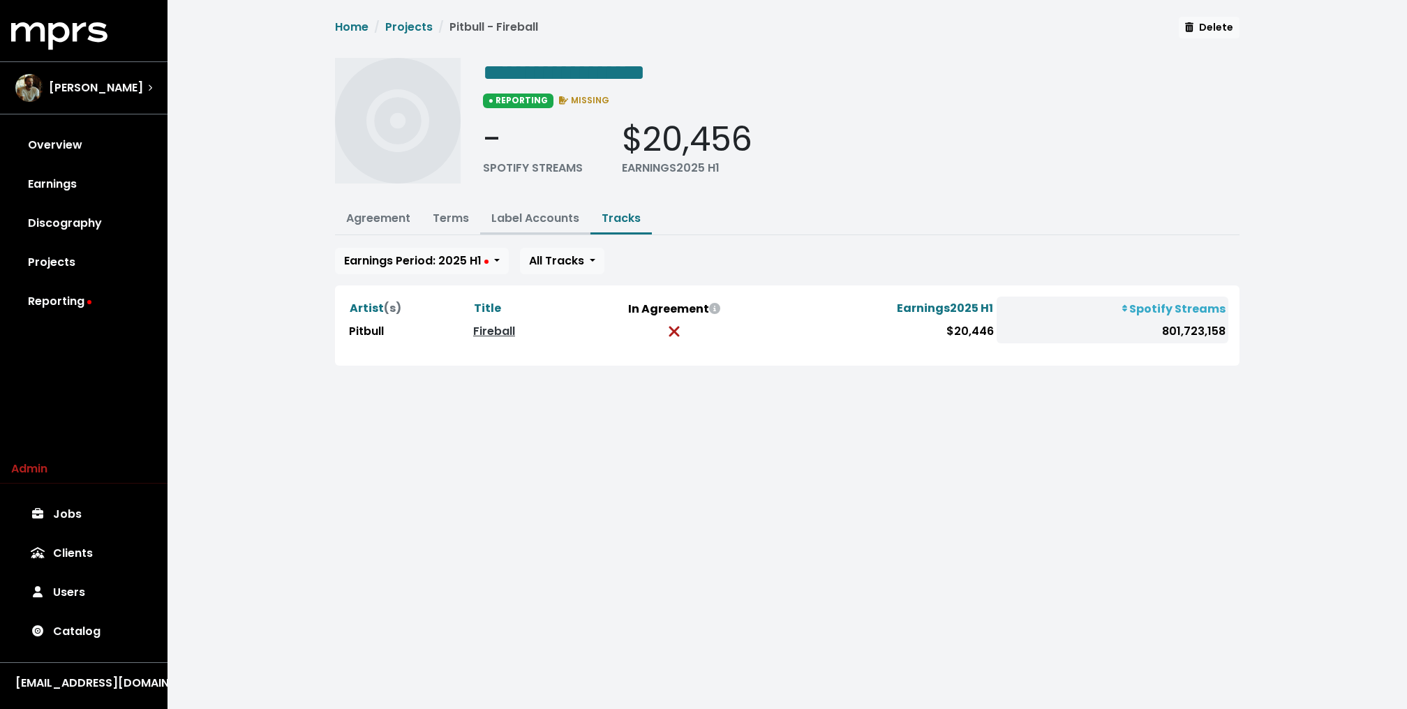
click at [567, 204] on button "Label Accounts" at bounding box center [535, 219] width 110 height 30
click at [455, 214] on link "Terms" at bounding box center [451, 218] width 36 height 16
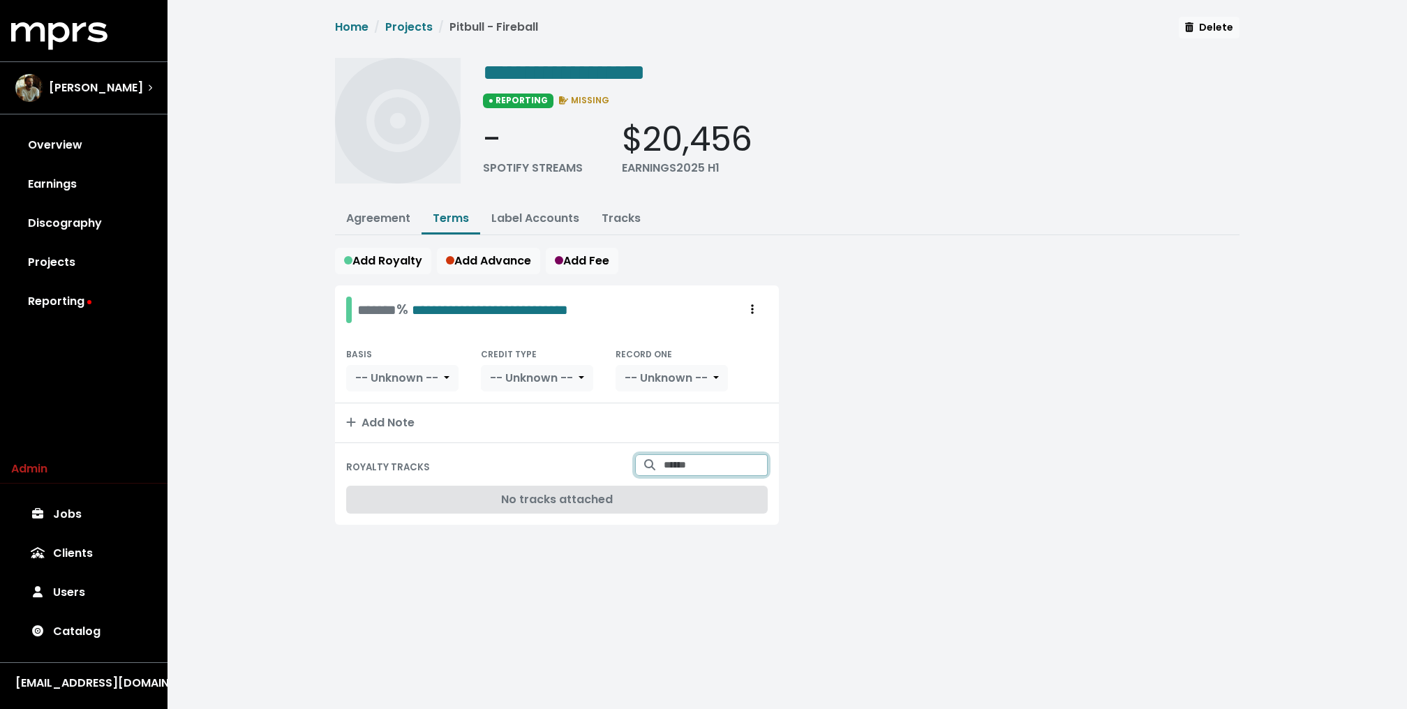
click at [675, 464] on input "Search for tracks by title and link them to this royalty" at bounding box center [716, 465] width 104 height 22
type input "**********"
click at [713, 492] on button "Pitbull - Fireball" at bounding box center [691, 493] width 110 height 22
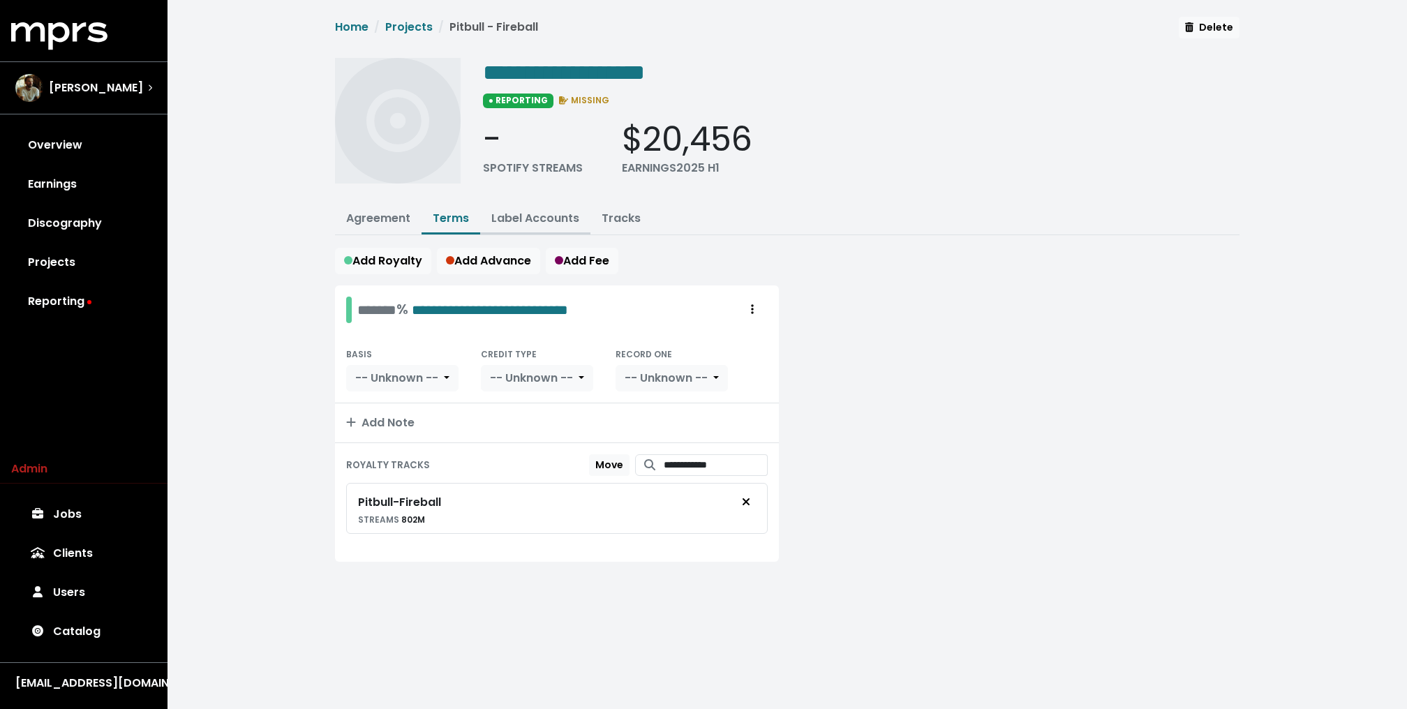
click at [560, 207] on button "Label Accounts" at bounding box center [535, 219] width 110 height 30
click at [544, 216] on link "Label Accounts" at bounding box center [535, 218] width 88 height 16
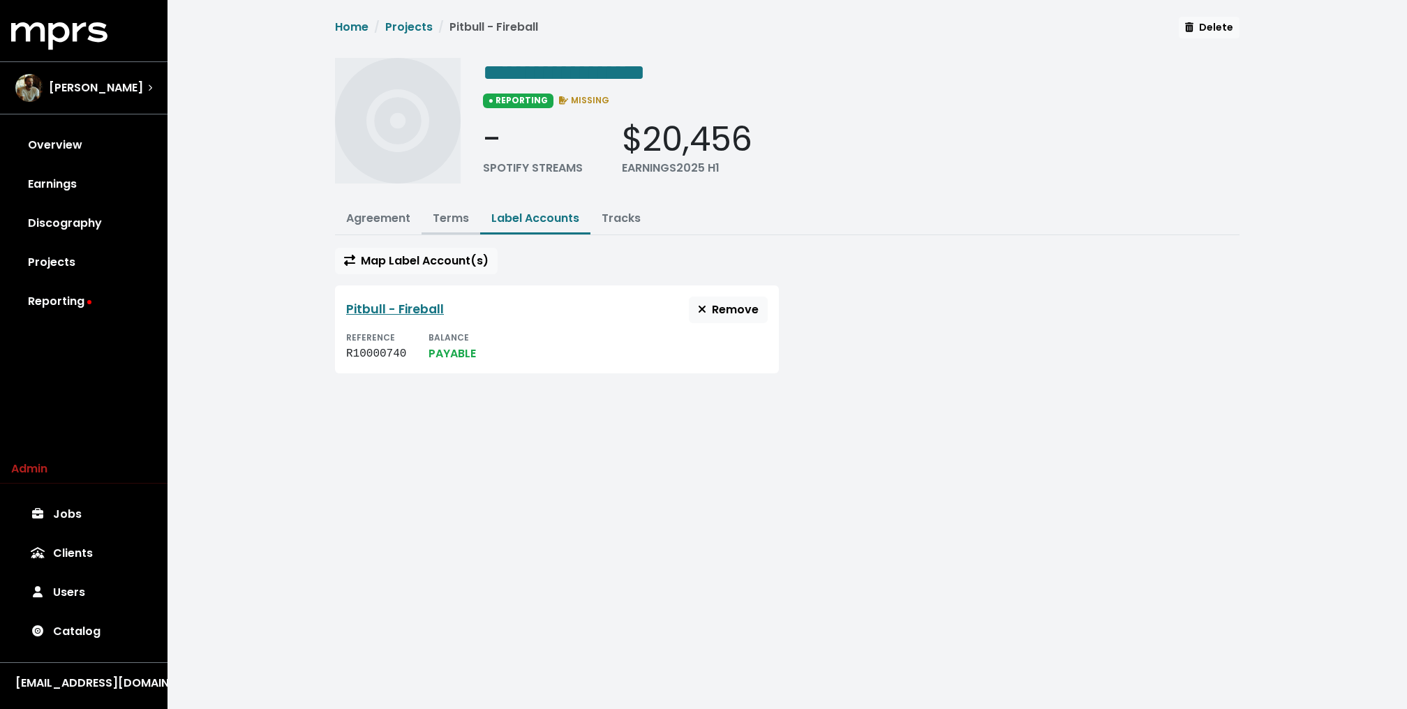
click at [452, 217] on link "Terms" at bounding box center [451, 218] width 36 height 16
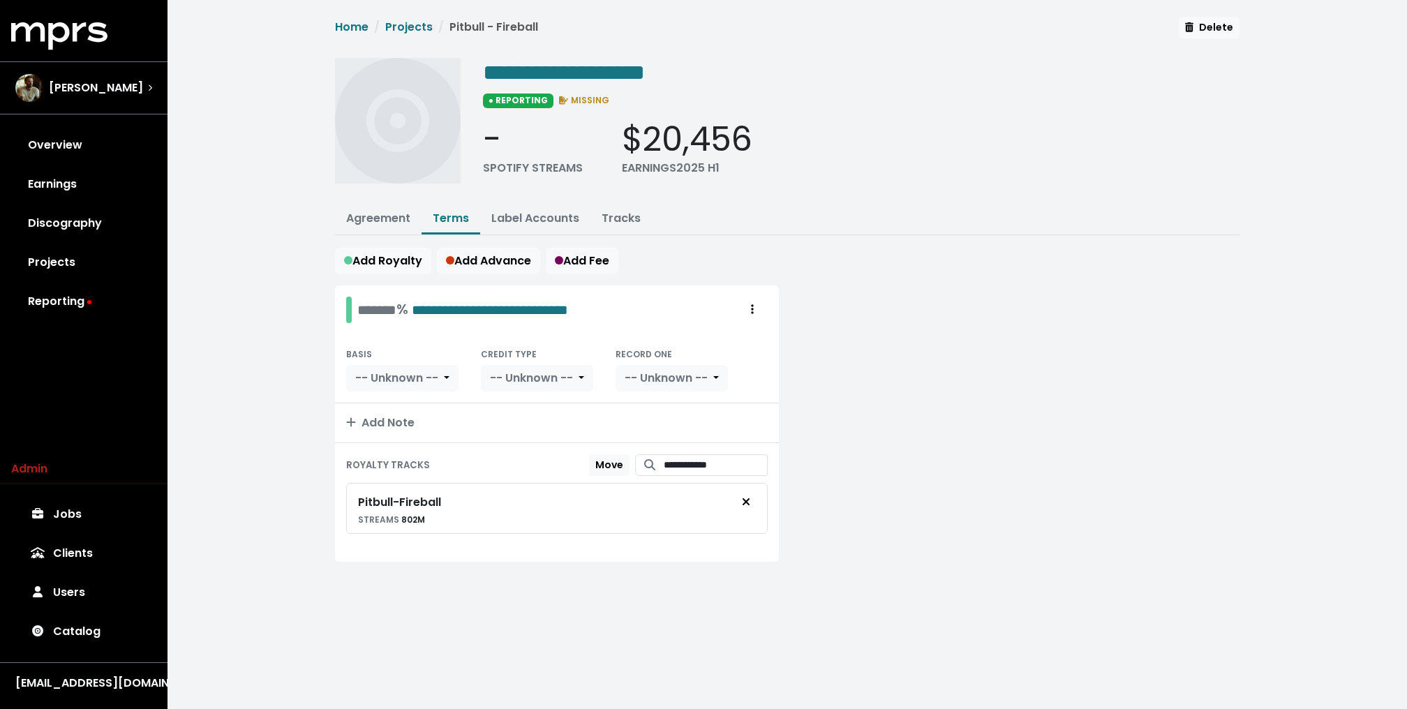
click at [281, 396] on div "**********" at bounding box center [786, 306] width 1239 height 612
click at [610, 216] on link "Tracks" at bounding box center [621, 218] width 39 height 16
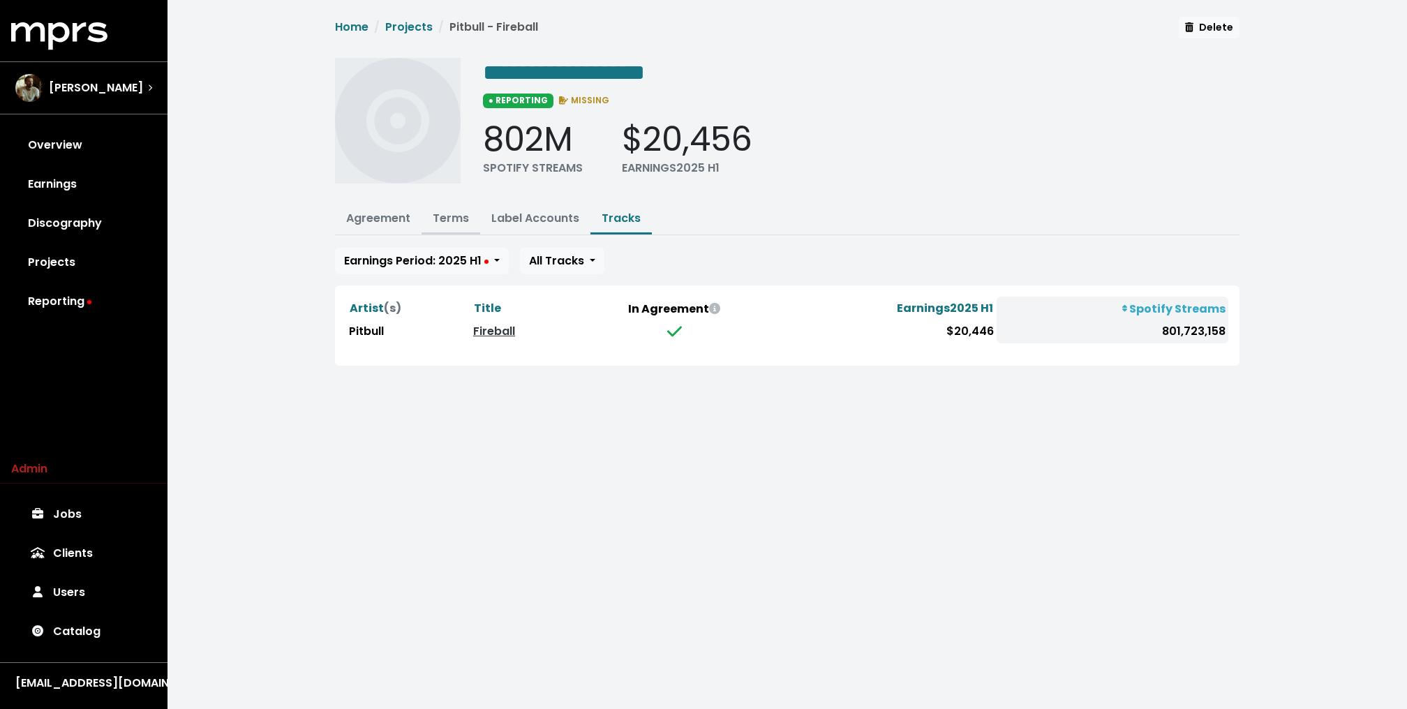
click at [454, 215] on link "Terms" at bounding box center [451, 218] width 36 height 16
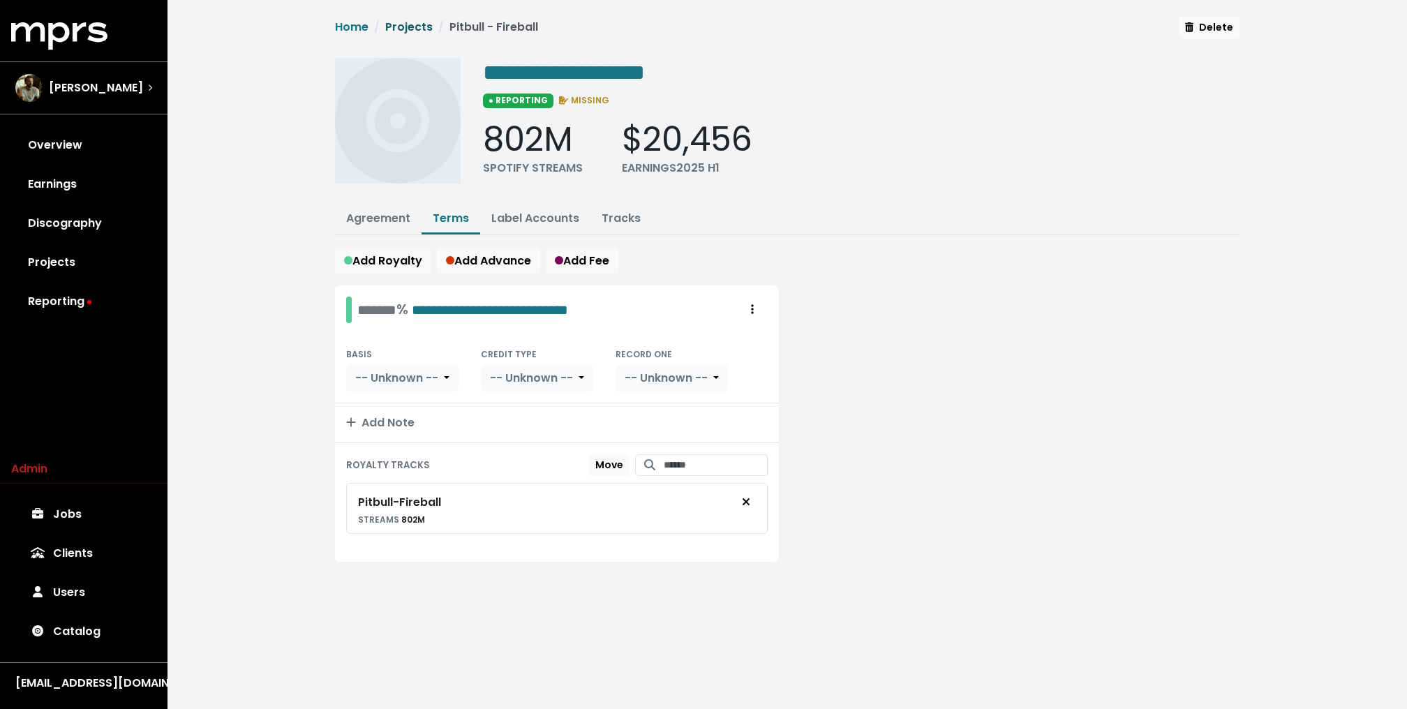
click at [418, 27] on link "Projects" at bounding box center [408, 27] width 47 height 16
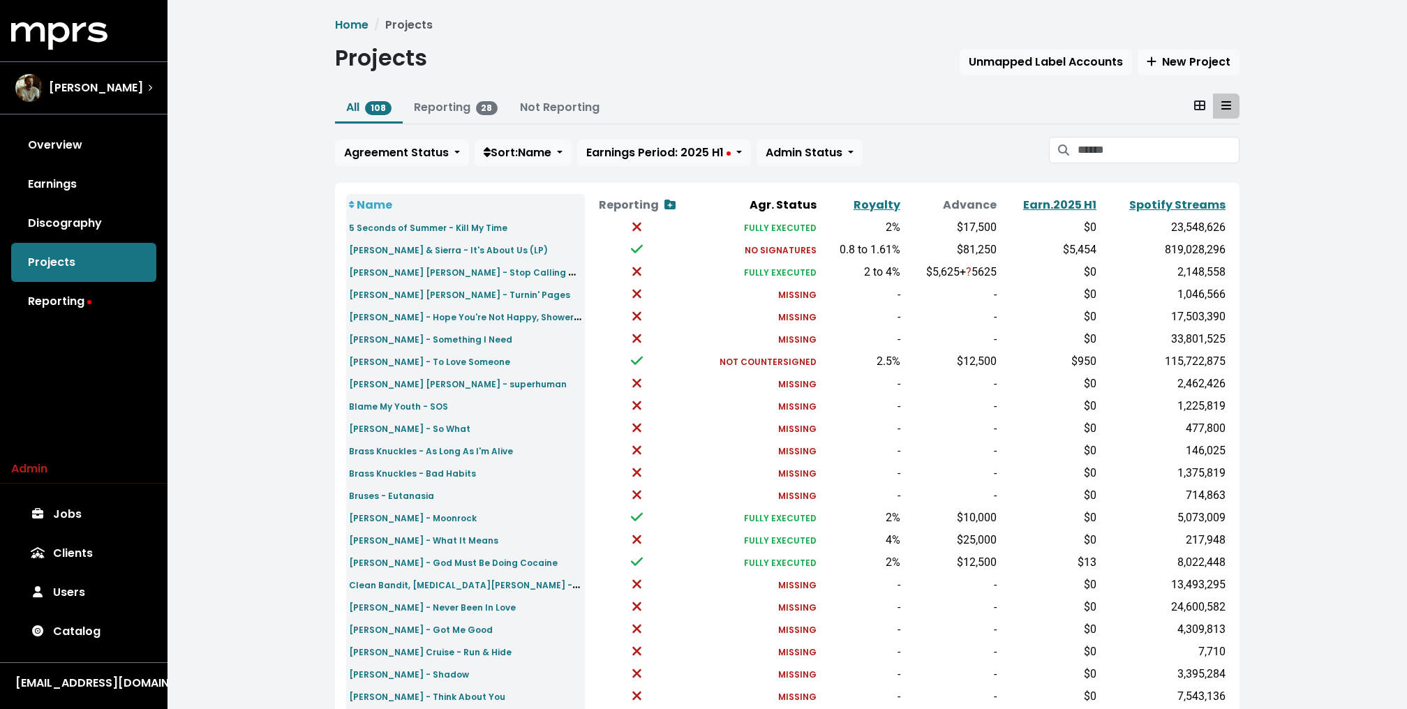
scroll to position [332, 0]
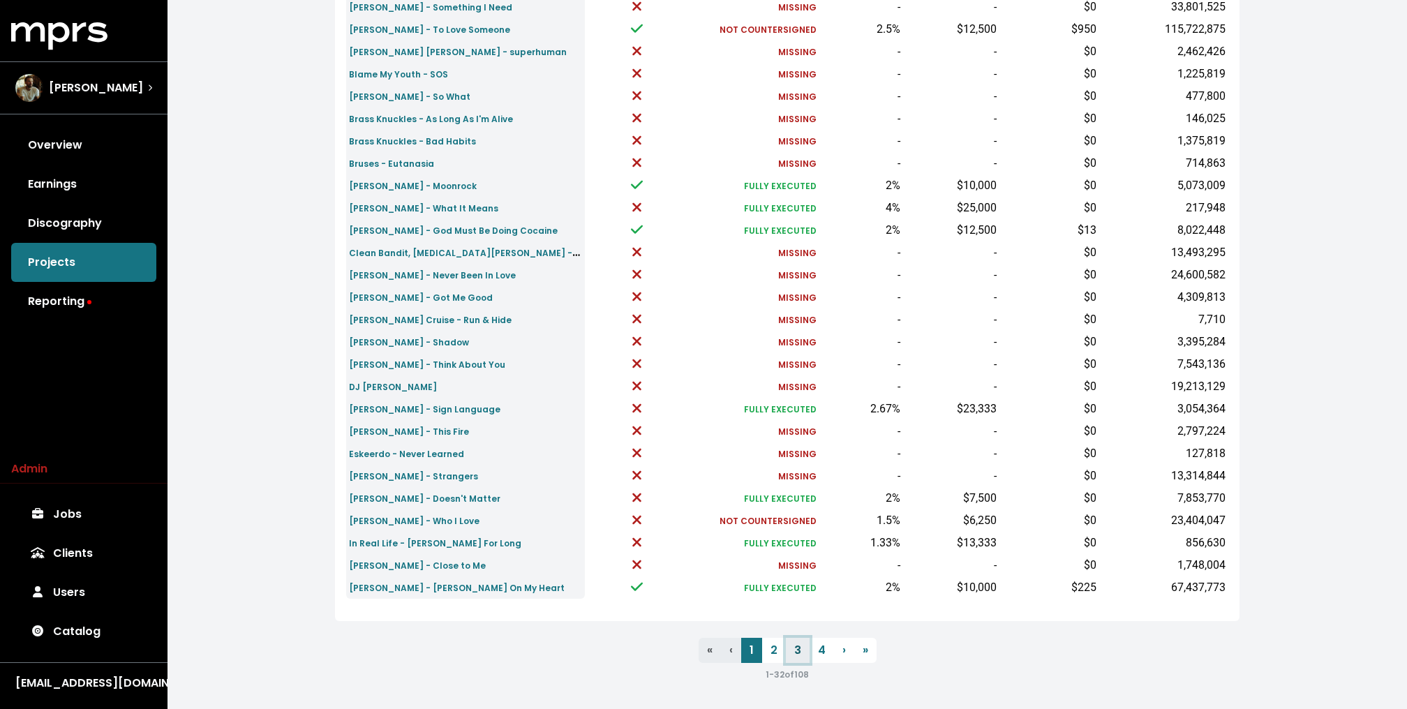
click at [798, 652] on link "3" at bounding box center [798, 650] width 24 height 25
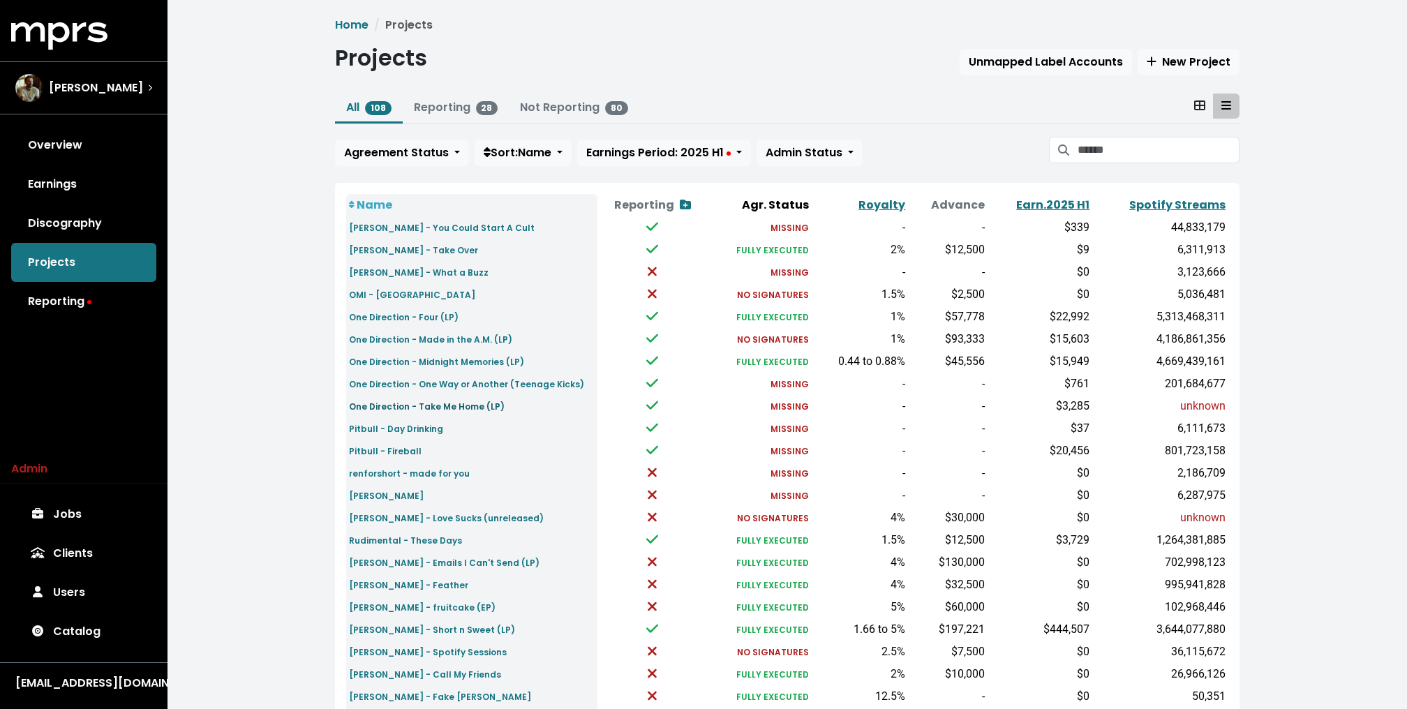
click at [458, 407] on small "One Direction - Take Me Home (LP)" at bounding box center [427, 407] width 156 height 12
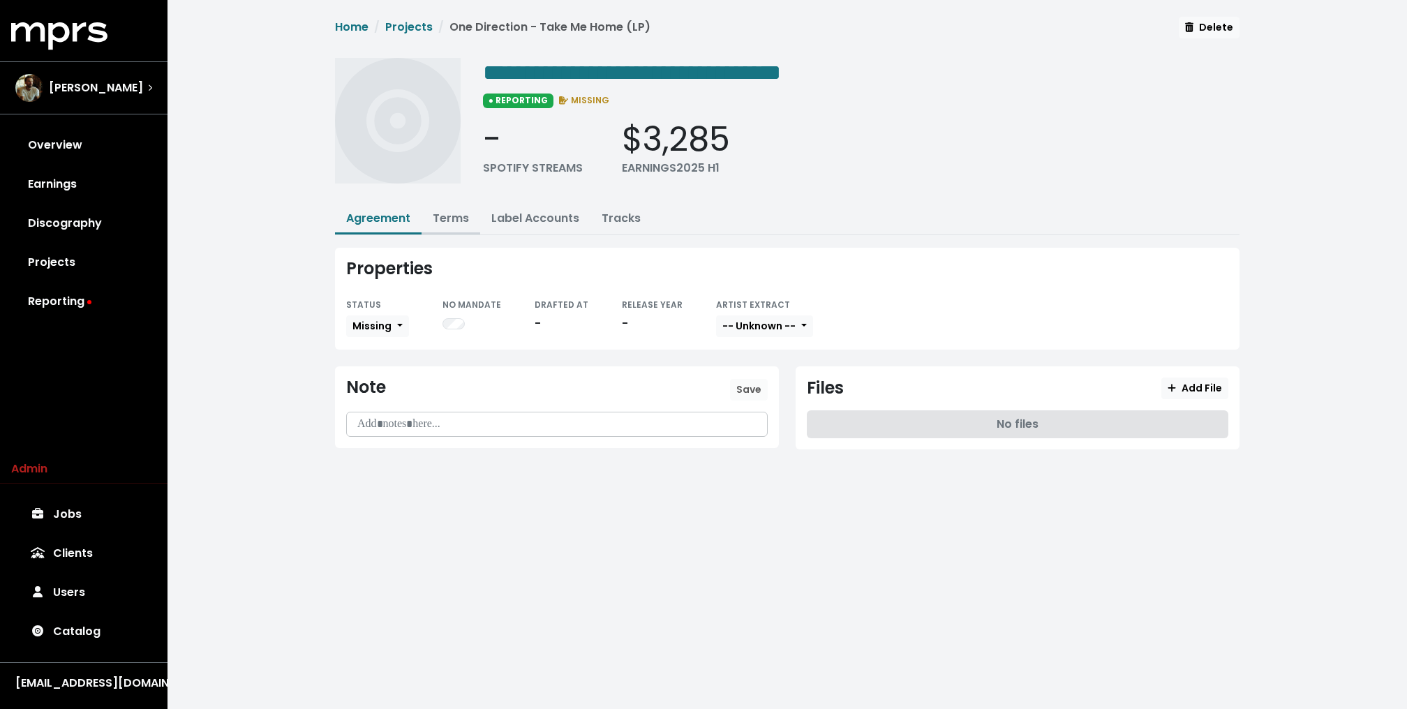
click at [449, 220] on link "Terms" at bounding box center [451, 218] width 36 height 16
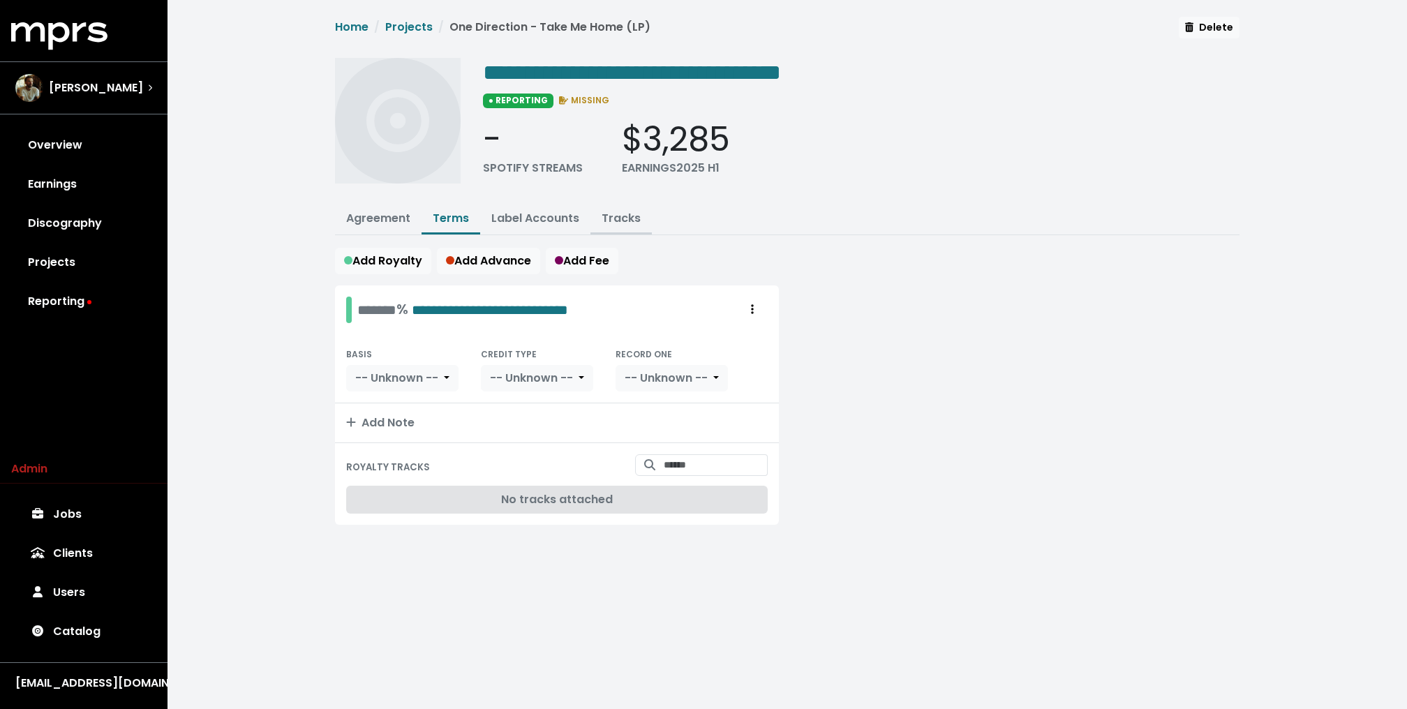
click at [634, 221] on link "Tracks" at bounding box center [621, 218] width 39 height 16
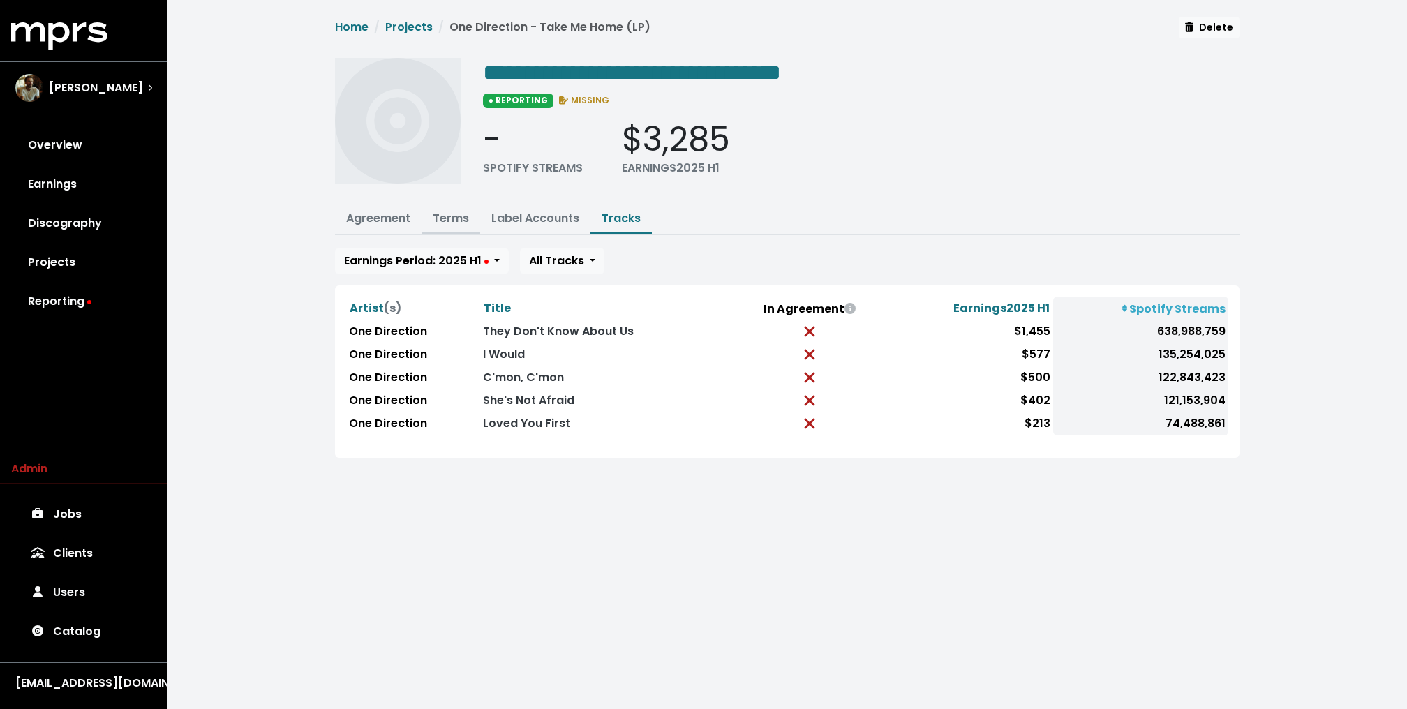
click at [447, 210] on link "Terms" at bounding box center [451, 218] width 36 height 16
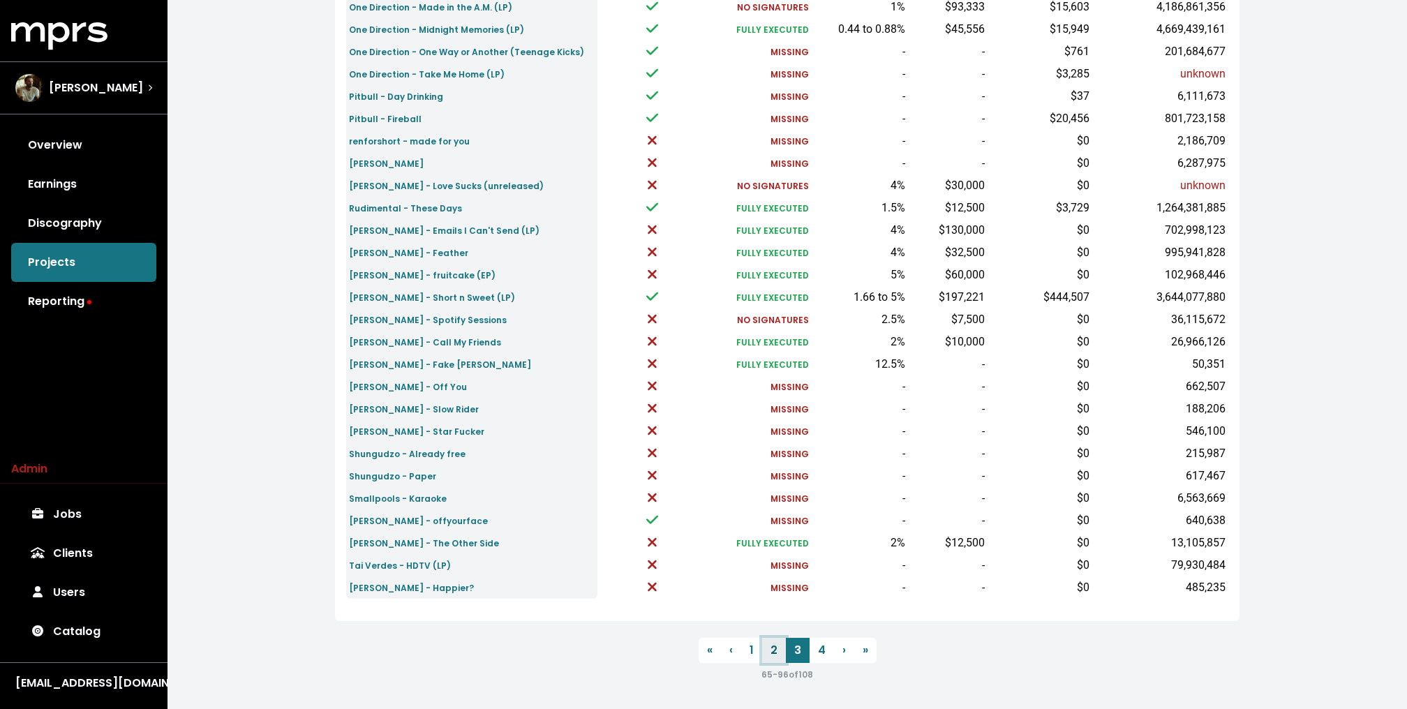
click at [770, 646] on link "2" at bounding box center [774, 650] width 24 height 25
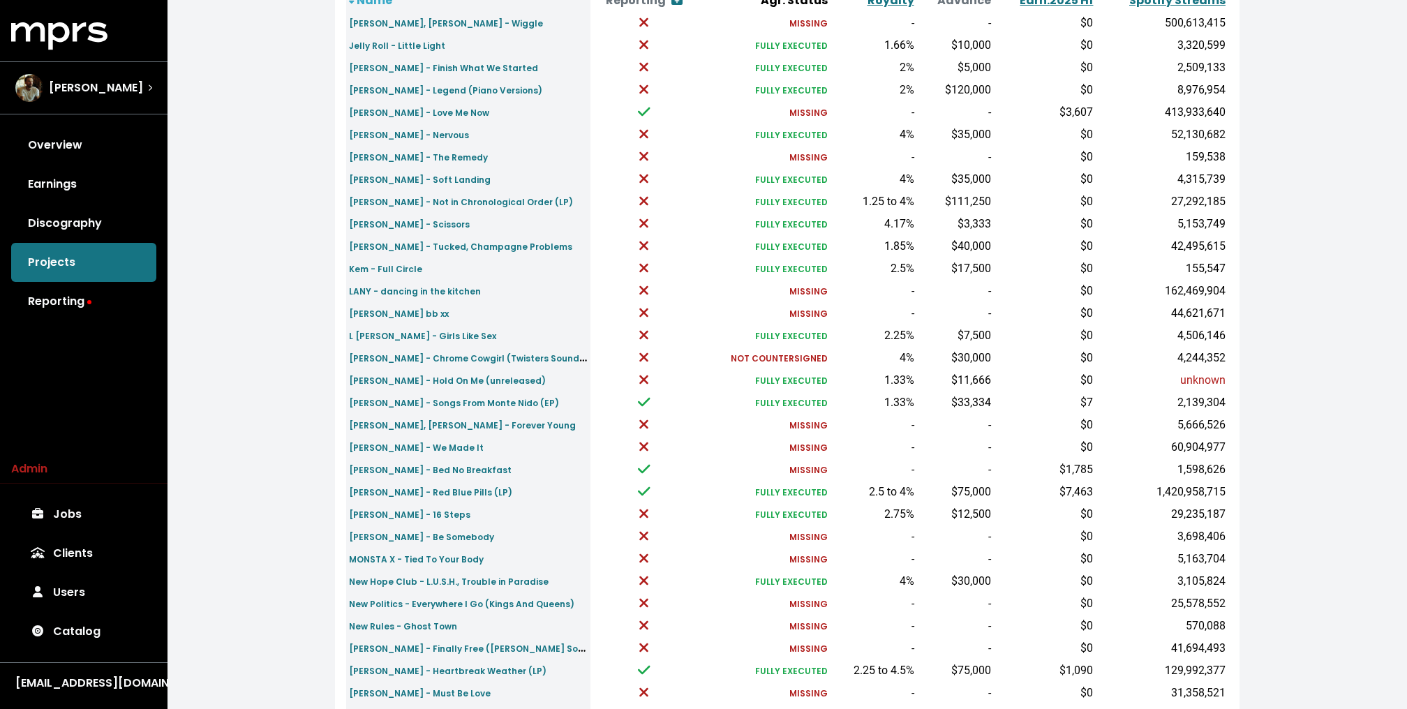
scroll to position [216, 0]
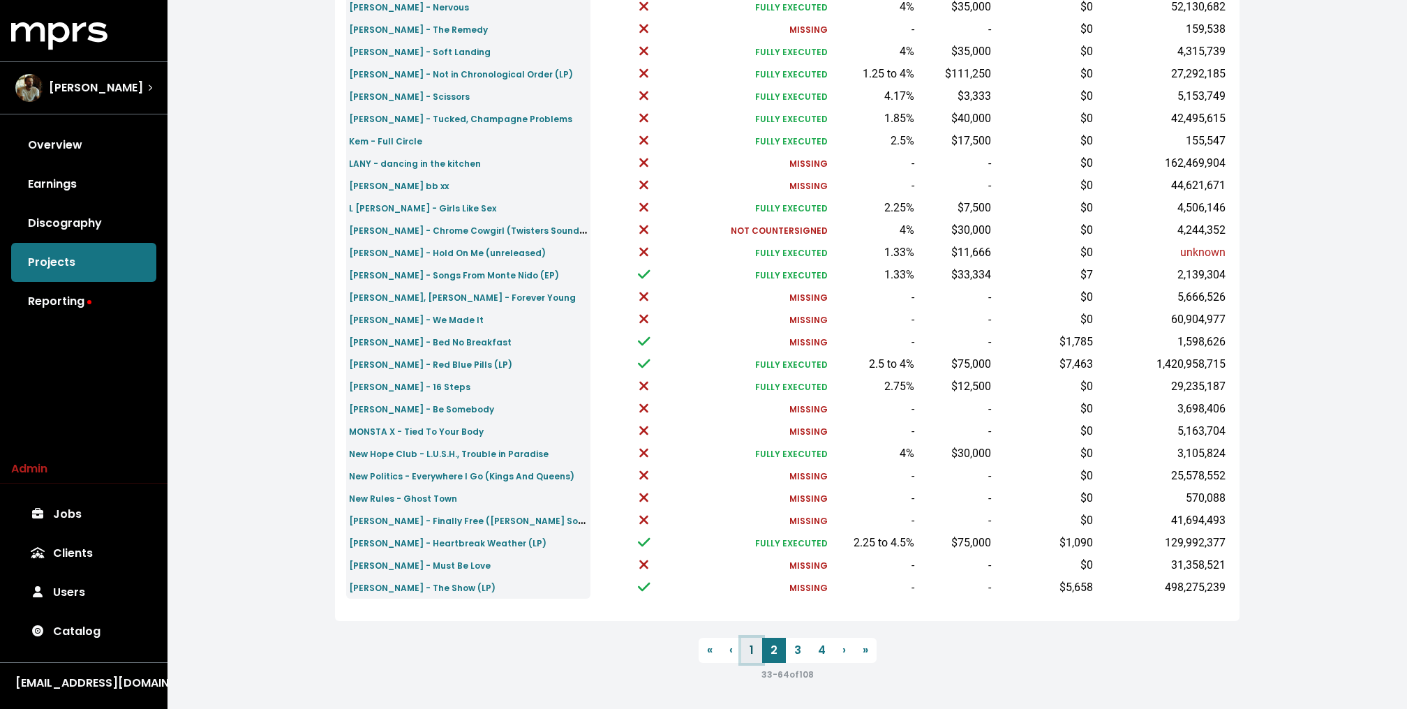
click at [755, 643] on link "1" at bounding box center [751, 650] width 21 height 25
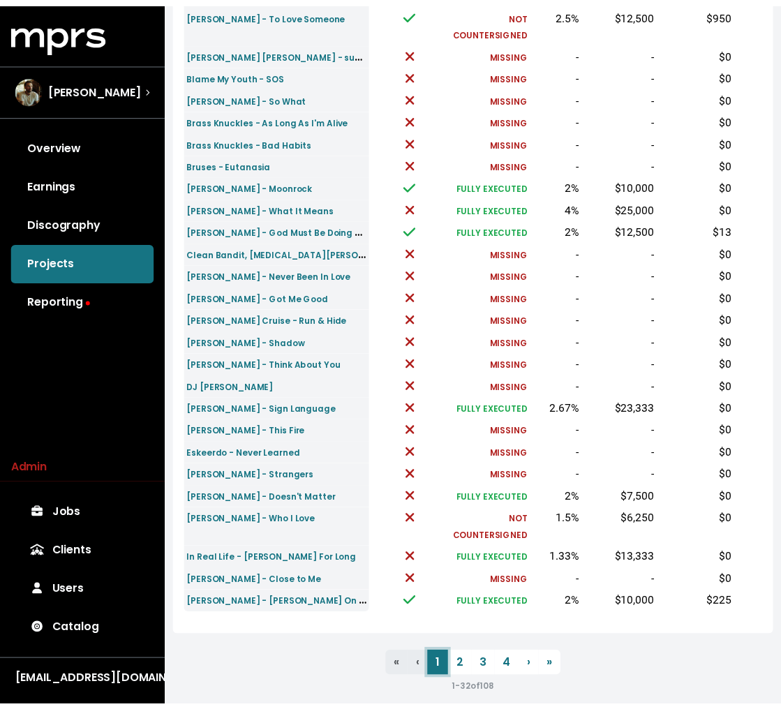
scroll to position [397, 0]
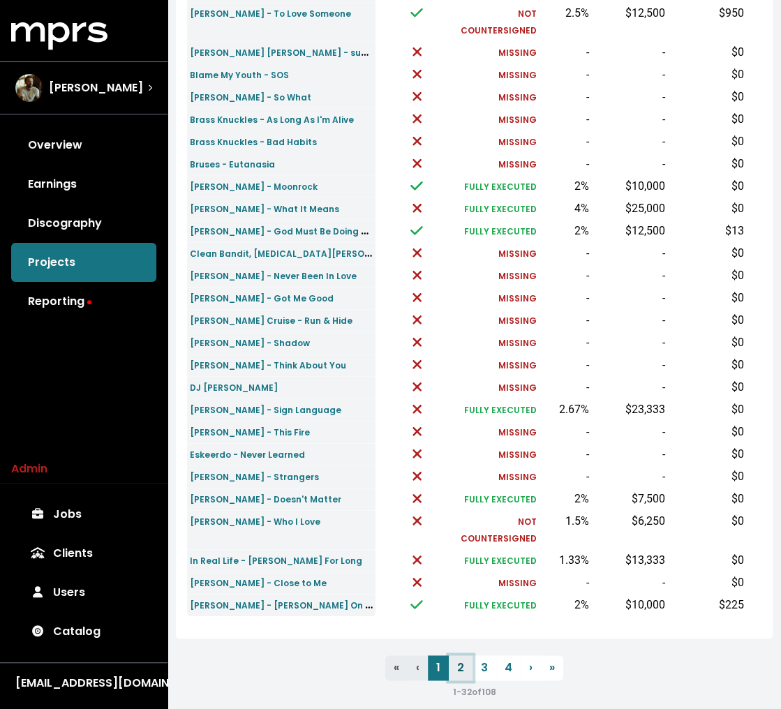
click at [460, 680] on link "2" at bounding box center [461, 667] width 24 height 25
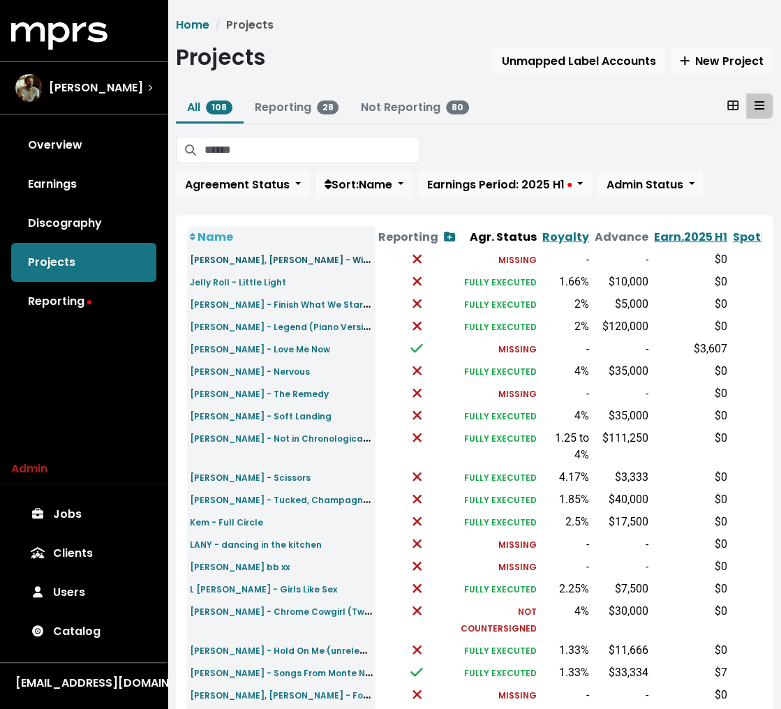
click at [259, 262] on small "Jason Derulo, Snoop Dogg - Wiggle" at bounding box center [287, 259] width 194 height 16
click at [249, 257] on small "Jason Derulo, Snoop Dogg - Wiggle" at bounding box center [287, 259] width 194 height 16
click at [239, 435] on small "Julia Michaels - Not in Chronological Order (LP)" at bounding box center [302, 438] width 224 height 16
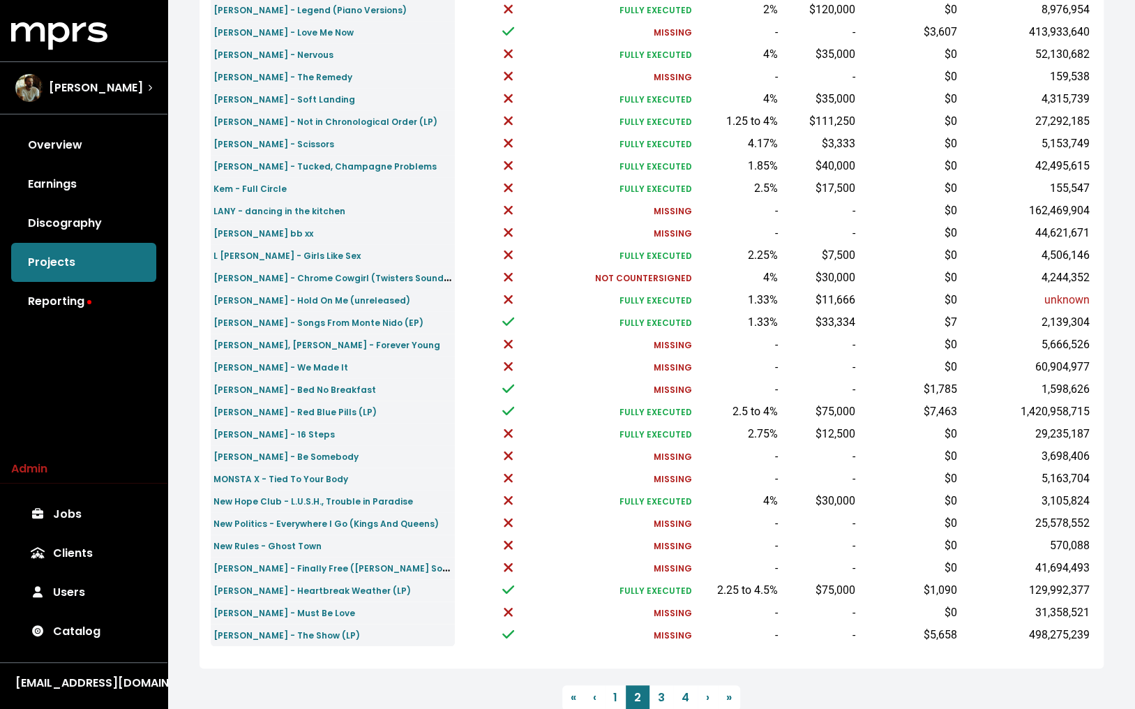
scroll to position [287, 0]
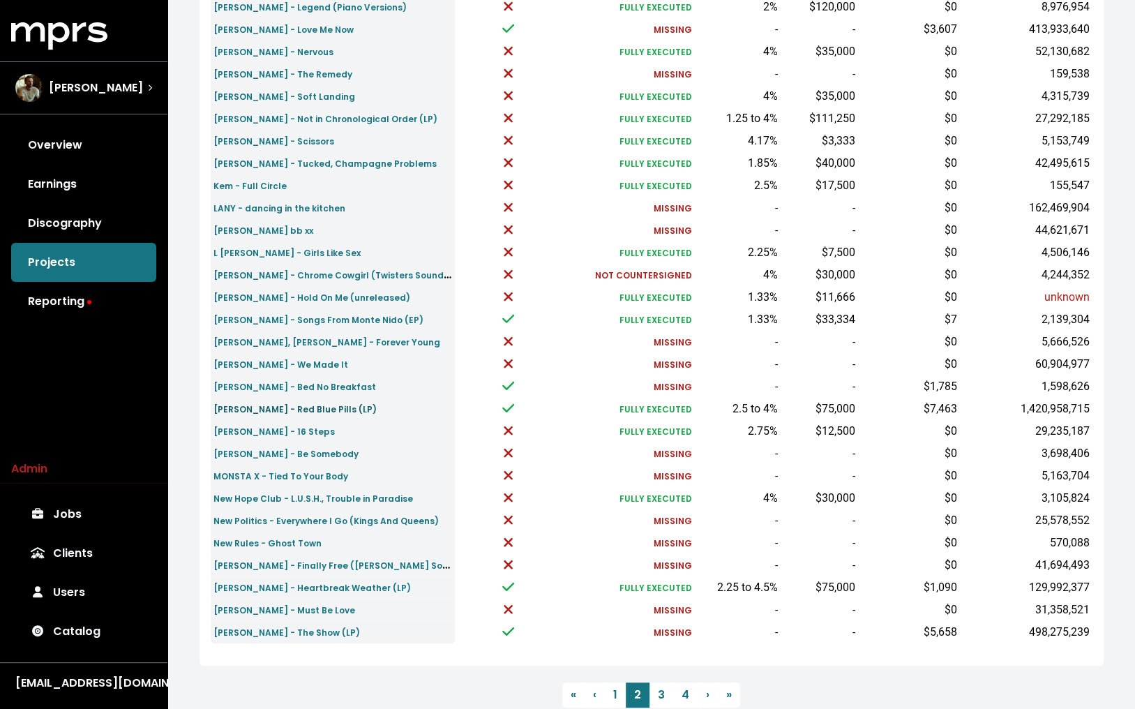
click at [263, 407] on small "Maroon 5 - Red Blue Pills (LP)" at bounding box center [295, 409] width 163 height 12
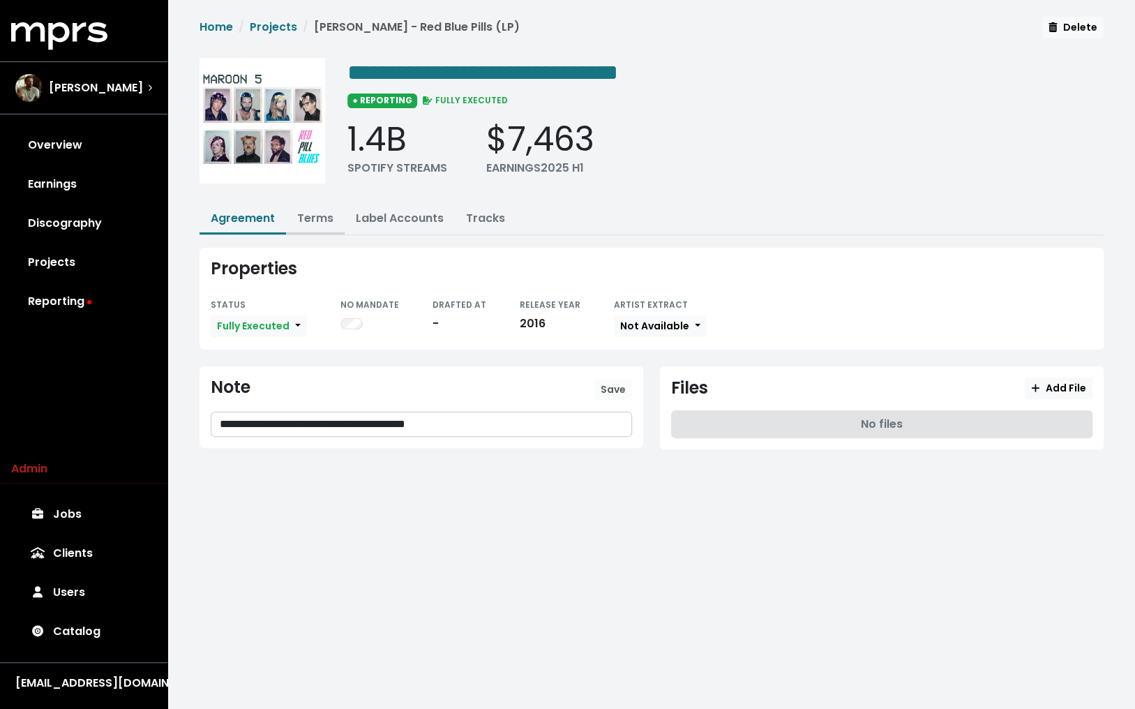
click at [314, 216] on link "Terms" at bounding box center [315, 218] width 36 height 16
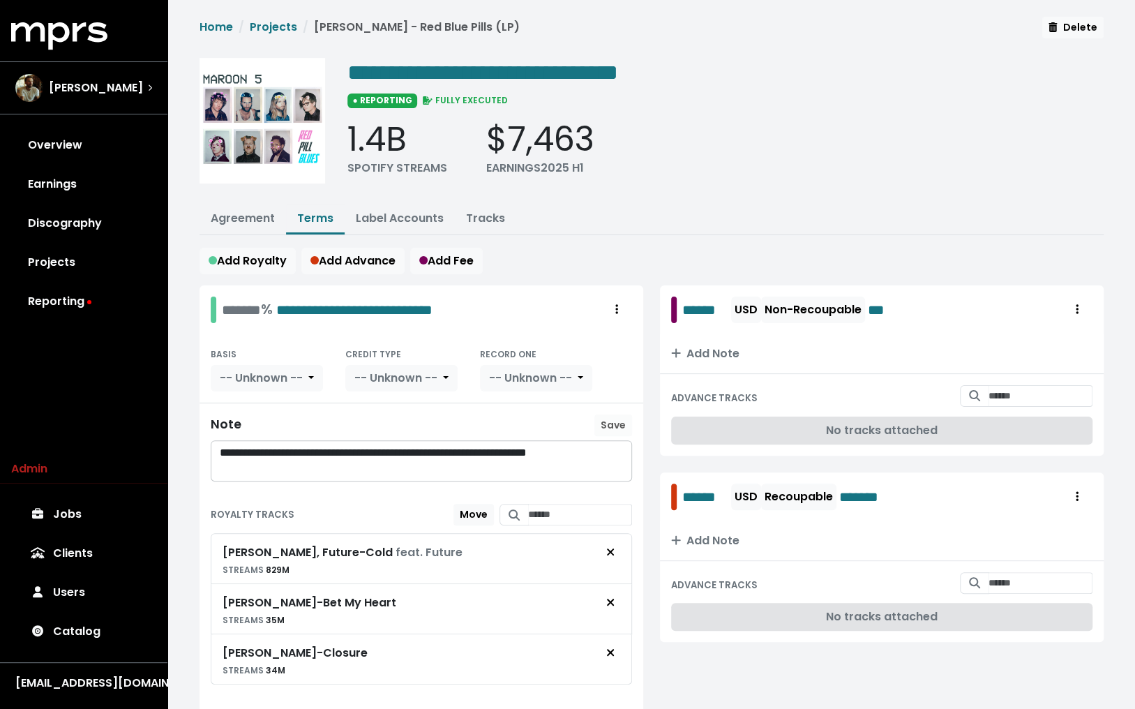
click at [267, 17] on div "Home Projects Maroon 5 - Red Blue Pills (LP) Delete" at bounding box center [652, 32] width 904 height 30
click at [267, 23] on link "Projects" at bounding box center [273, 27] width 47 height 16
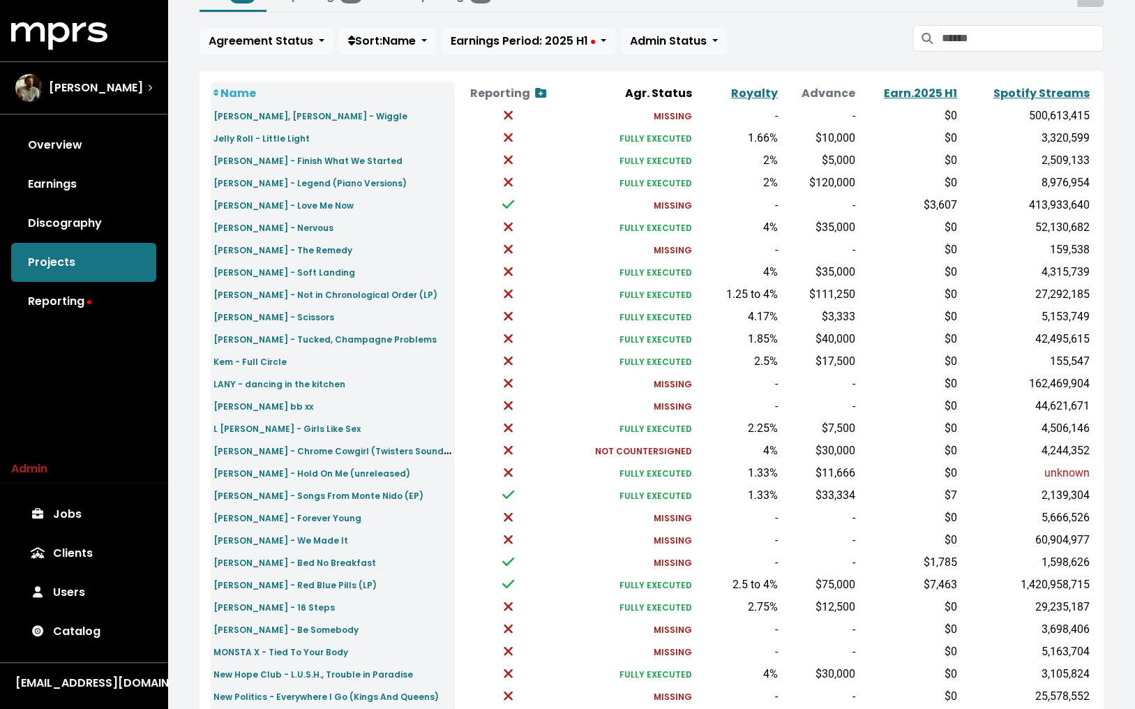
scroll to position [112, 0]
click at [271, 585] on small "Maroon 5 - Red Blue Pills (LP)" at bounding box center [295, 584] width 163 height 12
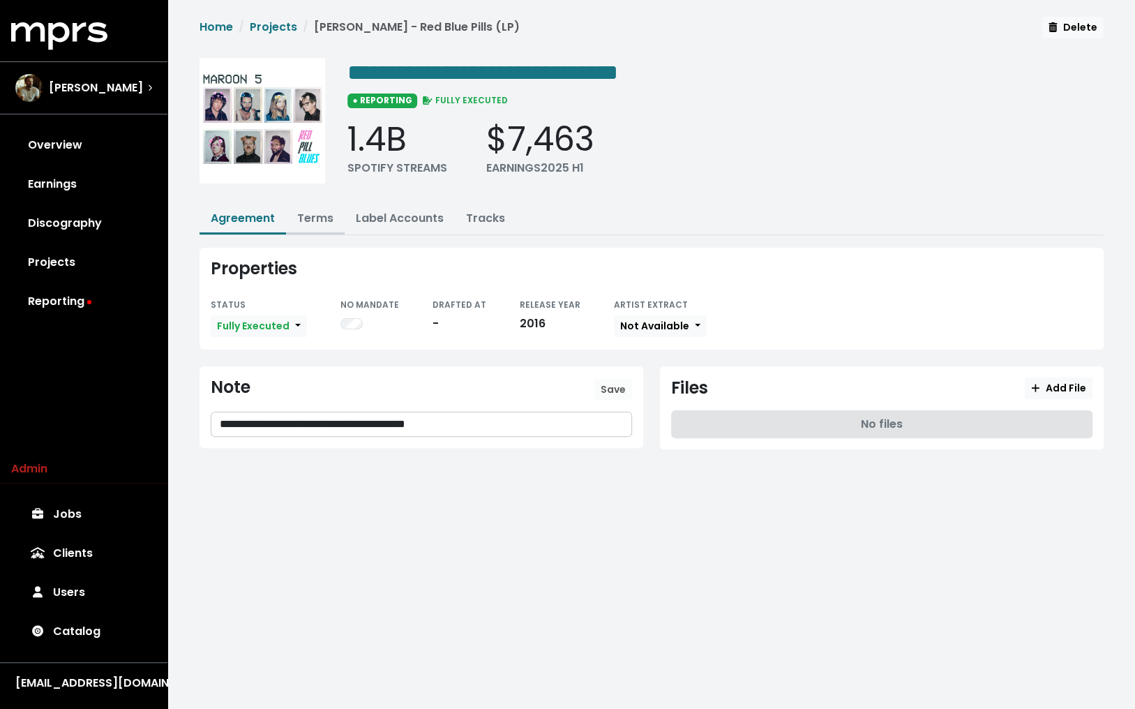
click at [301, 213] on link "Terms" at bounding box center [315, 218] width 36 height 16
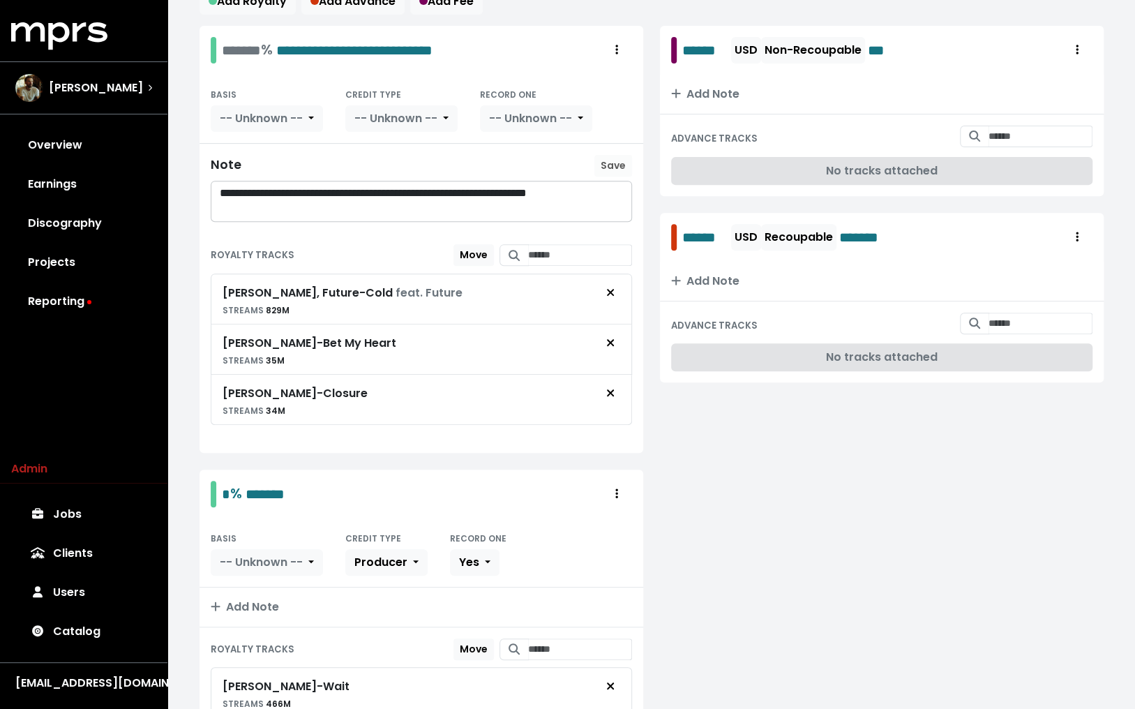
scroll to position [257, 0]
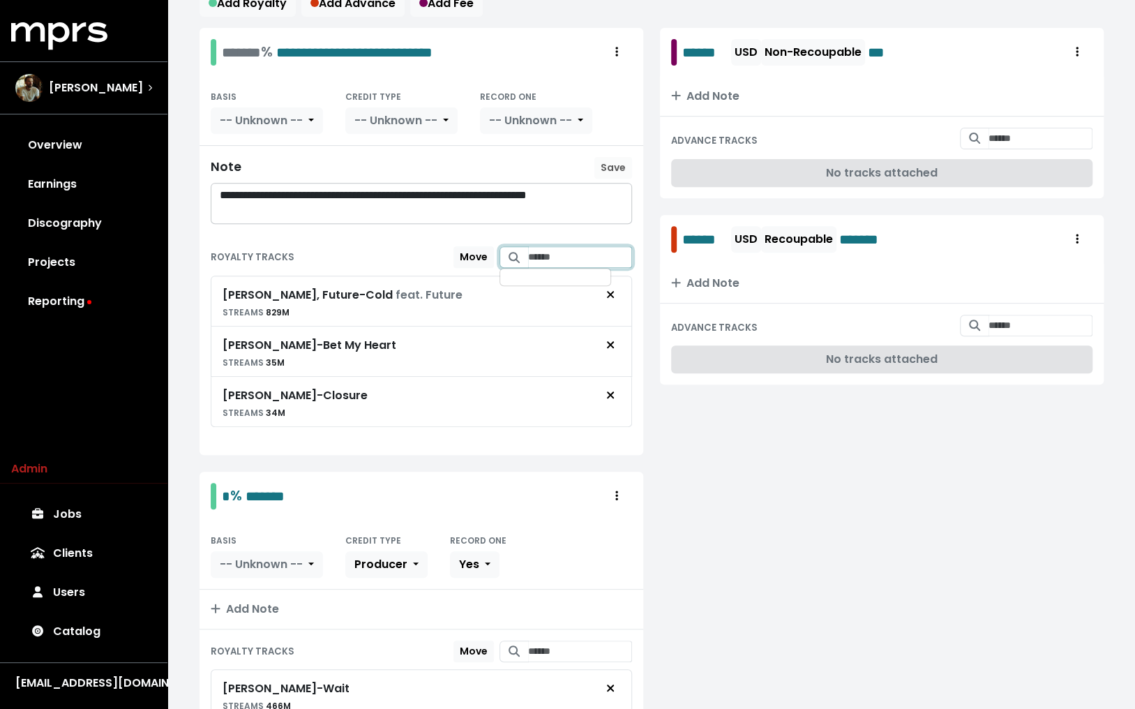
click at [551, 248] on input "Search for tracks by title and link them to this royalty" at bounding box center [580, 257] width 104 height 22
type input "********"
click at [578, 278] on span "Maroon 5 - Best 4 U" at bounding box center [556, 292] width 89 height 29
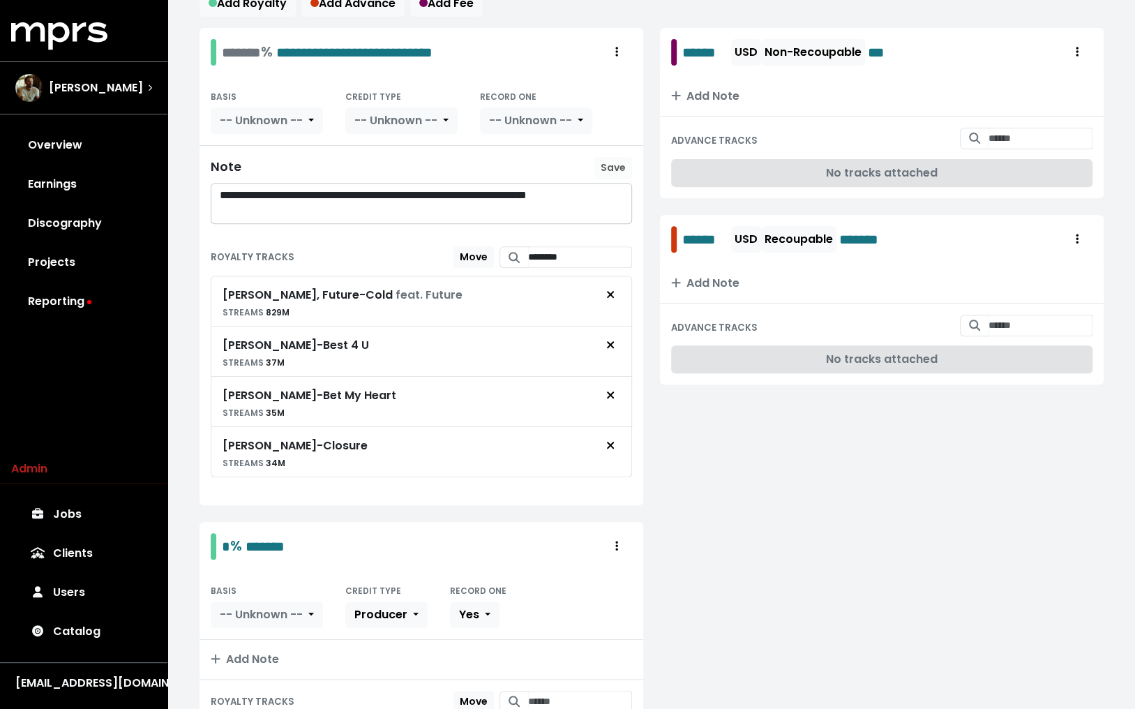
click at [201, 254] on div "ROYALTY TRACKS Move ******** Maroon 5 - Best 4 U Mulherin, Lido - BEST4U Maroon…" at bounding box center [422, 369] width 444 height 269
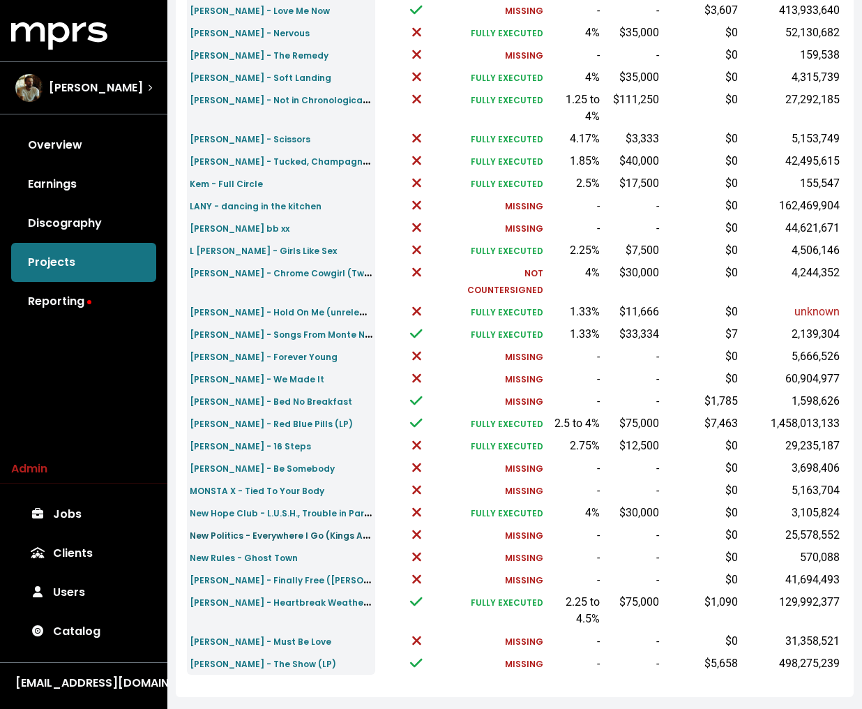
scroll to position [309, 0]
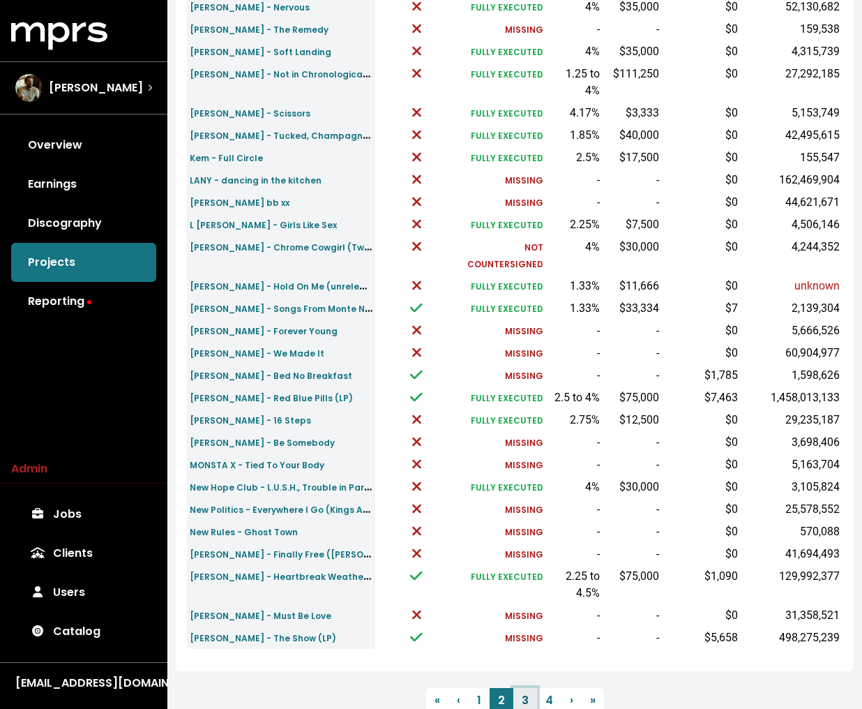
click at [524, 688] on link "3" at bounding box center [526, 700] width 24 height 25
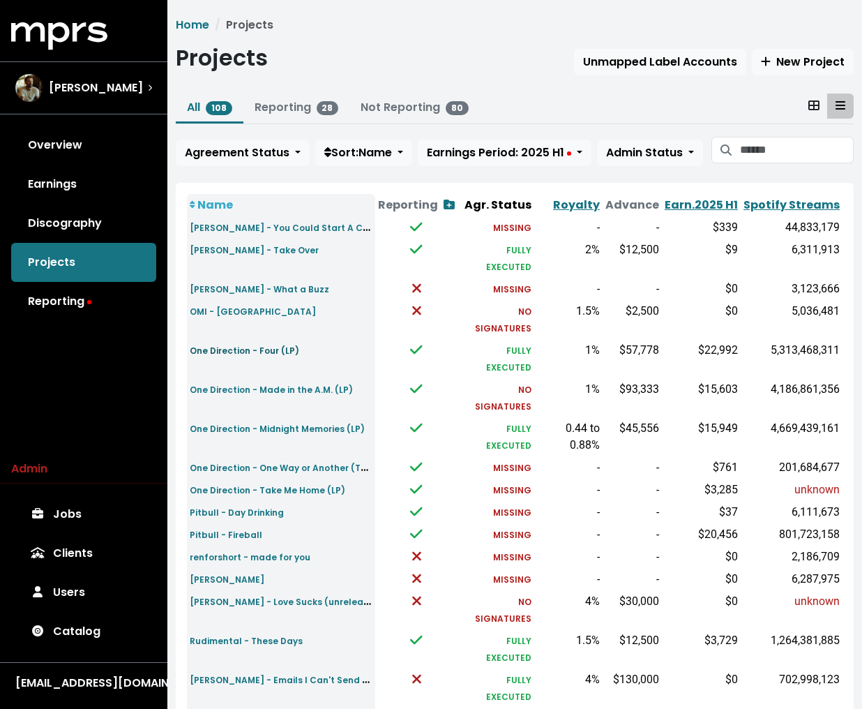
click at [269, 345] on small "One Direction - Four (LP)" at bounding box center [245, 351] width 110 height 12
click at [295, 384] on small "One Direction - Made in the A.M. (LP)" at bounding box center [271, 390] width 163 height 12
click at [285, 423] on small "One Direction - Midnight Memories (LP)" at bounding box center [277, 429] width 175 height 12
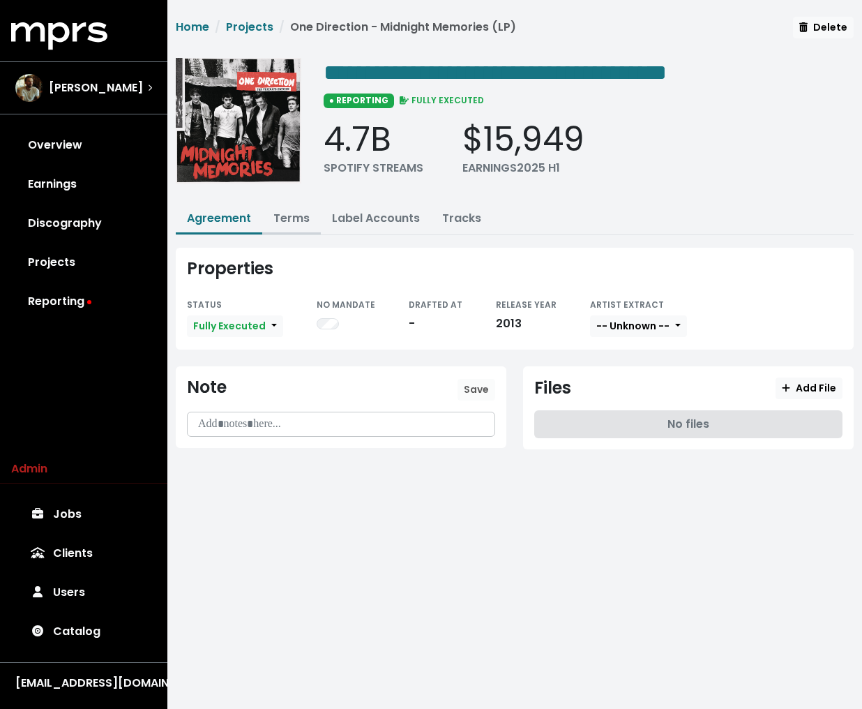
click at [283, 223] on link "Terms" at bounding box center [292, 218] width 36 height 16
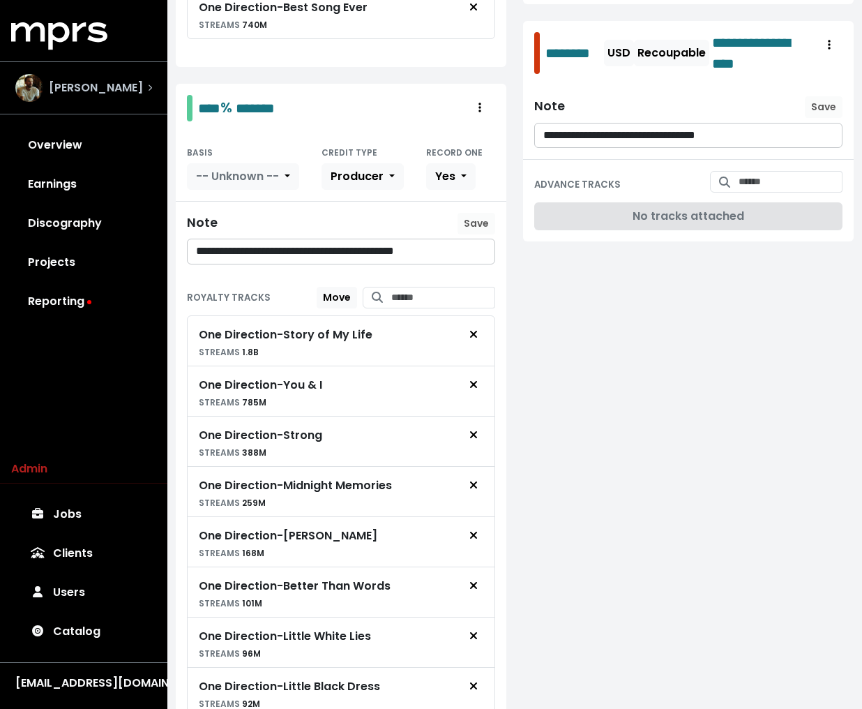
scroll to position [1142, 0]
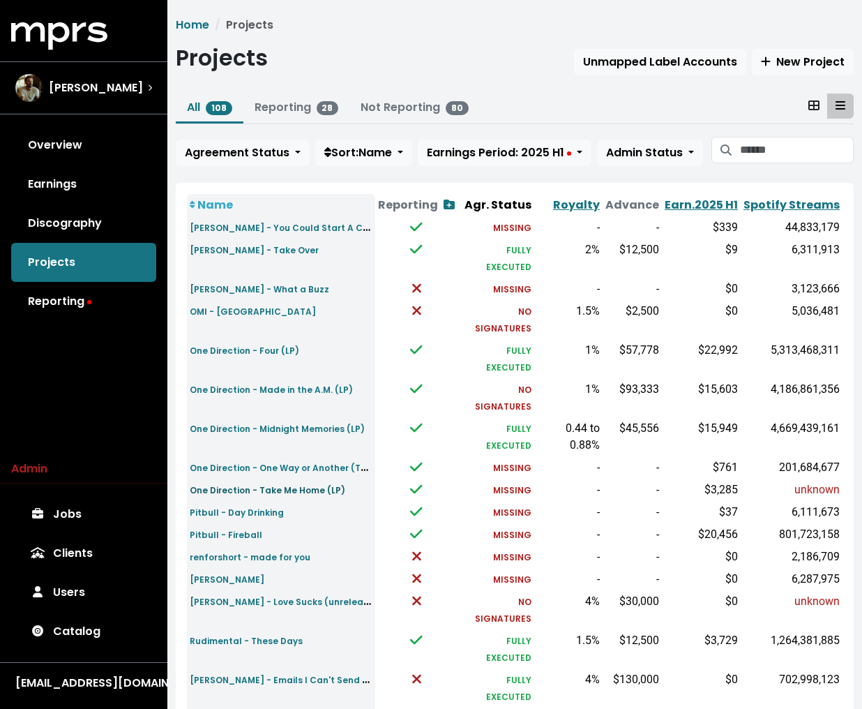
click at [278, 484] on small "One Direction - Take Me Home (LP)" at bounding box center [268, 490] width 156 height 12
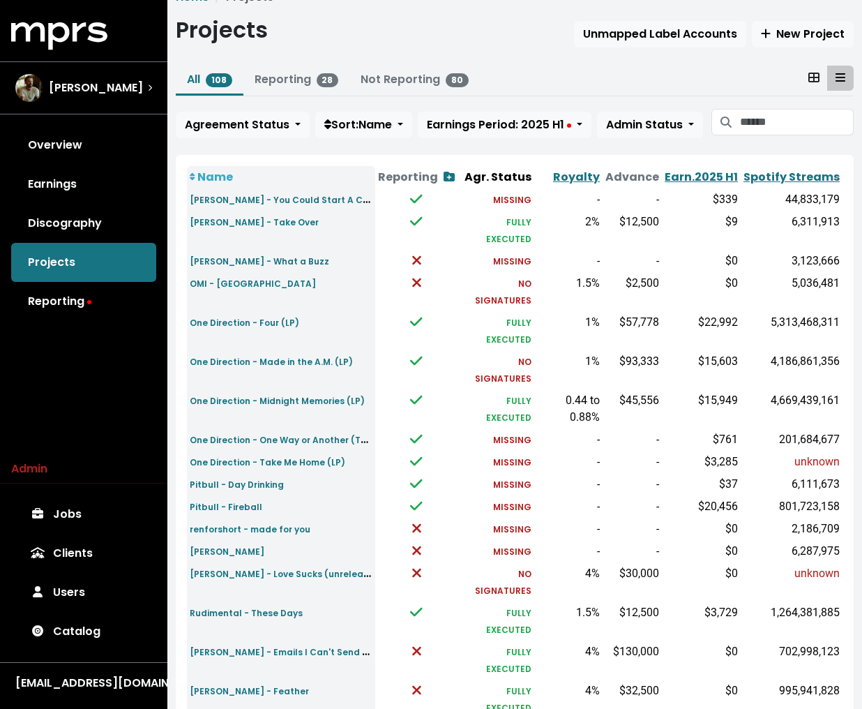
scroll to position [33, 0]
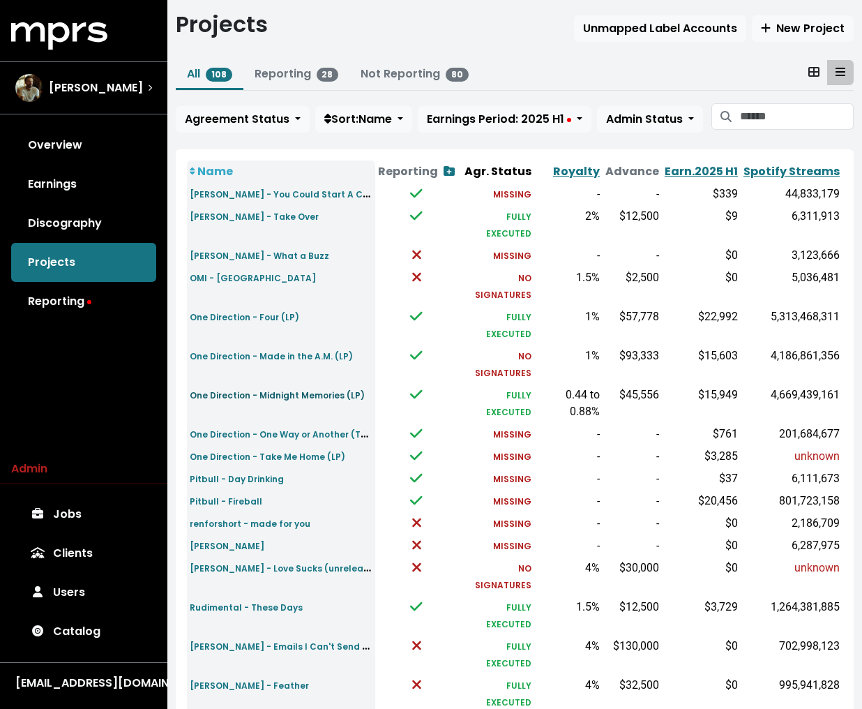
click at [303, 389] on small "One Direction - Midnight Memories (LP)" at bounding box center [277, 395] width 175 height 12
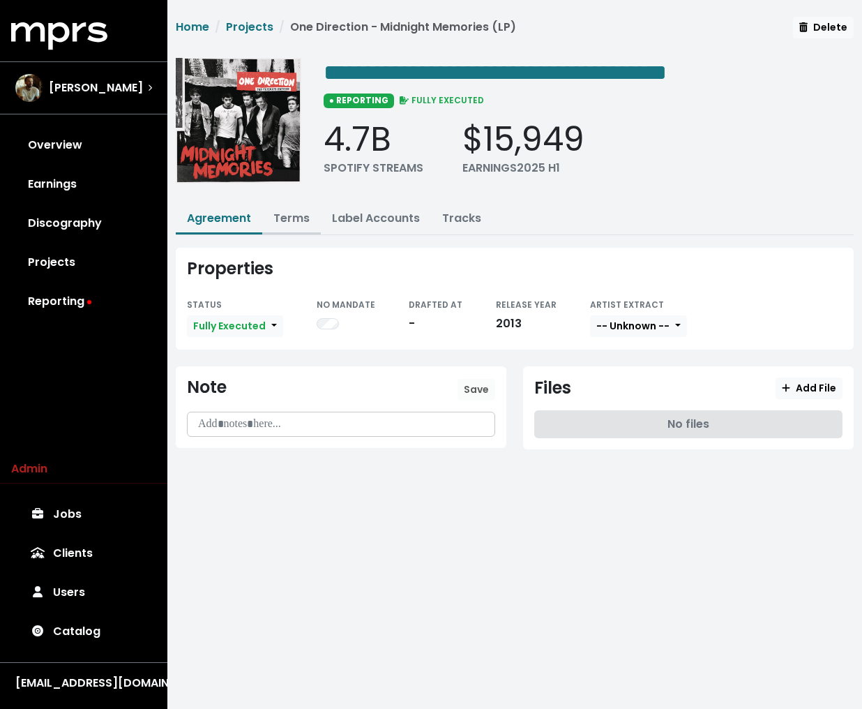
click at [285, 218] on link "Terms" at bounding box center [292, 218] width 36 height 16
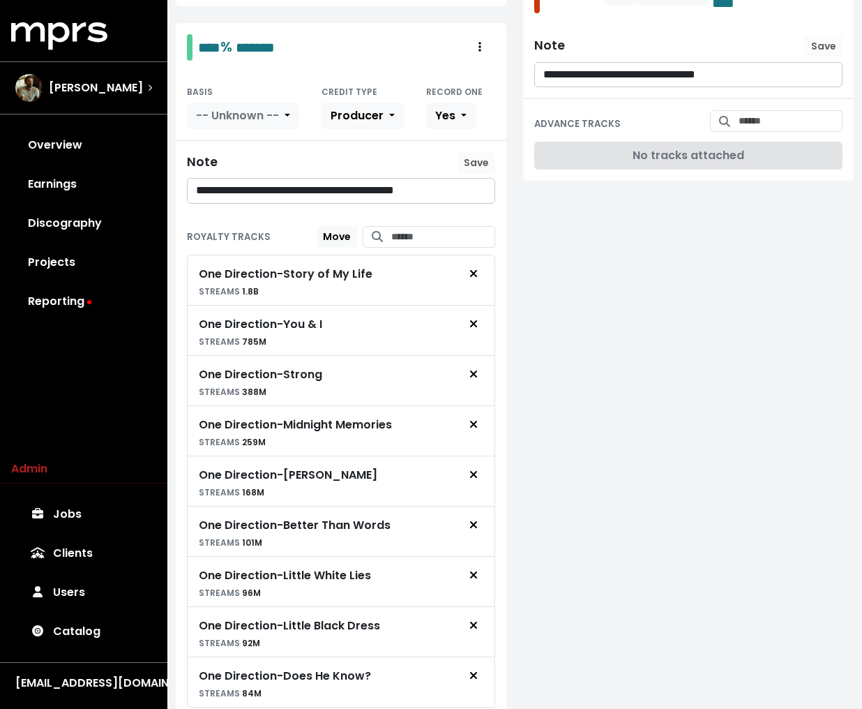
scroll to position [989, 0]
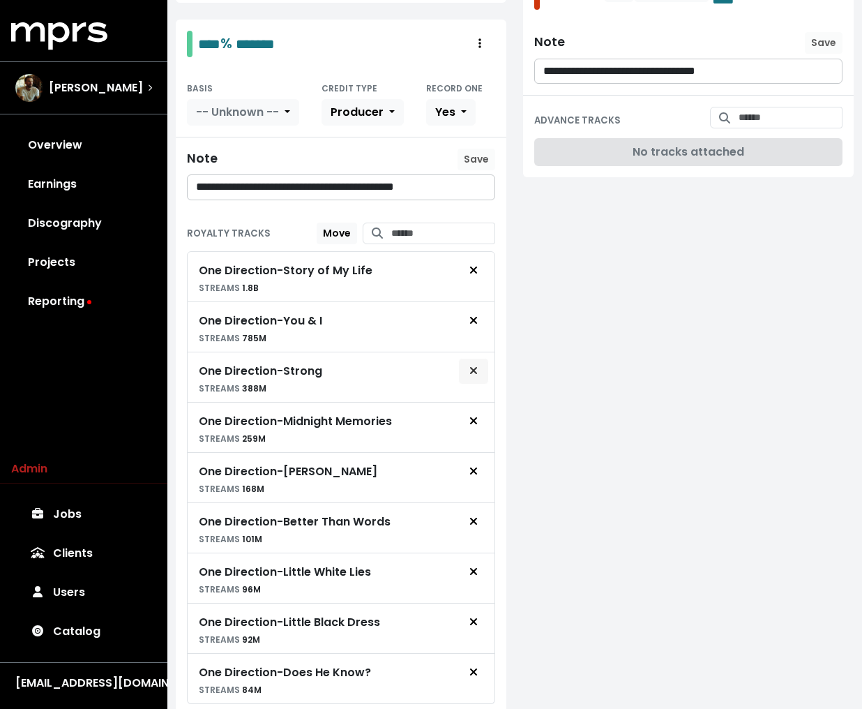
click at [488, 358] on button "Remove royalty target" at bounding box center [473, 371] width 31 height 27
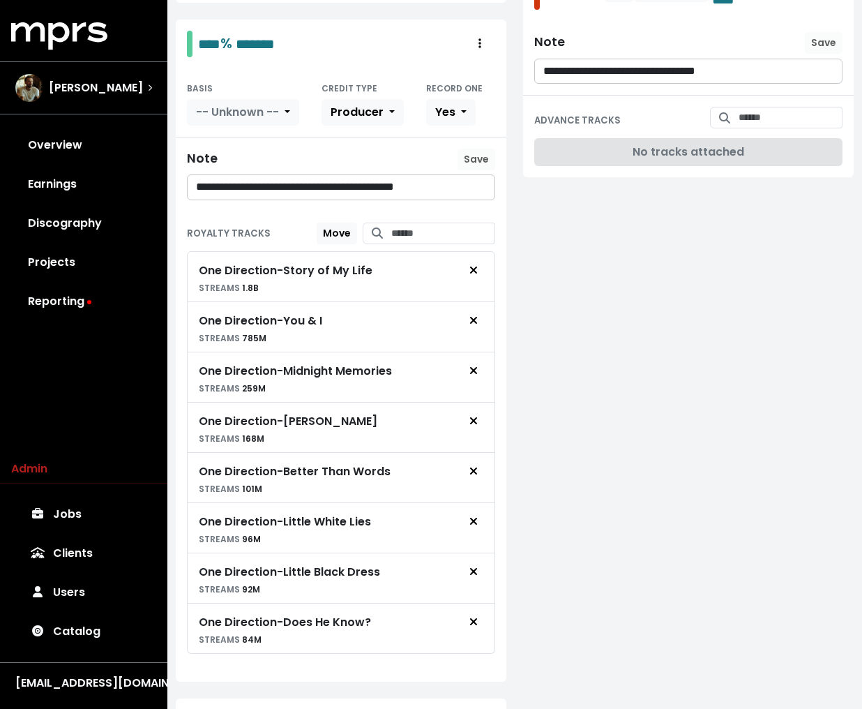
drag, startPoint x: 591, startPoint y: 386, endPoint x: 591, endPoint y: -13, distance: 399.1
click at [591, 0] on html "**********" at bounding box center [431, 35] width 862 height 2048
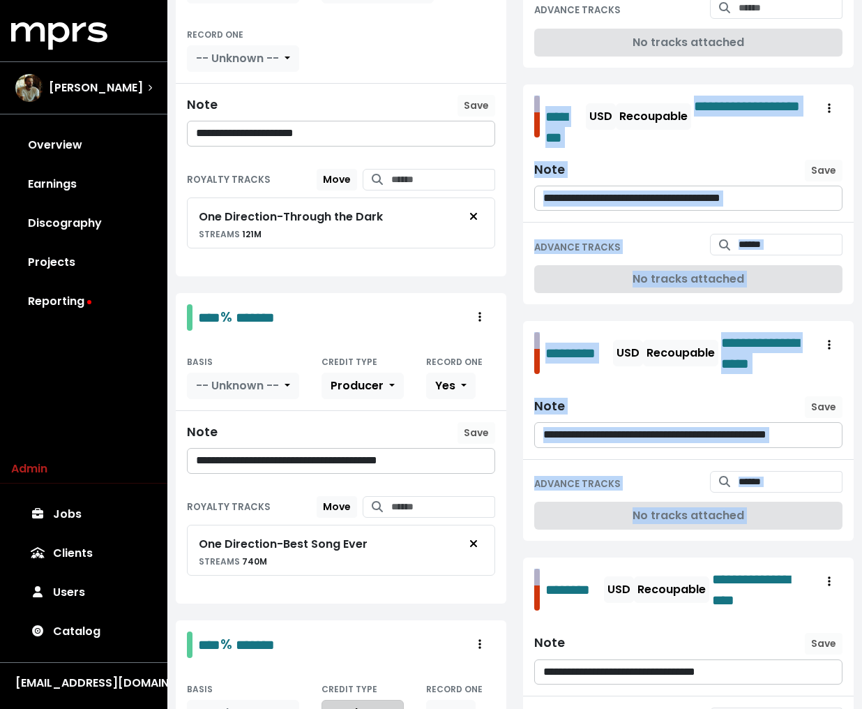
scroll to position [34, 0]
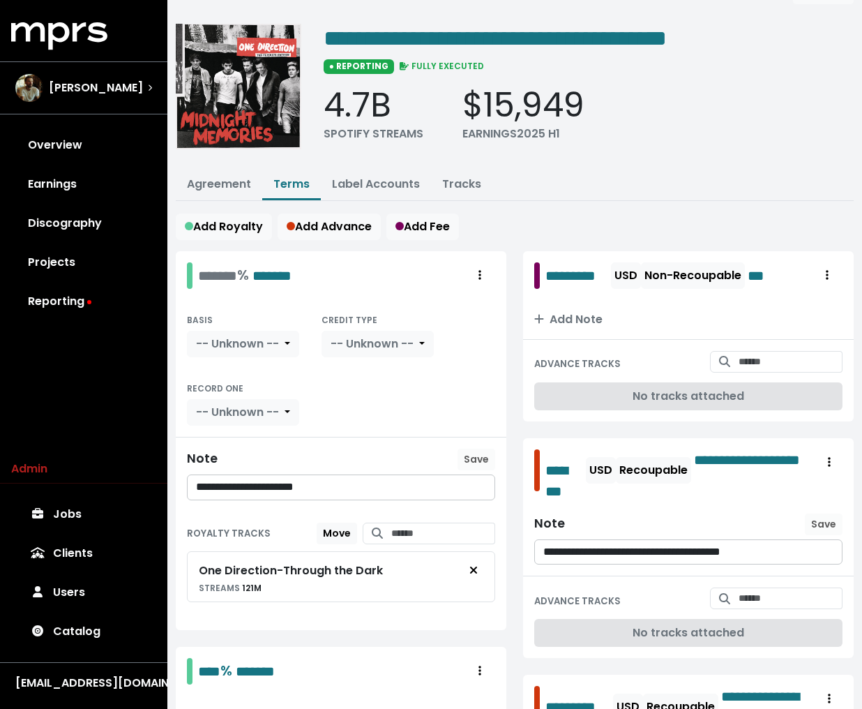
click at [463, 176] on link "Tracks" at bounding box center [461, 184] width 39 height 16
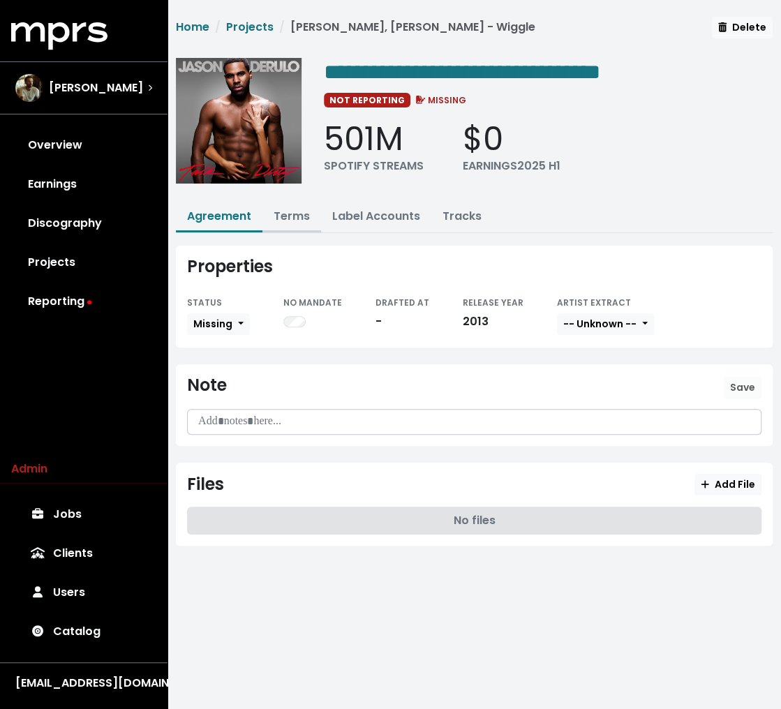
click at [285, 223] on button "Terms" at bounding box center [291, 217] width 59 height 30
click at [292, 209] on link "Terms" at bounding box center [292, 216] width 36 height 16
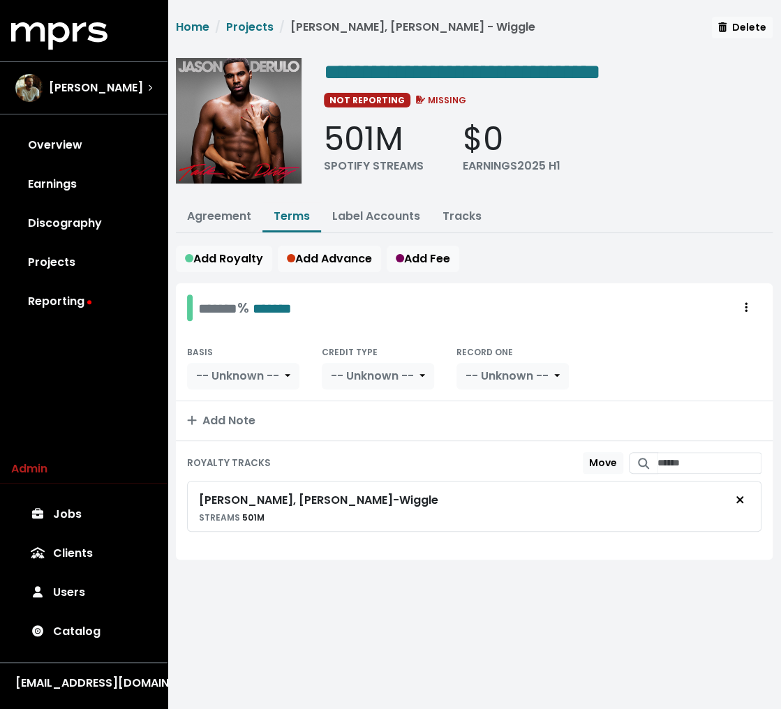
click at [626, 239] on div "**********" at bounding box center [473, 308] width 613 height 582
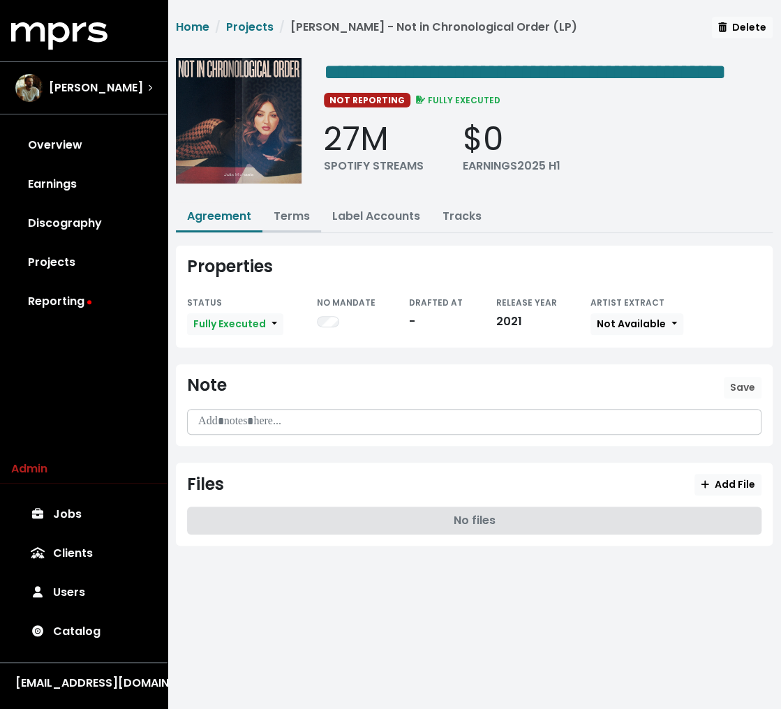
click at [283, 224] on link "Terms" at bounding box center [292, 216] width 36 height 16
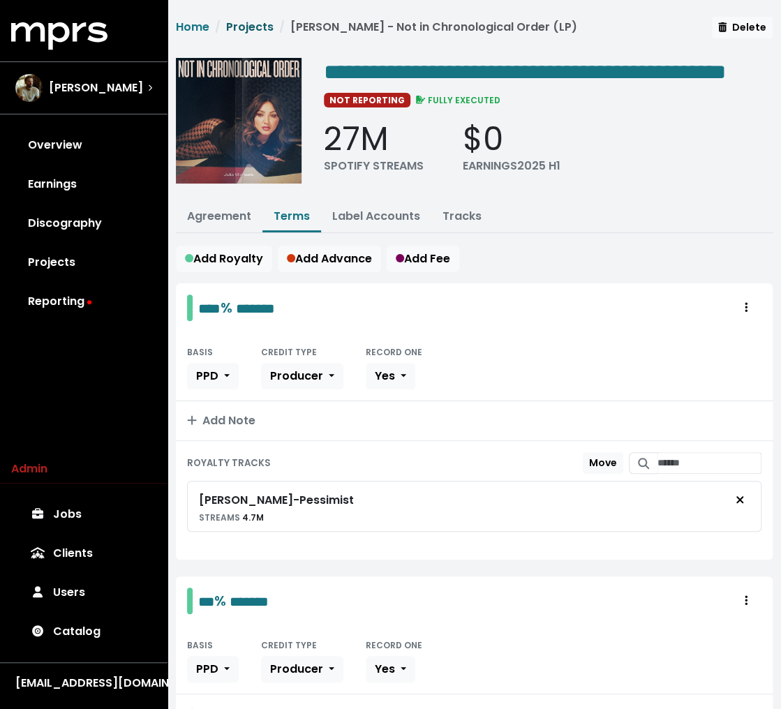
click at [251, 27] on link "Projects" at bounding box center [249, 27] width 47 height 16
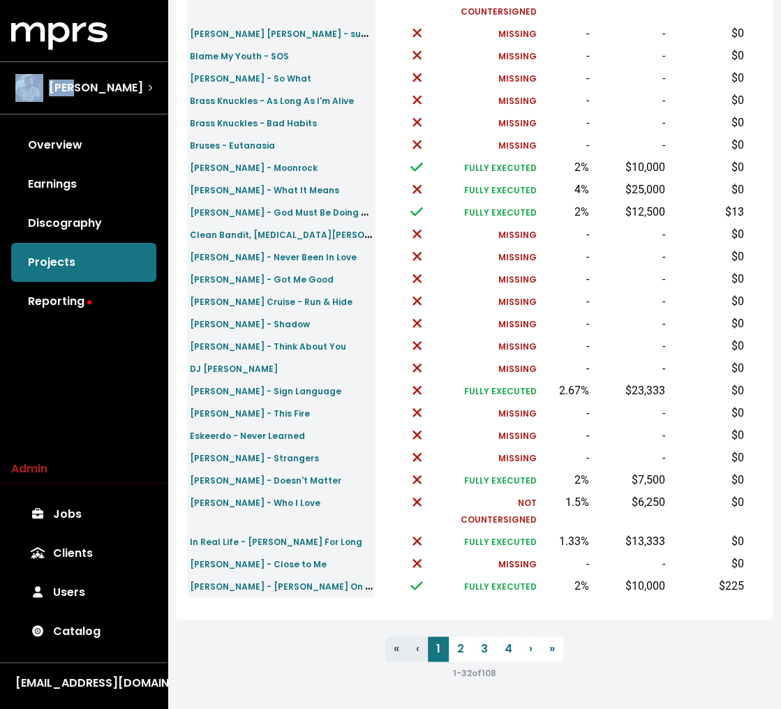
scroll to position [431, 0]
click at [458, 649] on link "2" at bounding box center [461, 648] width 24 height 25
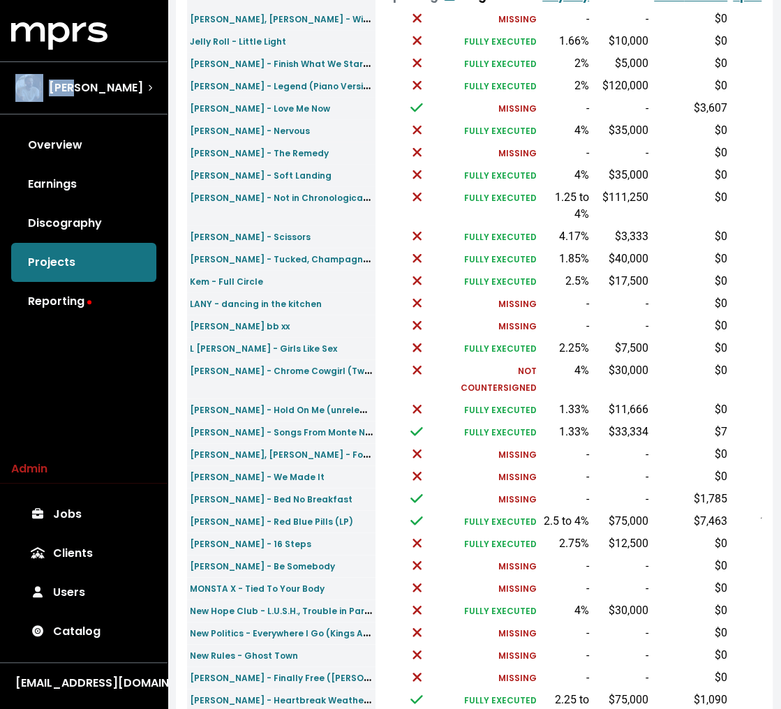
scroll to position [255, 0]
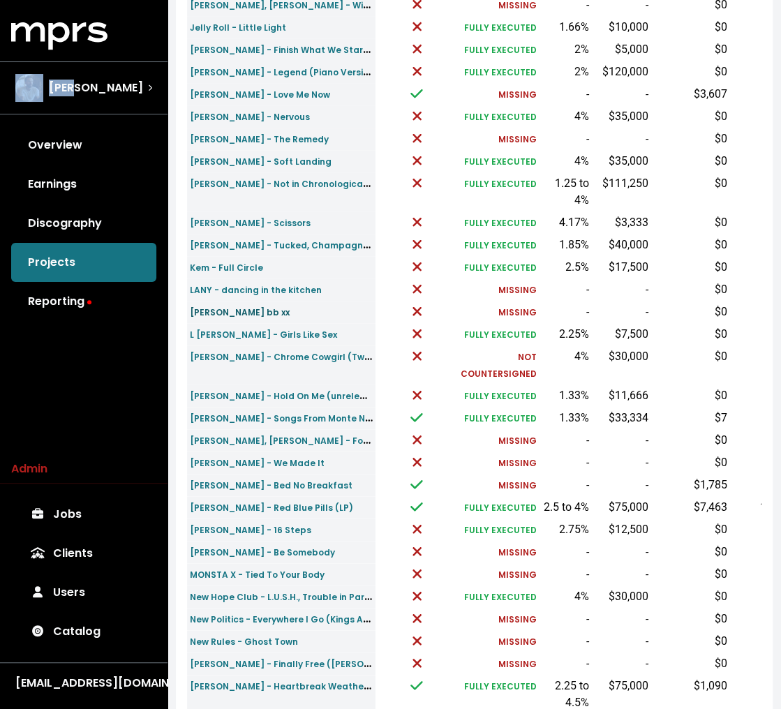
click at [239, 312] on small "LANY - gg bb xx" at bounding box center [240, 312] width 100 height 12
click at [321, 377] on td "Leon Bridges - Chrome Cowgirl (Twisters Soundtrack)" at bounding box center [281, 364] width 188 height 39
click at [260, 440] on small "Louisa, Louisa Johnson - Forever Young" at bounding box center [303, 440] width 227 height 16
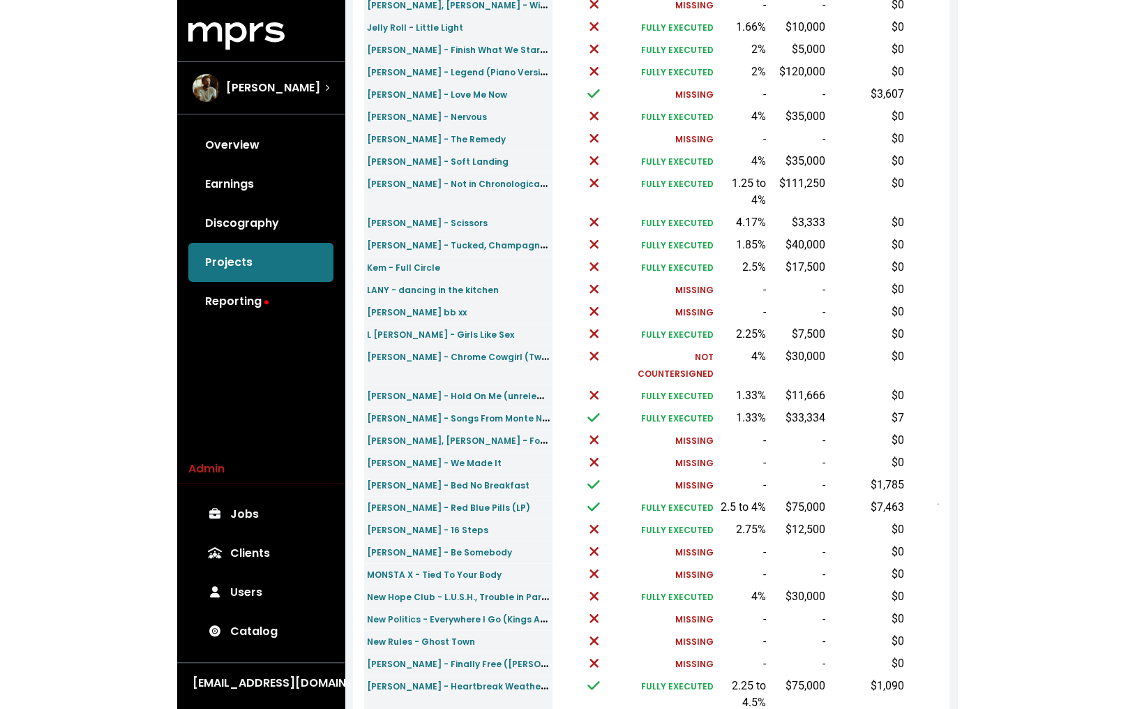
scroll to position [223, 0]
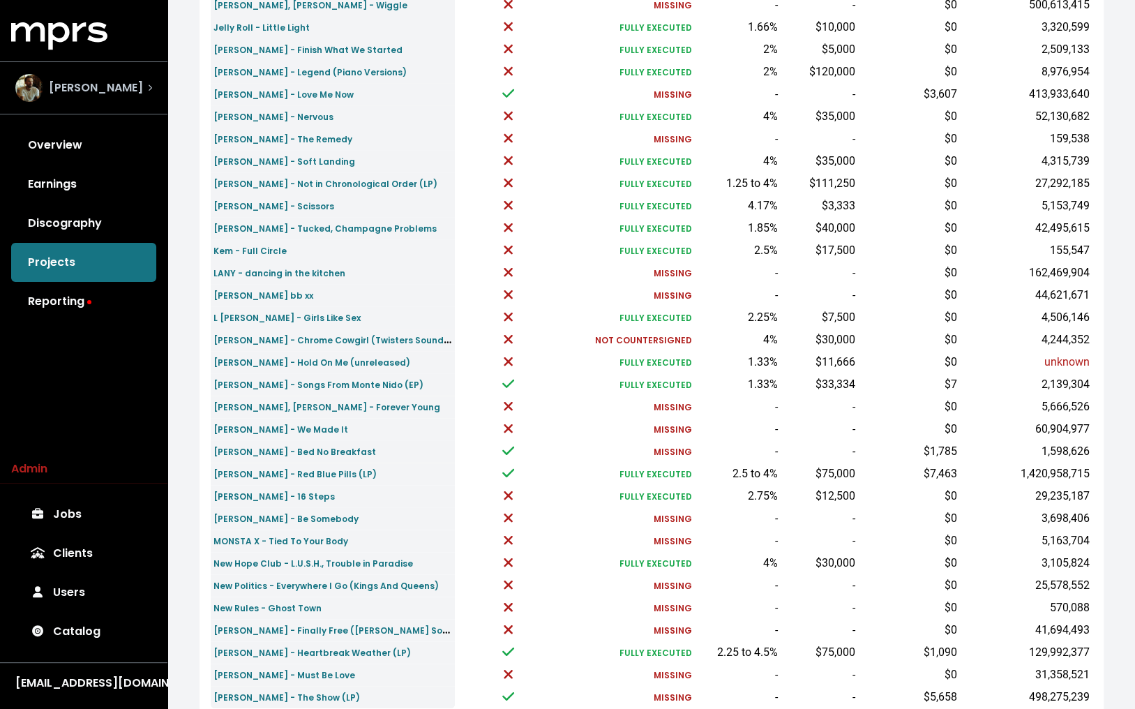
click at [88, 88] on span "[PERSON_NAME]" at bounding box center [96, 88] width 94 height 17
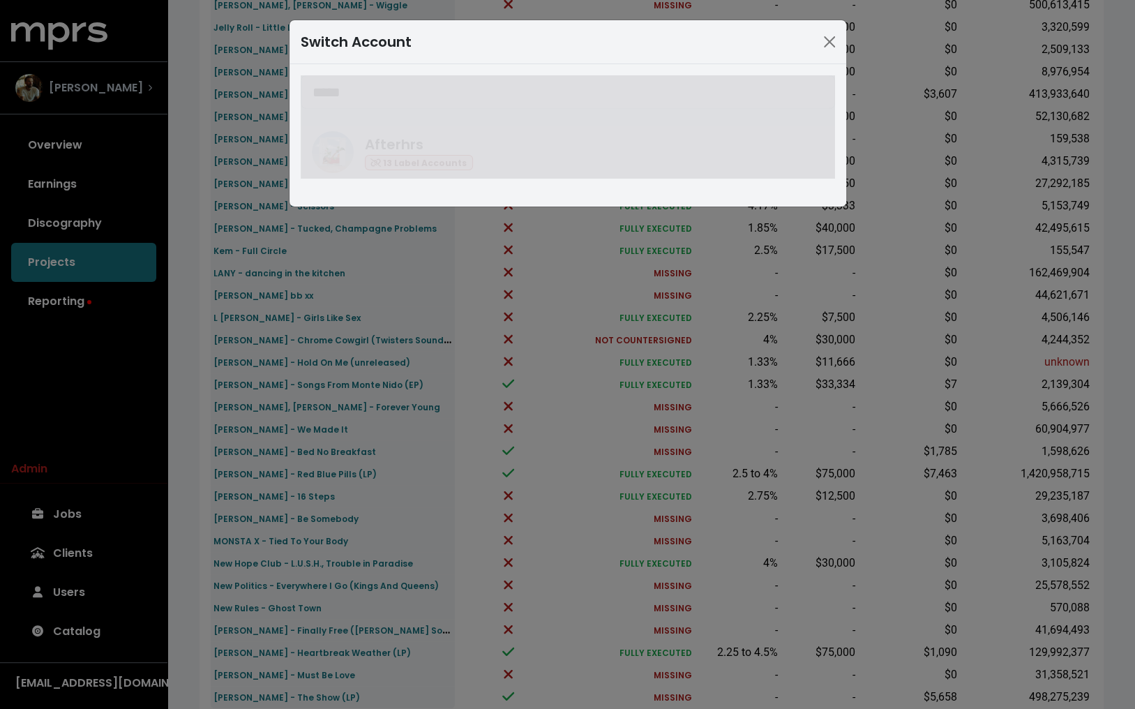
type input "*****"
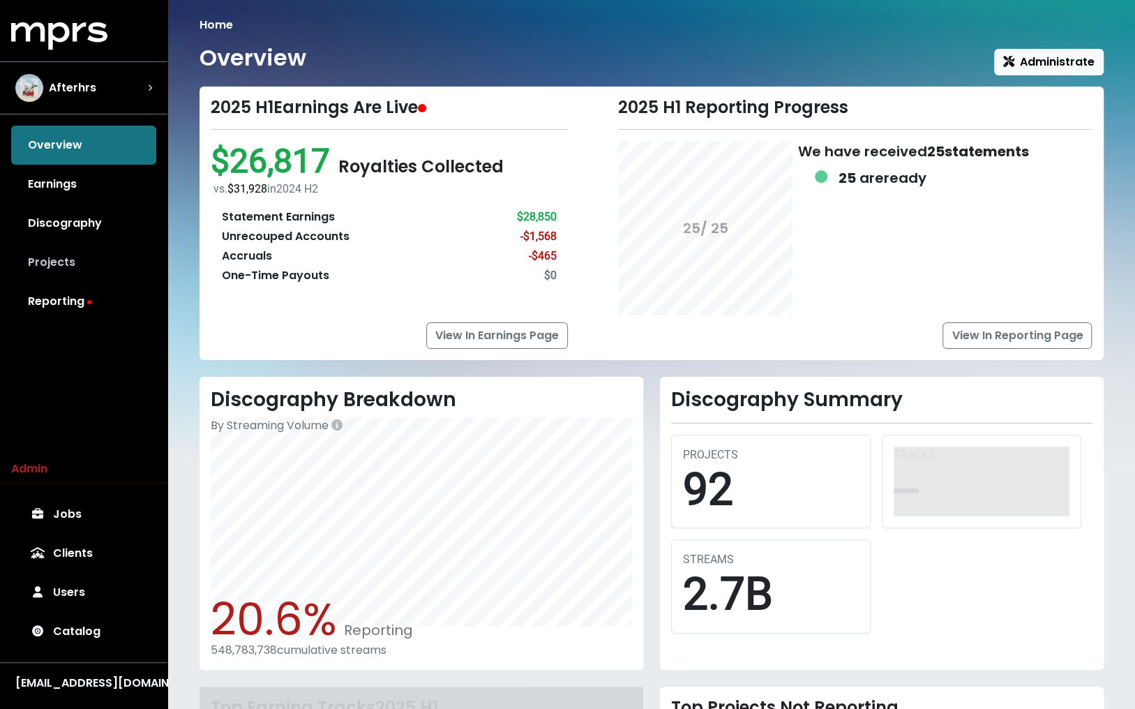
click at [77, 269] on link "Projects" at bounding box center [83, 262] width 145 height 39
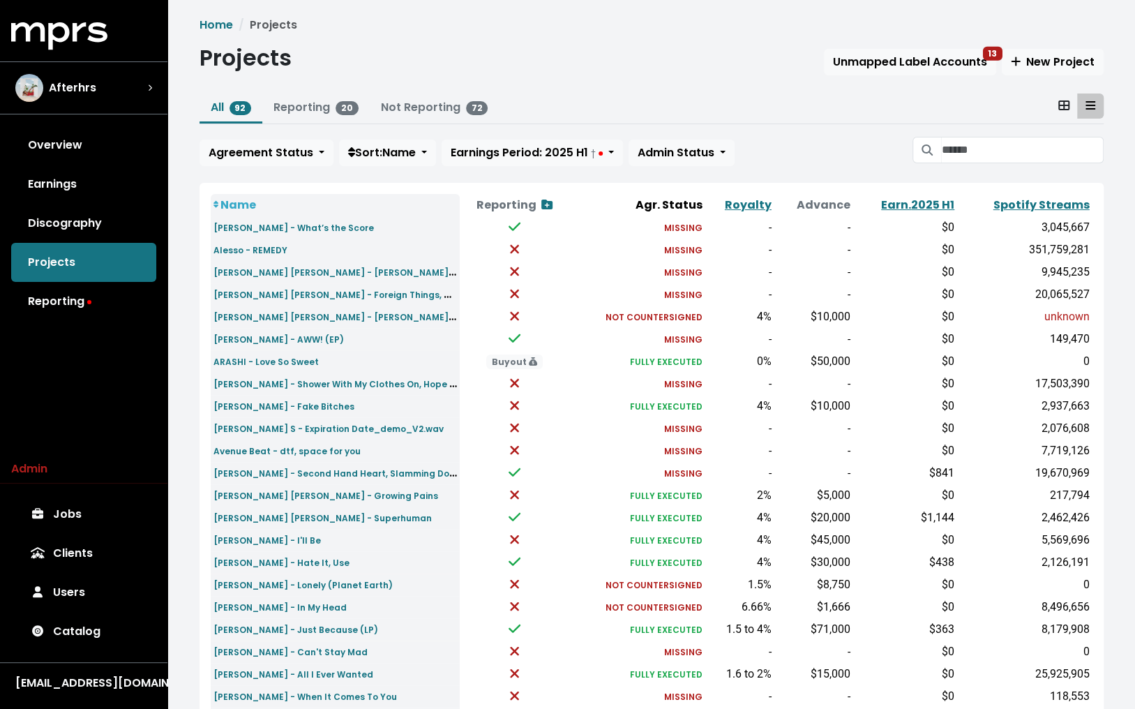
scroll to position [332, 0]
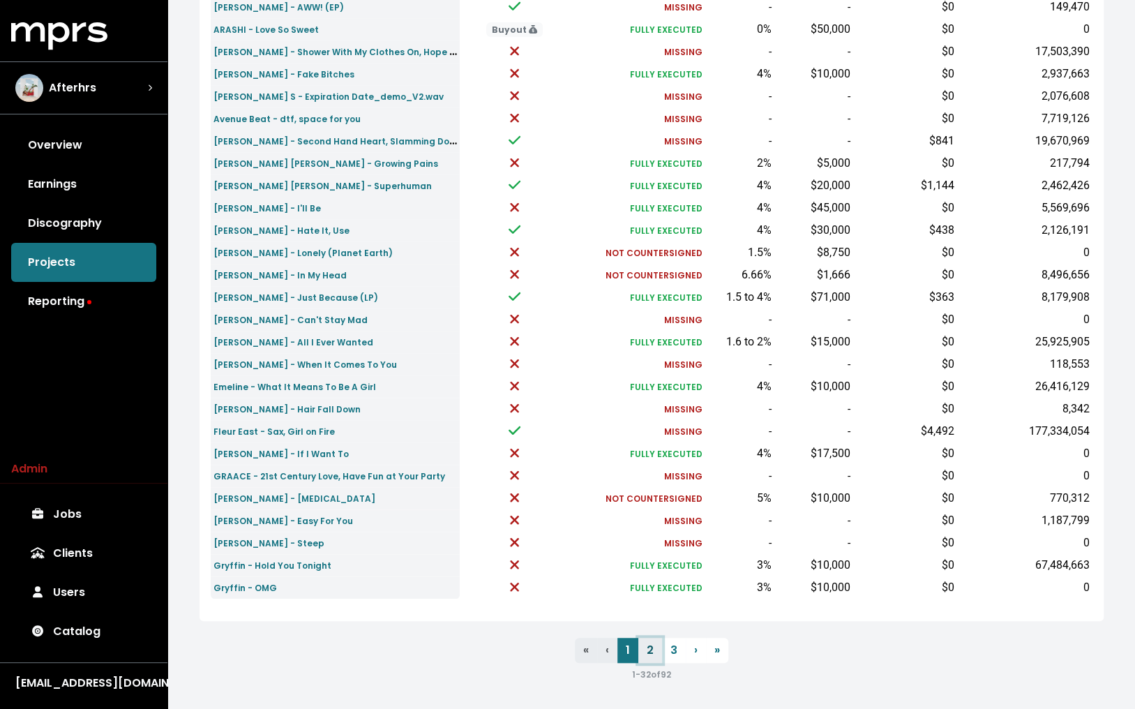
click at [646, 651] on link "2" at bounding box center [650, 650] width 24 height 25
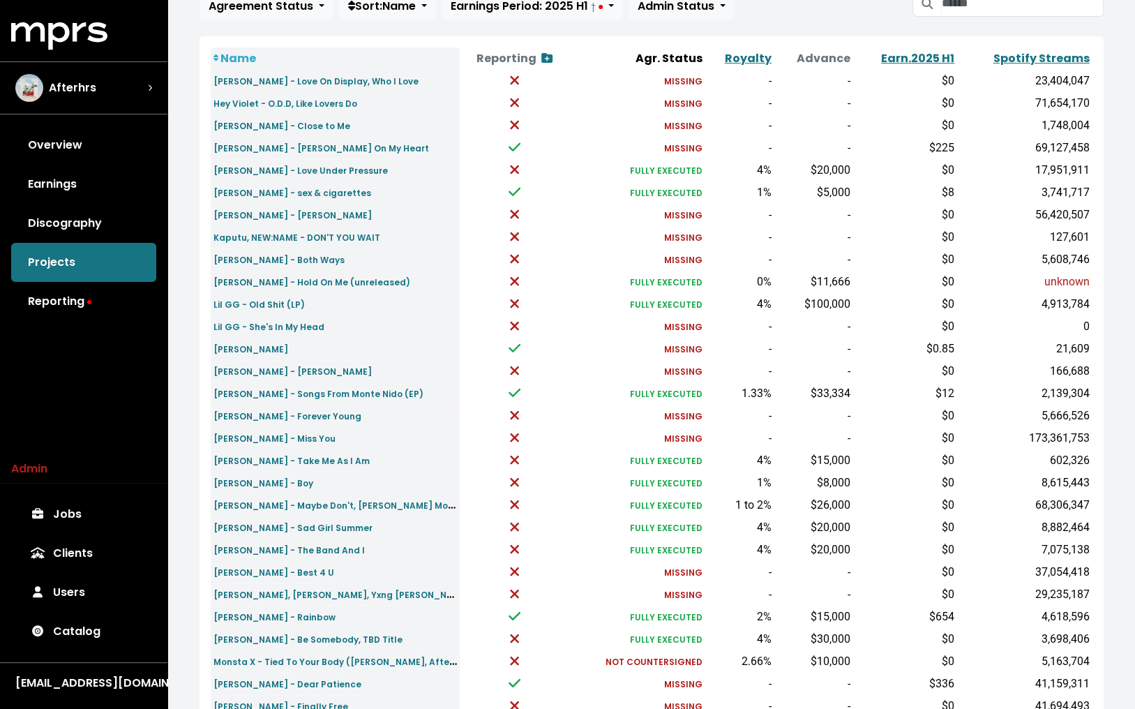
scroll to position [149, 0]
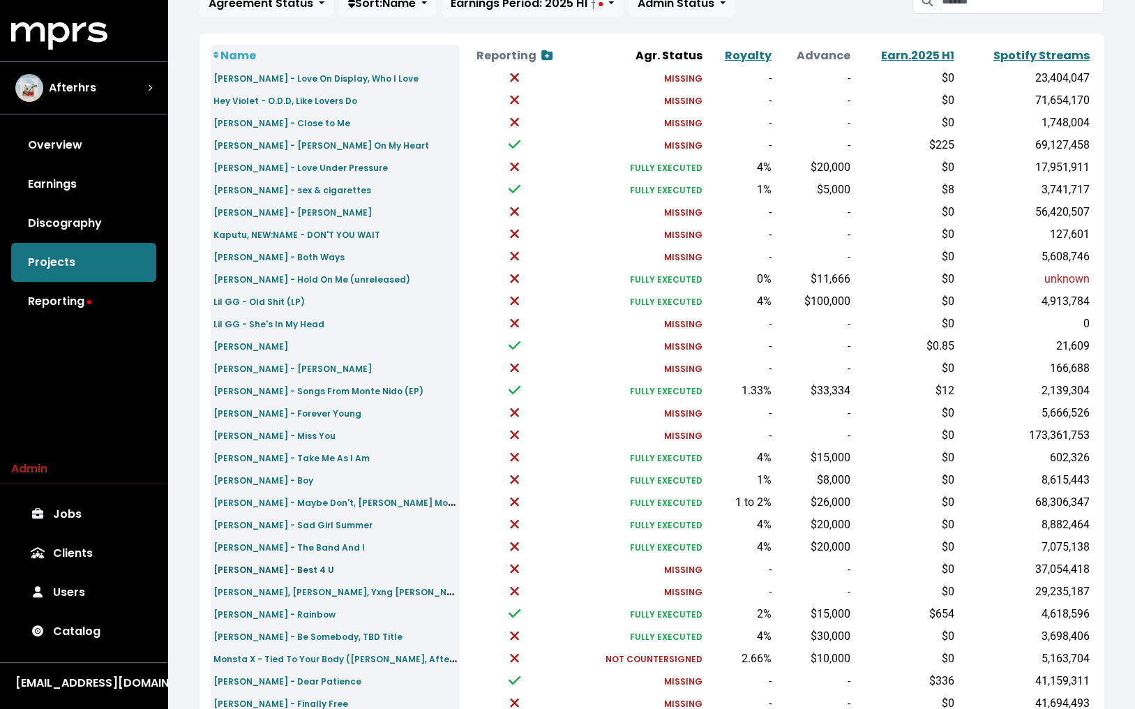
click at [265, 569] on small "Maroon 5 - Best 4 U" at bounding box center [274, 570] width 121 height 12
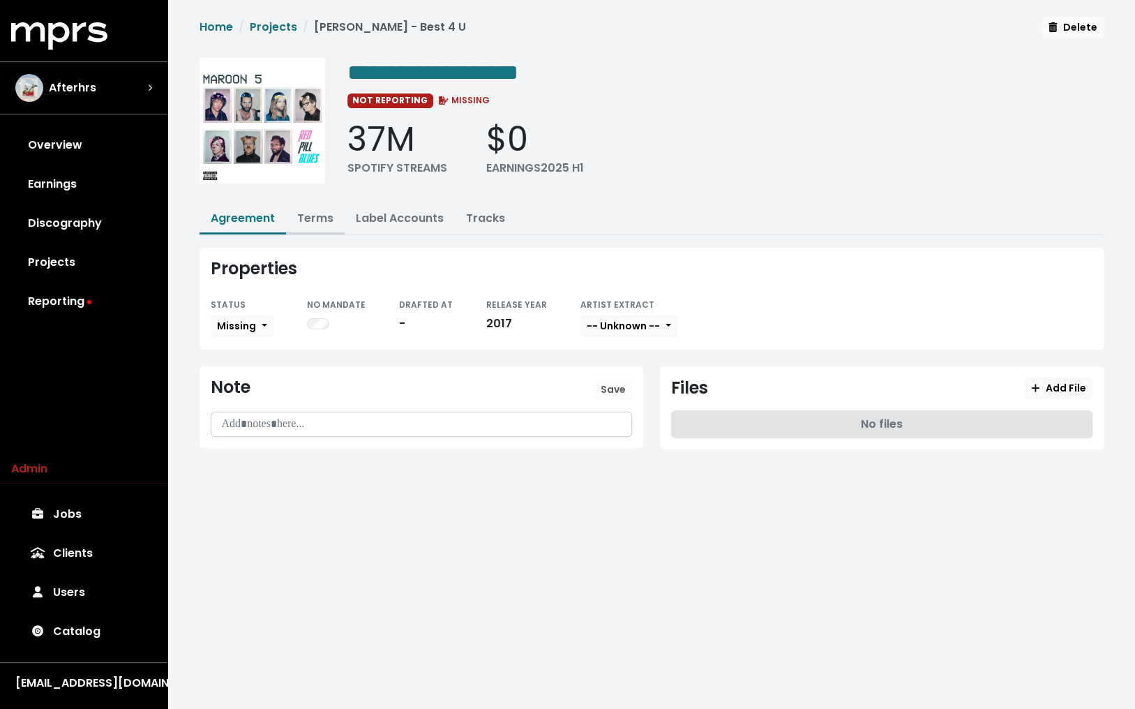
click at [322, 210] on link "Terms" at bounding box center [315, 218] width 36 height 16
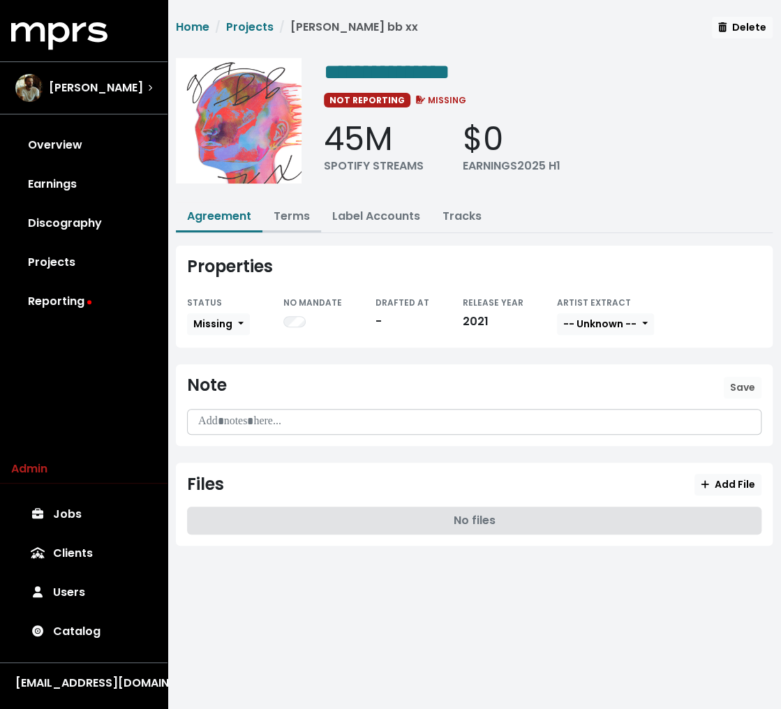
click at [297, 218] on link "Terms" at bounding box center [292, 216] width 36 height 16
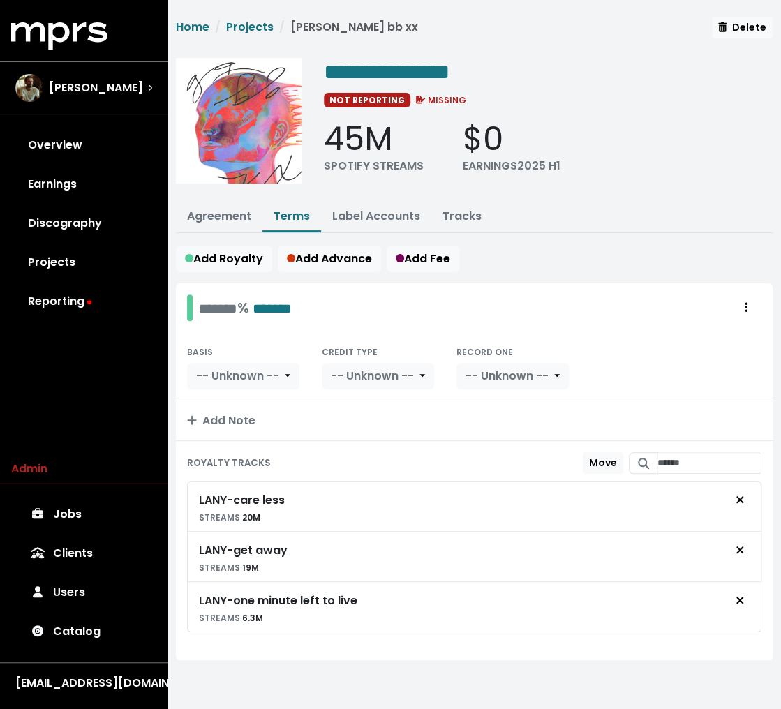
click at [421, 594] on div "LANY - one minute left to live STREAMS 6.3M" at bounding box center [474, 607] width 551 height 38
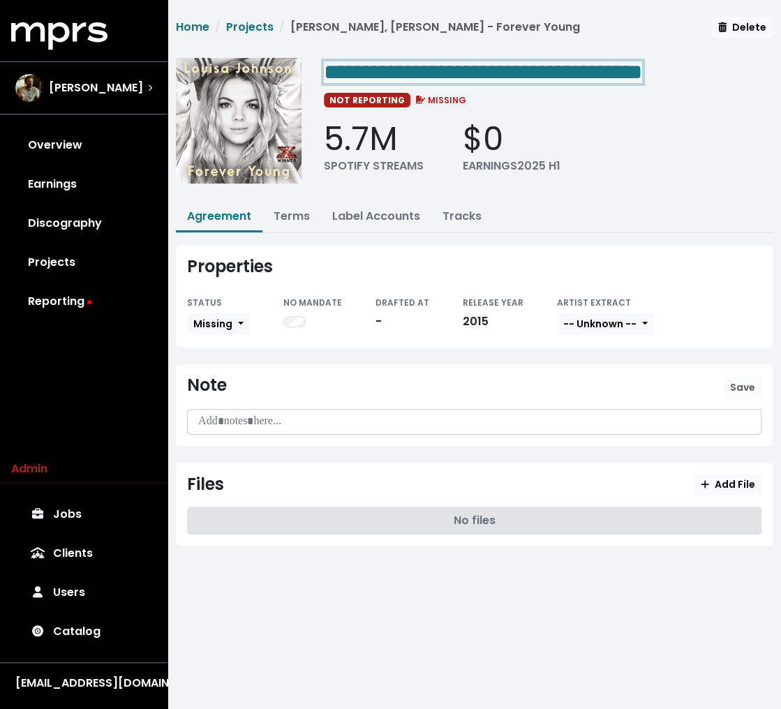
click at [426, 74] on span "**********" at bounding box center [483, 72] width 318 height 22
click at [396, 70] on span "**********" at bounding box center [483, 72] width 318 height 22
click at [396, 70] on span "**********" at bounding box center [449, 72] width 251 height 22
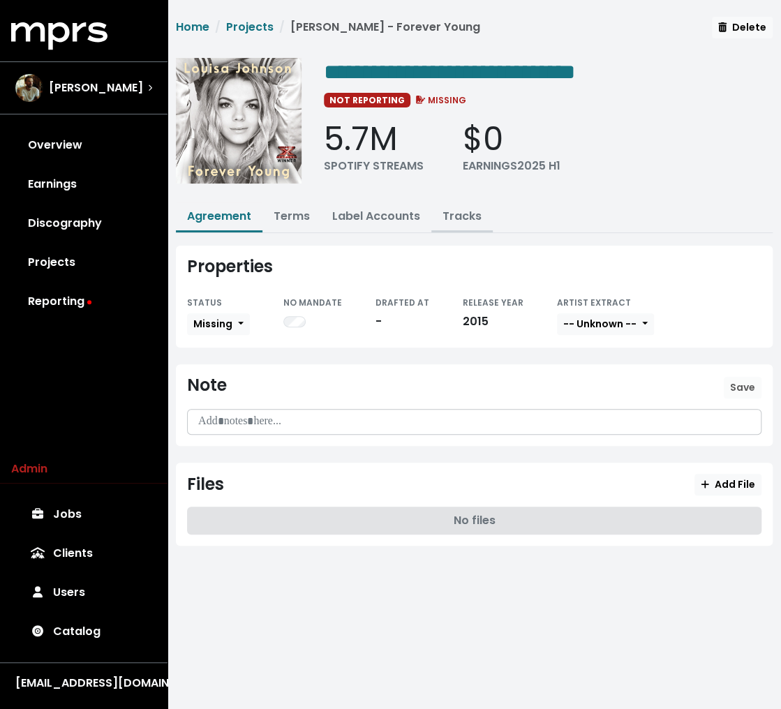
click at [449, 211] on link "Tracks" at bounding box center [461, 216] width 39 height 16
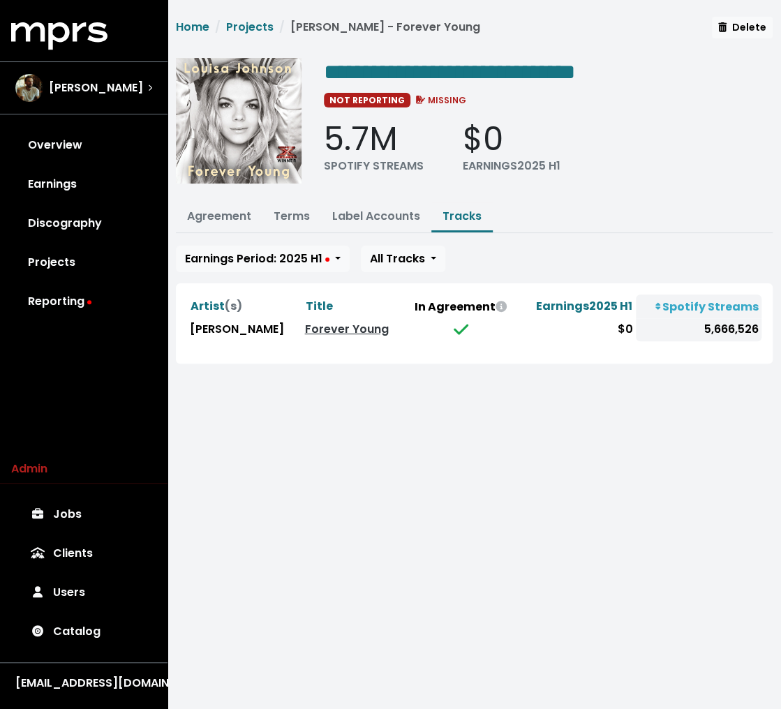
click at [304, 397] on html "**********" at bounding box center [390, 198] width 781 height 397
click at [254, 29] on link "Projects" at bounding box center [249, 27] width 47 height 16
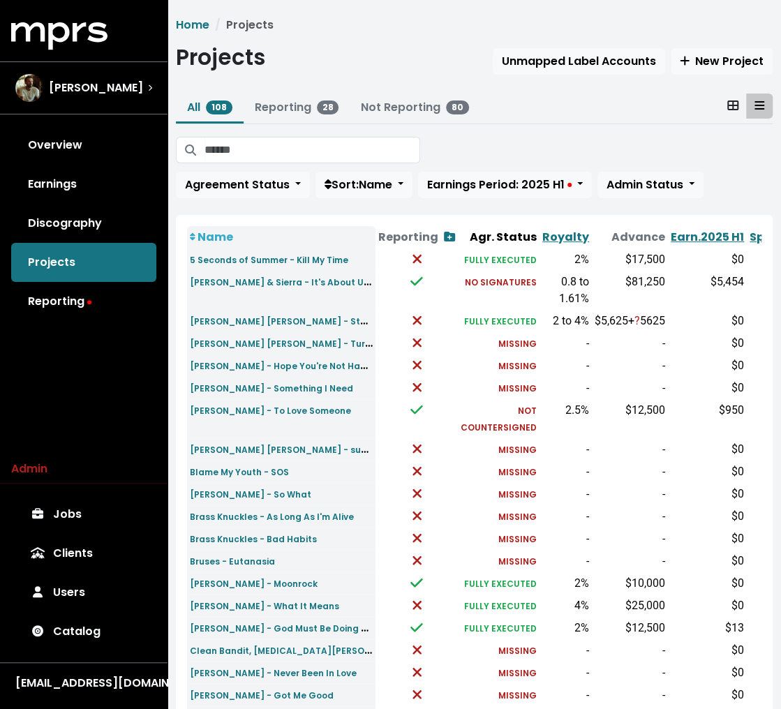
scroll to position [431, 0]
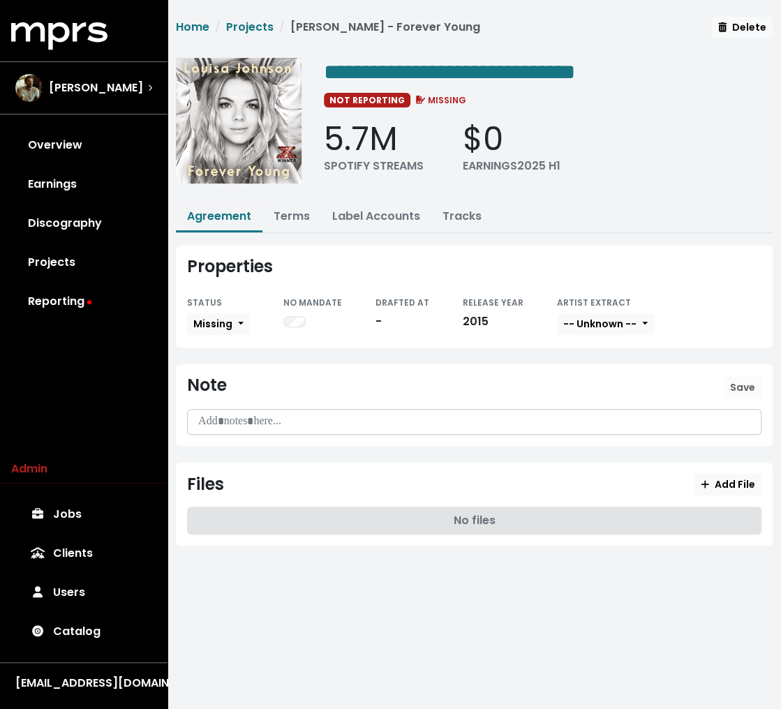
click at [483, 585] on html "**********" at bounding box center [390, 292] width 781 height 585
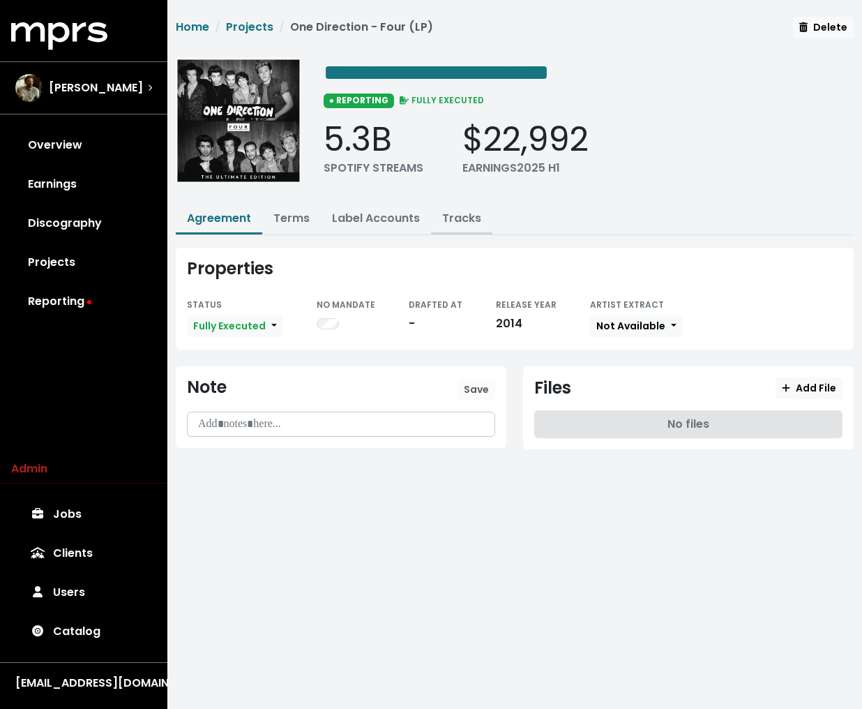
click at [448, 223] on link "Tracks" at bounding box center [461, 218] width 39 height 16
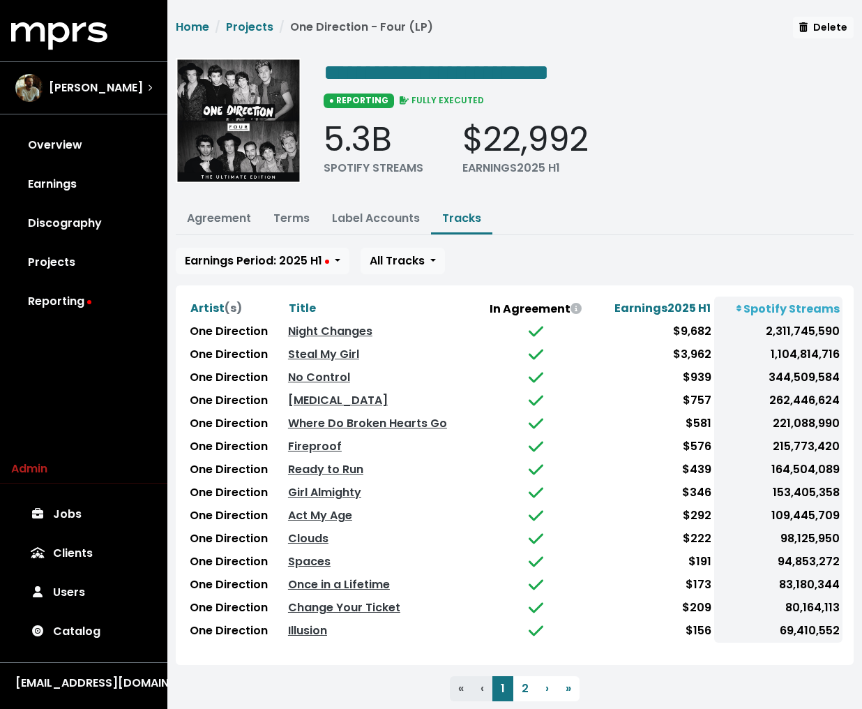
scroll to position [33, 0]
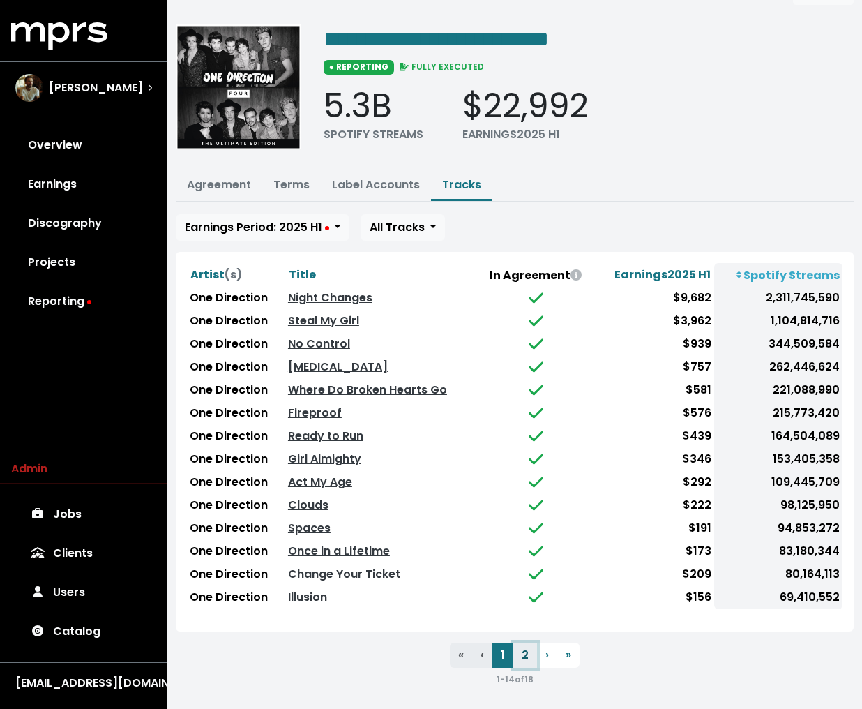
click at [521, 654] on button "2" at bounding box center [526, 655] width 24 height 25
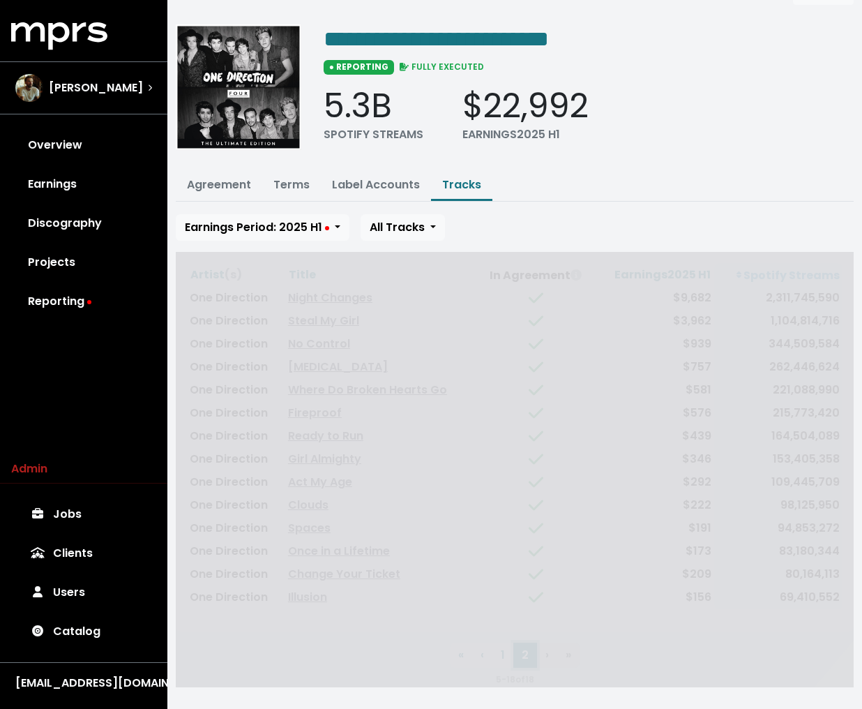
scroll to position [0, 0]
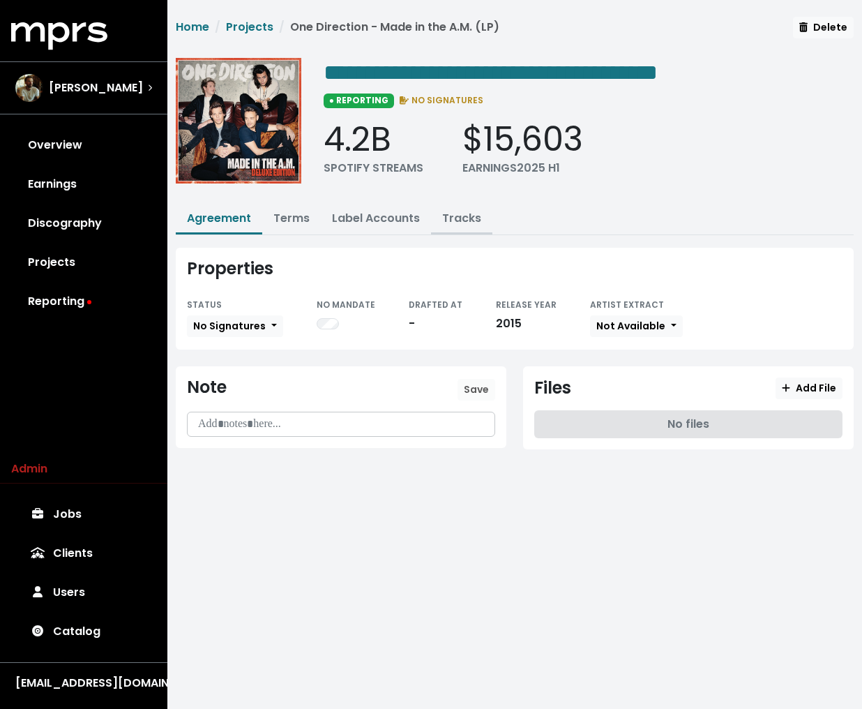
click at [461, 216] on link "Tracks" at bounding box center [461, 218] width 39 height 16
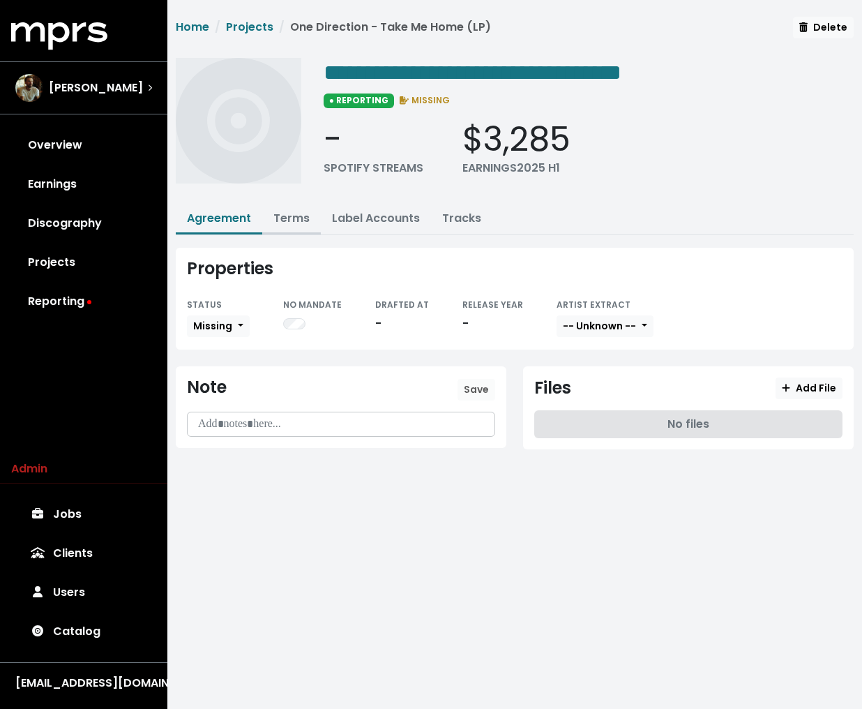
click at [291, 221] on link "Terms" at bounding box center [292, 218] width 36 height 16
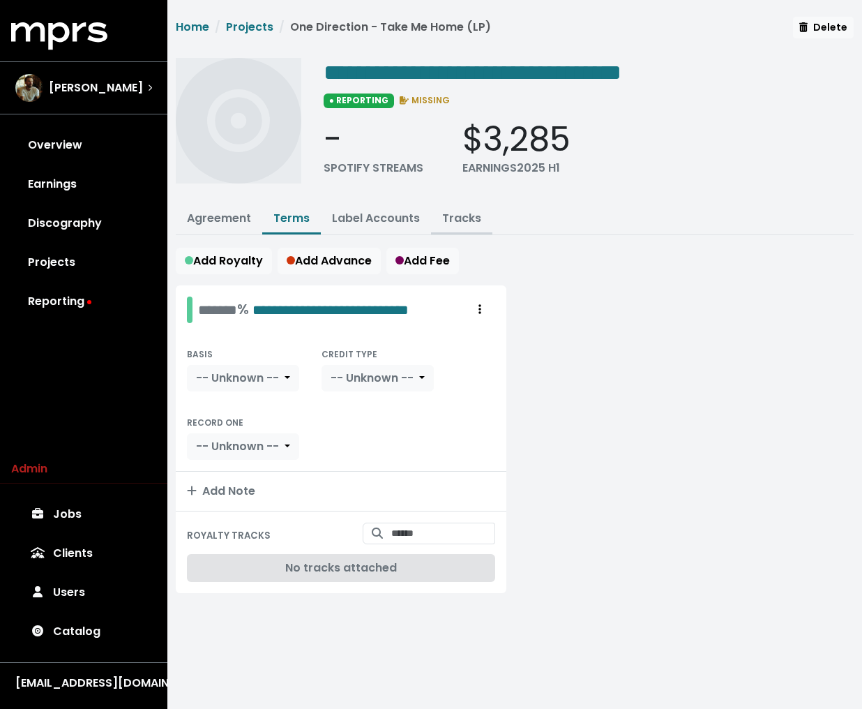
click at [461, 204] on button "Tracks" at bounding box center [461, 219] width 61 height 30
click at [459, 216] on link "Tracks" at bounding box center [461, 218] width 39 height 16
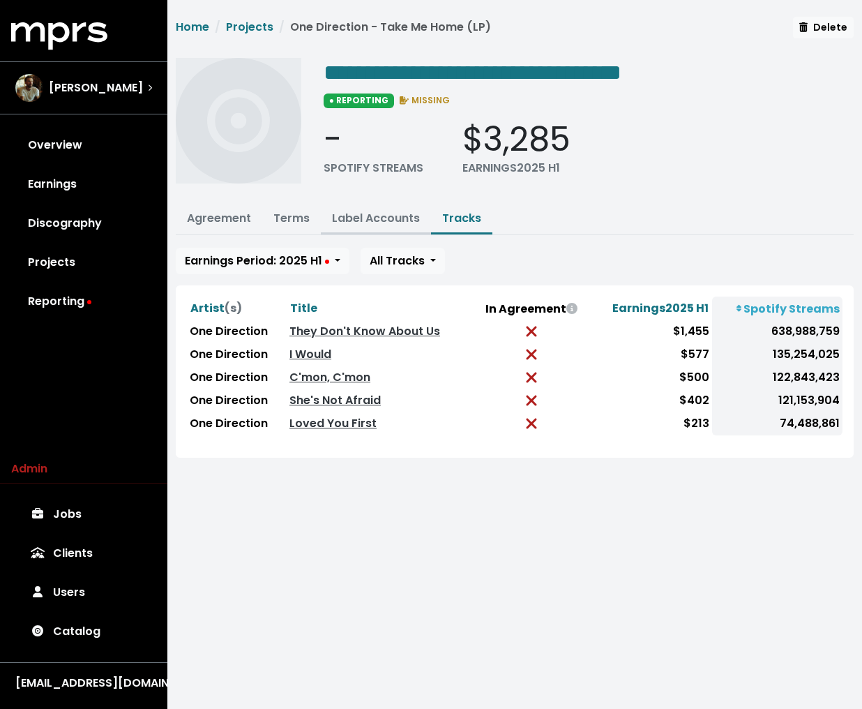
click at [356, 218] on link "Label Accounts" at bounding box center [376, 218] width 88 height 16
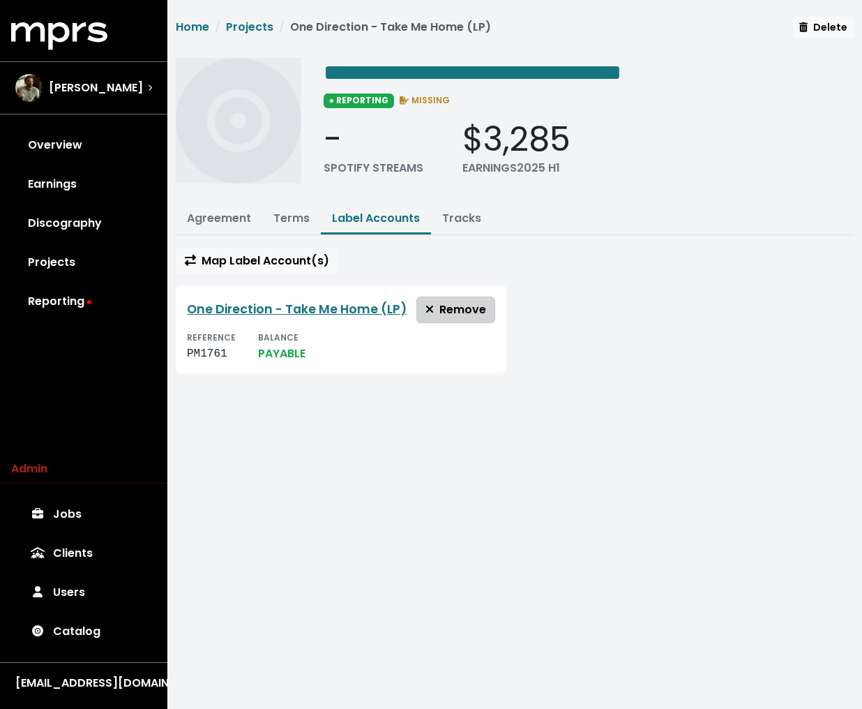
click at [451, 304] on span "Remove" at bounding box center [456, 309] width 61 height 16
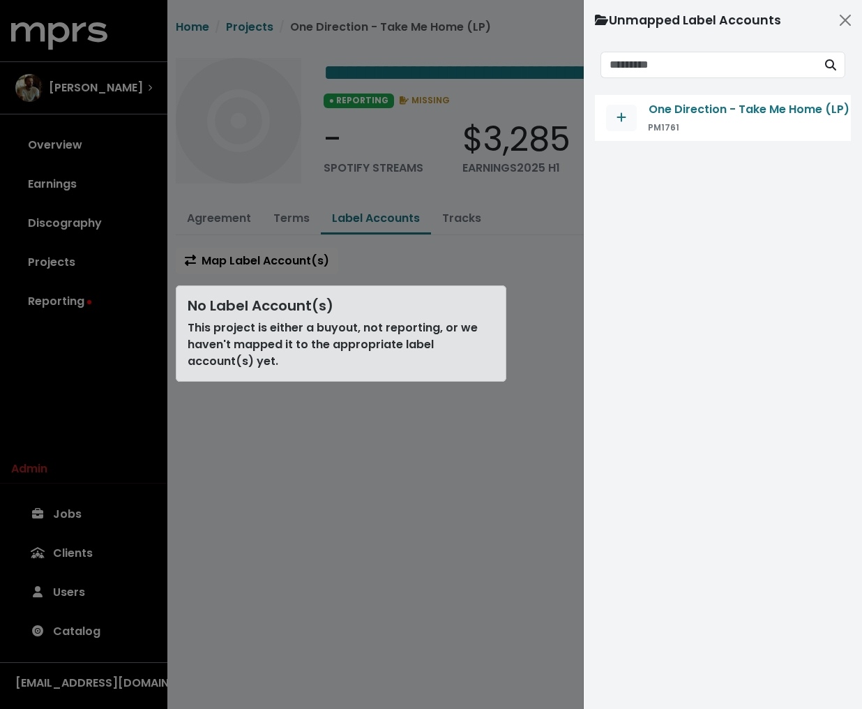
click at [491, 260] on div at bounding box center [431, 354] width 862 height 709
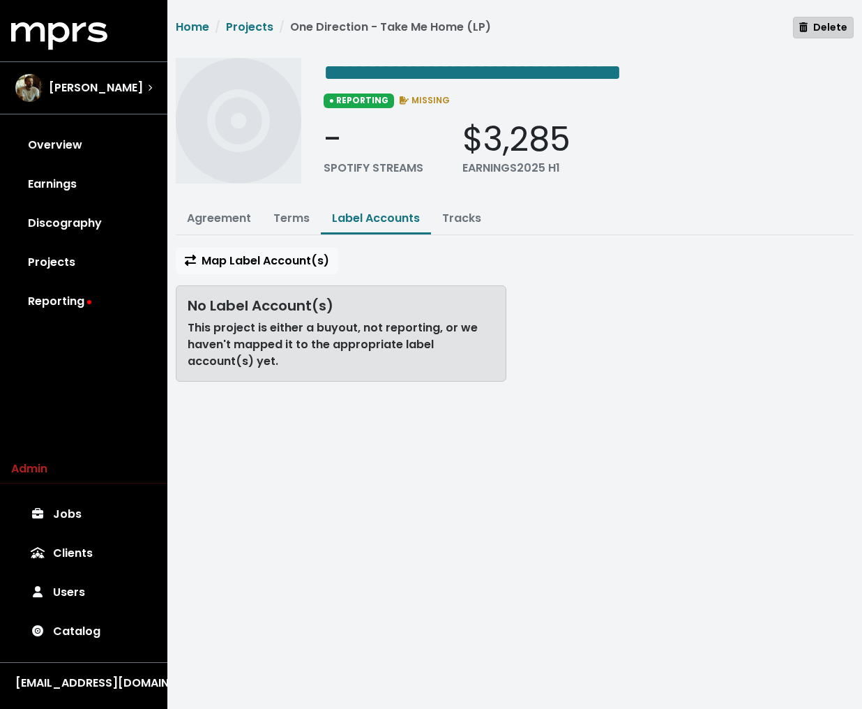
click at [800, 24] on button "Delete" at bounding box center [823, 28] width 61 height 22
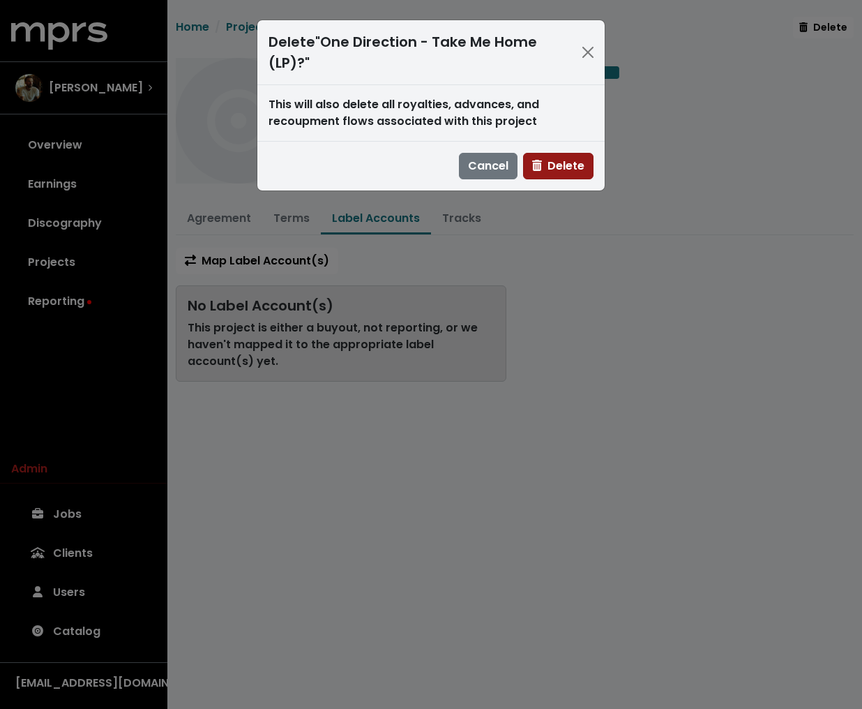
click at [546, 165] on span "Delete" at bounding box center [558, 166] width 52 height 16
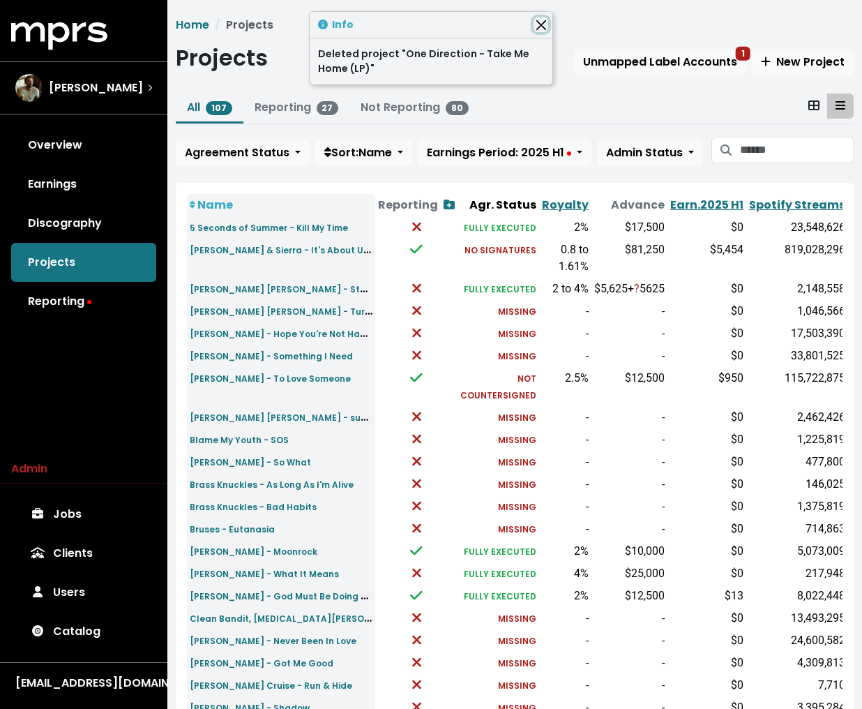
click at [547, 22] on button "Close" at bounding box center [541, 24] width 15 height 15
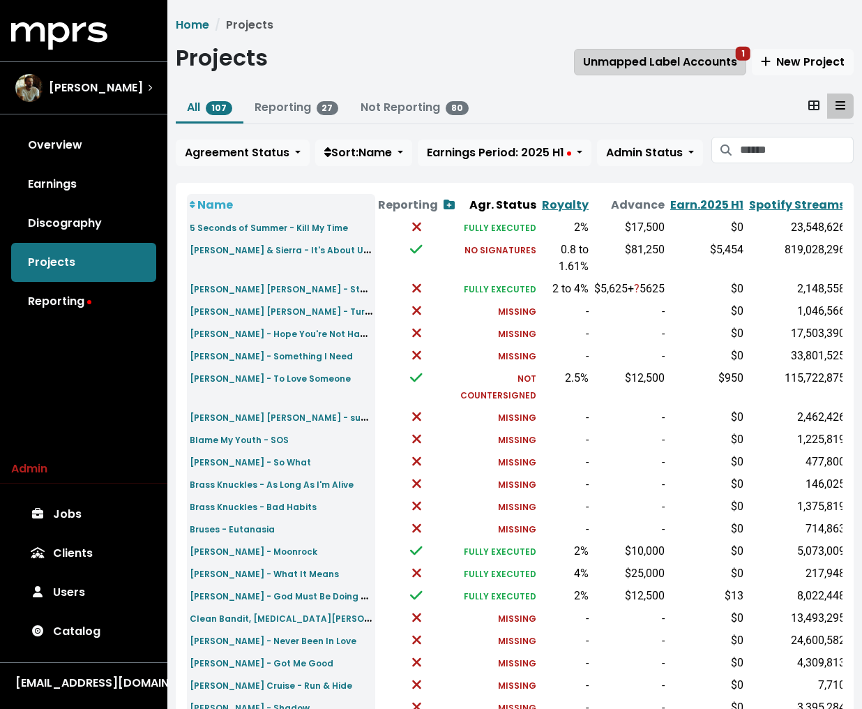
click at [715, 59] on span "Unmapped Label Accounts 1" at bounding box center [660, 62] width 154 height 16
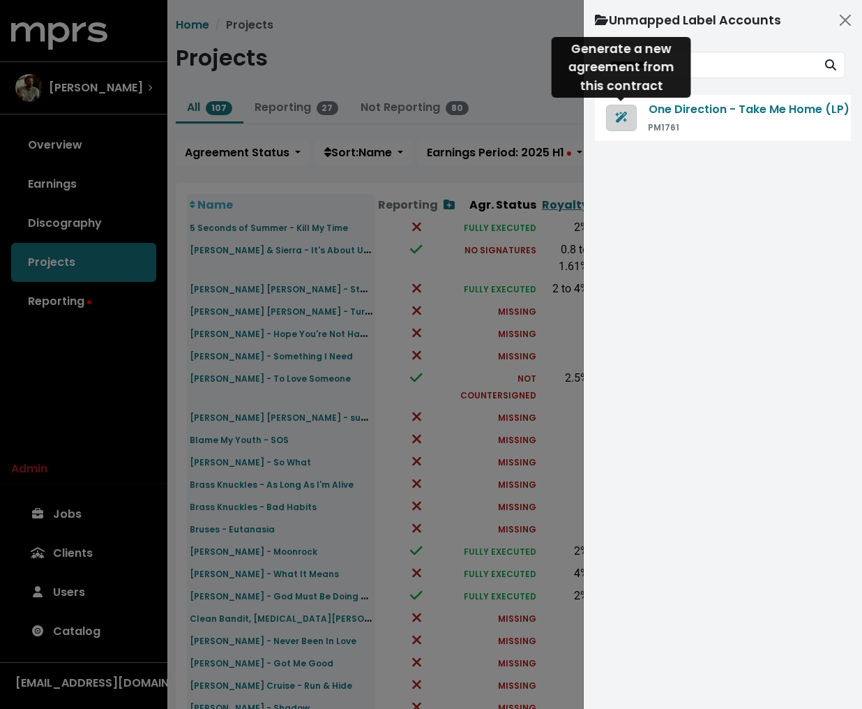
click at [622, 115] on icon "Generate agreement from this contract" at bounding box center [621, 117] width 12 height 11
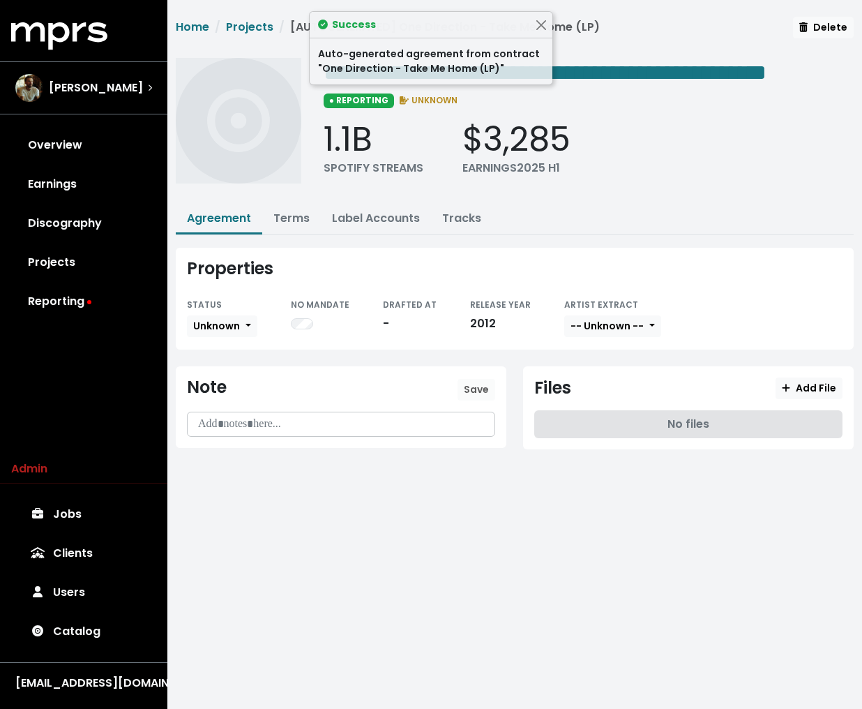
click at [387, 74] on div "Auto-generated agreement from contract "One Direction - Take Me Home (LP)"" at bounding box center [431, 61] width 243 height 46
click at [602, 86] on div "**********" at bounding box center [589, 72] width 530 height 28
click at [571, 74] on span "**********" at bounding box center [545, 72] width 443 height 22
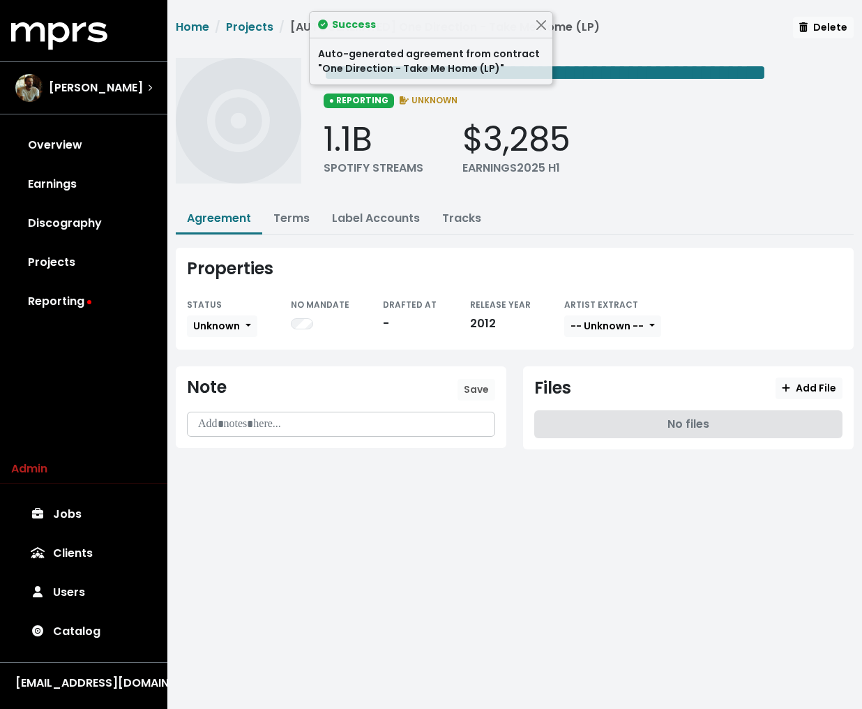
click at [551, 74] on div "Auto-generated agreement from contract "One Direction - Take Me Home (LP)"" at bounding box center [431, 61] width 243 height 46
click at [620, 84] on span "**********" at bounding box center [545, 72] width 443 height 22
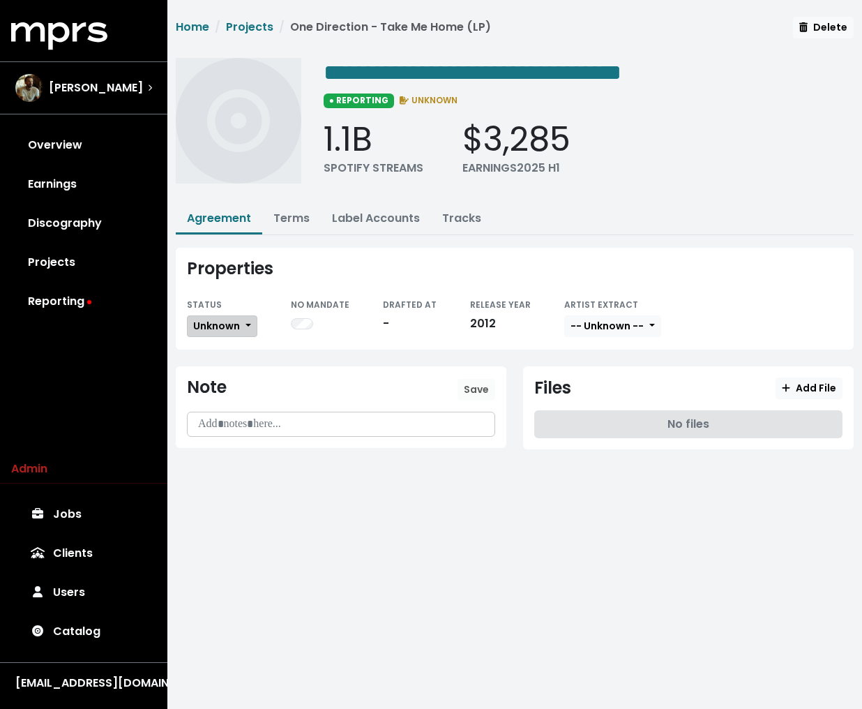
click at [230, 322] on span "Unknown" at bounding box center [216, 326] width 47 height 14
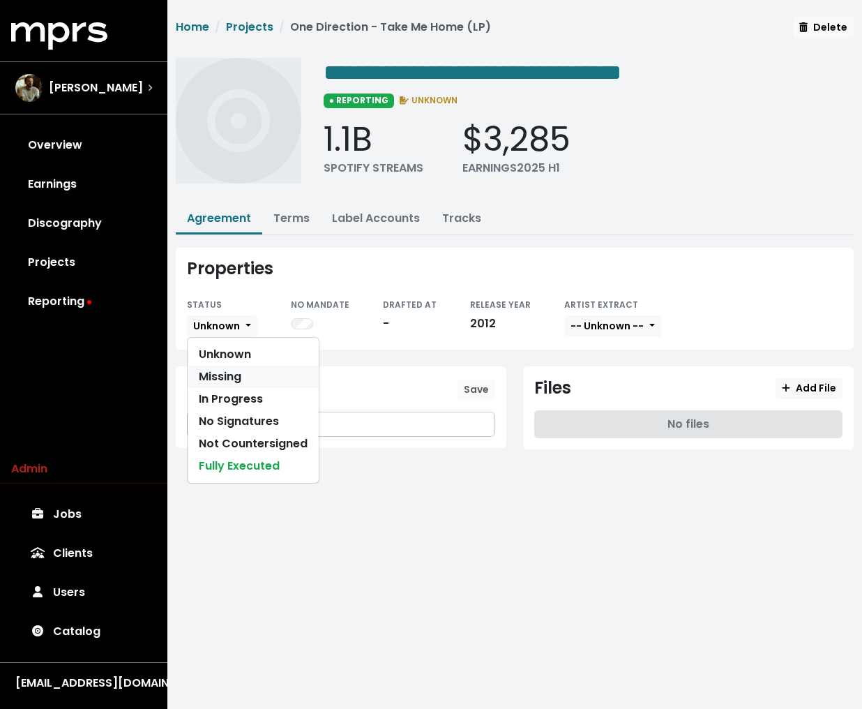
click at [220, 366] on link "Missing" at bounding box center [253, 377] width 131 height 22
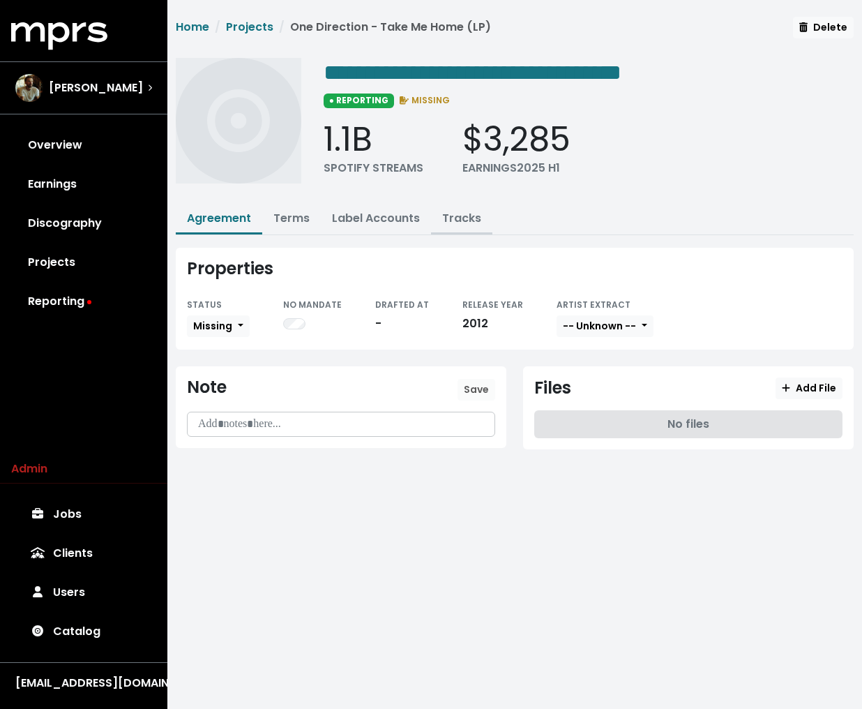
click at [456, 222] on link "Tracks" at bounding box center [461, 218] width 39 height 16
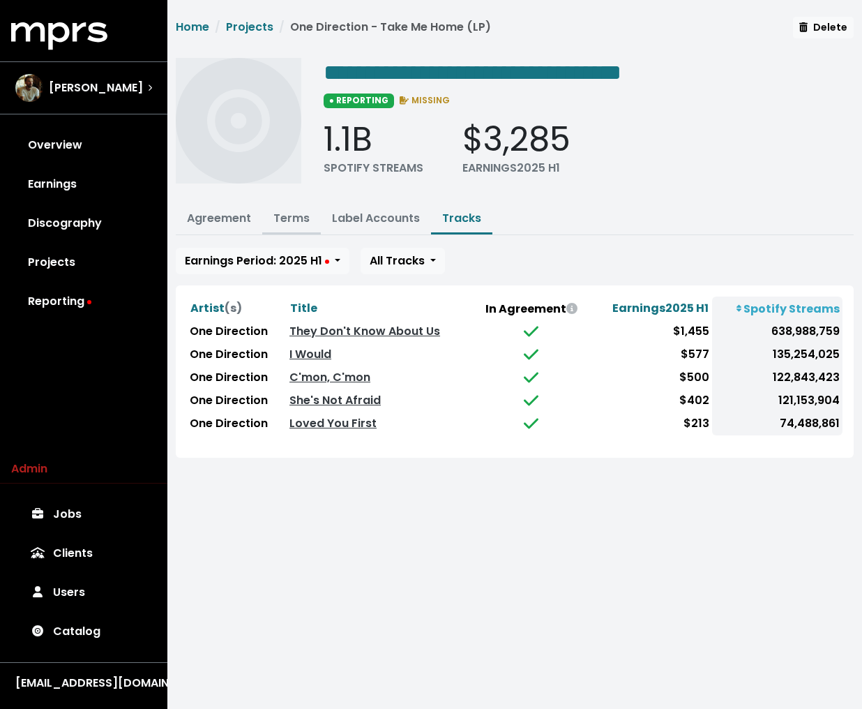
click at [280, 222] on link "Terms" at bounding box center [292, 218] width 36 height 16
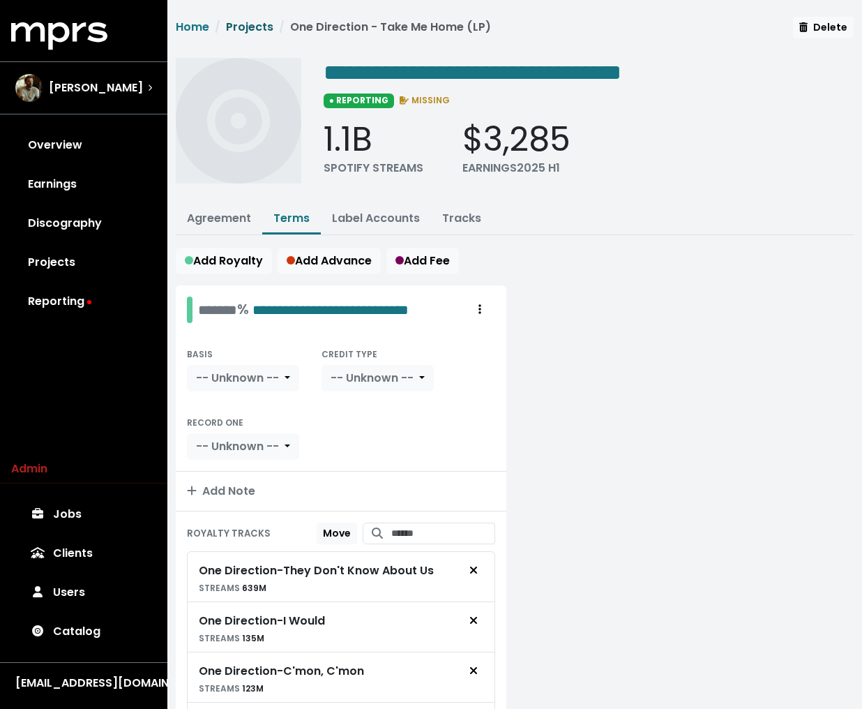
click at [251, 30] on link "Projects" at bounding box center [249, 27] width 47 height 16
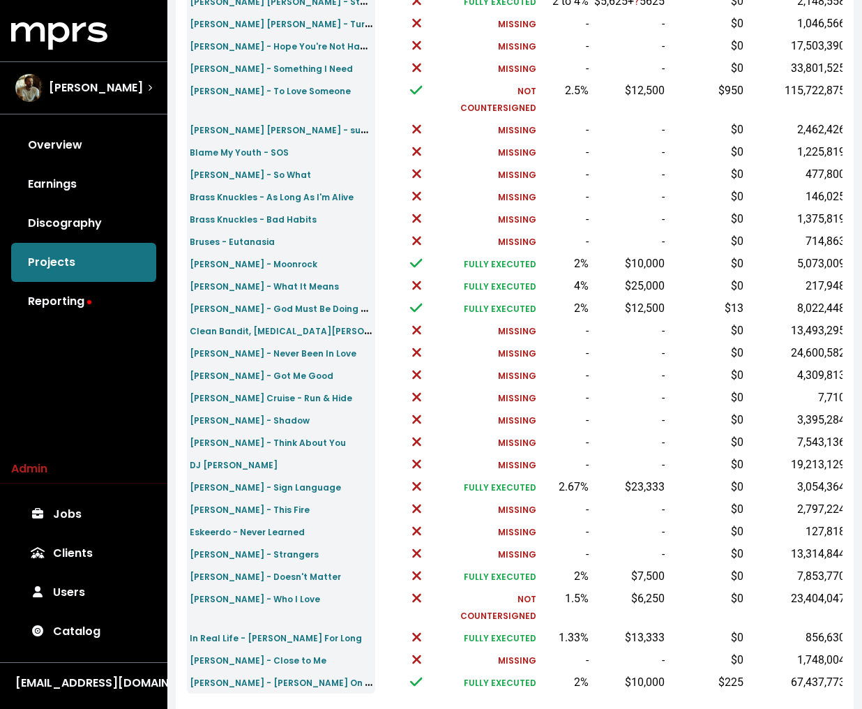
scroll to position [306, 0]
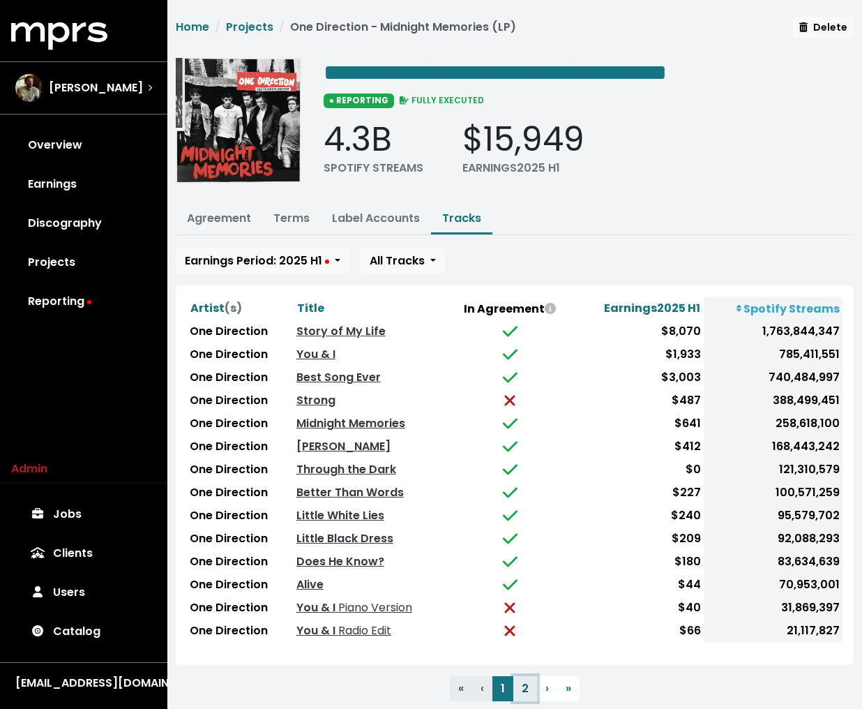
click at [521, 679] on button "2" at bounding box center [526, 688] width 24 height 25
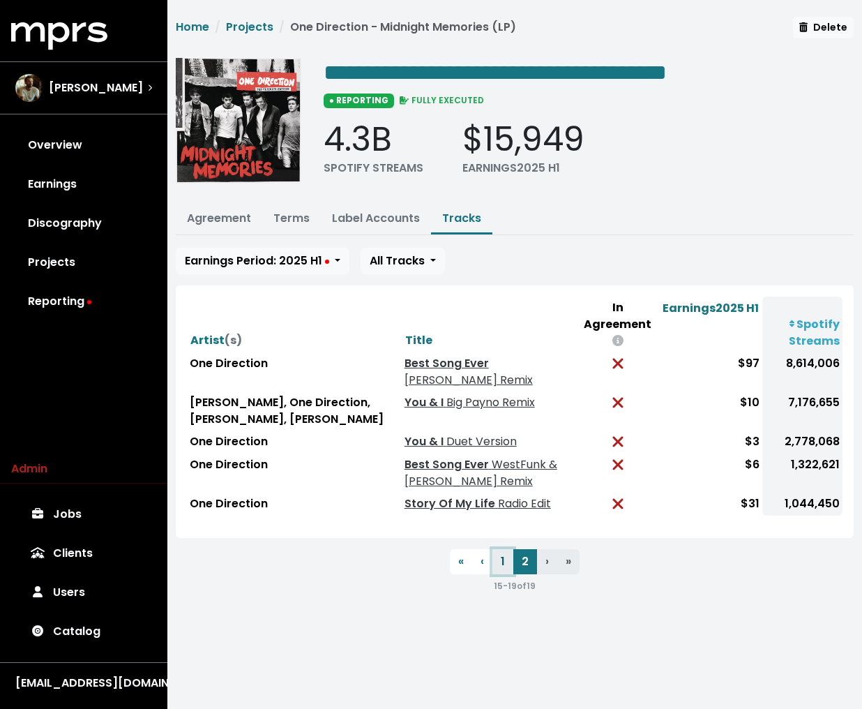
click at [494, 549] on button "1" at bounding box center [503, 561] width 21 height 25
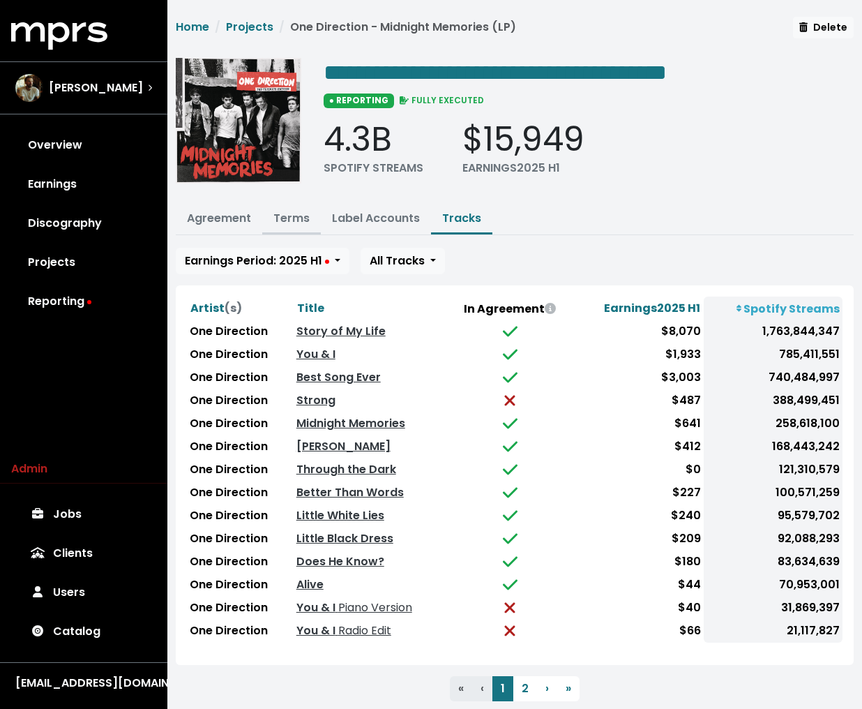
click at [274, 210] on link "Terms" at bounding box center [292, 218] width 36 height 16
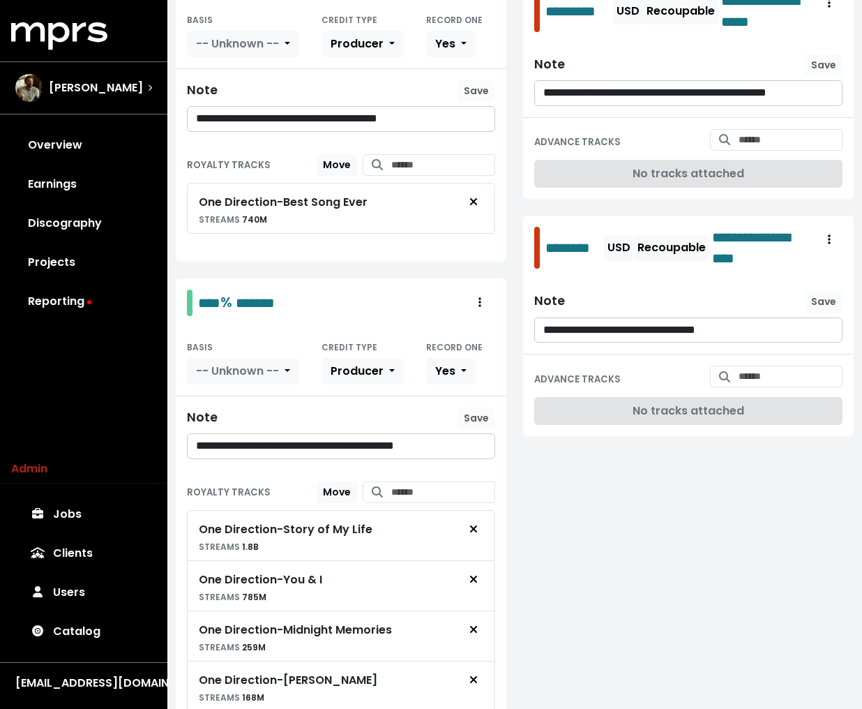
scroll to position [1009, 0]
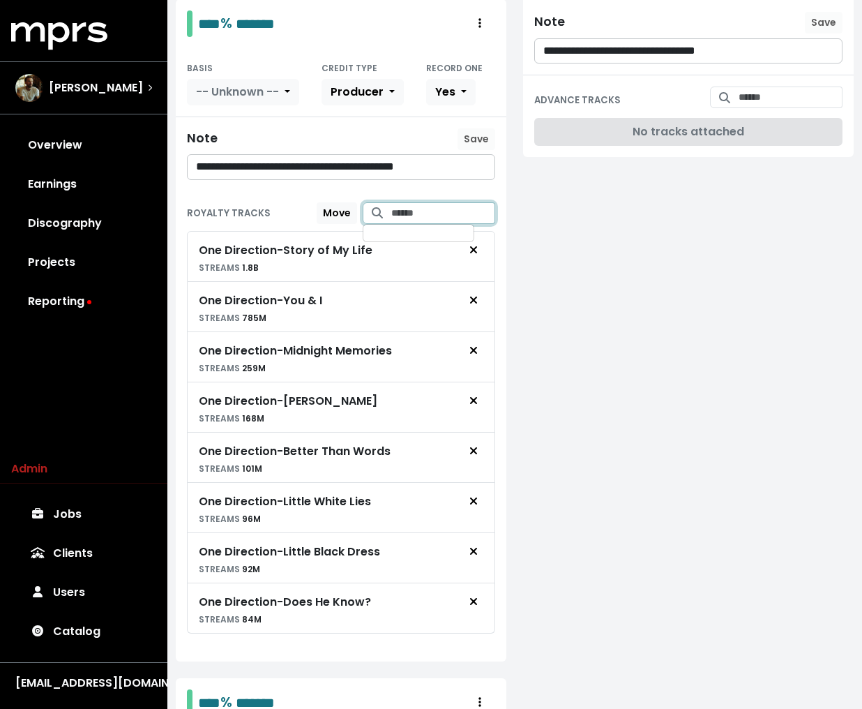
click at [414, 202] on input "Search for tracks by title and link them to this royalty" at bounding box center [443, 213] width 104 height 22
type input "**********"
click at [445, 234] on span "One Direction - Strong" at bounding box center [413, 248] width 77 height 29
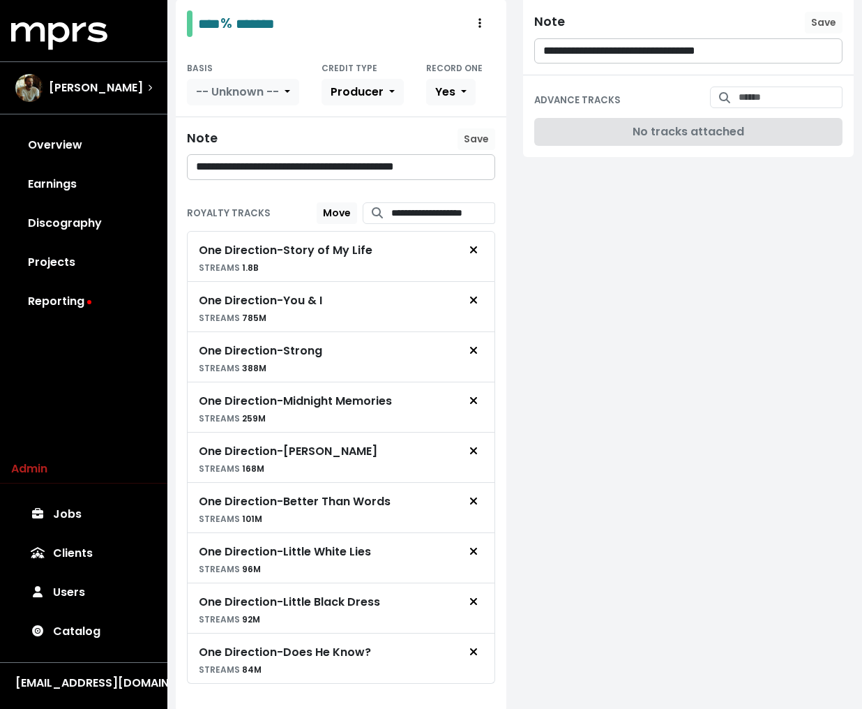
click at [525, 265] on div "**********" at bounding box center [689, 165] width 348 height 1779
click at [564, 430] on div "**********" at bounding box center [689, 165] width 348 height 1779
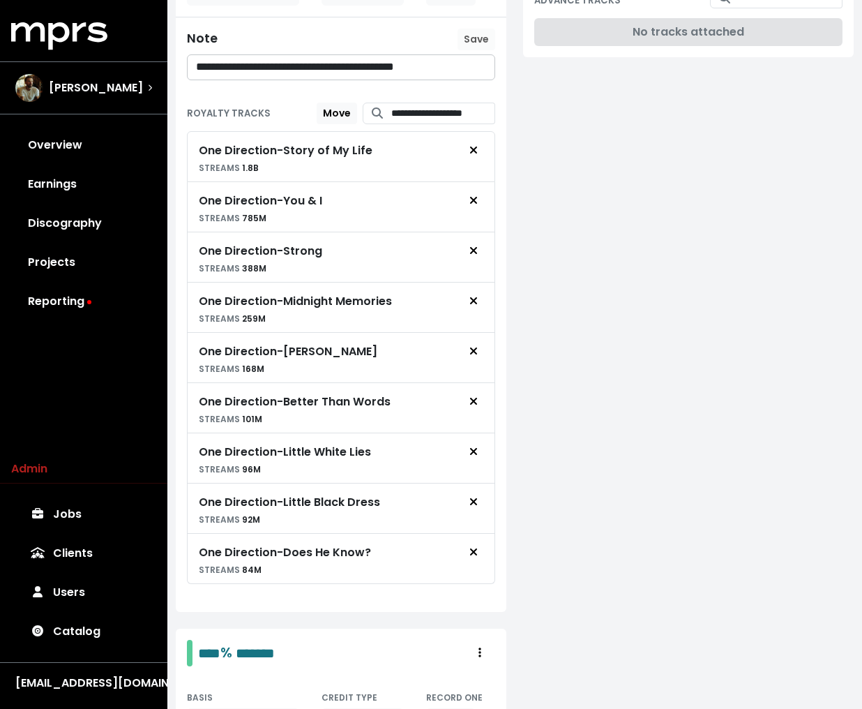
scroll to position [1115, 0]
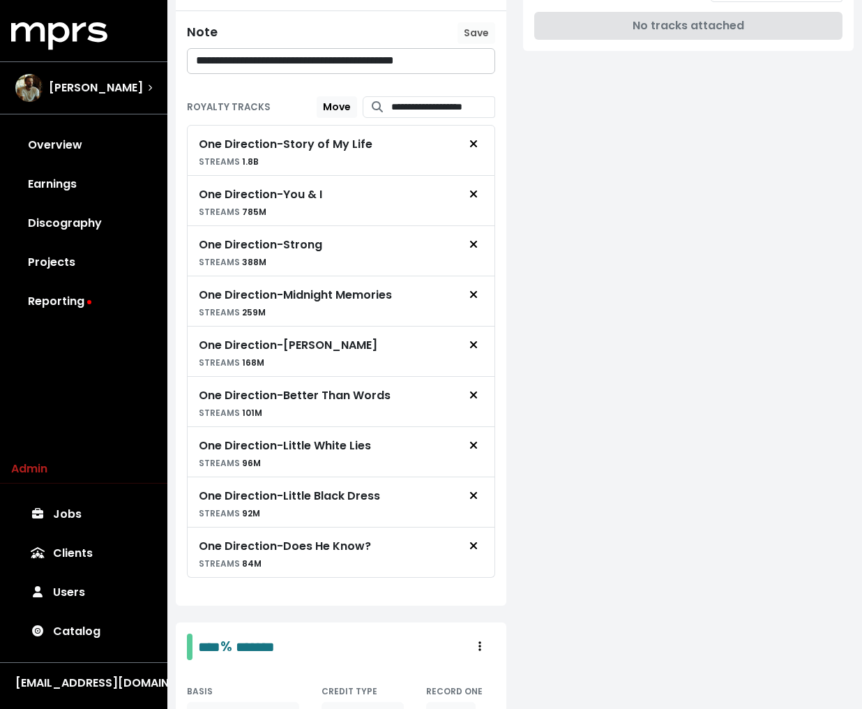
click at [657, 348] on div "**********" at bounding box center [689, 59] width 348 height 1779
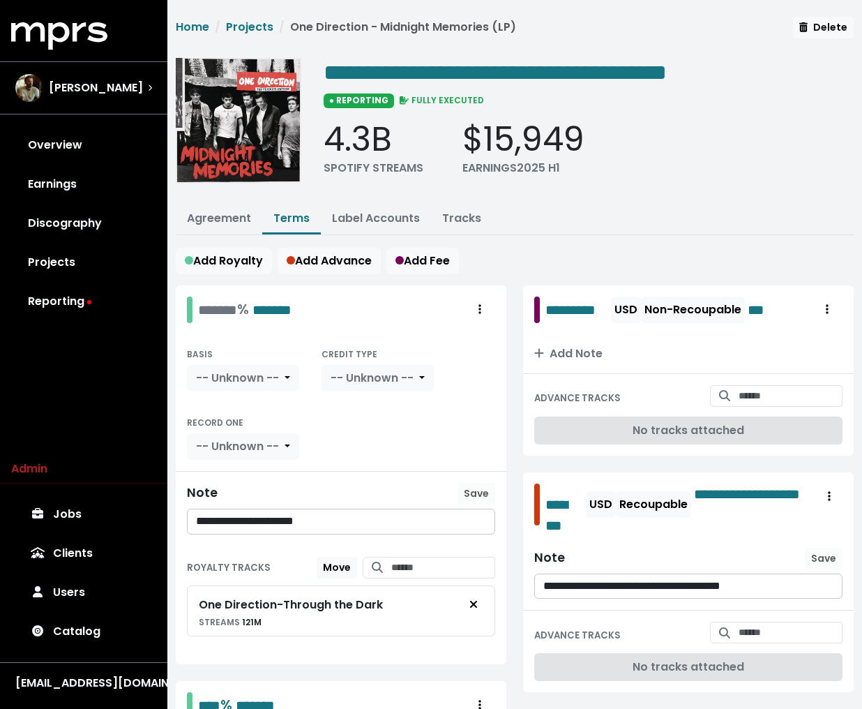
scroll to position [34, 0]
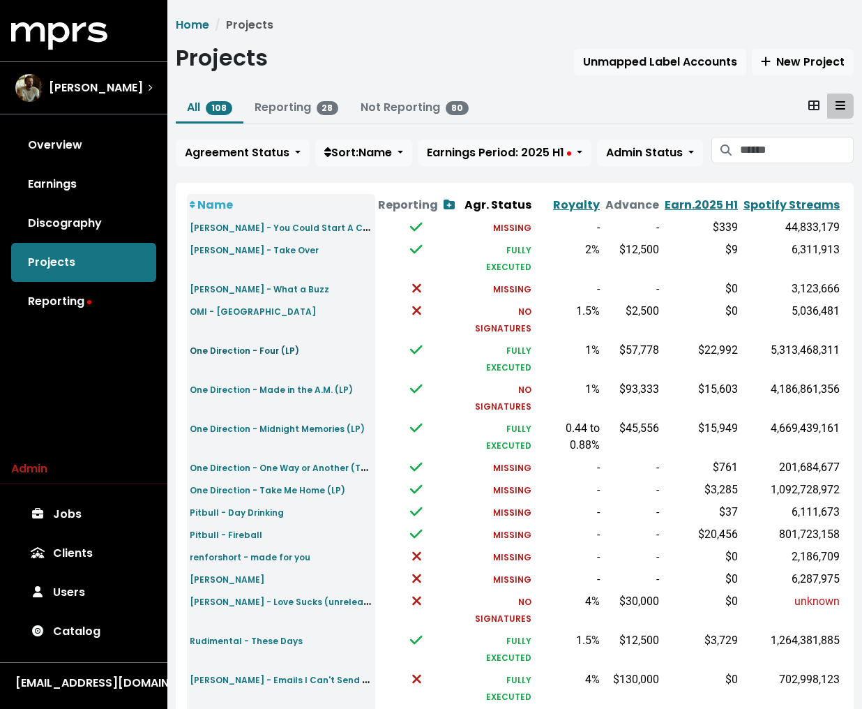
click at [262, 345] on small "One Direction - Four (LP)" at bounding box center [245, 351] width 110 height 12
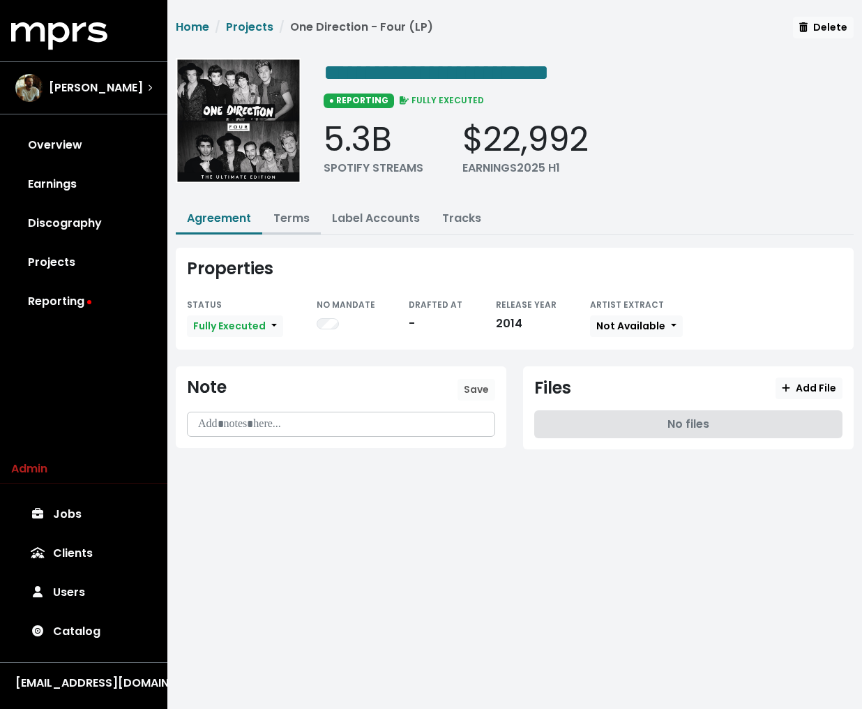
click at [299, 212] on link "Terms" at bounding box center [292, 218] width 36 height 16
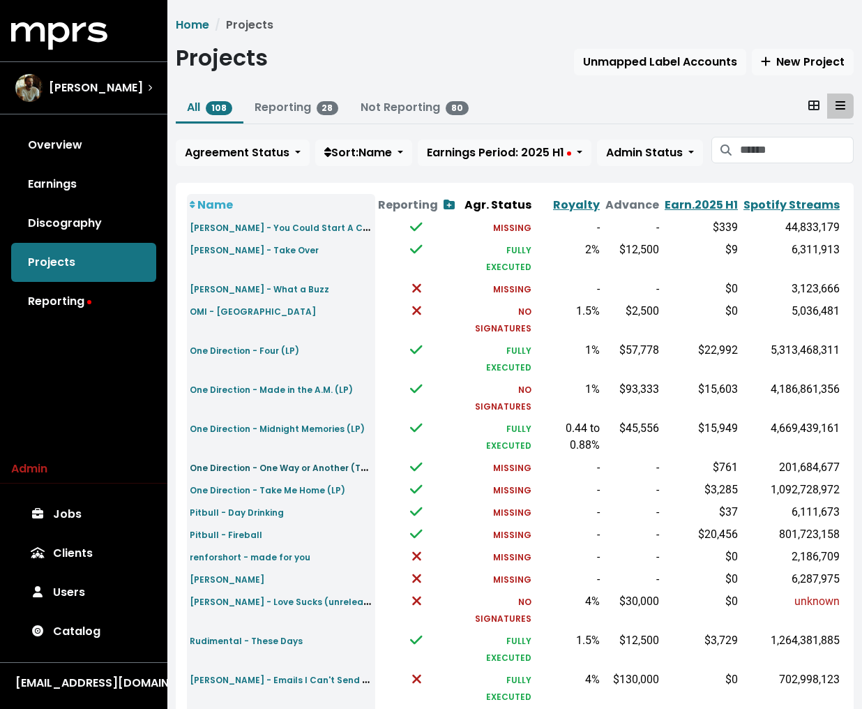
click at [324, 459] on small "One Direction - One Way or Another (Teenage Kicks)" at bounding box center [307, 467] width 235 height 16
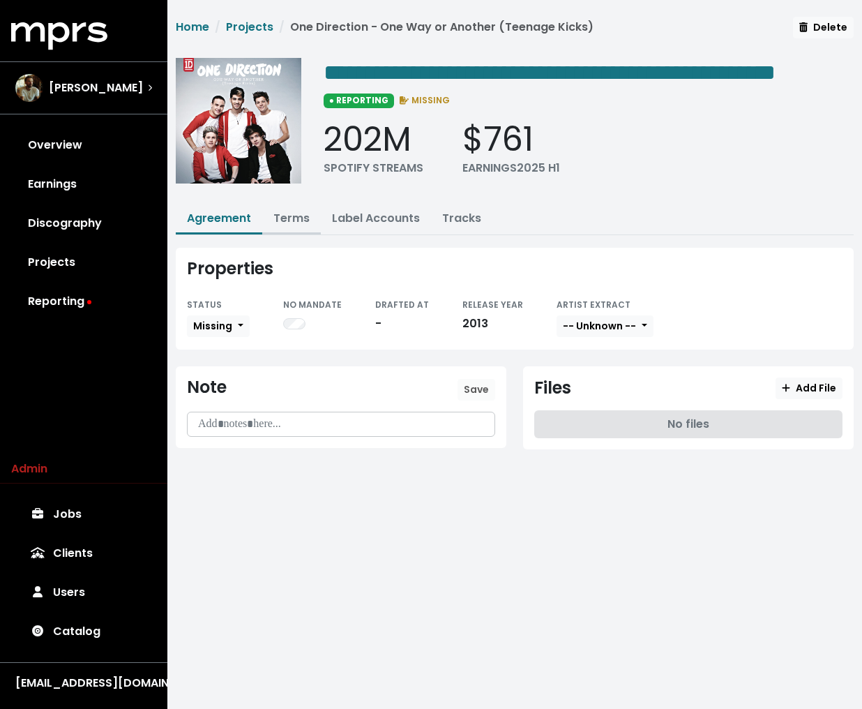
click at [299, 226] on link "Terms" at bounding box center [292, 218] width 36 height 16
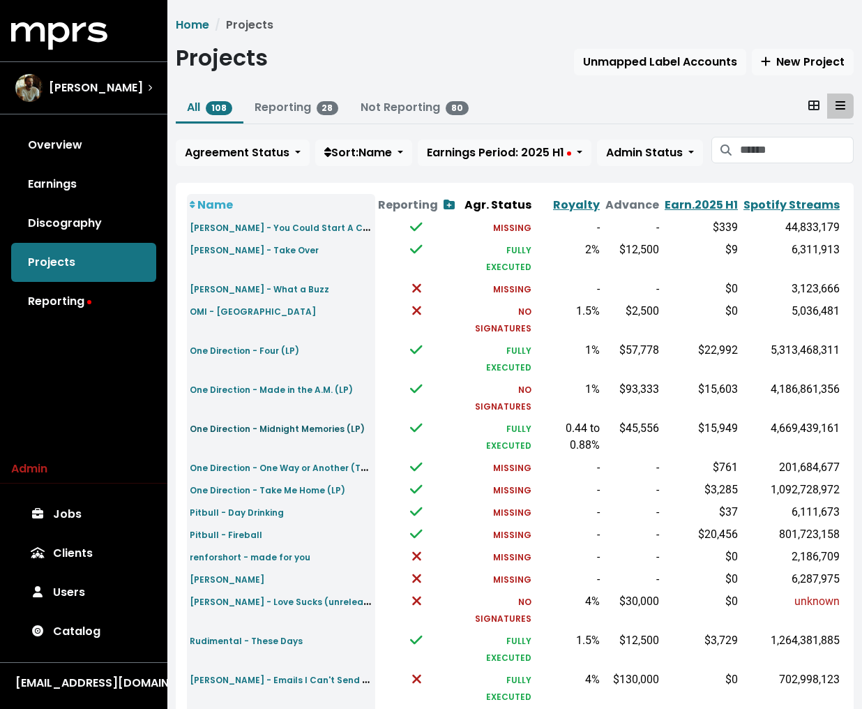
click at [265, 423] on small "One Direction - Midnight Memories (LP)" at bounding box center [277, 429] width 175 height 12
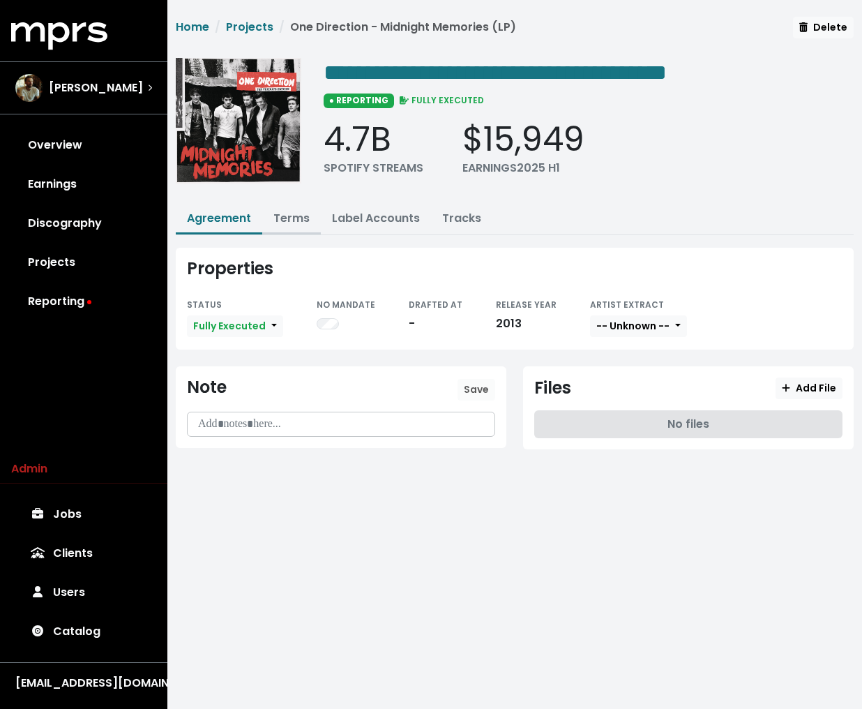
click at [292, 204] on button "Terms" at bounding box center [291, 219] width 59 height 30
click at [286, 221] on link "Terms" at bounding box center [292, 218] width 36 height 16
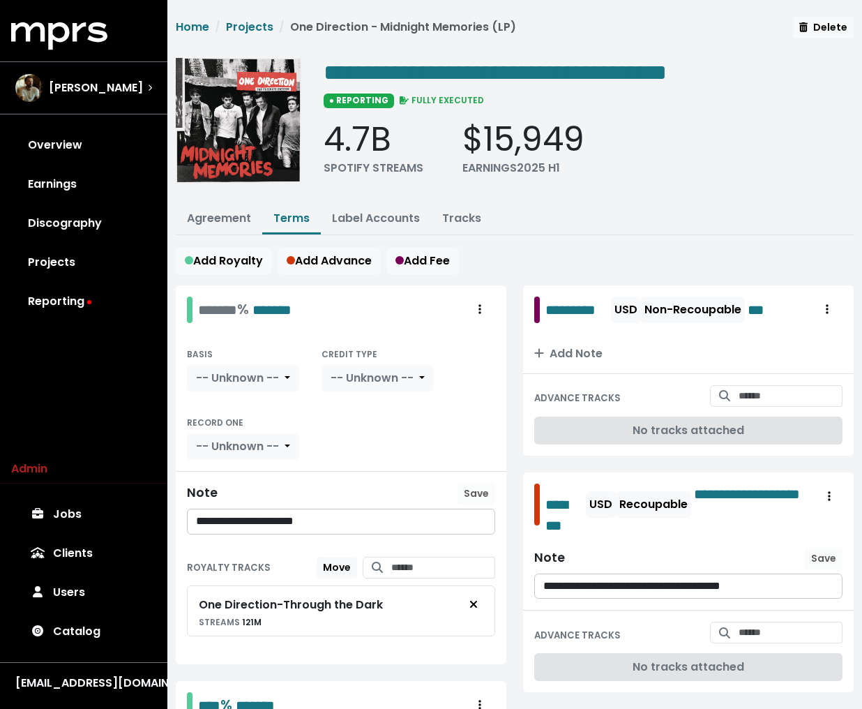
scroll to position [33, 0]
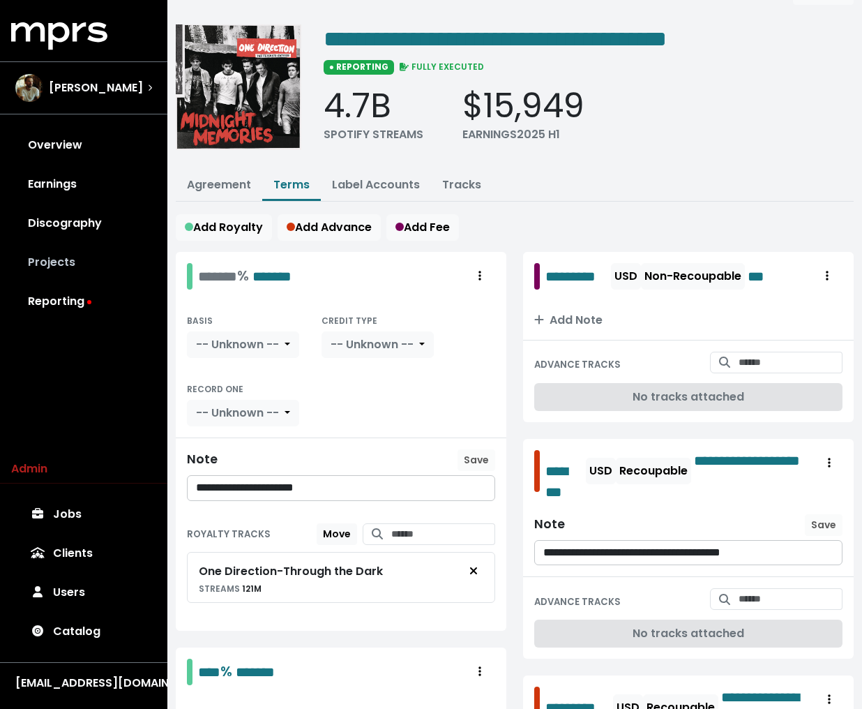
click at [89, 253] on link "Projects" at bounding box center [83, 262] width 145 height 39
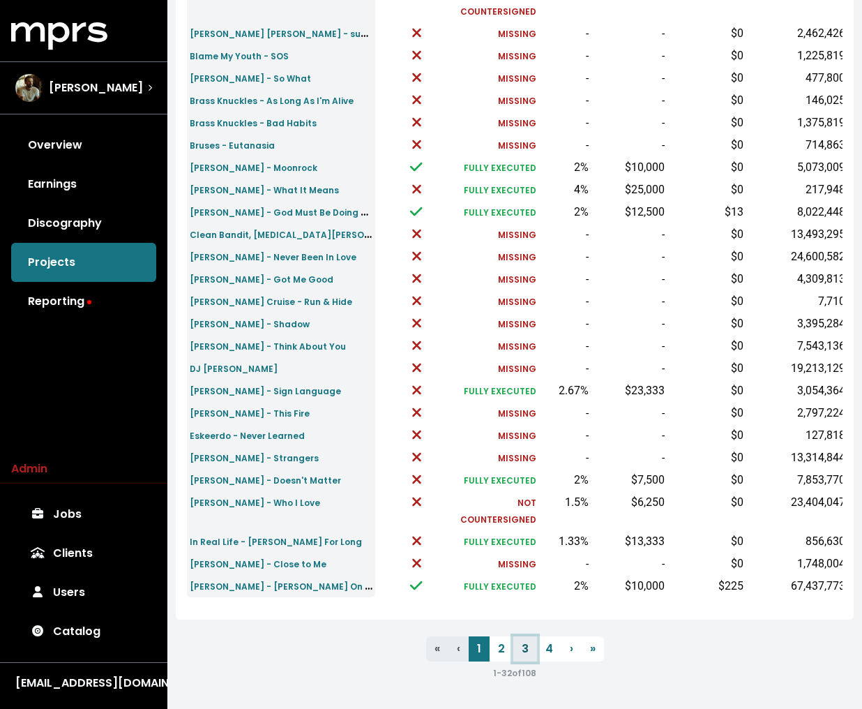
click at [526, 652] on link "3" at bounding box center [526, 648] width 24 height 25
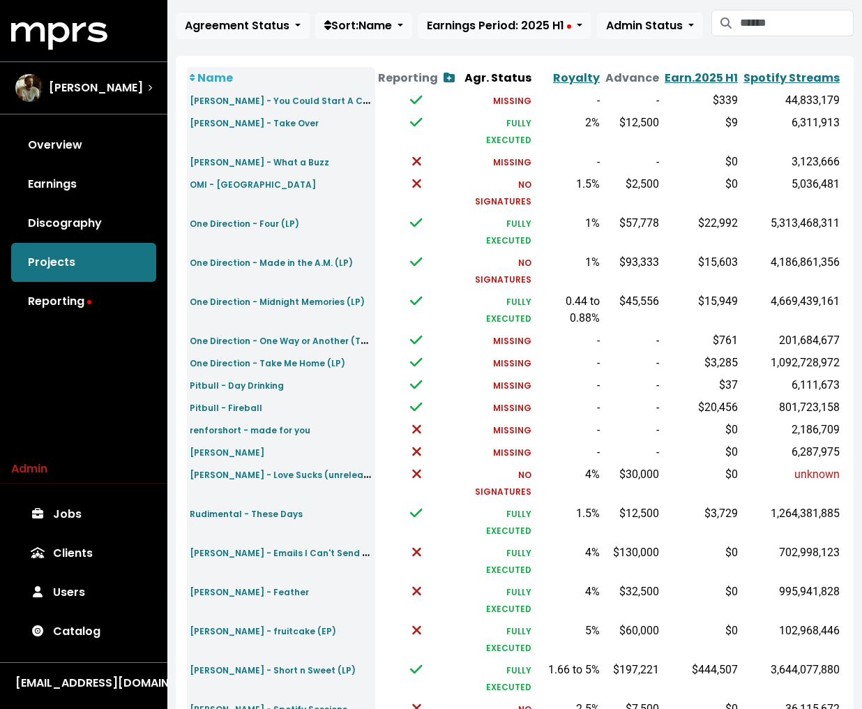
scroll to position [135, 0]
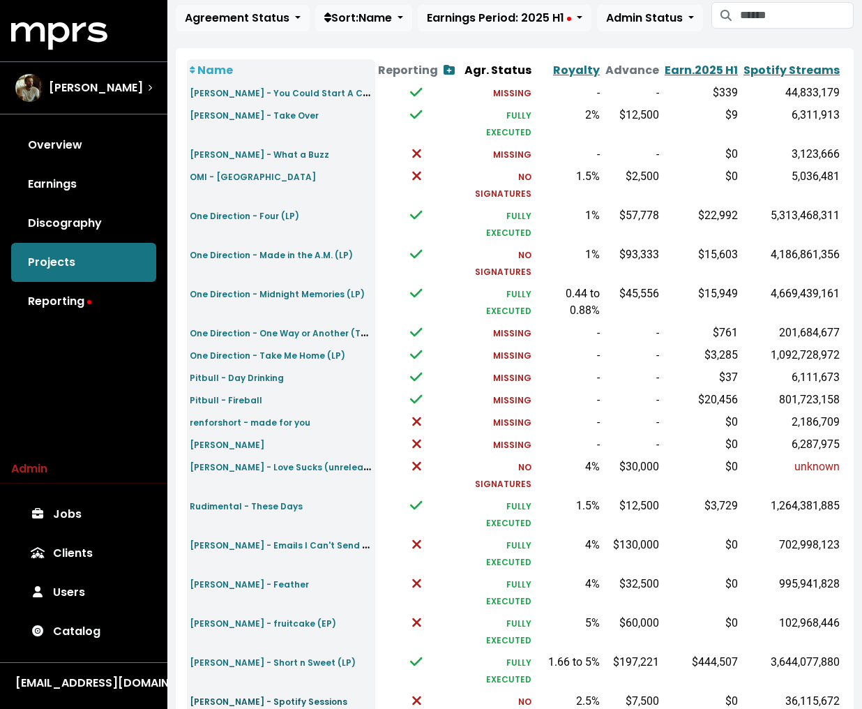
click at [267, 696] on small "[PERSON_NAME] - Spotify Sessions" at bounding box center [269, 702] width 158 height 12
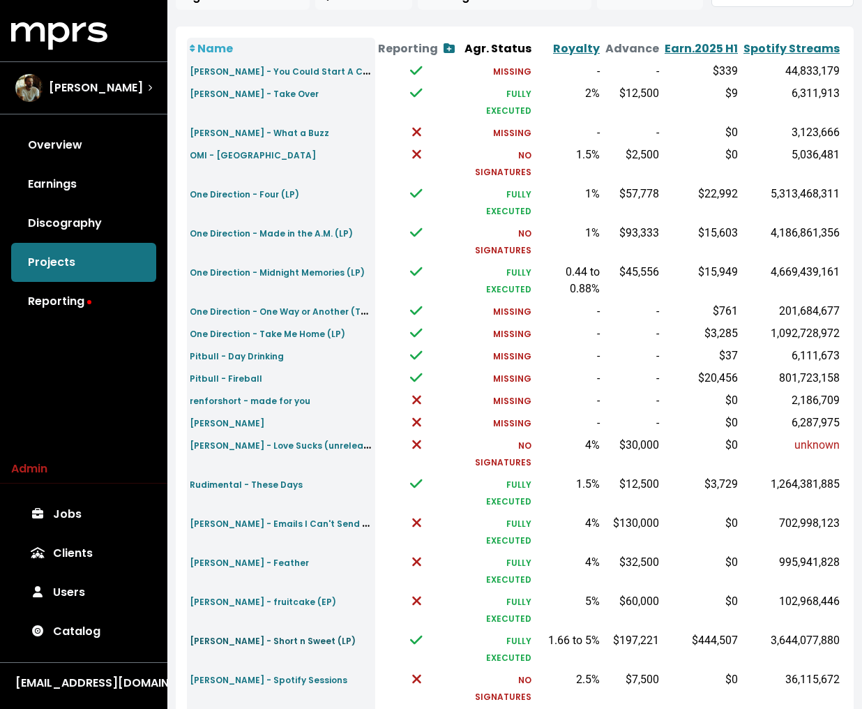
scroll to position [168, 0]
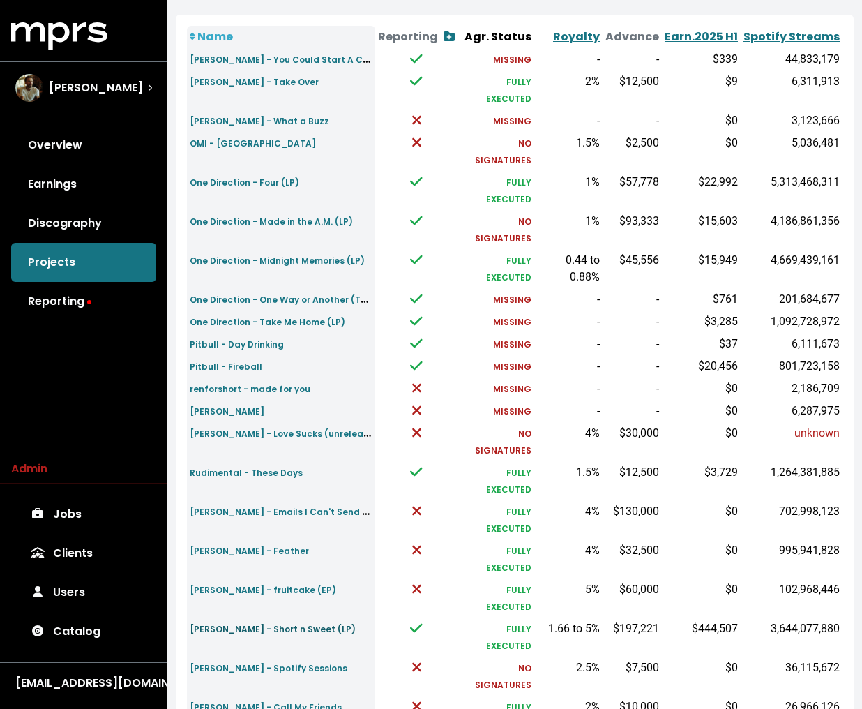
click at [278, 623] on small "[PERSON_NAME] - Short n Sweet (LP)" at bounding box center [273, 629] width 166 height 12
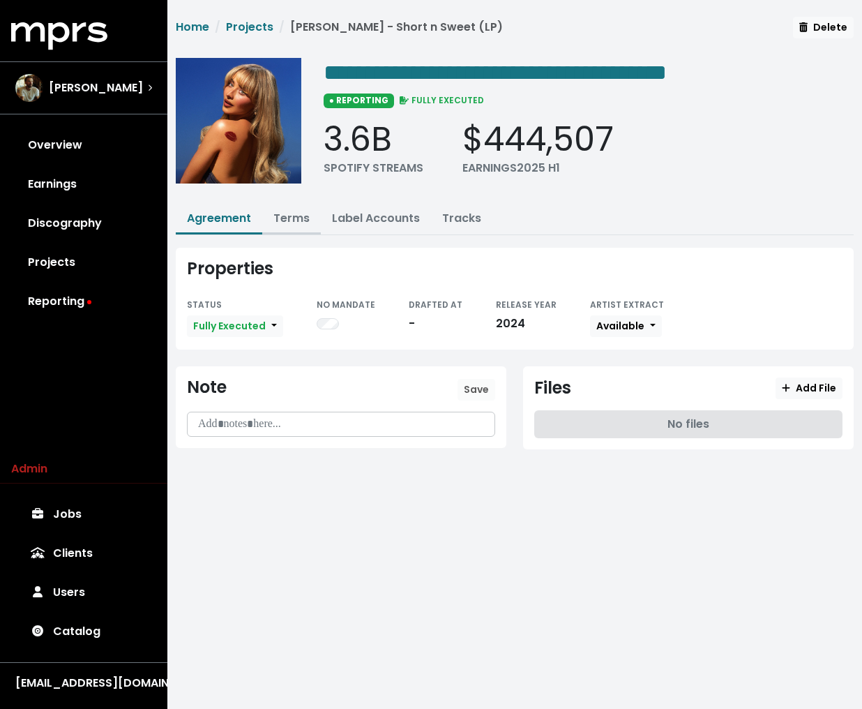
click at [285, 220] on link "Terms" at bounding box center [292, 218] width 36 height 16
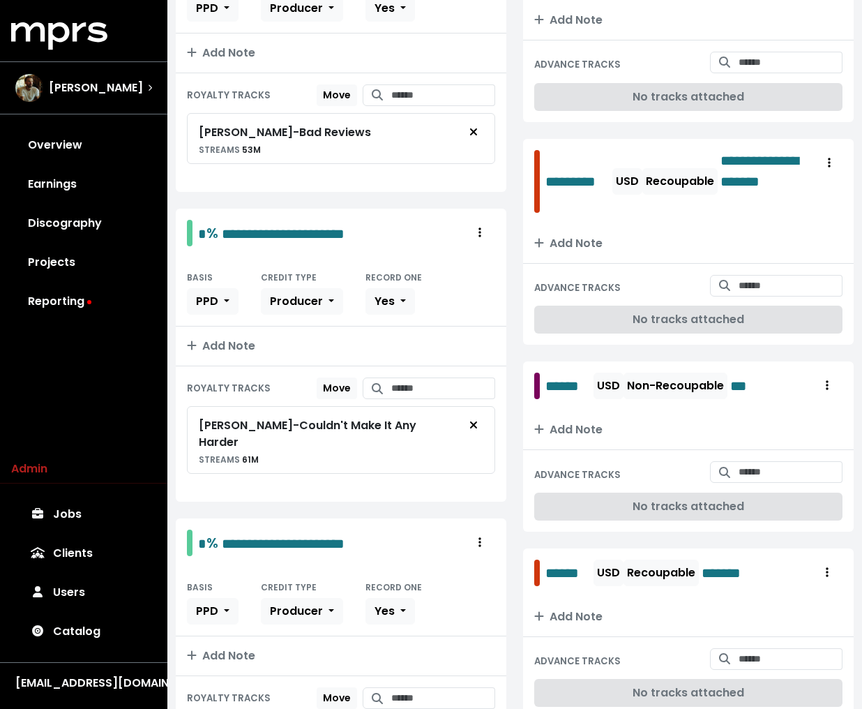
scroll to position [360, 0]
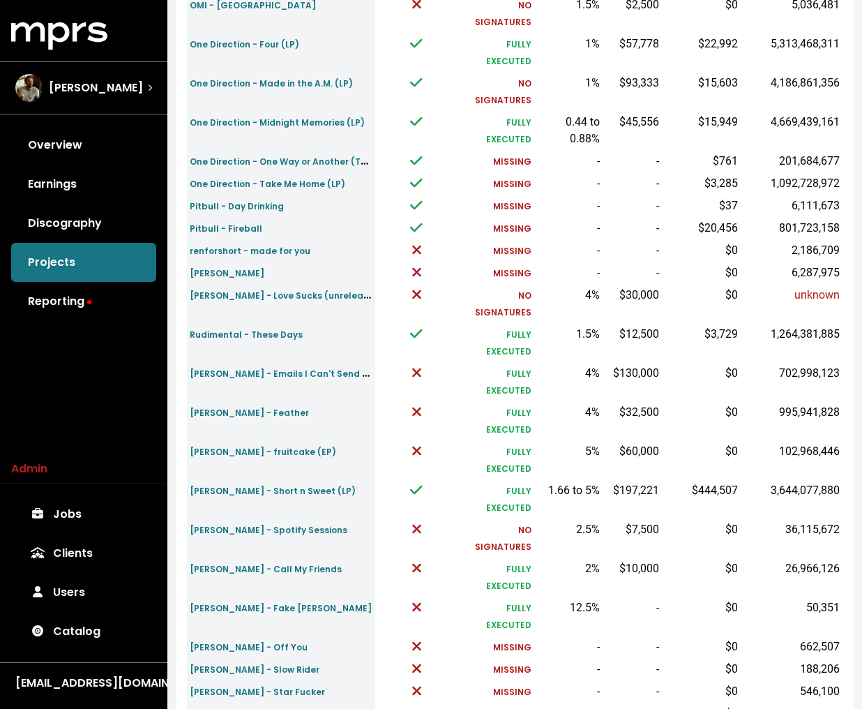
scroll to position [314, 0]
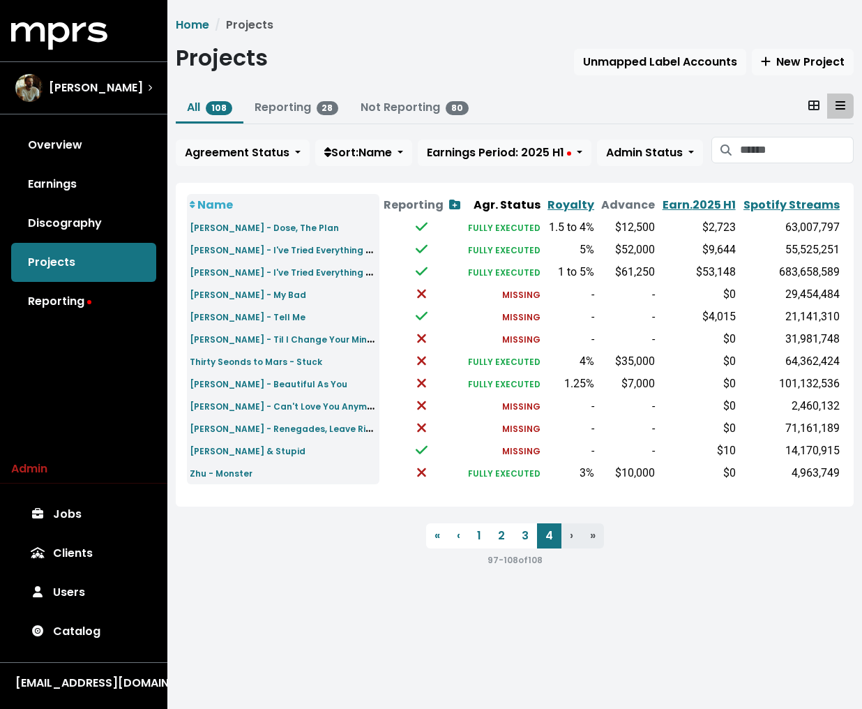
click at [340, 308] on td "[PERSON_NAME] - Tell Me" at bounding box center [283, 317] width 193 height 22
click at [339, 338] on small "[PERSON_NAME] - Til I Change Your Mind, L.I.F.E." at bounding box center [296, 339] width 213 height 16
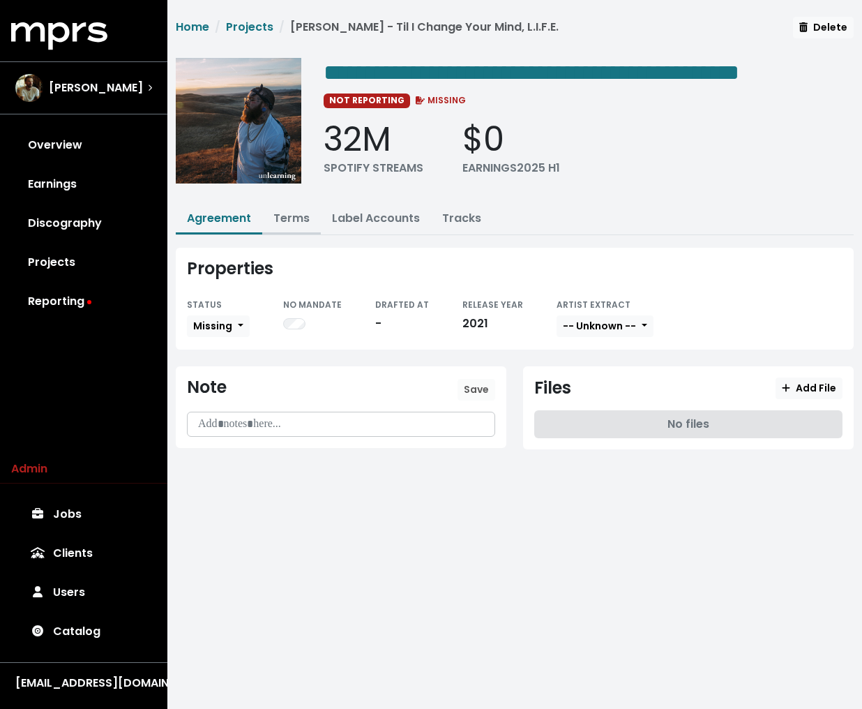
click at [307, 211] on link "Terms" at bounding box center [292, 218] width 36 height 16
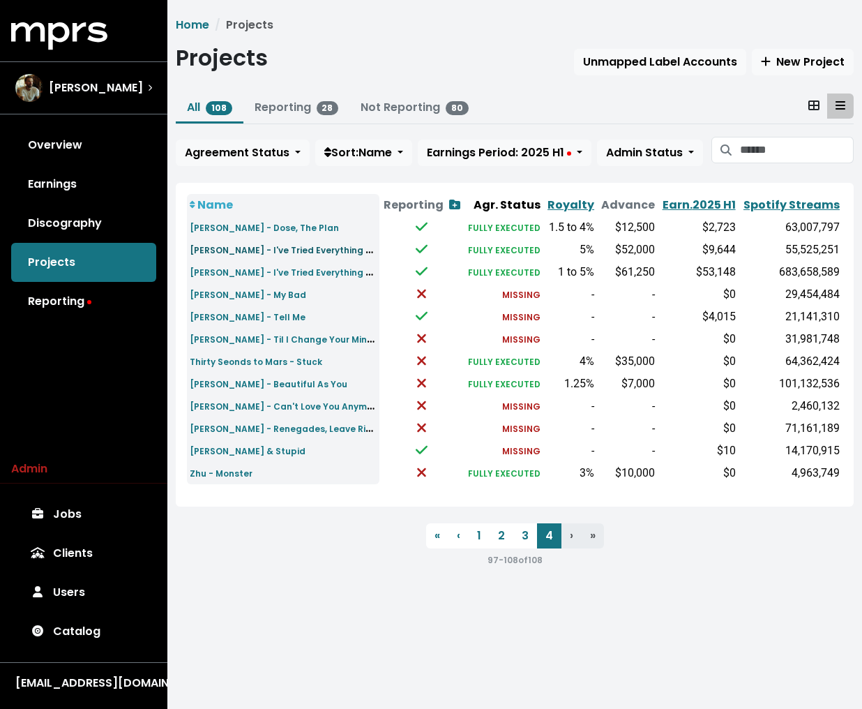
click at [283, 248] on small "Teddy Swims - I've Tried Everything But Therapy Pt. 1 (LP)" at bounding box center [325, 249] width 271 height 16
click at [287, 258] on td "Teddy Swims - I've Tried Everything But Therapy Pt. 1 (LP)" at bounding box center [283, 250] width 193 height 22
click at [286, 271] on small "Teddy Swims - I've Tried Everything But Therapy Pt. 2 (LP)" at bounding box center [326, 272] width 272 height 16
click at [274, 525] on ul "« First ‹ Previous 1 2 3 4 › Next » Last" at bounding box center [515, 535] width 678 height 25
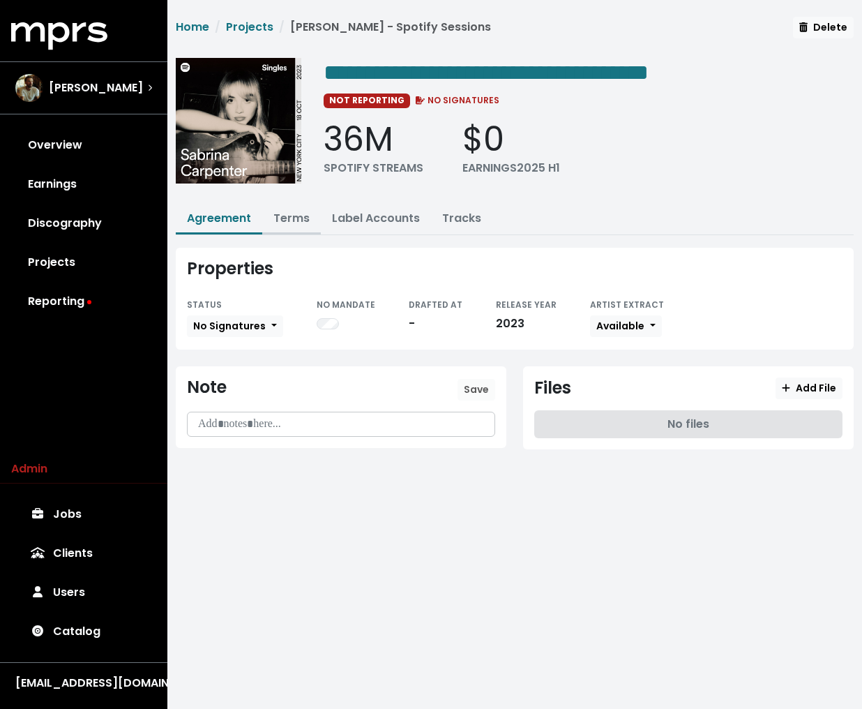
click at [292, 211] on link "Terms" at bounding box center [292, 218] width 36 height 16
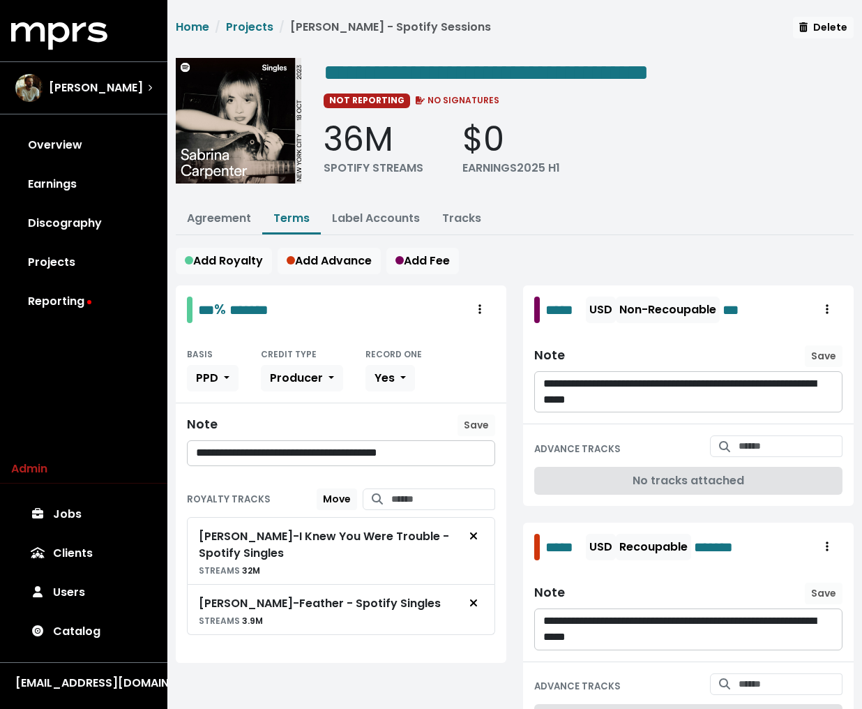
click at [552, 269] on div "Add Royalty Add Advance Add Fee" at bounding box center [515, 261] width 678 height 27
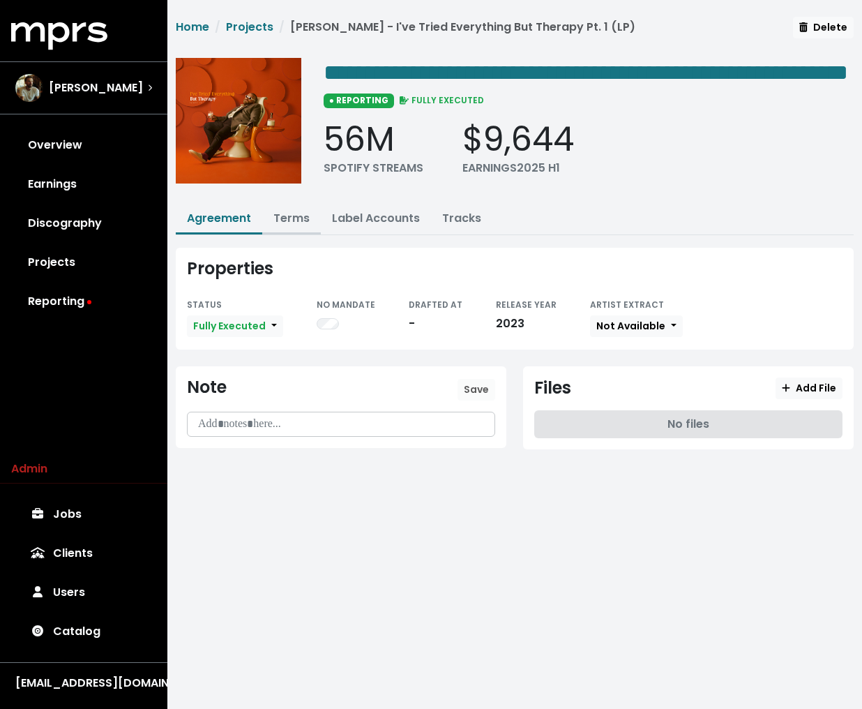
click at [293, 226] on link "Terms" at bounding box center [292, 218] width 36 height 16
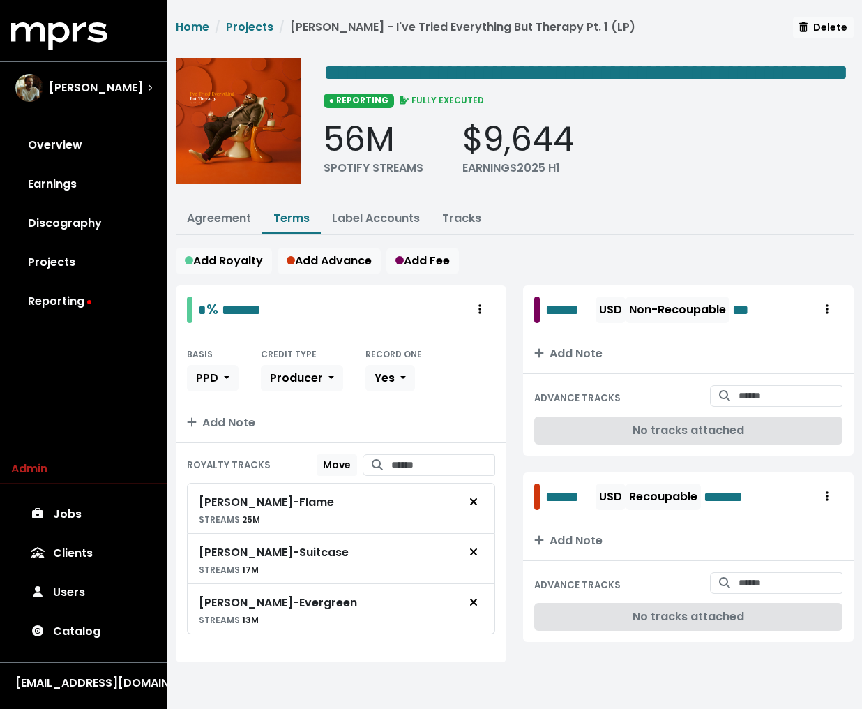
scroll to position [24, 0]
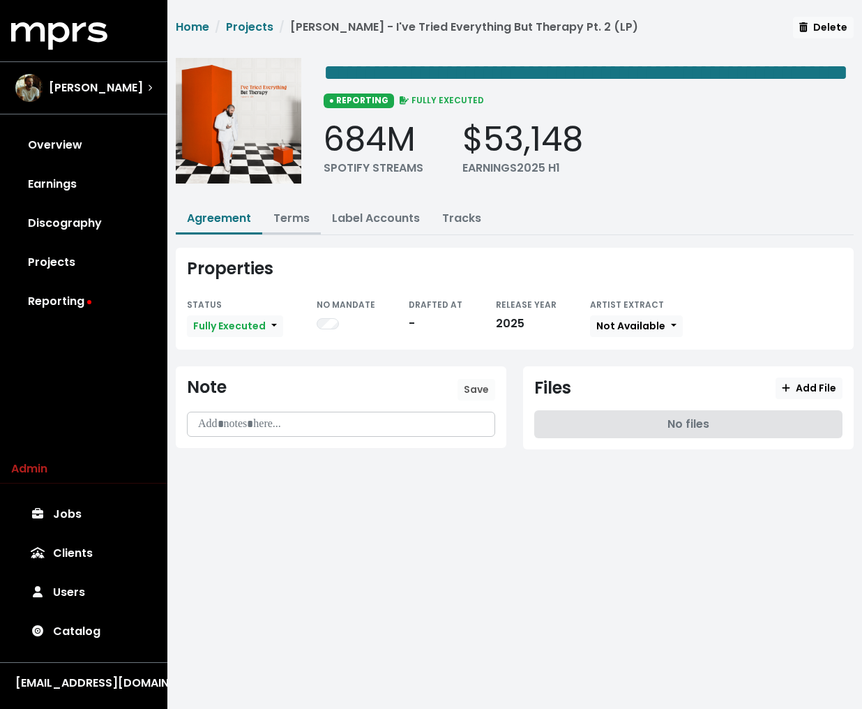
click at [293, 226] on link "Terms" at bounding box center [292, 218] width 36 height 16
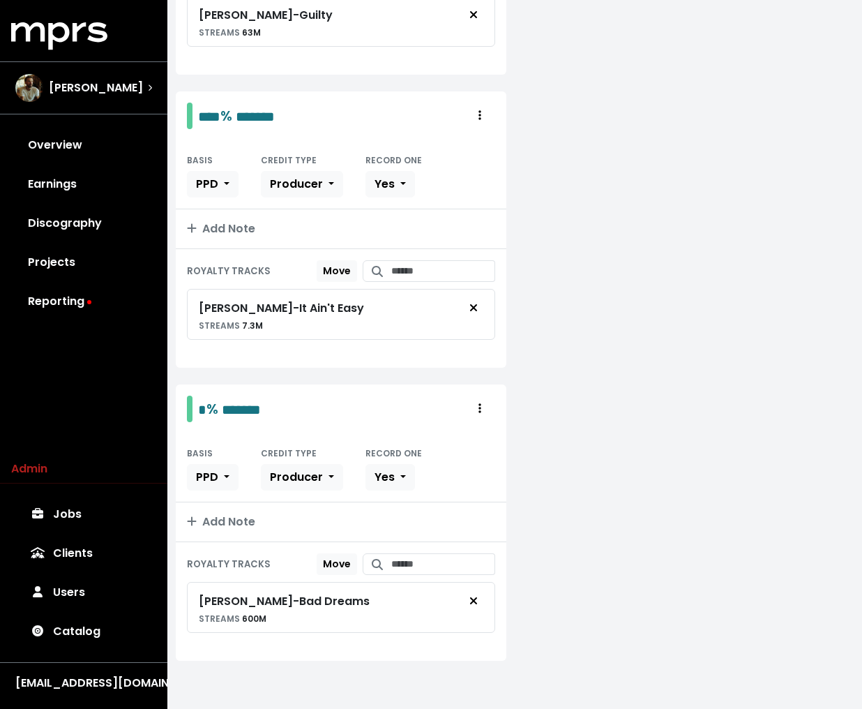
scroll to position [778, 0]
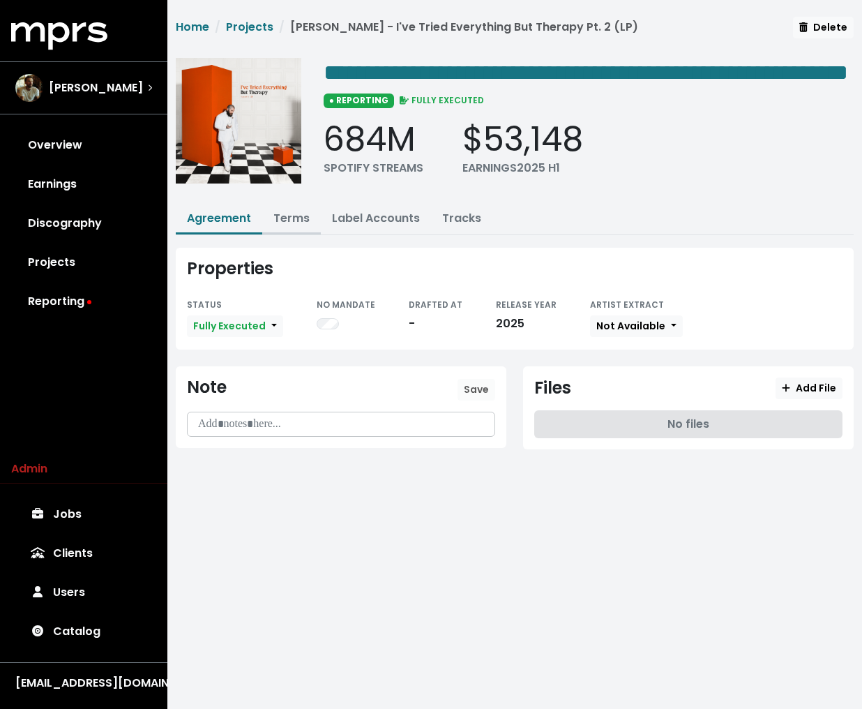
click at [290, 234] on button "Terms" at bounding box center [291, 219] width 59 height 30
click at [290, 226] on link "Terms" at bounding box center [292, 218] width 36 height 16
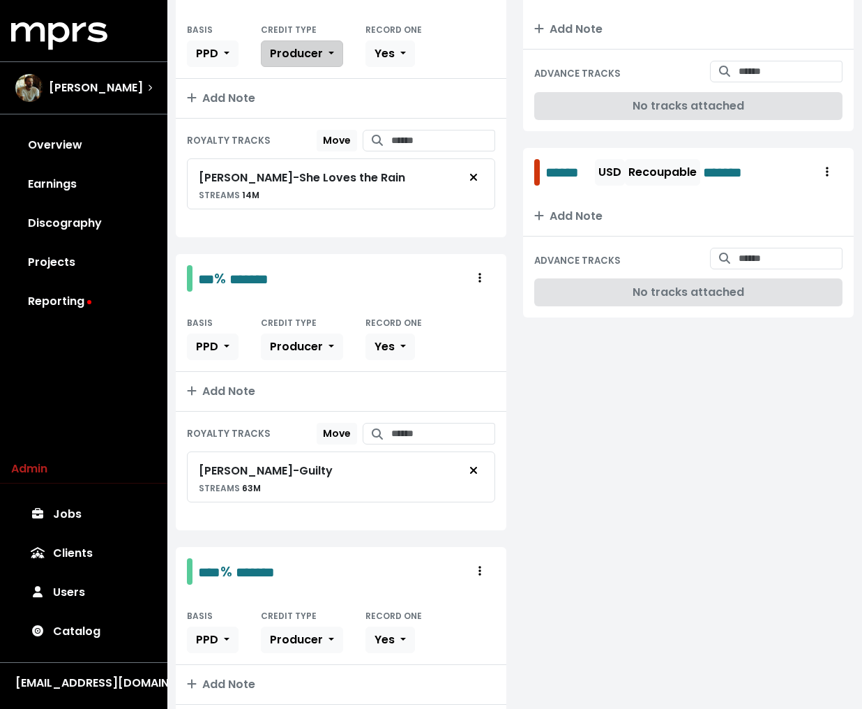
scroll to position [315, 0]
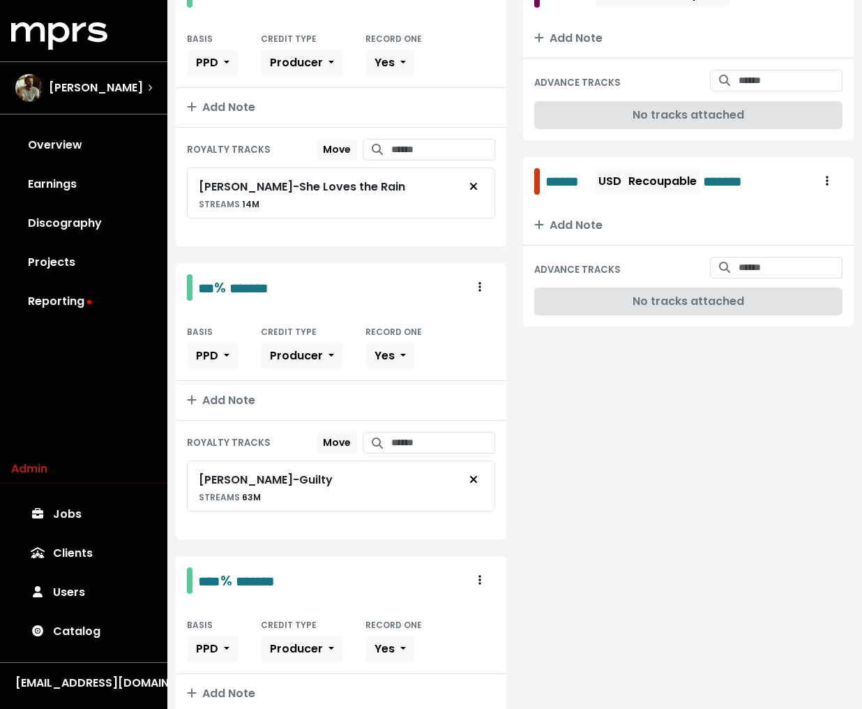
click at [588, 454] on div "****** USD Non-Recoupable *** Add Note ADVANCE TRACKS No tracks attached ******…" at bounding box center [689, 556] width 348 height 1172
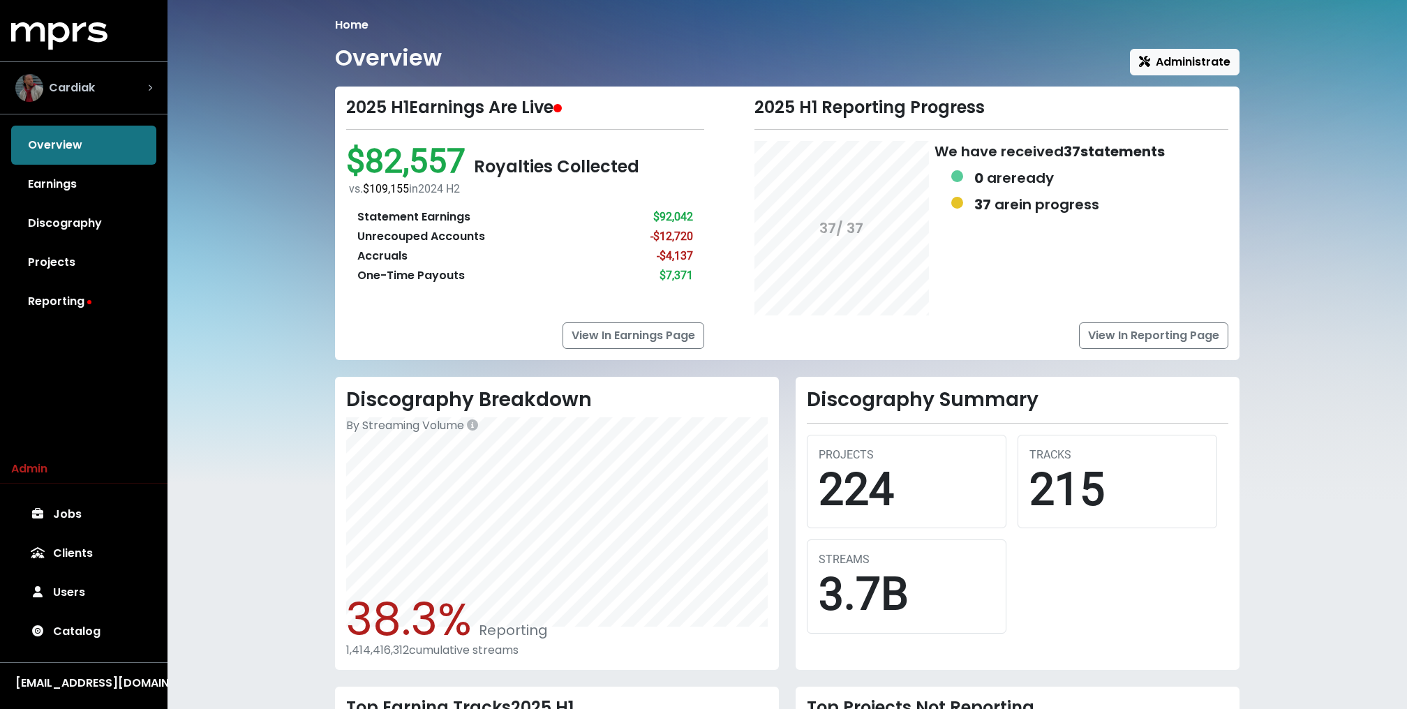
click at [144, 93] on div "Cardiak" at bounding box center [83, 88] width 137 height 28
click at [207, 299] on div "Home Overview Administrate 2025 H1 Earnings Are Live $82,557 Royalties Collecte…" at bounding box center [786, 481] width 1239 height 963
click at [210, 163] on div "Home Overview Administrate 2025 H1 Earnings Are Live $82,557 Royalties Collecte…" at bounding box center [786, 481] width 1239 height 963
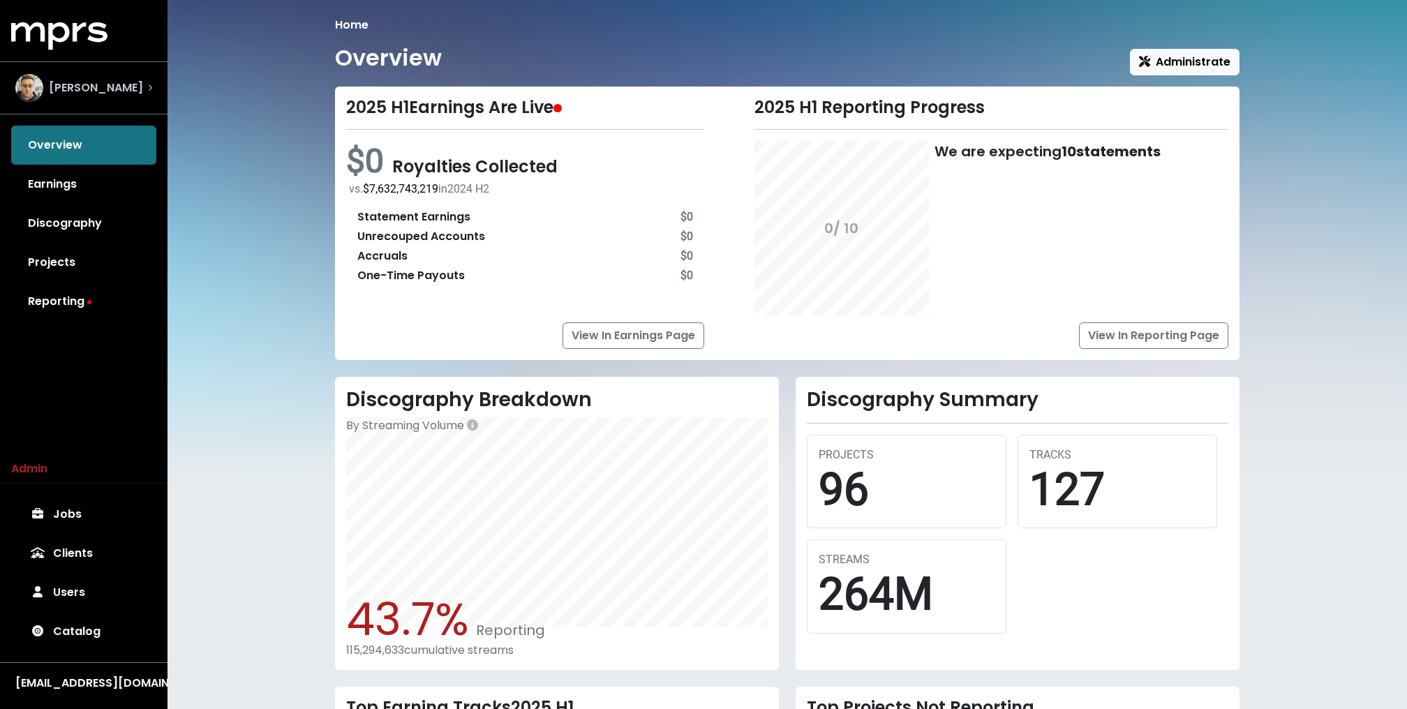
click at [91, 77] on div "[PERSON_NAME]" at bounding box center [79, 88] width 128 height 28
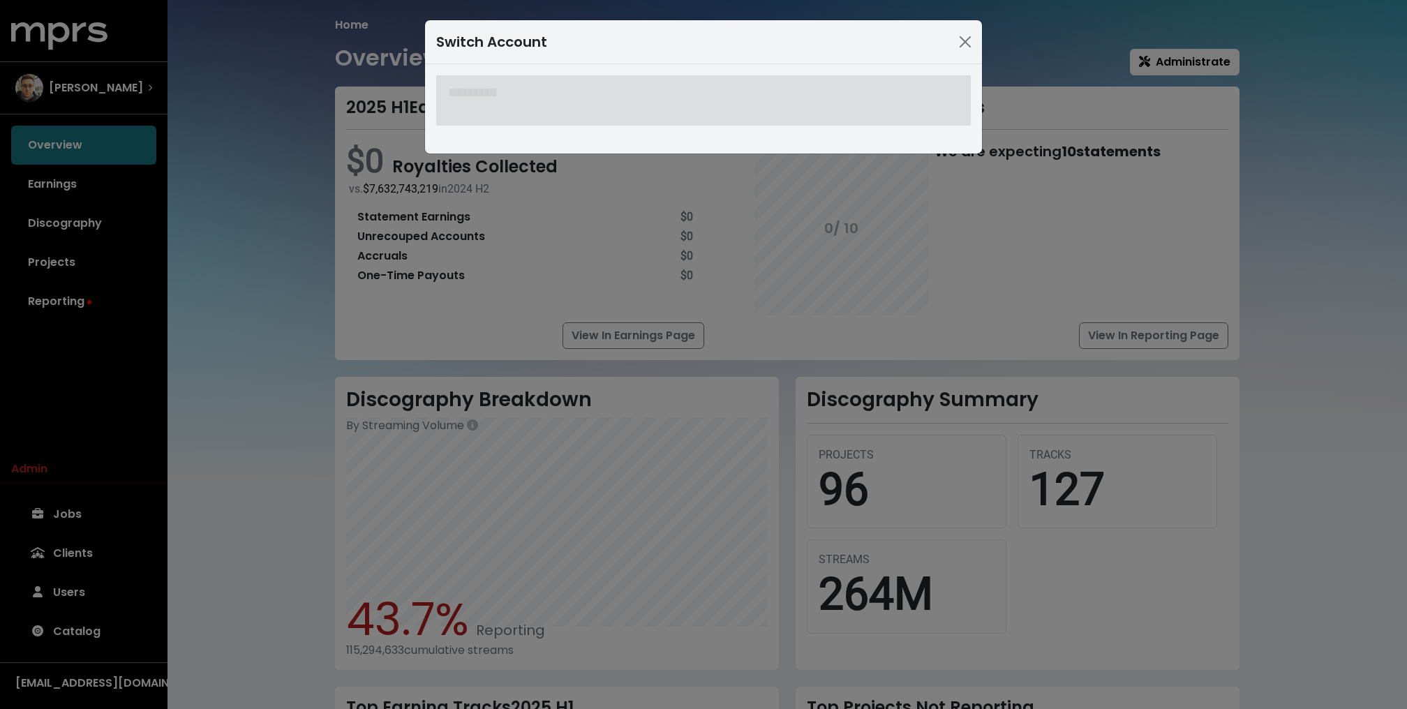
click at [179, 194] on div "Switch Account" at bounding box center [703, 354] width 1407 height 709
